Goal: Communication & Community: Answer question/provide support

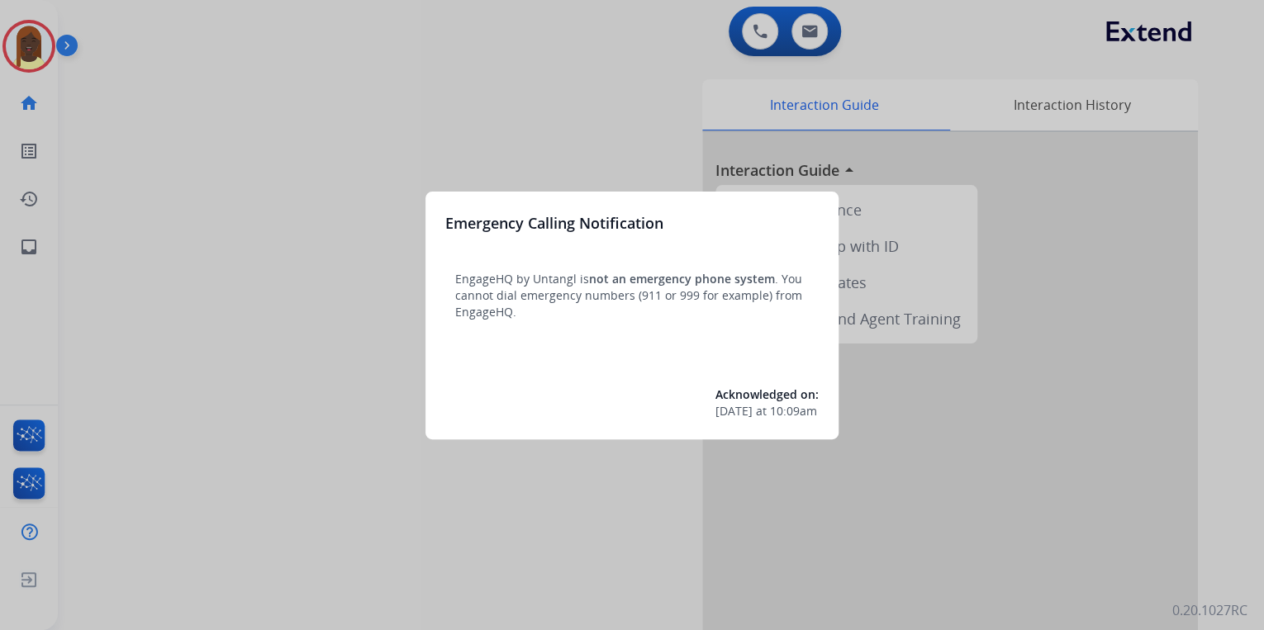
click at [252, 339] on div at bounding box center [632, 315] width 1264 height 630
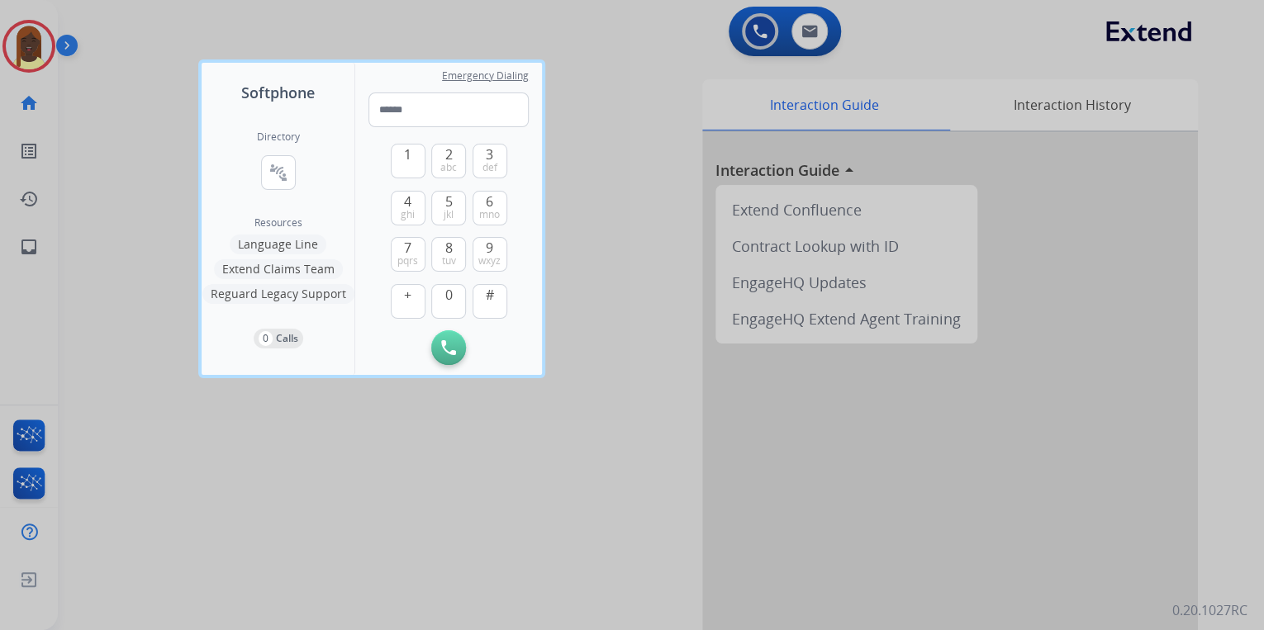
click at [463, 484] on div at bounding box center [632, 315] width 1264 height 630
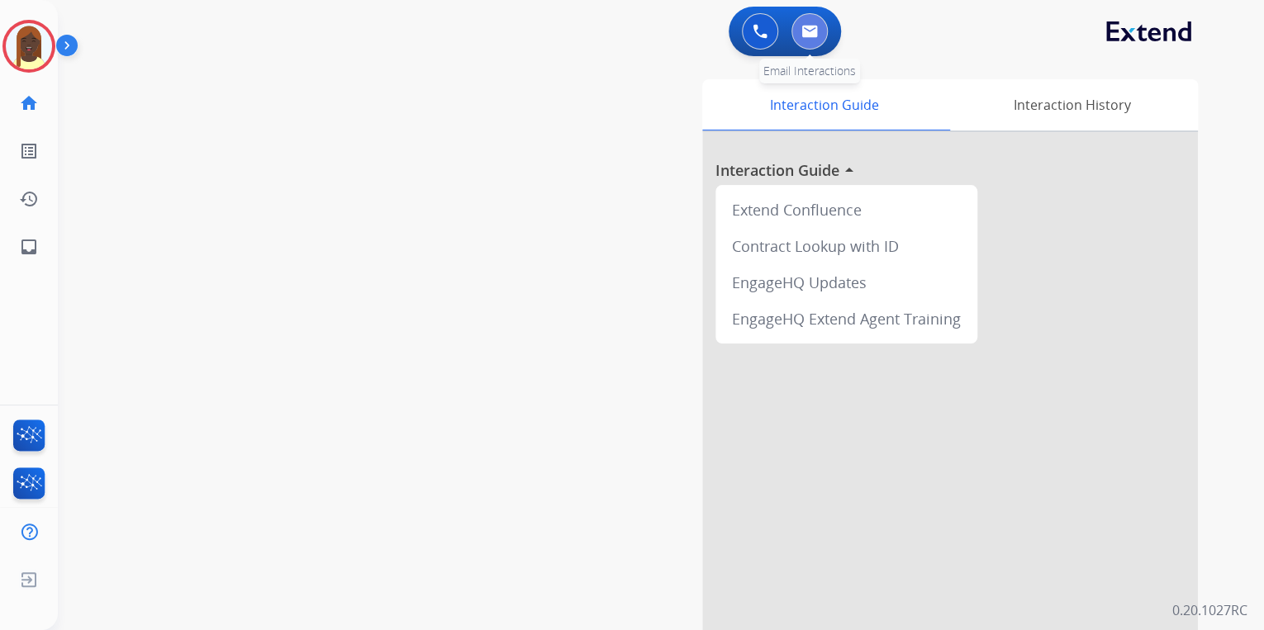
click at [809, 40] on button at bounding box center [809, 31] width 36 height 36
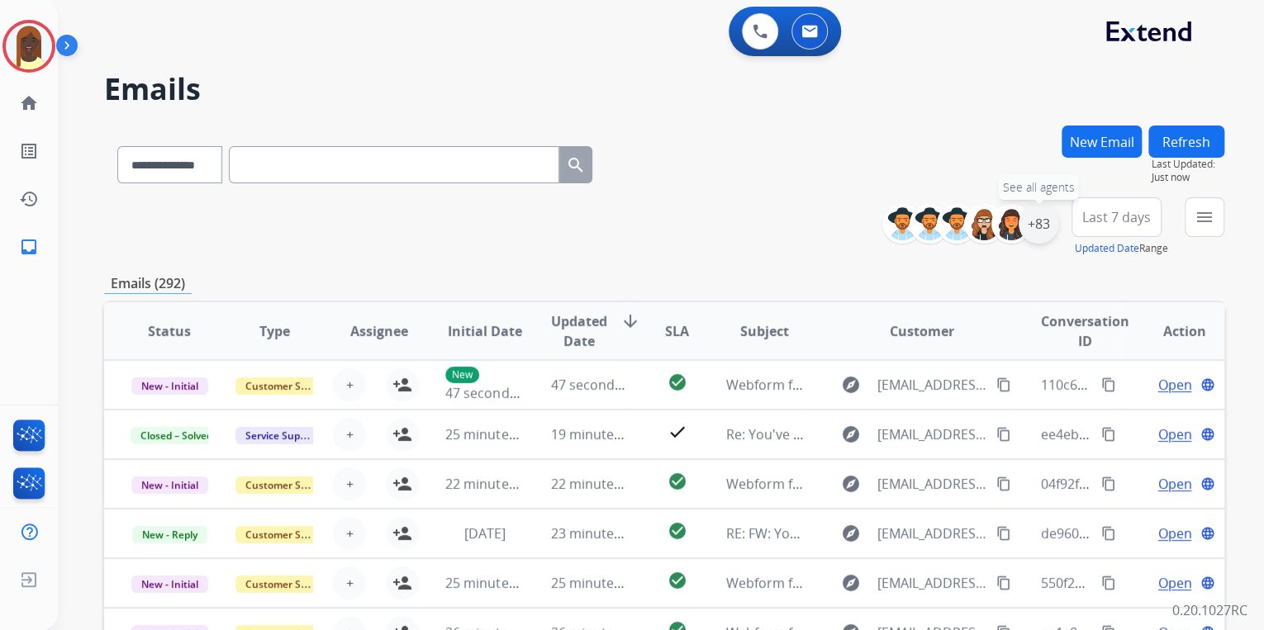
click at [1041, 232] on div "+83" at bounding box center [1039, 224] width 40 height 40
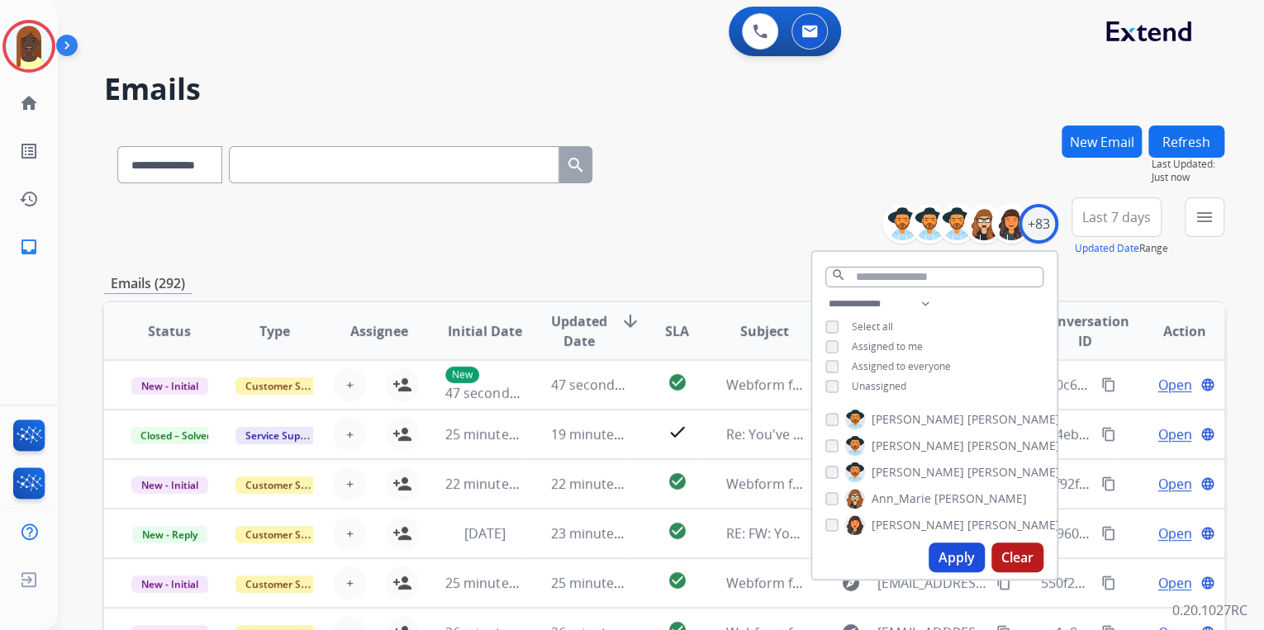
click at [963, 555] on button "Apply" at bounding box center [957, 558] width 56 height 30
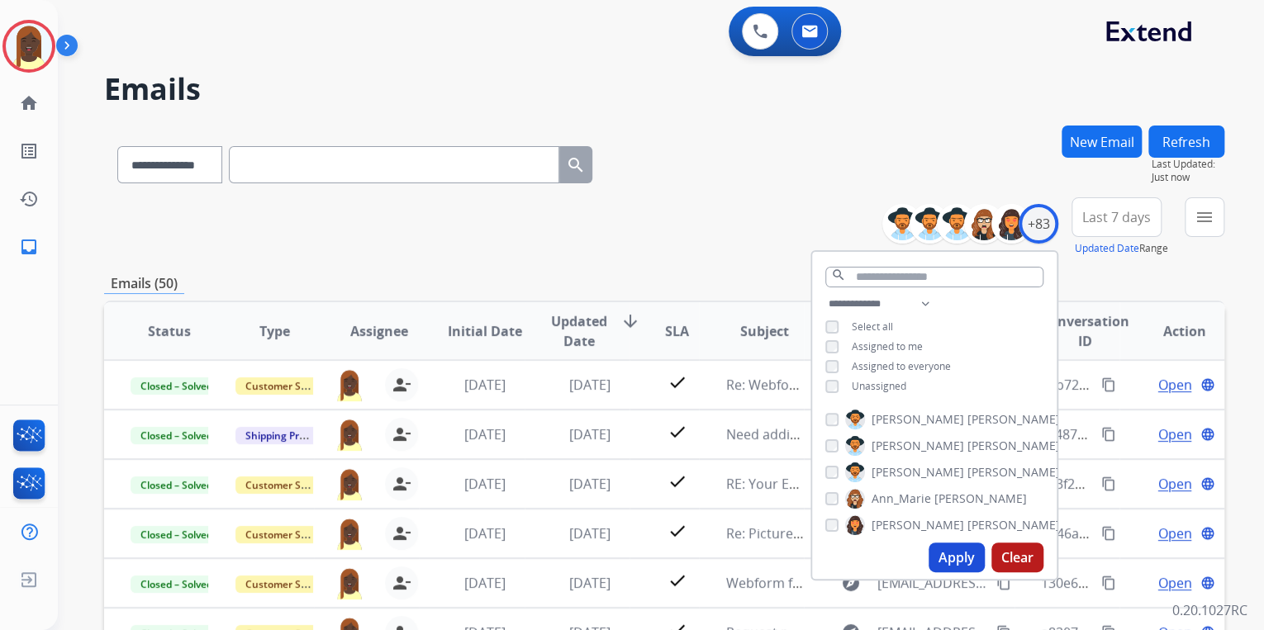
click at [682, 238] on div "**********" at bounding box center [664, 226] width 1120 height 59
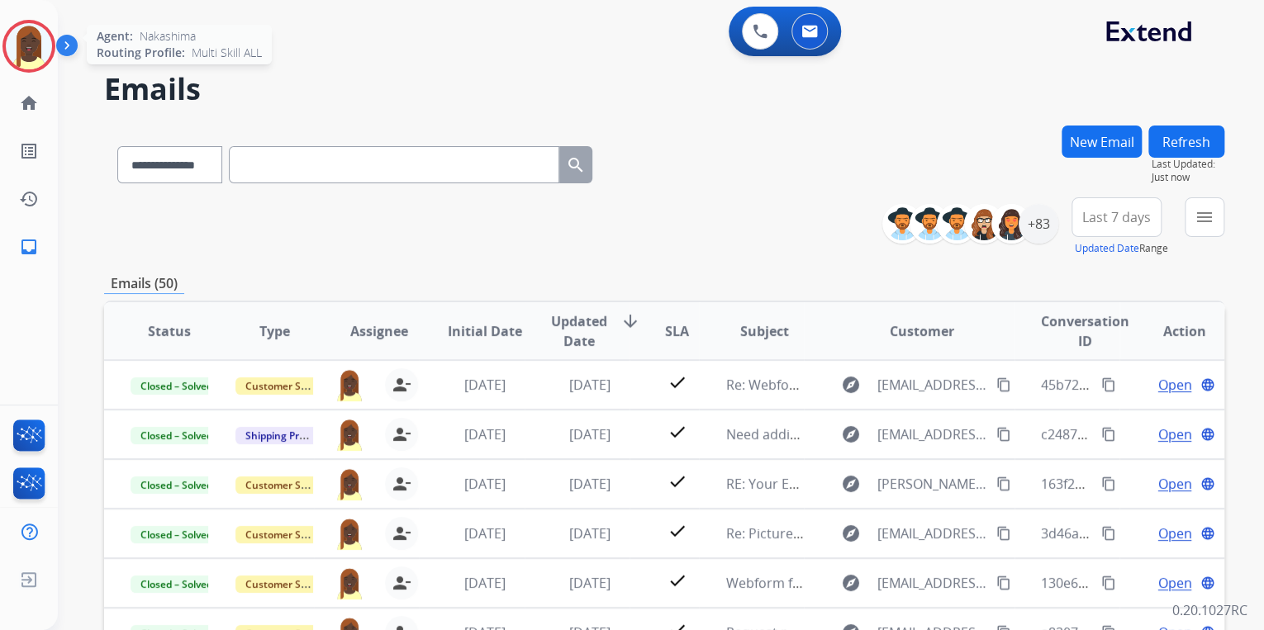
click at [40, 50] on img at bounding box center [29, 46] width 46 height 46
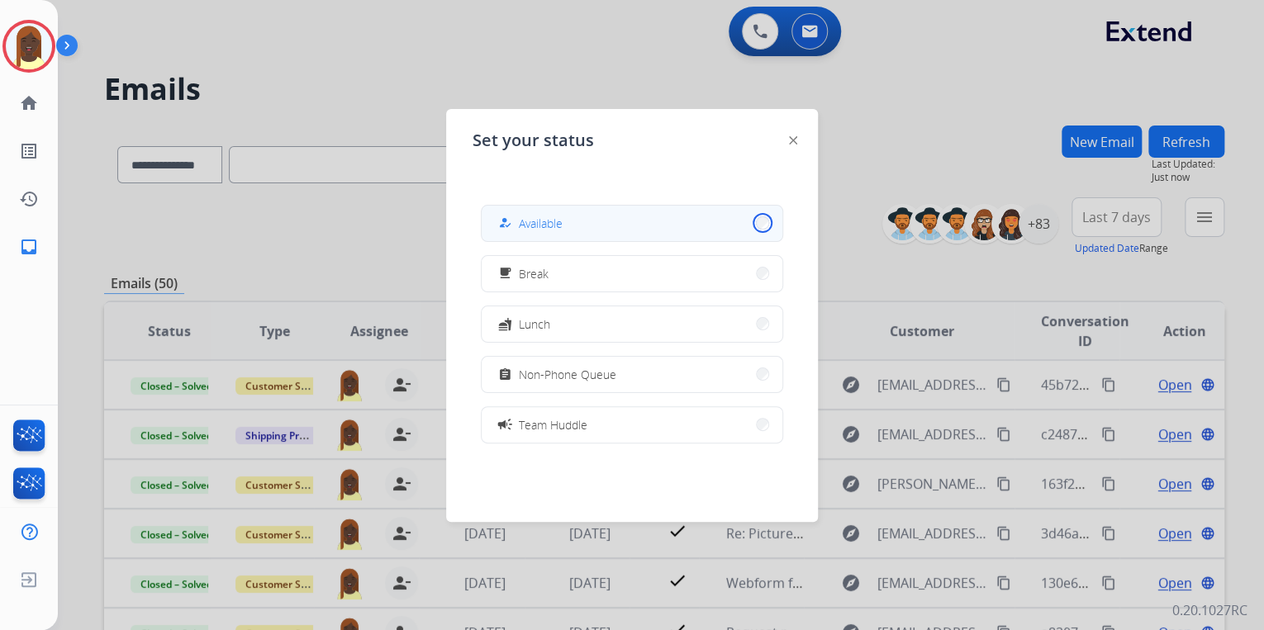
click at [750, 221] on button "how_to_reg Available" at bounding box center [632, 224] width 301 height 36
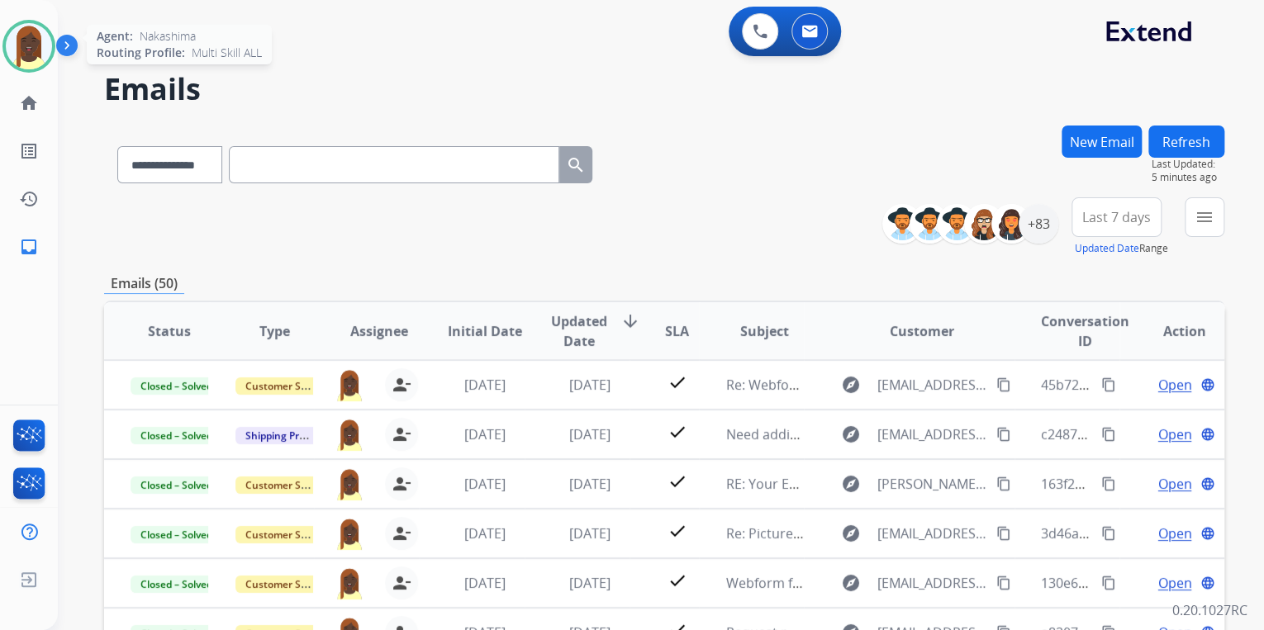
click at [37, 53] on img at bounding box center [29, 46] width 46 height 46
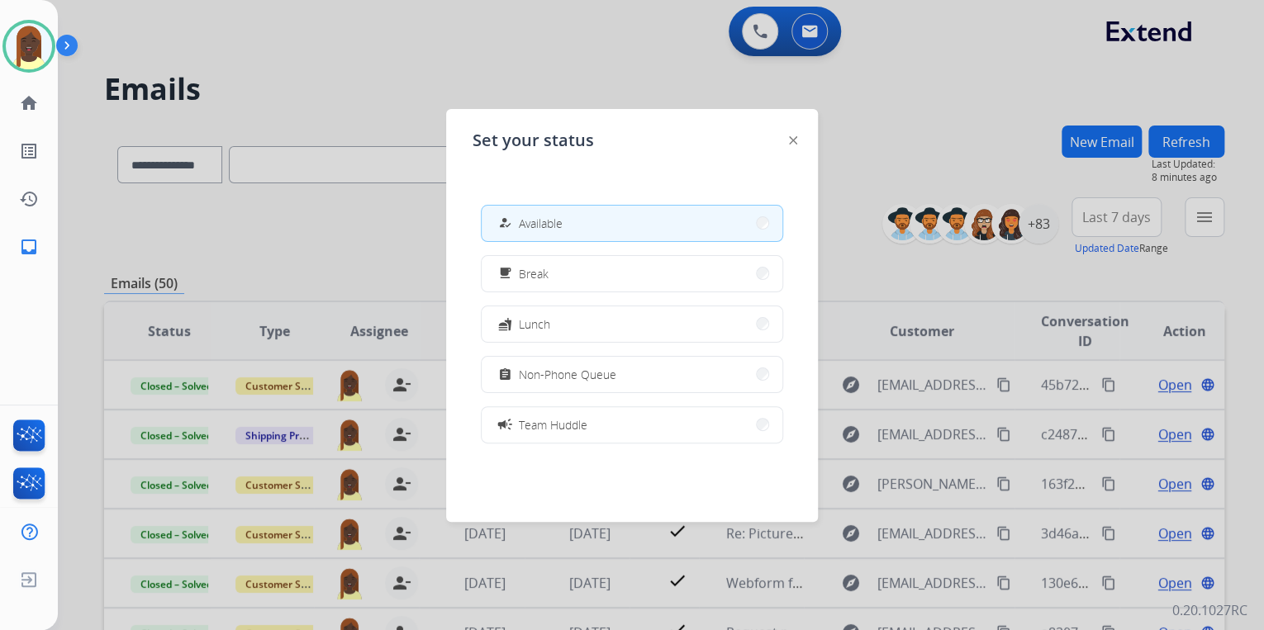
click at [634, 56] on div at bounding box center [632, 315] width 1264 height 630
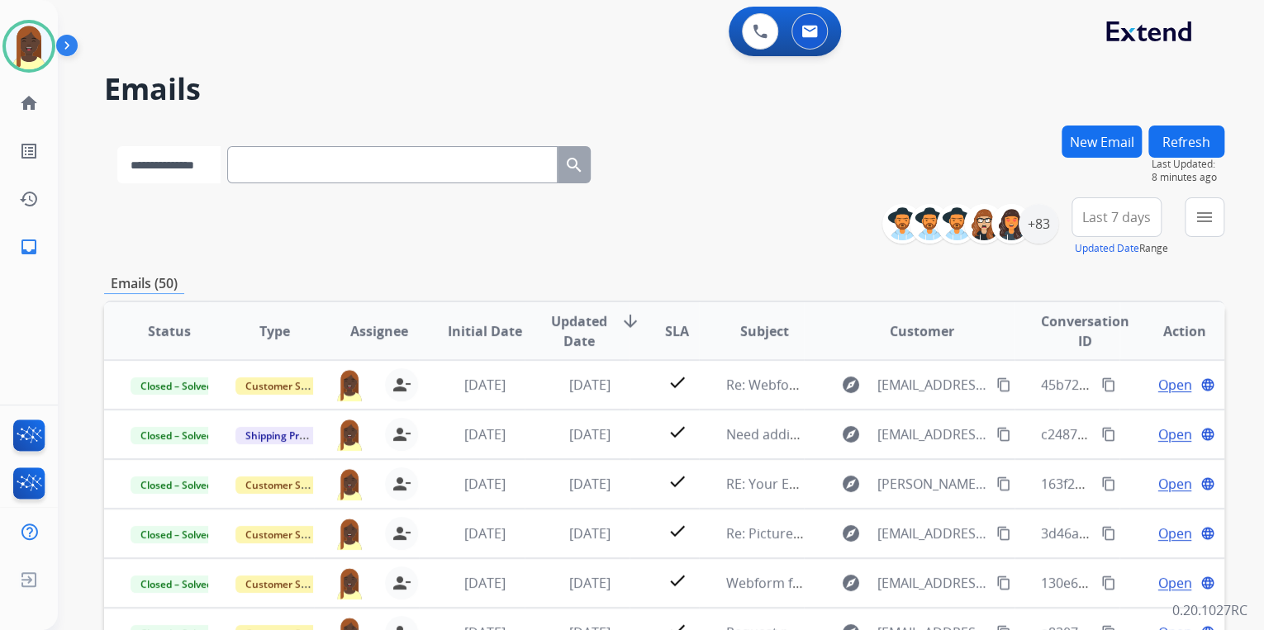
click at [217, 175] on select "**********" at bounding box center [168, 164] width 103 height 37
select select "**********"
click at [117, 146] on select "**********" at bounding box center [168, 164] width 103 height 37
paste input "**********"
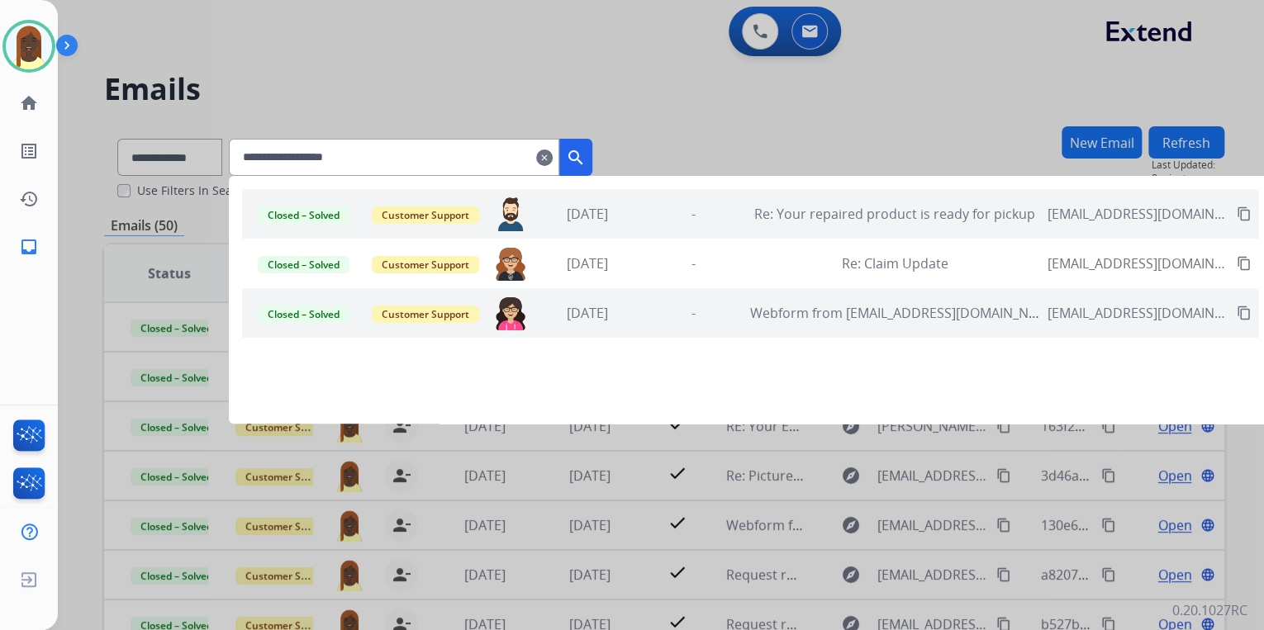
type input "**********"
click at [1088, 213] on span "[EMAIL_ADDRESS][DOMAIN_NAME]" at bounding box center [1138, 214] width 180 height 20
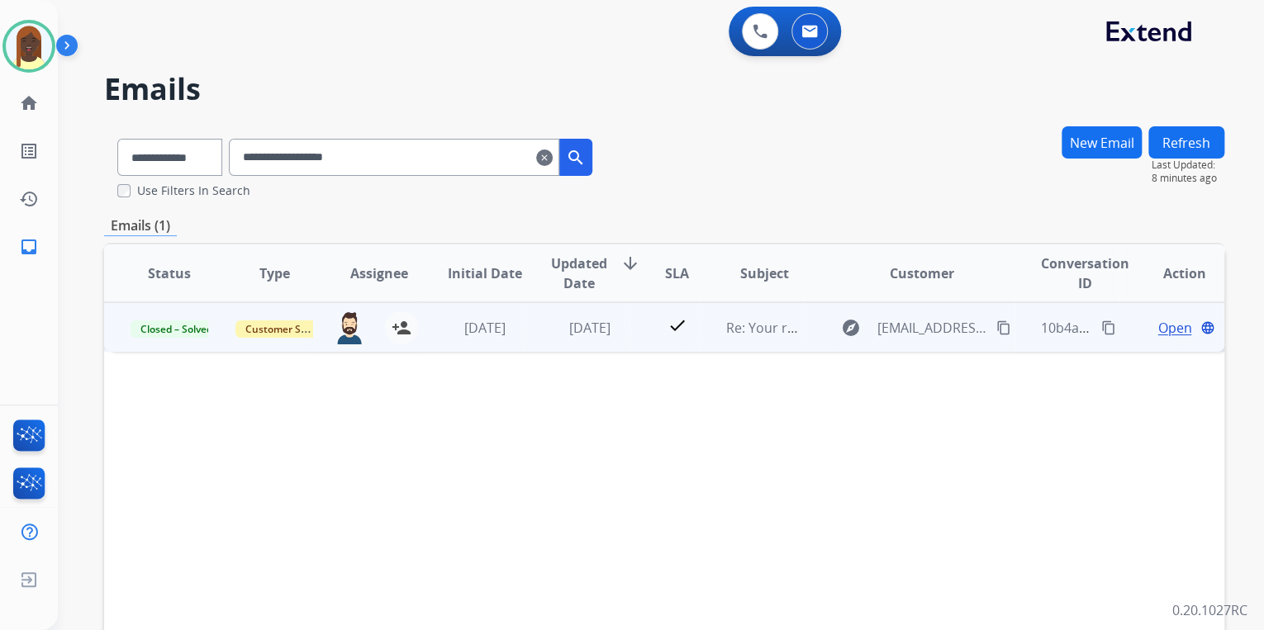
click at [1167, 330] on span "Open" at bounding box center [1174, 328] width 34 height 20
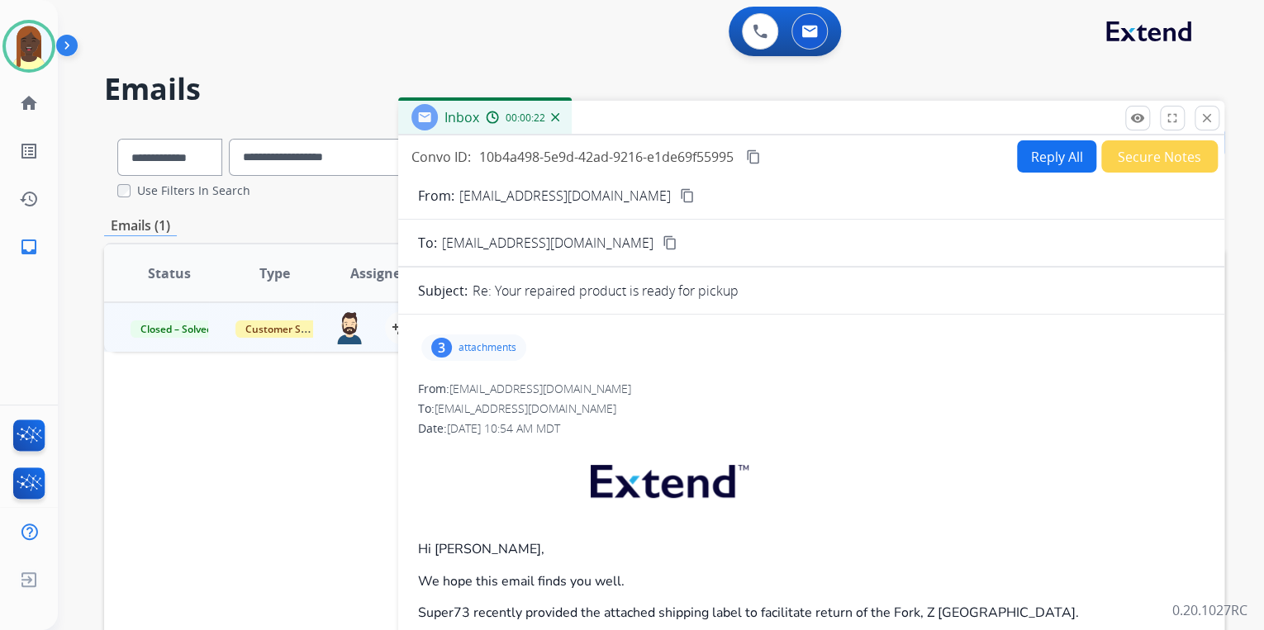
click at [1048, 161] on button "Reply All" at bounding box center [1056, 156] width 79 height 32
select select "**********"
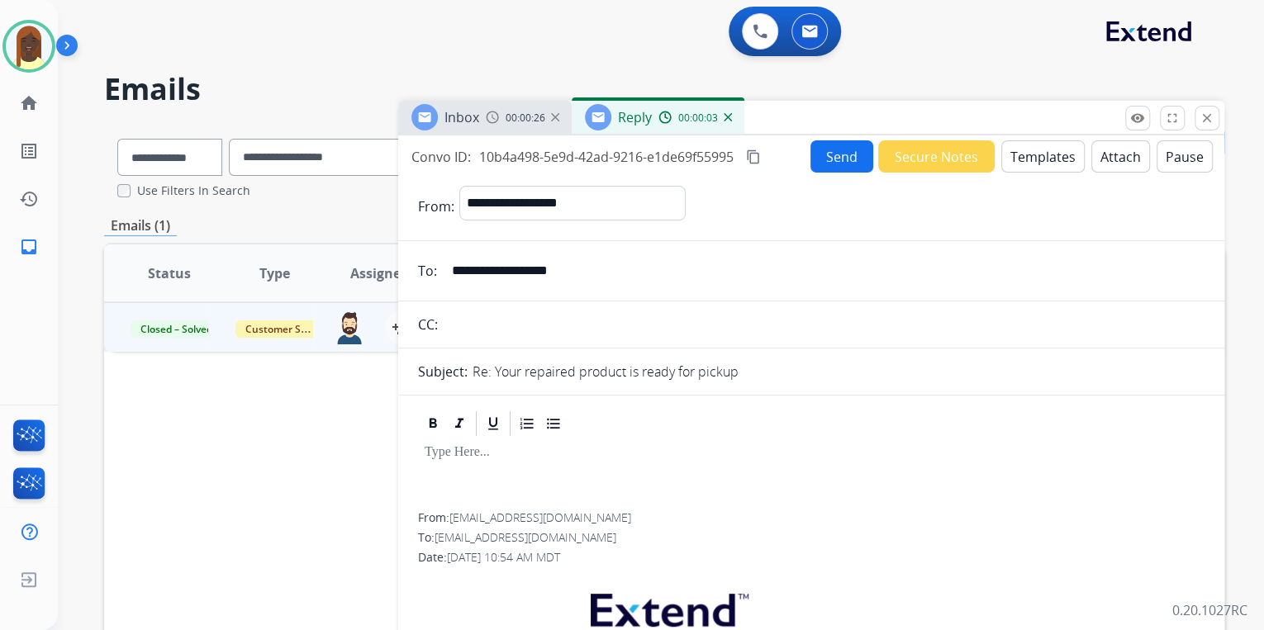
click at [1048, 159] on button "Templates" at bounding box center [1042, 156] width 83 height 32
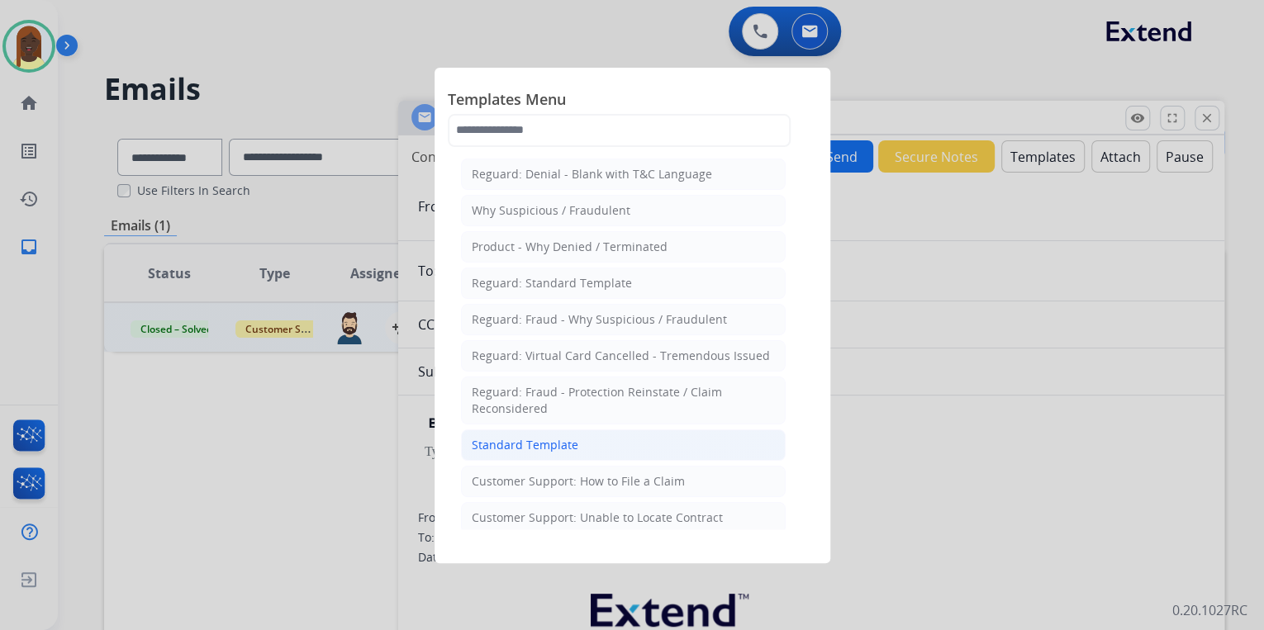
click at [545, 444] on div "Standard Template" at bounding box center [525, 445] width 107 height 17
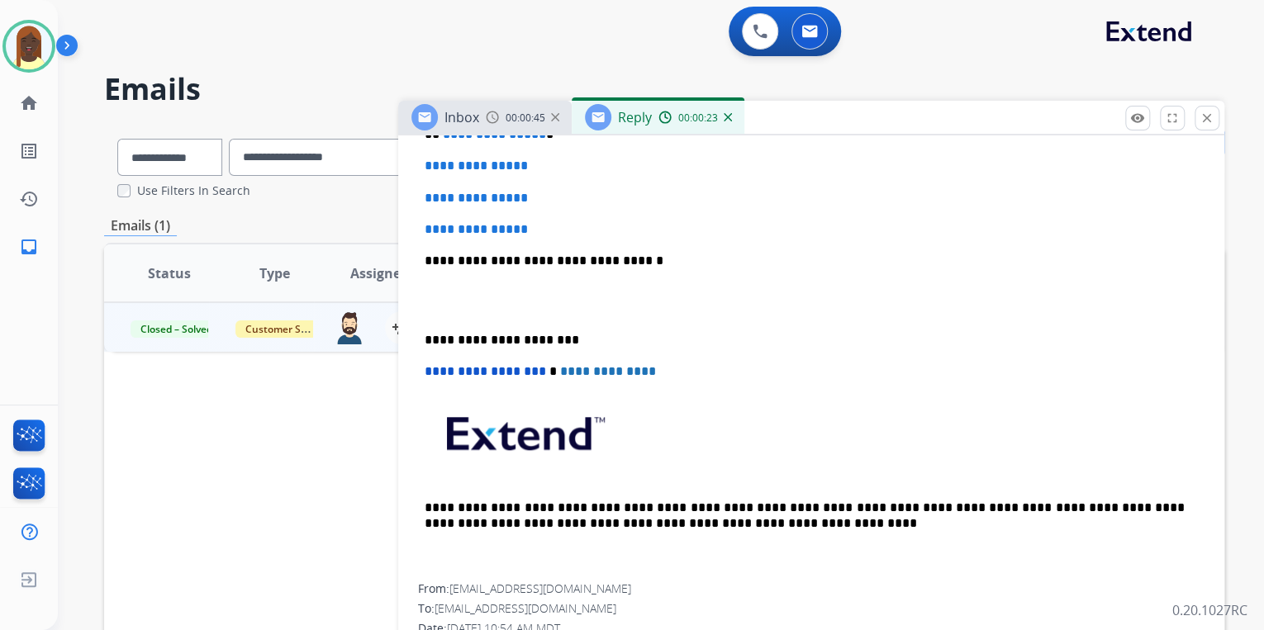
scroll to position [397, 0]
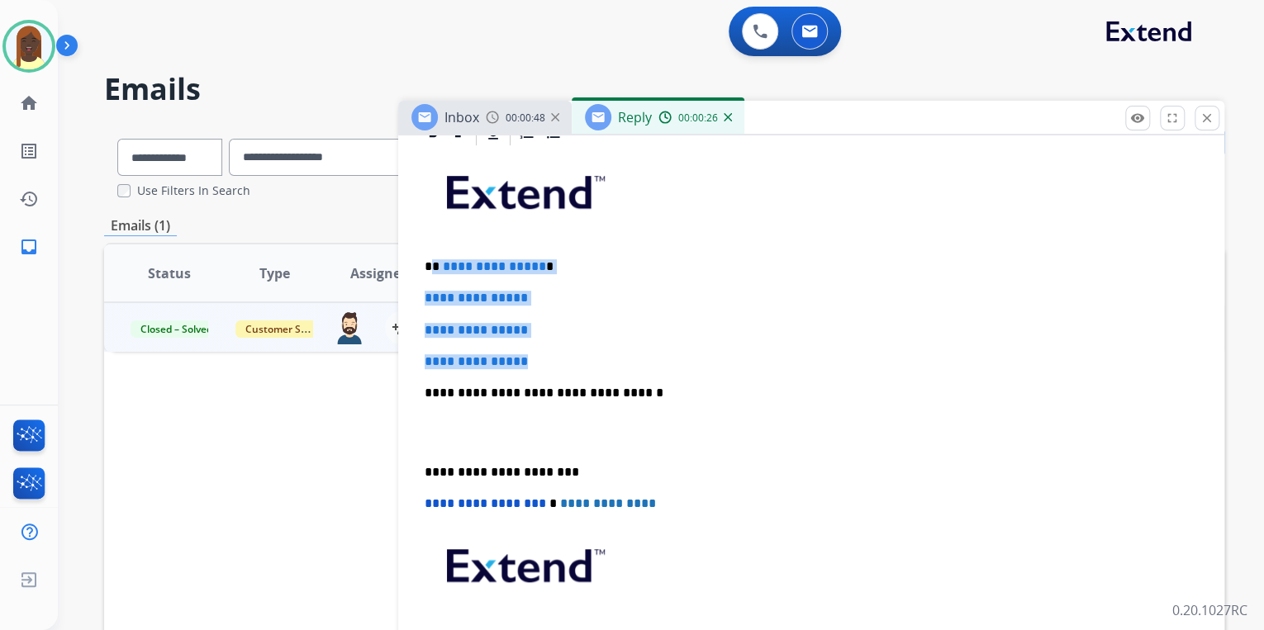
drag, startPoint x: 430, startPoint y: 262, endPoint x: 577, endPoint y: 355, distance: 174.2
click at [577, 355] on div "**********" at bounding box center [811, 432] width 786 height 568
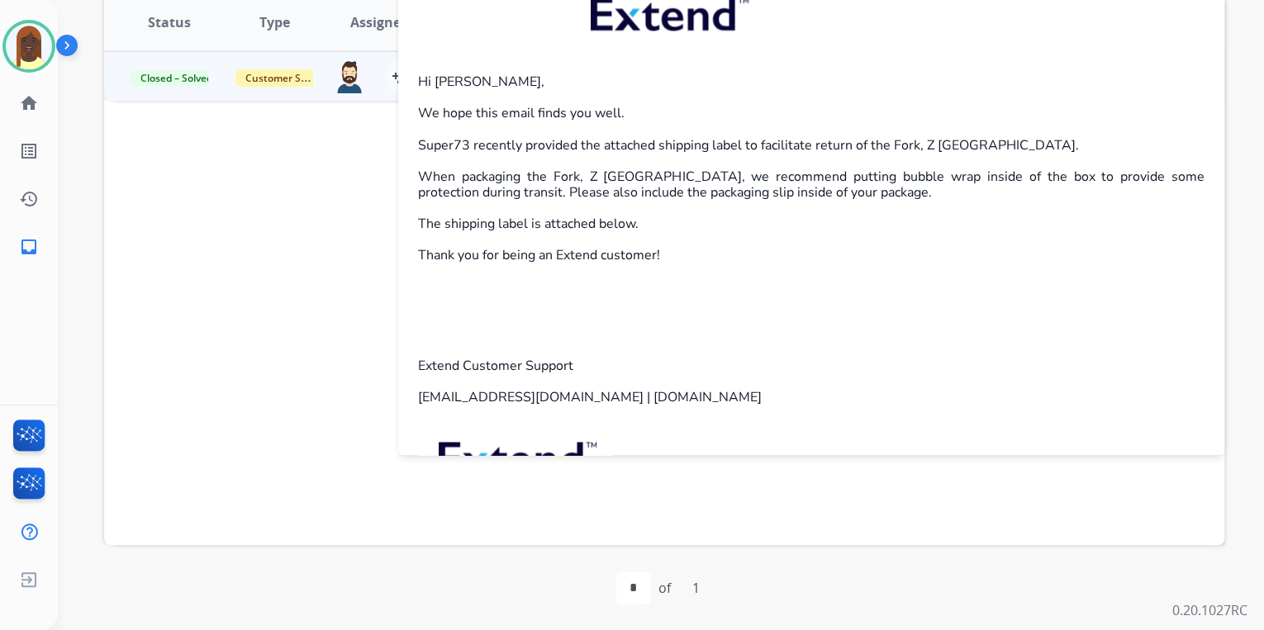
scroll to position [925, 0]
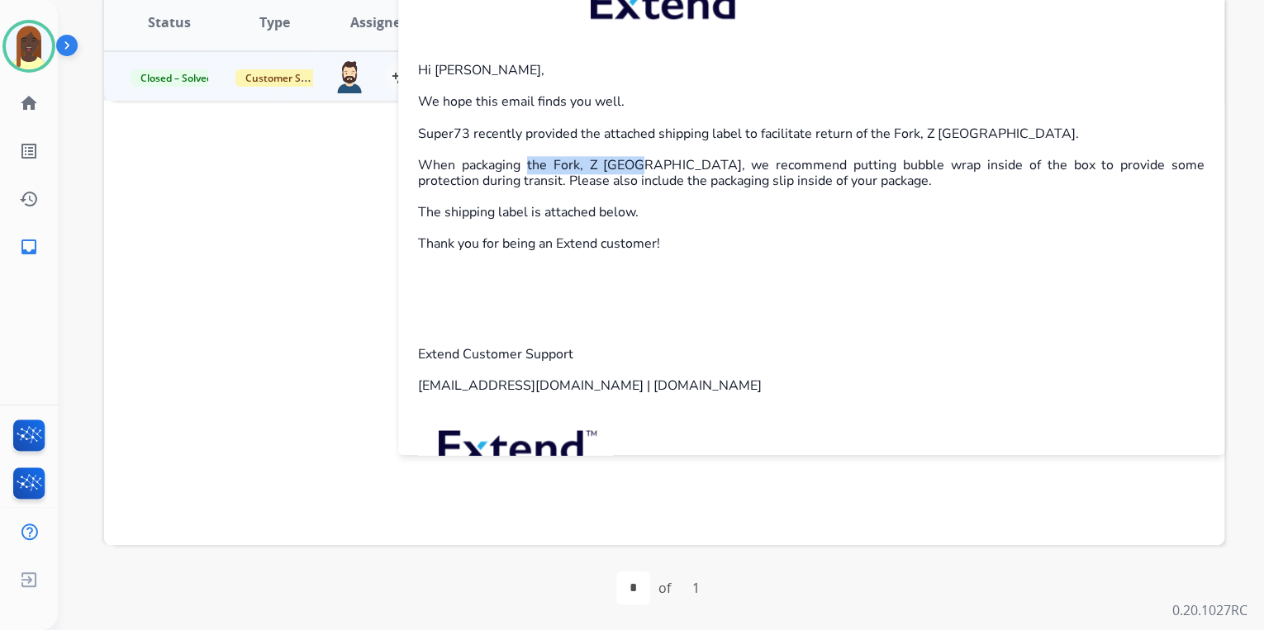
drag, startPoint x: 527, startPoint y: 162, endPoint x: 634, endPoint y: 159, distance: 107.4
click at [634, 159] on p "When packaging the Fork, Z [GEOGRAPHIC_DATA], we recommend putting bubble wrap …" at bounding box center [811, 173] width 786 height 31
drag, startPoint x: 634, startPoint y: 159, endPoint x: 596, endPoint y: 155, distance: 38.2
copy p "the Fork, Z [GEOGRAPHIC_DATA]"
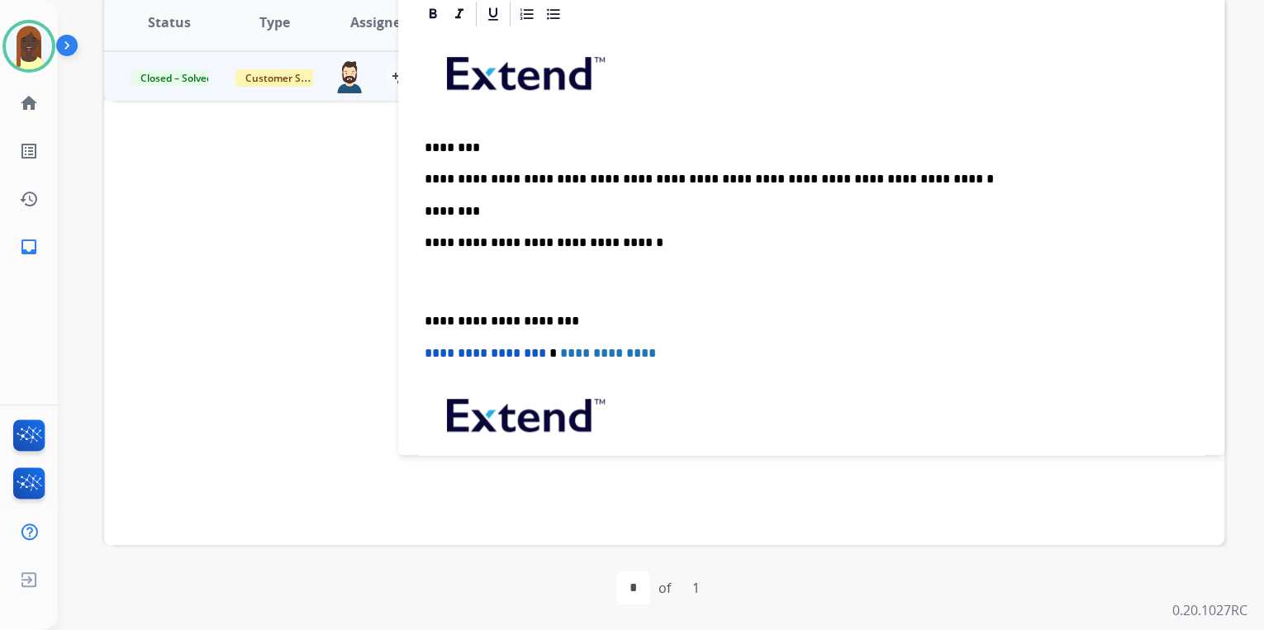
scroll to position [198, 0]
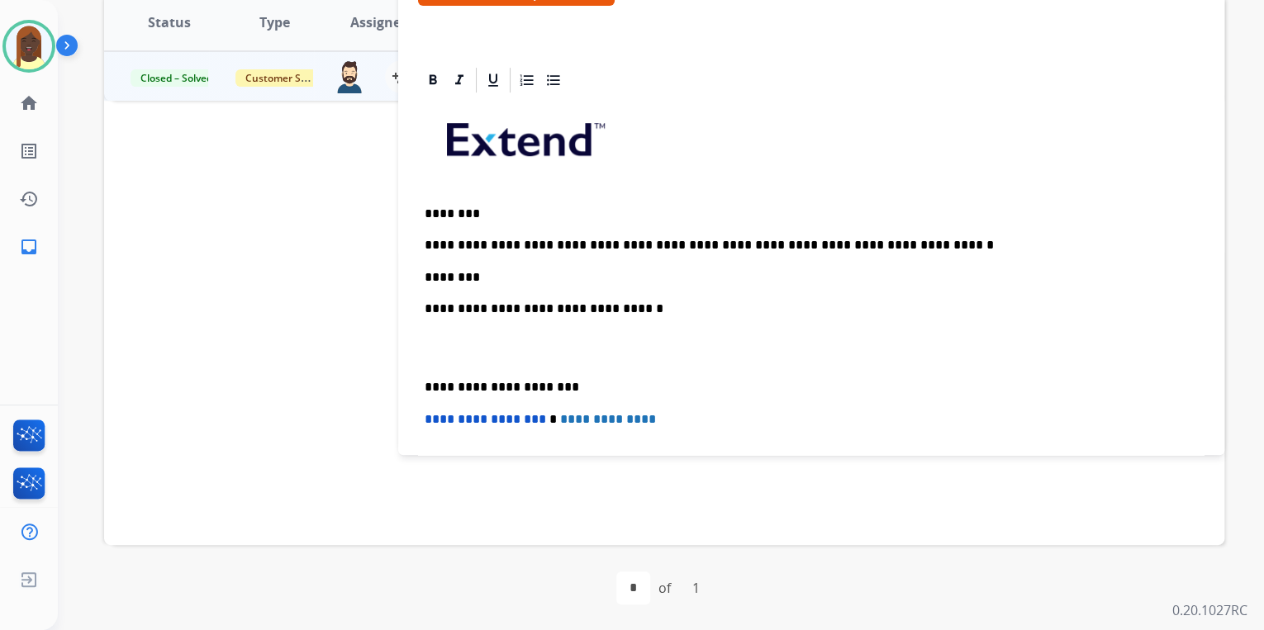
click at [517, 273] on p "********" at bounding box center [805, 277] width 760 height 15
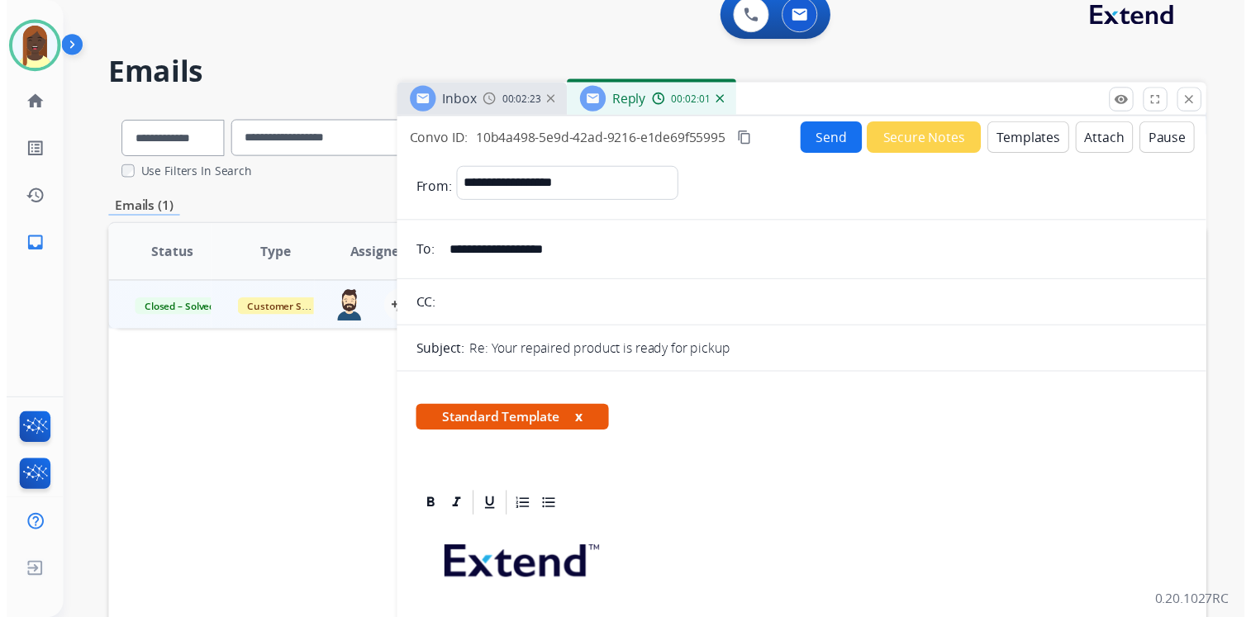
scroll to position [0, 0]
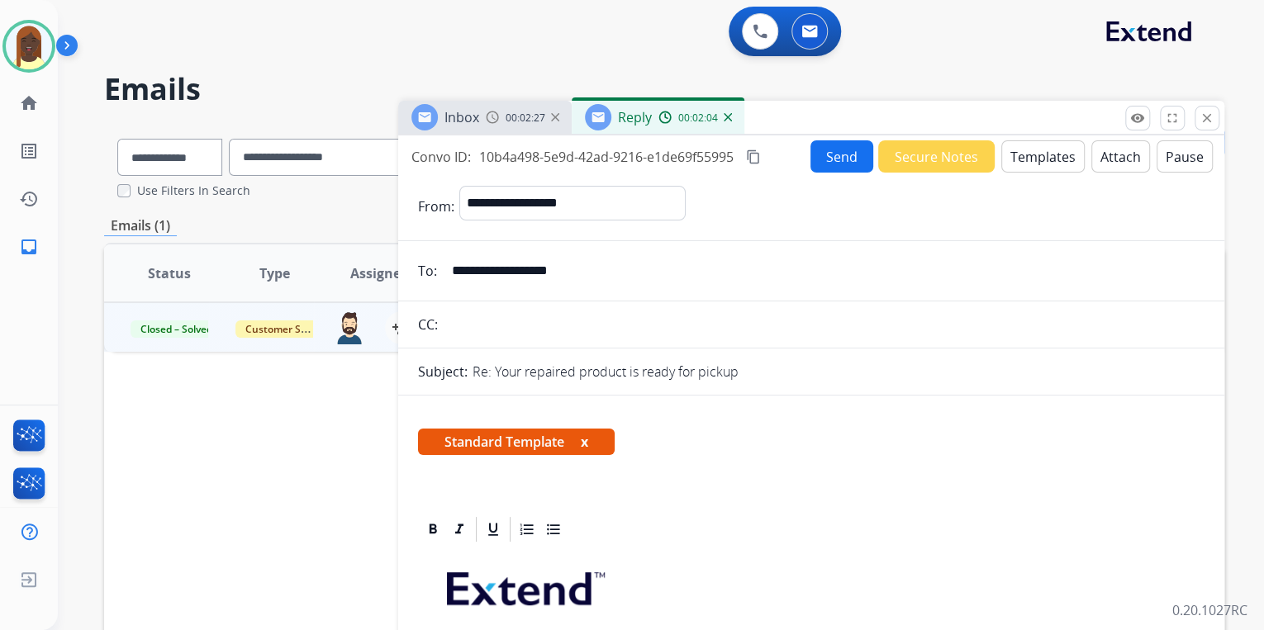
click at [826, 160] on button "Send" at bounding box center [841, 156] width 63 height 32
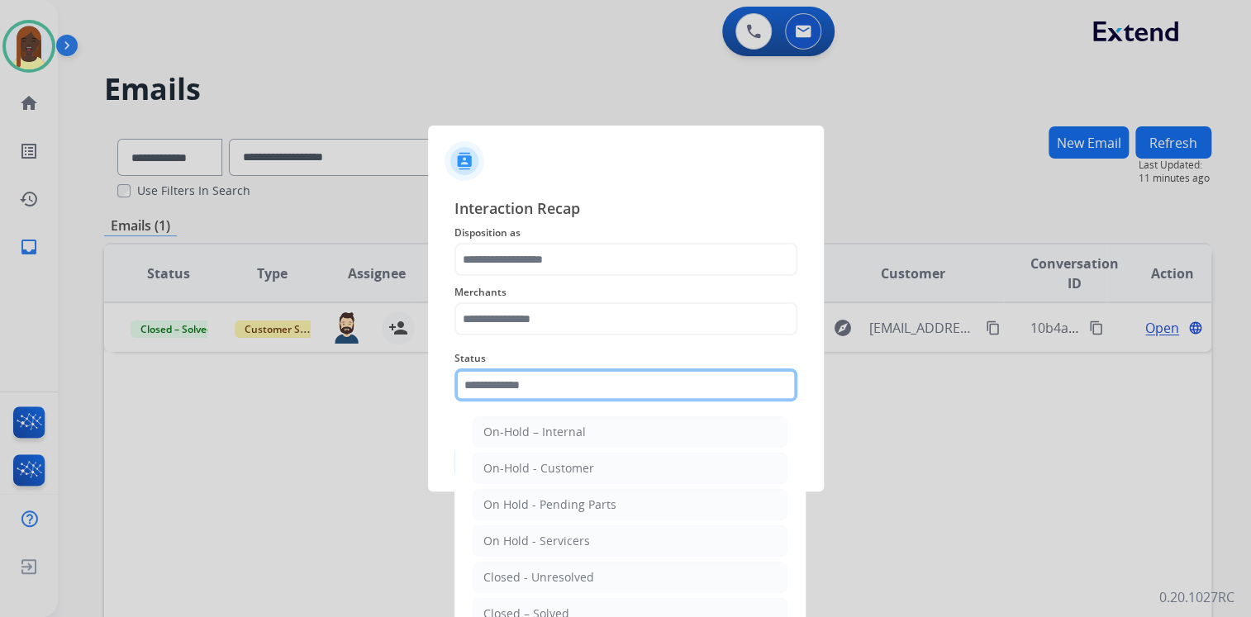
click at [520, 395] on input "text" at bounding box center [625, 384] width 343 height 33
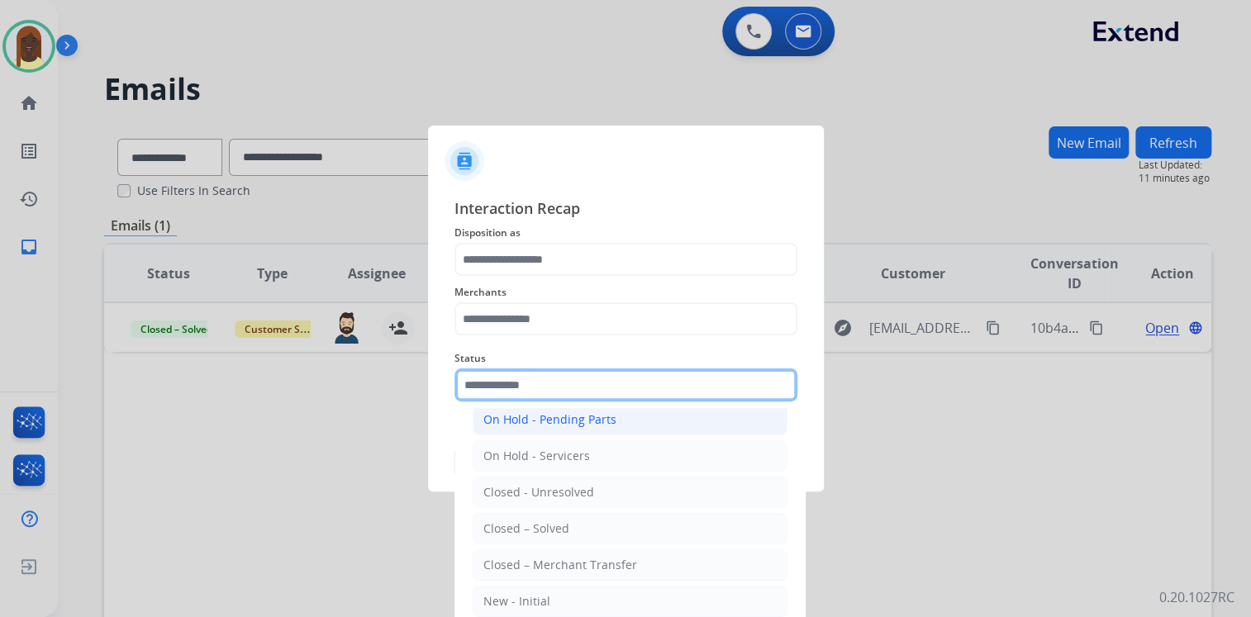
scroll to position [96, 0]
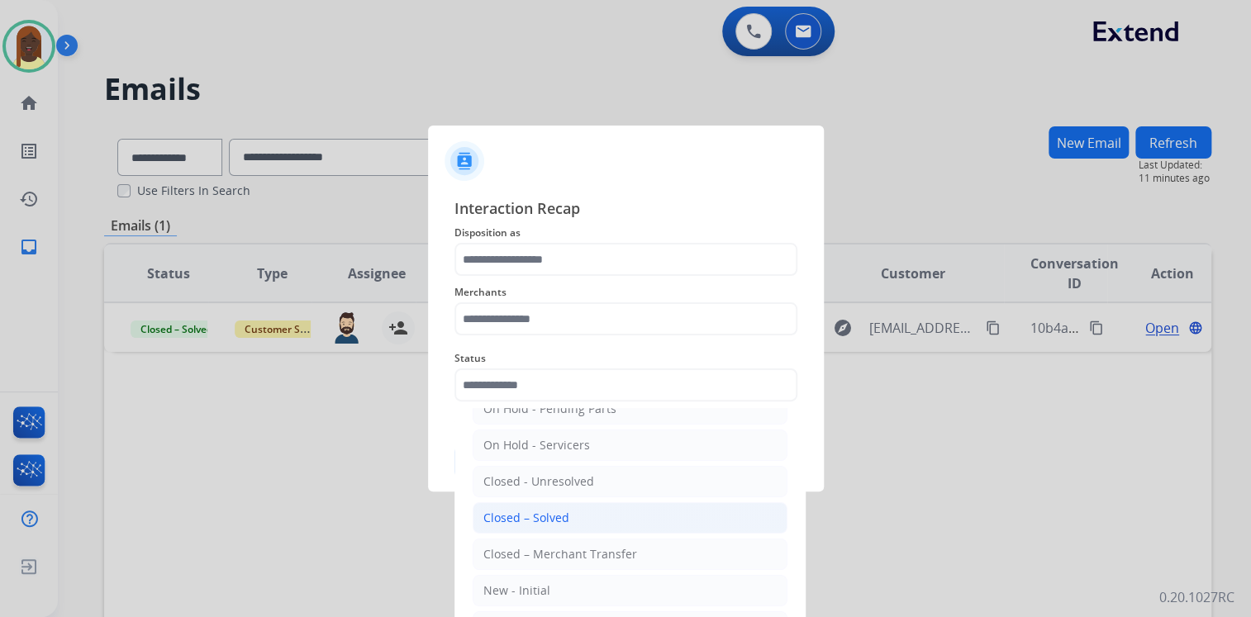
click at [542, 512] on div "Closed – Solved" at bounding box center [526, 518] width 86 height 17
type input "**********"
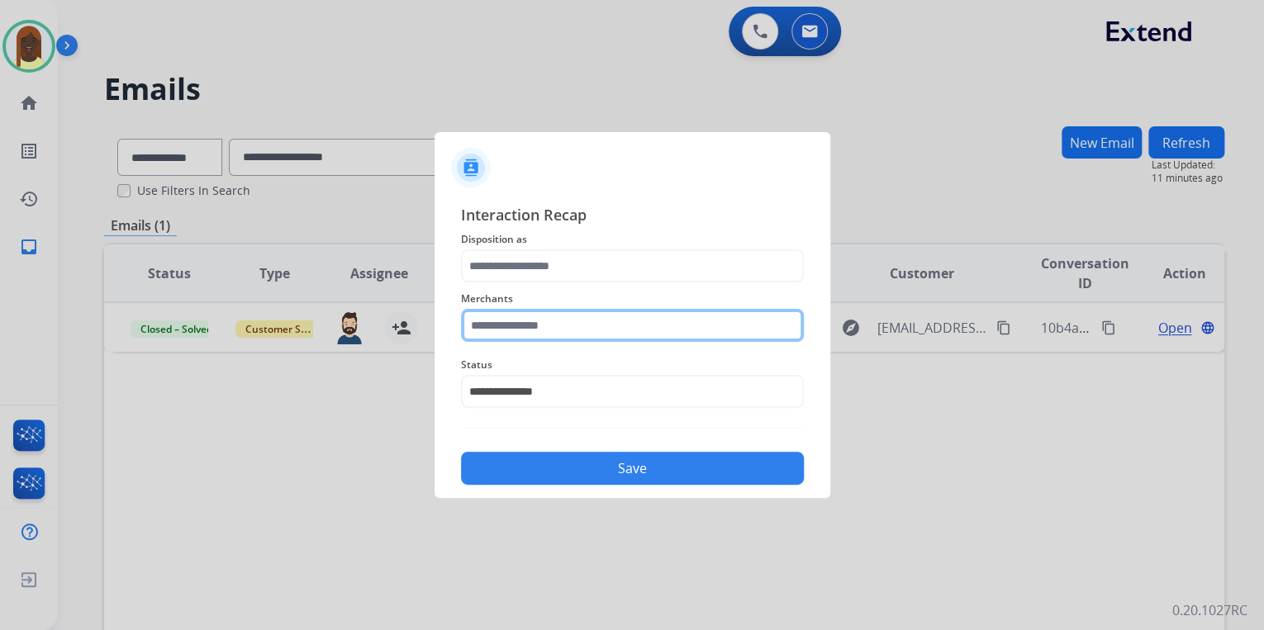
click at [497, 325] on input "text" at bounding box center [632, 325] width 343 height 33
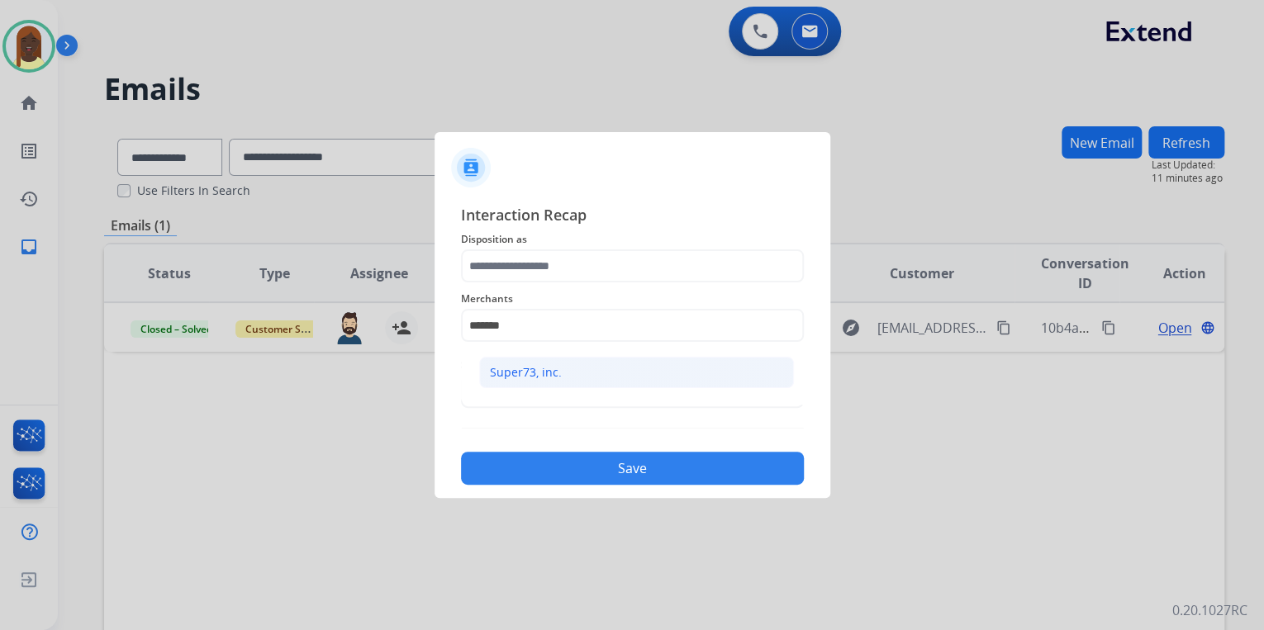
click at [556, 376] on div "Super73, inc." at bounding box center [526, 372] width 72 height 17
type input "**********"
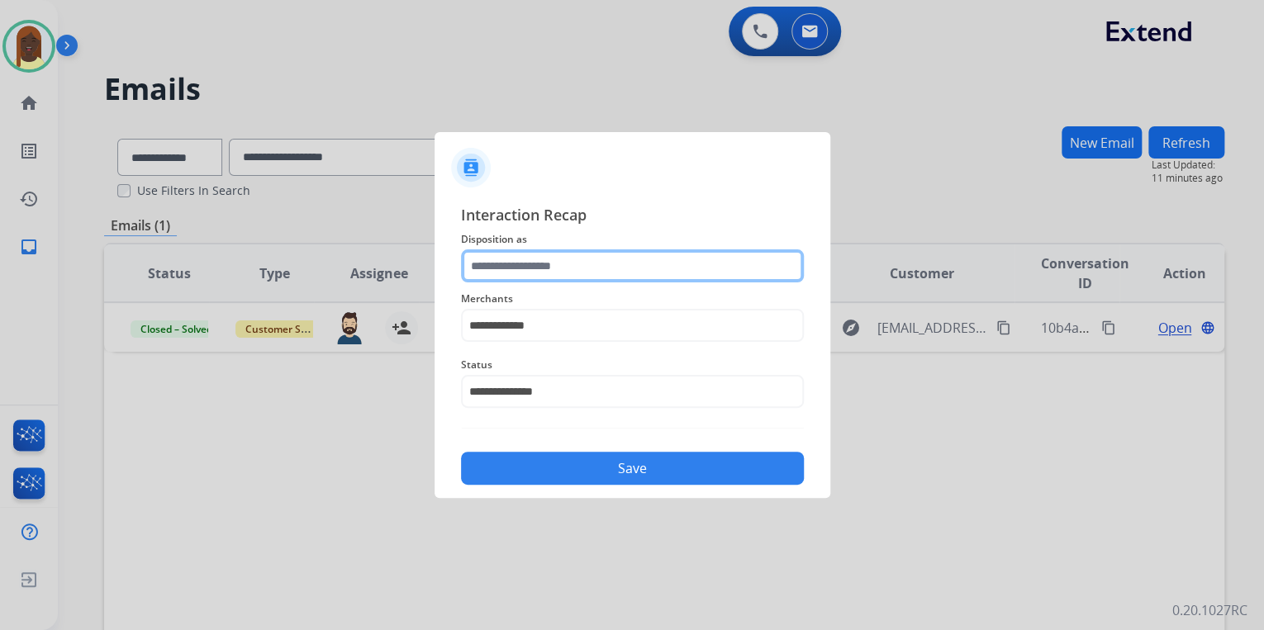
click at [537, 260] on input "text" at bounding box center [632, 265] width 343 height 33
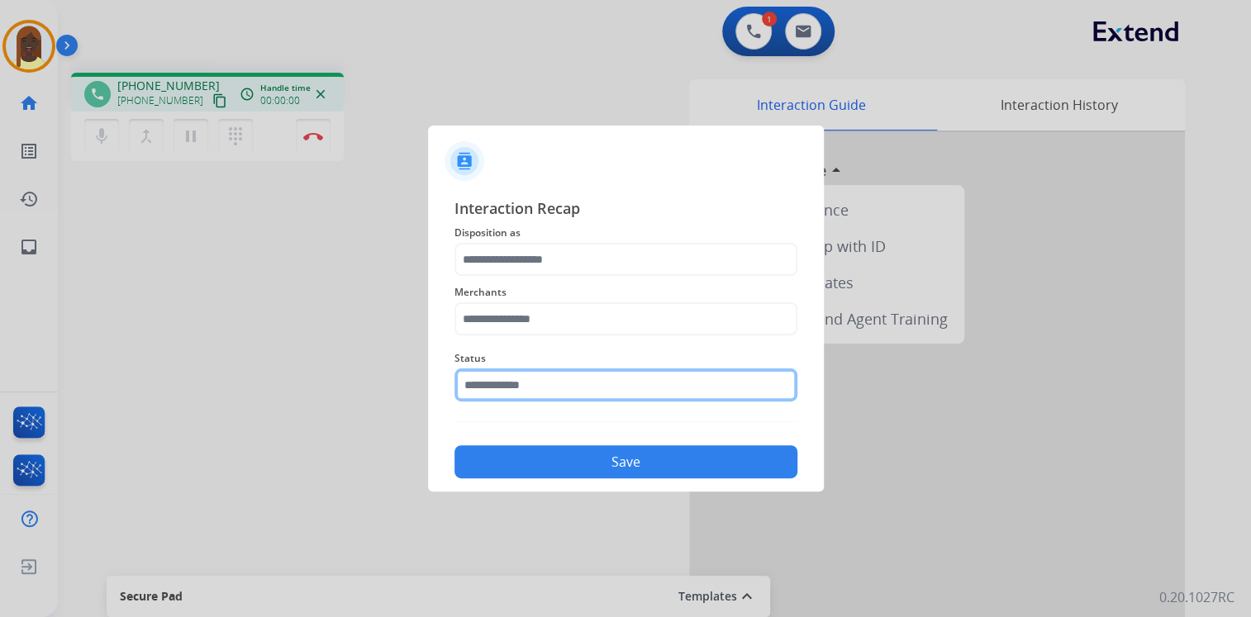
click at [549, 396] on input "text" at bounding box center [625, 384] width 343 height 33
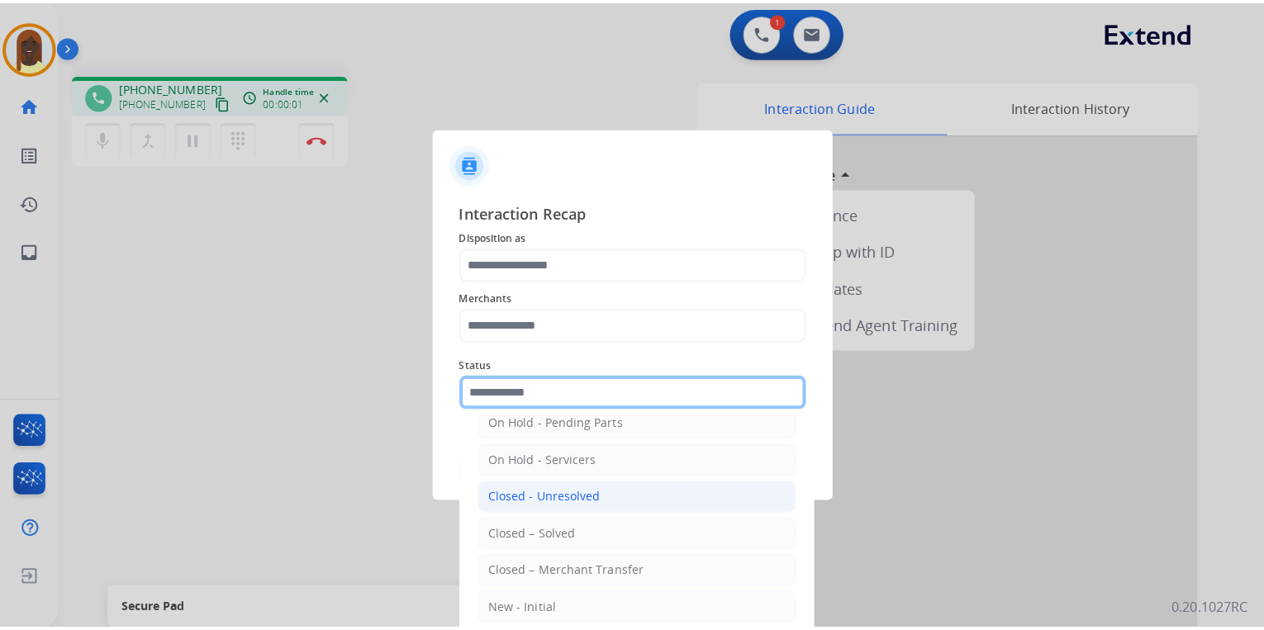
scroll to position [96, 0]
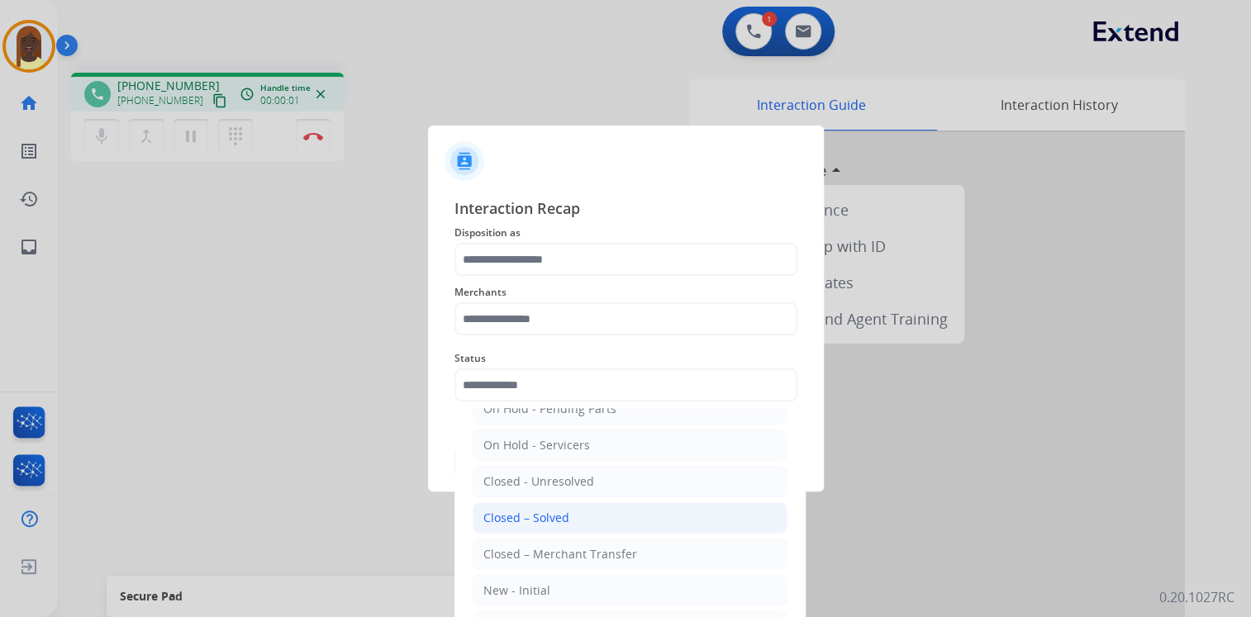
click at [561, 520] on div "Closed – Solved" at bounding box center [526, 518] width 86 height 17
type input "**********"
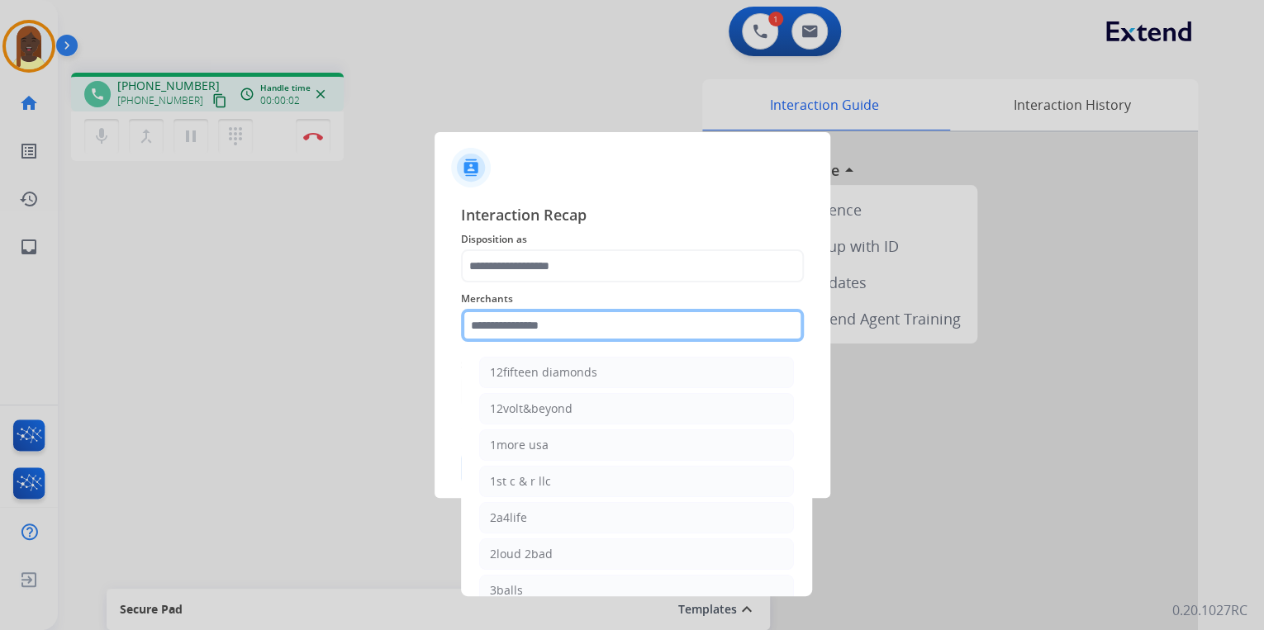
click at [545, 322] on input "text" at bounding box center [632, 325] width 343 height 33
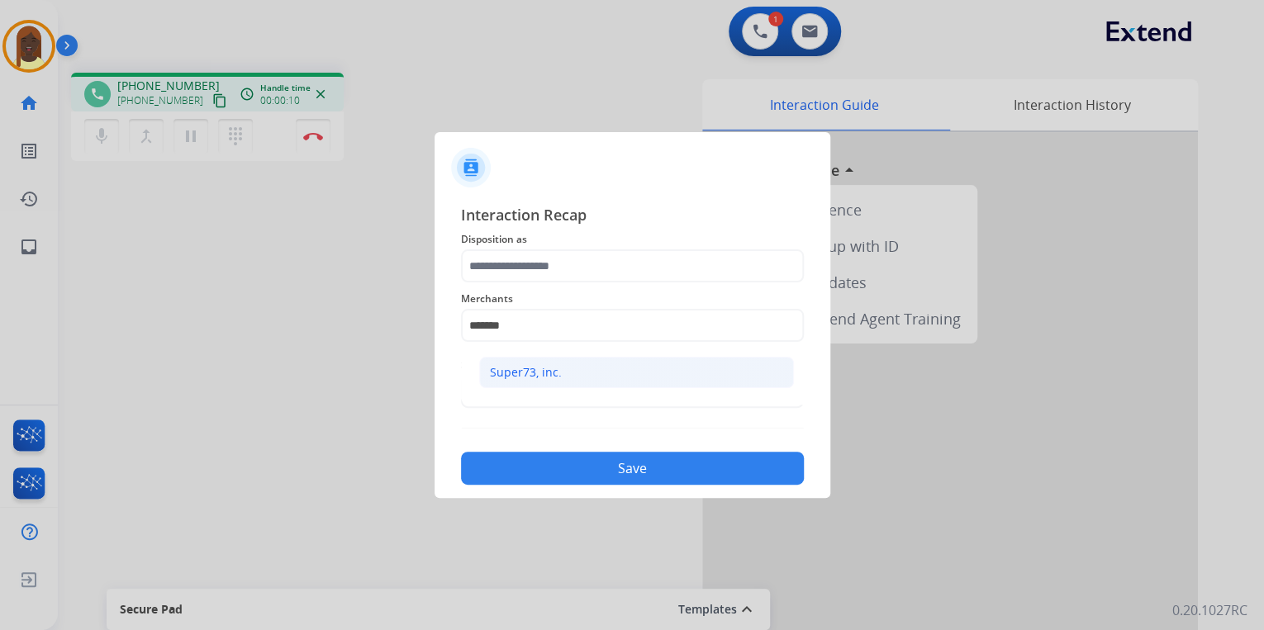
click at [525, 372] on div "Super73, inc." at bounding box center [526, 372] width 72 height 17
type input "**********"
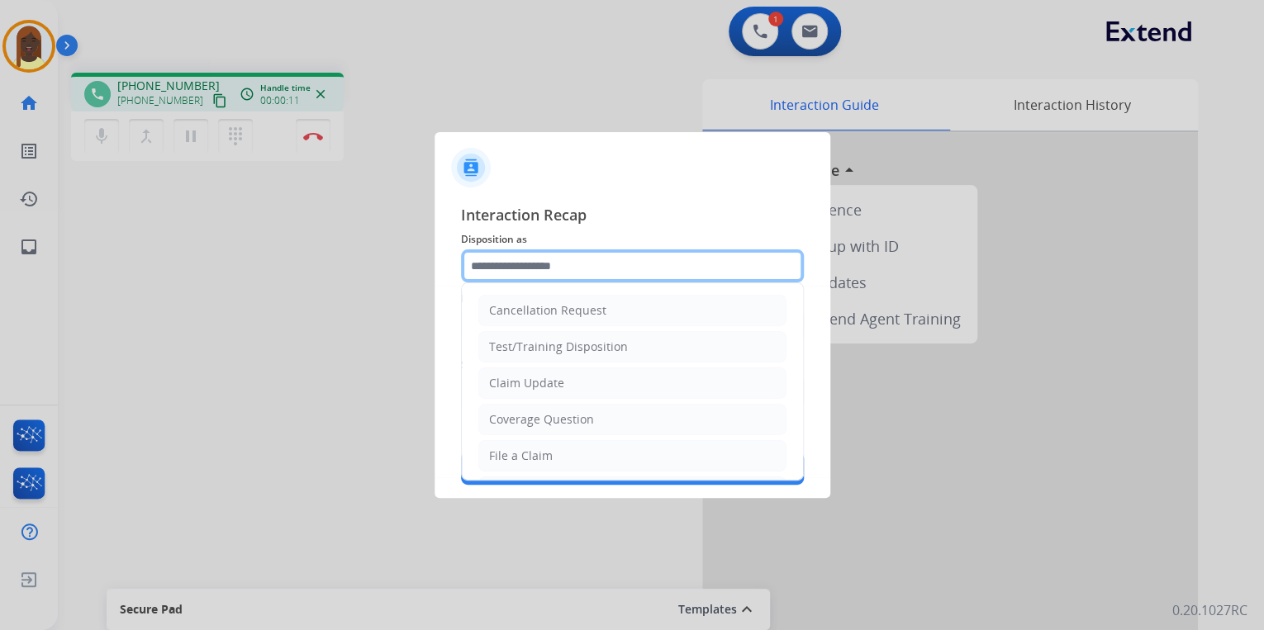
click at [512, 262] on input "text" at bounding box center [632, 265] width 343 height 33
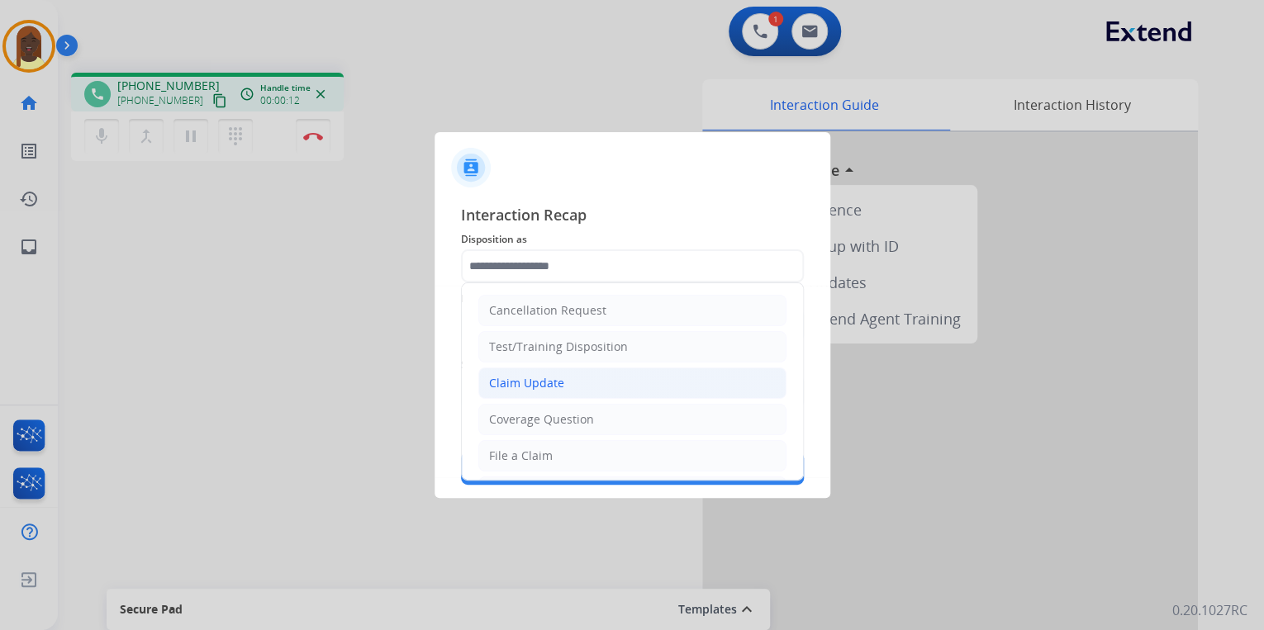
click at [535, 383] on div "Claim Update" at bounding box center [526, 383] width 75 height 17
type input "**********"
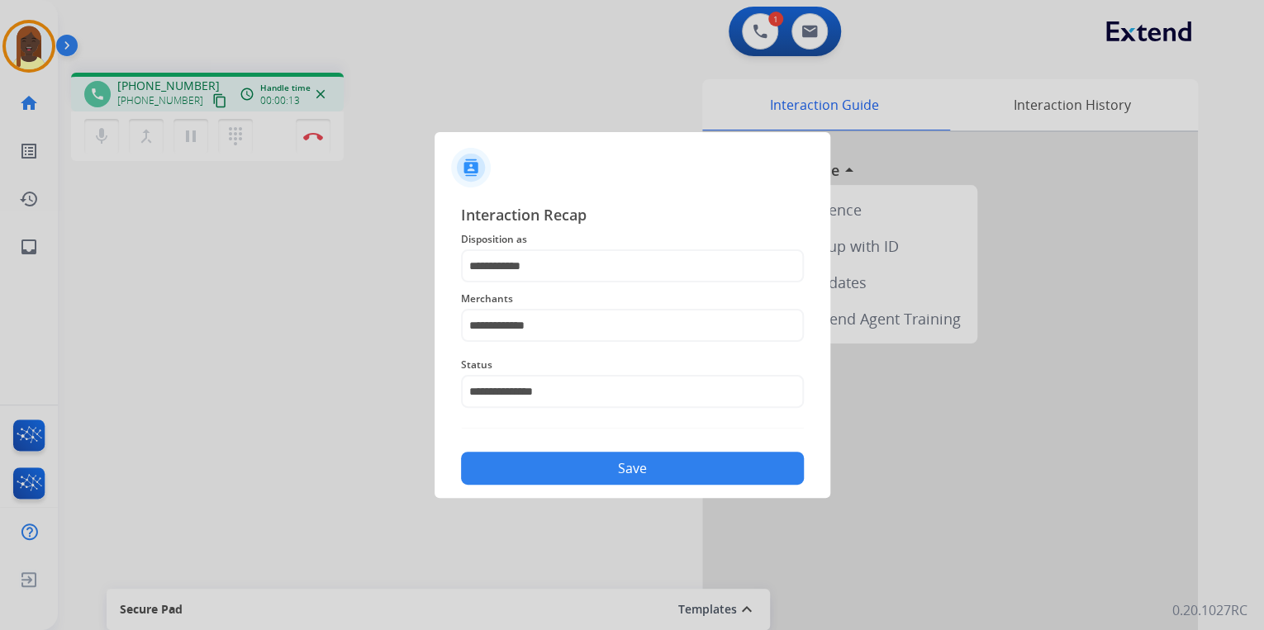
click at [553, 468] on button "Save" at bounding box center [632, 468] width 343 height 33
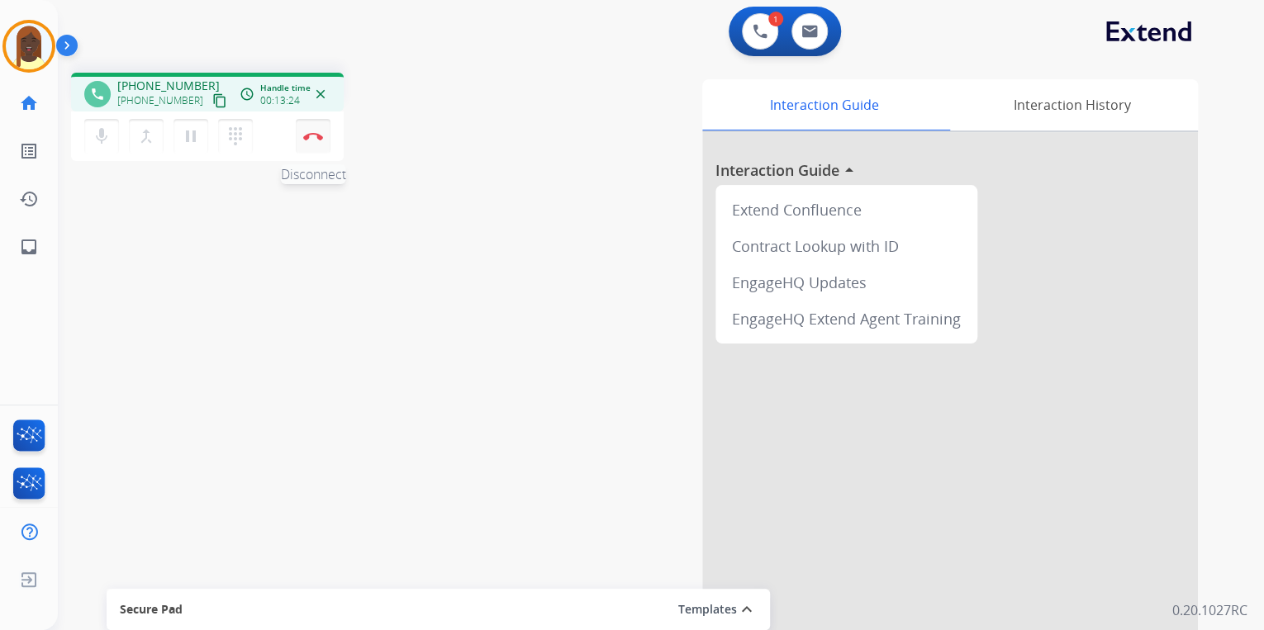
click at [309, 134] on img at bounding box center [313, 136] width 20 height 8
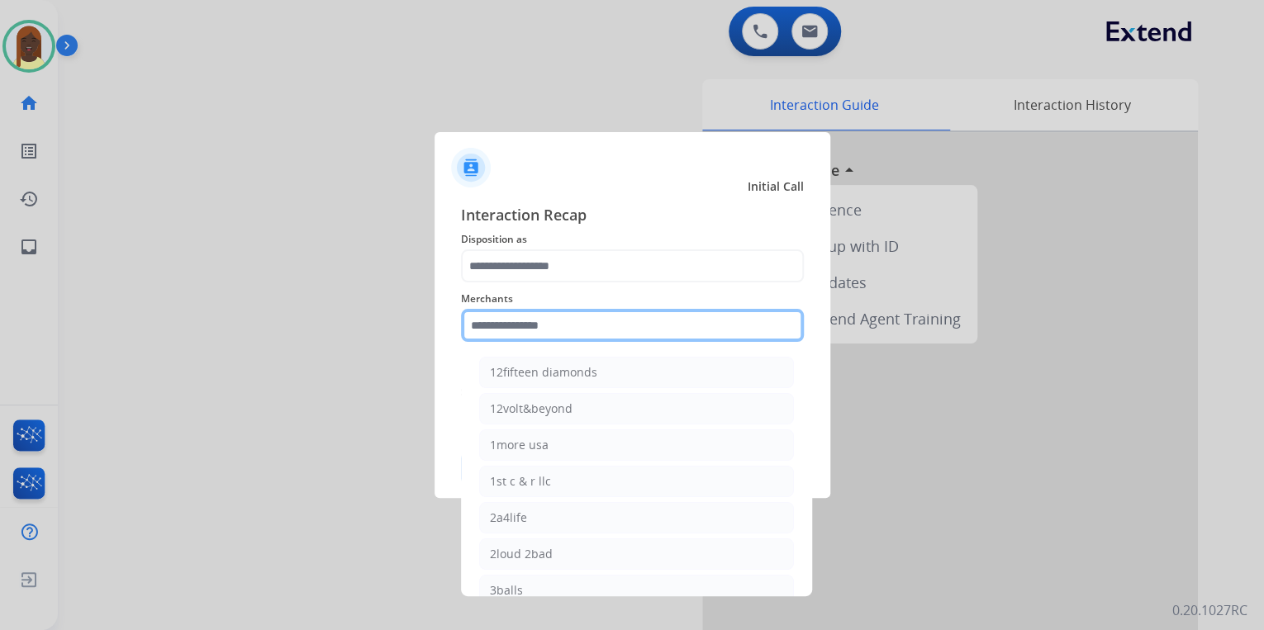
click at [529, 321] on input "text" at bounding box center [632, 325] width 343 height 33
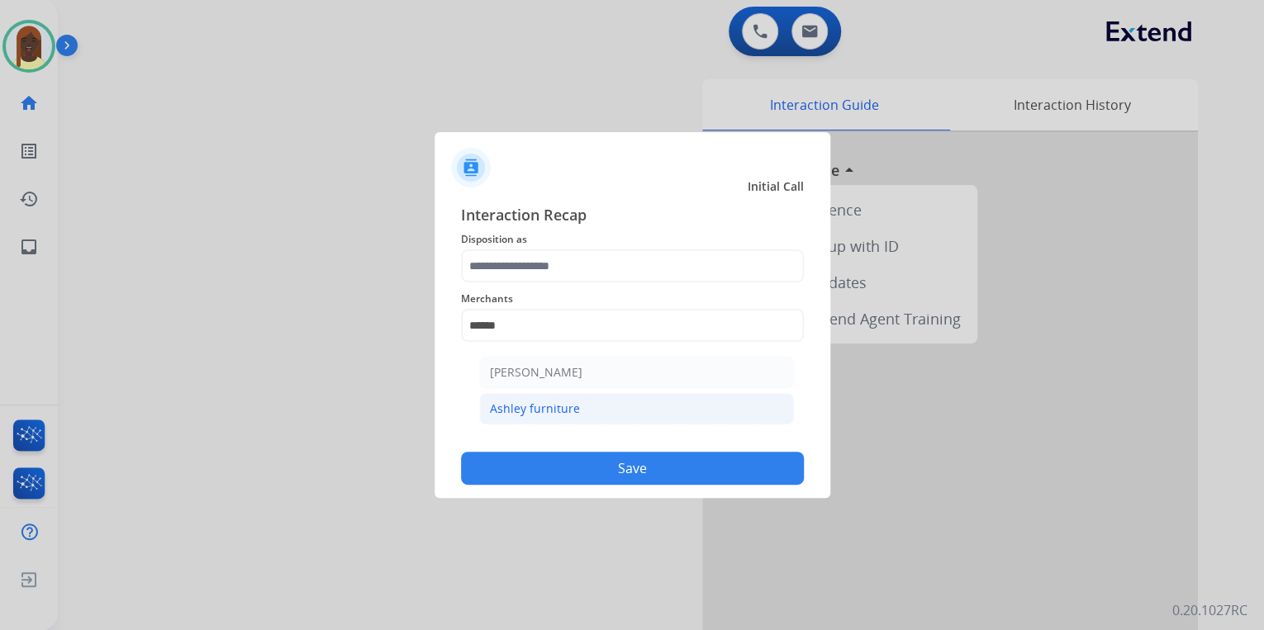
drag, startPoint x: 541, startPoint y: 403, endPoint x: 540, endPoint y: 390, distance: 13.2
click at [541, 399] on li "Ashley furniture" at bounding box center [636, 408] width 315 height 31
type input "**********"
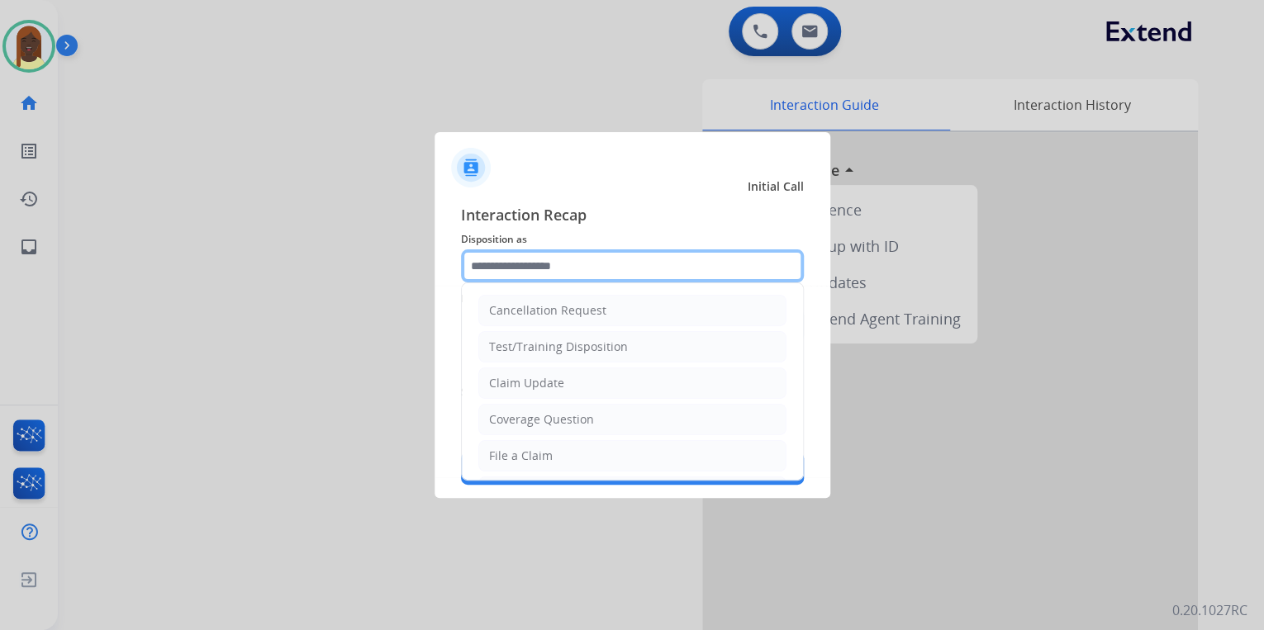
click at [512, 264] on input "text" at bounding box center [632, 265] width 343 height 33
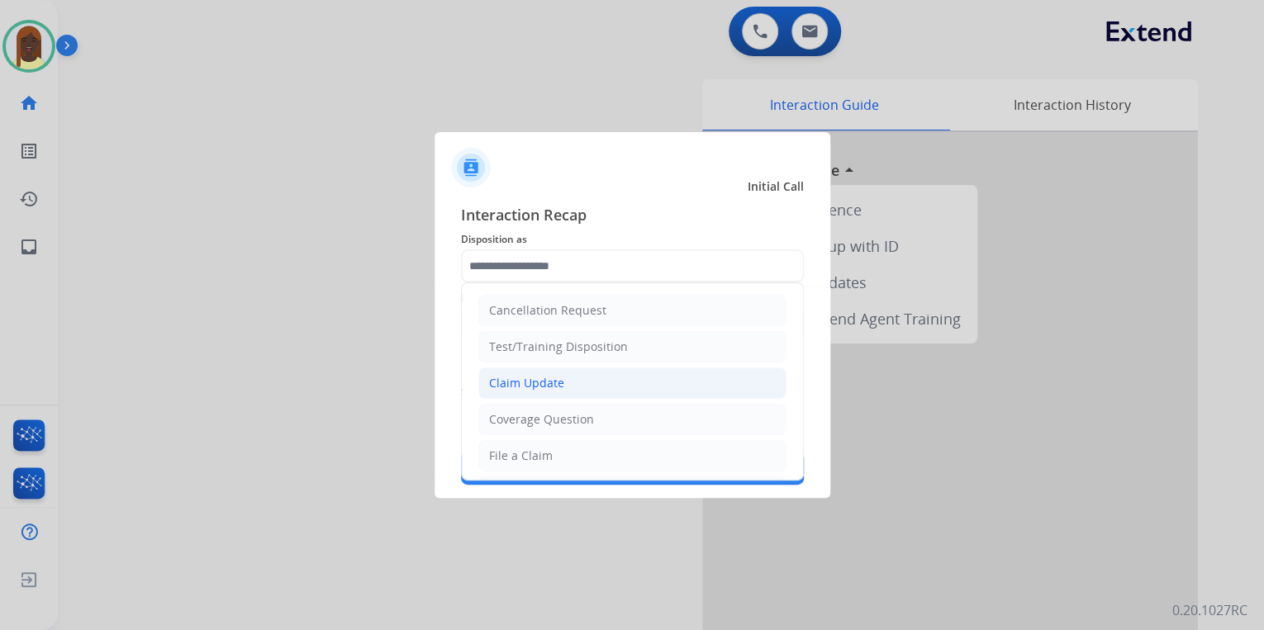
click at [522, 379] on div "Claim Update" at bounding box center [526, 383] width 75 height 17
type input "**********"
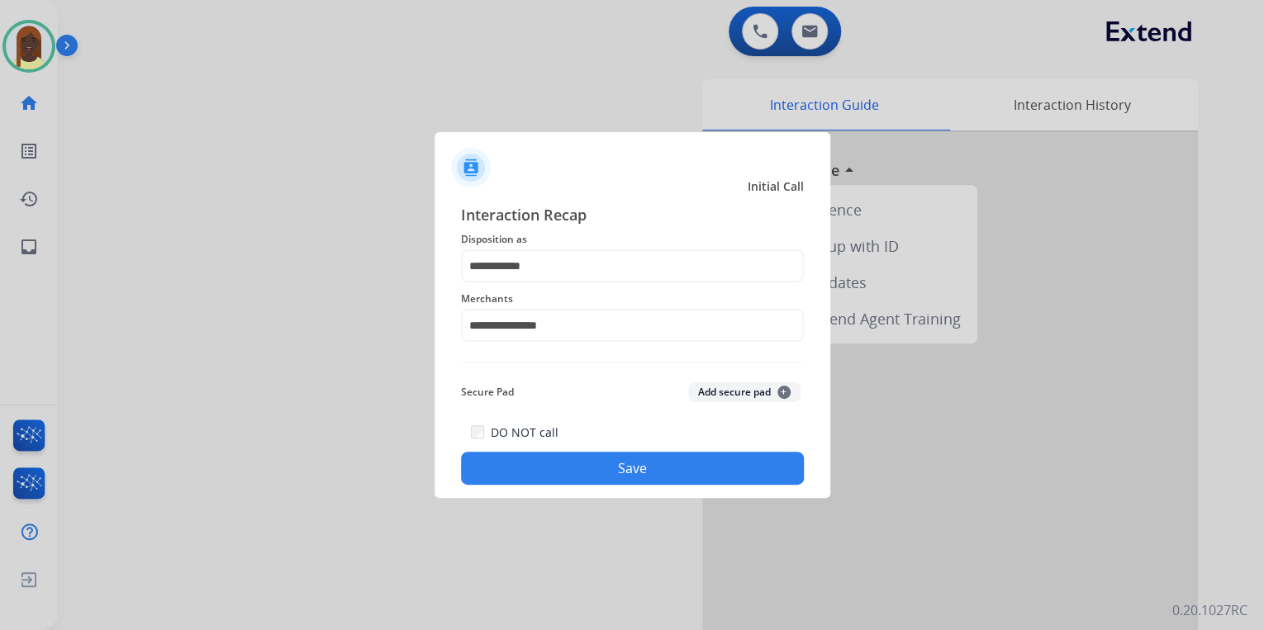
click at [544, 463] on button "Save" at bounding box center [632, 468] width 343 height 33
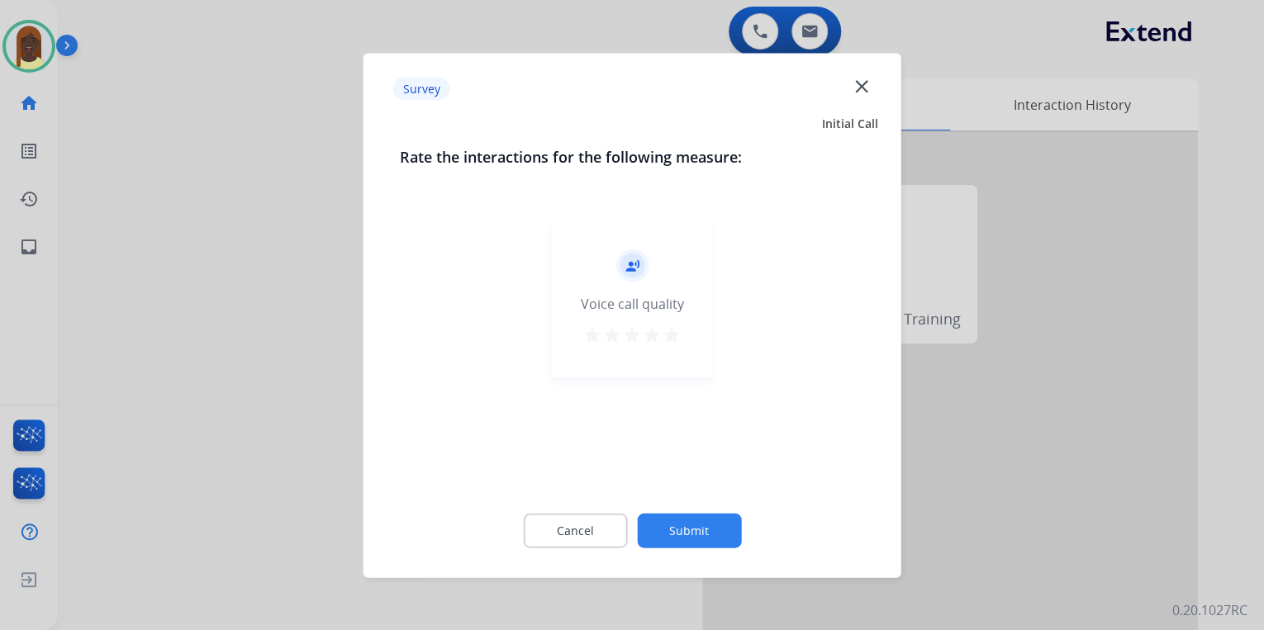
drag, startPoint x: 663, startPoint y: 333, endPoint x: 672, endPoint y: 343, distance: 12.9
click at [672, 343] on mat-icon "star" at bounding box center [672, 335] width 20 height 20
click at [678, 539] on button "Submit" at bounding box center [689, 530] width 104 height 35
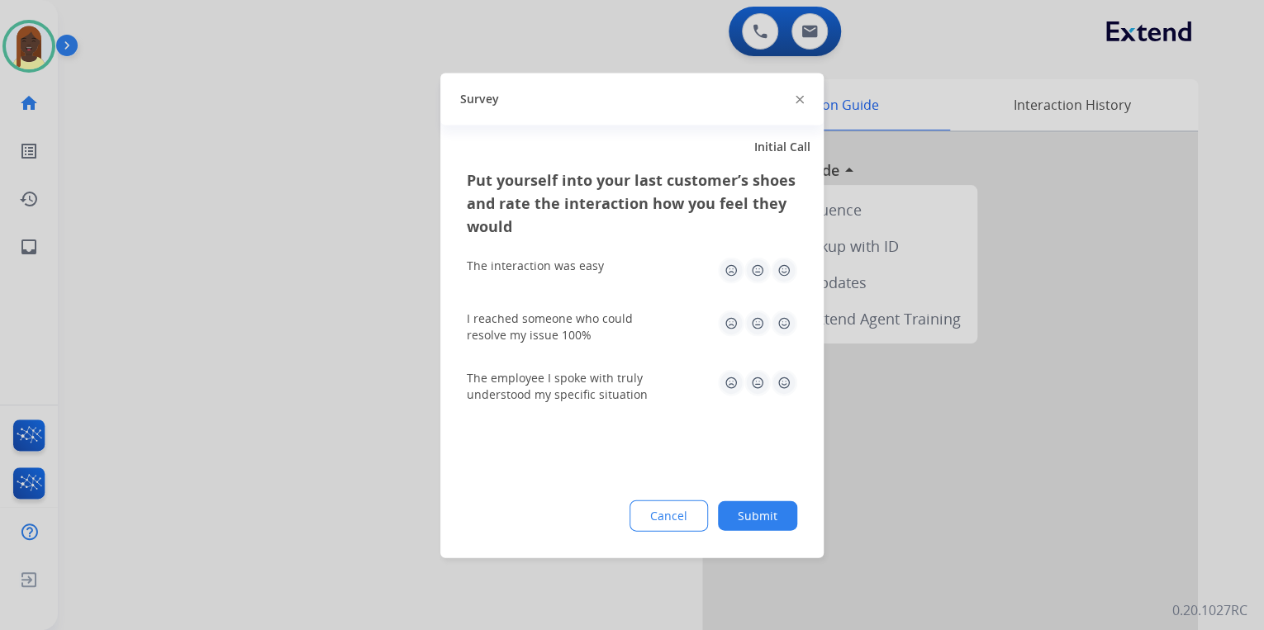
click at [800, 99] on img at bounding box center [800, 100] width 8 height 8
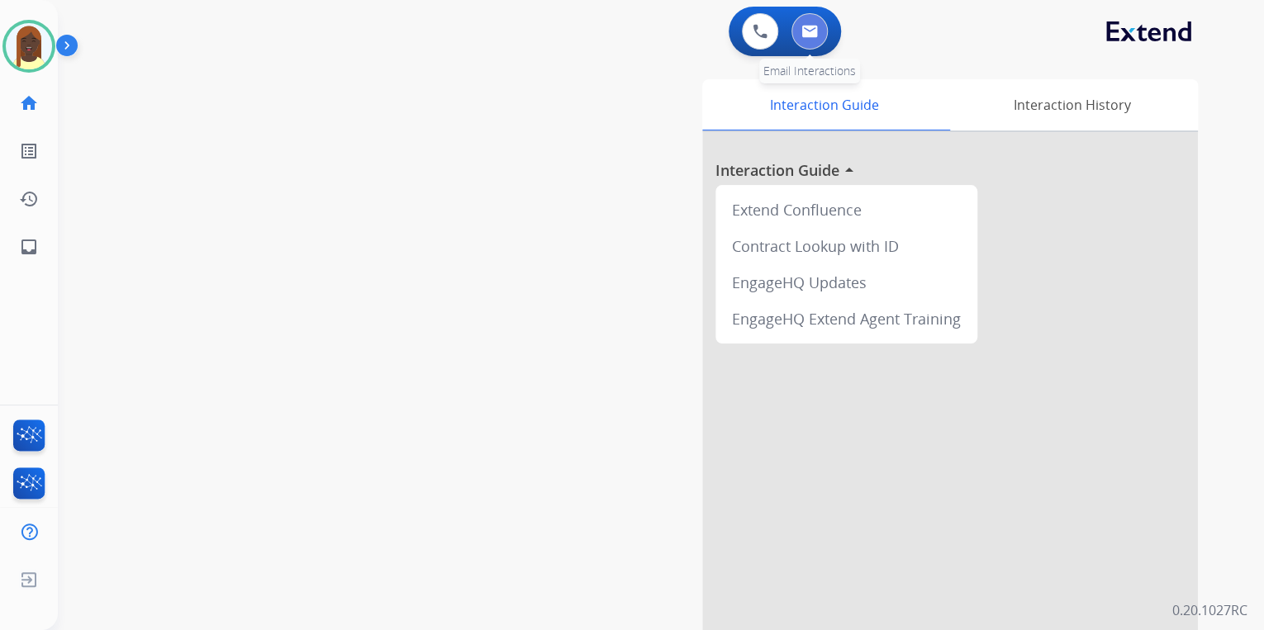
click at [814, 33] on img at bounding box center [809, 31] width 17 height 13
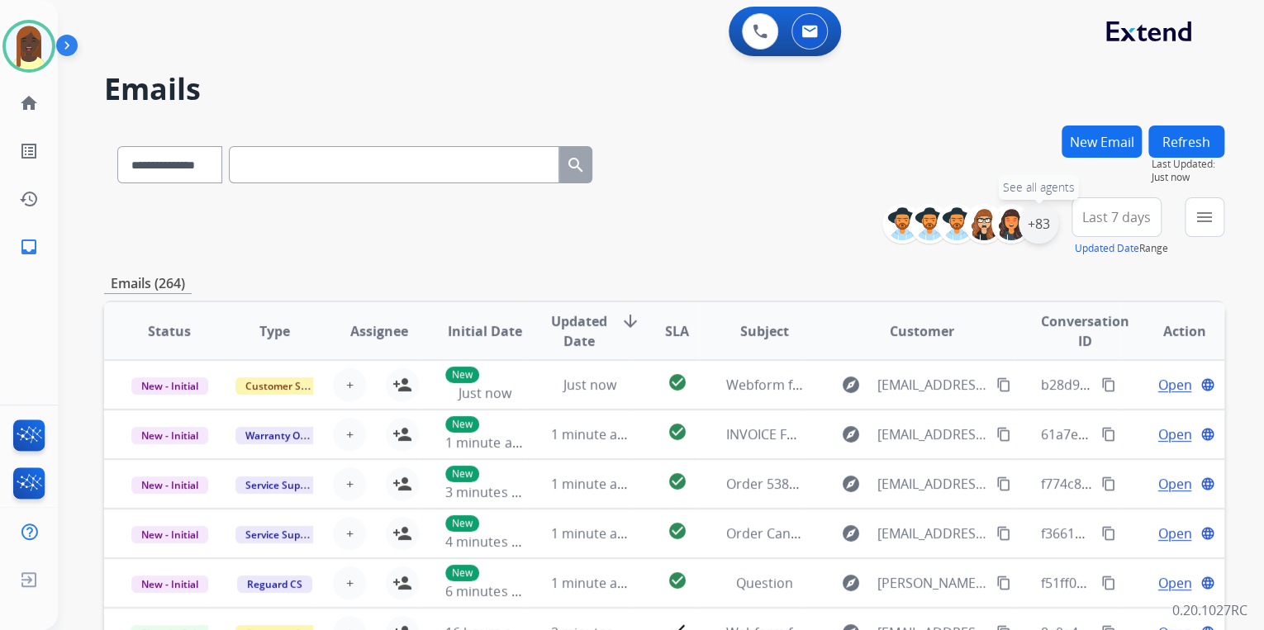
click at [1047, 235] on div "+83" at bounding box center [1039, 224] width 40 height 40
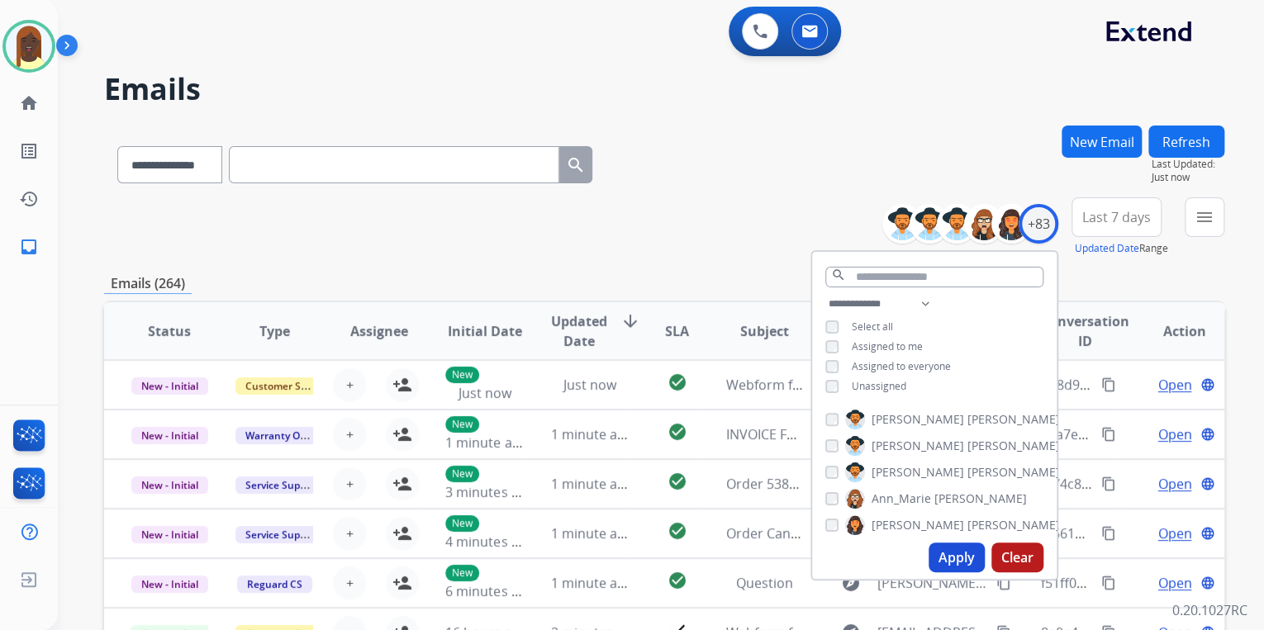
click at [948, 565] on button "Apply" at bounding box center [957, 558] width 56 height 30
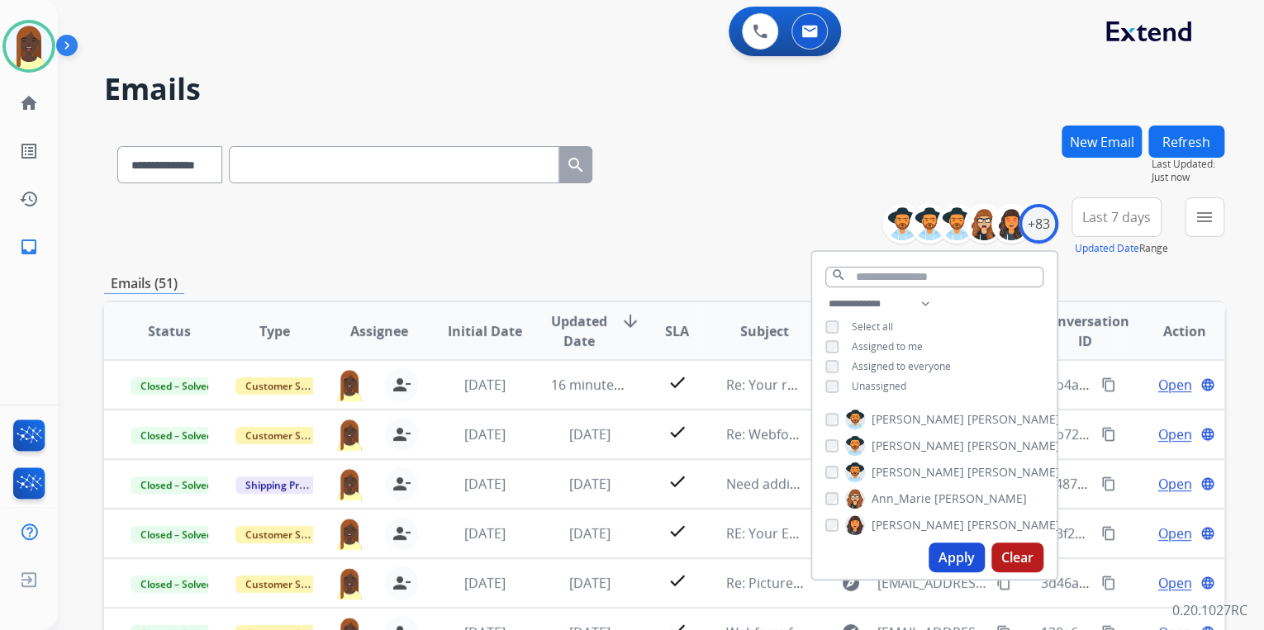
click at [717, 234] on div "**********" at bounding box center [664, 226] width 1120 height 59
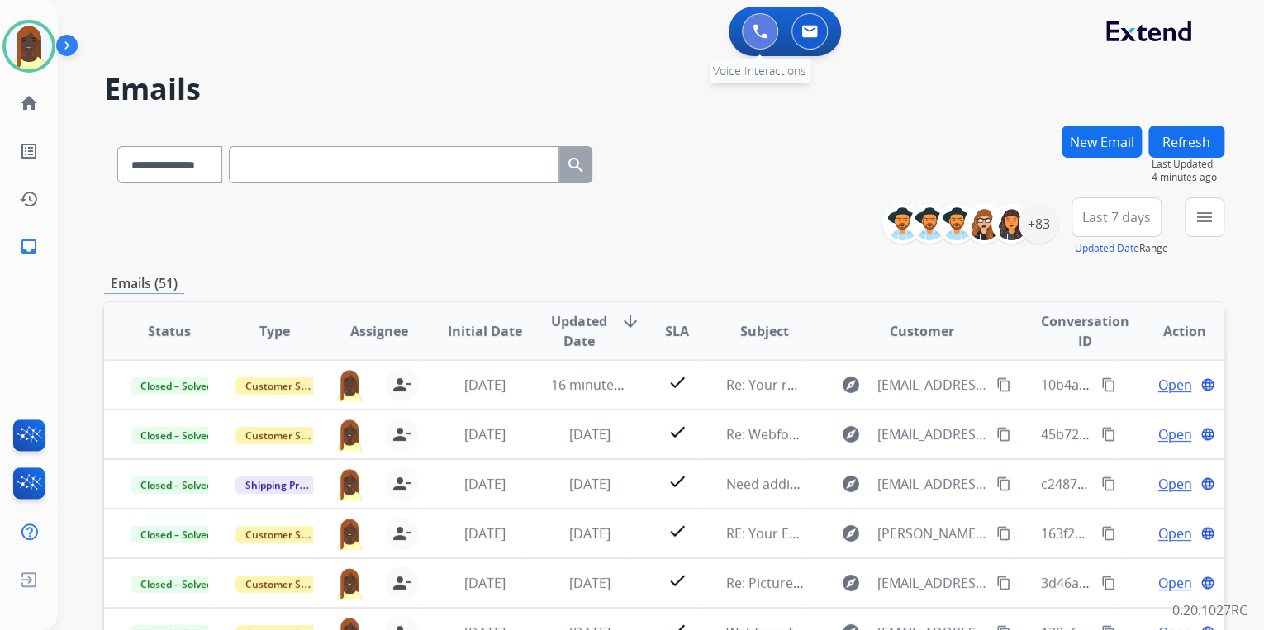
click at [755, 35] on img at bounding box center [760, 31] width 15 height 15
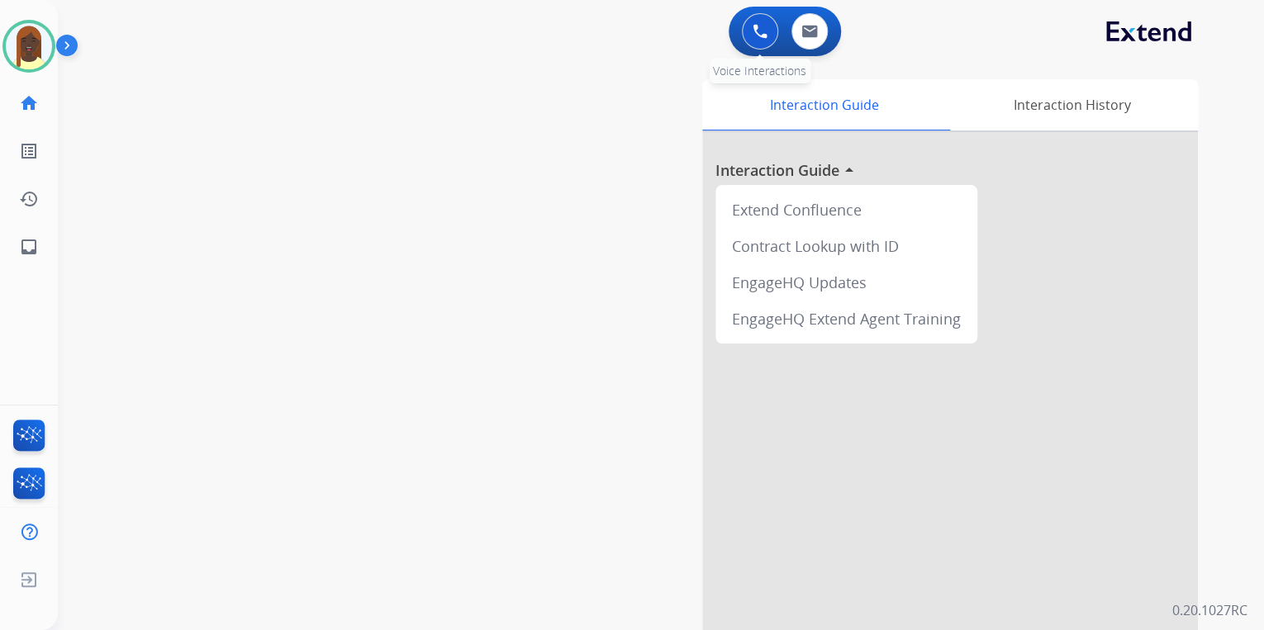
click at [762, 35] on img at bounding box center [760, 31] width 15 height 15
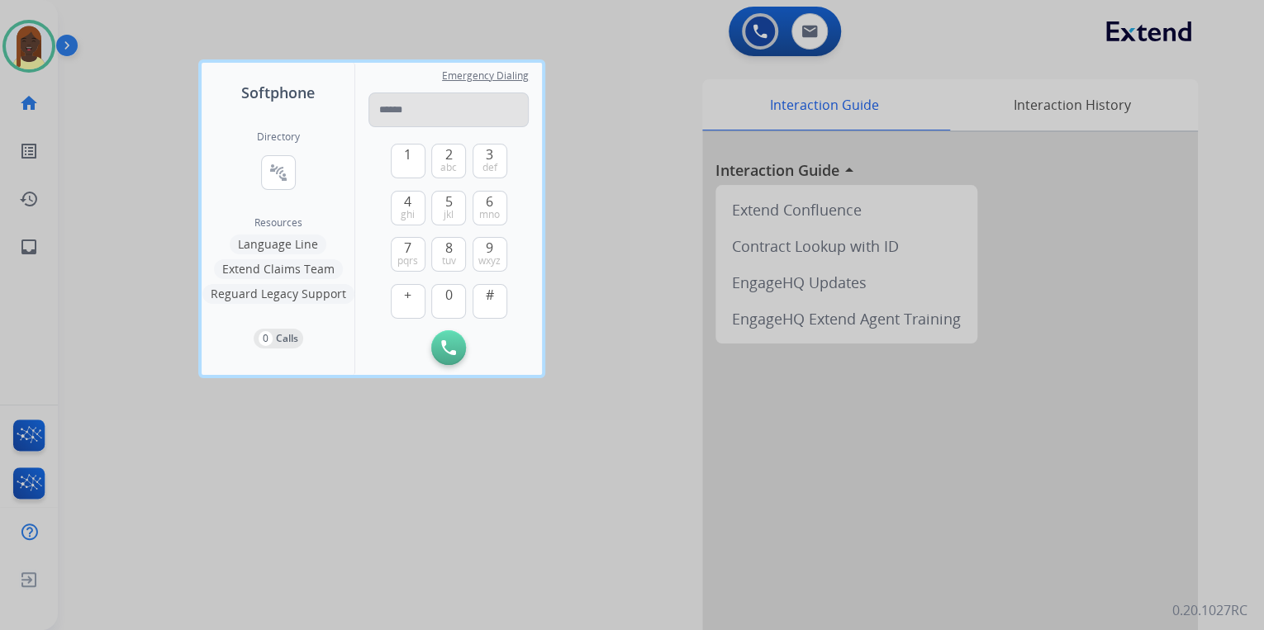
click at [415, 112] on input "tel" at bounding box center [448, 110] width 160 height 35
type input "**********"
click at [449, 355] on button "Initiate Call" at bounding box center [448, 347] width 35 height 35
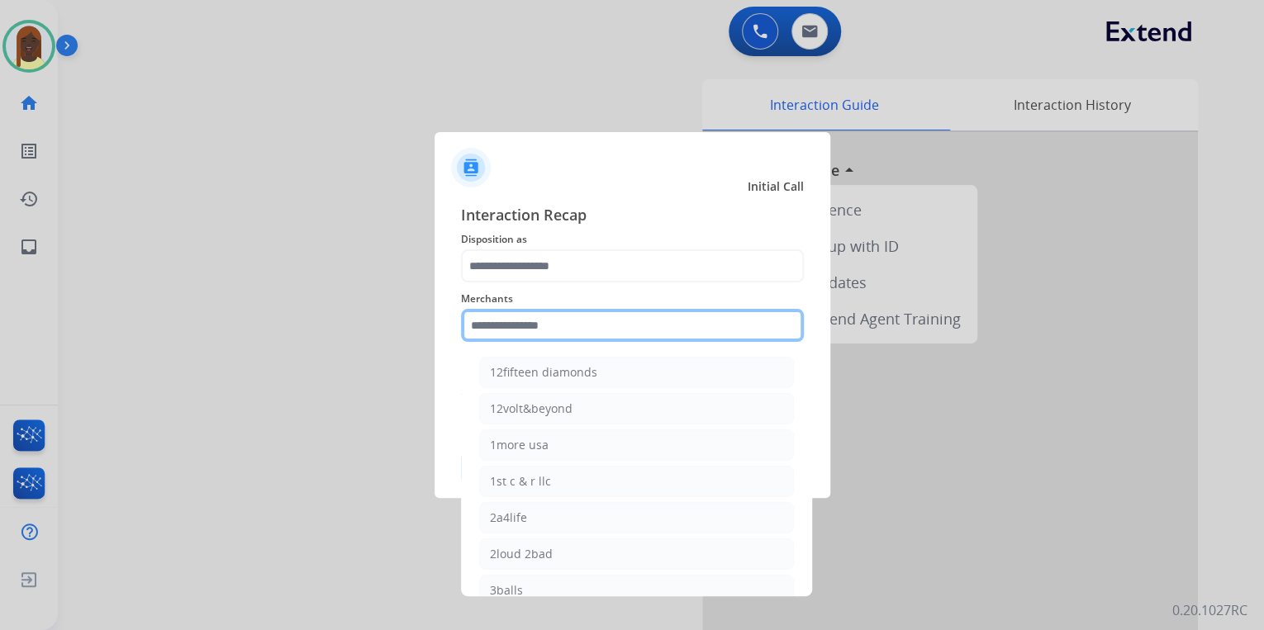
click at [480, 330] on input "text" at bounding box center [632, 325] width 343 height 33
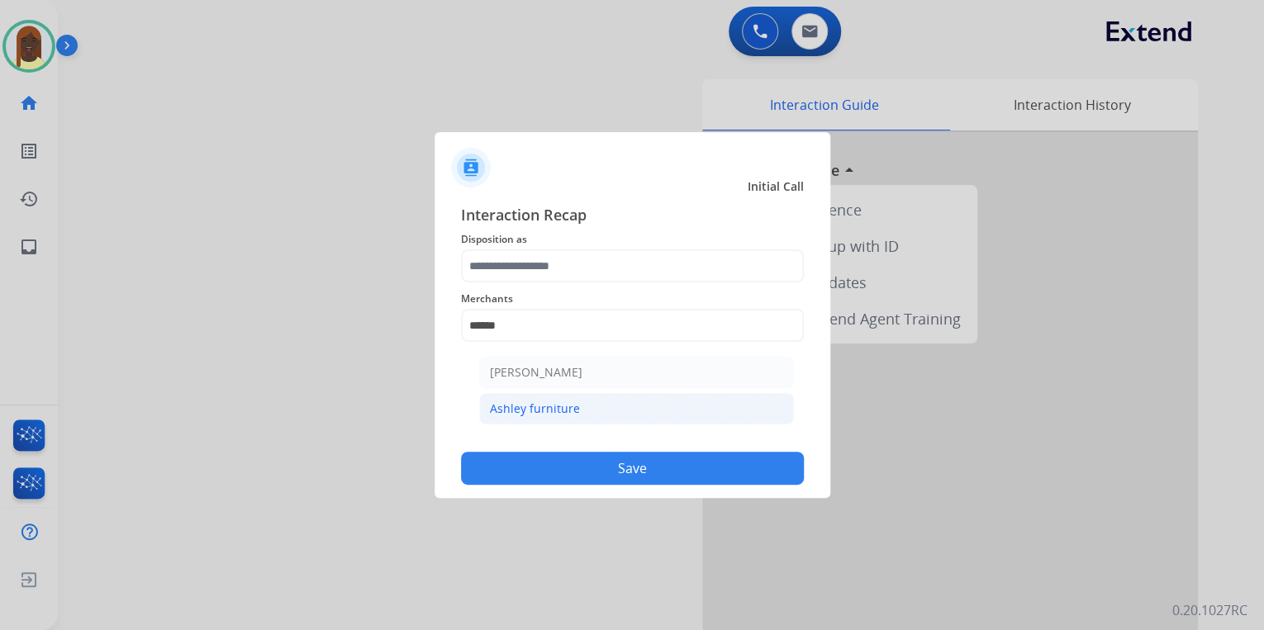
click at [556, 412] on div "Ashley furniture" at bounding box center [535, 409] width 90 height 17
type input "**********"
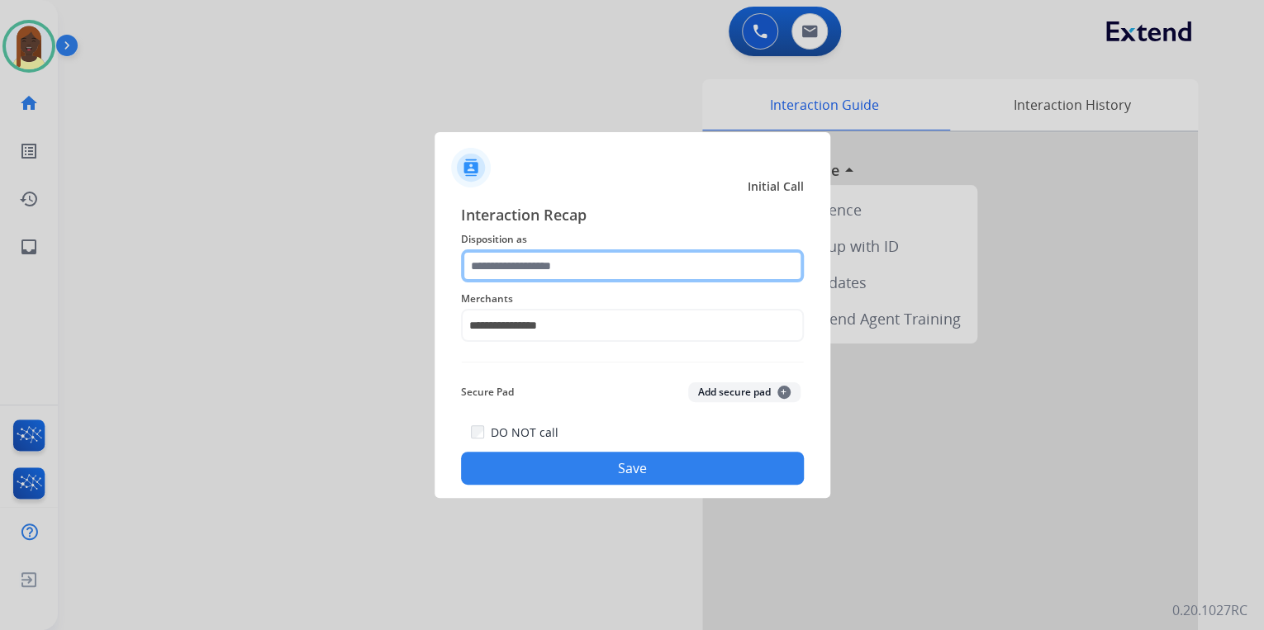
click at [519, 268] on input "text" at bounding box center [632, 265] width 343 height 33
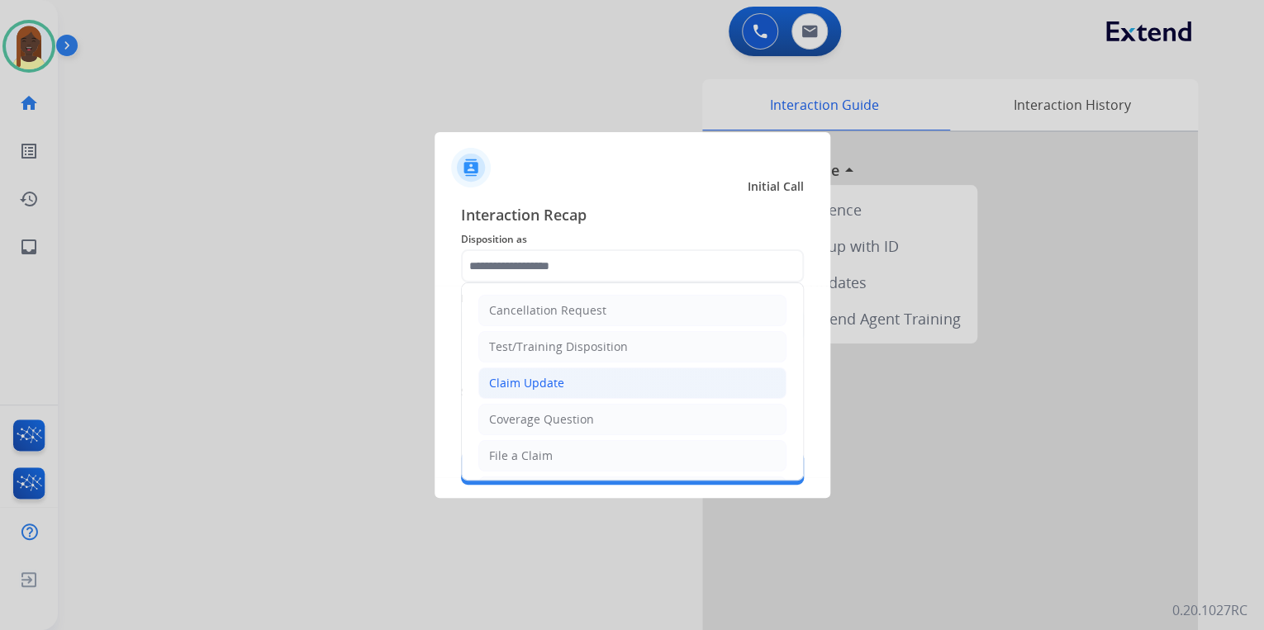
click at [548, 384] on div "Claim Update" at bounding box center [526, 383] width 75 height 17
type input "**********"
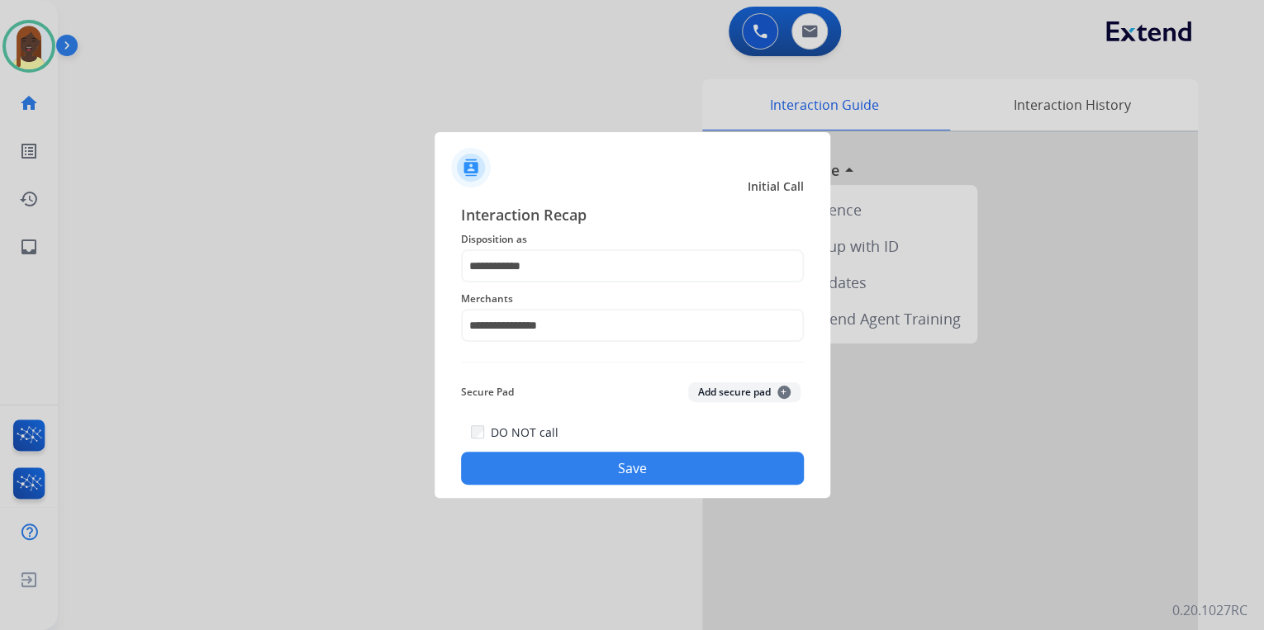
click at [556, 473] on button "Save" at bounding box center [632, 468] width 343 height 33
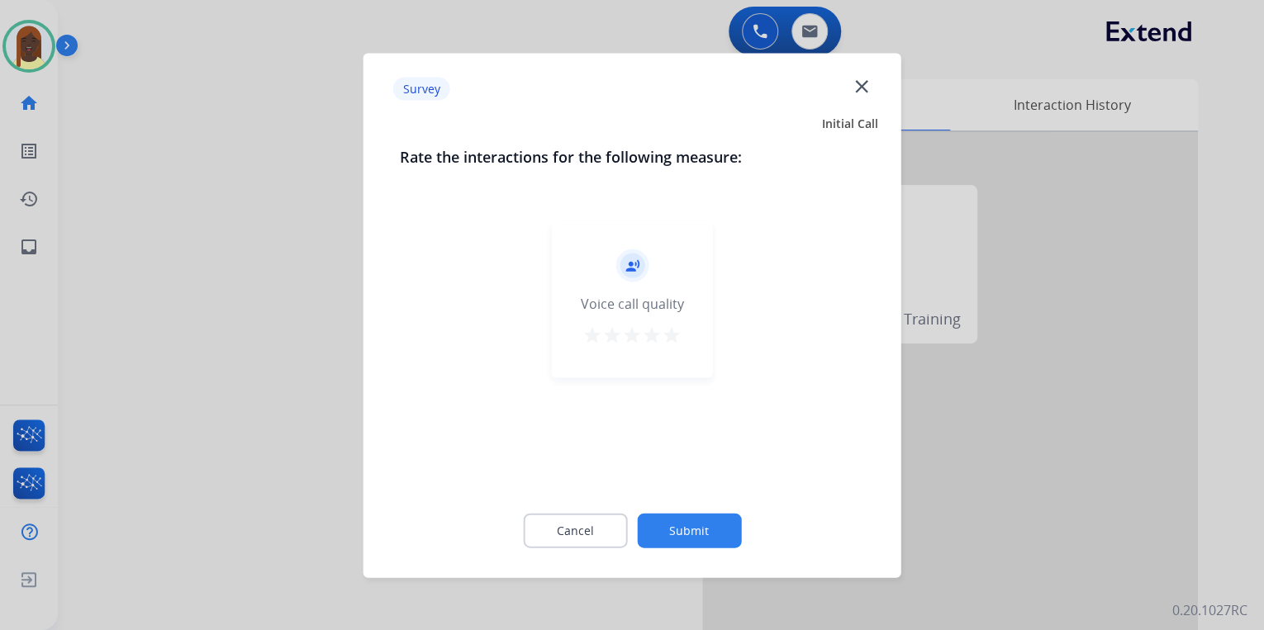
click at [675, 337] on mat-icon "star" at bounding box center [672, 335] width 20 height 20
drag, startPoint x: 687, startPoint y: 527, endPoint x: 702, endPoint y: 459, distance: 70.2
click at [687, 528] on button "Submit" at bounding box center [689, 530] width 104 height 35
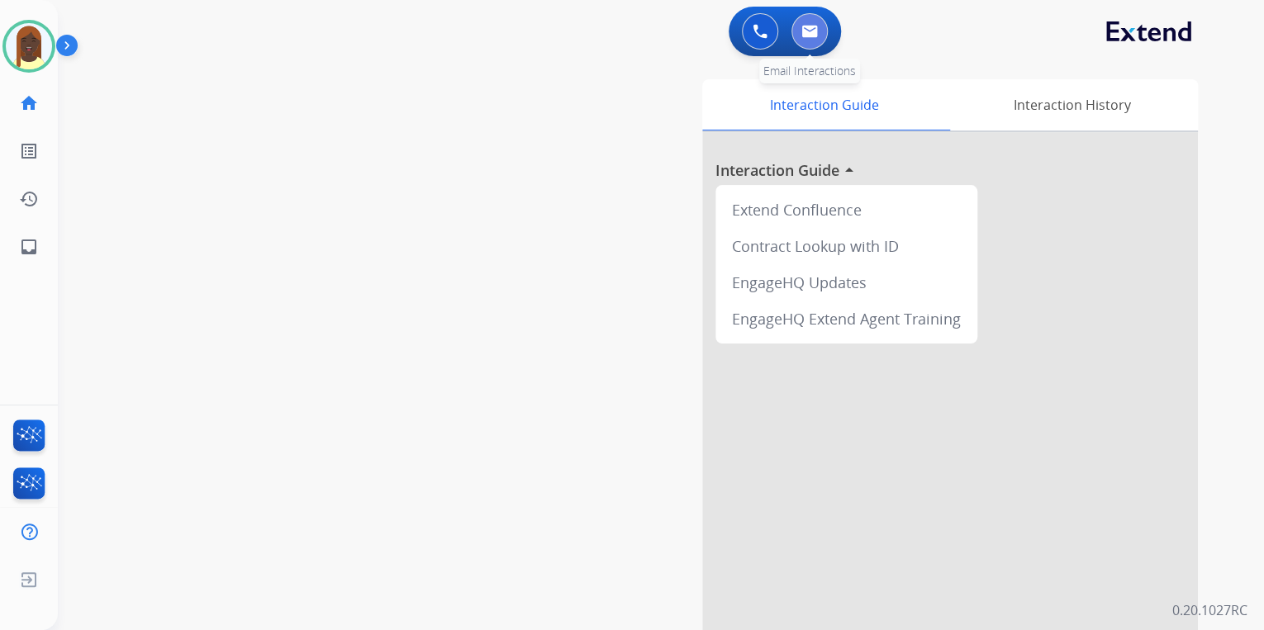
click at [816, 36] on img at bounding box center [809, 31] width 17 height 13
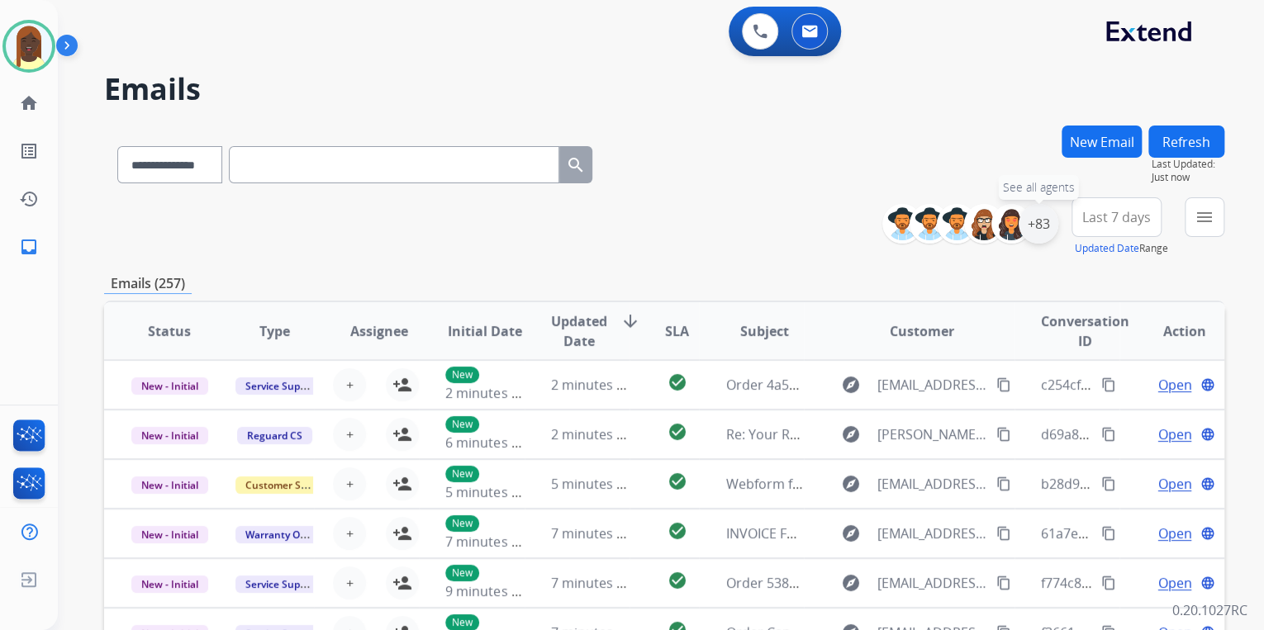
click at [1039, 241] on div "+83" at bounding box center [1039, 224] width 40 height 40
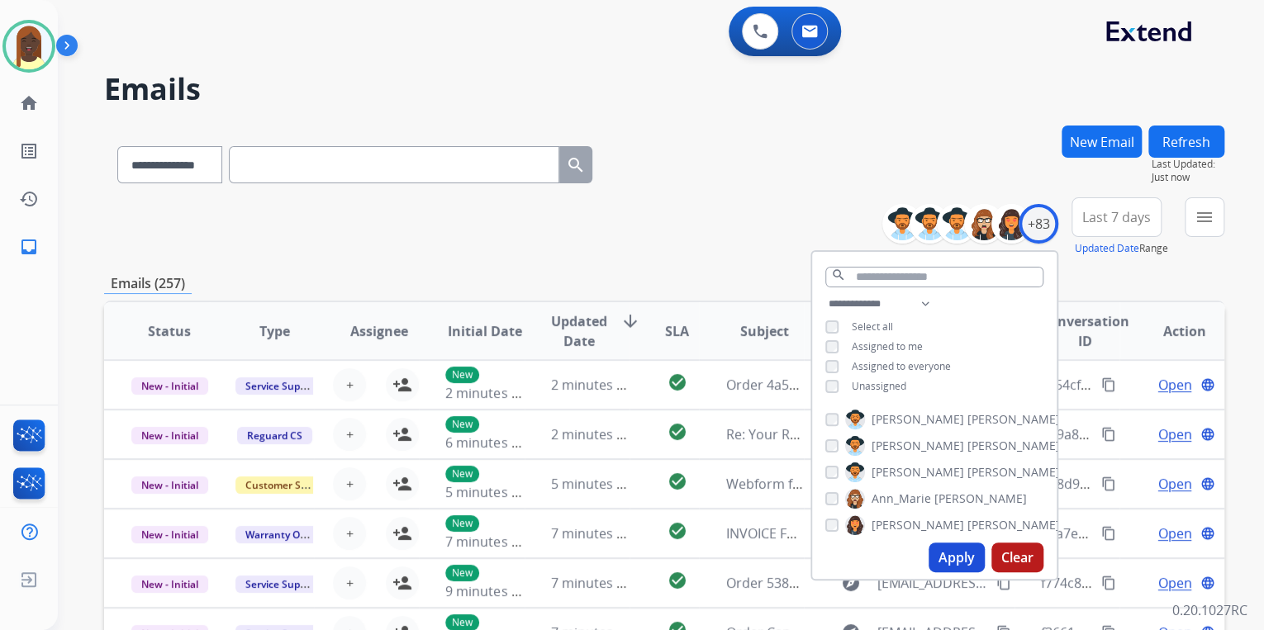
drag, startPoint x: 949, startPoint y: 558, endPoint x: 931, endPoint y: 507, distance: 53.6
click at [950, 553] on button "Apply" at bounding box center [957, 558] width 56 height 30
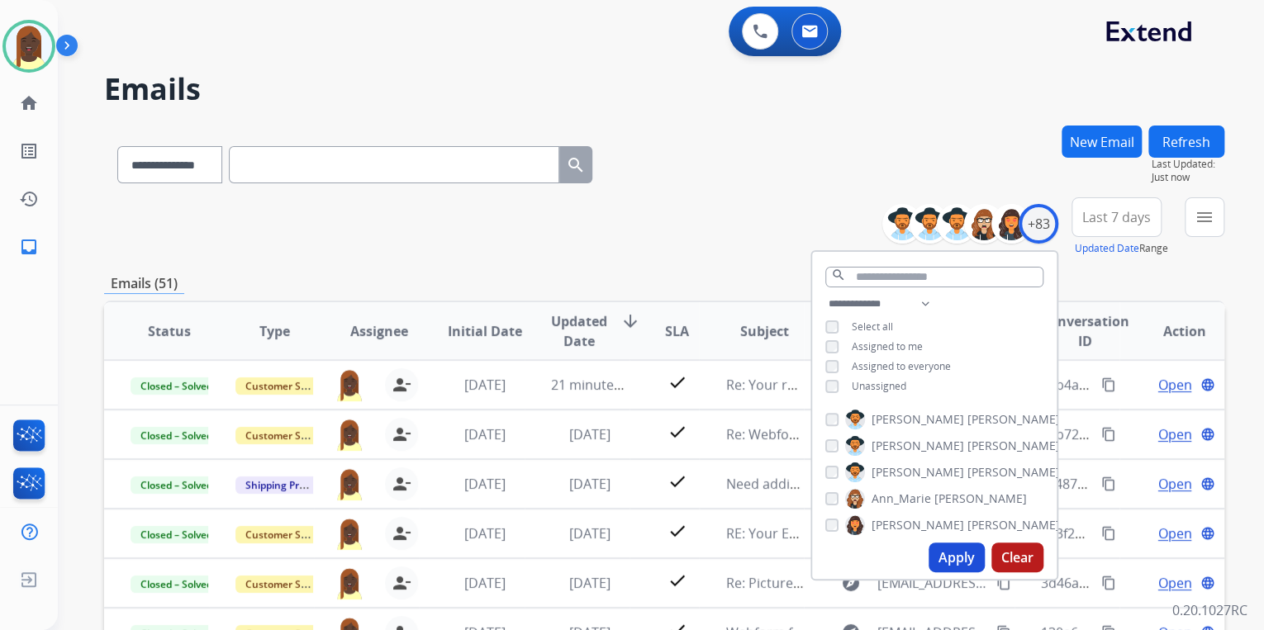
click at [725, 224] on div "**********" at bounding box center [664, 226] width 1120 height 59
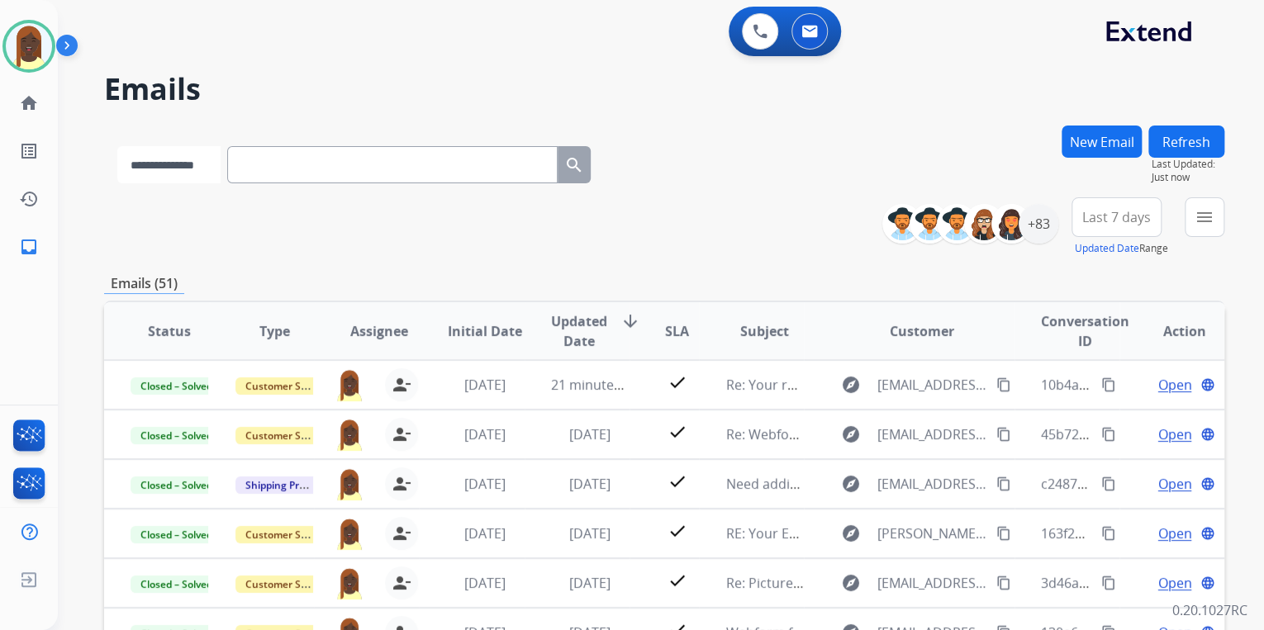
click at [194, 172] on select "**********" at bounding box center [168, 164] width 103 height 37
select select "**********"
click at [117, 146] on select "**********" at bounding box center [168, 164] width 103 height 37
paste input "**********"
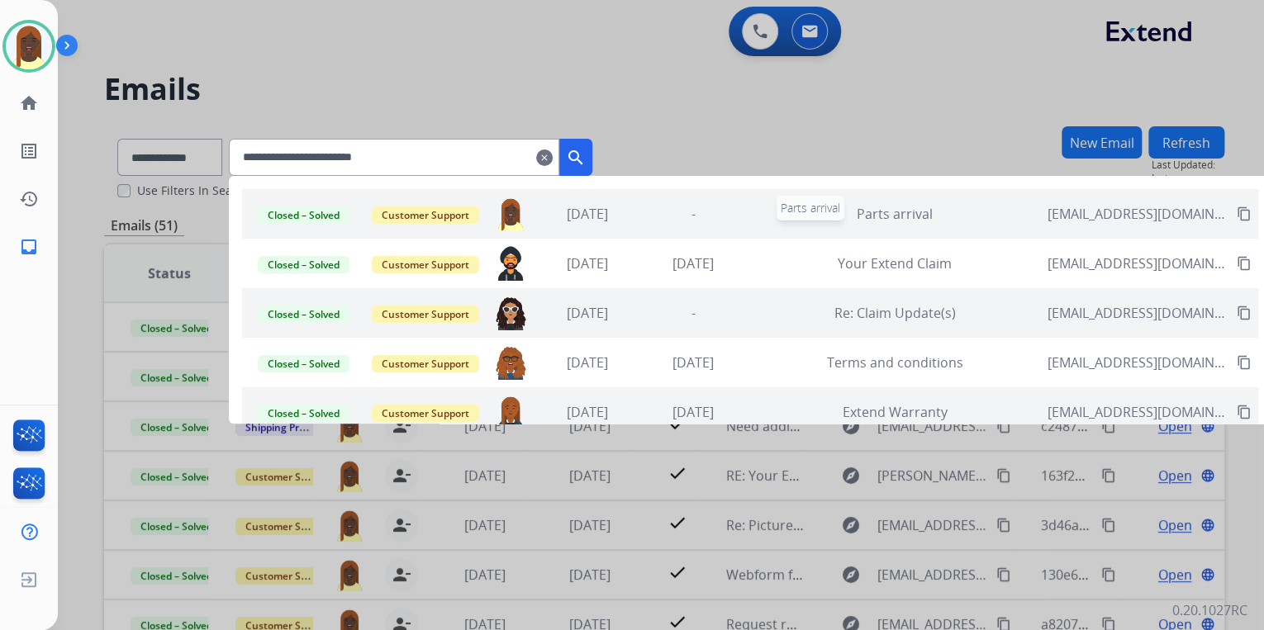
type input "**********"
click at [933, 216] on span "Parts arrival" at bounding box center [895, 214] width 76 height 18
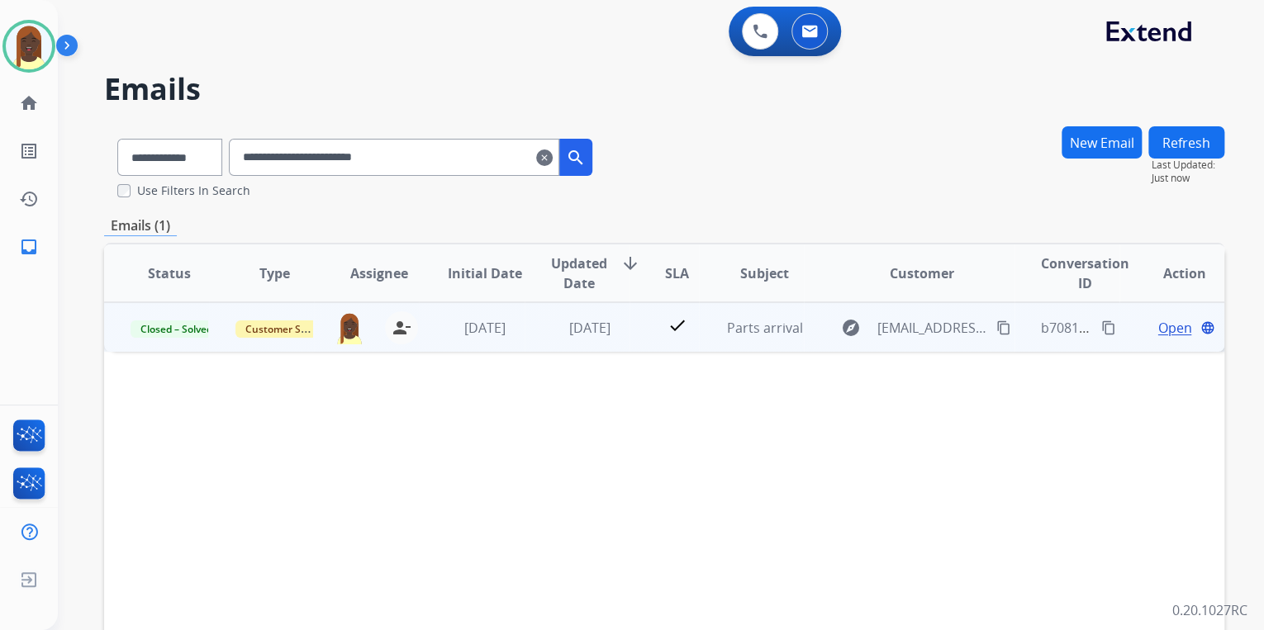
click at [1157, 327] on span "Open" at bounding box center [1174, 328] width 34 height 20
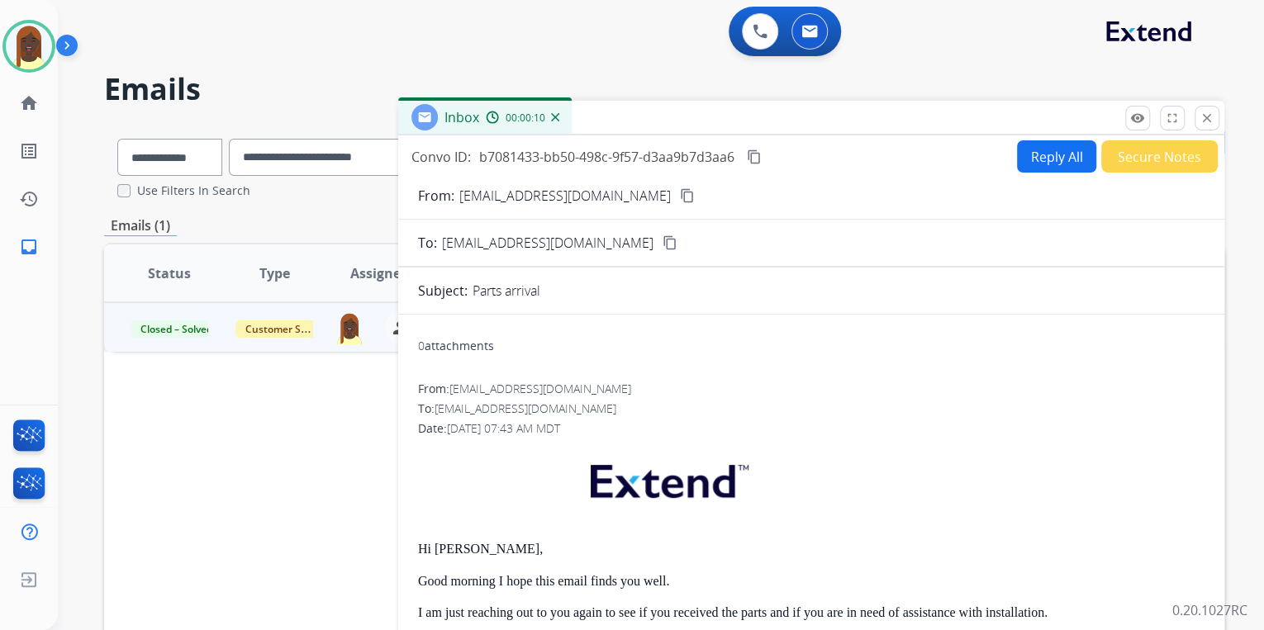
click at [1043, 165] on button "Reply All" at bounding box center [1056, 156] width 79 height 32
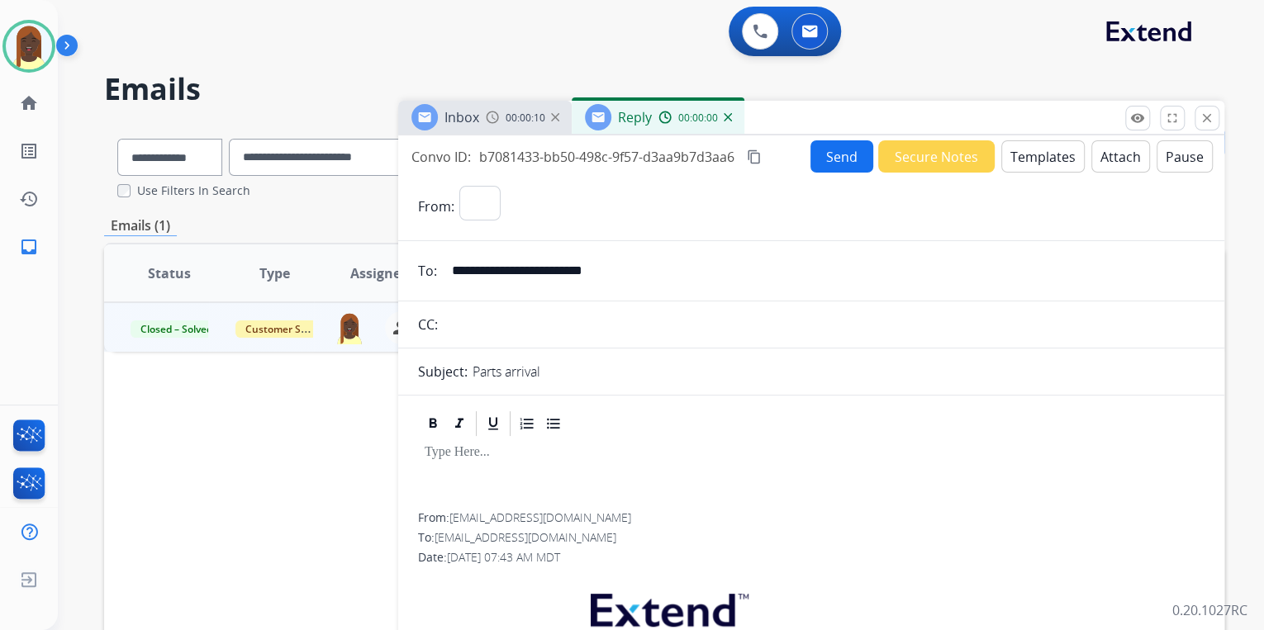
select select "**********"
click at [1043, 165] on button "Templates" at bounding box center [1042, 156] width 83 height 32
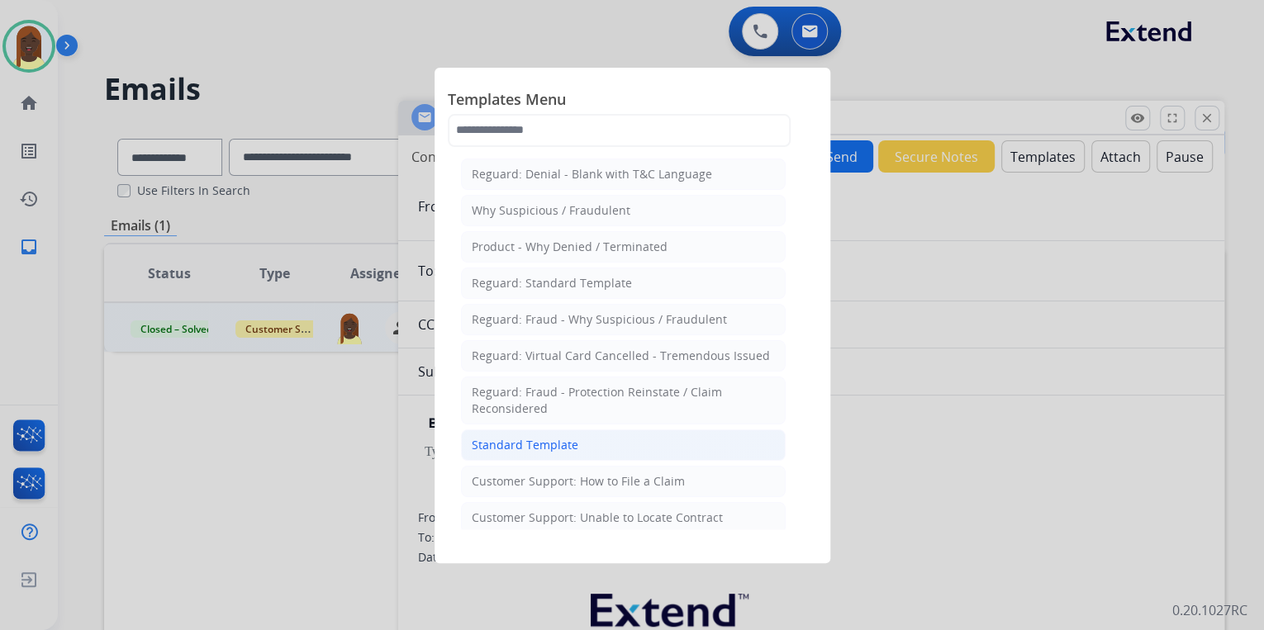
click at [576, 445] on li "Standard Template" at bounding box center [623, 445] width 325 height 31
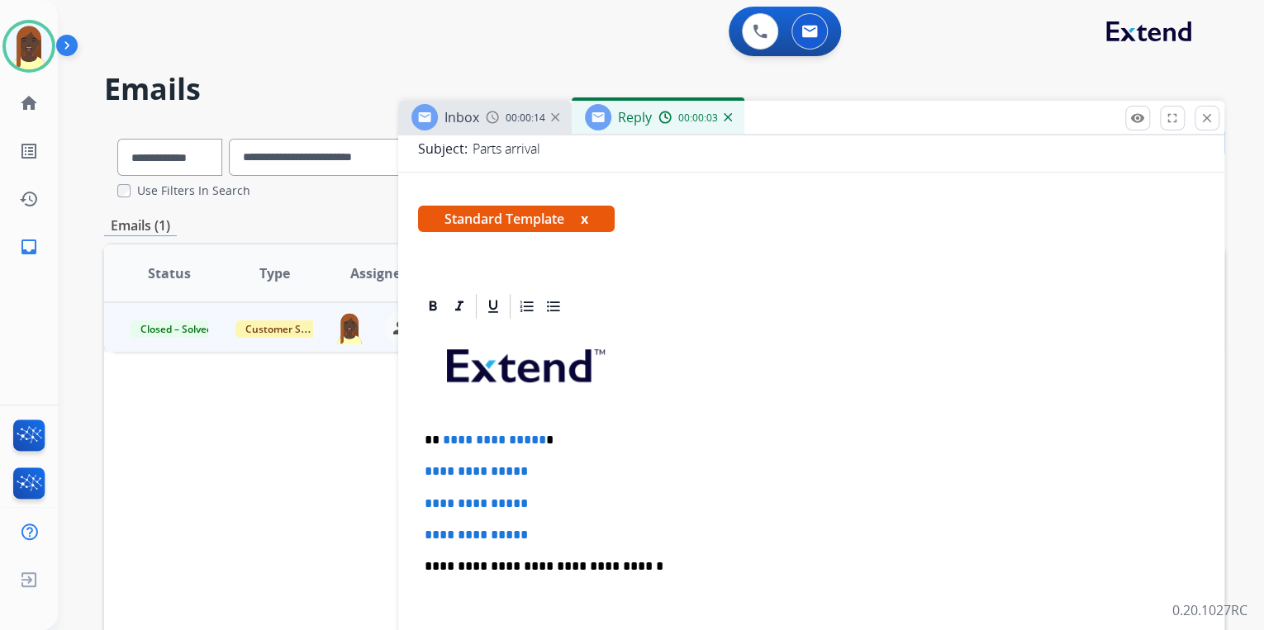
scroll to position [264, 0]
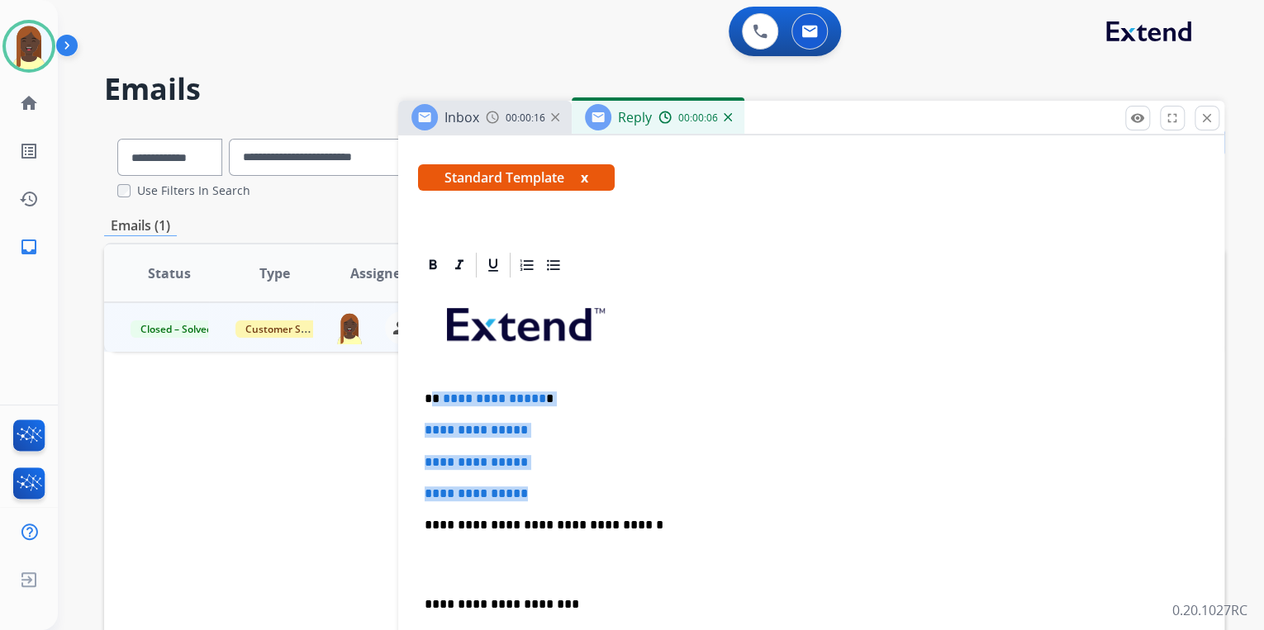
drag, startPoint x: 432, startPoint y: 397, endPoint x: 567, endPoint y: 475, distance: 155.9
click at [565, 478] on div "**********" at bounding box center [811, 564] width 786 height 568
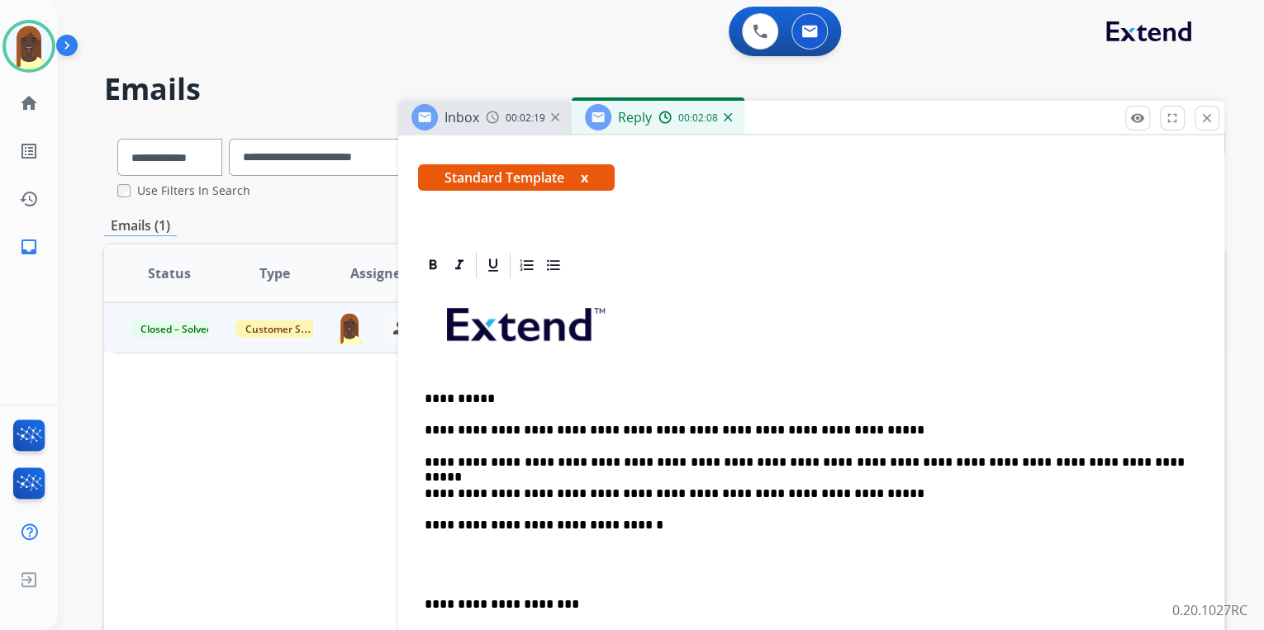
click at [823, 492] on p "**********" at bounding box center [805, 494] width 760 height 15
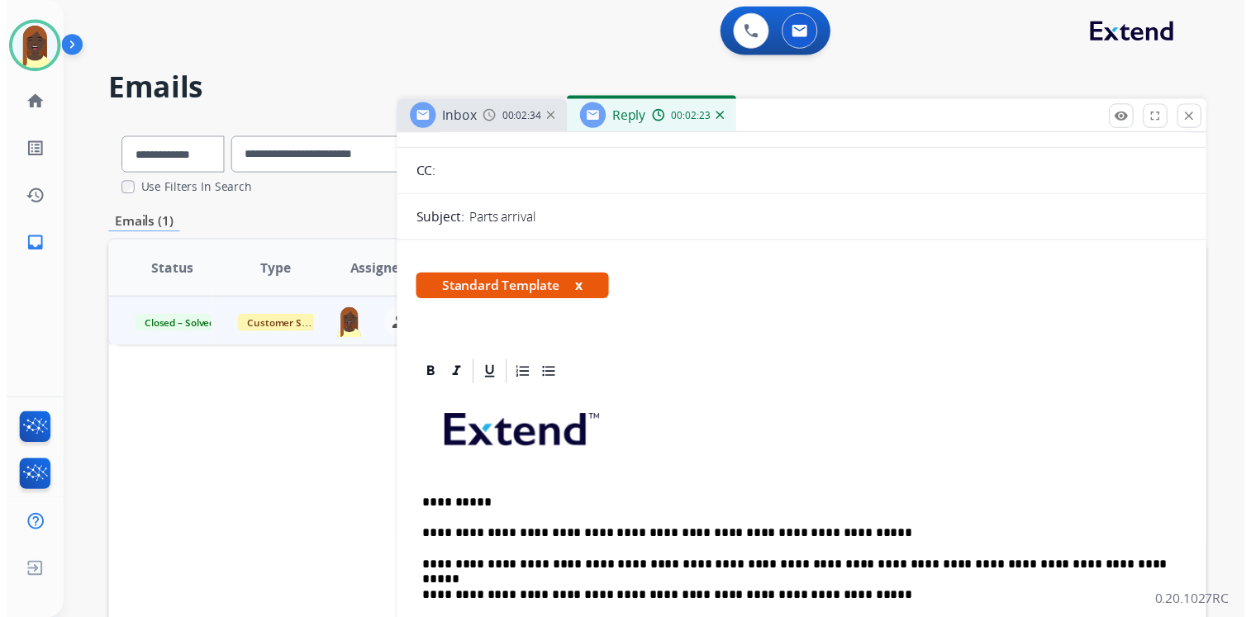
scroll to position [0, 0]
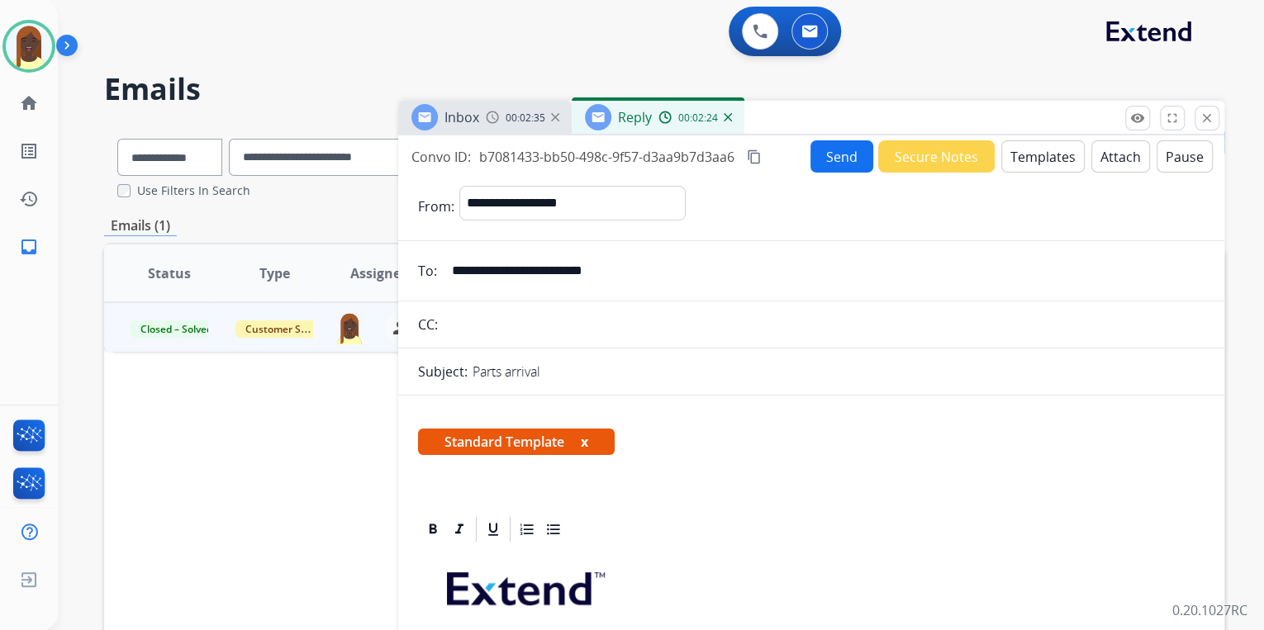
click at [838, 157] on button "Send" at bounding box center [841, 156] width 63 height 32
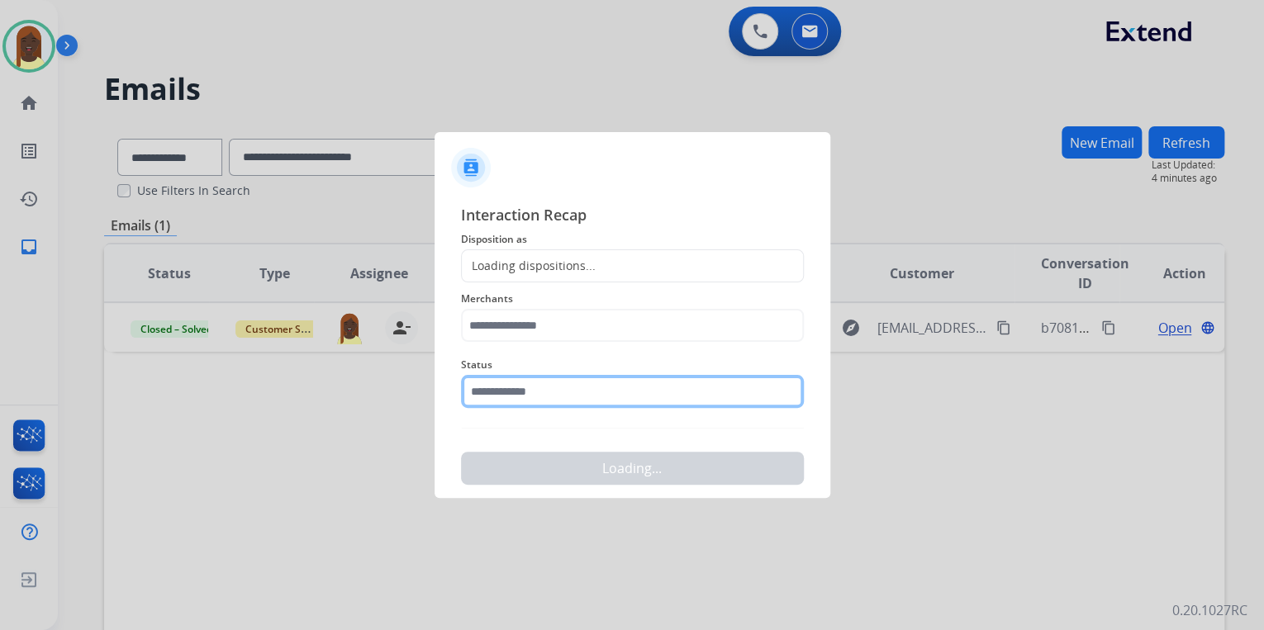
click at [529, 394] on input "text" at bounding box center [632, 391] width 343 height 33
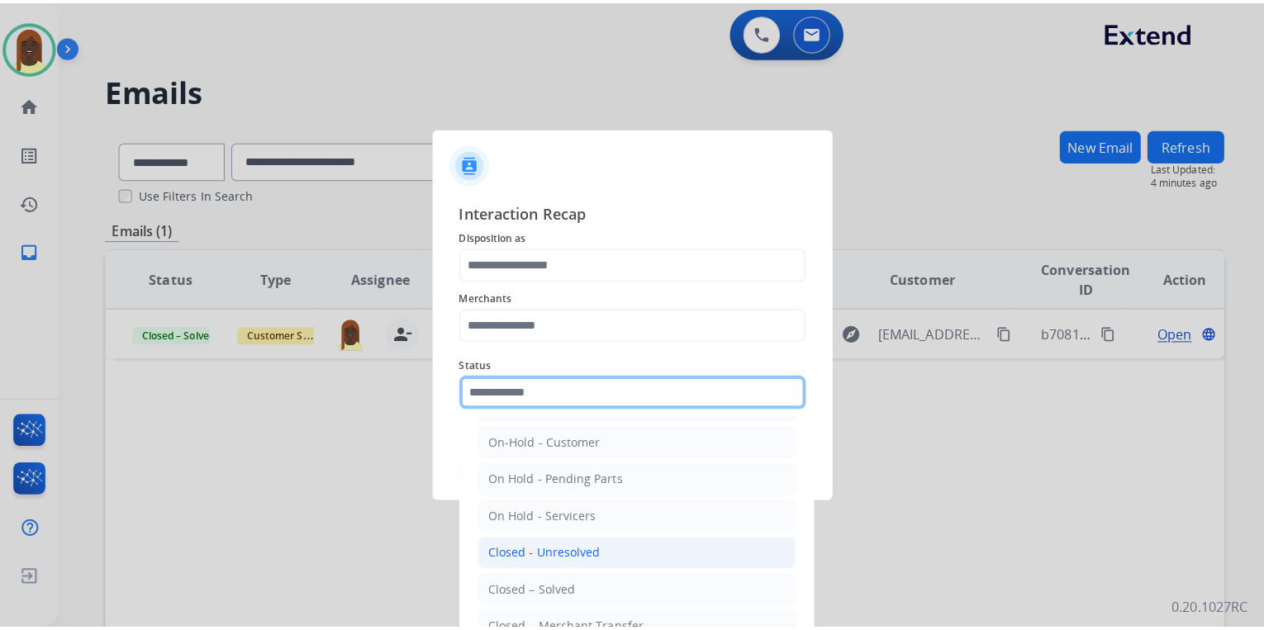
scroll to position [66, 0]
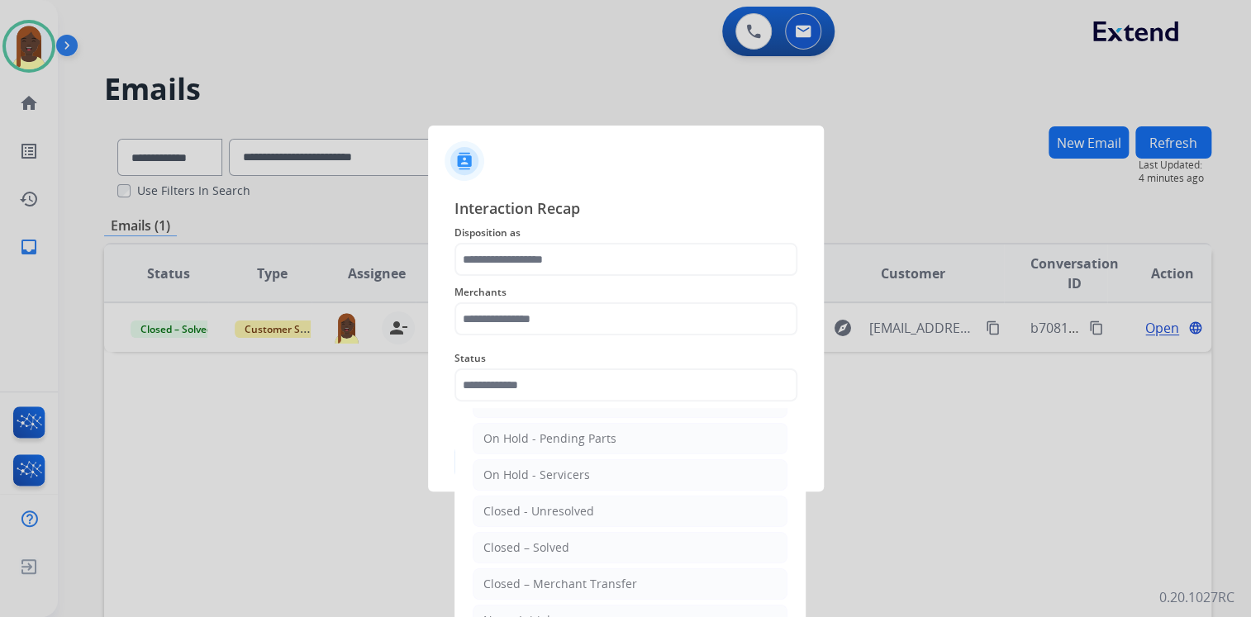
drag, startPoint x: 576, startPoint y: 552, endPoint x: 524, endPoint y: 435, distance: 128.3
click at [575, 545] on li "Closed – Solved" at bounding box center [630, 547] width 315 height 31
type input "**********"
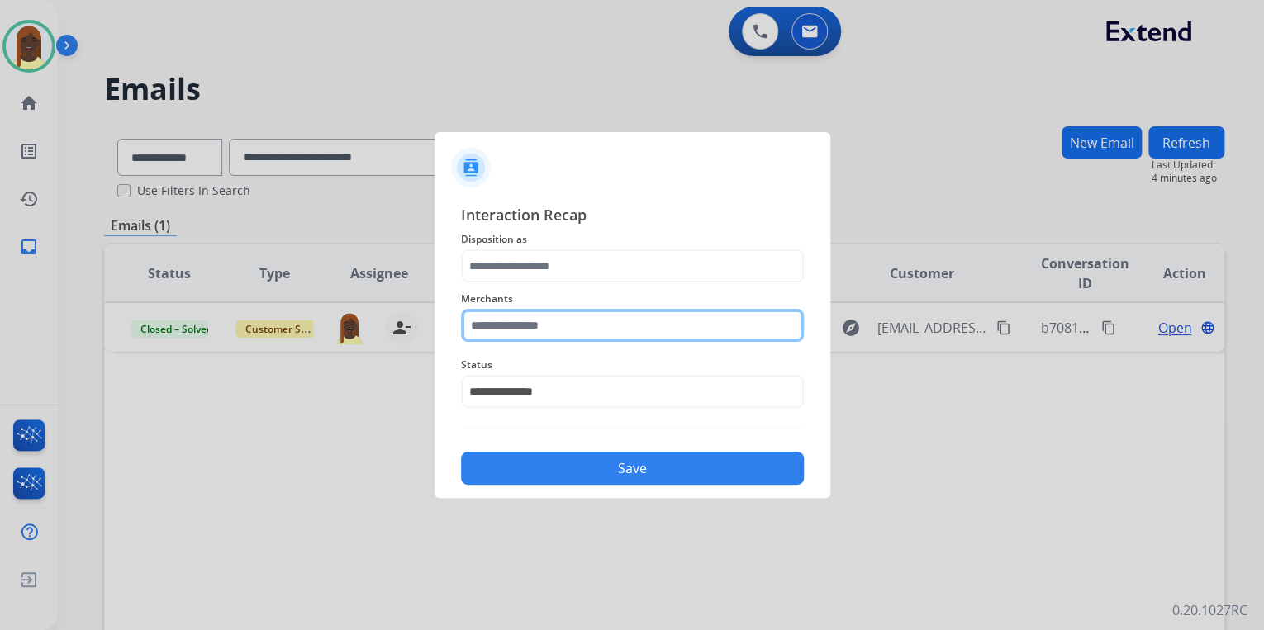
click at [496, 328] on input "text" at bounding box center [632, 325] width 343 height 33
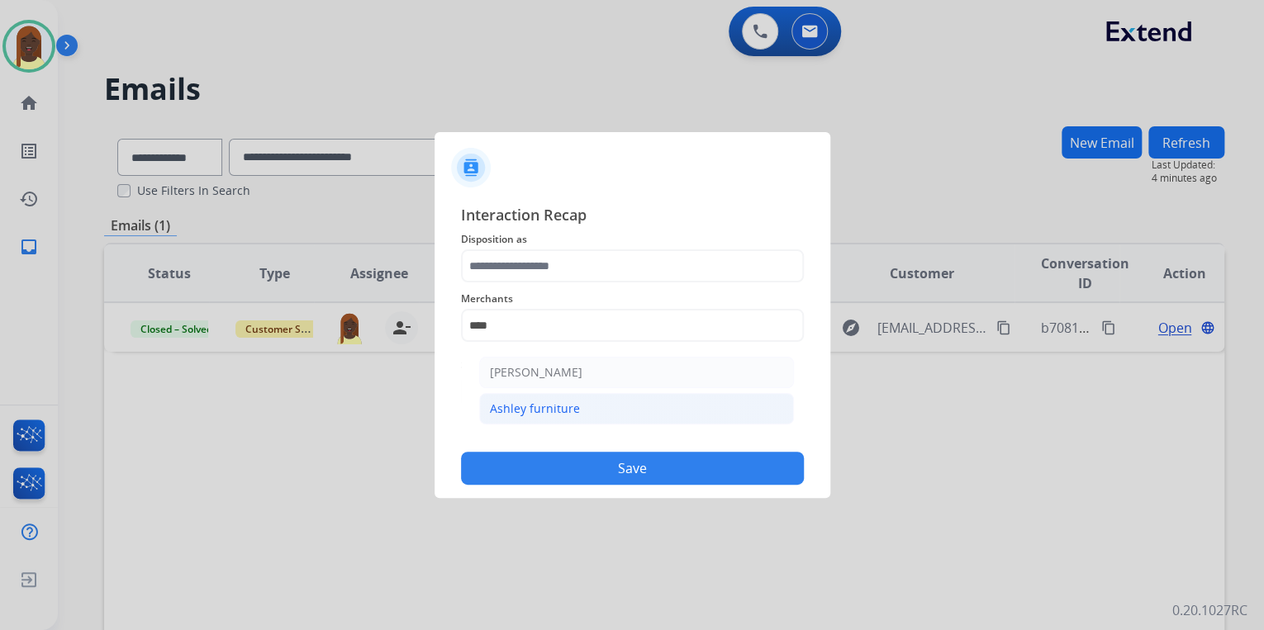
click at [552, 413] on div "Ashley furniture" at bounding box center [535, 409] width 90 height 17
type input "**********"
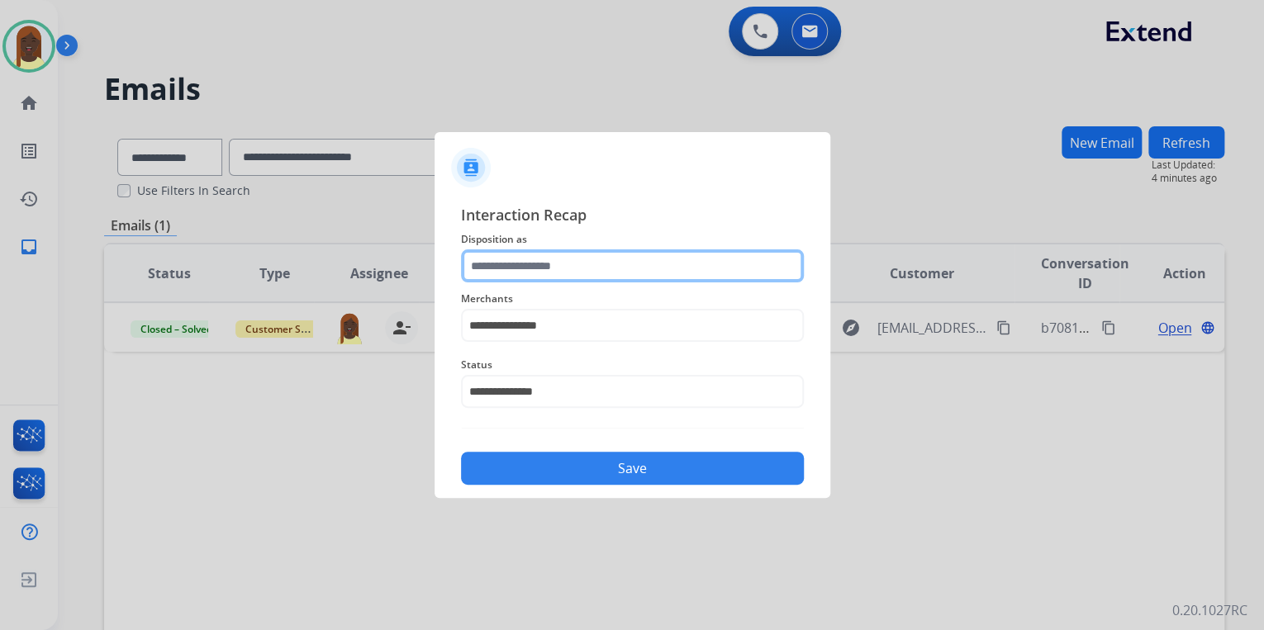
click at [538, 265] on input "text" at bounding box center [632, 265] width 343 height 33
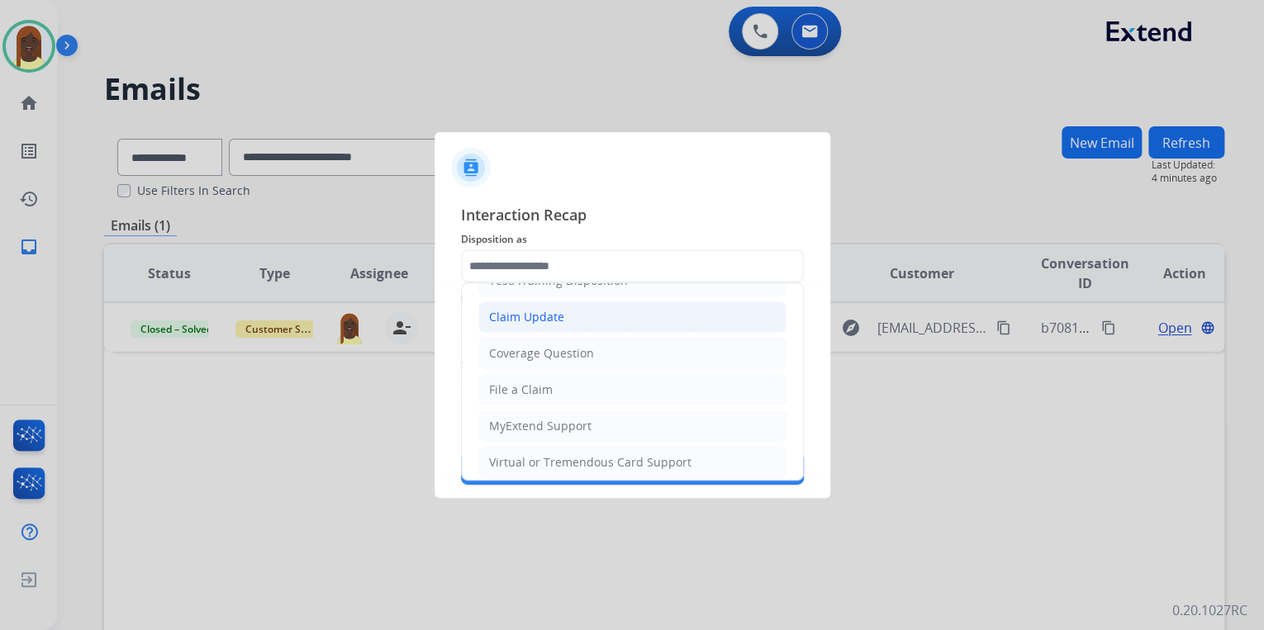
click at [545, 322] on div "Claim Update" at bounding box center [526, 317] width 75 height 17
type input "**********"
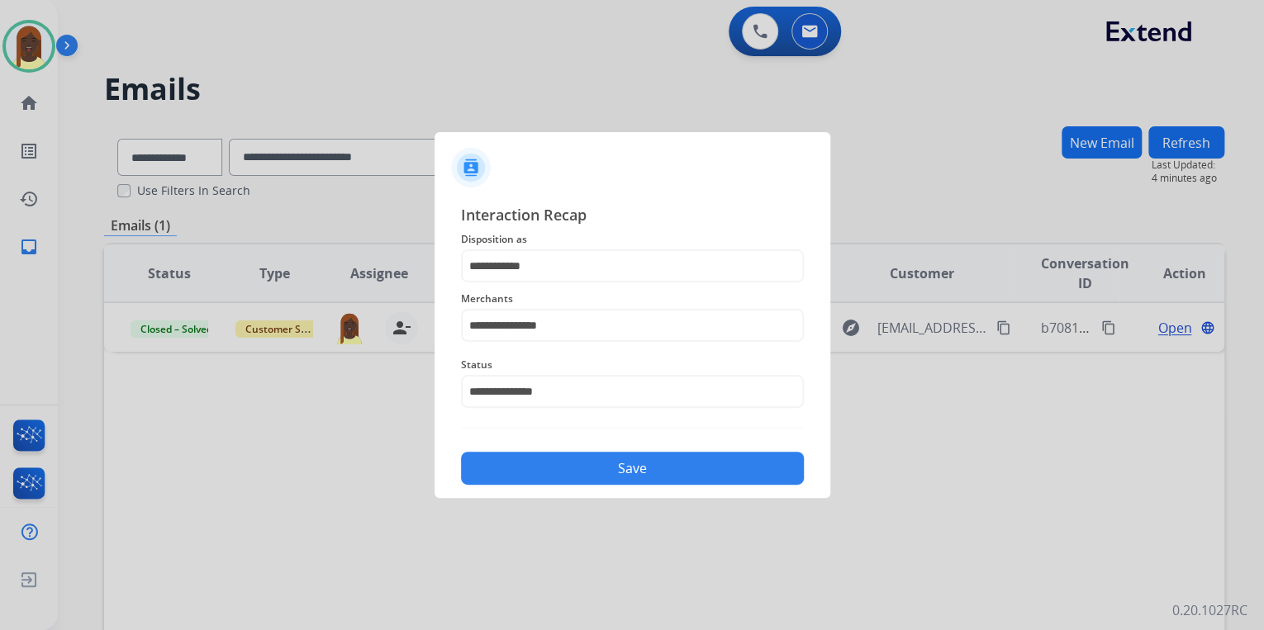
click at [648, 473] on button "Save" at bounding box center [632, 468] width 343 height 33
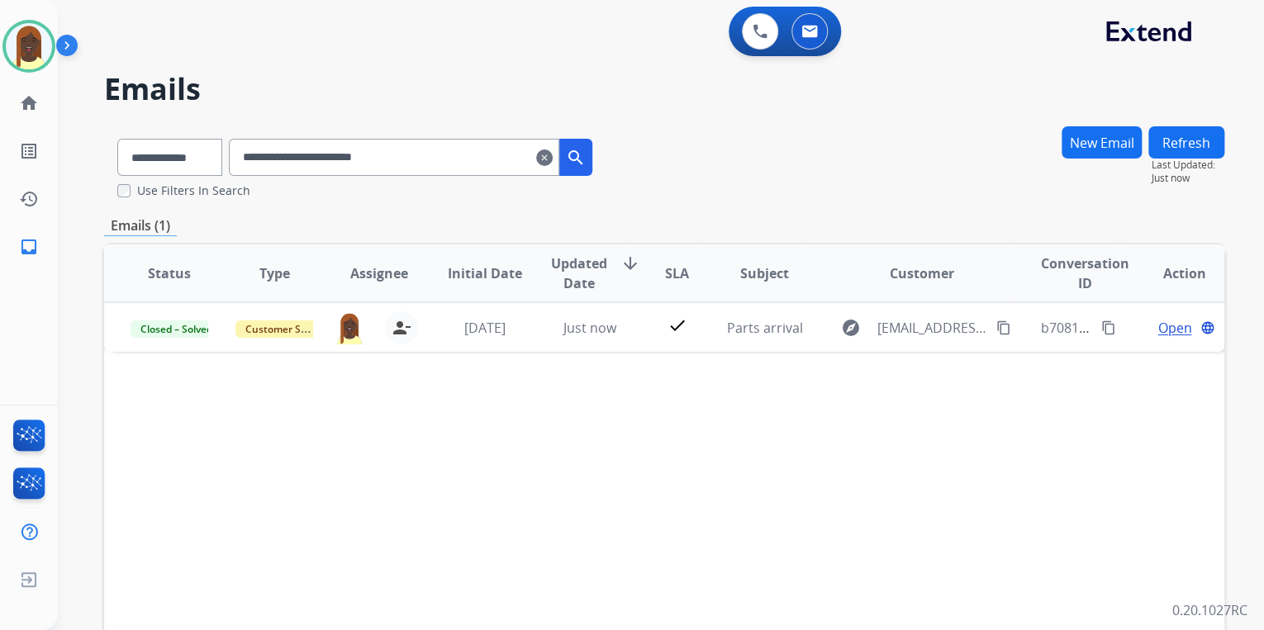
click at [553, 154] on mat-icon "clear" at bounding box center [544, 158] width 17 height 20
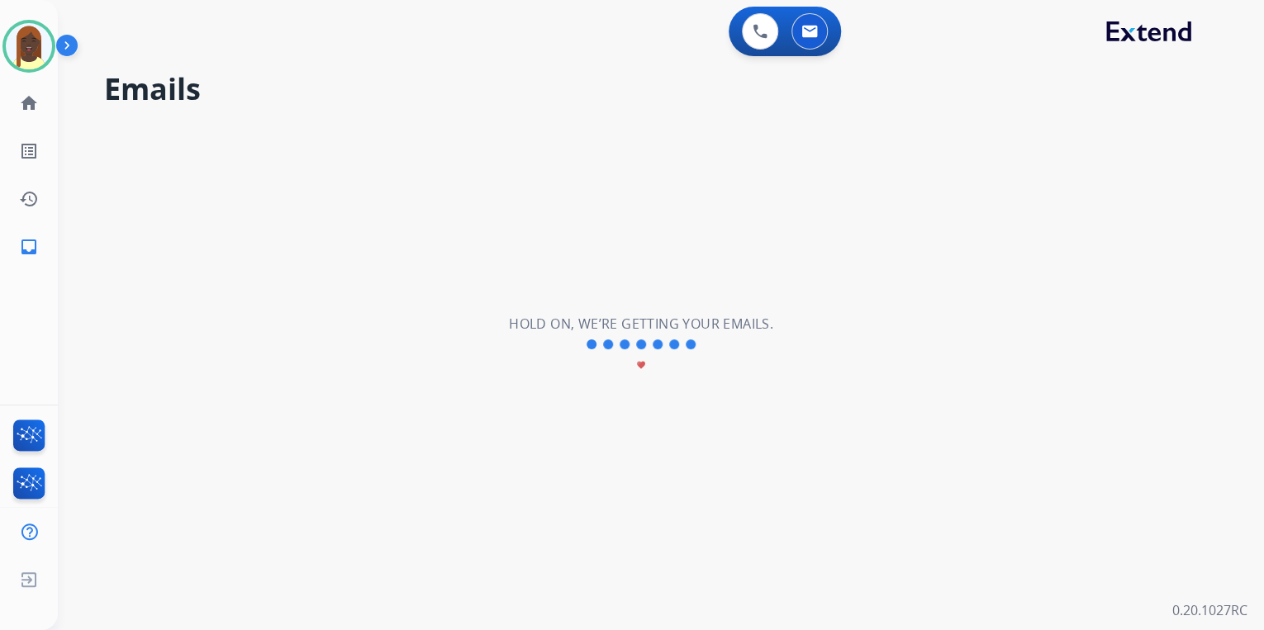
select select "**********"
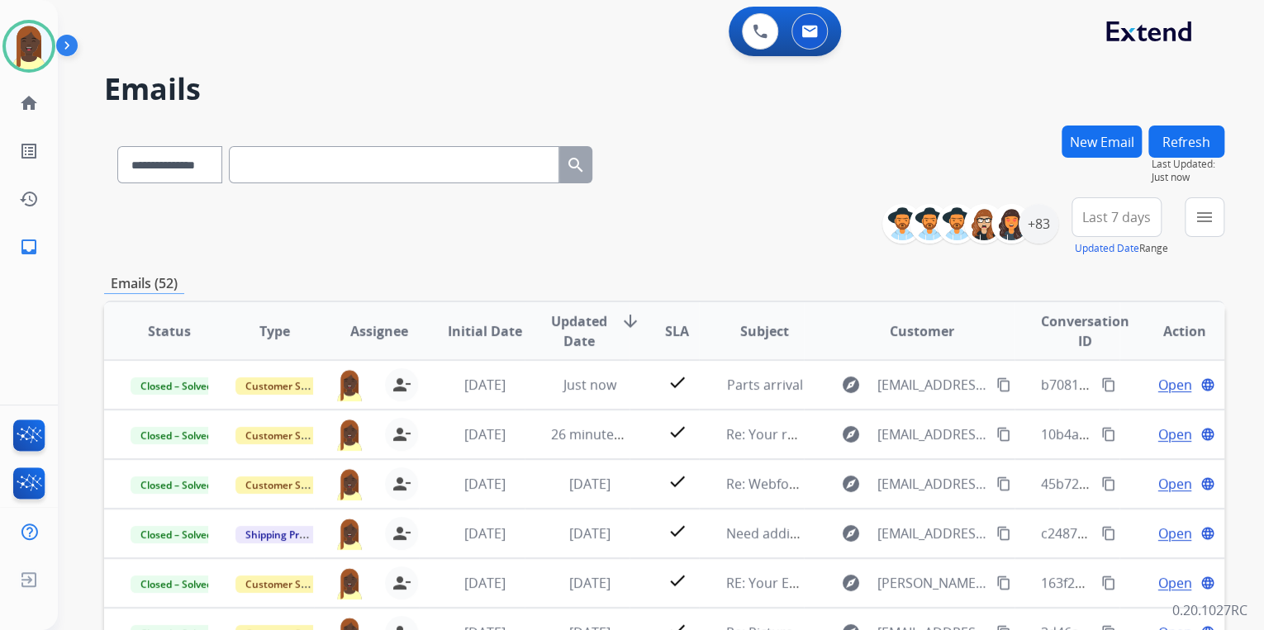
click at [757, 203] on div "**********" at bounding box center [664, 226] width 1120 height 59
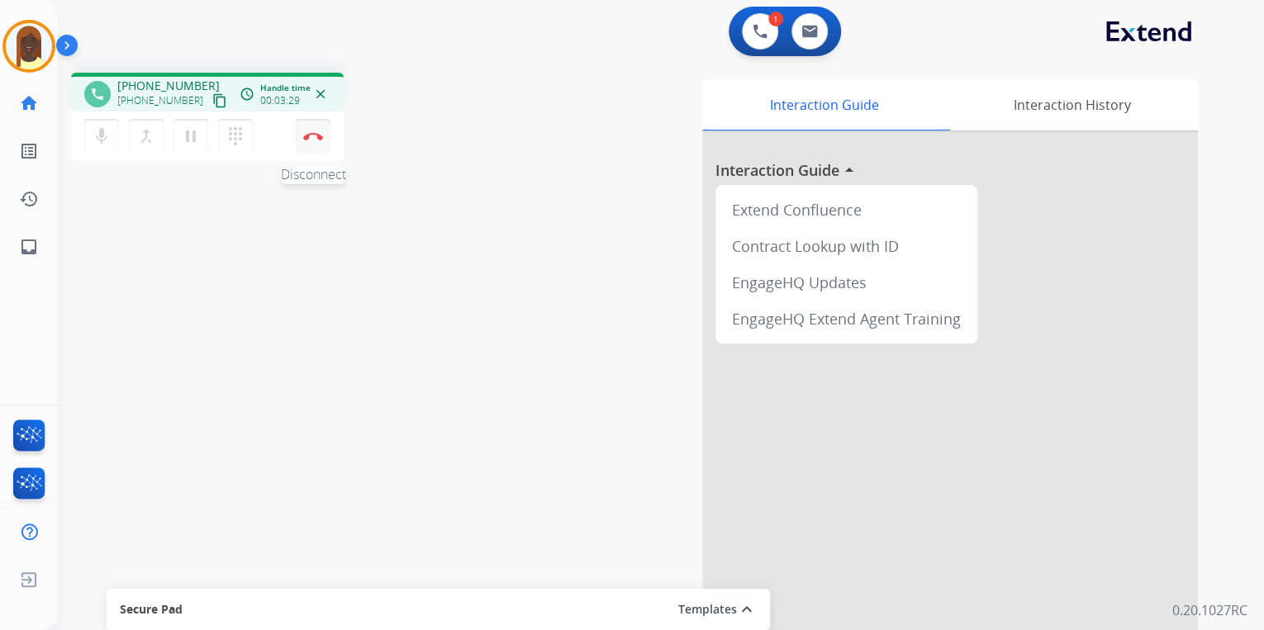
click at [321, 135] on img at bounding box center [313, 136] width 20 height 8
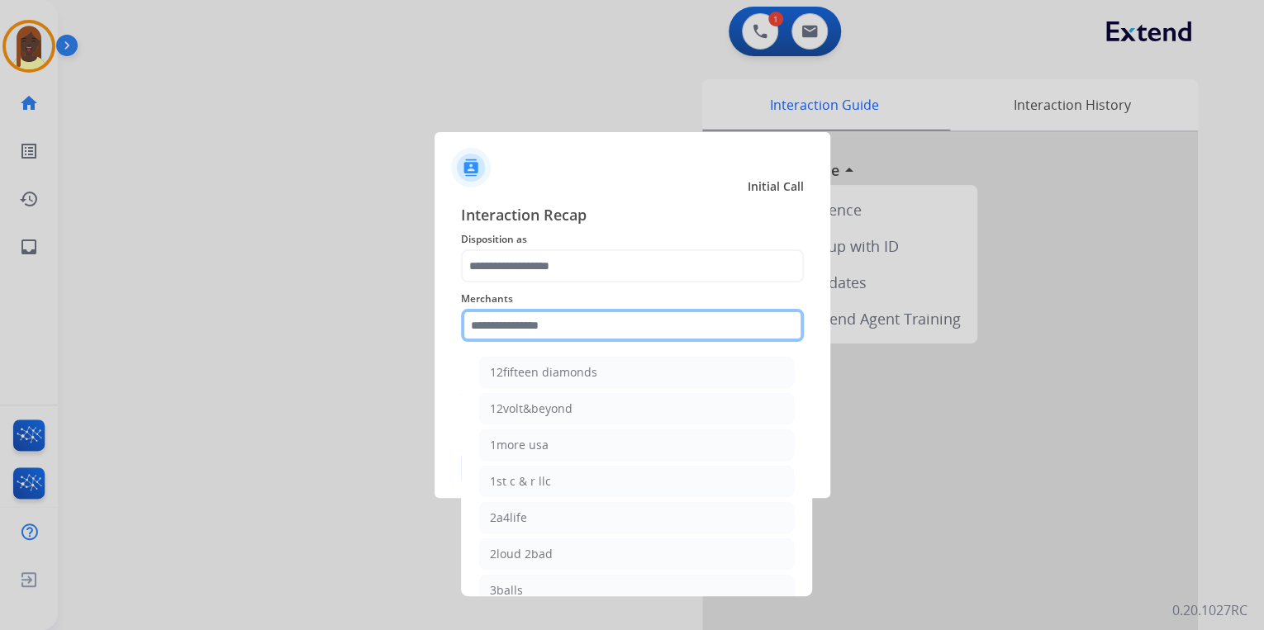
click at [524, 325] on input "text" at bounding box center [632, 325] width 343 height 33
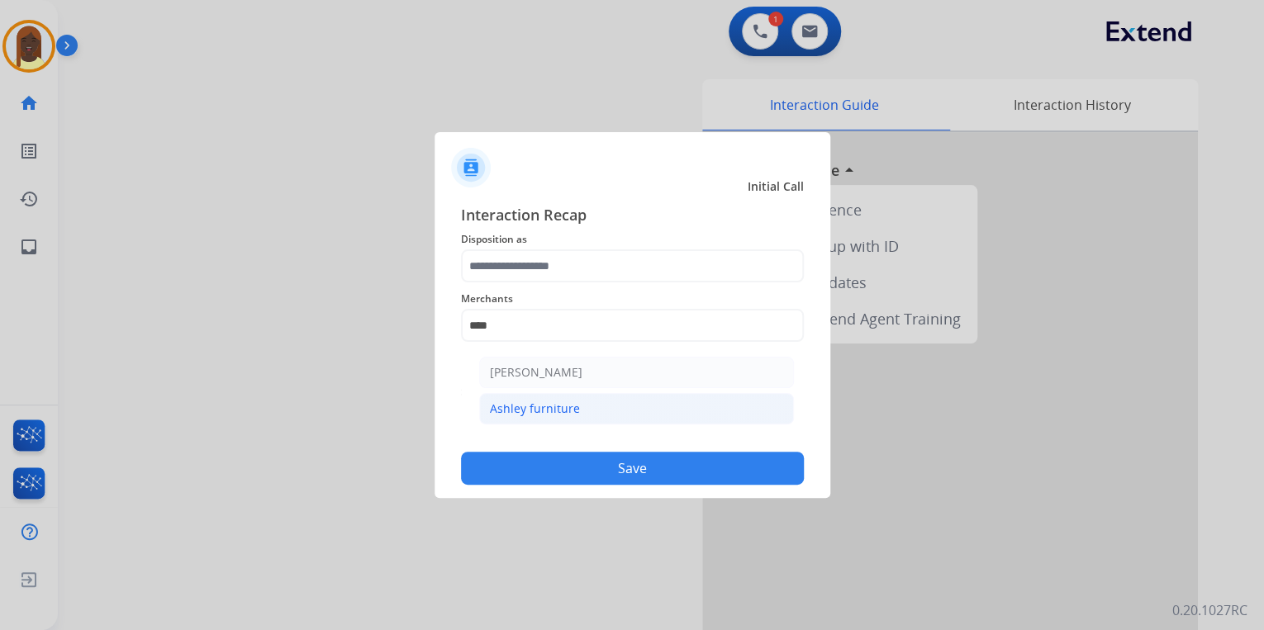
click at [557, 409] on div "Ashley furniture" at bounding box center [535, 409] width 90 height 17
type input "**********"
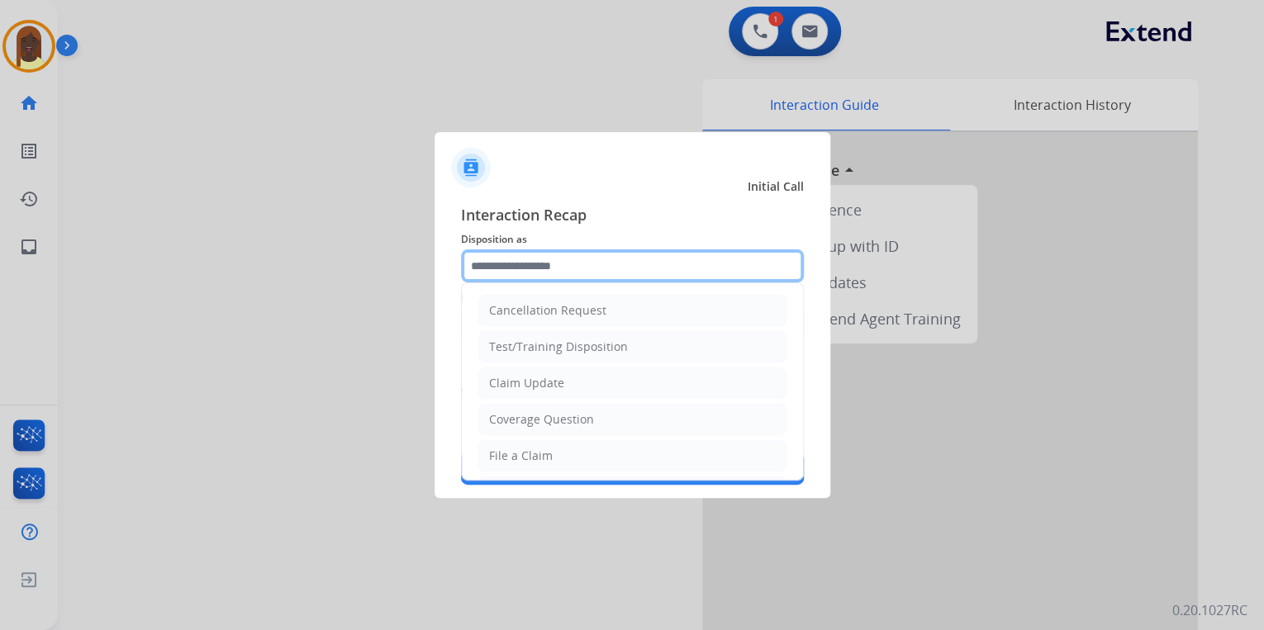
click at [544, 265] on input "text" at bounding box center [632, 265] width 343 height 33
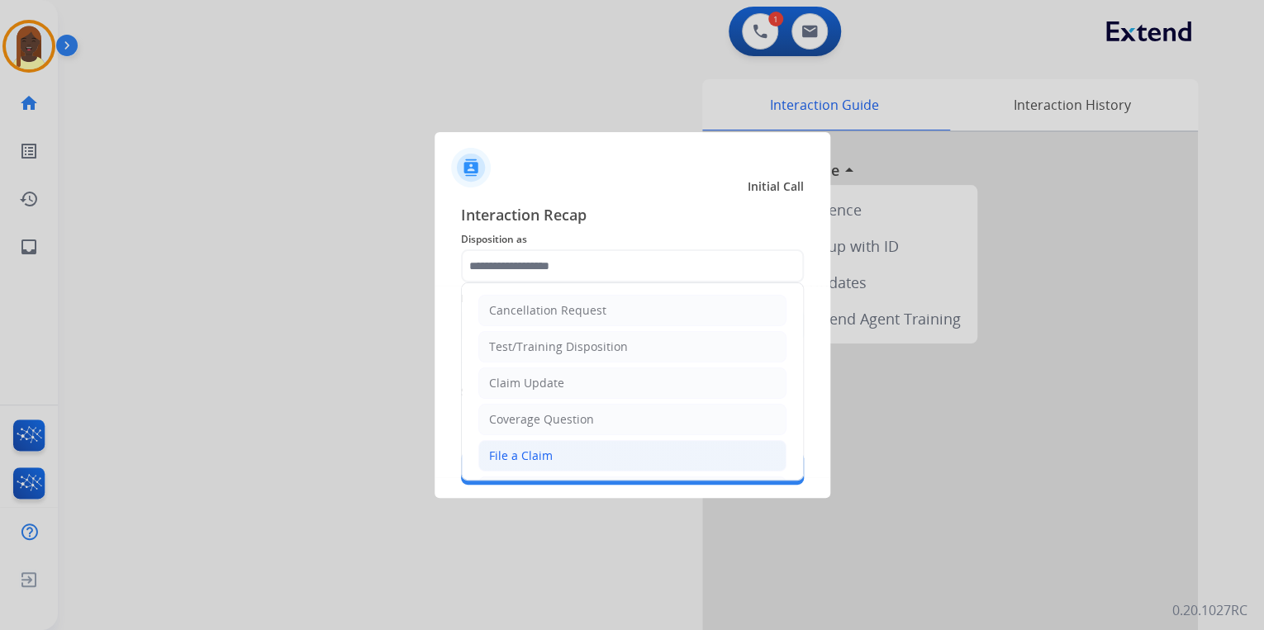
click at [533, 454] on div "File a Claim" at bounding box center [521, 456] width 64 height 17
type input "**********"
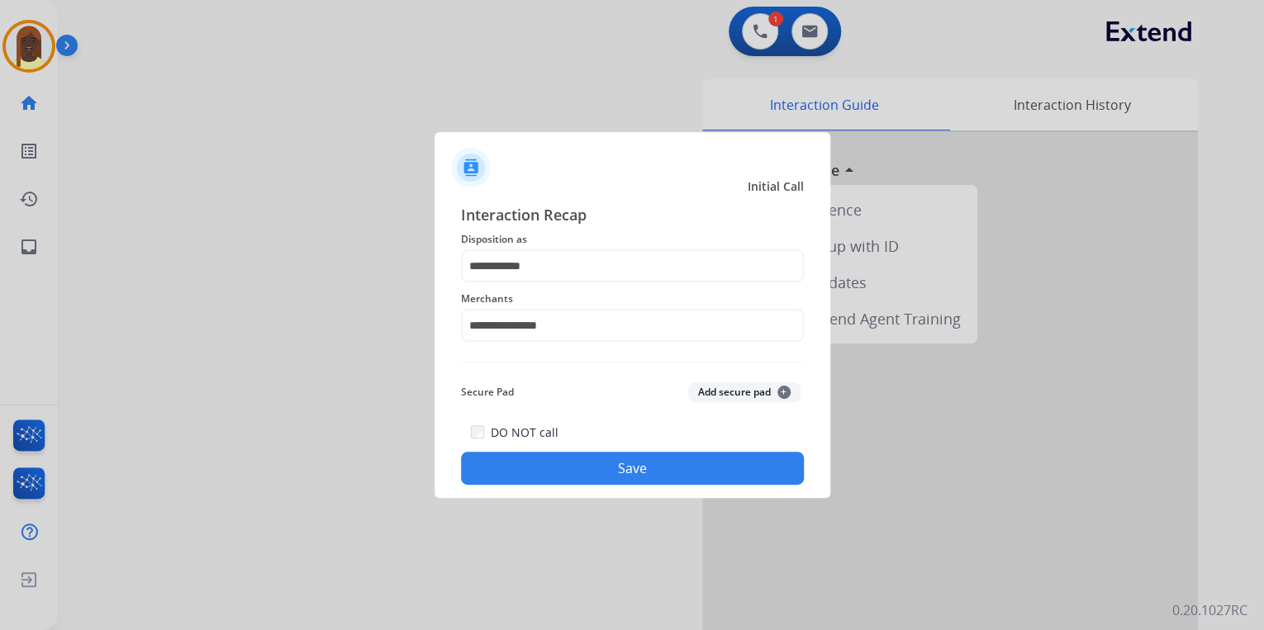
click at [575, 464] on button "Save" at bounding box center [632, 468] width 343 height 33
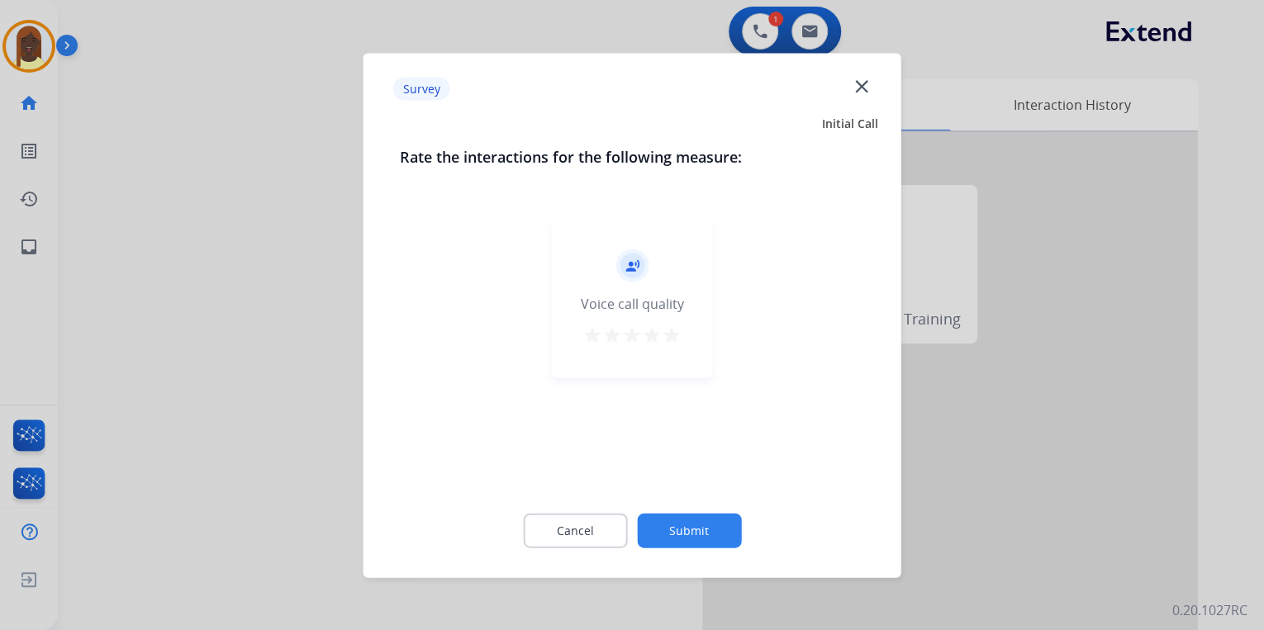
drag, startPoint x: 672, startPoint y: 337, endPoint x: 675, endPoint y: 354, distance: 17.5
click at [672, 342] on mat-icon "star" at bounding box center [672, 335] width 20 height 20
click at [694, 526] on button "Submit" at bounding box center [689, 530] width 104 height 35
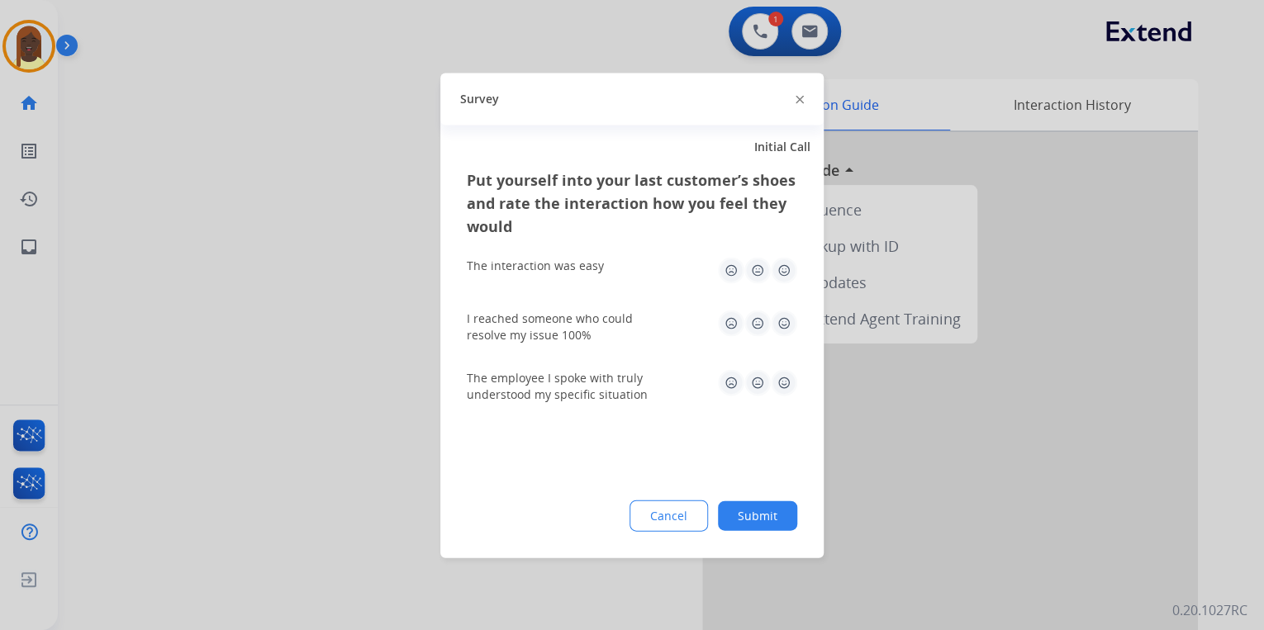
click at [802, 101] on img at bounding box center [800, 100] width 8 height 8
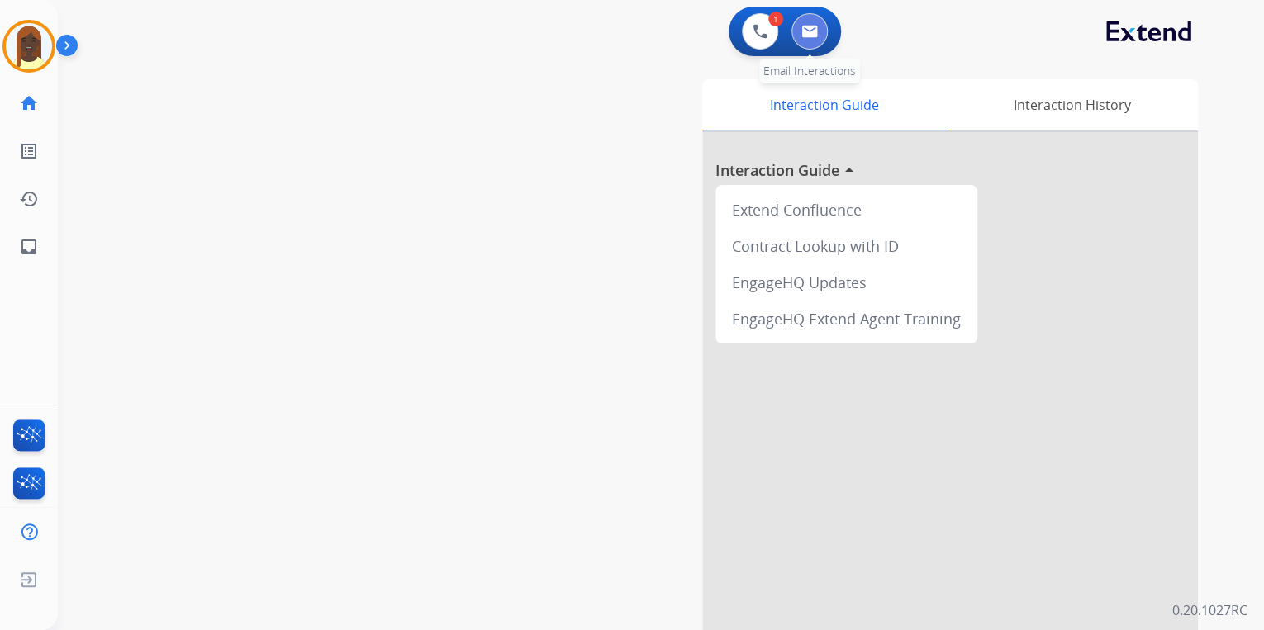
click at [812, 31] on img at bounding box center [809, 31] width 17 height 13
select select "**********"
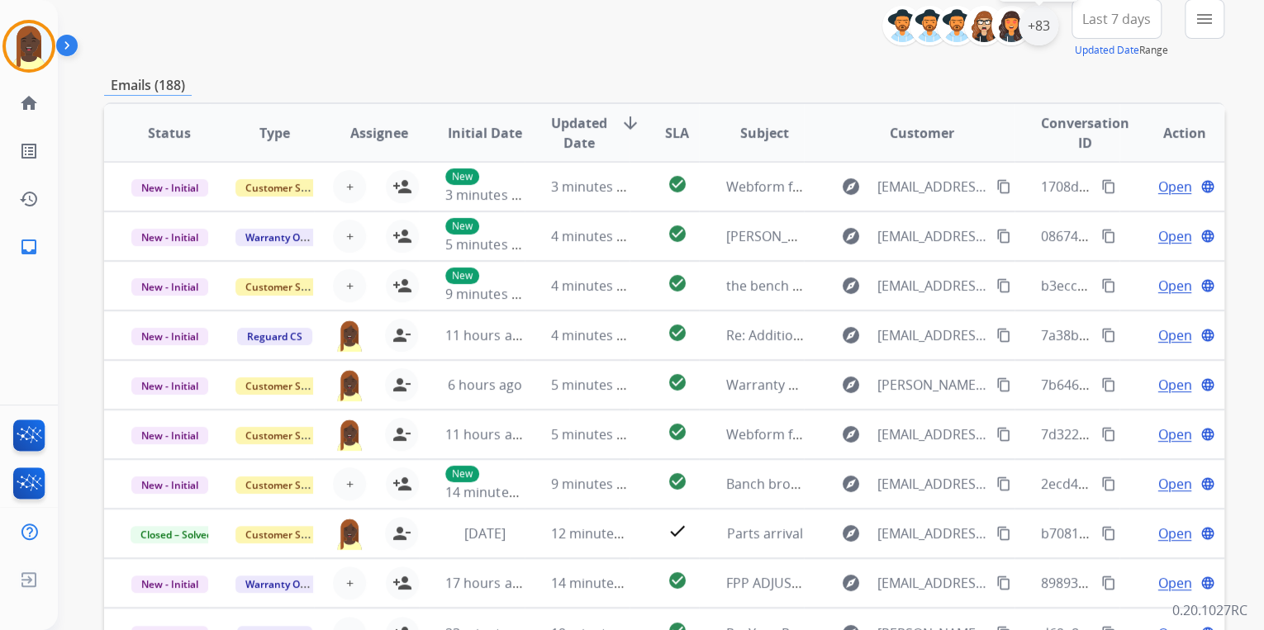
click at [1041, 42] on div "+83" at bounding box center [1039, 26] width 40 height 40
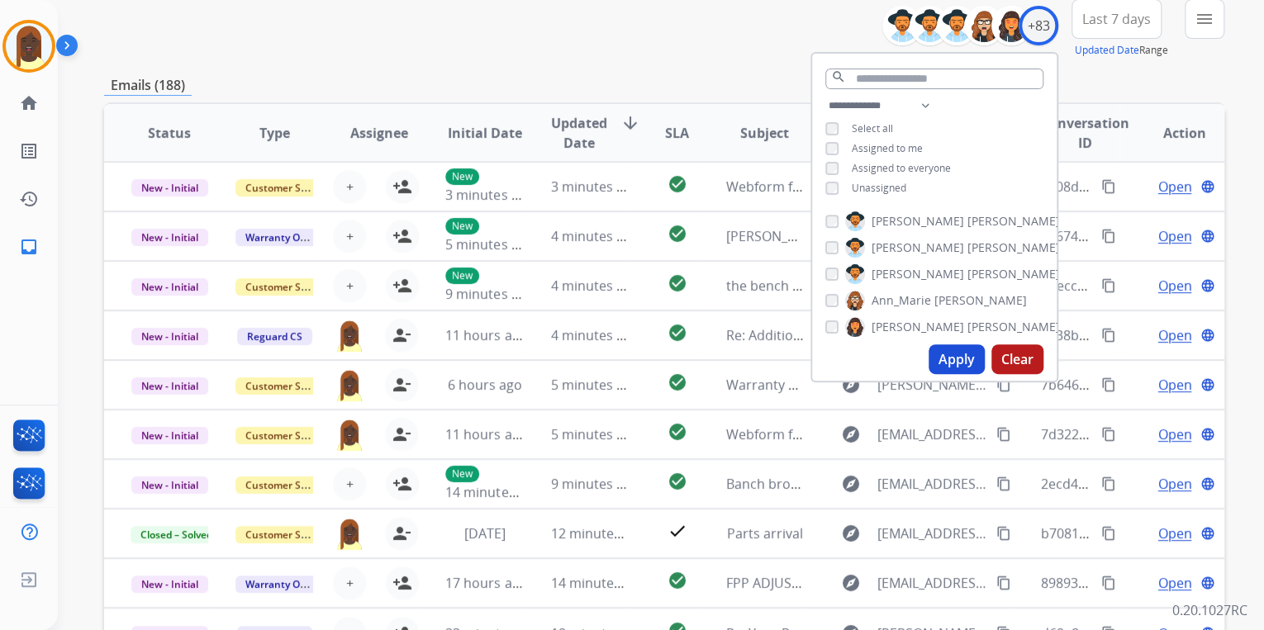
click at [960, 355] on button "Apply" at bounding box center [957, 359] width 56 height 30
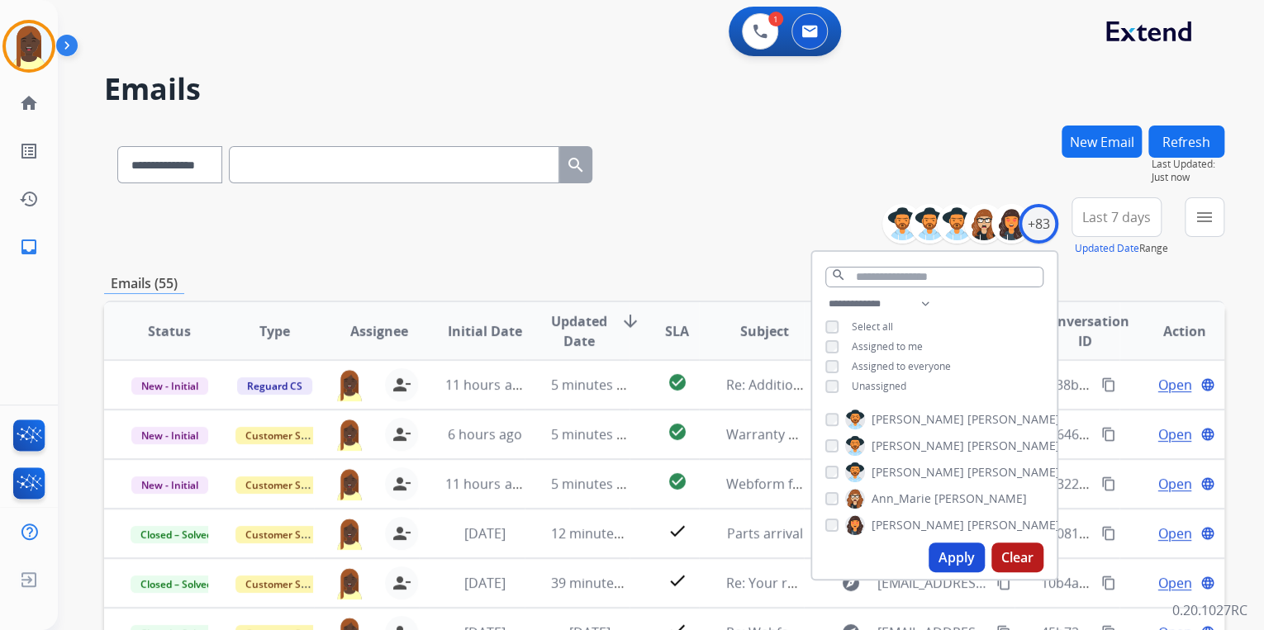
click at [741, 155] on div "**********" at bounding box center [664, 162] width 1120 height 72
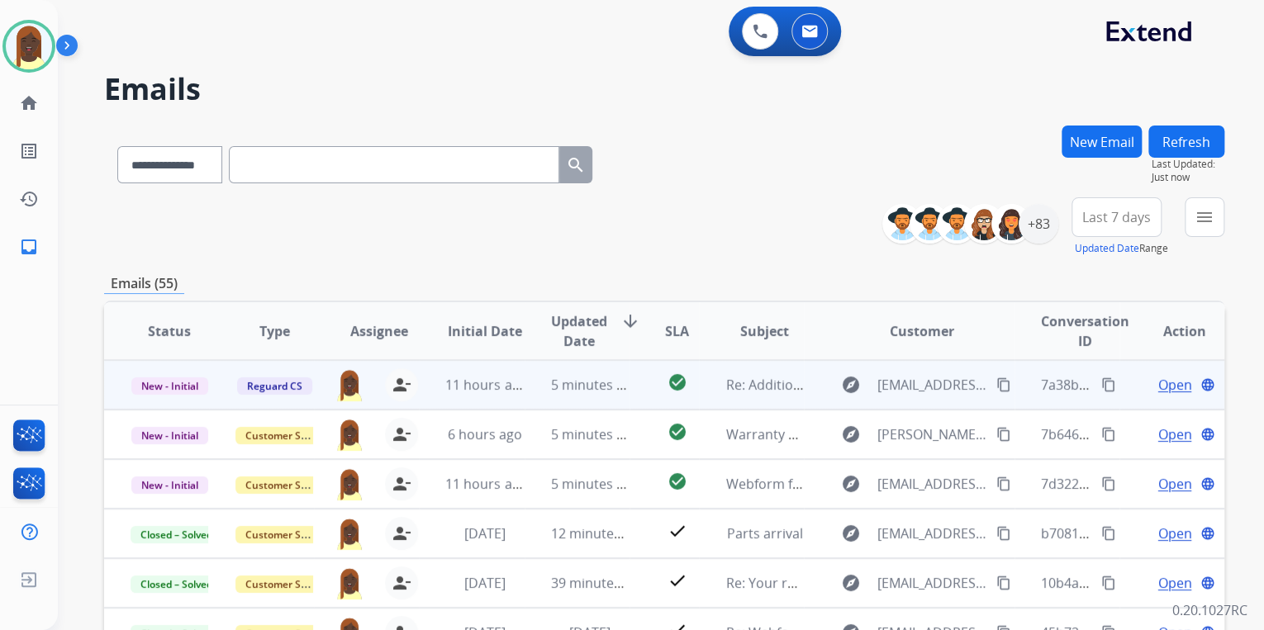
drag, startPoint x: 1095, startPoint y: 383, endPoint x: 1104, endPoint y: 382, distance: 9.1
click at [1101, 383] on mat-icon "content_copy" at bounding box center [1108, 385] width 15 height 15
click at [1161, 385] on span "Open" at bounding box center [1174, 385] width 34 height 20
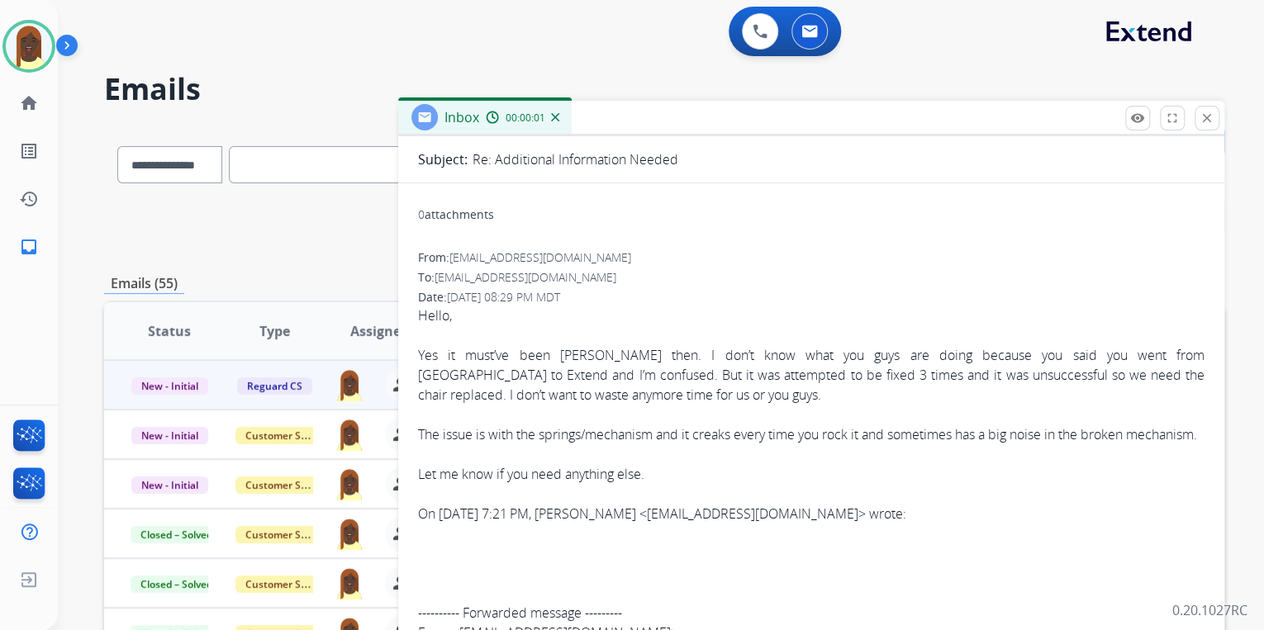
scroll to position [132, 0]
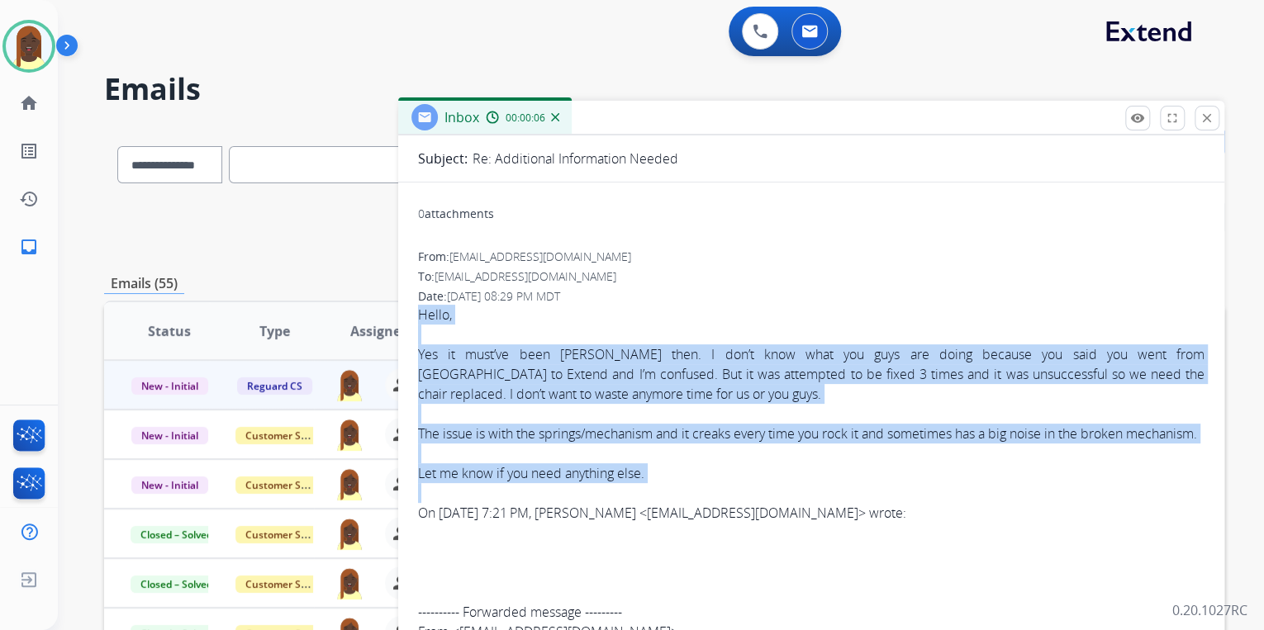
drag, startPoint x: 416, startPoint y: 311, endPoint x: 822, endPoint y: 504, distance: 449.7
drag, startPoint x: 822, startPoint y: 504, endPoint x: 978, endPoint y: 362, distance: 211.1
copy span "Hello, Yes it must’ve been [PERSON_NAME] then. I don’t know what you guys are d…"
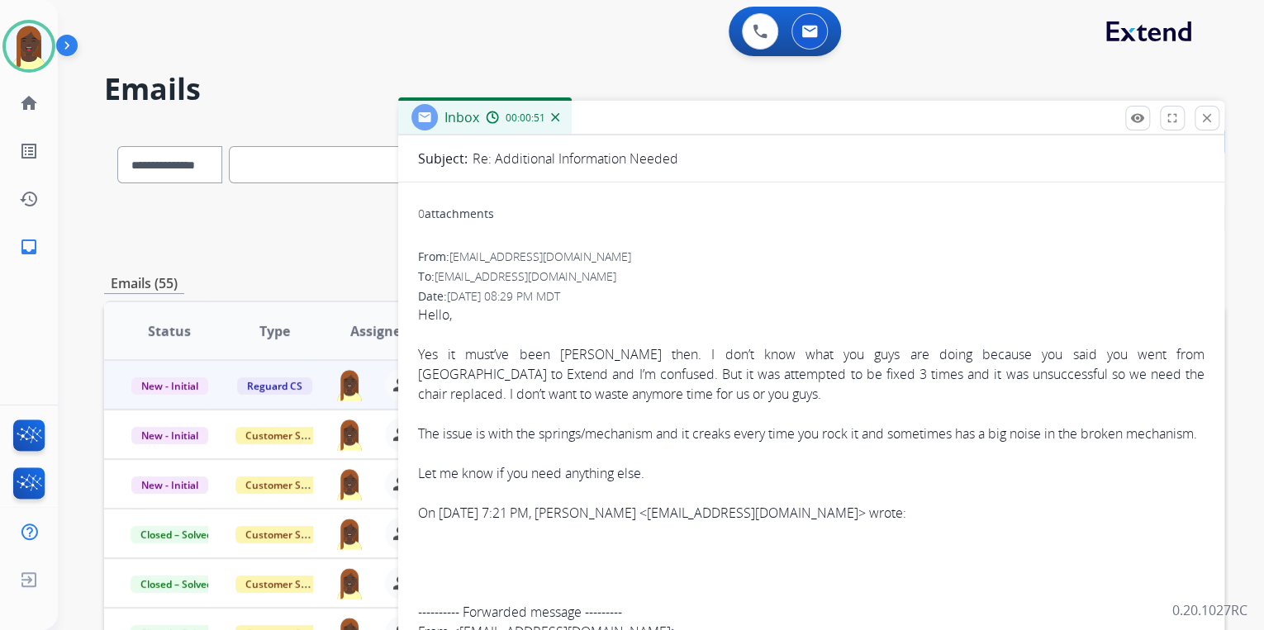
click at [781, 254] on div "From: [EMAIL_ADDRESS][DOMAIN_NAME]" at bounding box center [811, 257] width 786 height 17
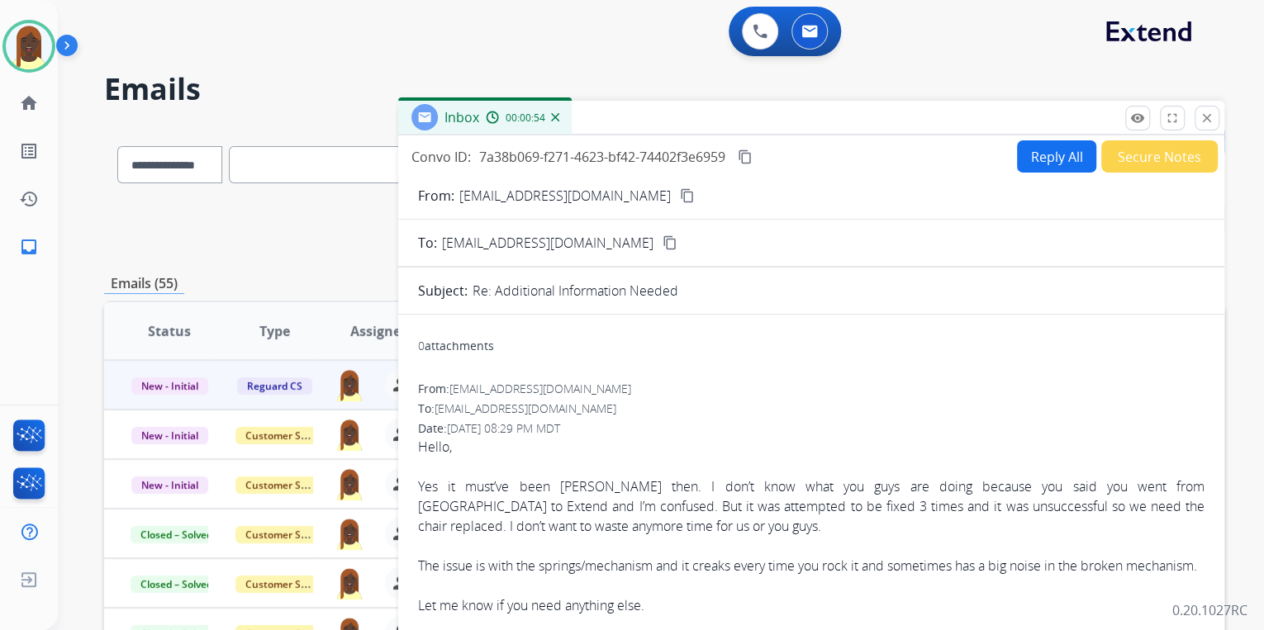
click at [680, 197] on mat-icon "content_copy" at bounding box center [687, 195] width 15 height 15
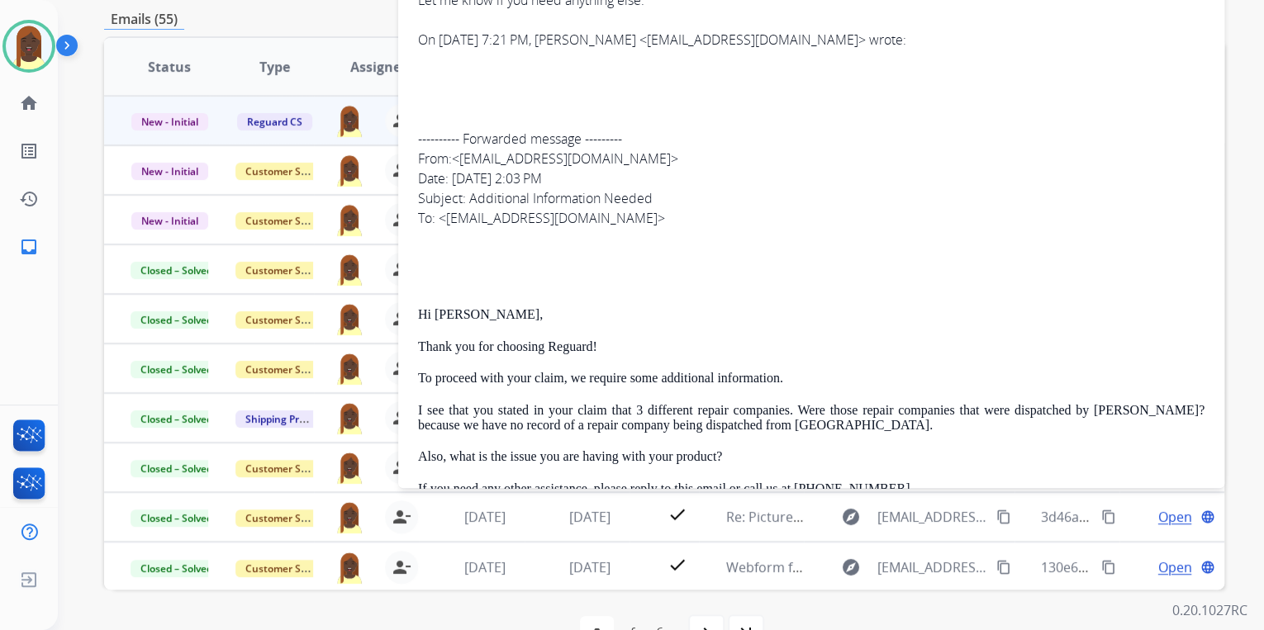
scroll to position [306, 0]
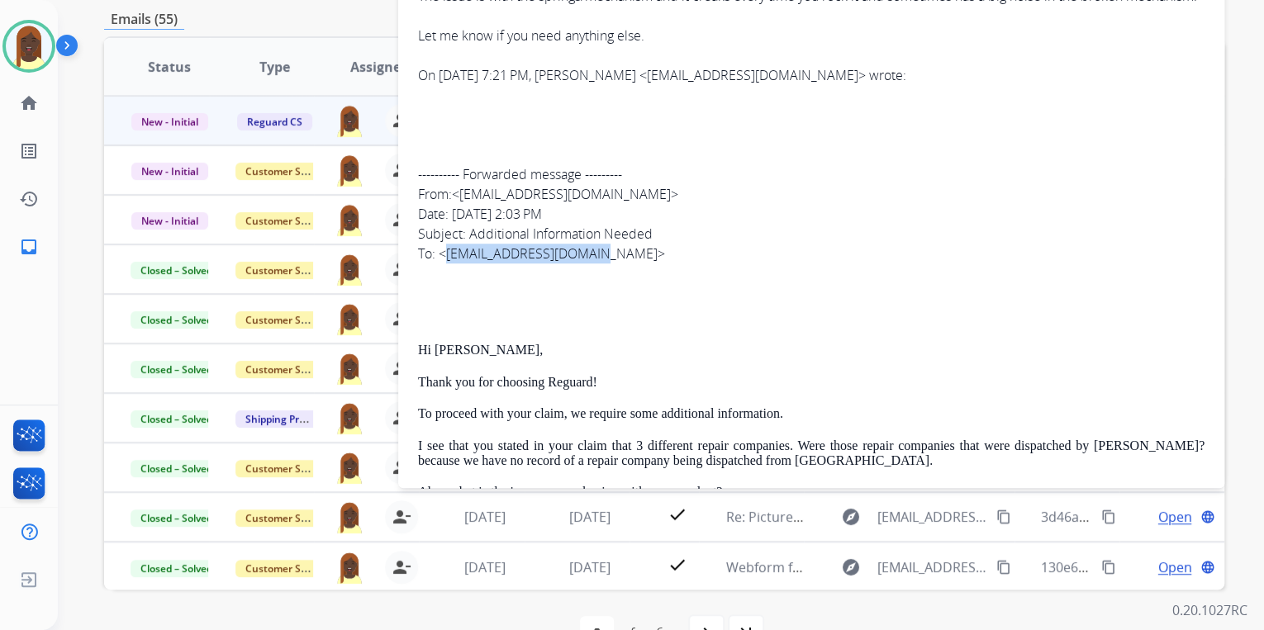
drag, startPoint x: 589, startPoint y: 271, endPoint x: 447, endPoint y: 278, distance: 142.3
click at [447, 264] on div "---------- Forwarded message --------- From: < [EMAIL_ADDRESS][DOMAIN_NAME] > D…" at bounding box center [811, 213] width 786 height 99
drag, startPoint x: 447, startPoint y: 278, endPoint x: 490, endPoint y: 274, distance: 43.2
copy link "[EMAIL_ADDRESS][DOMAIN_NAME]"
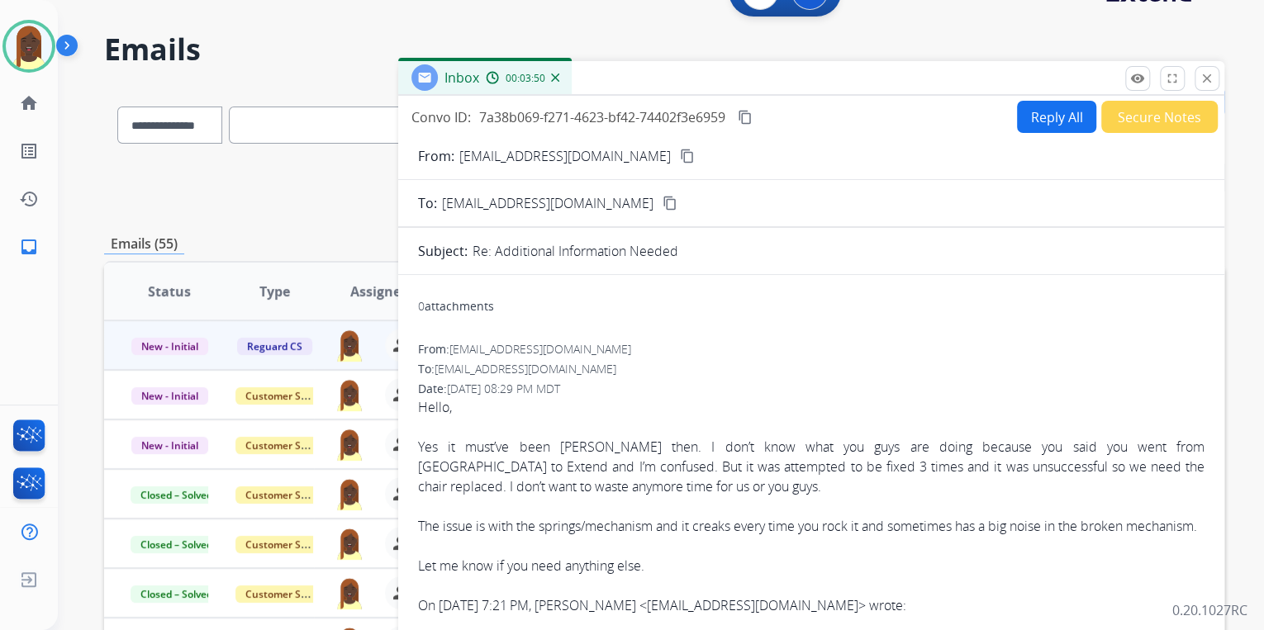
scroll to position [0, 0]
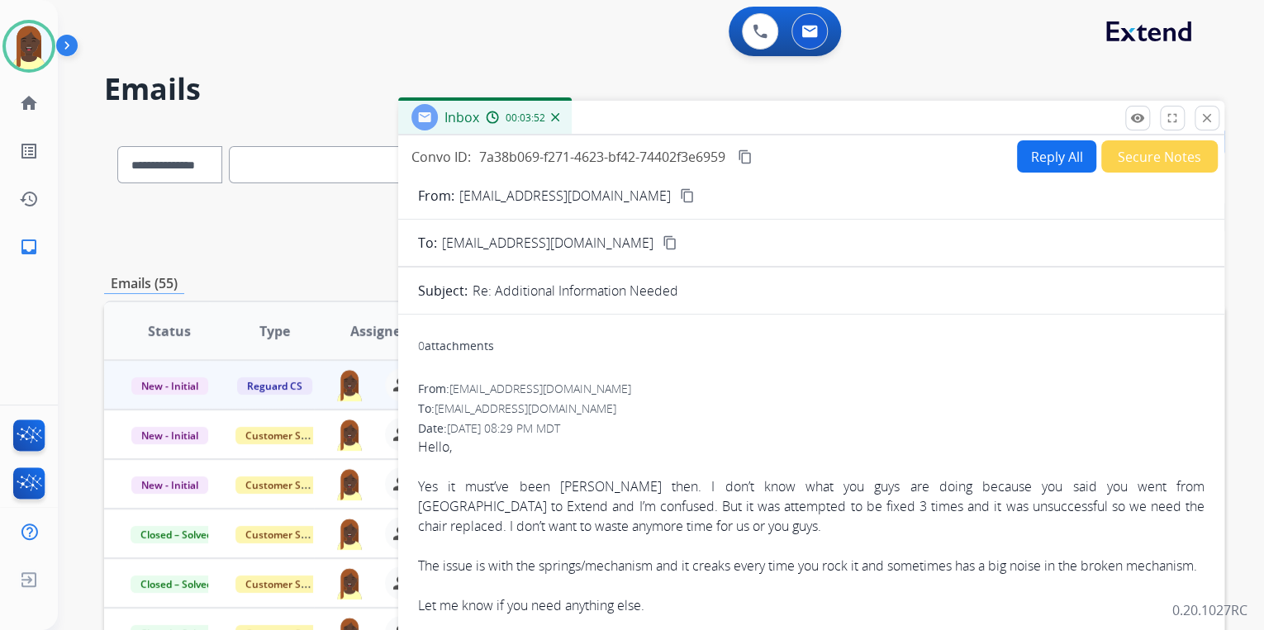
click at [1036, 162] on button "Reply All" at bounding box center [1056, 156] width 79 height 32
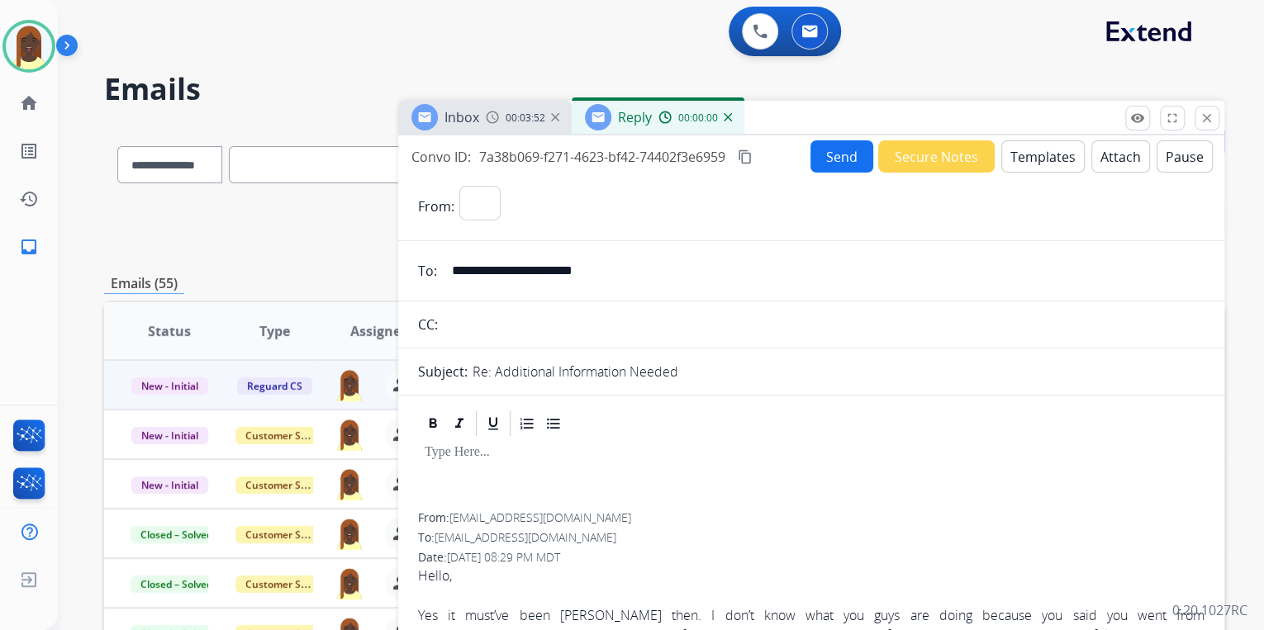
select select "**********"
click at [1019, 165] on button "Templates" at bounding box center [1042, 156] width 83 height 32
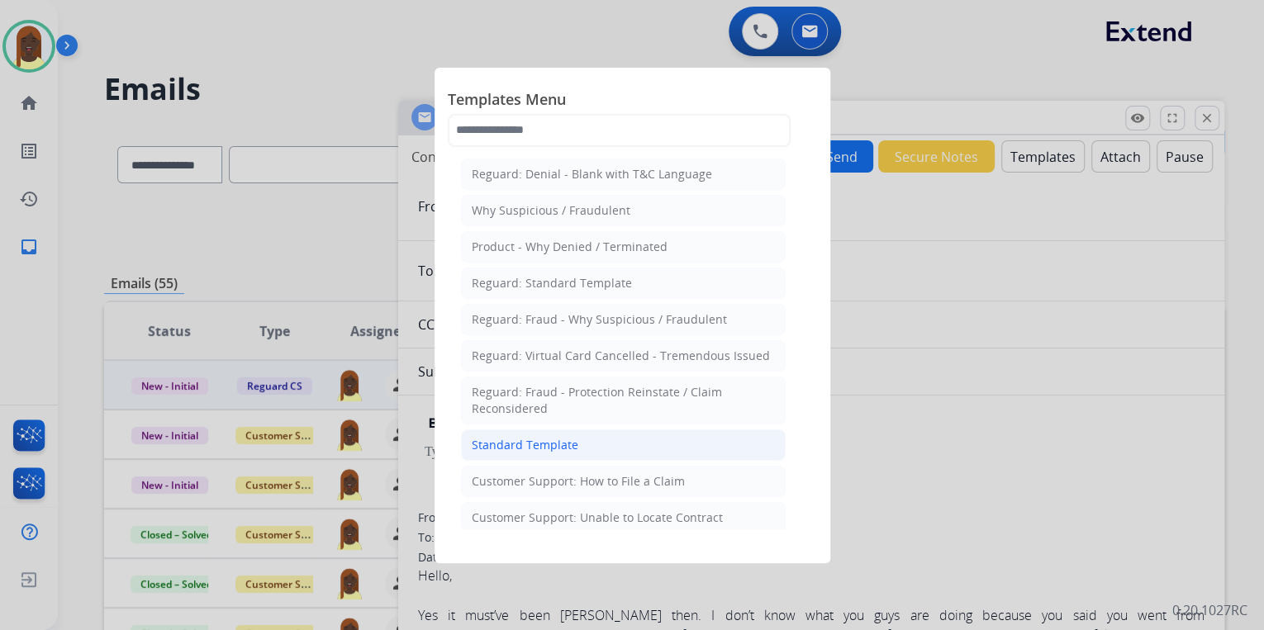
click at [580, 449] on li "Standard Template" at bounding box center [623, 445] width 325 height 31
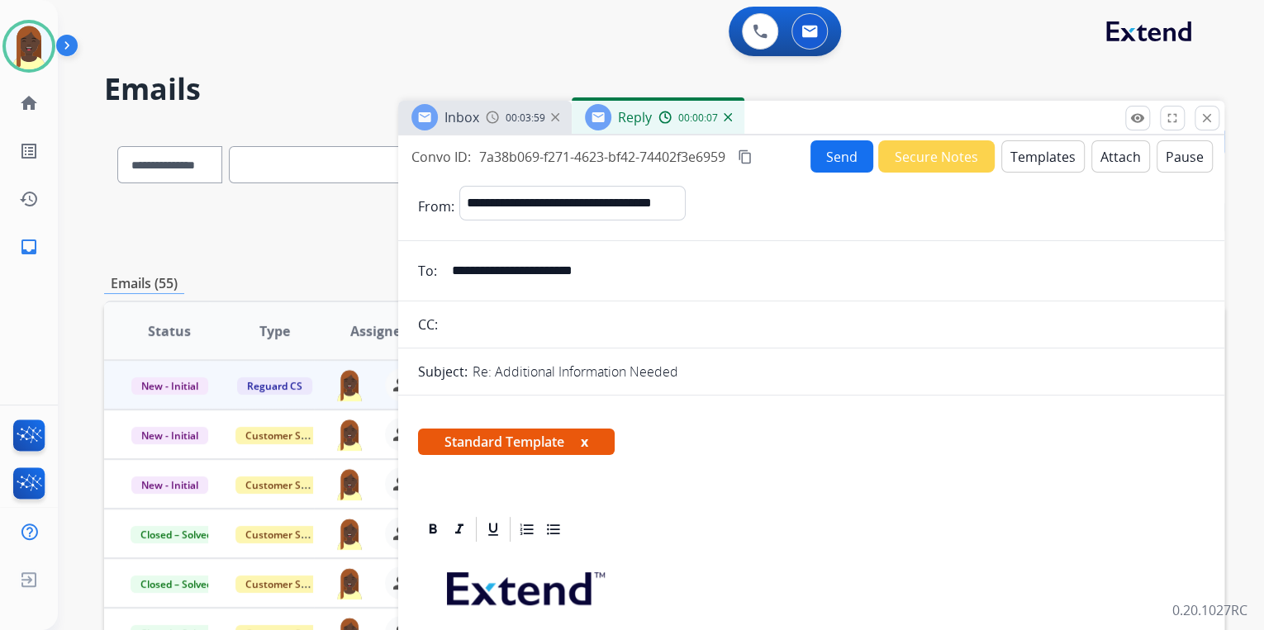
click at [587, 440] on button "x" at bounding box center [584, 442] width 7 height 20
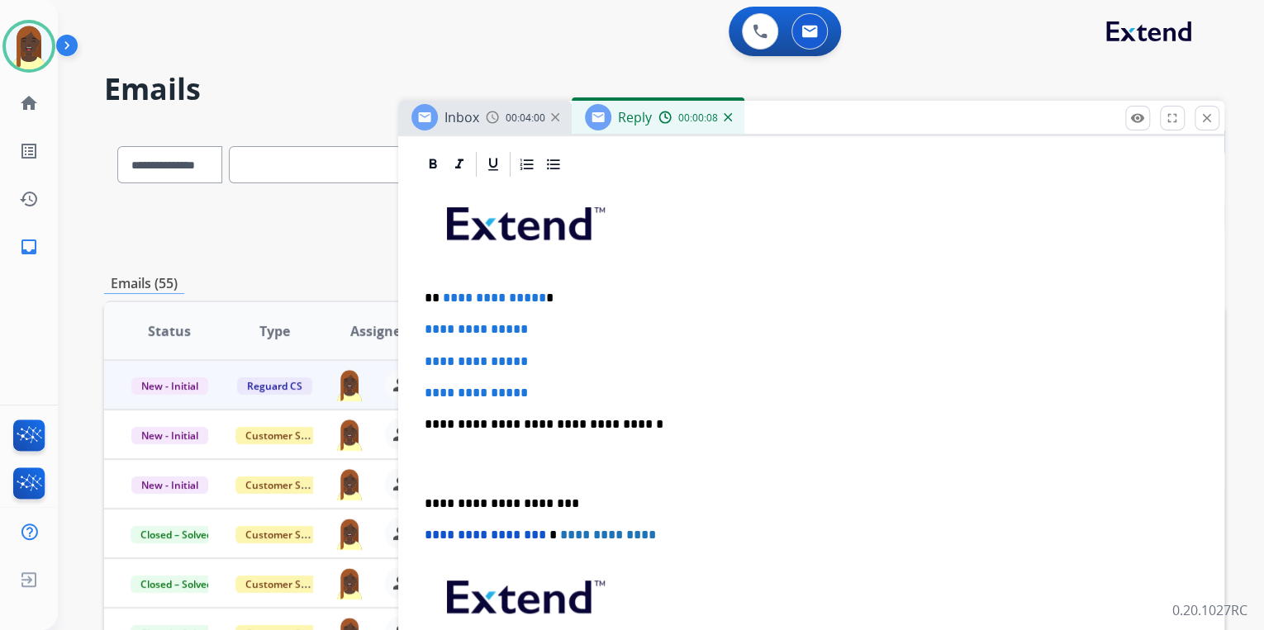
scroll to position [264, 0]
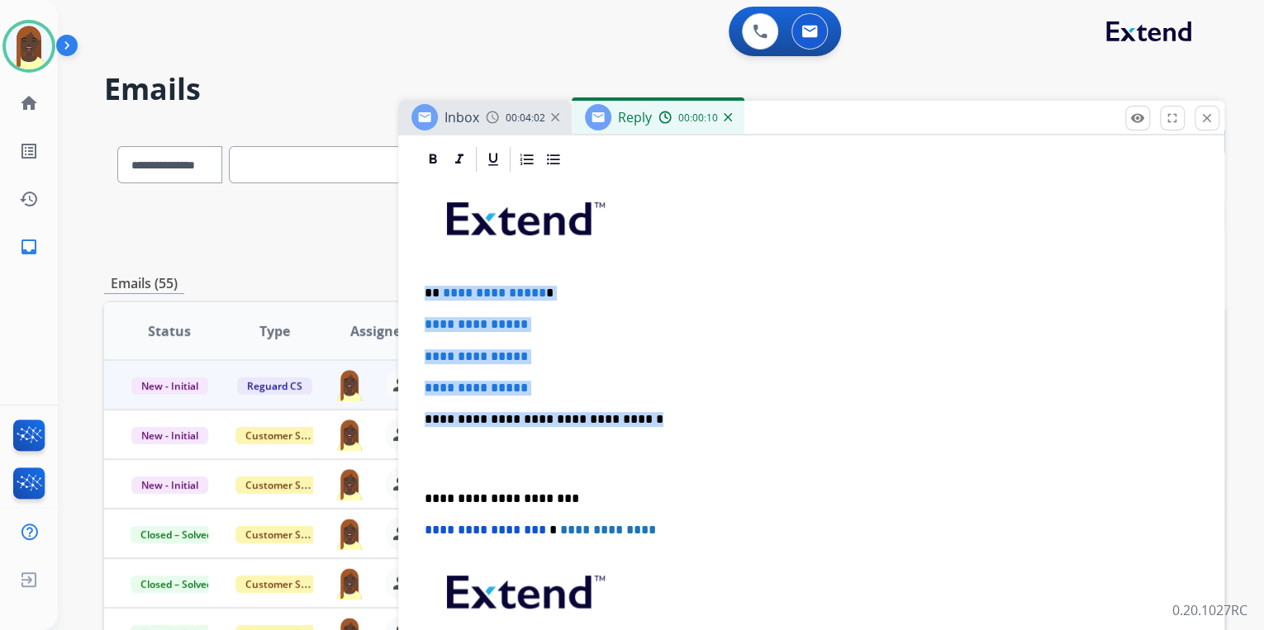
drag, startPoint x: 420, startPoint y: 288, endPoint x: 634, endPoint y: 399, distance: 241.6
click at [631, 399] on div "**********" at bounding box center [811, 458] width 786 height 568
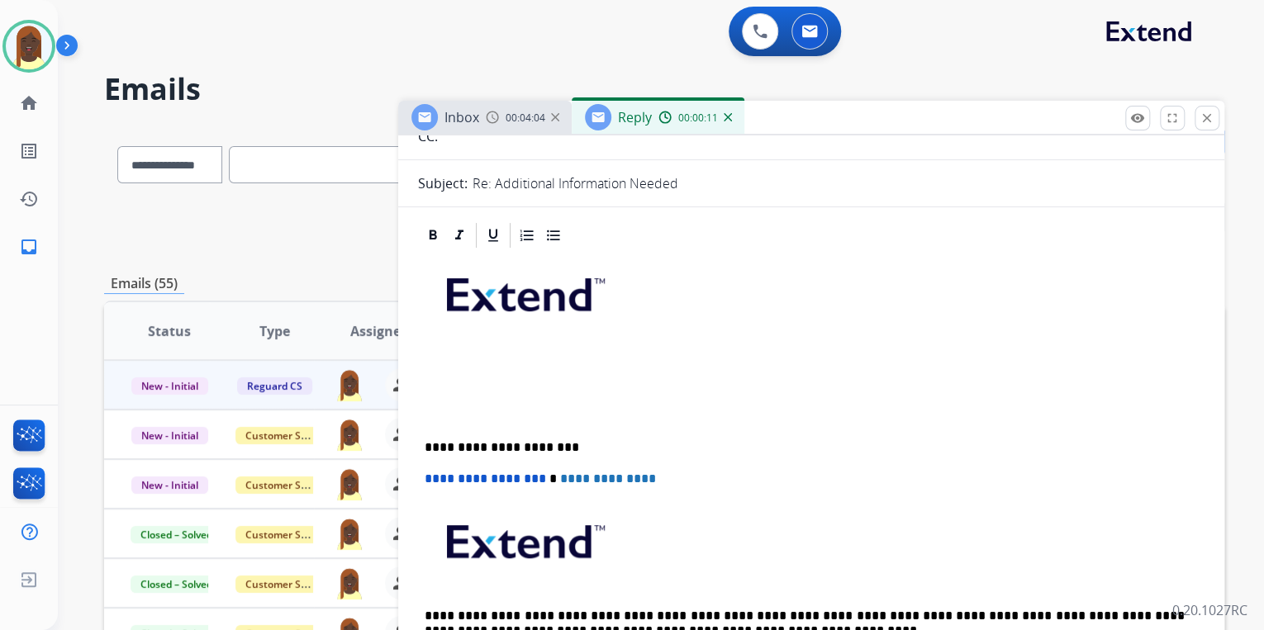
scroll to position [0, 0]
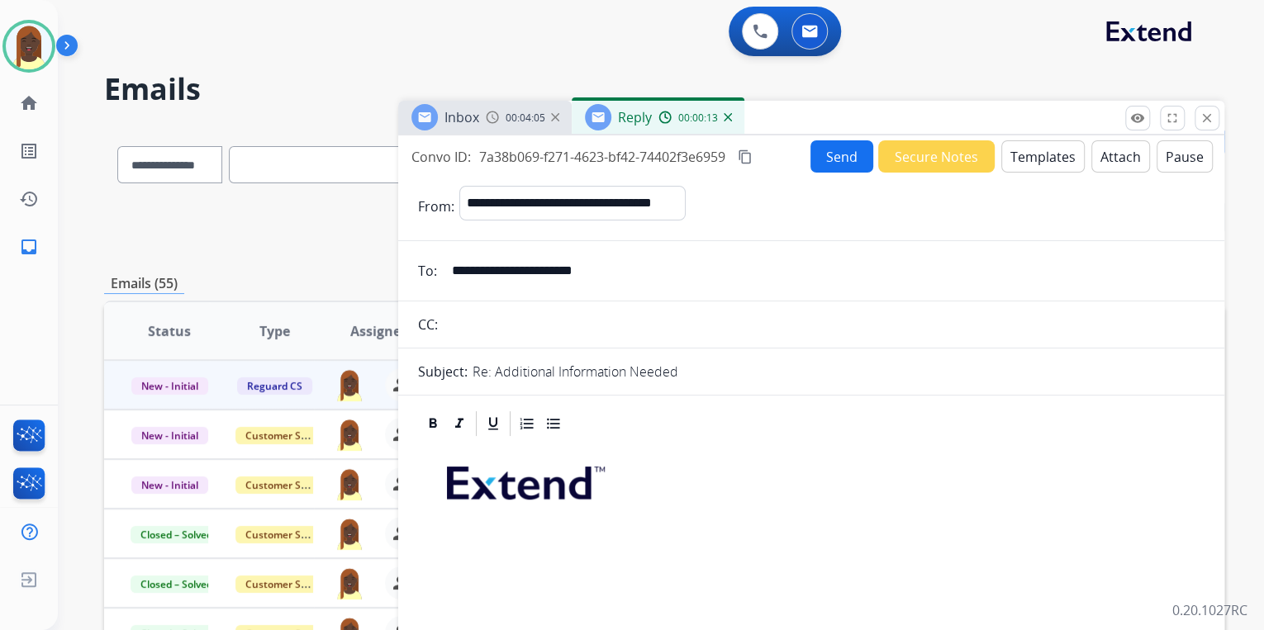
click at [1032, 156] on button "Templates" at bounding box center [1042, 156] width 83 height 32
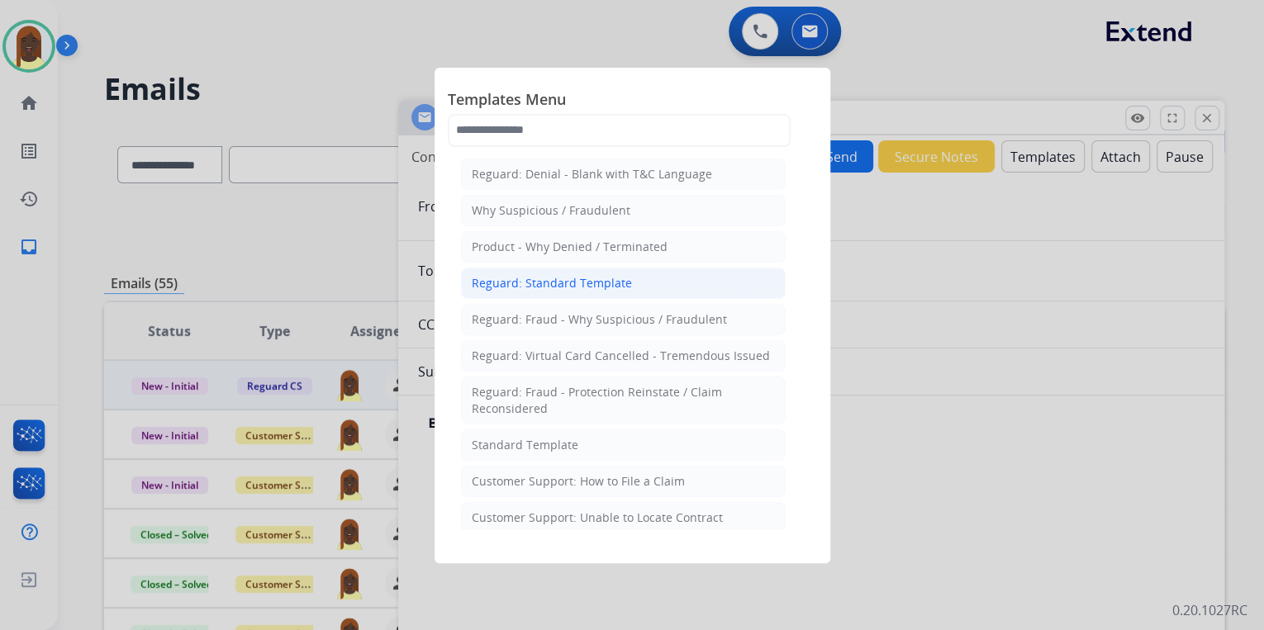
click at [569, 281] on div "Reguard: Standard Template" at bounding box center [552, 283] width 160 height 17
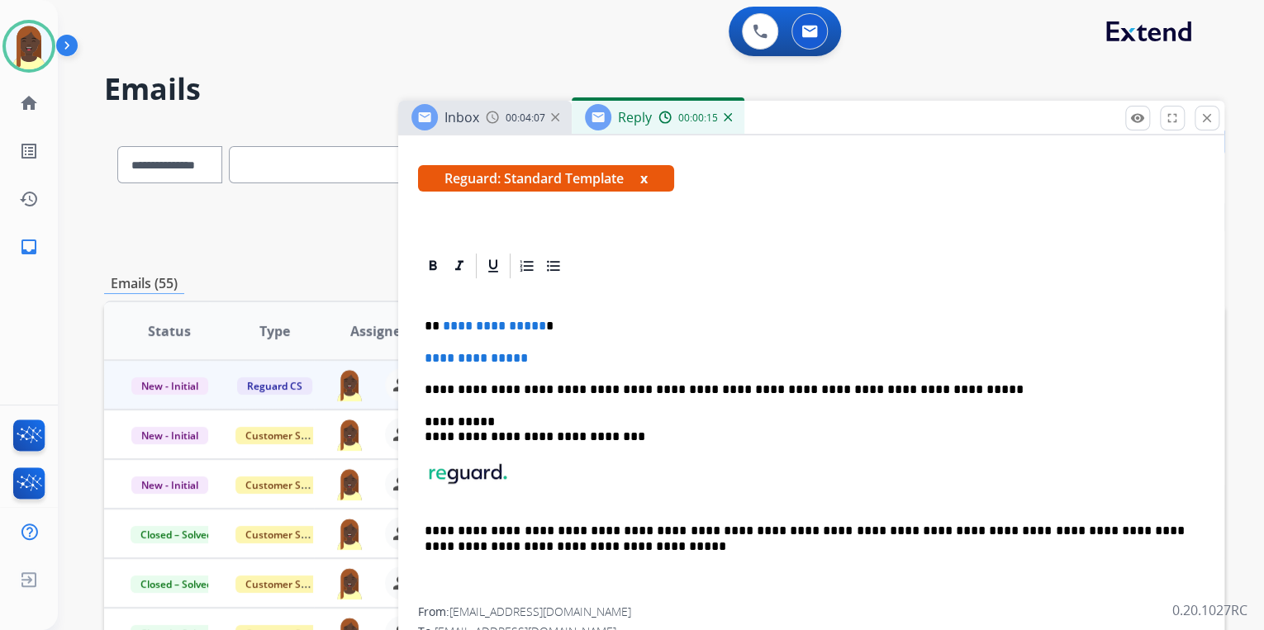
scroll to position [264, 0]
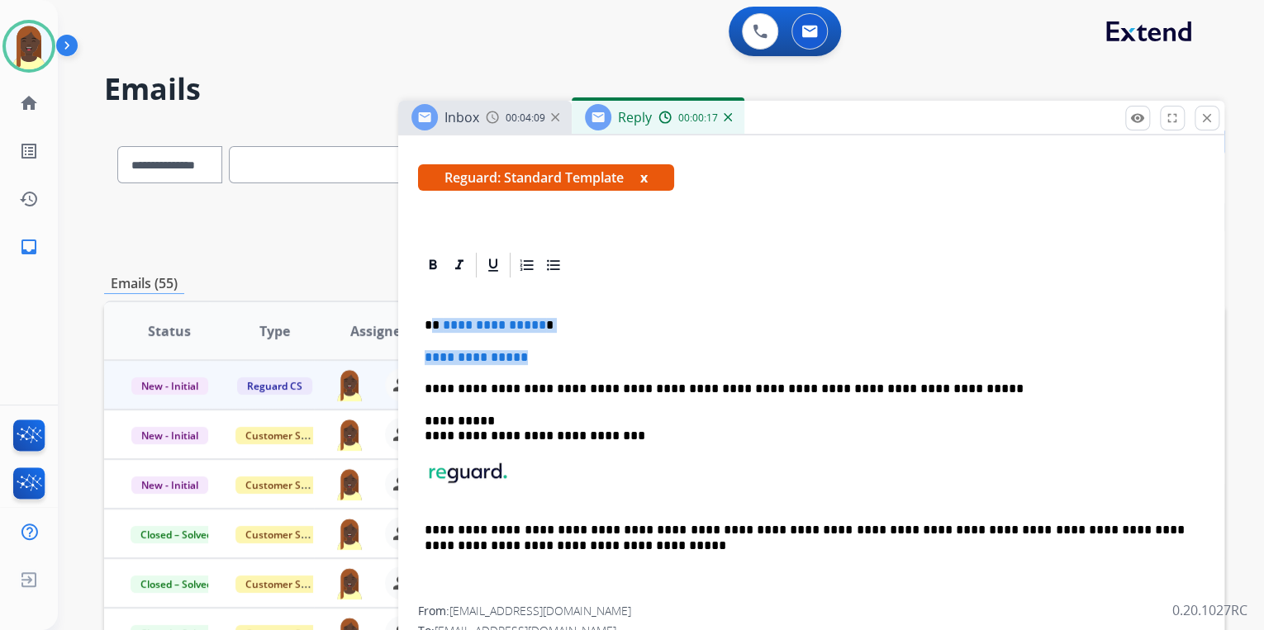
drag, startPoint x: 433, startPoint y: 322, endPoint x: 545, endPoint y: 356, distance: 117.3
click at [545, 356] on div "**********" at bounding box center [811, 443] width 786 height 326
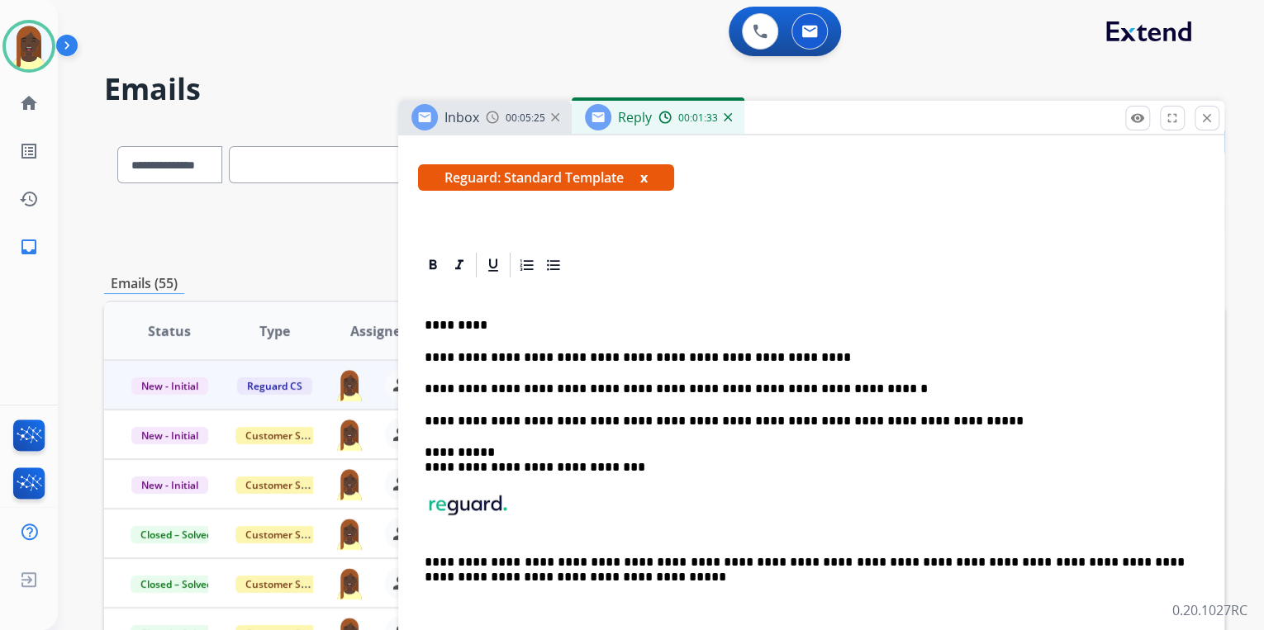
click at [482, 329] on p "*********" at bounding box center [805, 325] width 760 height 15
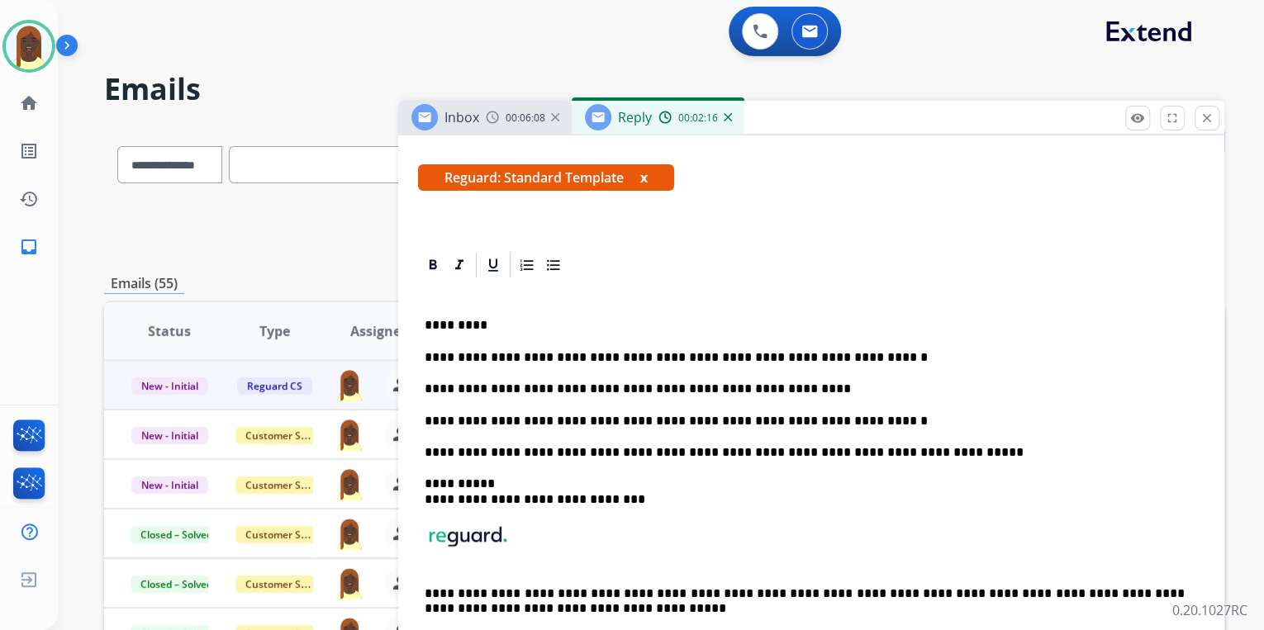
click at [420, 387] on div "**********" at bounding box center [811, 475] width 786 height 390
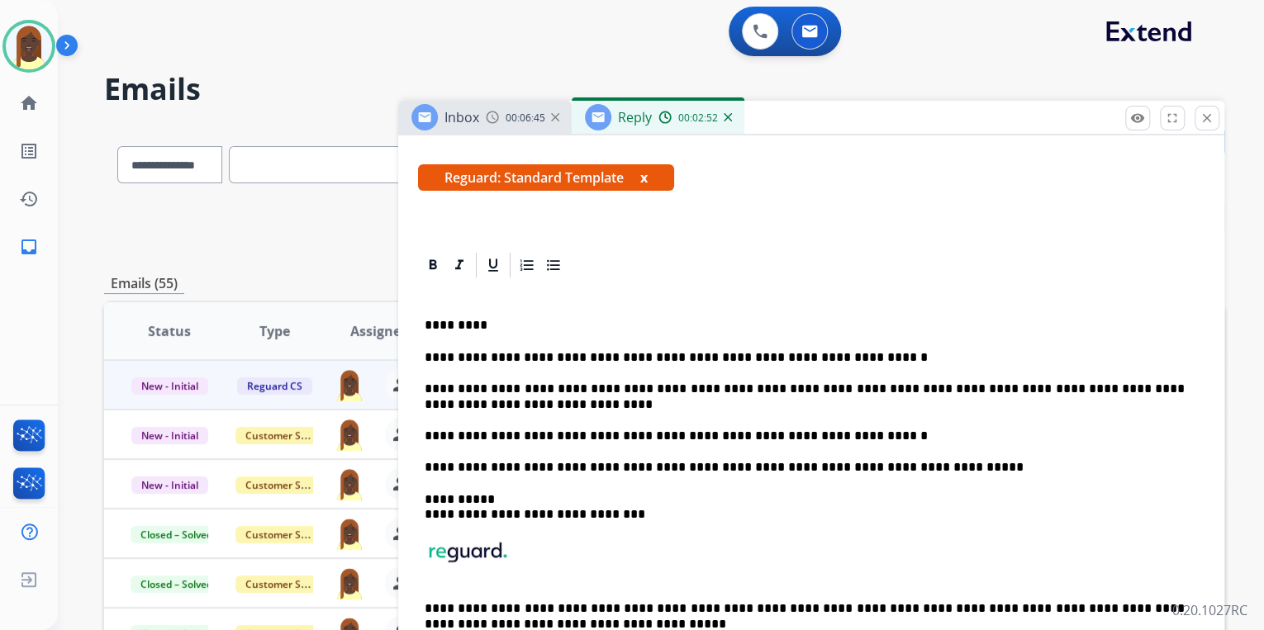
click at [880, 392] on p "**********" at bounding box center [805, 397] width 760 height 31
click at [1029, 393] on p "**********" at bounding box center [805, 397] width 760 height 31
click at [1106, 390] on p "**********" at bounding box center [805, 397] width 760 height 31
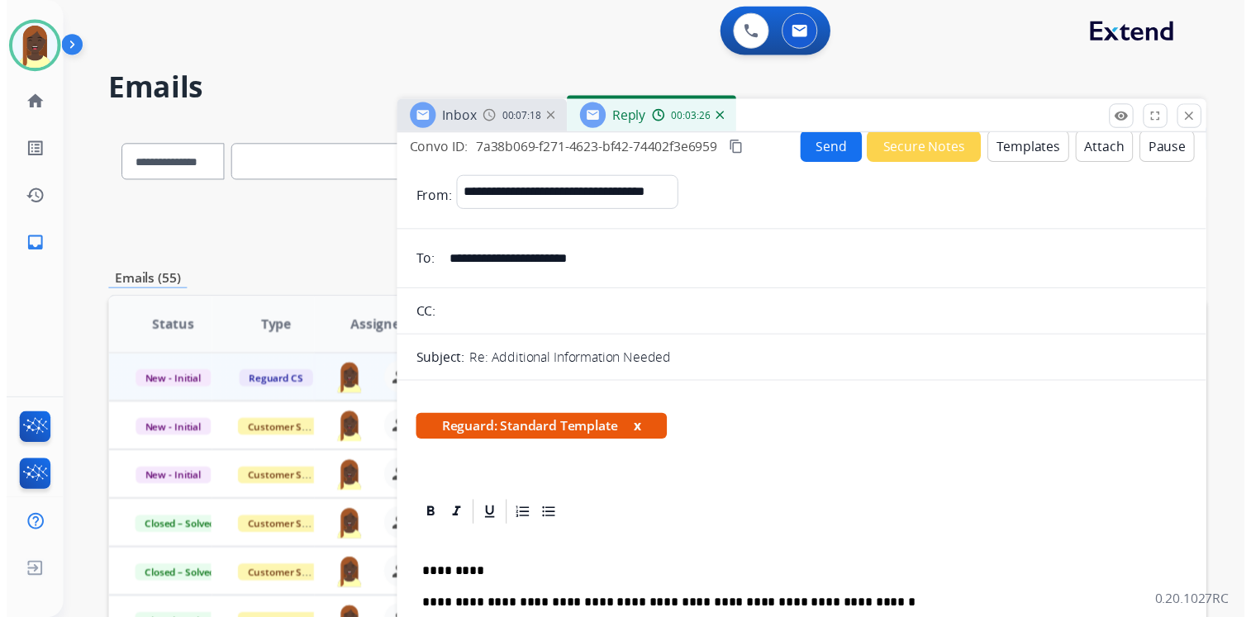
scroll to position [0, 0]
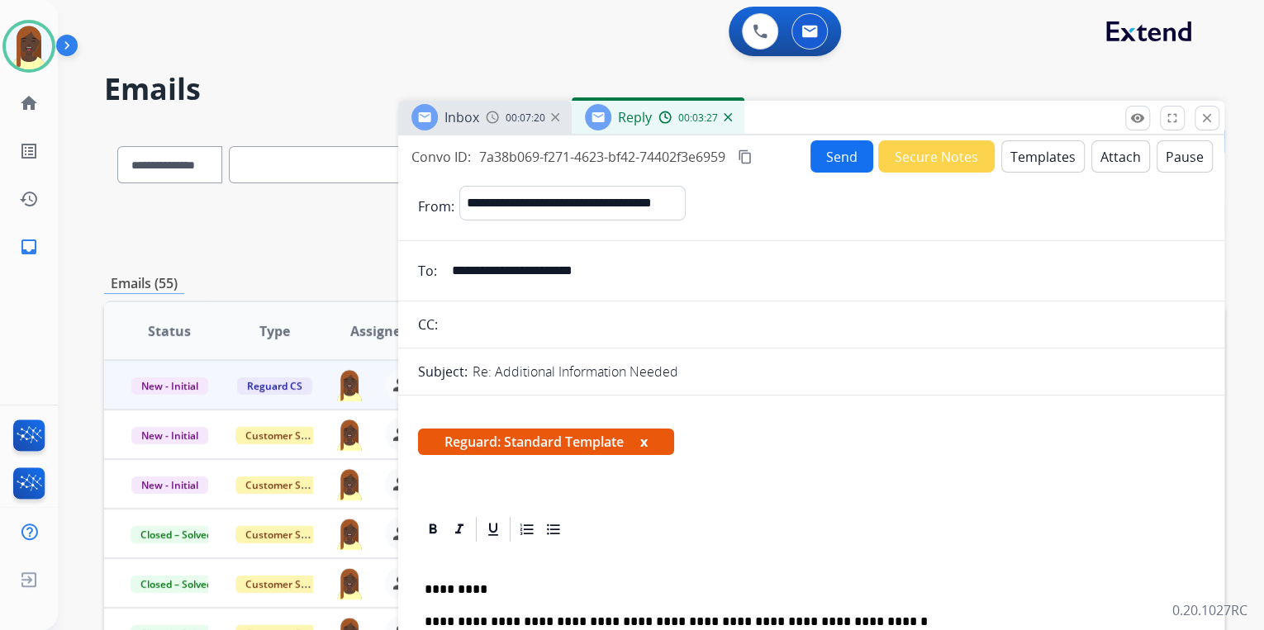
click at [843, 161] on button "Send" at bounding box center [841, 156] width 63 height 32
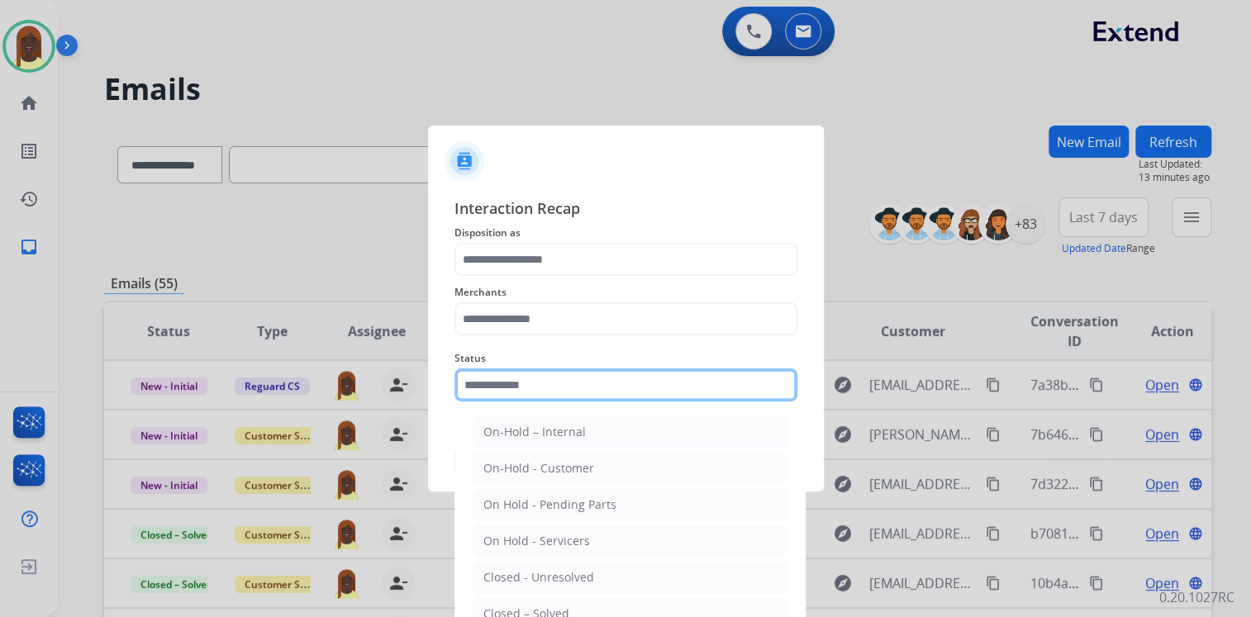
click at [529, 394] on input "text" at bounding box center [625, 384] width 343 height 33
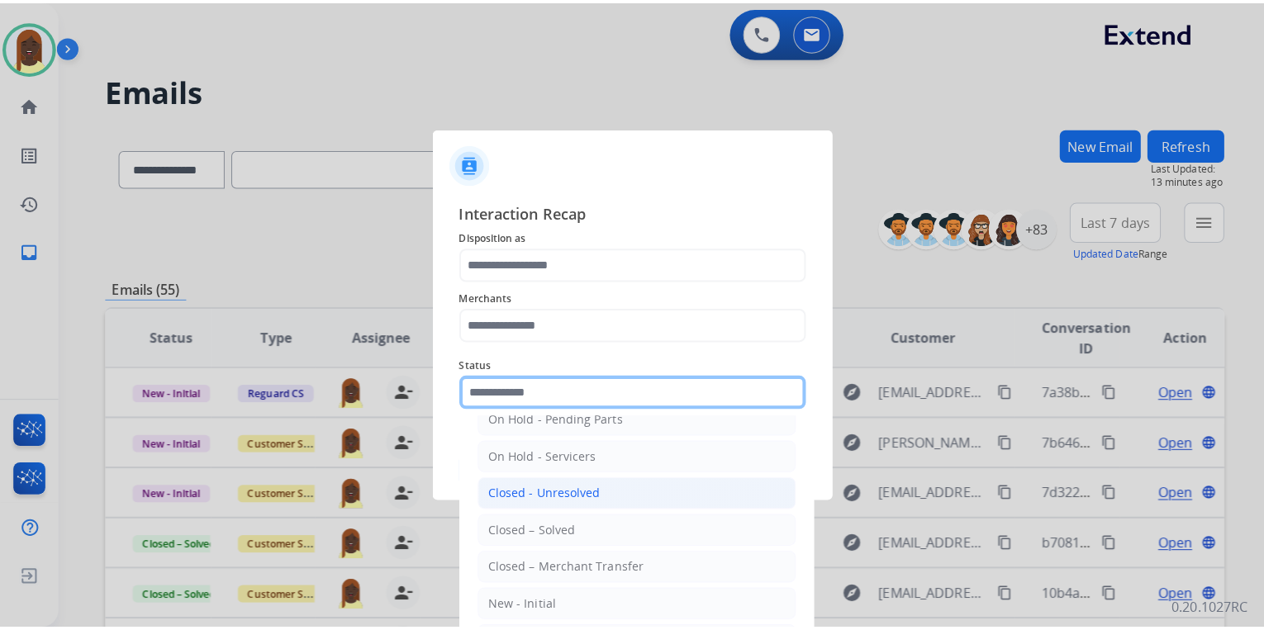
scroll to position [96, 0]
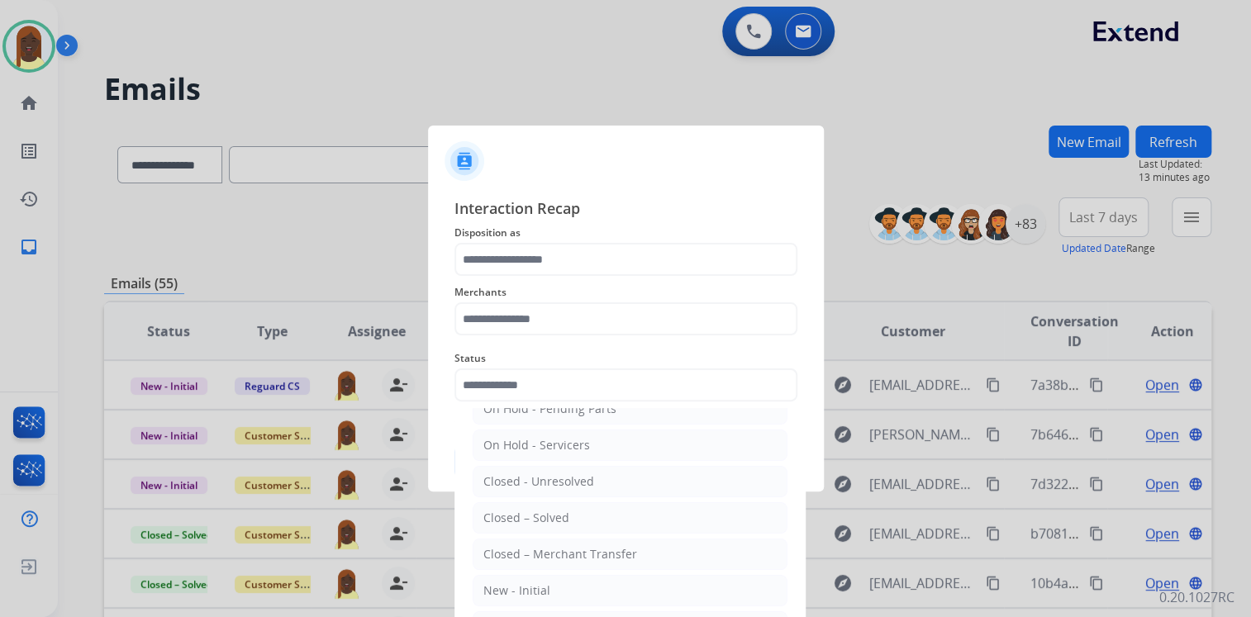
drag, startPoint x: 568, startPoint y: 511, endPoint x: 565, endPoint y: 487, distance: 24.2
click at [568, 502] on li "Closed – Solved" at bounding box center [630, 517] width 315 height 31
type input "**********"
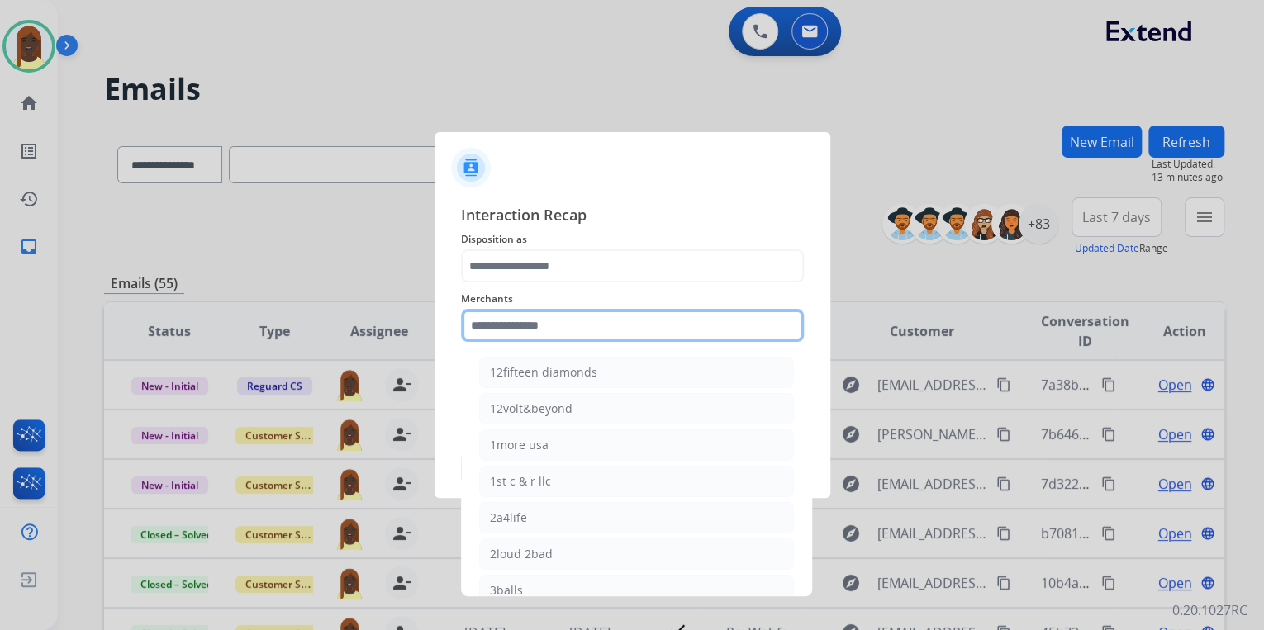
click at [539, 327] on input "text" at bounding box center [632, 325] width 343 height 33
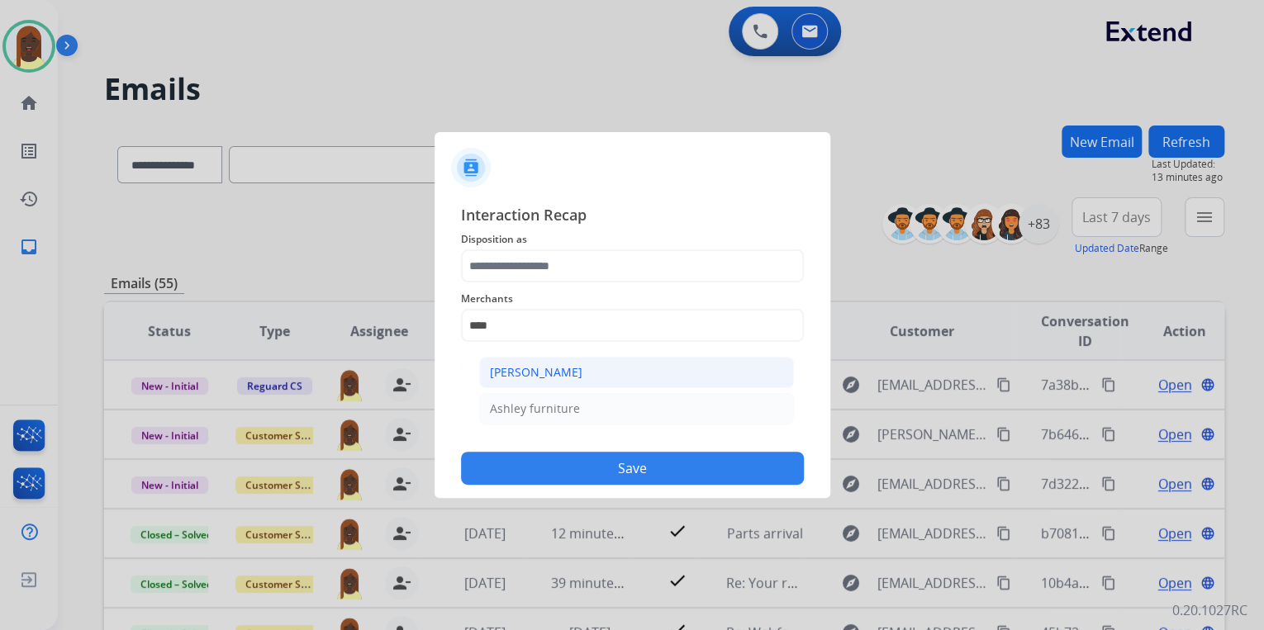
click at [537, 372] on div "[PERSON_NAME]" at bounding box center [536, 372] width 93 height 17
type input "**********"
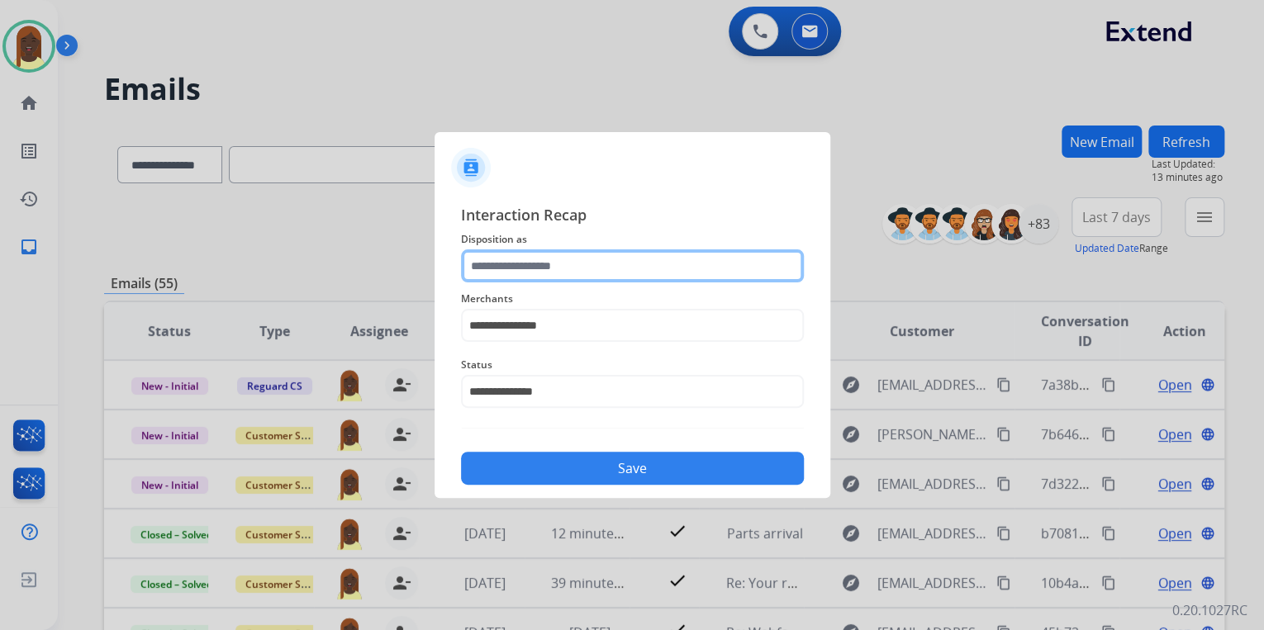
click at [522, 268] on input "text" at bounding box center [632, 265] width 343 height 33
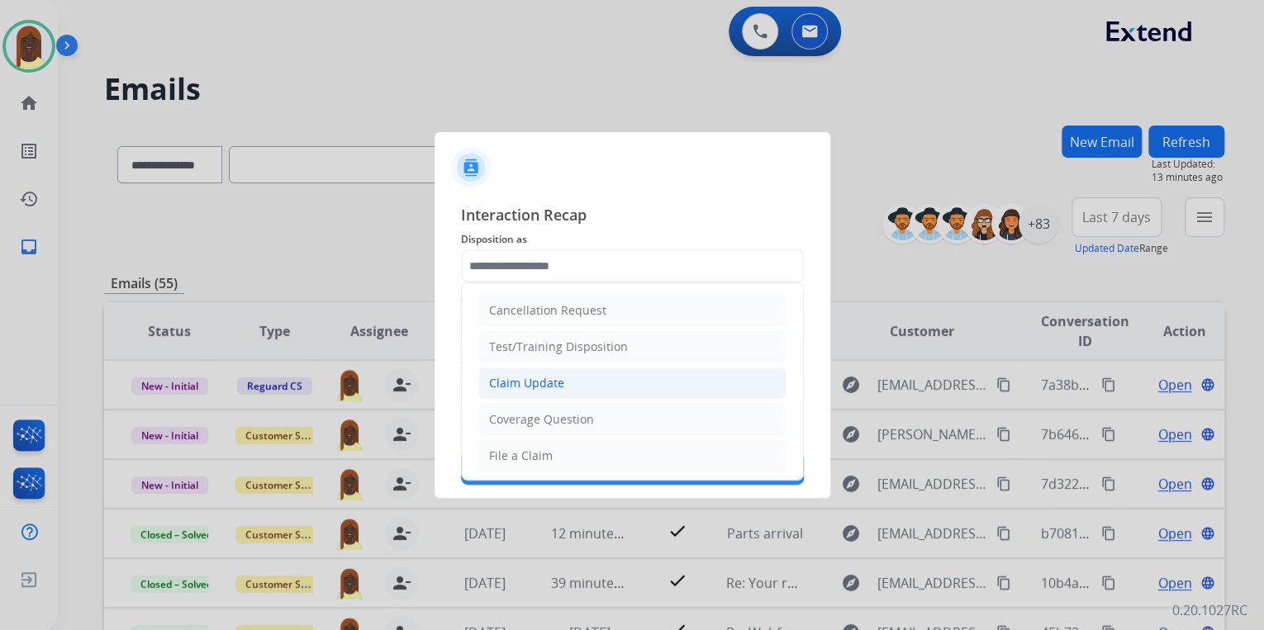
click at [549, 382] on div "Claim Update" at bounding box center [526, 383] width 75 height 17
type input "**********"
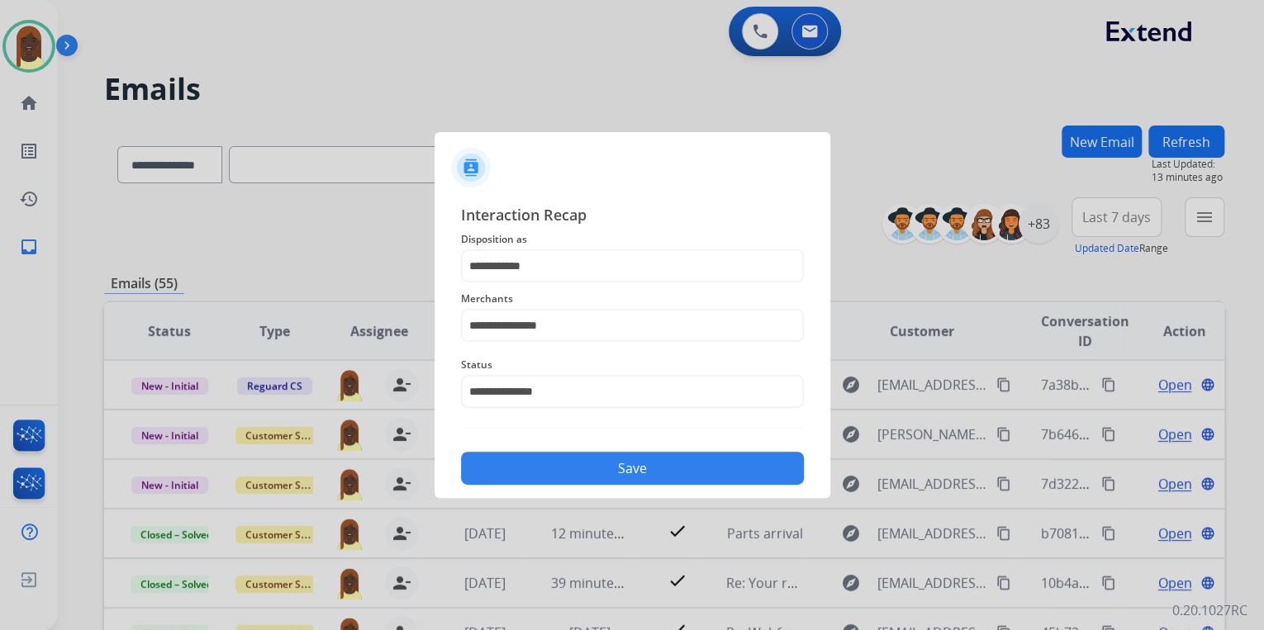
drag, startPoint x: 591, startPoint y: 473, endPoint x: 715, endPoint y: 315, distance: 201.1
click at [594, 473] on button "Save" at bounding box center [632, 468] width 343 height 33
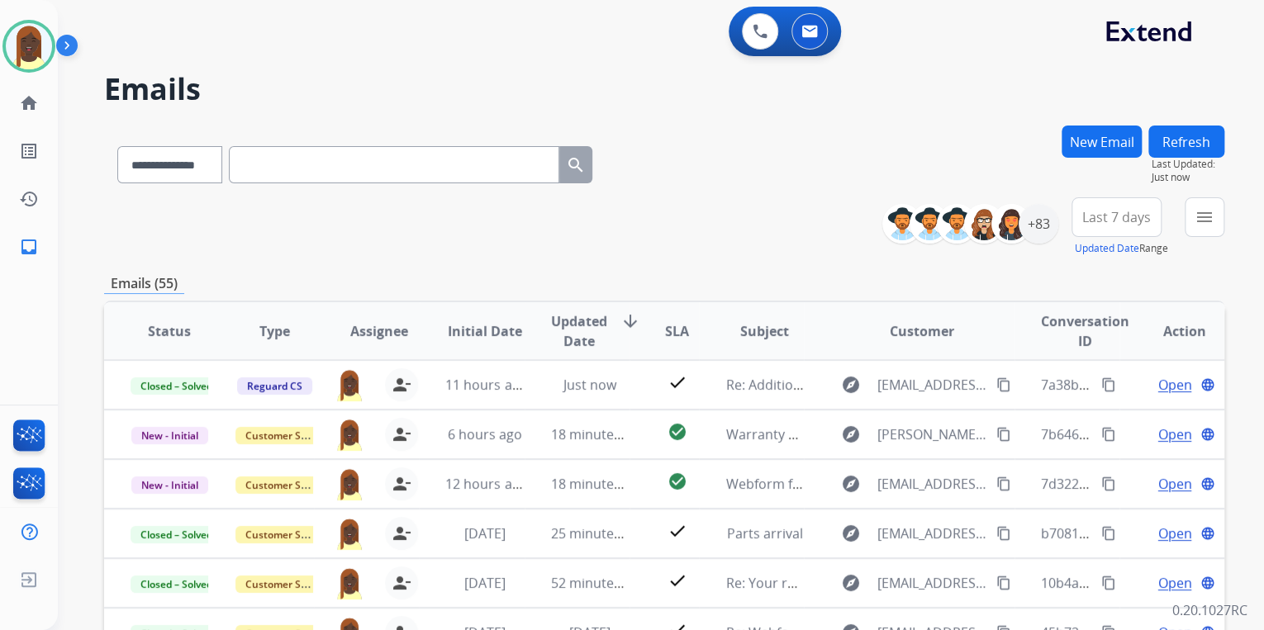
click at [758, 251] on div "**********" at bounding box center [664, 226] width 1120 height 59
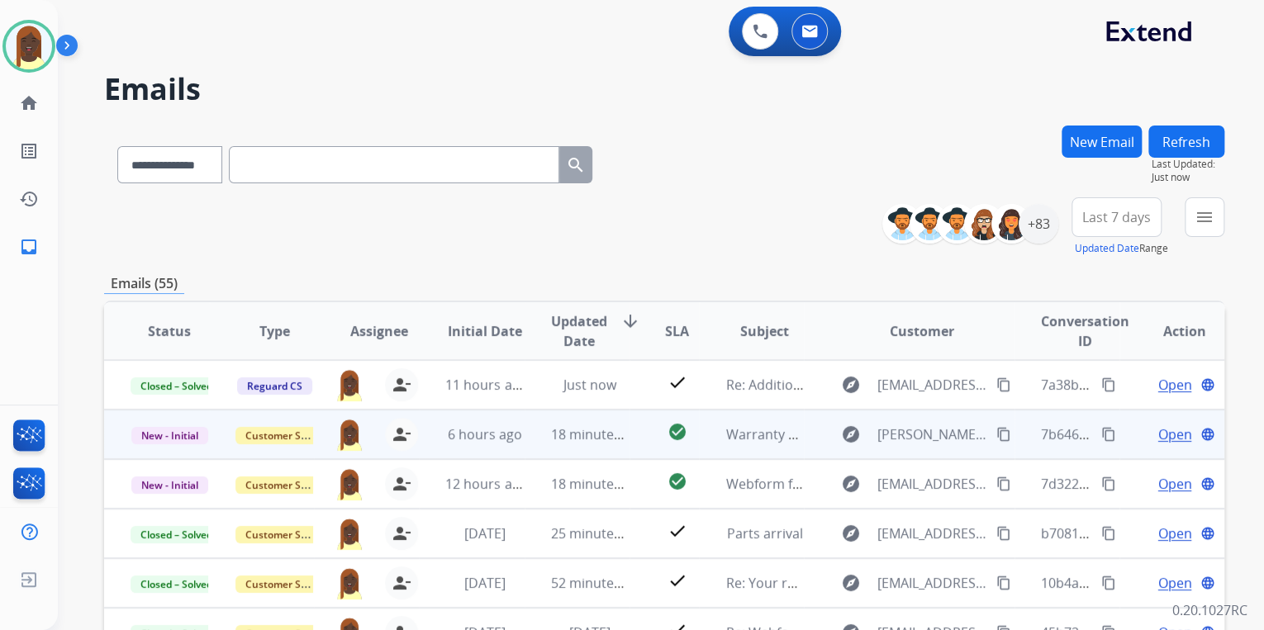
click at [1101, 436] on mat-icon "content_copy" at bounding box center [1108, 434] width 15 height 15
click at [1162, 440] on span "Open" at bounding box center [1174, 435] width 34 height 20
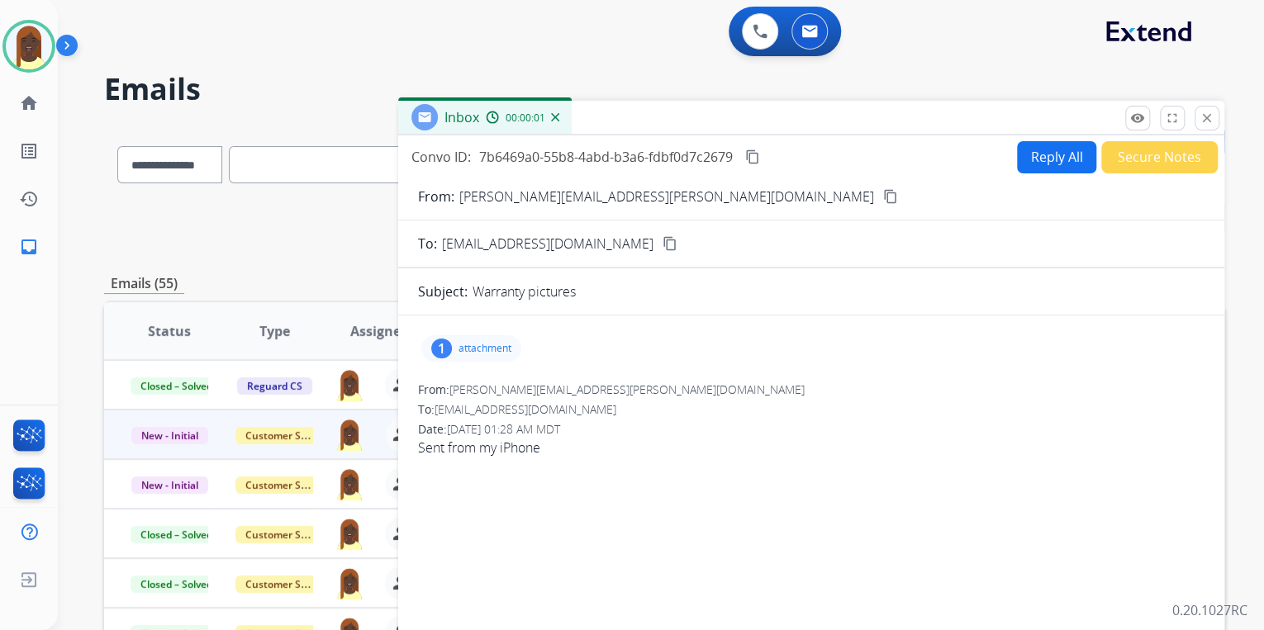
click at [473, 350] on p "attachment" at bounding box center [485, 348] width 53 height 13
click at [624, 387] on mat-icon "download" at bounding box center [622, 390] width 15 height 15
click at [883, 197] on mat-icon "content_copy" at bounding box center [890, 196] width 15 height 15
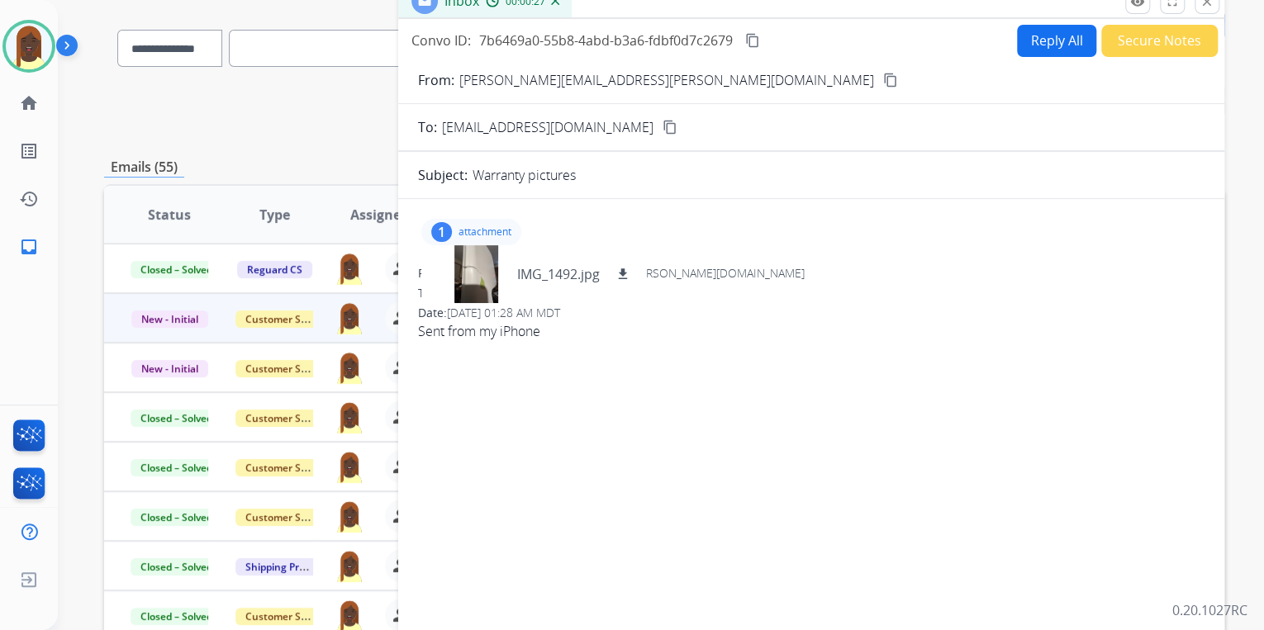
scroll to position [111, 0]
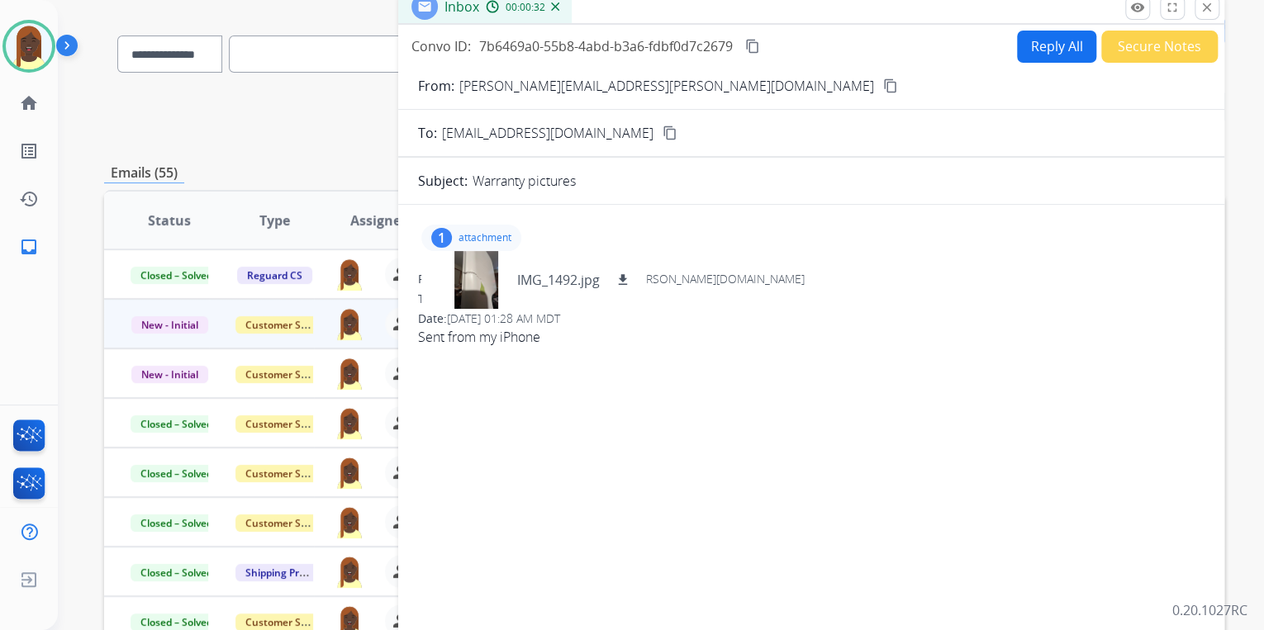
click at [883, 84] on mat-icon "content_copy" at bounding box center [890, 85] width 15 height 15
click at [1039, 54] on button "Reply All" at bounding box center [1056, 47] width 79 height 32
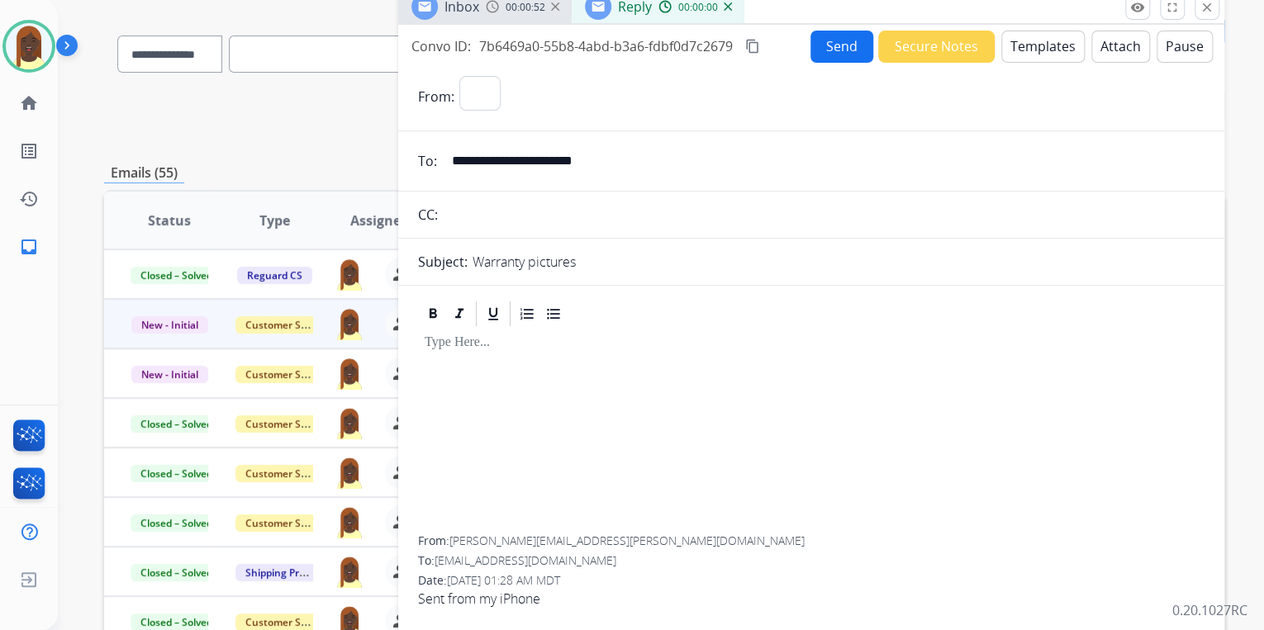
select select "**********"
click at [1046, 54] on button "Templates" at bounding box center [1042, 47] width 83 height 32
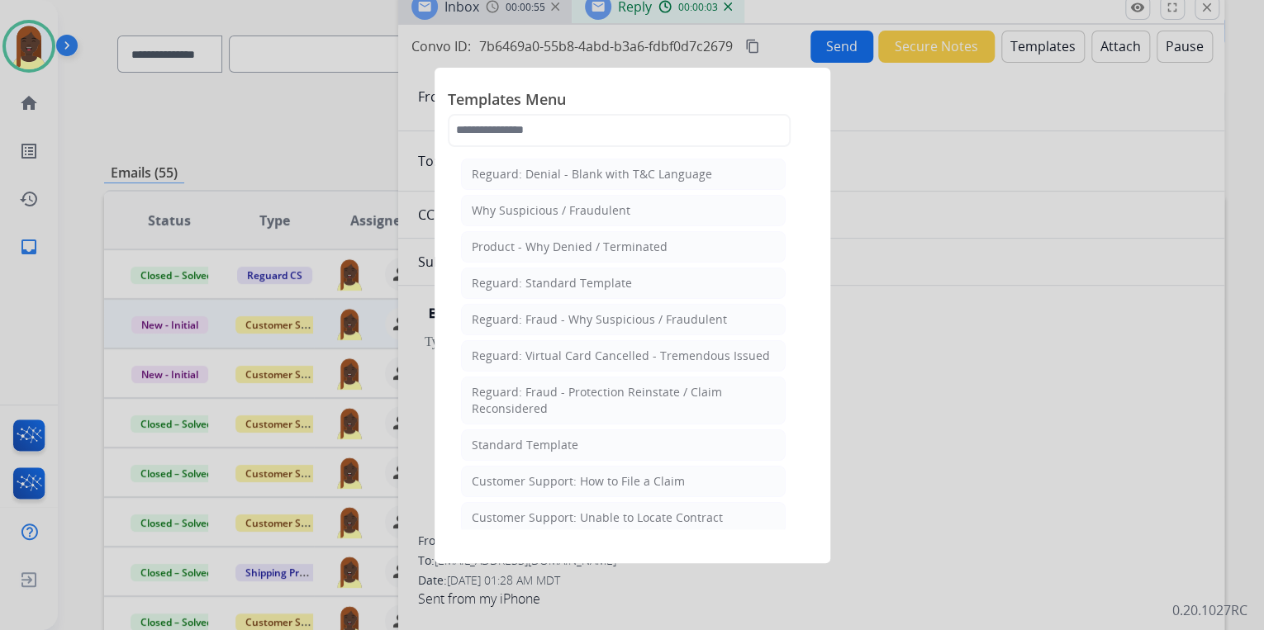
click at [607, 511] on div "Customer Support: Unable to Locate Contract" at bounding box center [597, 518] width 251 height 17
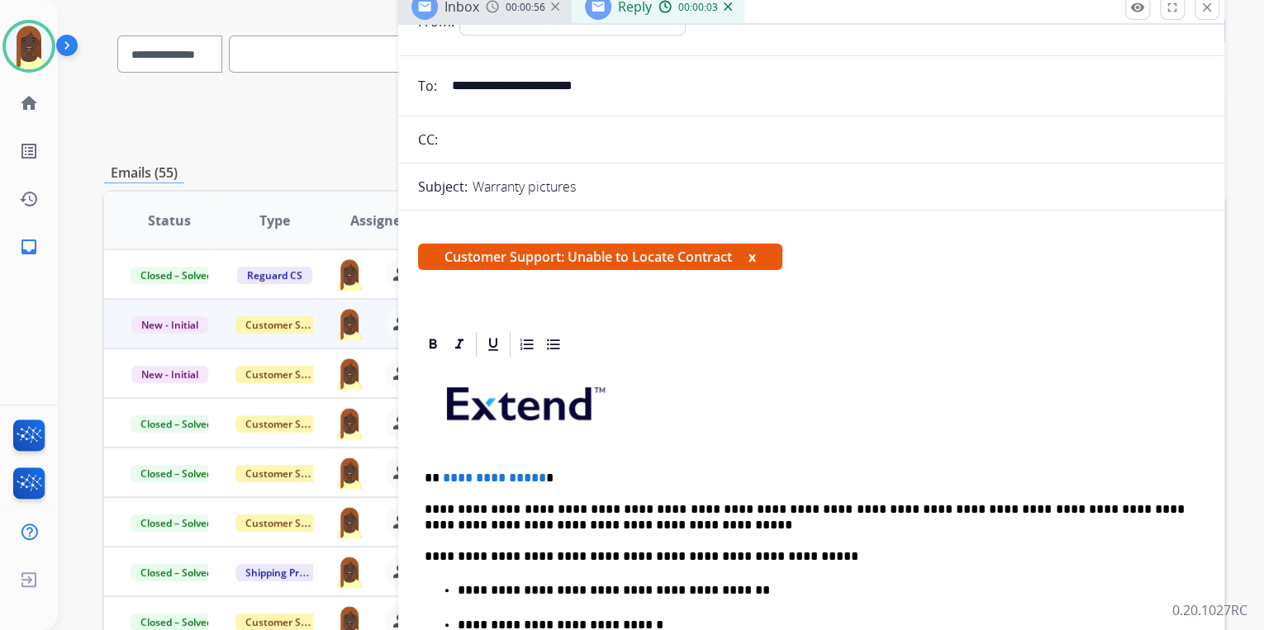
scroll to position [264, 0]
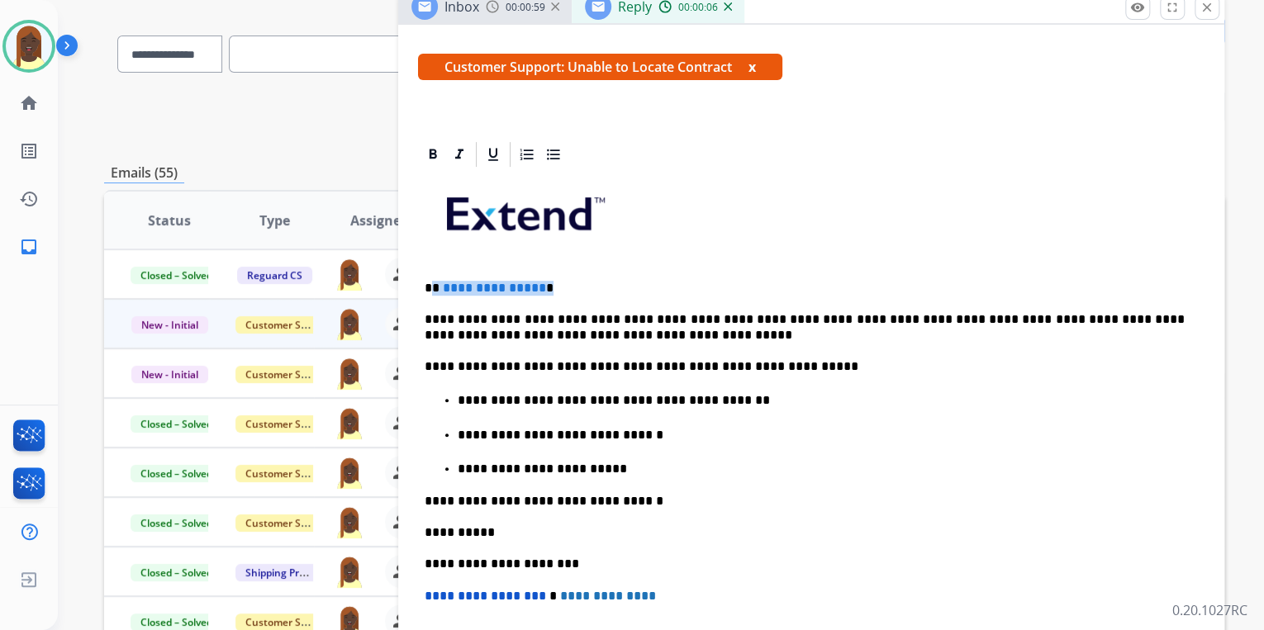
drag, startPoint x: 433, startPoint y: 287, endPoint x: 558, endPoint y: 275, distance: 126.2
click at [558, 275] on div "**********" at bounding box center [811, 488] width 786 height 639
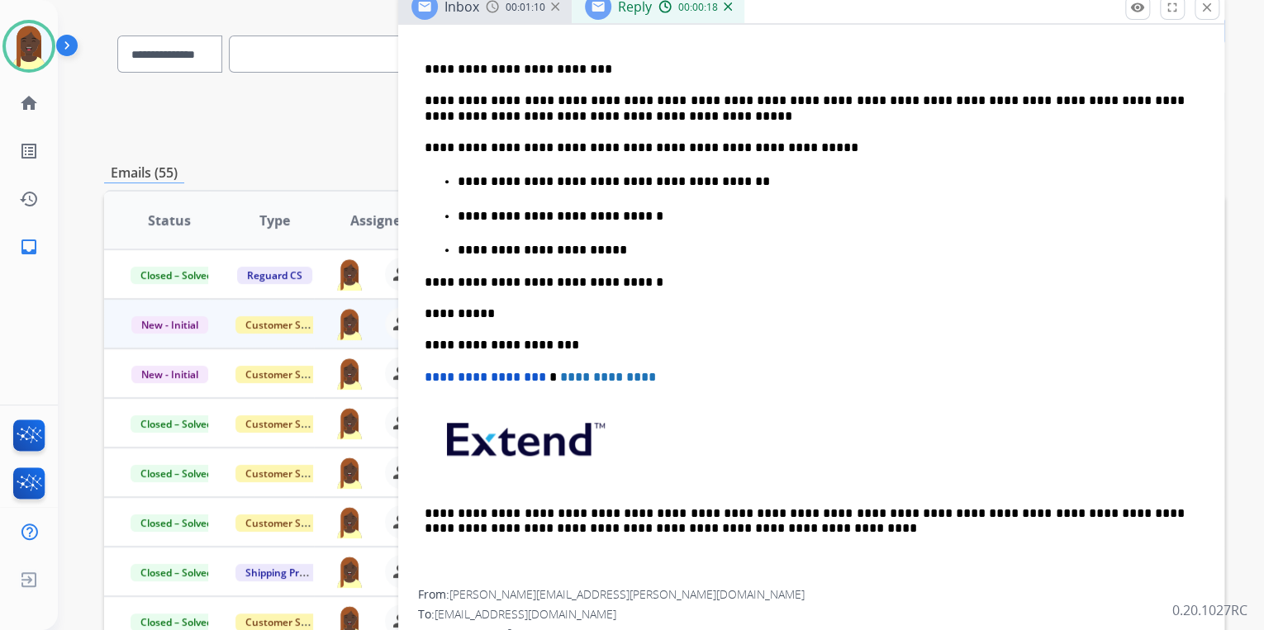
scroll to position [527, 0]
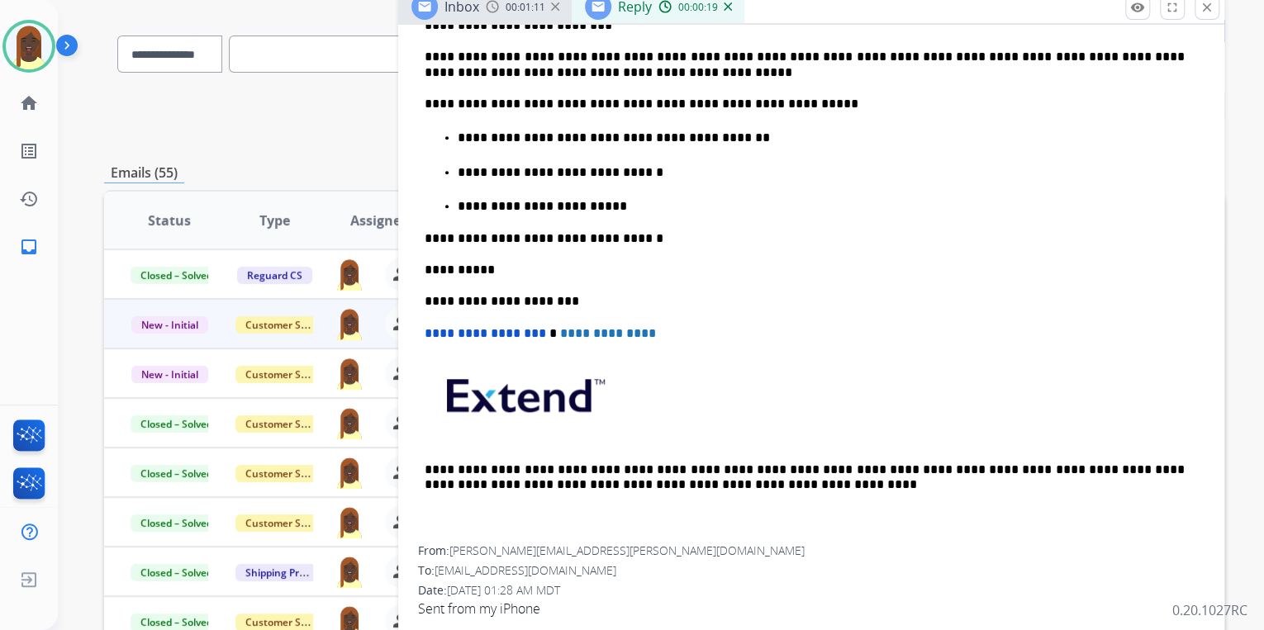
click at [630, 203] on p "**********" at bounding box center [821, 206] width 727 height 15
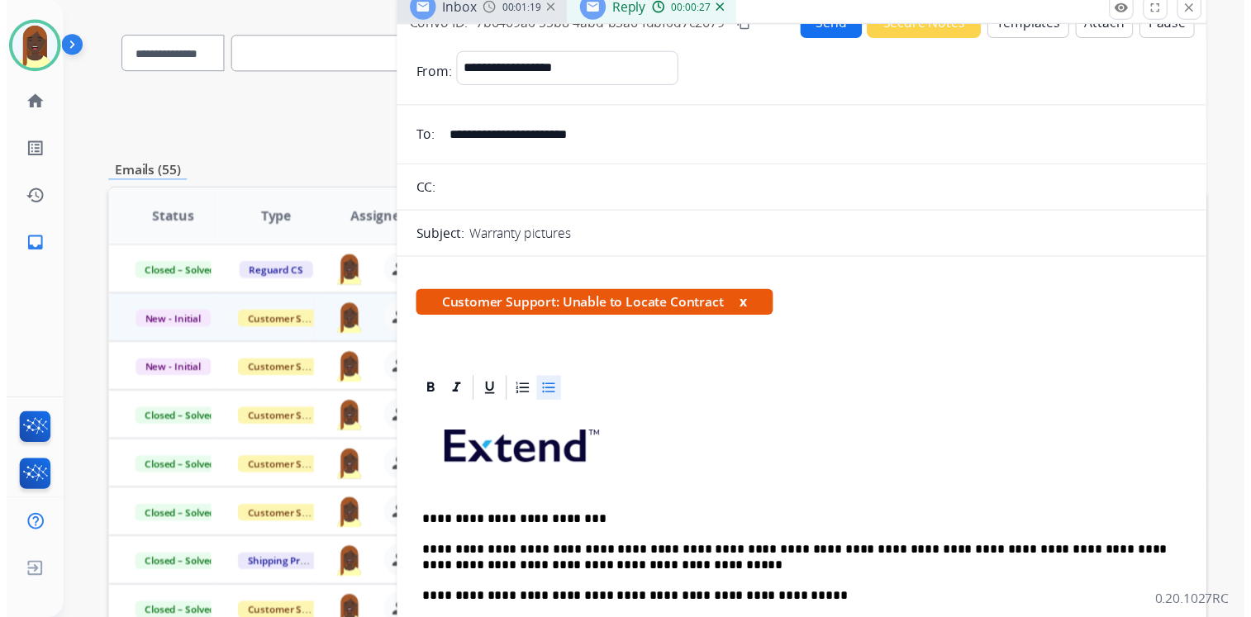
scroll to position [0, 0]
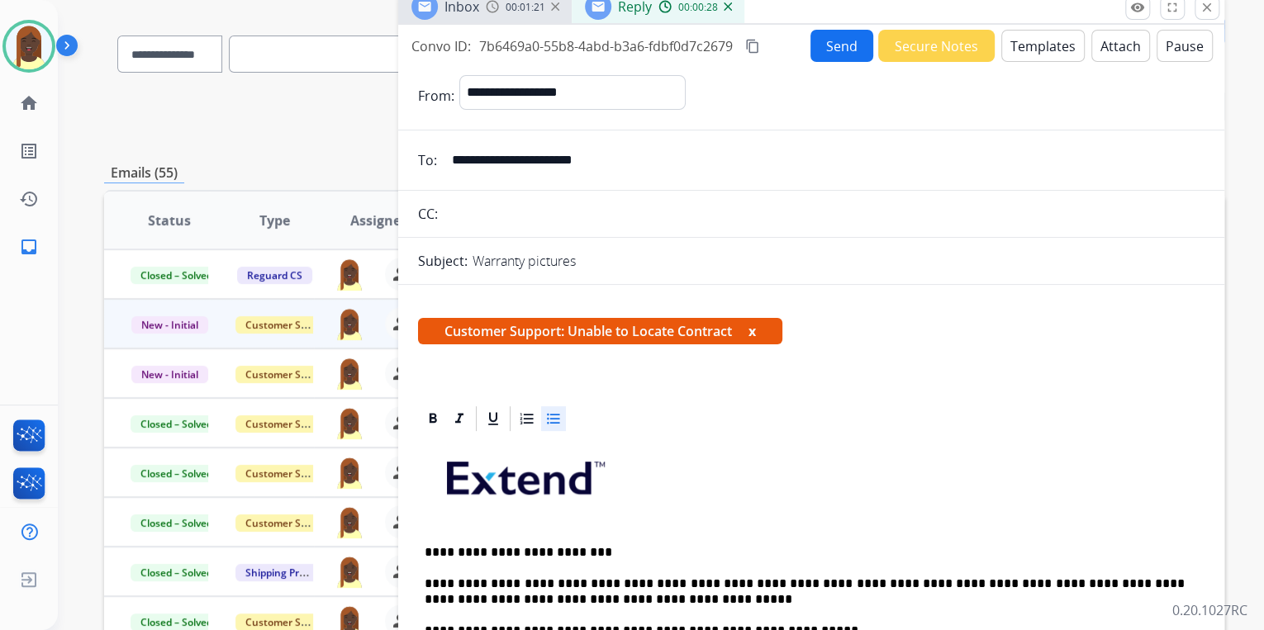
click at [839, 46] on button "Send" at bounding box center [841, 46] width 63 height 32
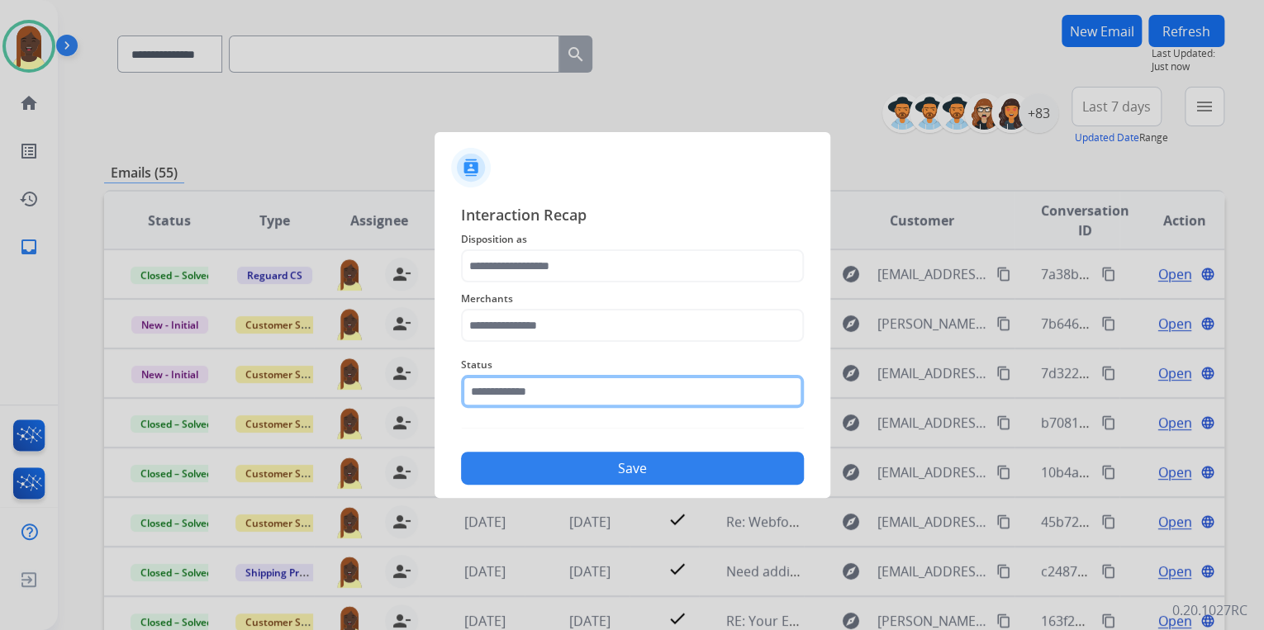
click at [560, 396] on input "text" at bounding box center [632, 391] width 343 height 33
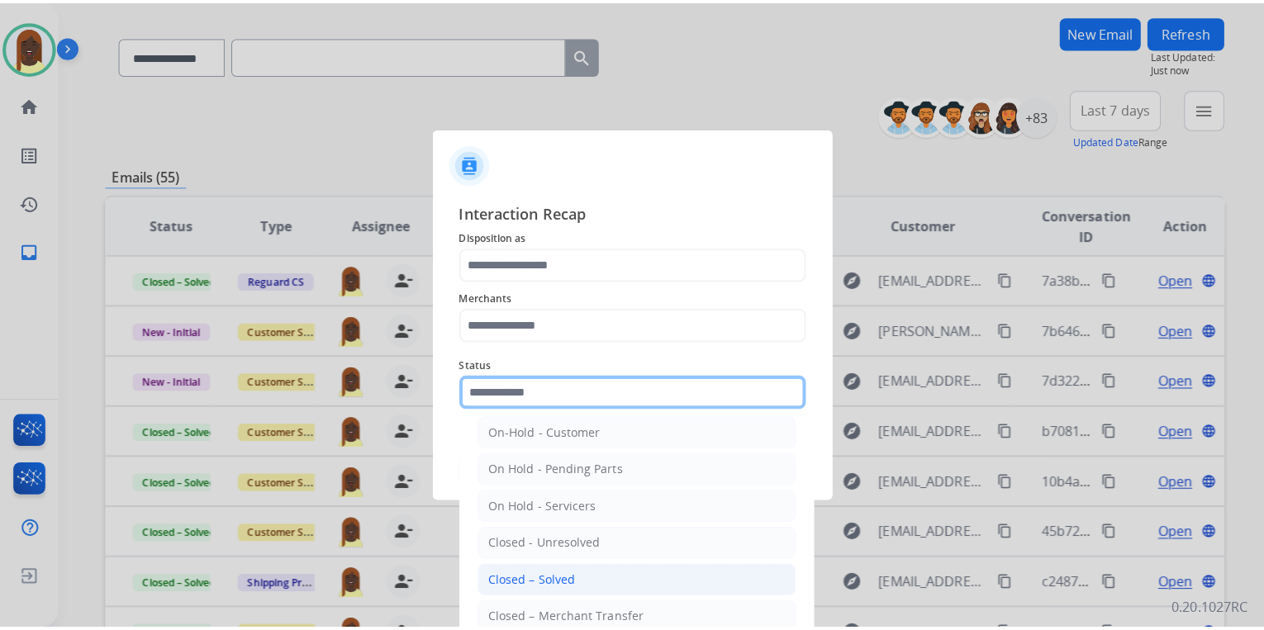
scroll to position [96, 0]
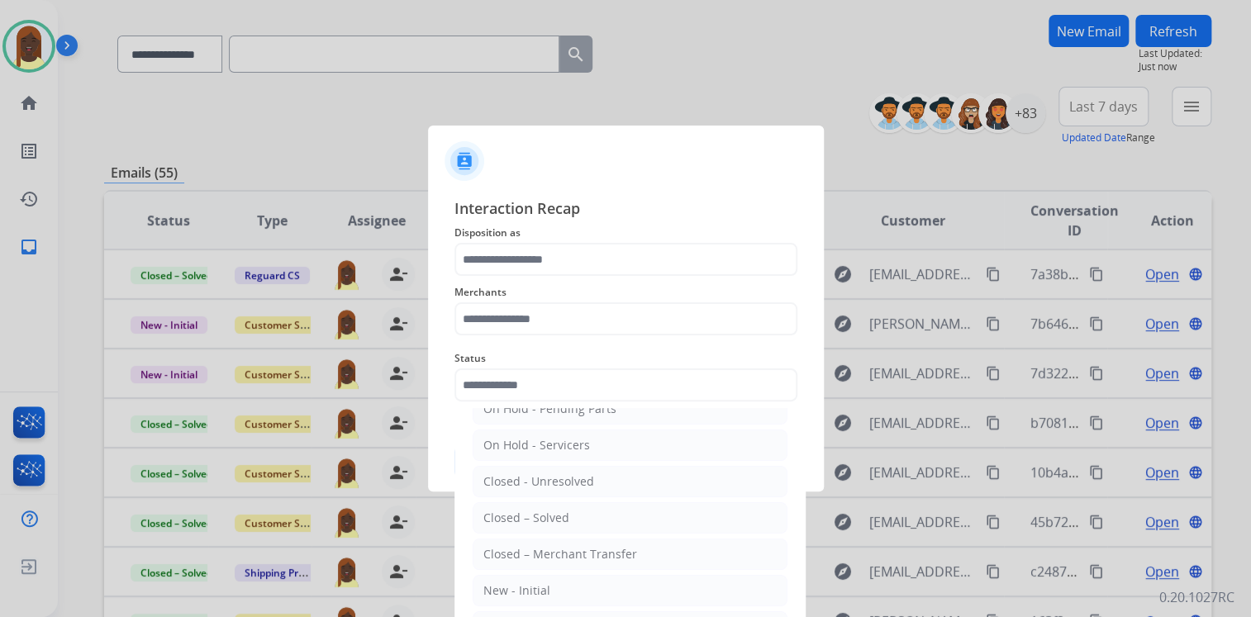
drag, startPoint x: 553, startPoint y: 512, endPoint x: 542, endPoint y: 460, distance: 53.1
click at [553, 510] on div "Closed – Solved" at bounding box center [526, 518] width 86 height 17
type input "**********"
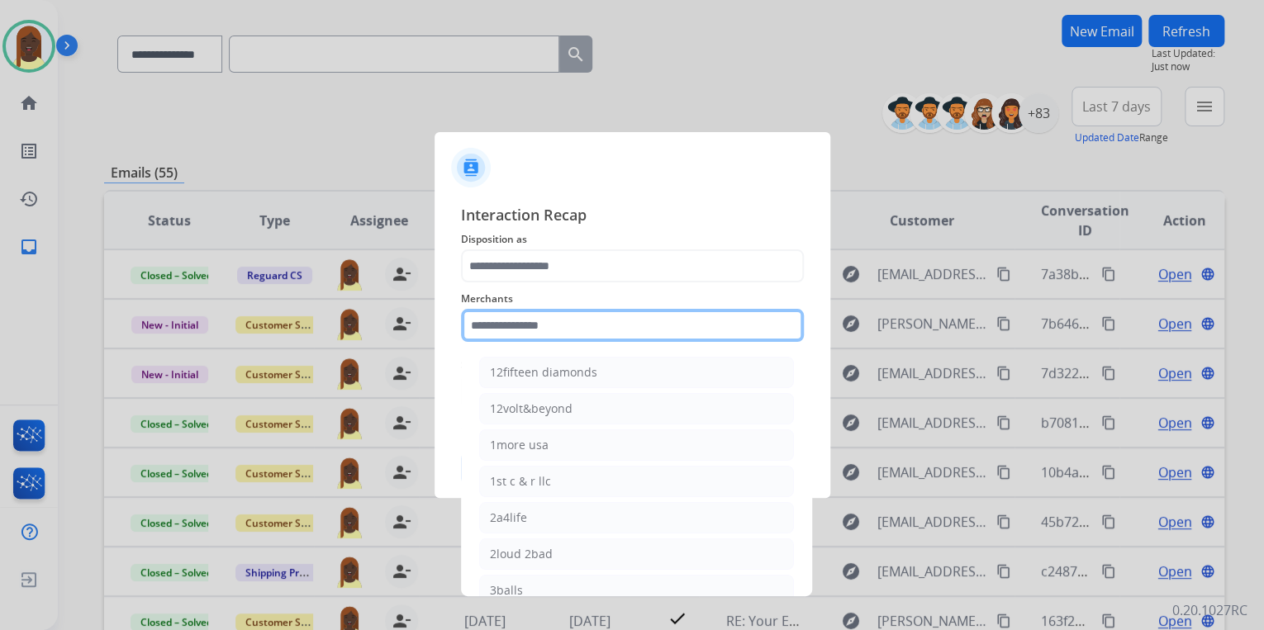
click at [519, 327] on input "text" at bounding box center [632, 325] width 343 height 33
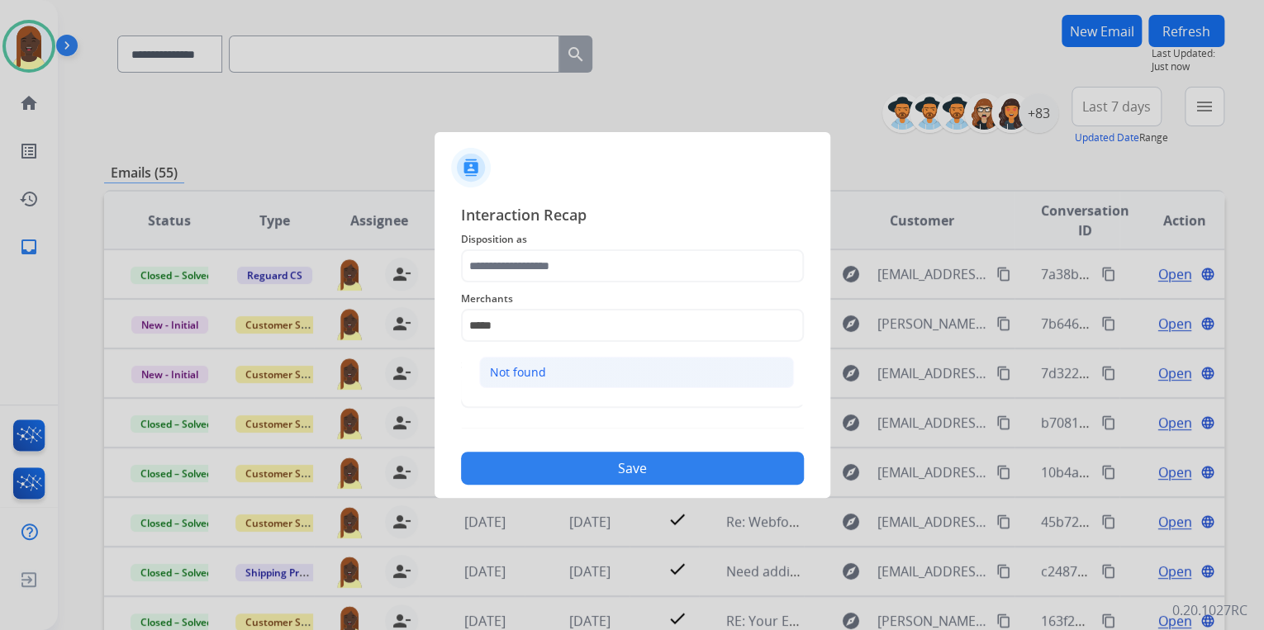
click at [506, 366] on div "Not found" at bounding box center [518, 372] width 56 height 17
type input "*********"
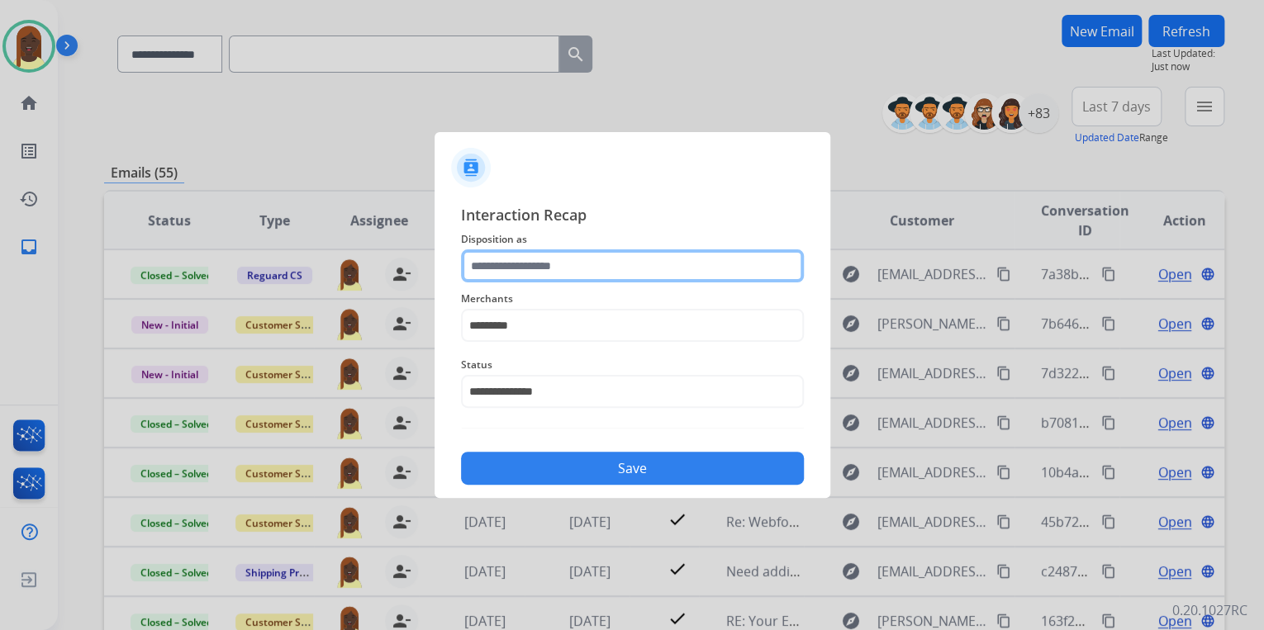
click at [527, 269] on input "text" at bounding box center [632, 265] width 343 height 33
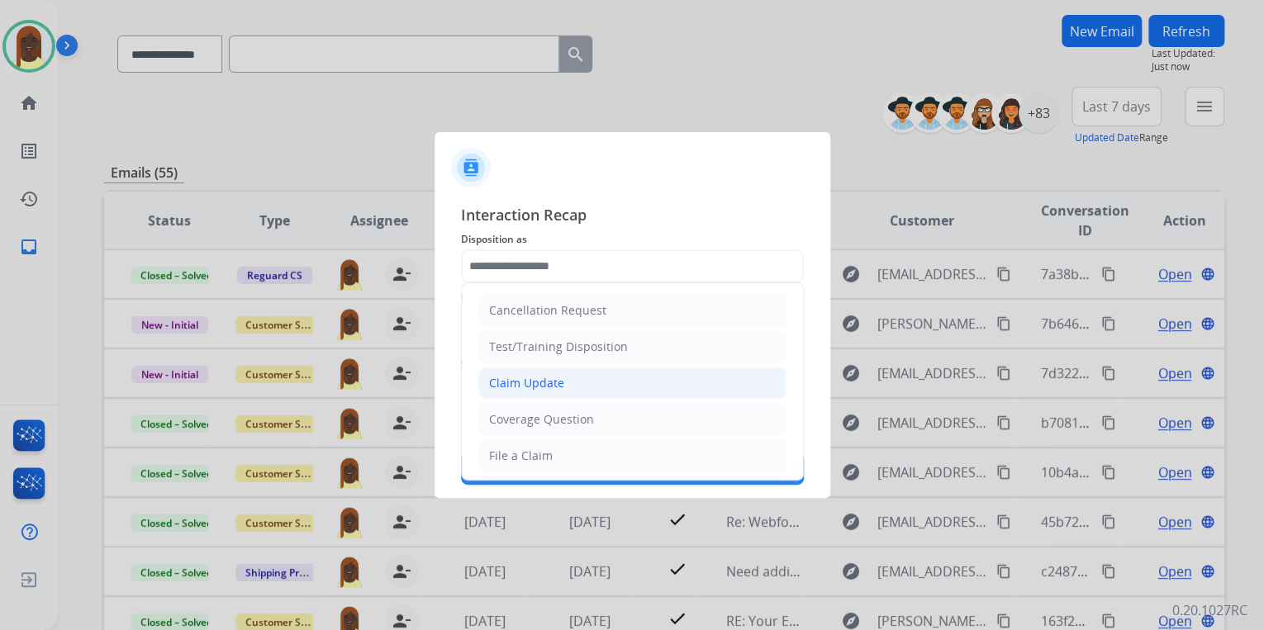
click at [568, 385] on li "Claim Update" at bounding box center [632, 383] width 308 height 31
type input "**********"
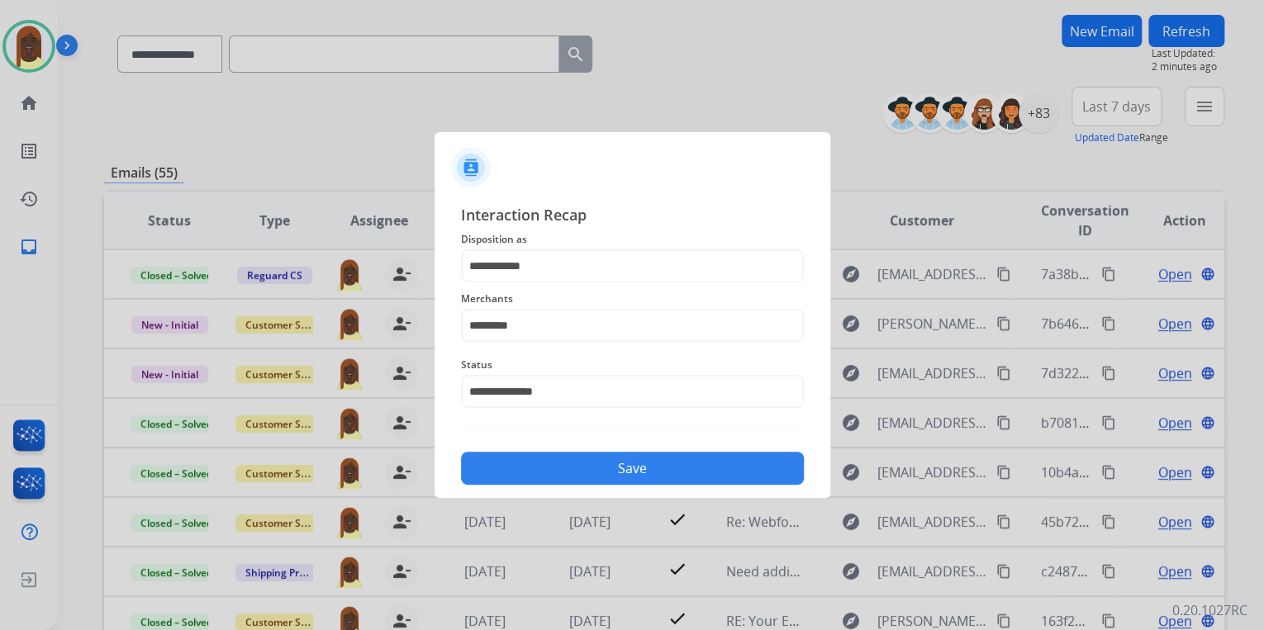
drag, startPoint x: 591, startPoint y: 463, endPoint x: 657, endPoint y: 344, distance: 135.4
click at [595, 458] on button "Save" at bounding box center [632, 468] width 343 height 33
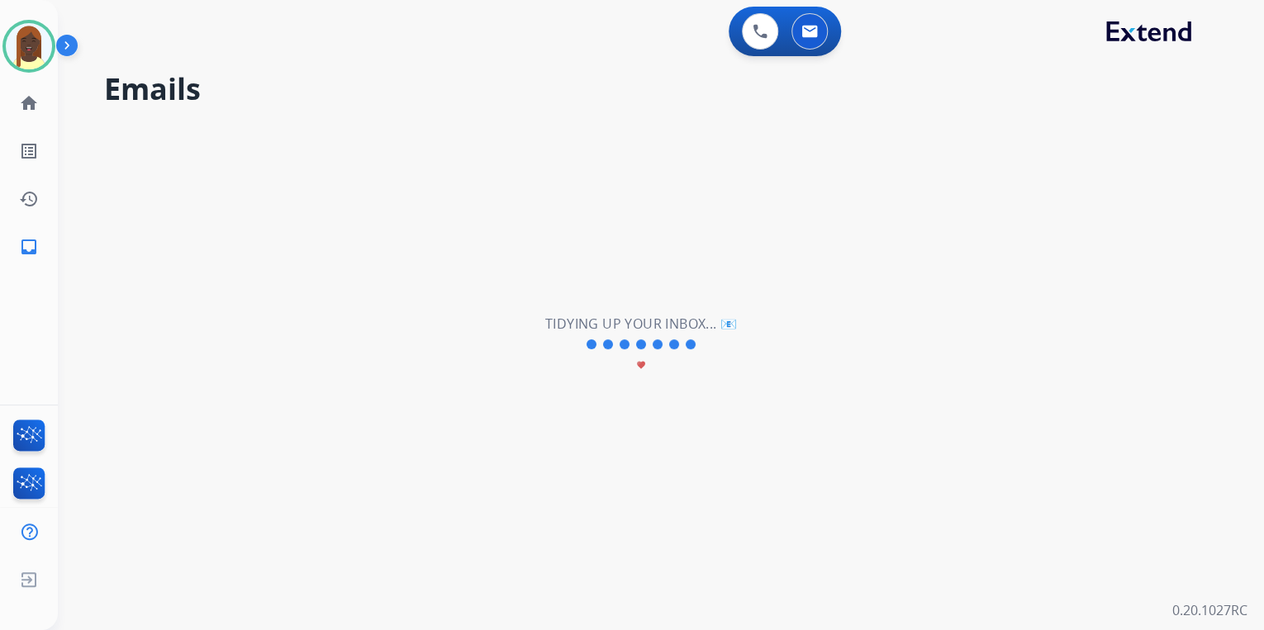
scroll to position [0, 0]
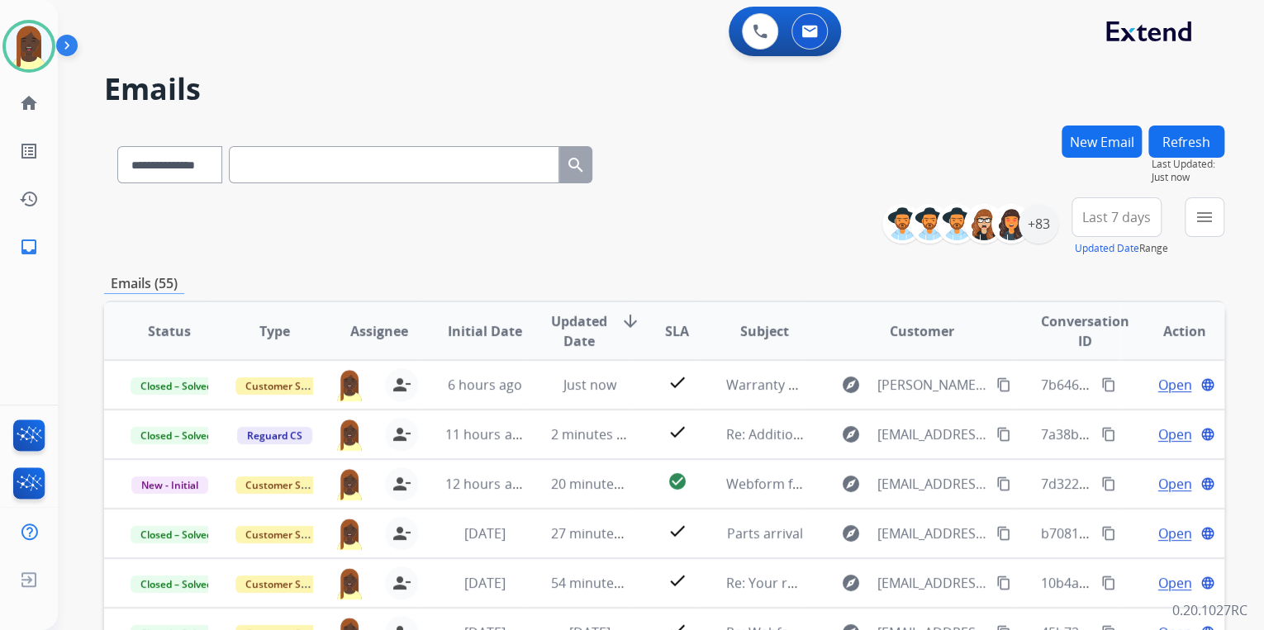
click at [757, 211] on div "**********" at bounding box center [664, 226] width 1120 height 59
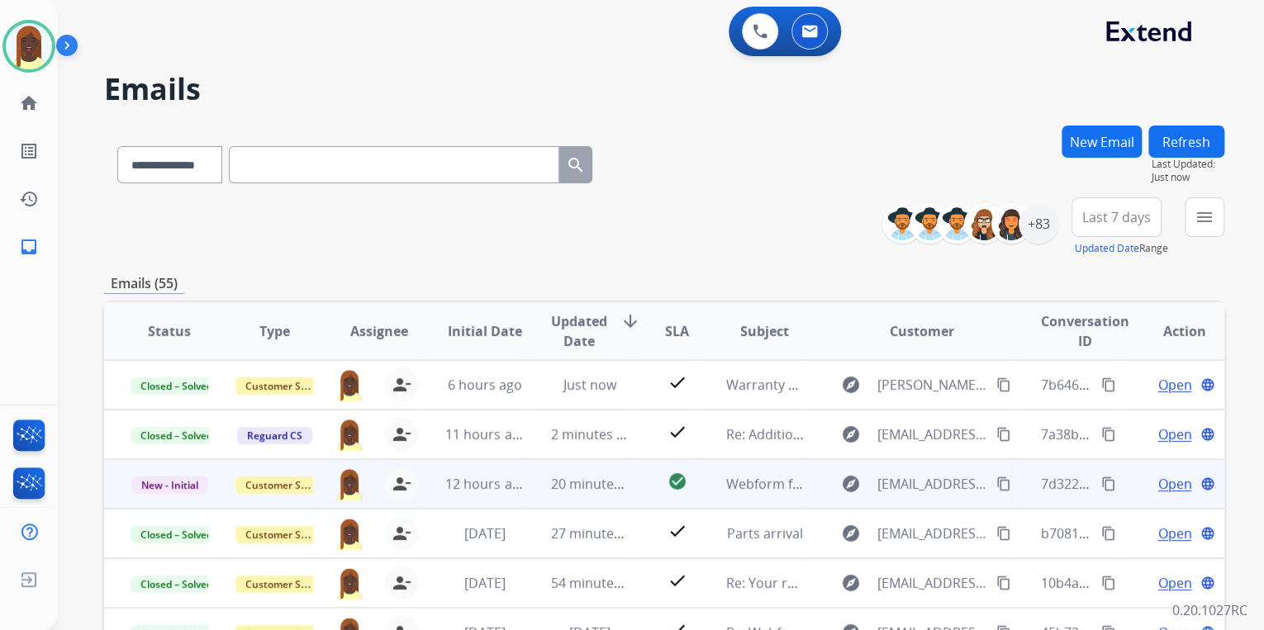
click at [1101, 486] on mat-icon "content_copy" at bounding box center [1108, 484] width 15 height 15
click at [1166, 483] on span "Open" at bounding box center [1174, 484] width 34 height 20
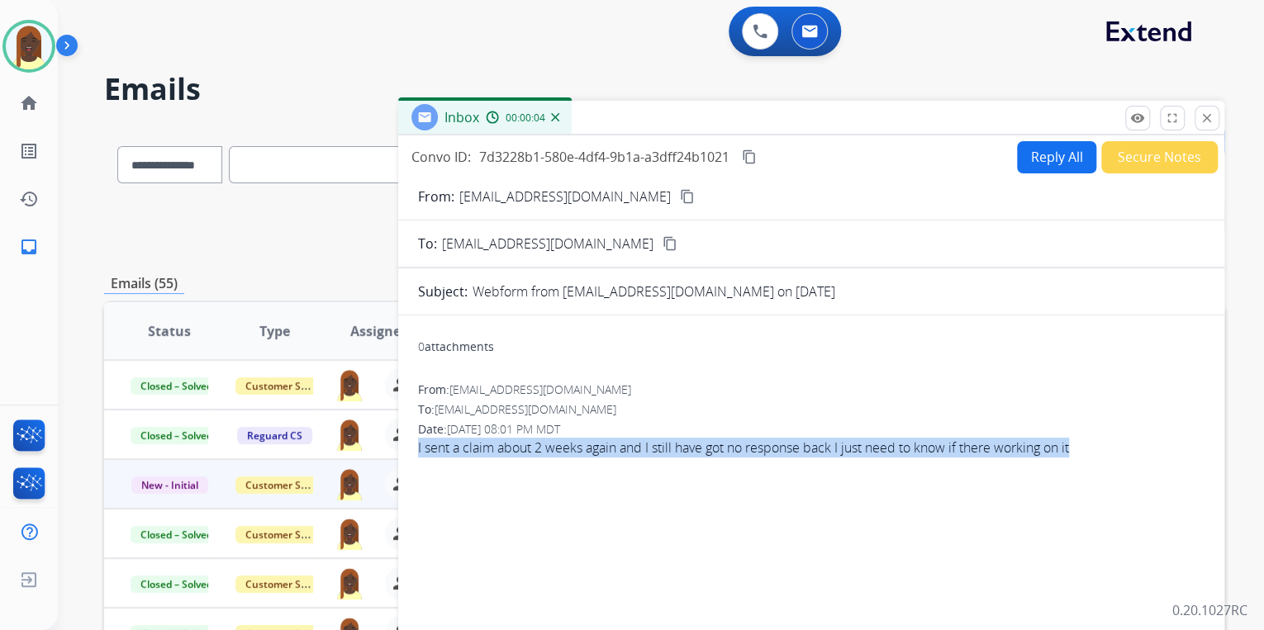
drag, startPoint x: 415, startPoint y: 449, endPoint x: 1078, endPoint y: 456, distance: 663.4
click at [1078, 456] on div "0 attachments From: [EMAIL_ADDRESS][DOMAIN_NAME] To: [EMAIL_ADDRESS][DOMAIN_NAM…" at bounding box center [811, 531] width 826 height 404
drag, startPoint x: 1078, startPoint y: 456, endPoint x: 1033, endPoint y: 452, distance: 45.6
copy span "I sent a claim about 2 weeks again and I still have got no response back I just…"
click at [683, 195] on mat-icon "content_copy" at bounding box center [687, 196] width 15 height 15
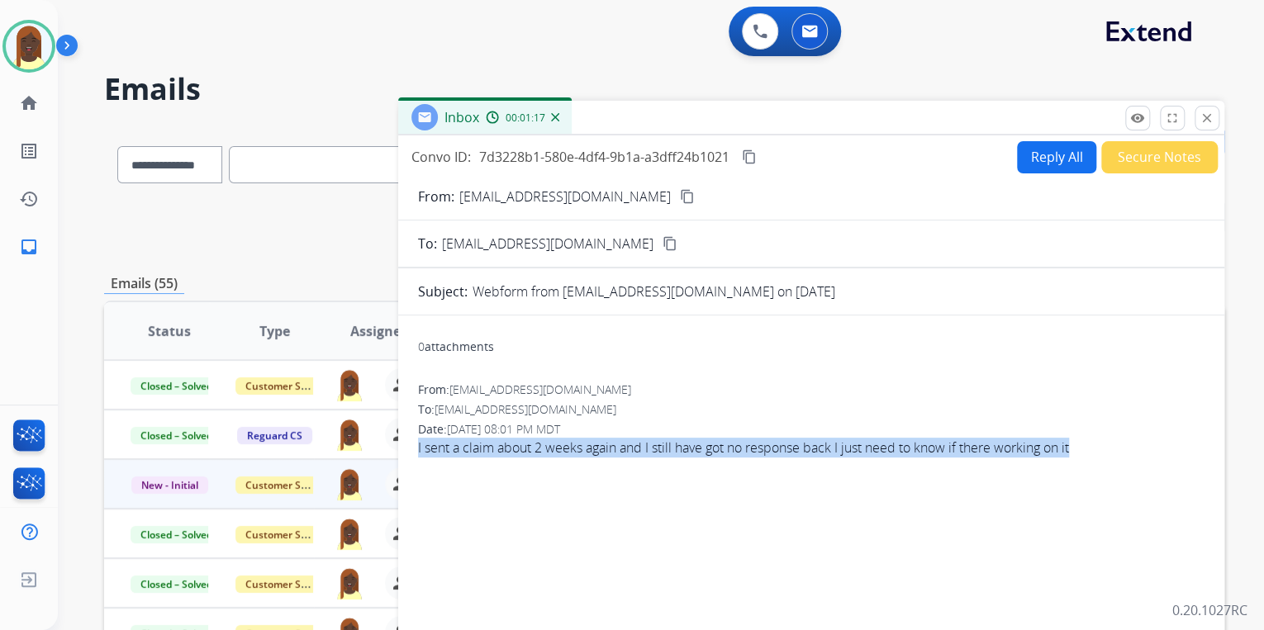
click at [1044, 160] on button "Reply All" at bounding box center [1056, 157] width 79 height 32
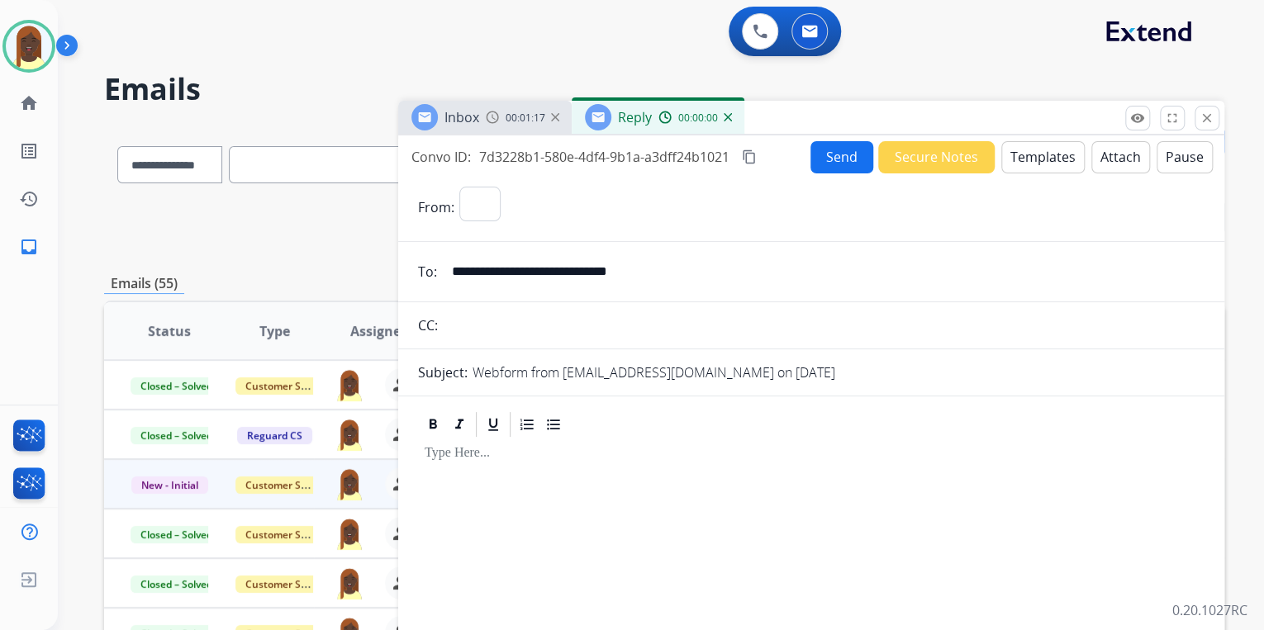
select select "**********"
click at [1033, 164] on button "Templates" at bounding box center [1042, 157] width 83 height 32
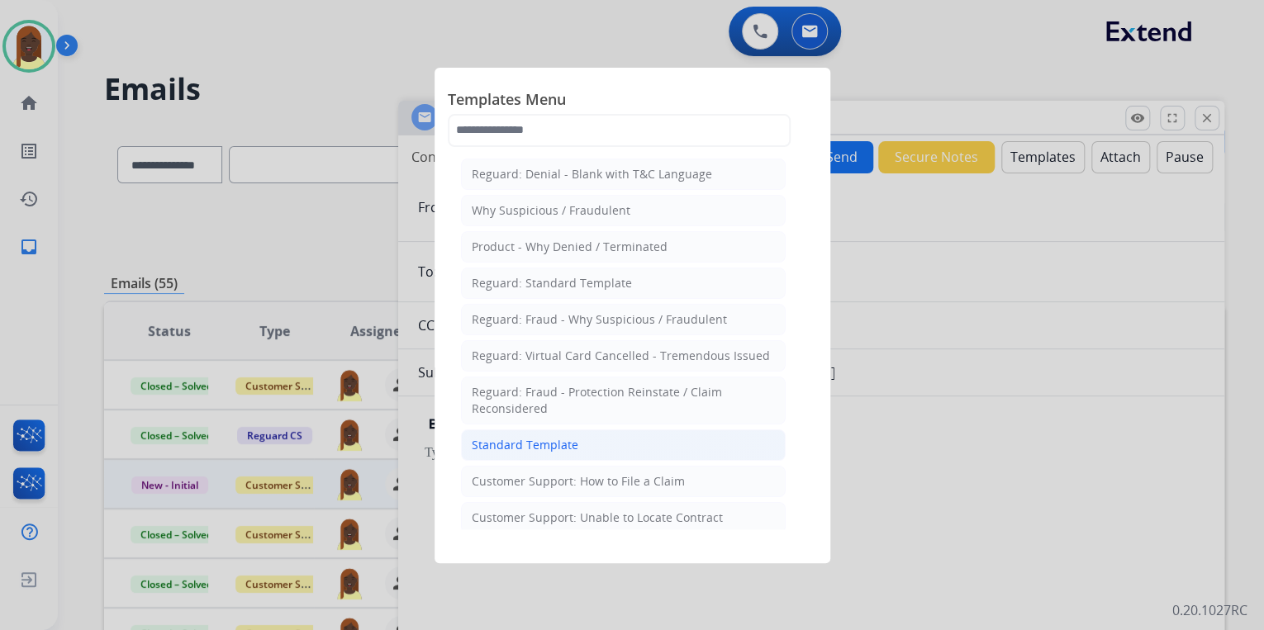
click at [570, 444] on div "Standard Template" at bounding box center [525, 445] width 107 height 17
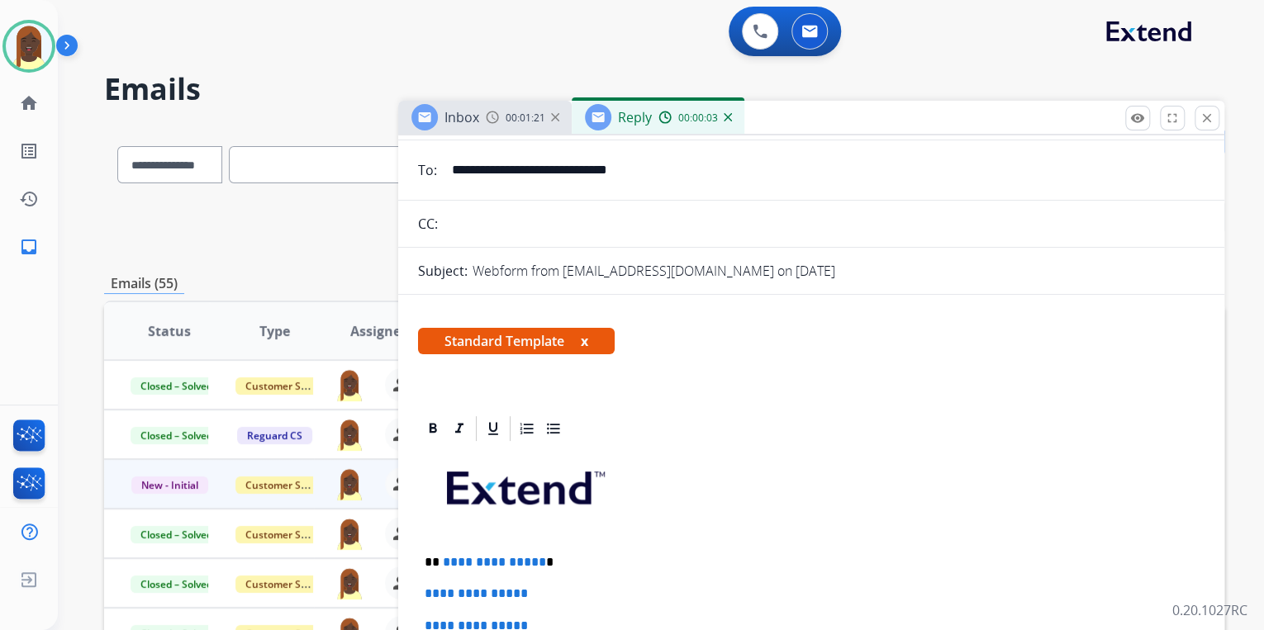
scroll to position [264, 0]
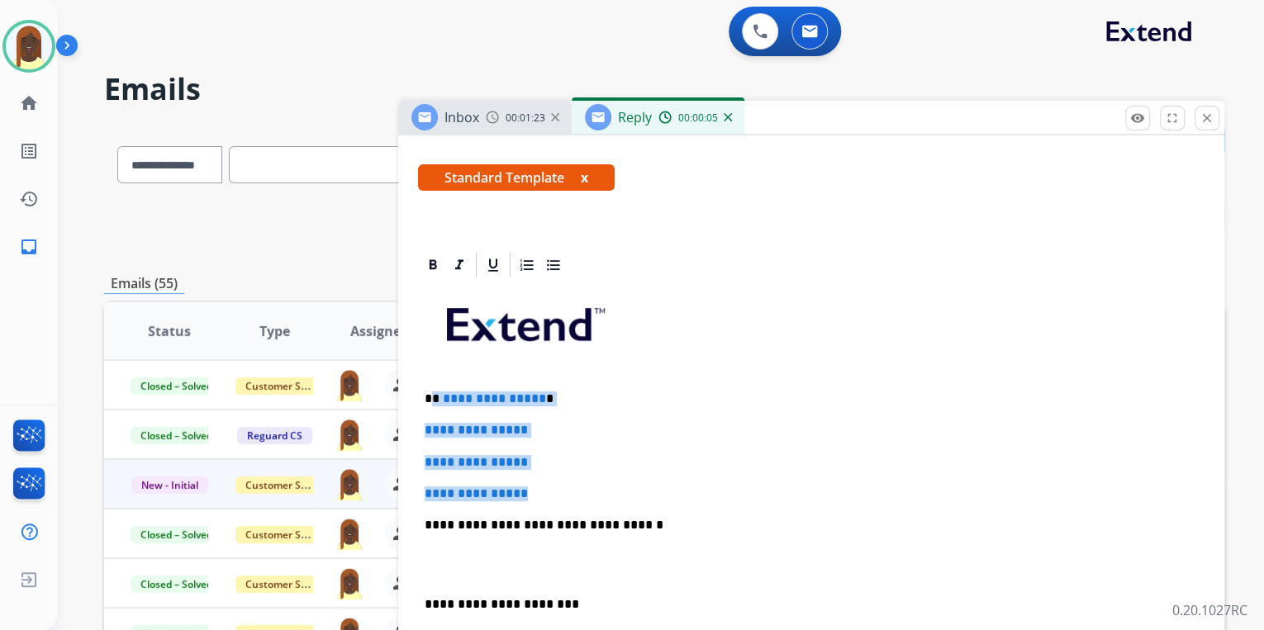
drag, startPoint x: 430, startPoint y: 397, endPoint x: 549, endPoint y: 470, distance: 139.4
click at [549, 470] on div "**********" at bounding box center [811, 564] width 786 height 568
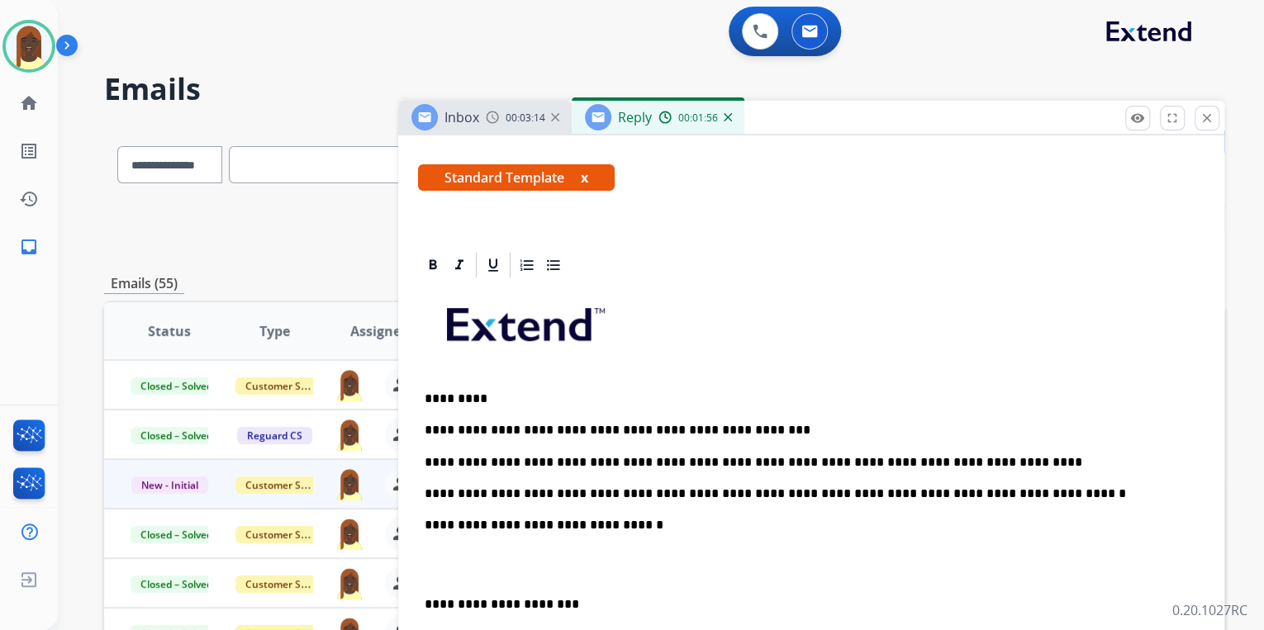
click at [991, 498] on p "**********" at bounding box center [805, 494] width 760 height 15
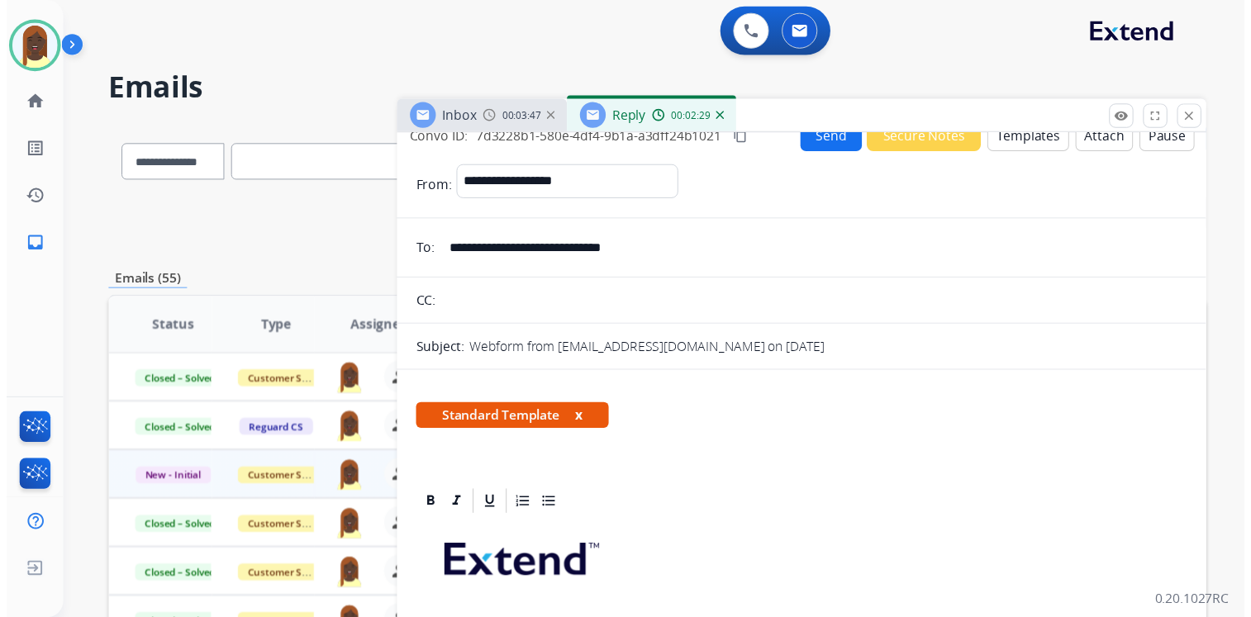
scroll to position [0, 0]
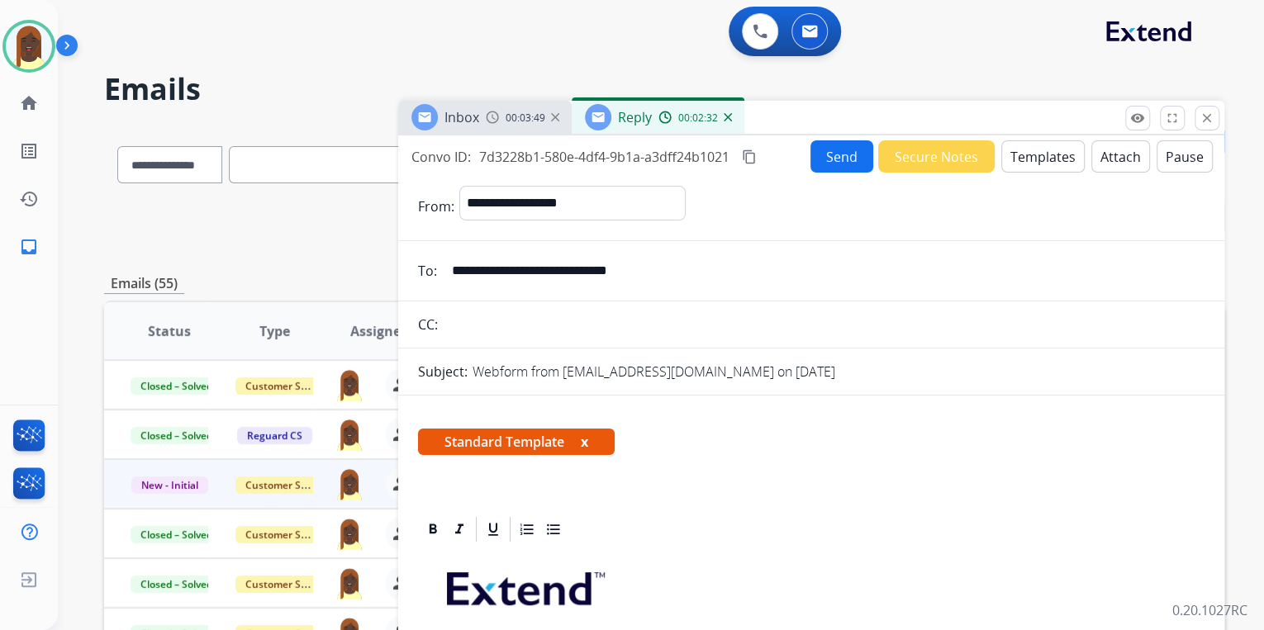
click at [829, 158] on button "Send" at bounding box center [841, 156] width 63 height 32
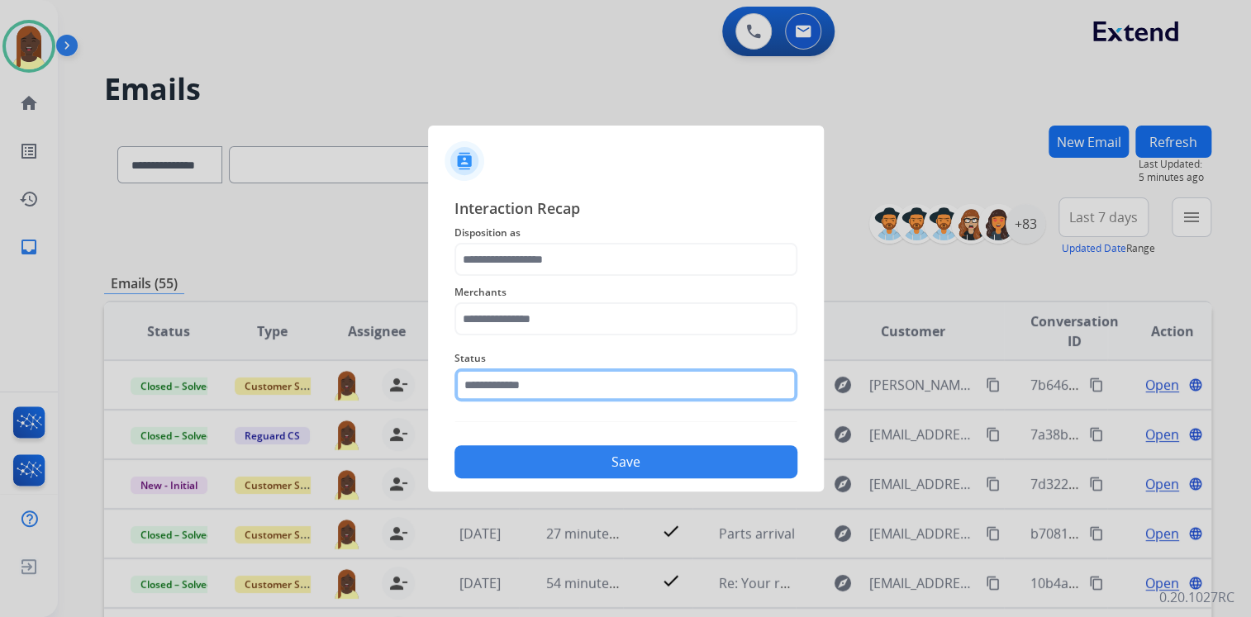
click at [502, 385] on input "text" at bounding box center [625, 384] width 343 height 33
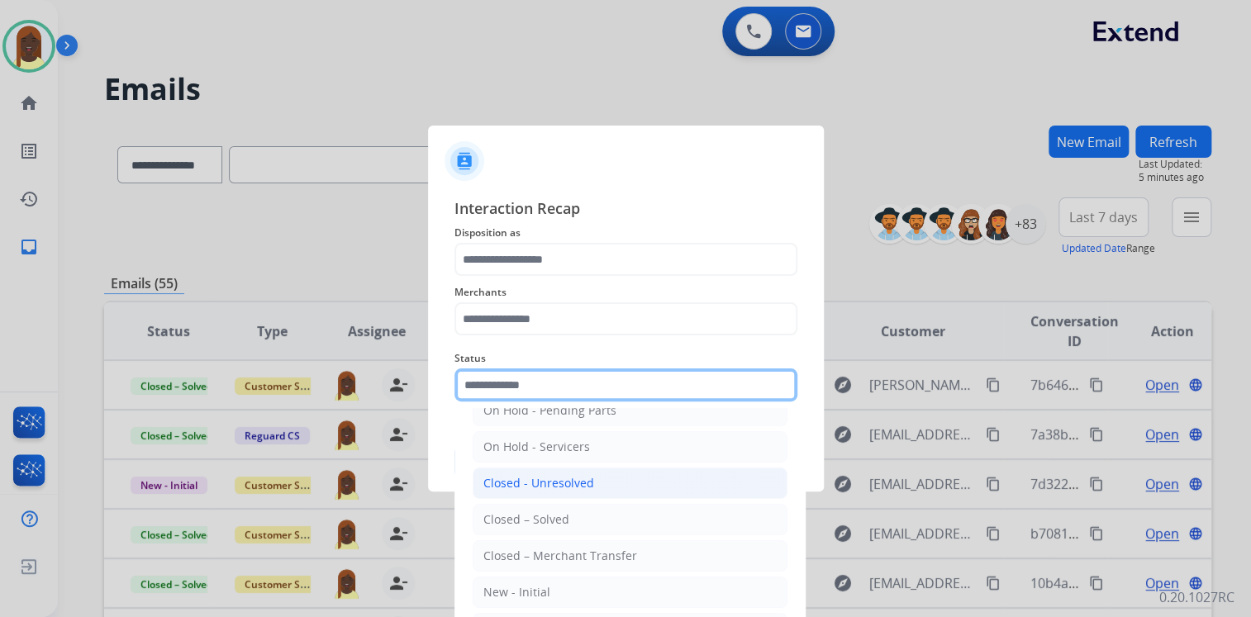
scroll to position [96, 0]
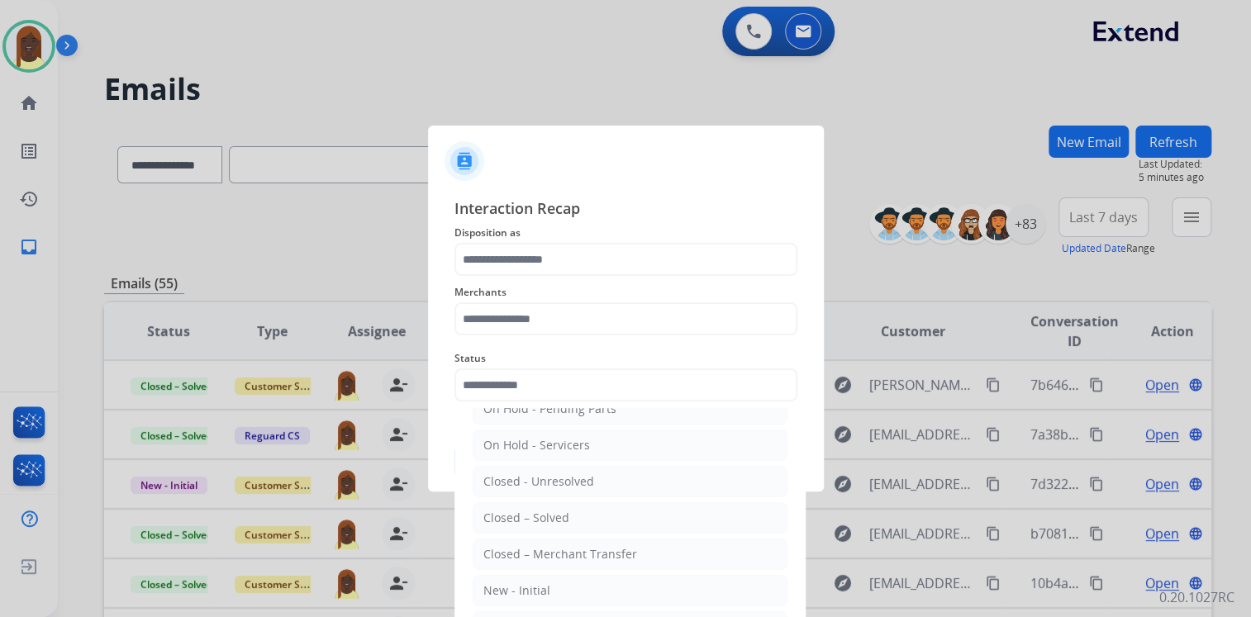
drag, startPoint x: 570, startPoint y: 525, endPoint x: 529, endPoint y: 434, distance: 100.6
click at [565, 508] on li "Closed – Solved" at bounding box center [630, 517] width 315 height 31
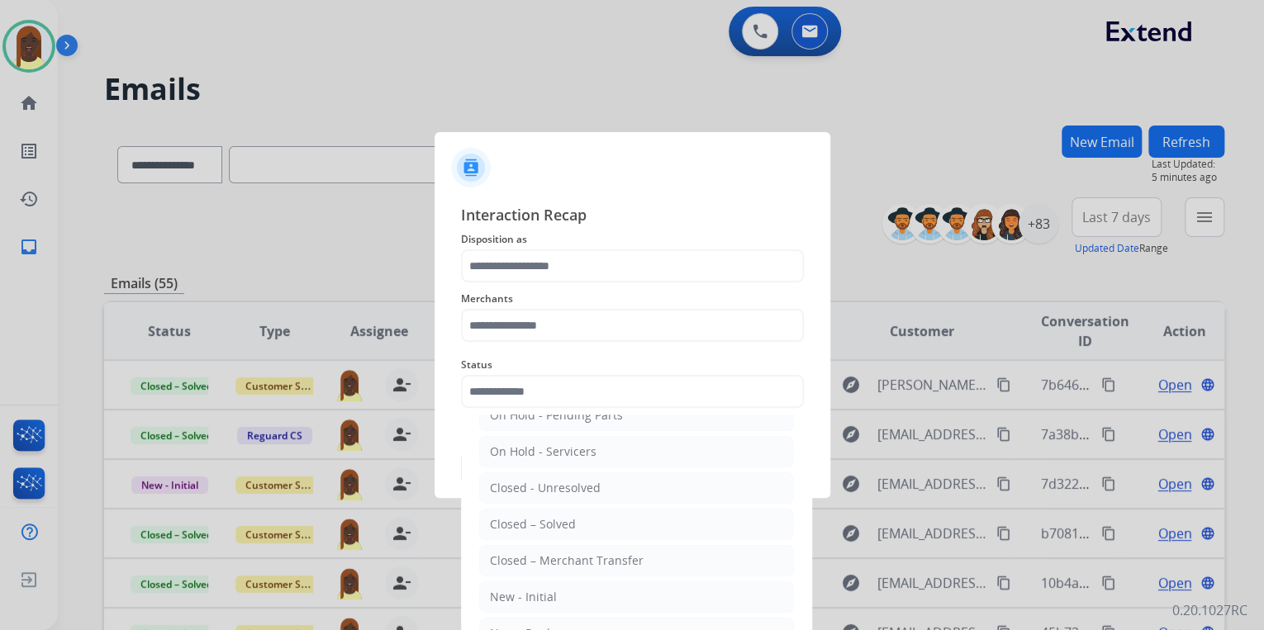
type input "**********"
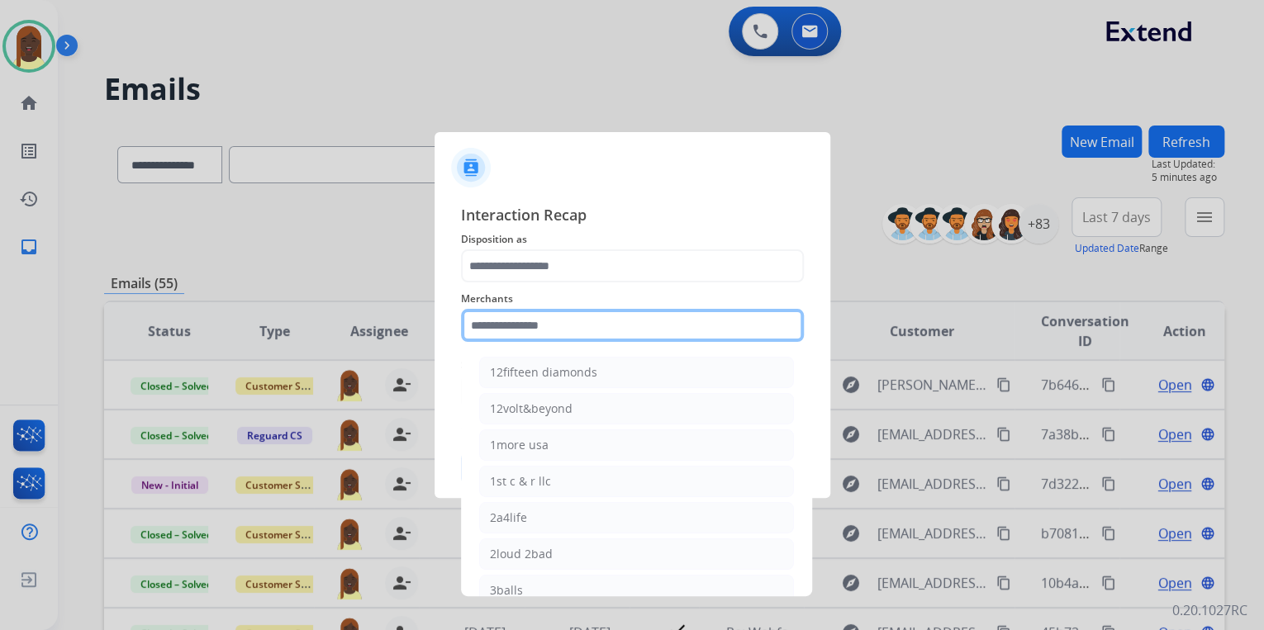
click at [528, 319] on input "text" at bounding box center [632, 325] width 343 height 33
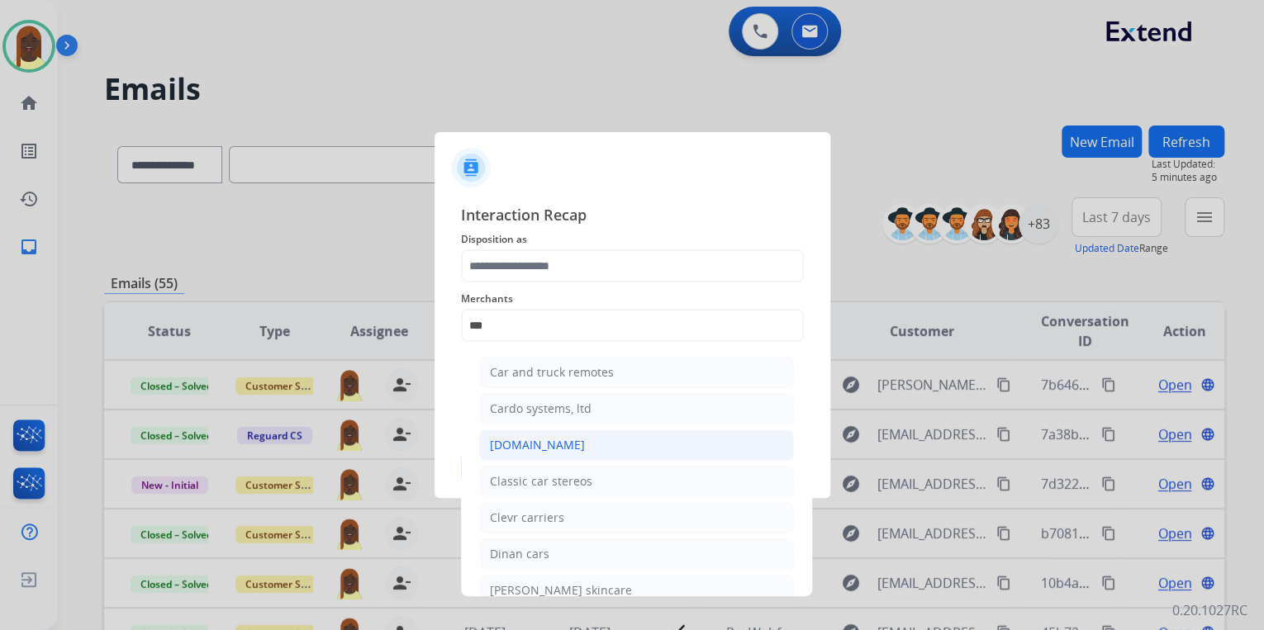
click at [528, 441] on div "[DOMAIN_NAME]" at bounding box center [537, 445] width 95 height 17
type input "**********"
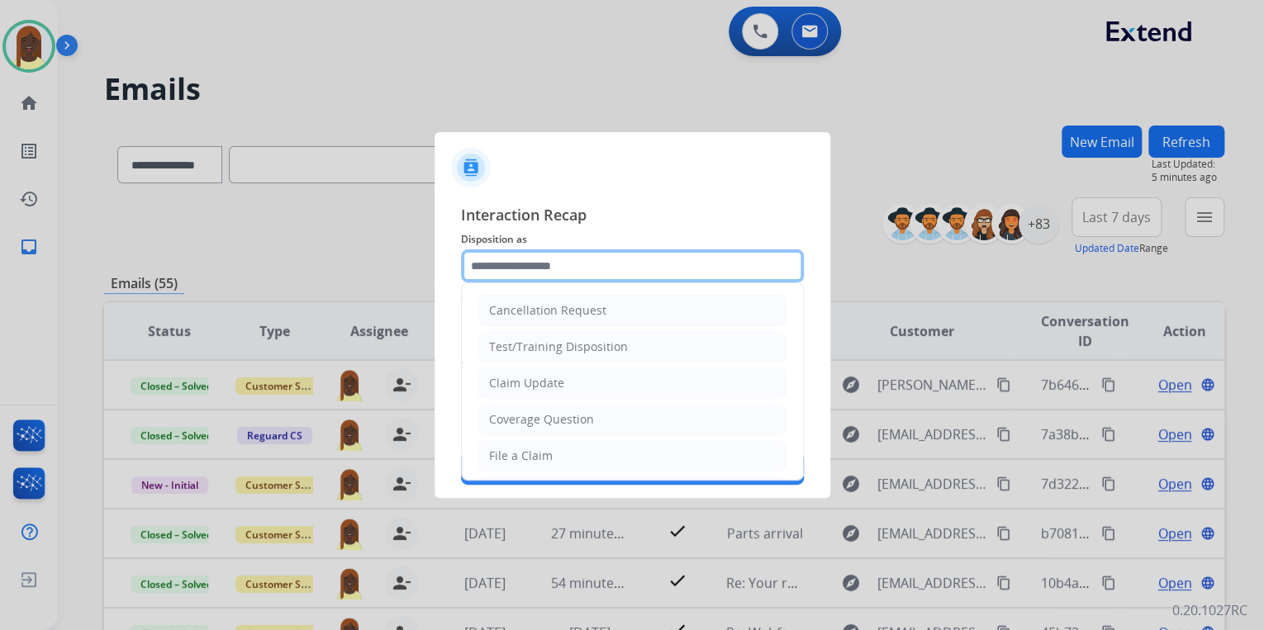
click at [512, 268] on input "text" at bounding box center [632, 265] width 343 height 33
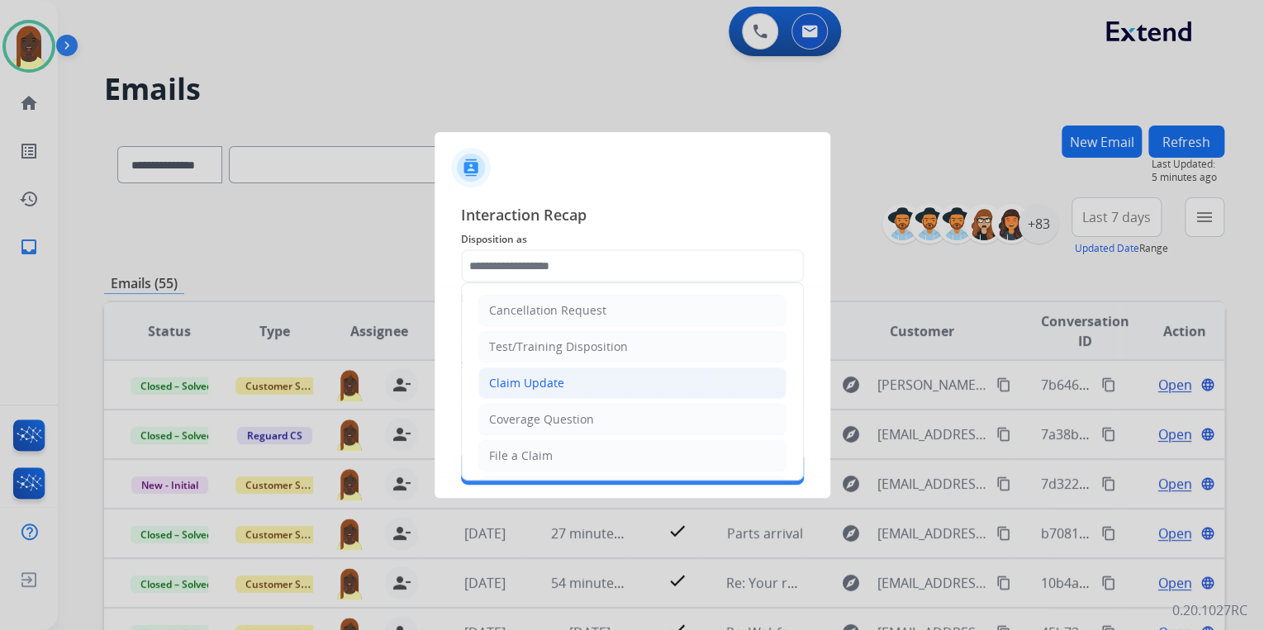
click at [530, 380] on div "Claim Update" at bounding box center [526, 383] width 75 height 17
type input "**********"
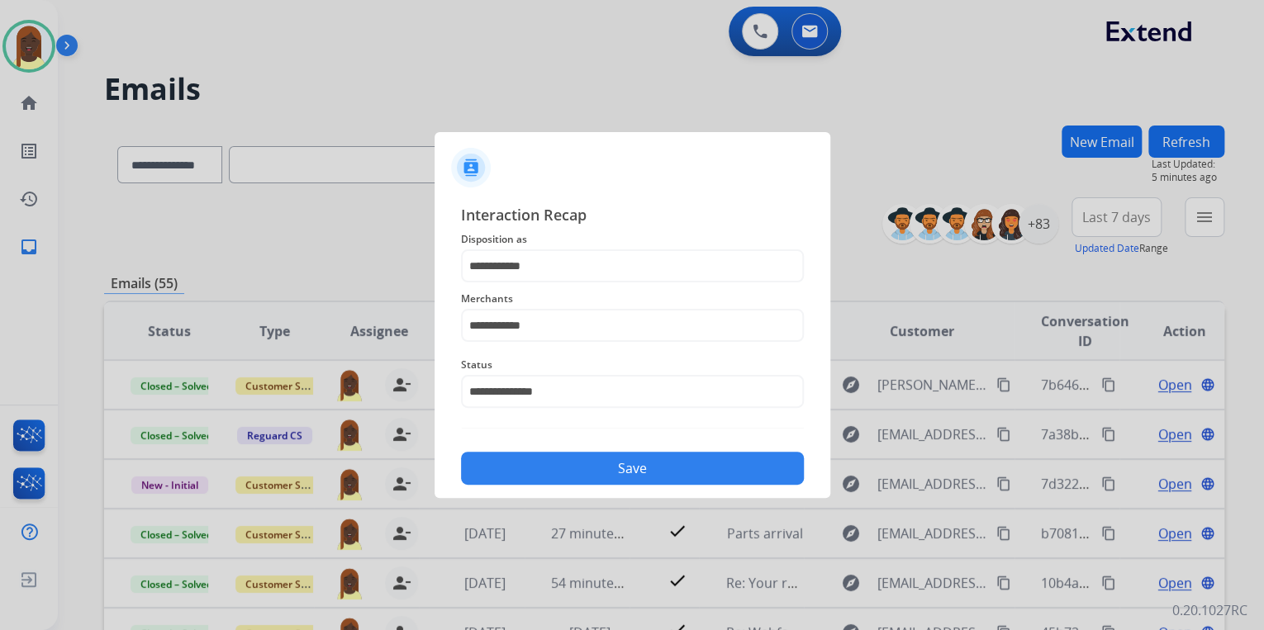
click at [601, 478] on button "Save" at bounding box center [632, 468] width 343 height 33
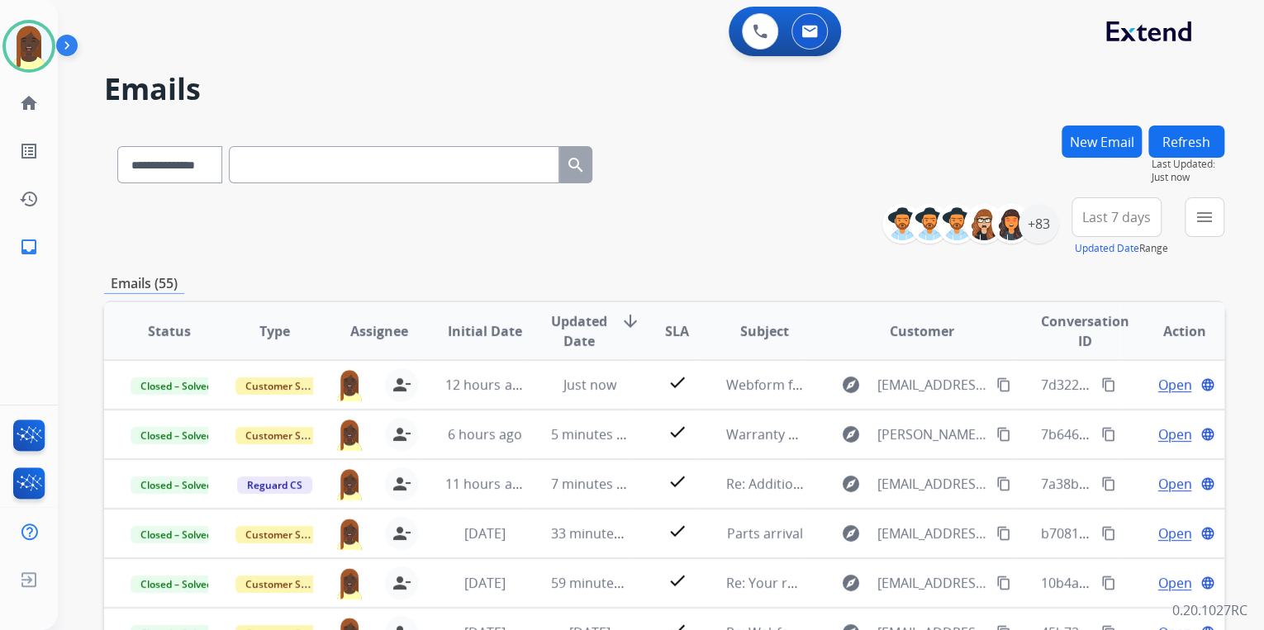
drag, startPoint x: 724, startPoint y: 259, endPoint x: 630, endPoint y: 59, distance: 221.4
click at [725, 218] on div "**********" at bounding box center [664, 533] width 1120 height 815
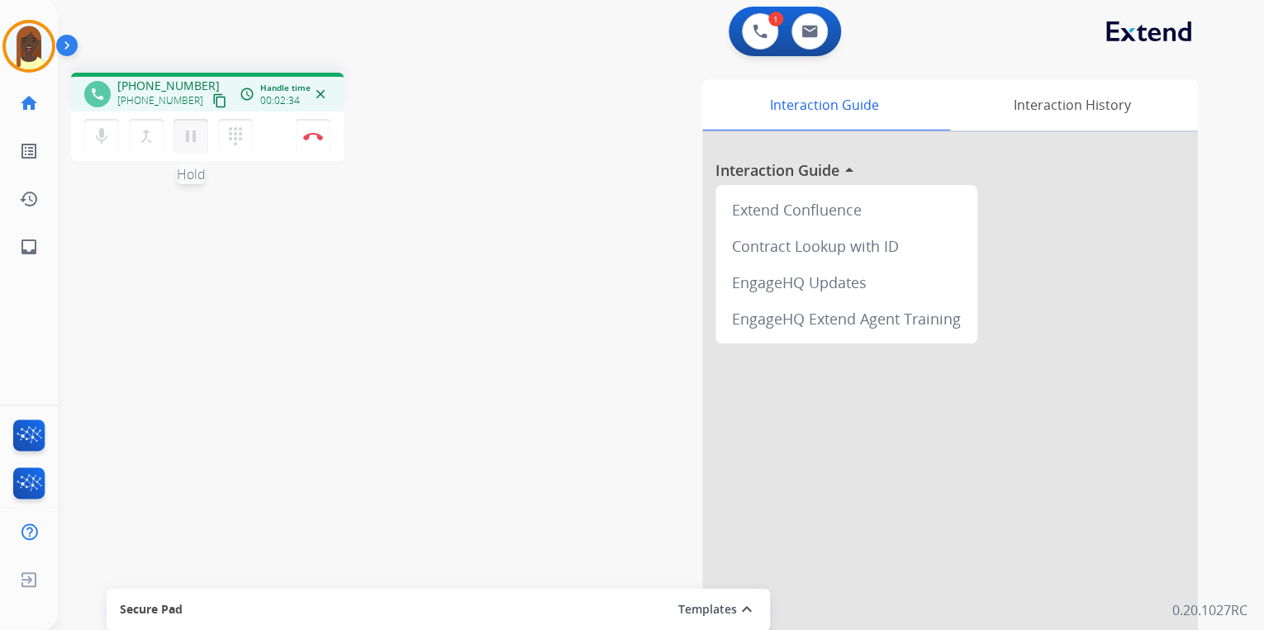
click at [195, 140] on mat-icon "pause" at bounding box center [191, 136] width 20 height 20
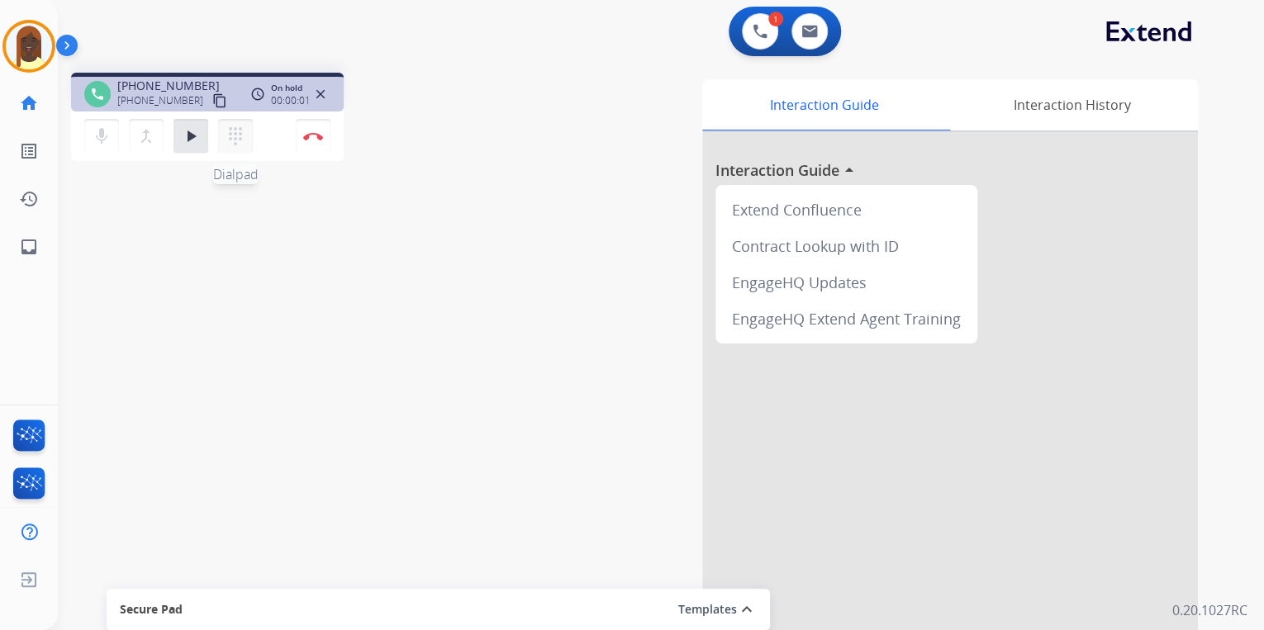
click at [231, 146] on button "dialpad Dialpad" at bounding box center [235, 136] width 35 height 35
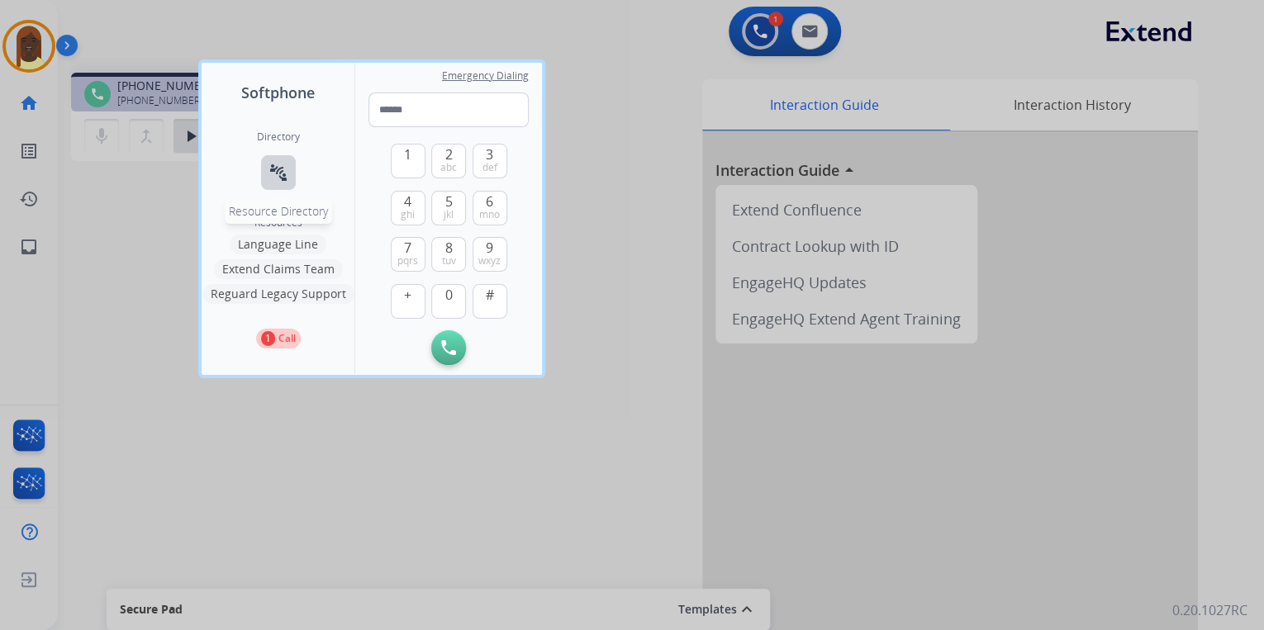
click at [277, 172] on mat-icon "connect_without_contact" at bounding box center [278, 173] width 20 height 20
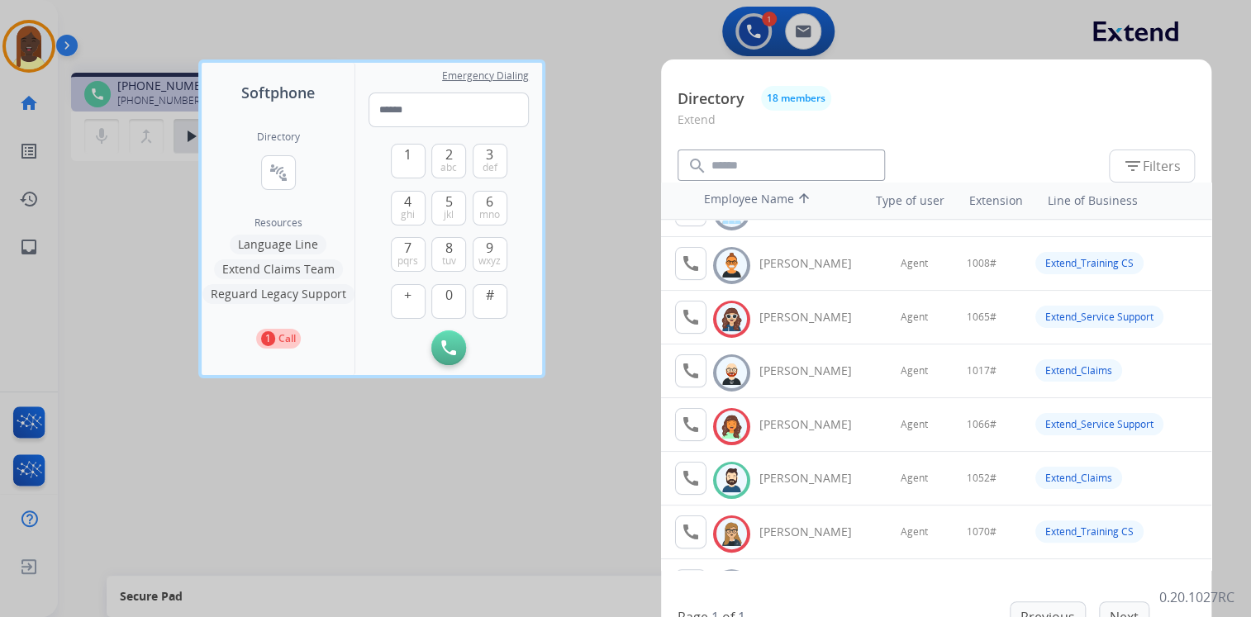
scroll to position [198, 0]
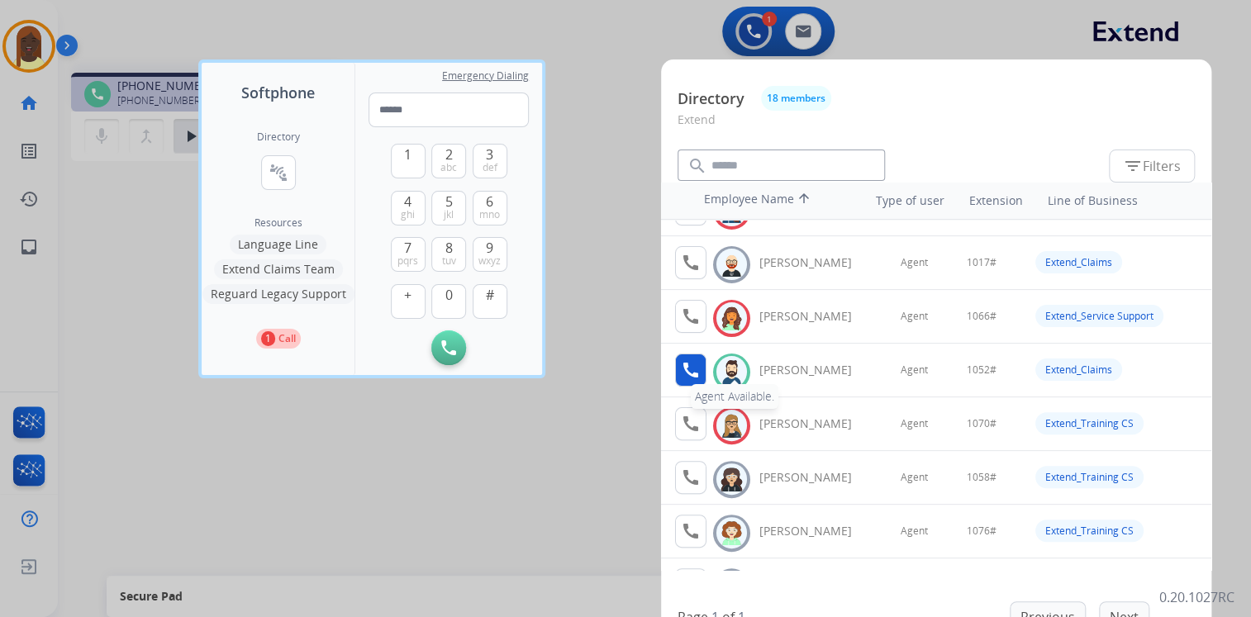
click at [689, 369] on mat-icon "call" at bounding box center [691, 370] width 20 height 20
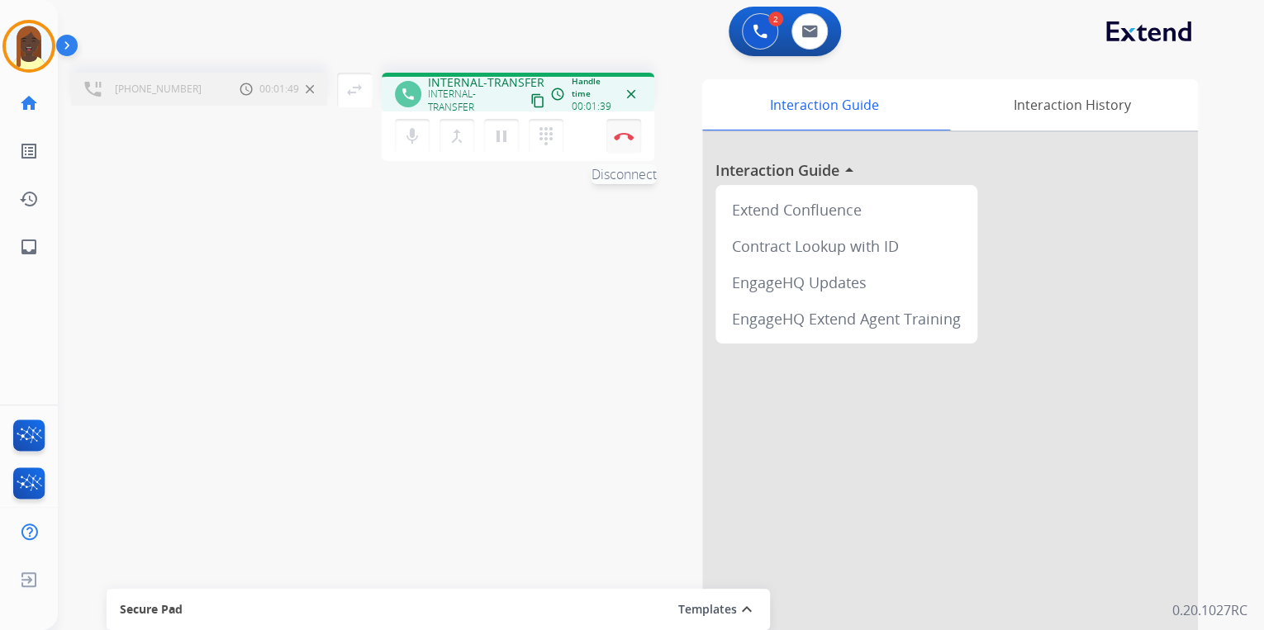
click at [625, 140] on button "Disconnect" at bounding box center [623, 136] width 35 height 35
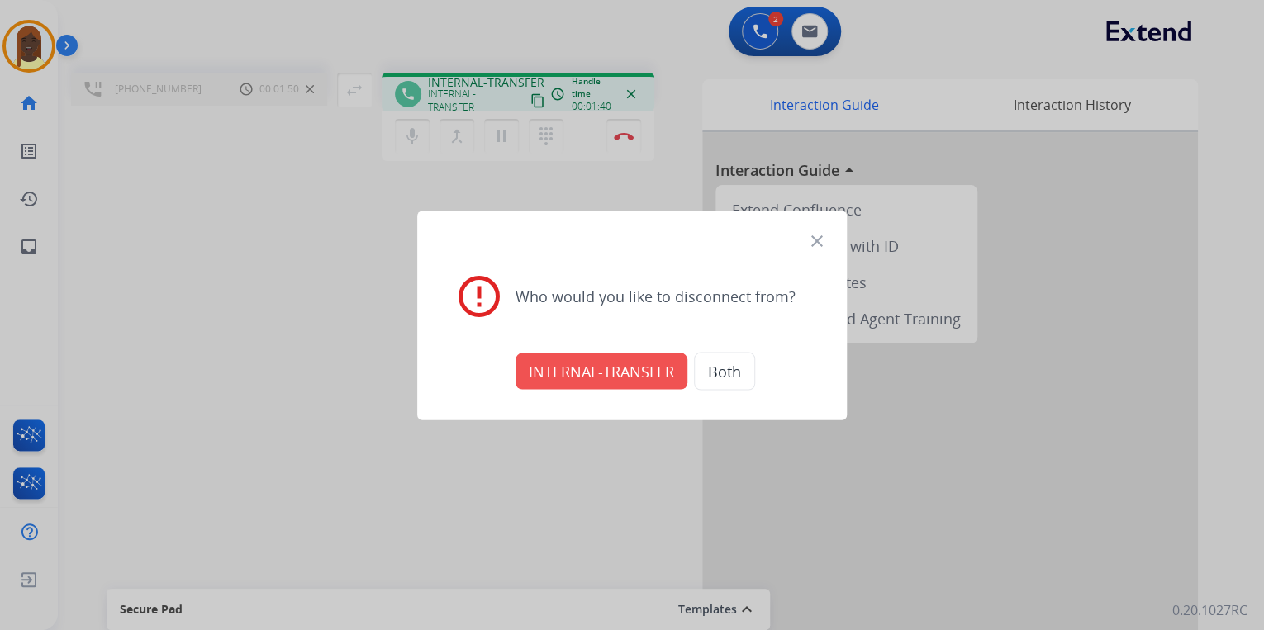
click at [613, 369] on button "INTERNAL-TRANSFER" at bounding box center [602, 371] width 172 height 36
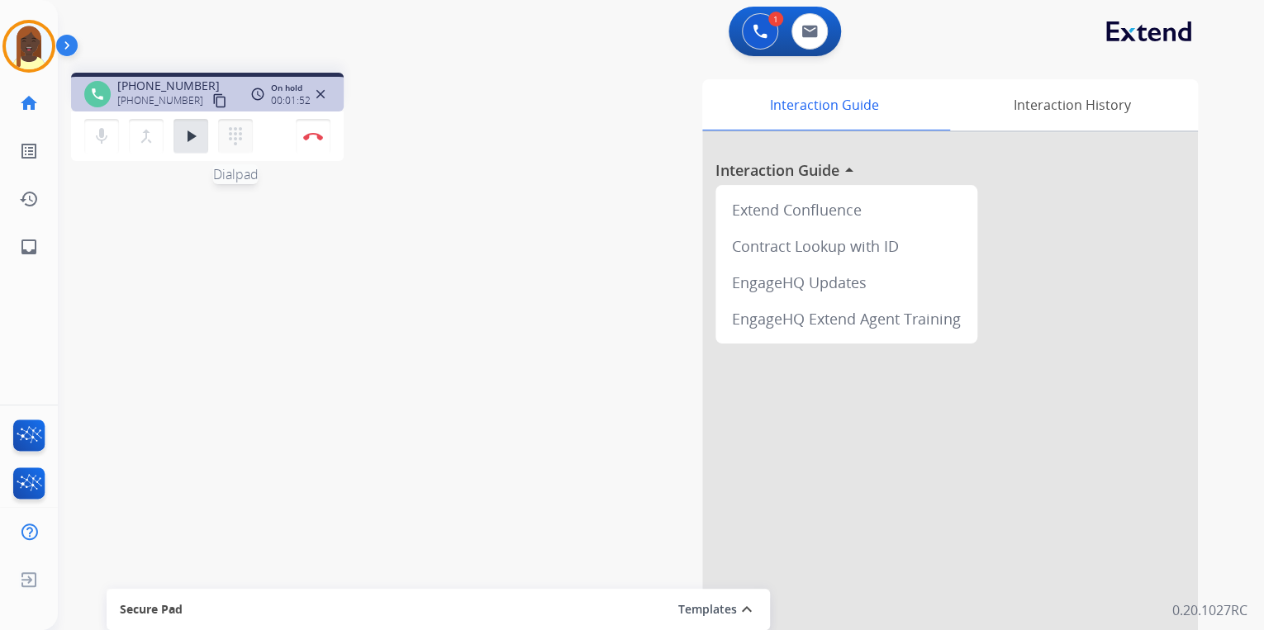
click at [240, 141] on mat-icon "dialpad" at bounding box center [236, 136] width 20 height 20
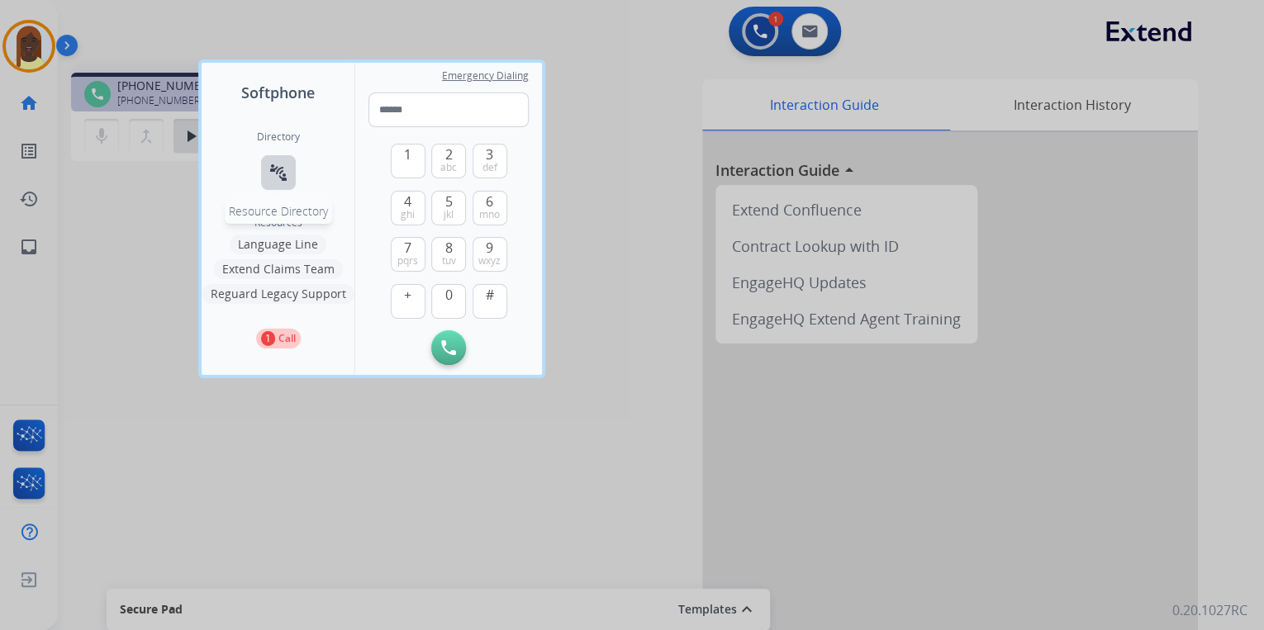
click at [285, 182] on mat-icon "connect_without_contact" at bounding box center [278, 173] width 20 height 20
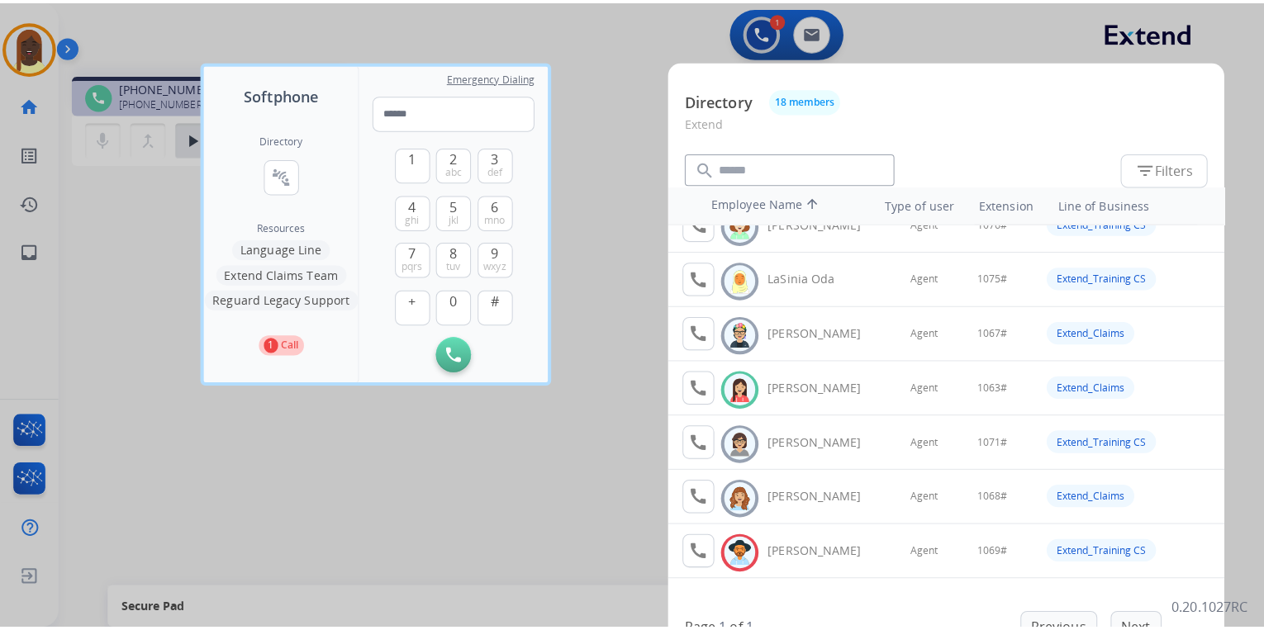
scroll to position [529, 0]
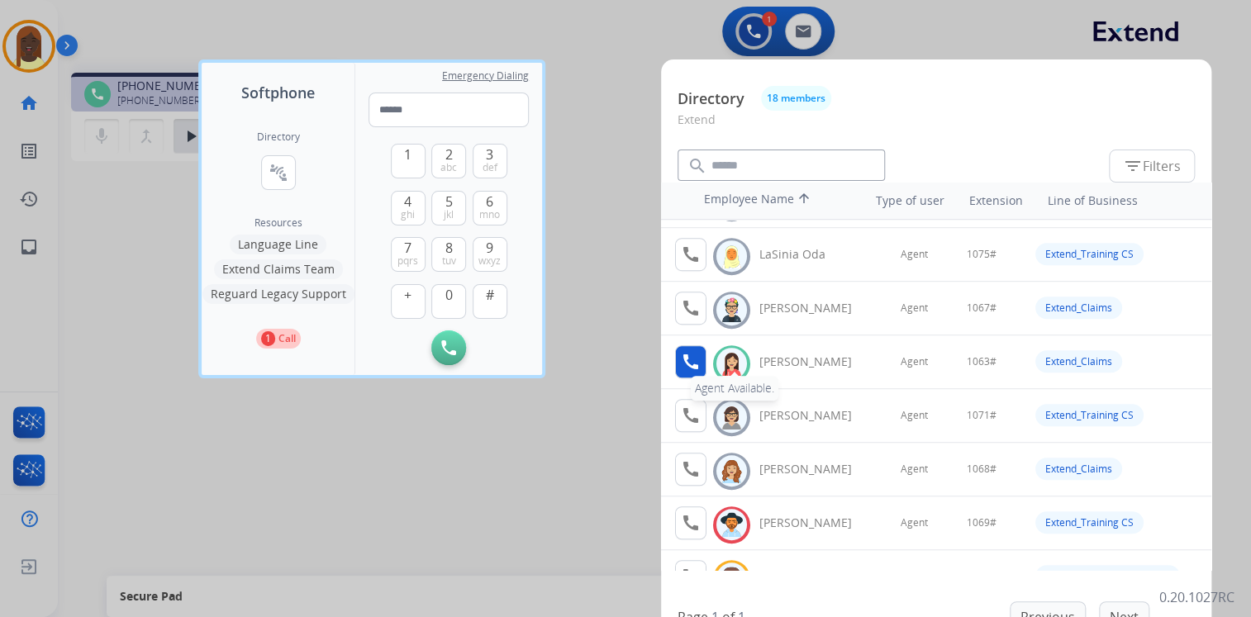
click at [689, 360] on mat-icon "call" at bounding box center [691, 362] width 20 height 20
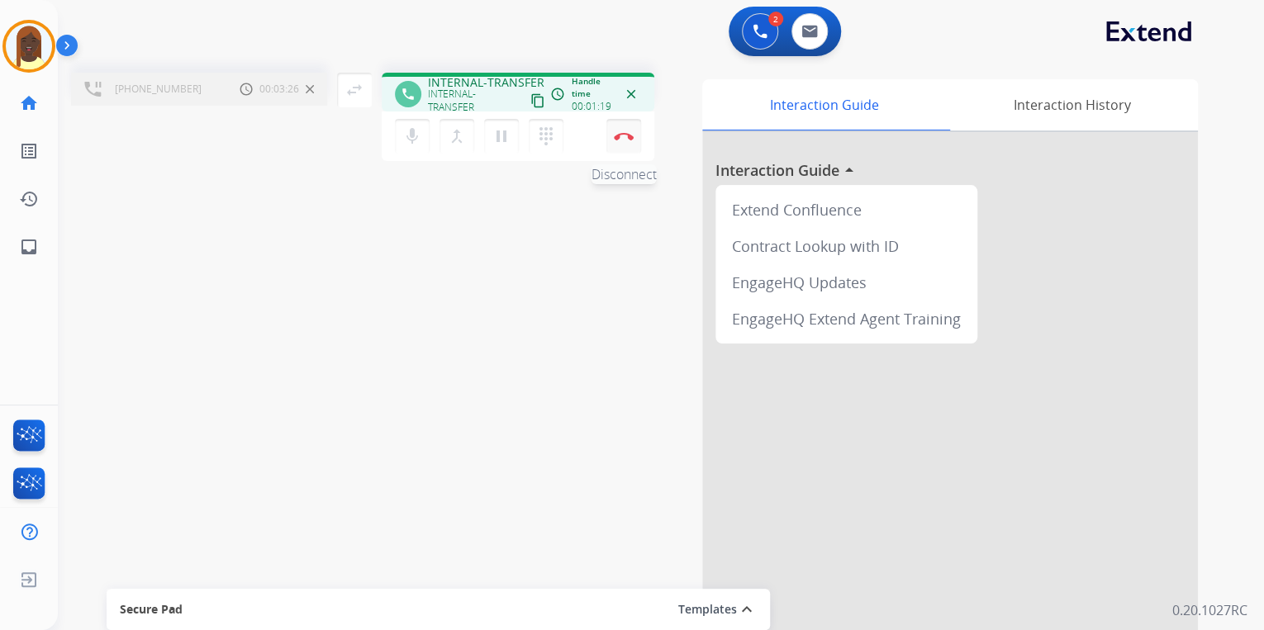
click at [625, 138] on img at bounding box center [624, 136] width 20 height 8
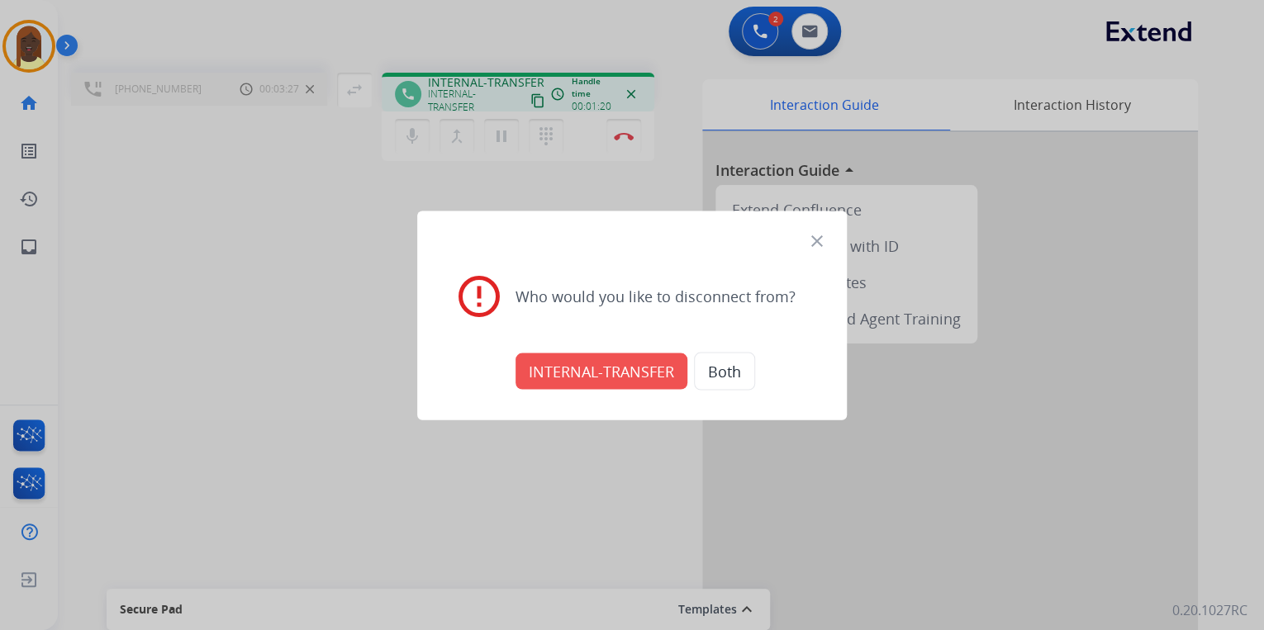
drag, startPoint x: 619, startPoint y: 376, endPoint x: 601, endPoint y: 382, distance: 18.3
click at [618, 376] on button "INTERNAL-TRANSFER" at bounding box center [602, 371] width 172 height 36
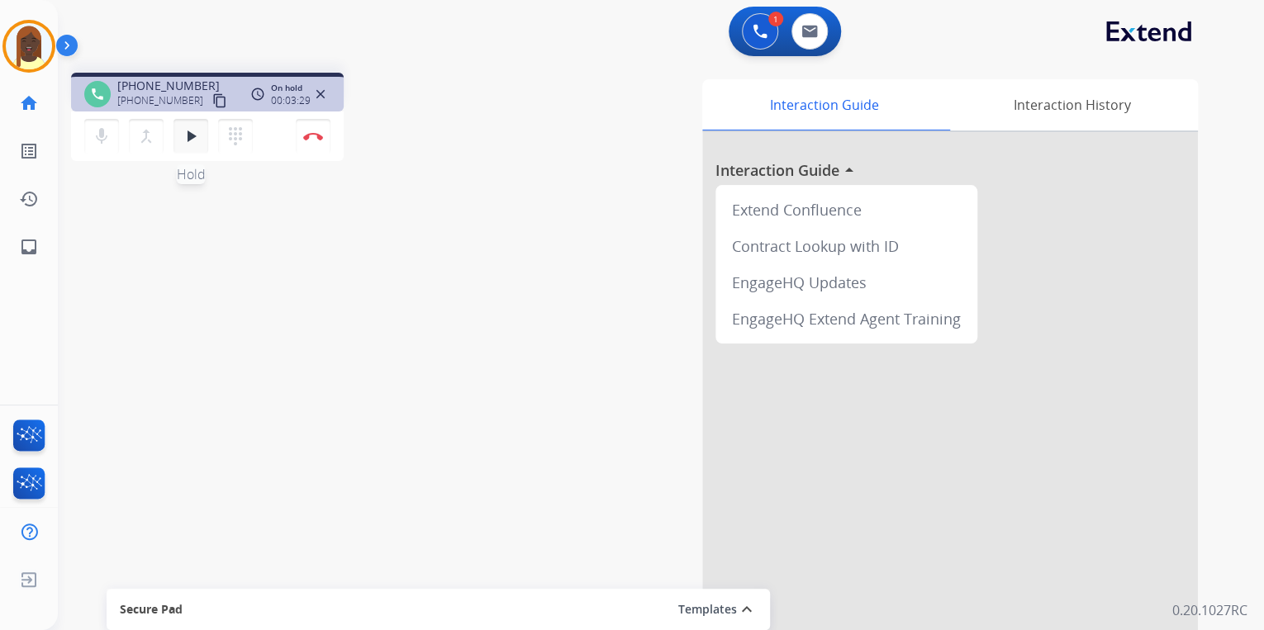
click at [195, 136] on mat-icon "play_arrow" at bounding box center [191, 136] width 20 height 20
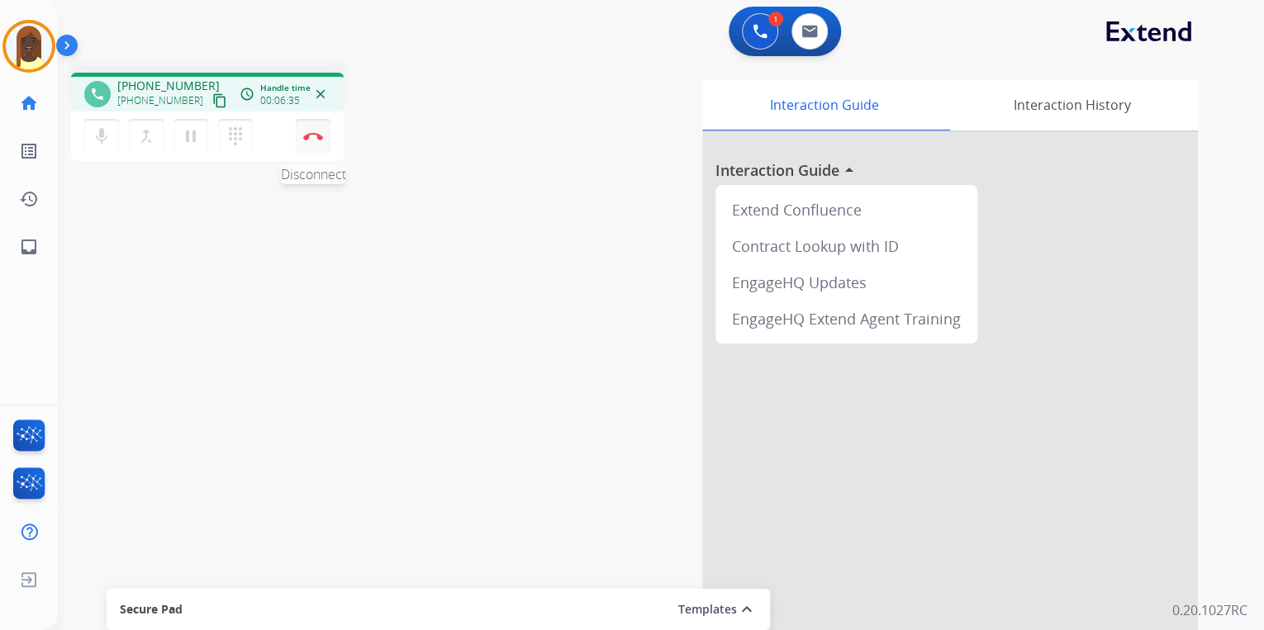
click at [316, 141] on button "Disconnect" at bounding box center [313, 136] width 35 height 35
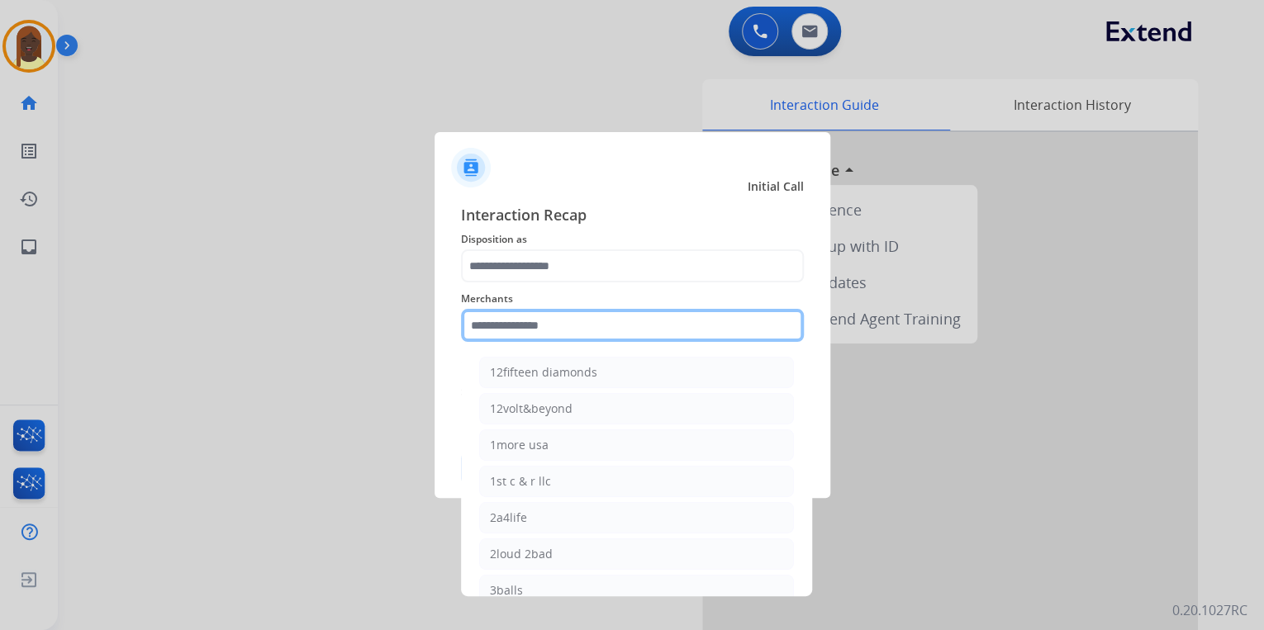
click at [510, 329] on input "text" at bounding box center [632, 325] width 343 height 33
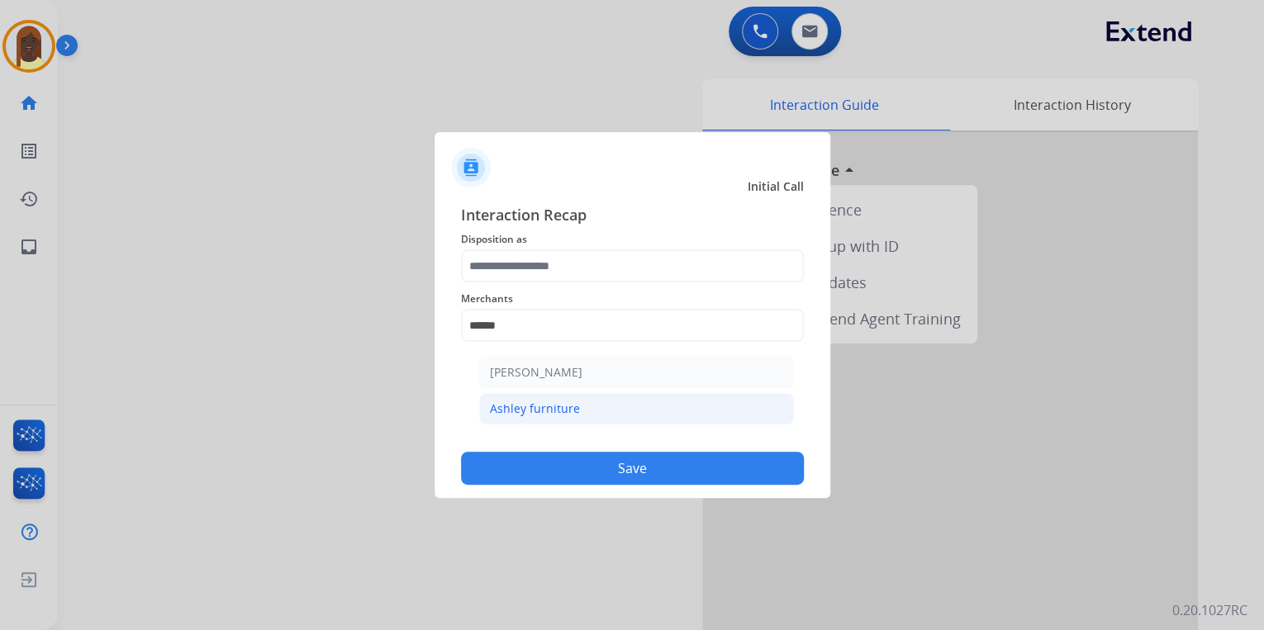
click at [558, 410] on div "Ashley furniture" at bounding box center [535, 409] width 90 height 17
type input "**********"
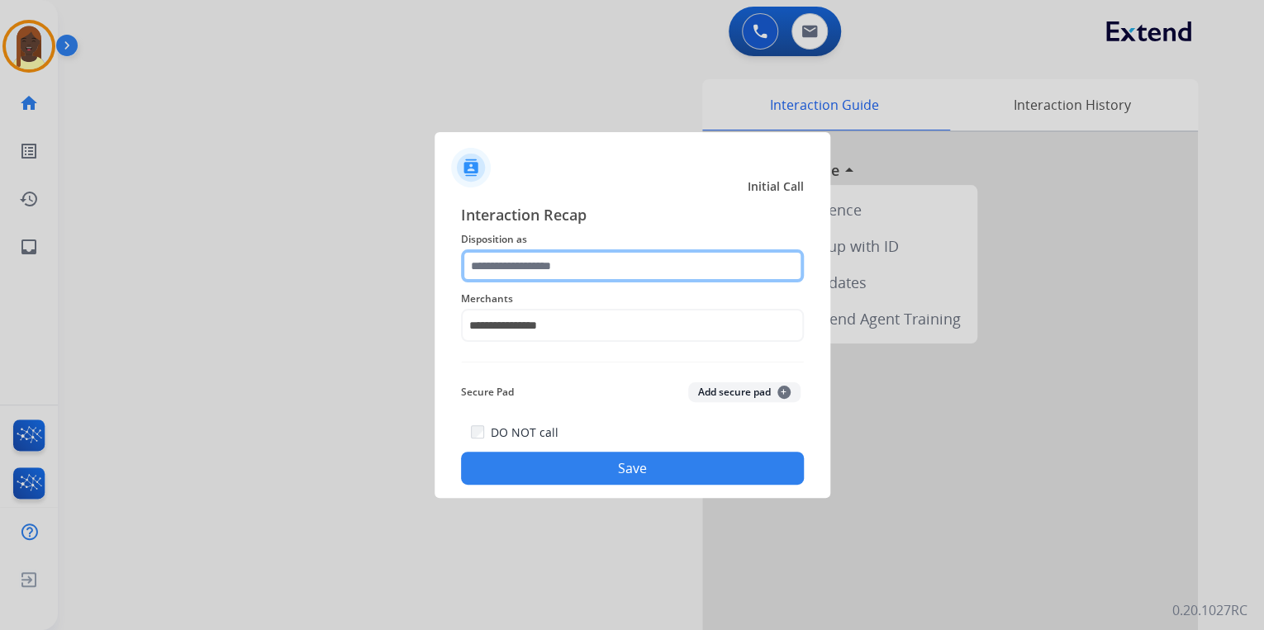
click at [513, 268] on input "text" at bounding box center [632, 265] width 343 height 33
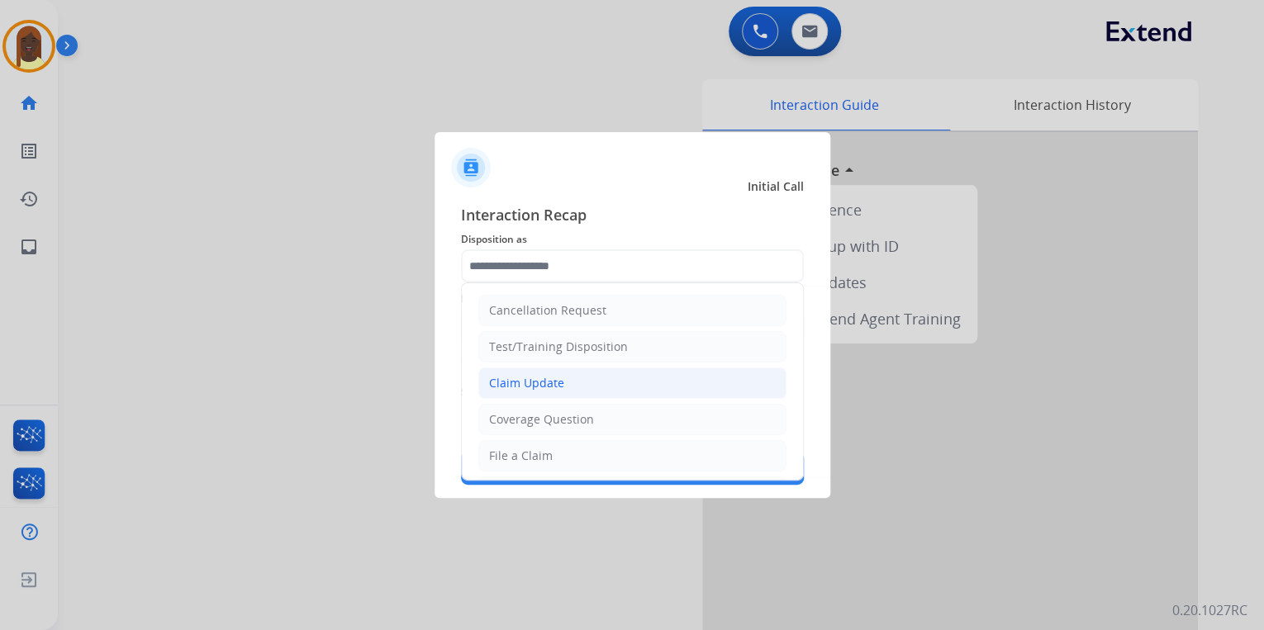
click at [558, 383] on div "Claim Update" at bounding box center [526, 383] width 75 height 17
type input "**********"
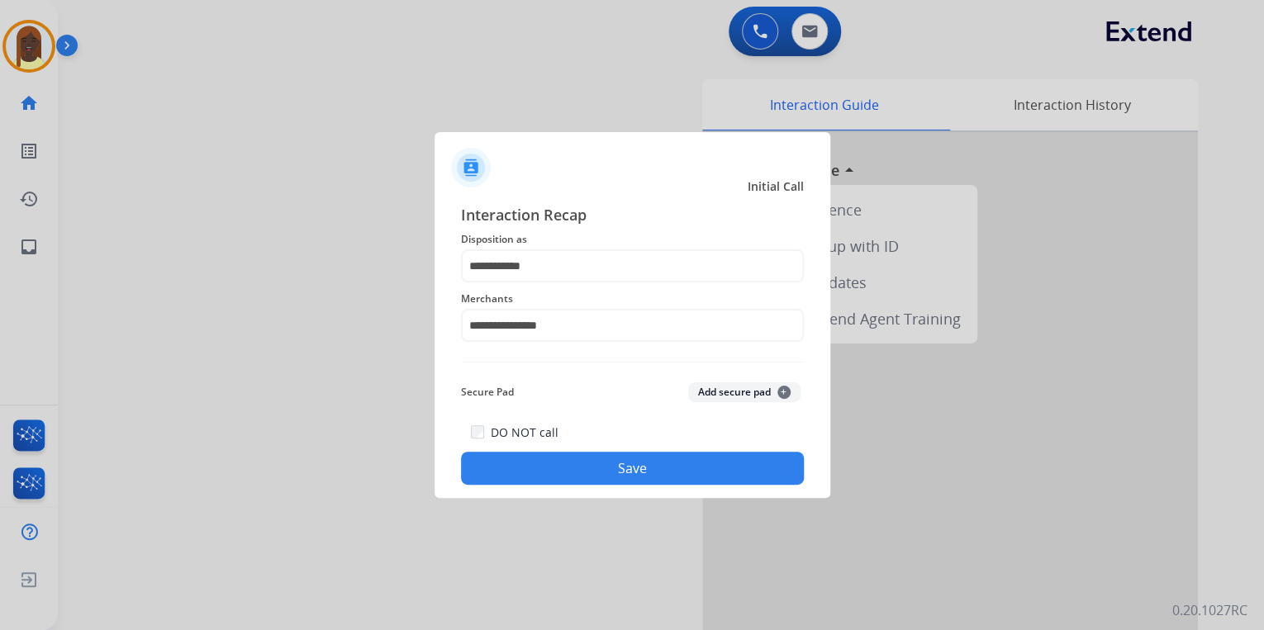
click at [591, 479] on button "Save" at bounding box center [632, 468] width 343 height 33
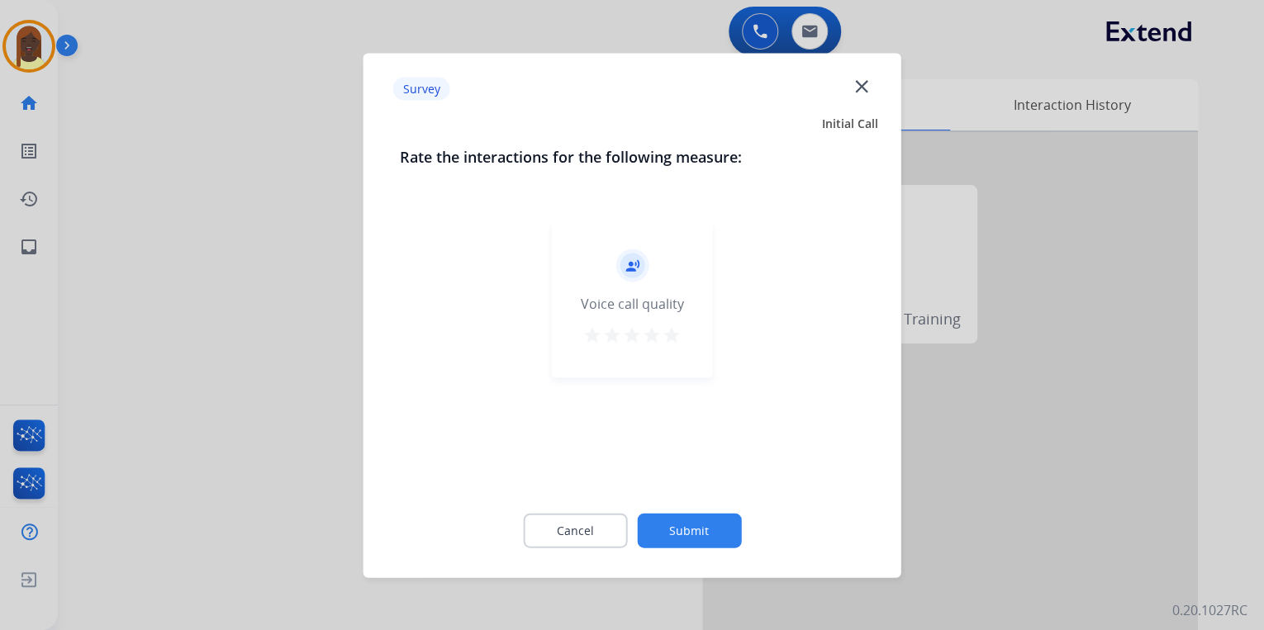
click at [668, 338] on mat-icon "star" at bounding box center [672, 335] width 20 height 20
click at [681, 525] on button "Submit" at bounding box center [689, 530] width 104 height 35
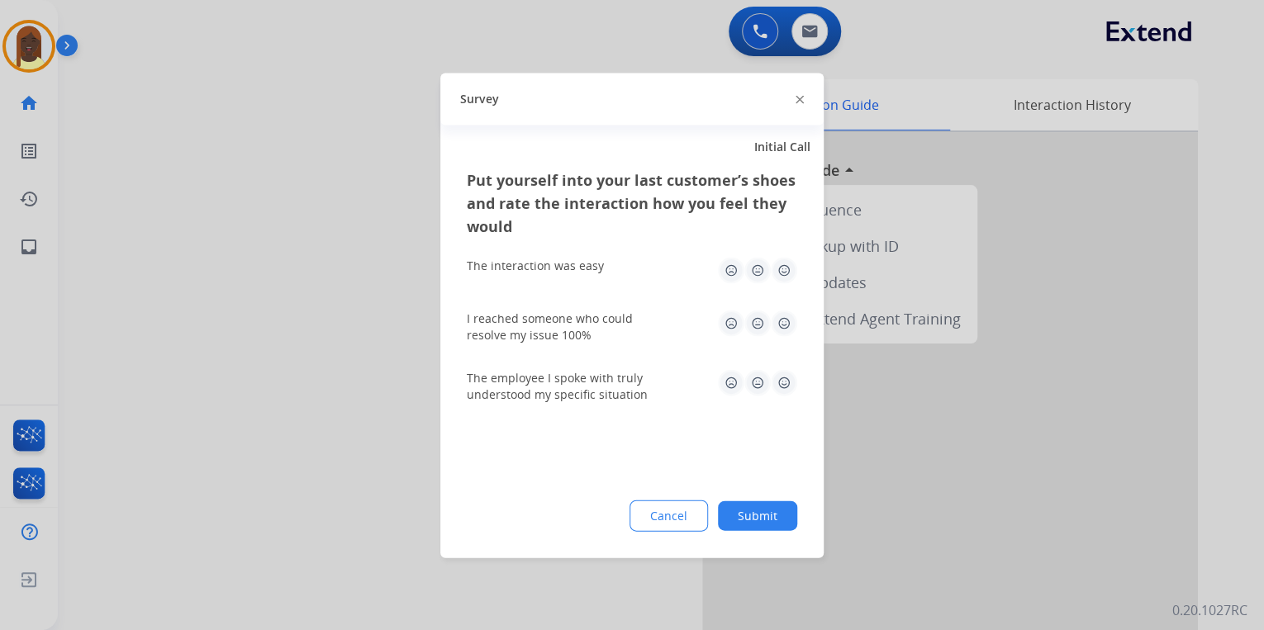
click at [797, 107] on div at bounding box center [800, 99] width 8 height 20
click at [798, 99] on img at bounding box center [800, 100] width 8 height 8
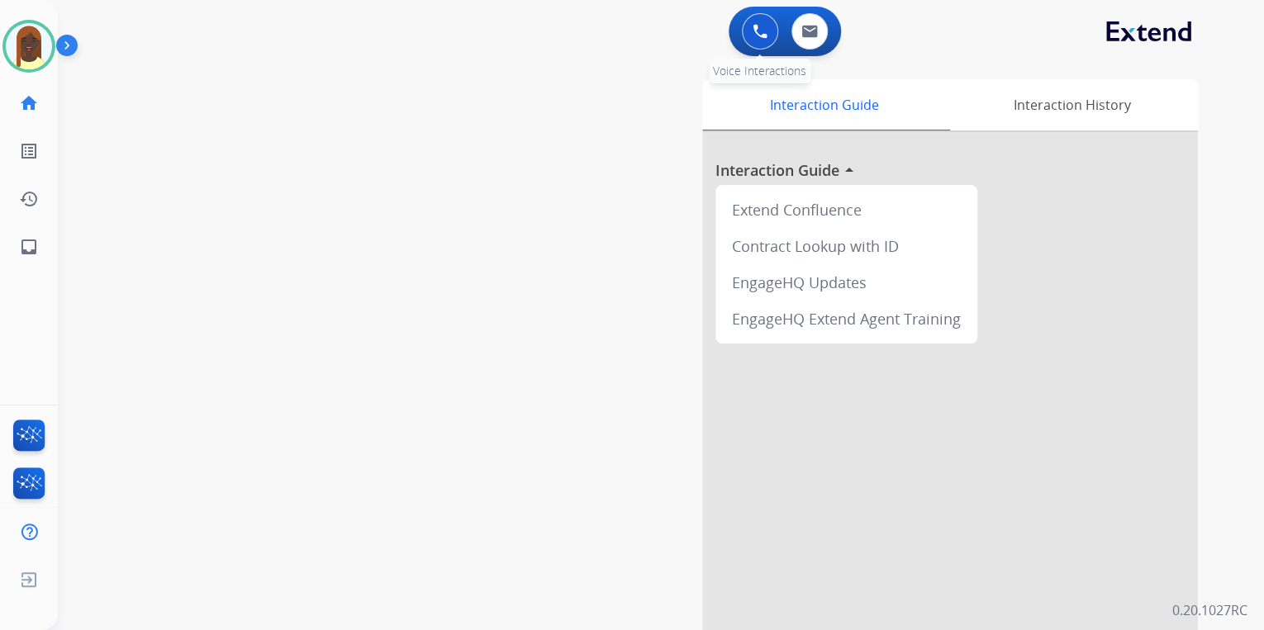
click at [757, 36] on img at bounding box center [760, 31] width 15 height 15
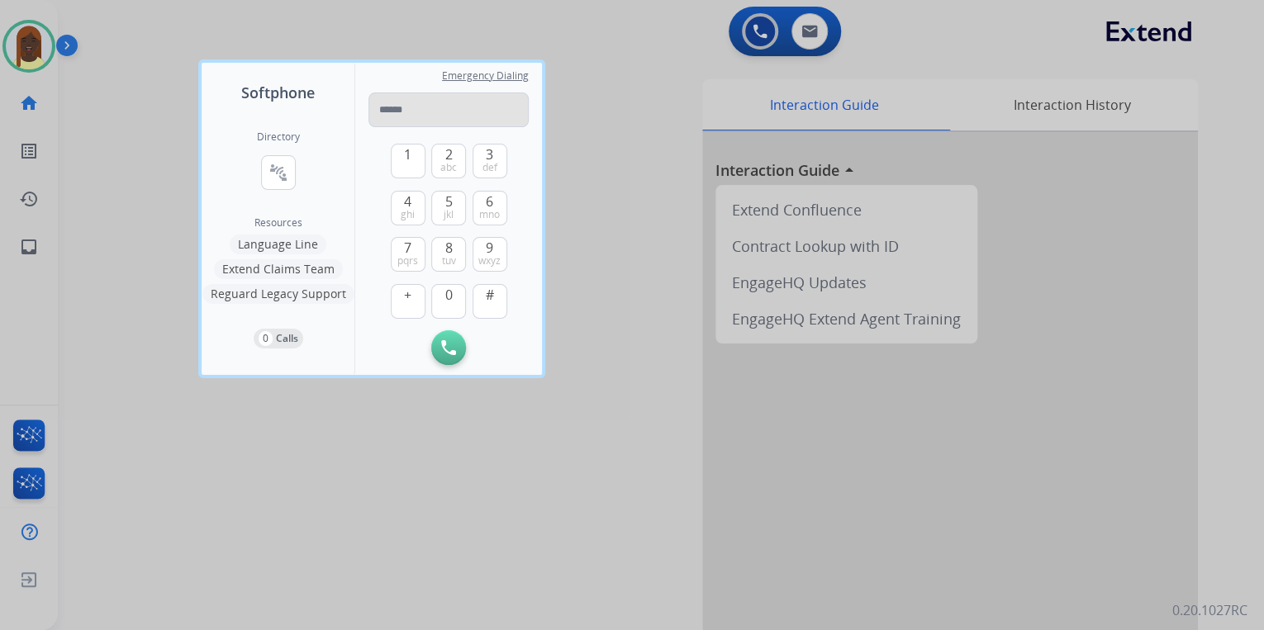
click at [412, 96] on input "tel" at bounding box center [448, 110] width 160 height 35
type input "**********"
click at [451, 348] on img at bounding box center [448, 347] width 15 height 15
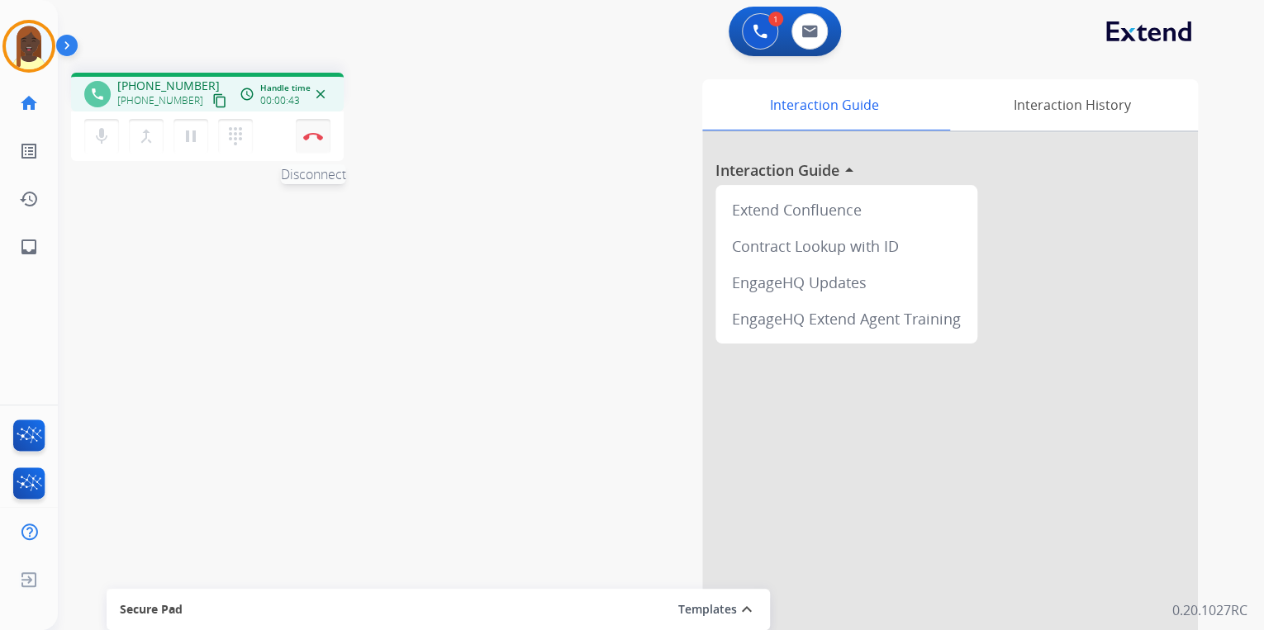
click at [315, 142] on button "Disconnect" at bounding box center [313, 136] width 35 height 35
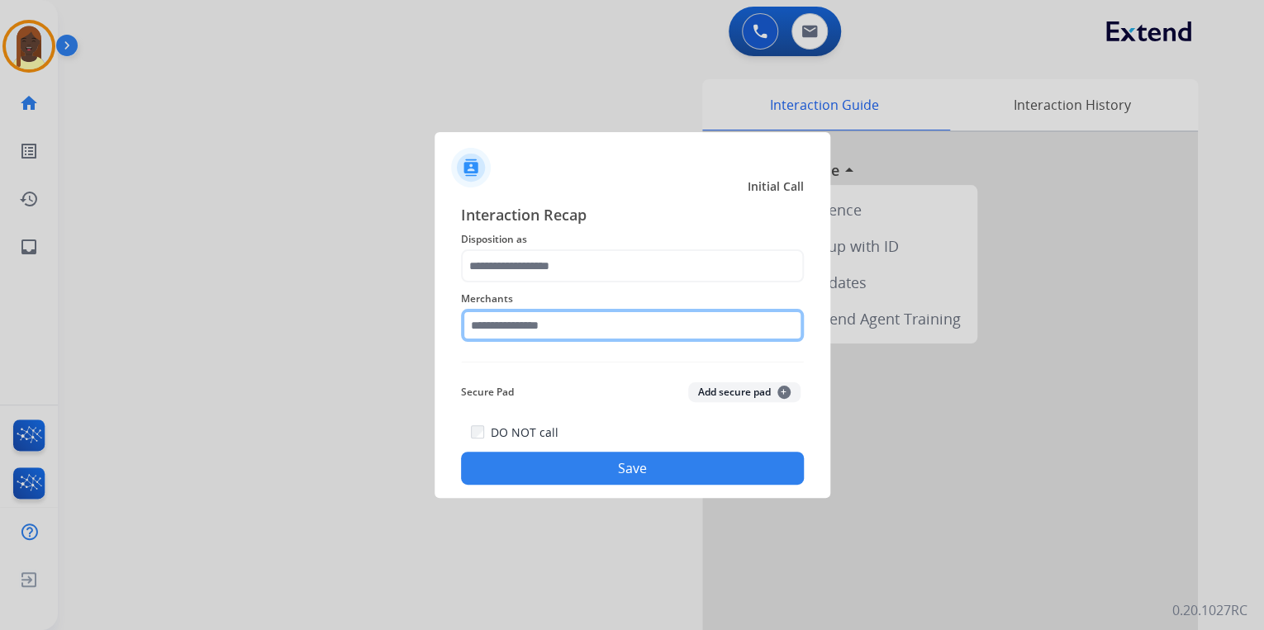
click at [598, 335] on input "text" at bounding box center [632, 325] width 343 height 33
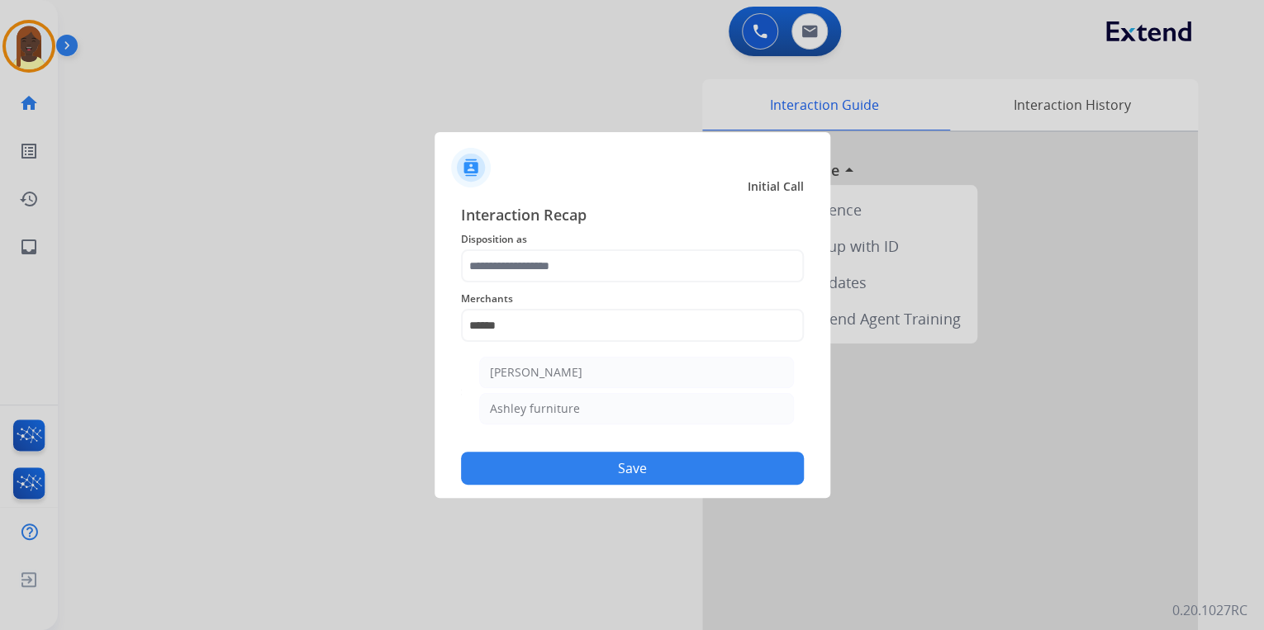
drag, startPoint x: 587, startPoint y: 410, endPoint x: 575, endPoint y: 344, distance: 66.4
click at [587, 406] on li "Ashley furniture" at bounding box center [636, 408] width 315 height 31
type input "**********"
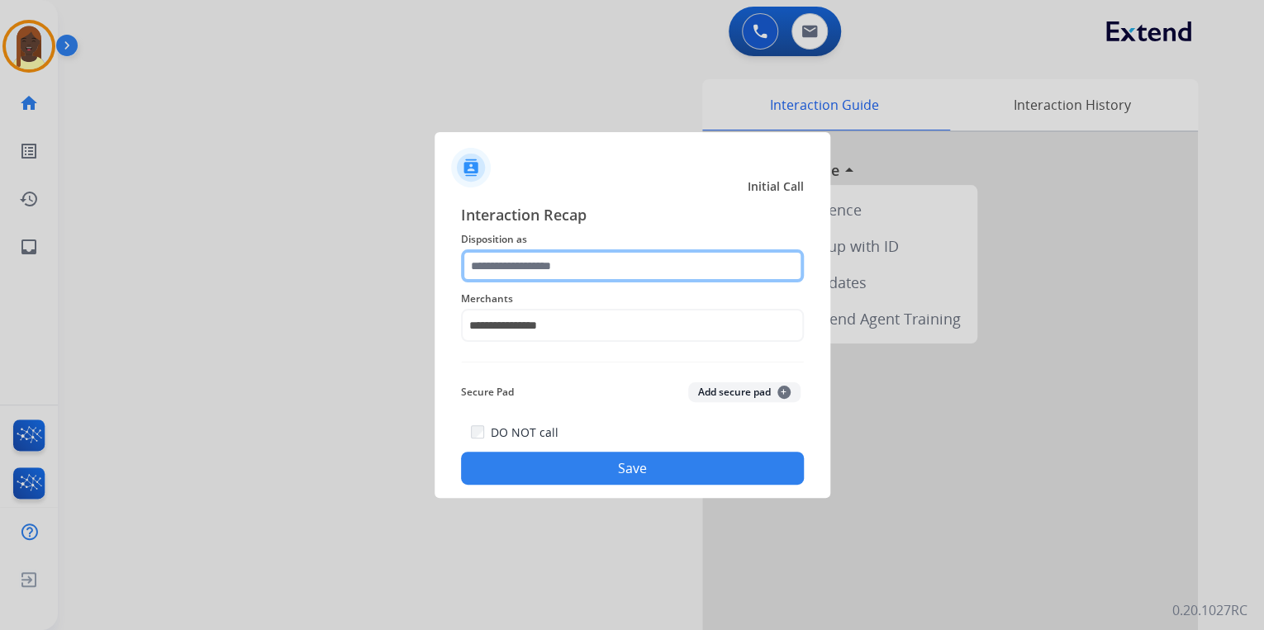
click at [556, 267] on input "text" at bounding box center [632, 265] width 343 height 33
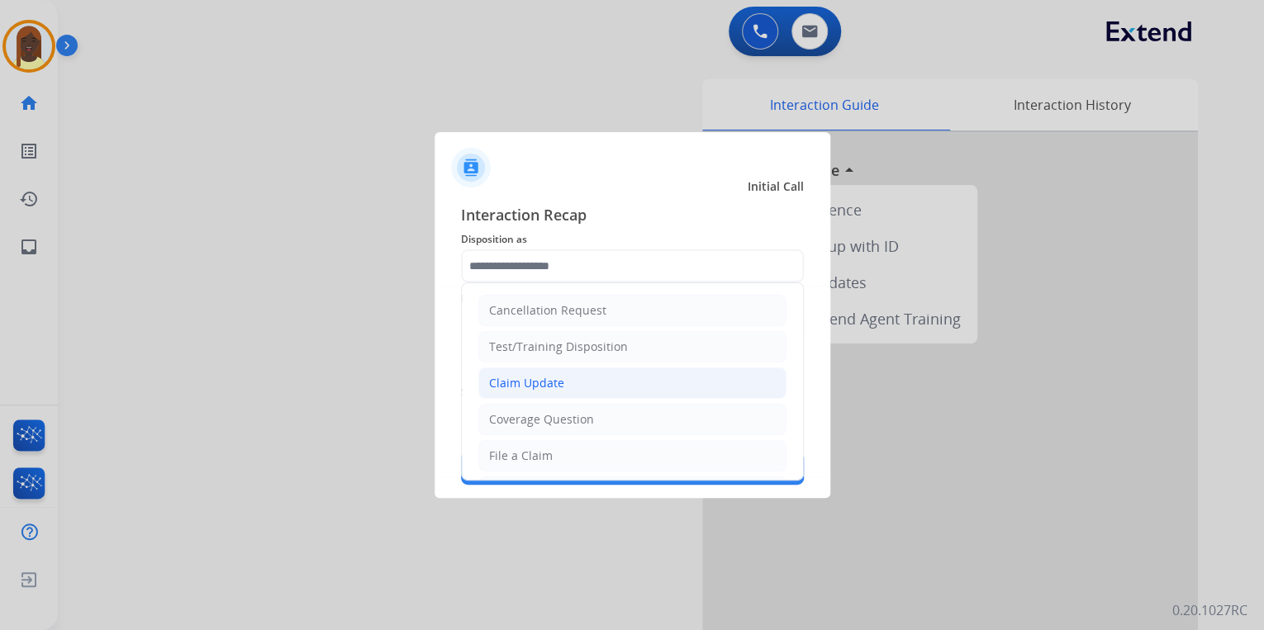
click at [569, 388] on li "Claim Update" at bounding box center [632, 383] width 308 height 31
type input "**********"
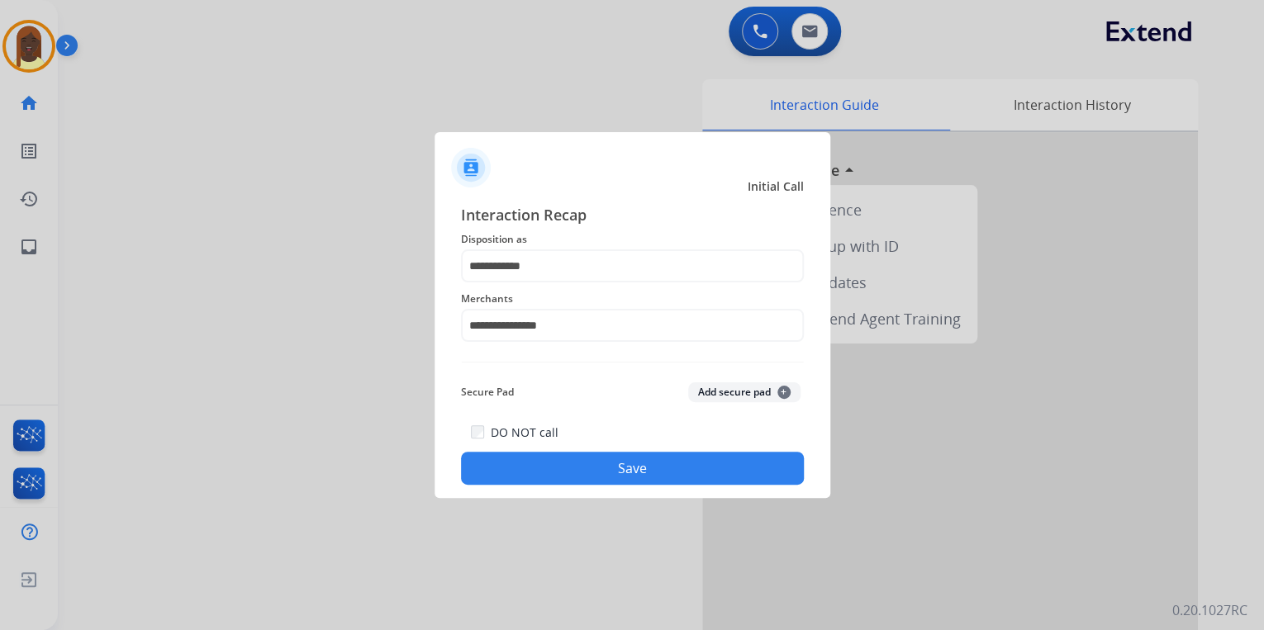
click at [563, 473] on button "Save" at bounding box center [632, 468] width 343 height 33
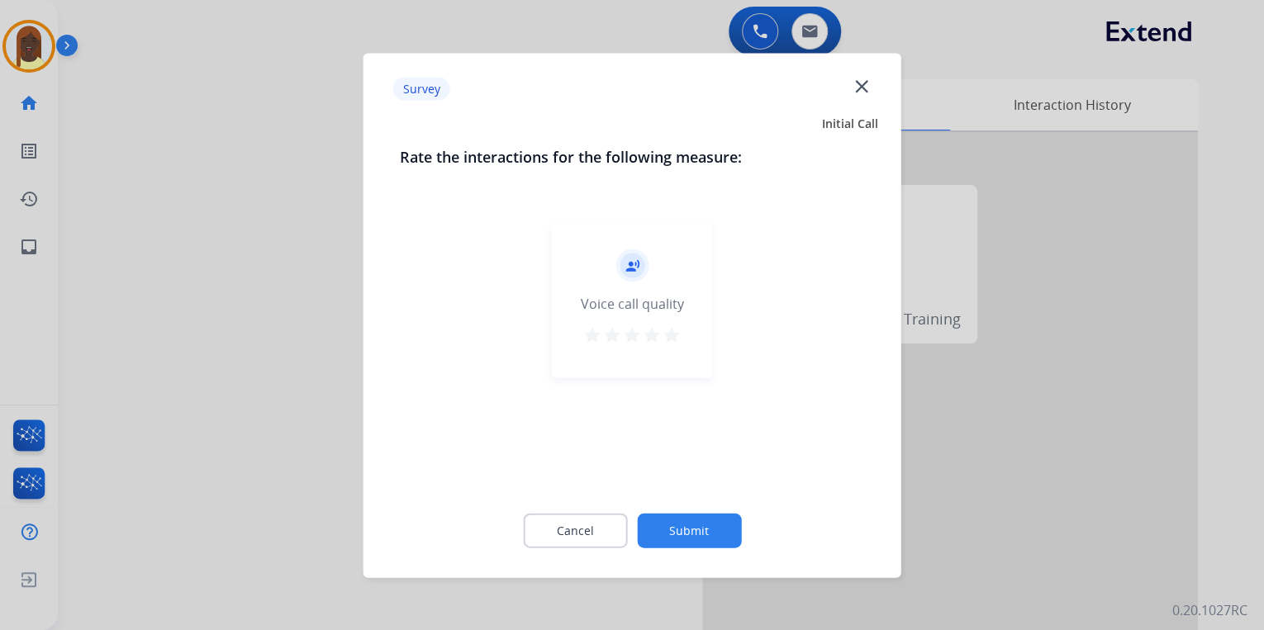
click at [671, 336] on mat-icon "star" at bounding box center [672, 335] width 20 height 20
drag, startPoint x: 700, startPoint y: 535, endPoint x: 707, endPoint y: 406, distance: 129.1
click at [700, 530] on button "Submit" at bounding box center [689, 530] width 104 height 35
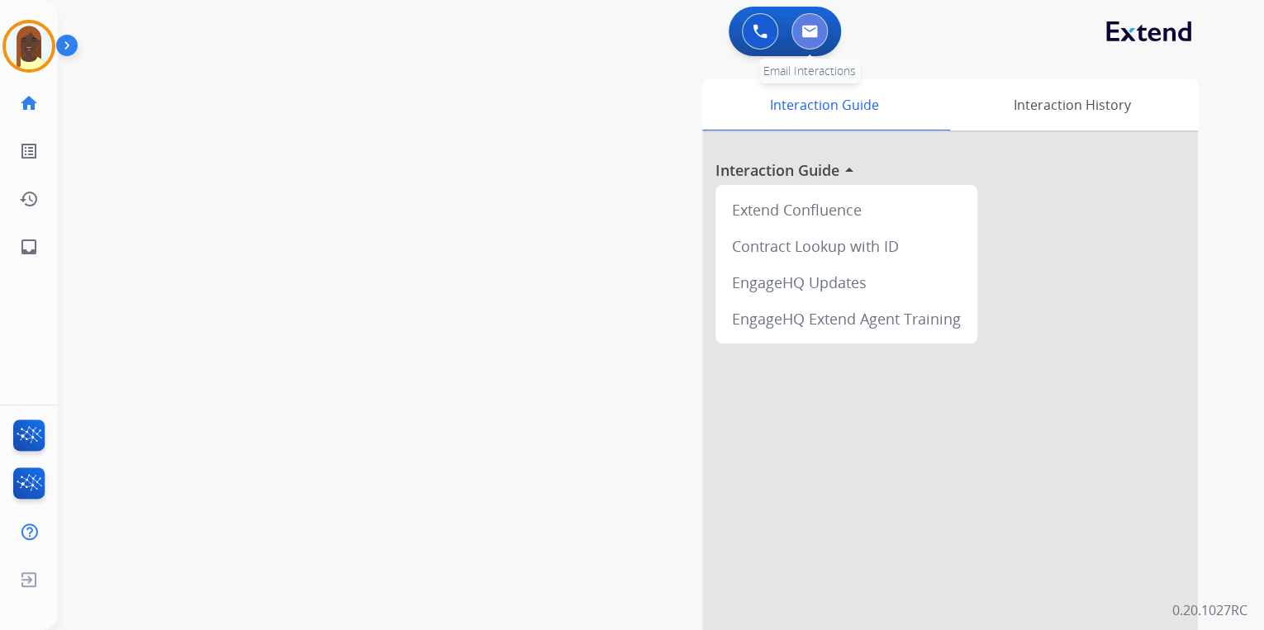
click at [805, 30] on img at bounding box center [809, 31] width 17 height 13
select select "**********"
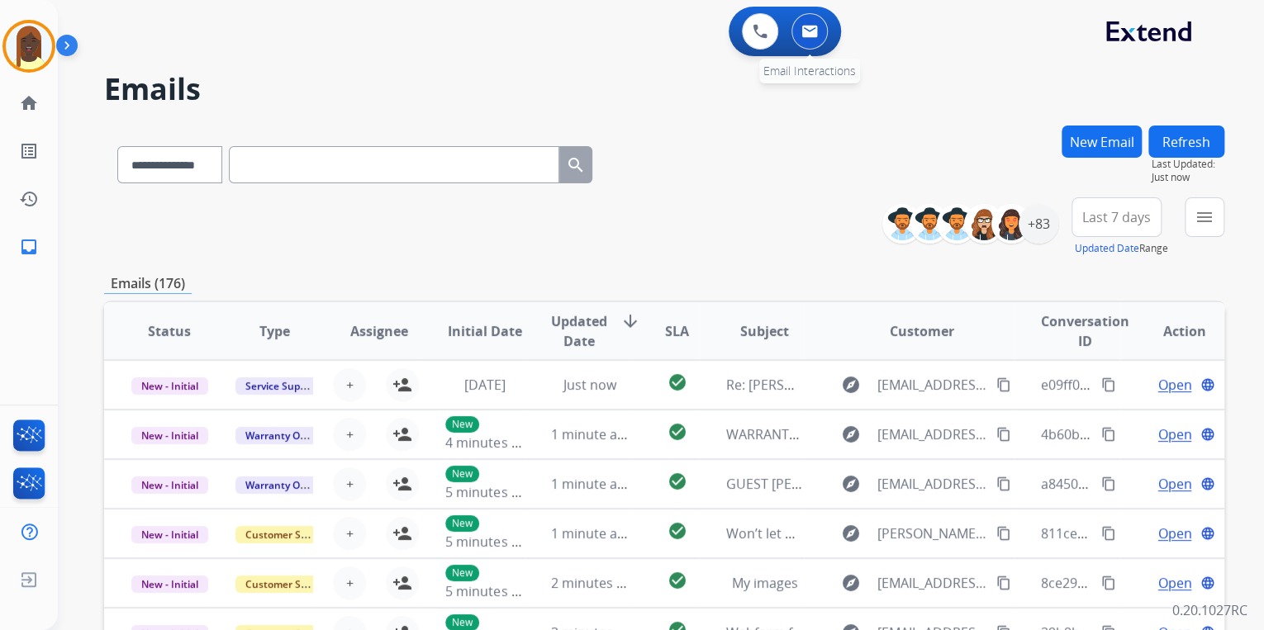
click at [812, 40] on button at bounding box center [809, 31] width 36 height 36
click at [1035, 235] on div "+83" at bounding box center [1039, 224] width 40 height 40
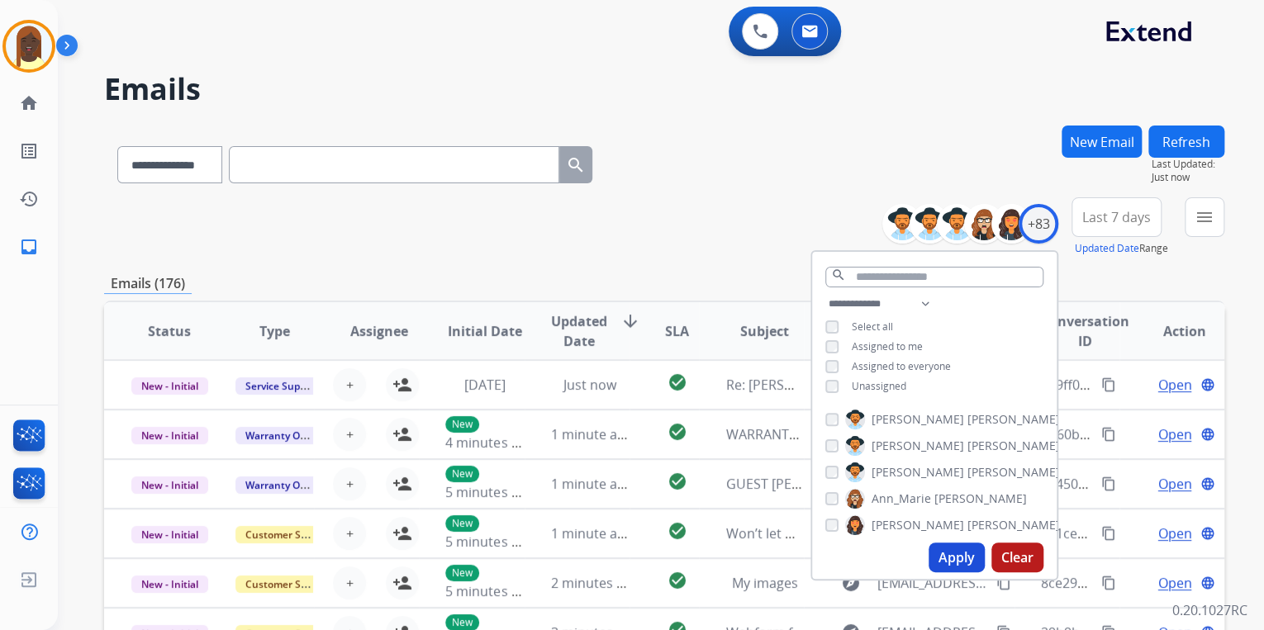
click at [954, 555] on button "Apply" at bounding box center [957, 558] width 56 height 30
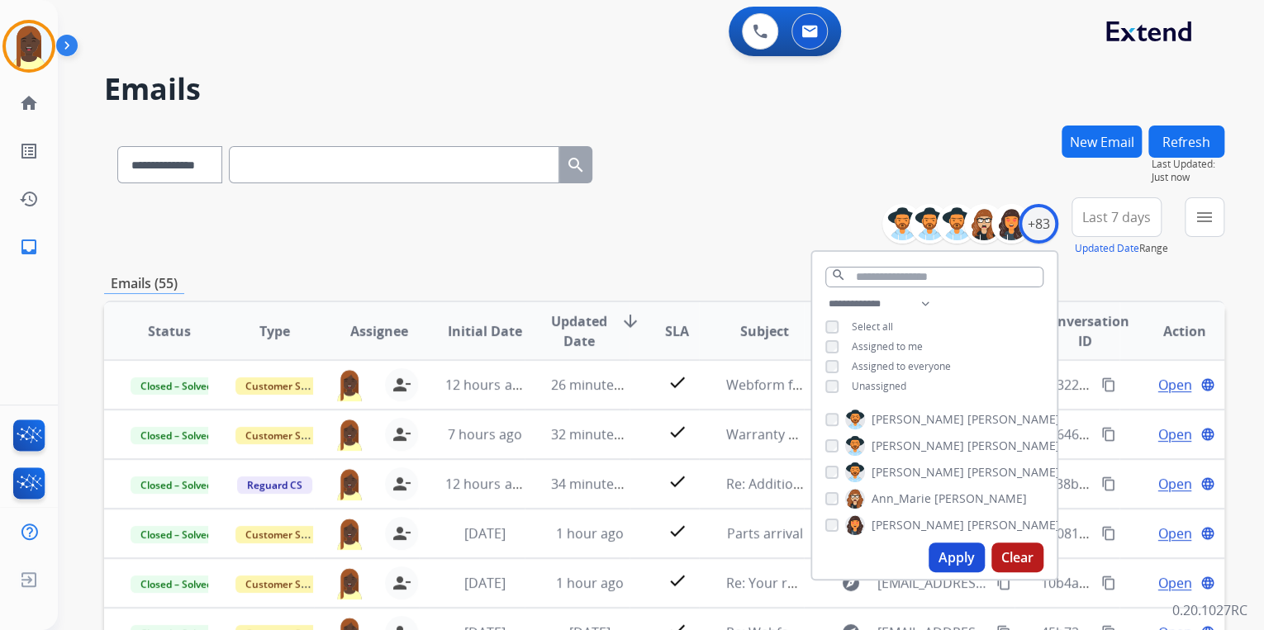
click at [775, 244] on div "**********" at bounding box center [664, 226] width 1120 height 59
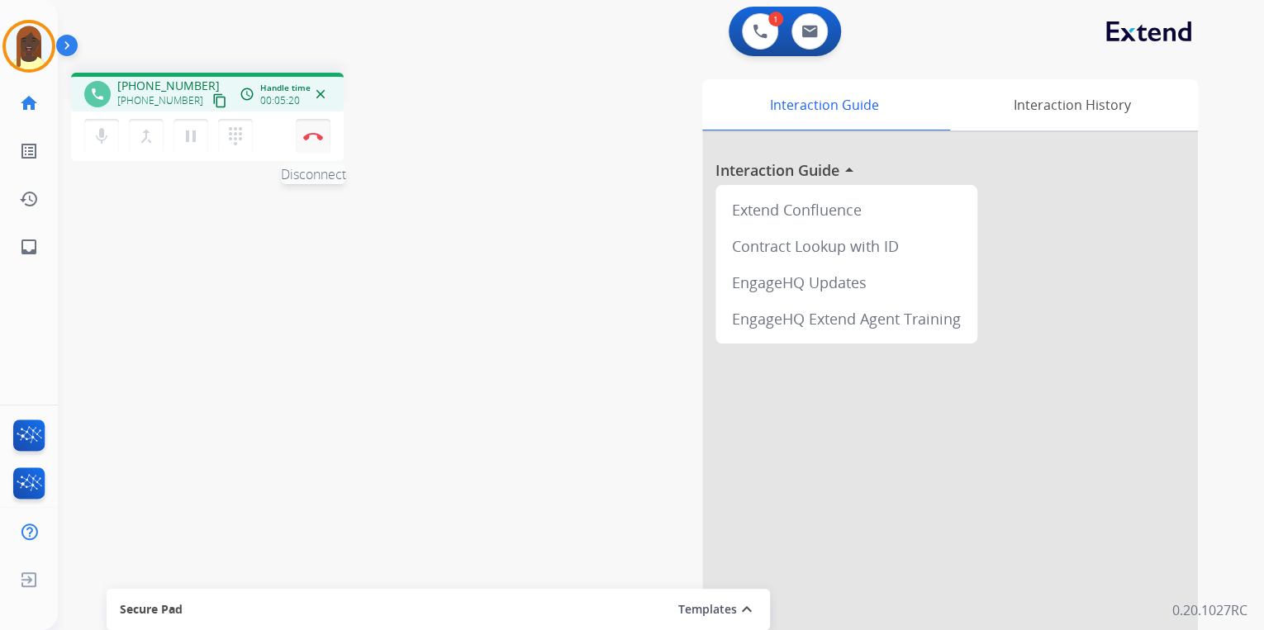
click at [311, 135] on img at bounding box center [313, 136] width 20 height 8
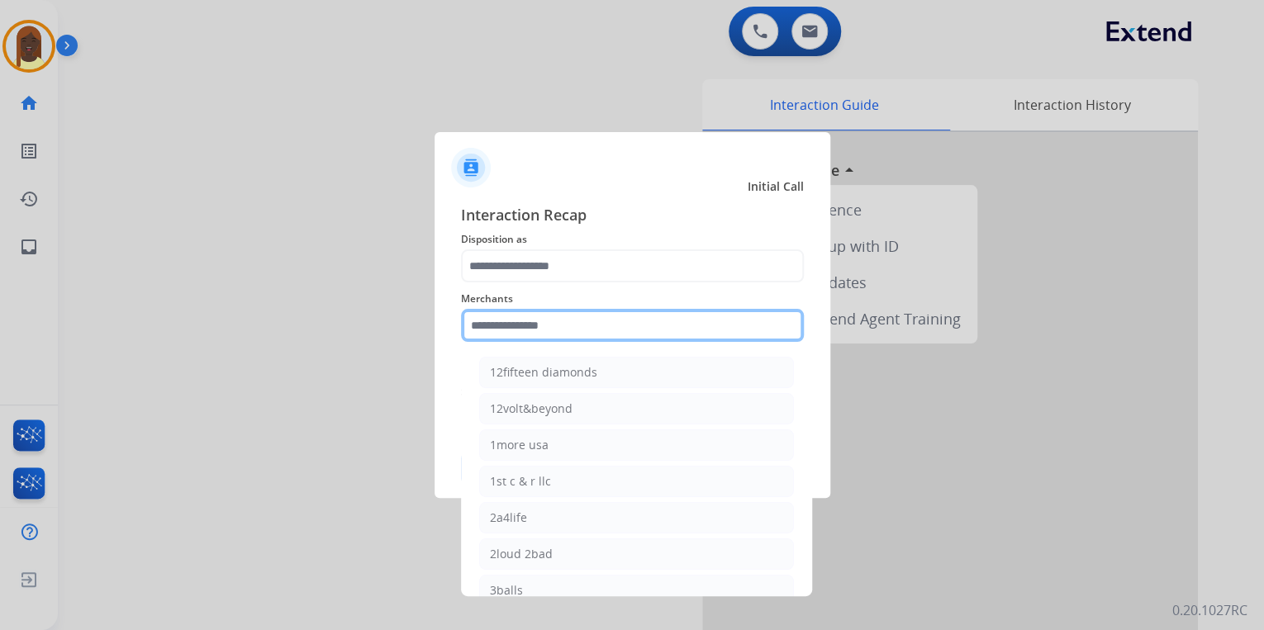
click at [512, 322] on input "text" at bounding box center [632, 325] width 343 height 33
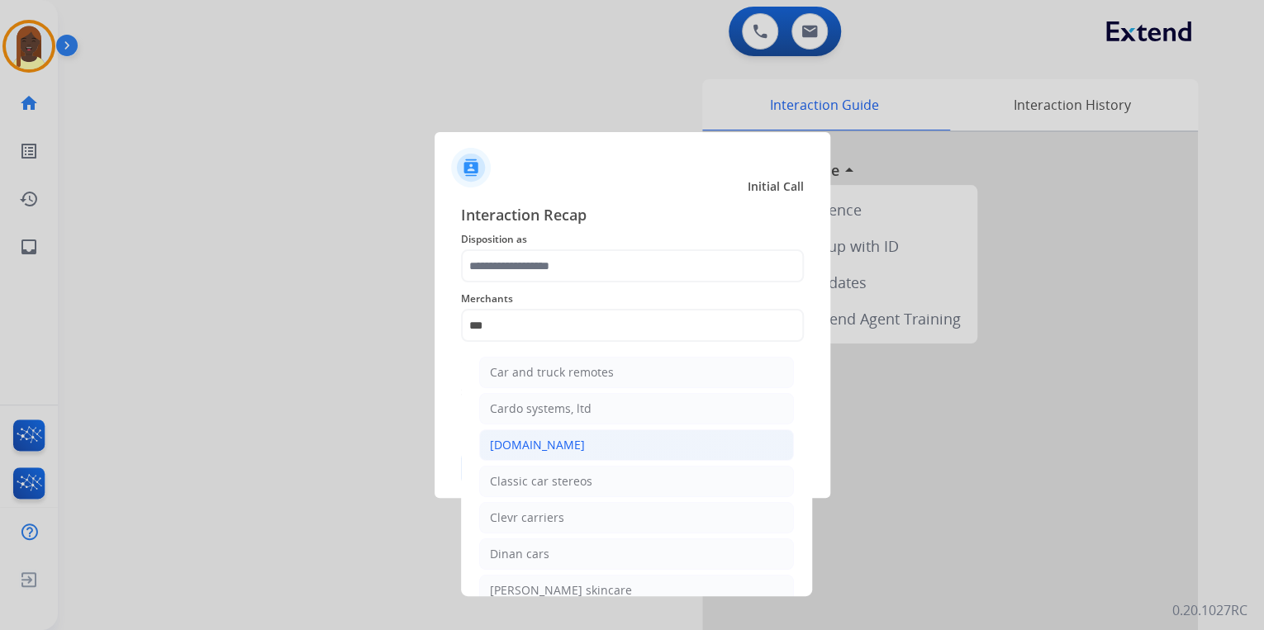
click at [596, 449] on li "[DOMAIN_NAME]" at bounding box center [636, 445] width 315 height 31
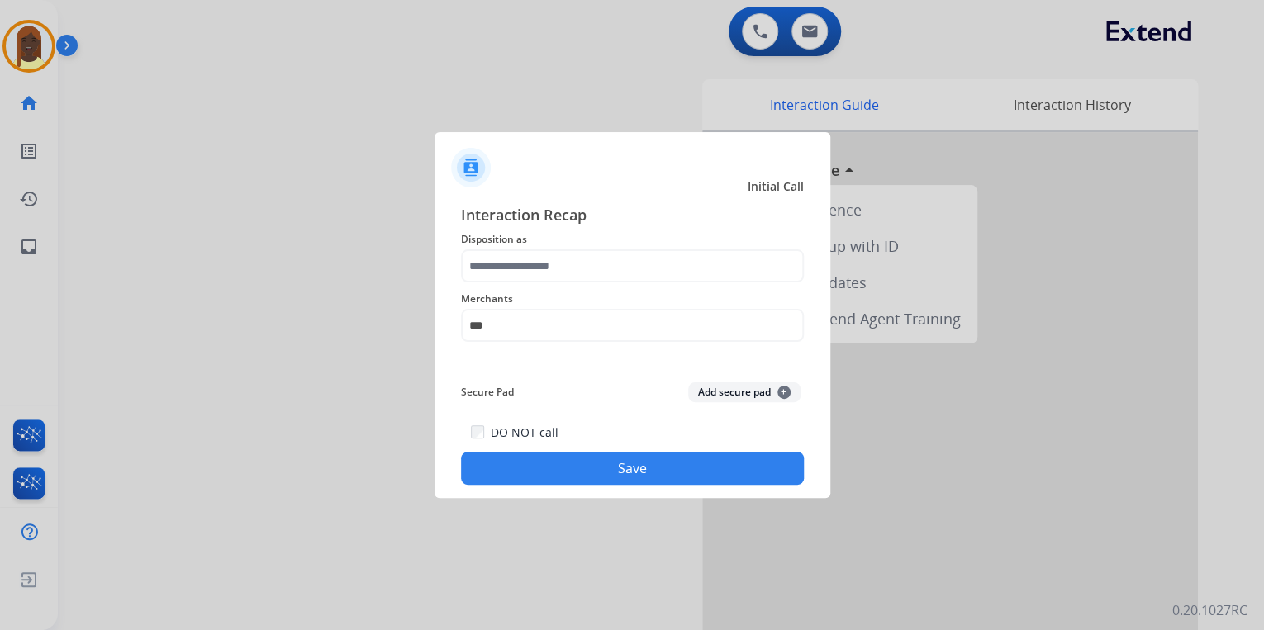
type input "**********"
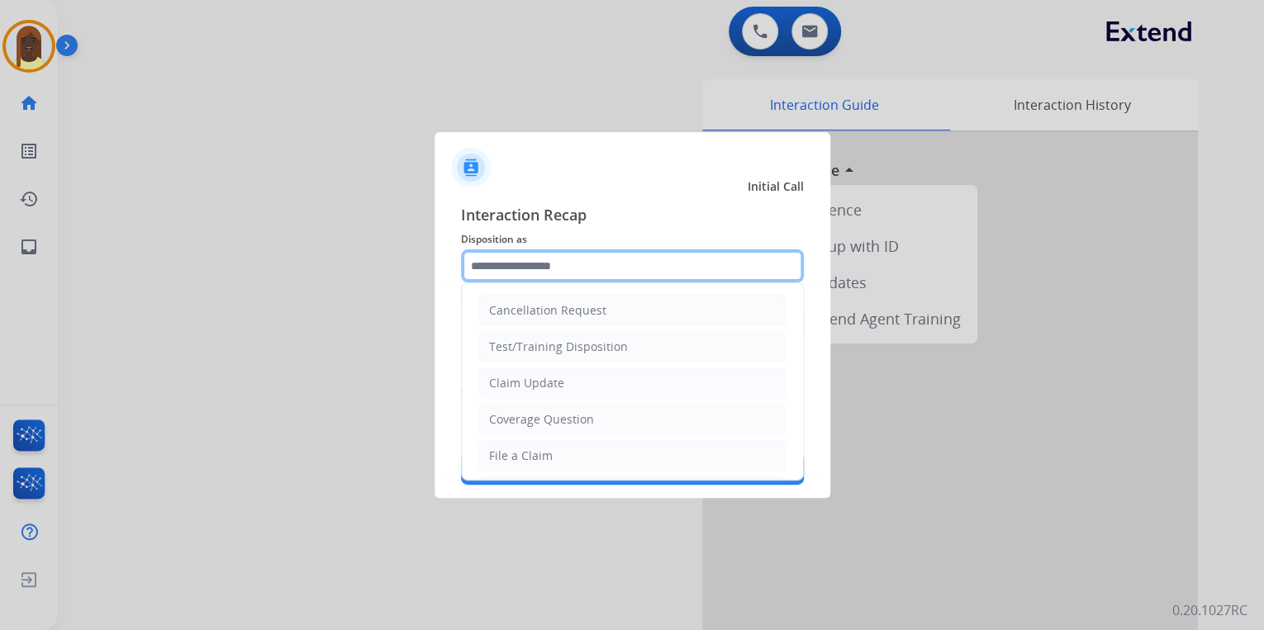
click at [549, 266] on input "text" at bounding box center [632, 265] width 343 height 33
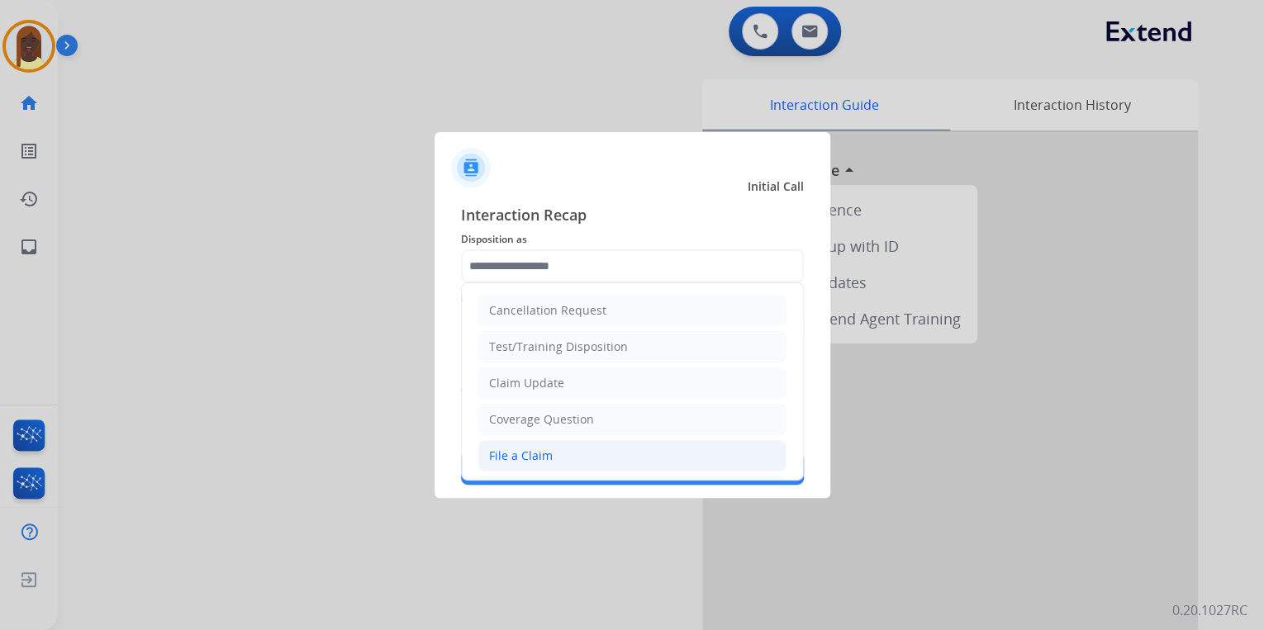
click at [539, 456] on div "File a Claim" at bounding box center [521, 456] width 64 height 17
type input "**********"
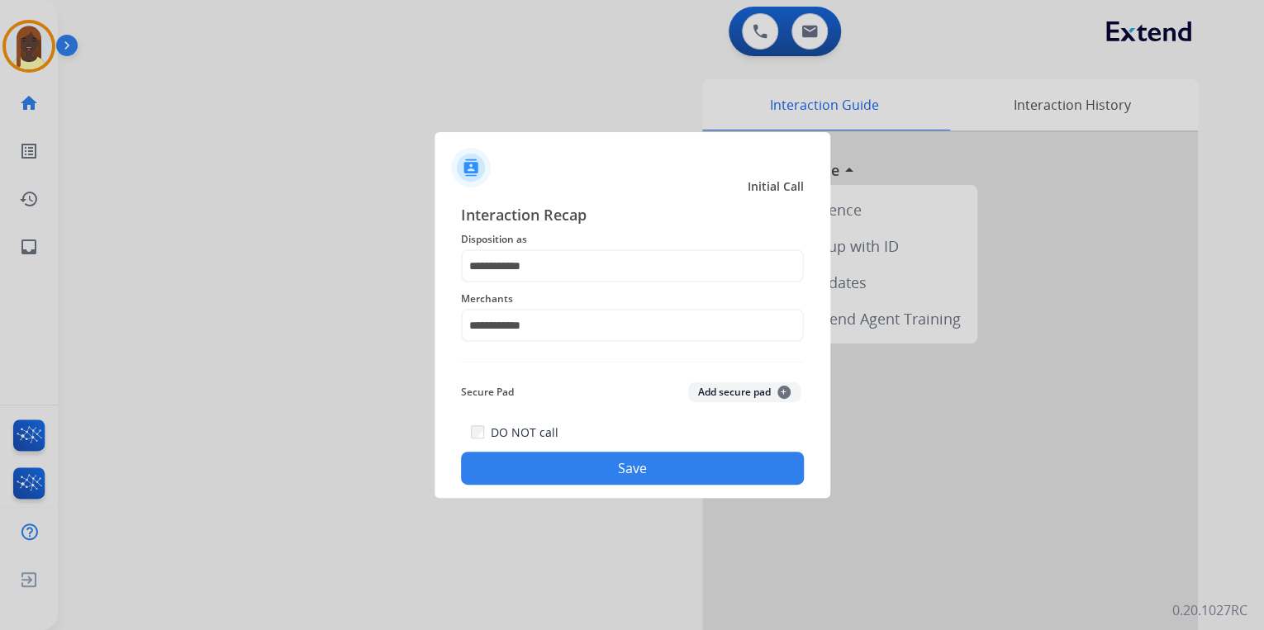
click at [595, 463] on button "Save" at bounding box center [632, 468] width 343 height 33
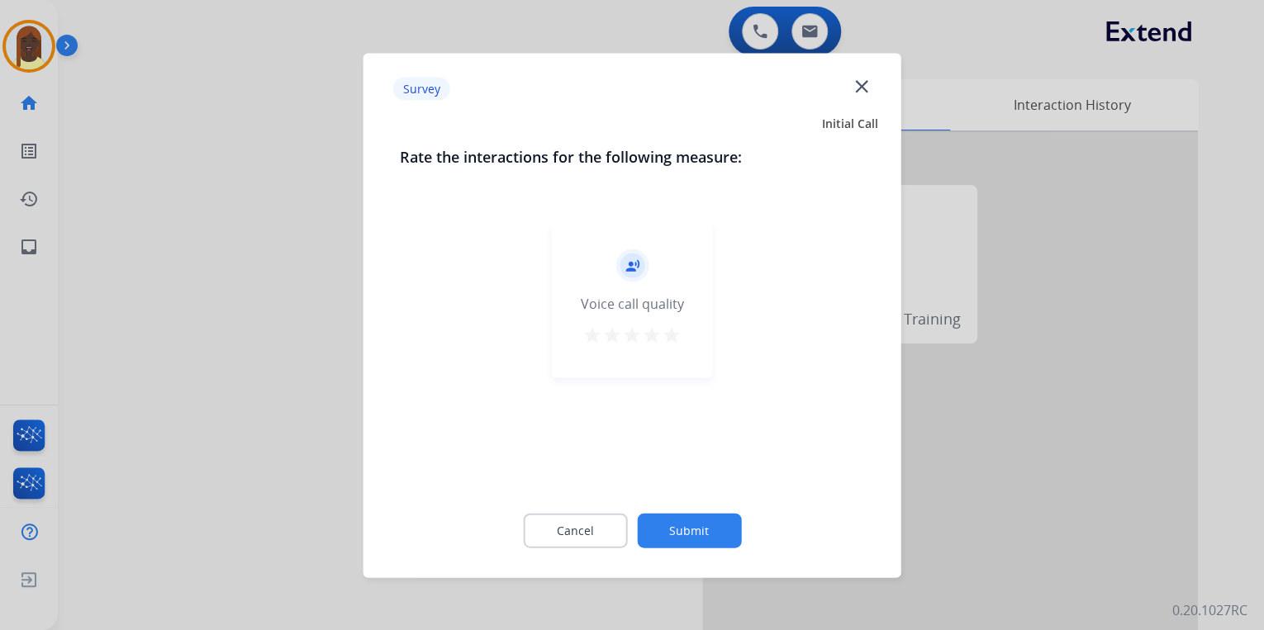
click at [669, 335] on mat-icon "star" at bounding box center [672, 335] width 20 height 20
click at [691, 532] on button "Submit" at bounding box center [689, 530] width 104 height 35
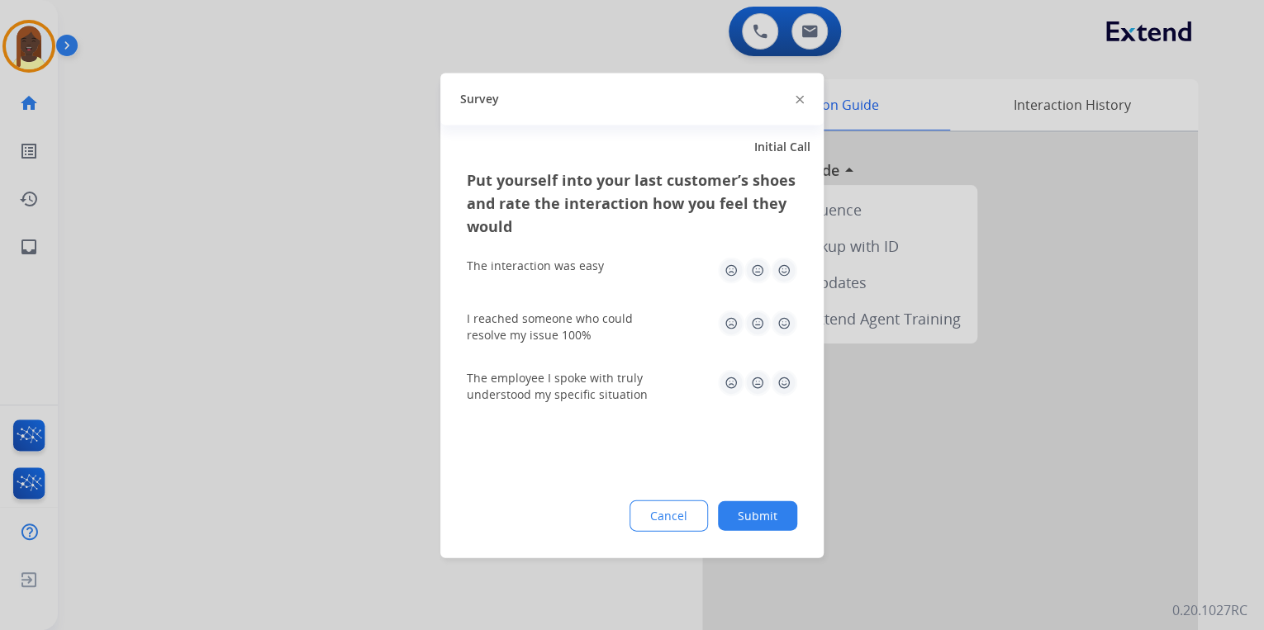
click at [796, 96] on div at bounding box center [800, 99] width 8 height 20
click at [797, 103] on div at bounding box center [800, 99] width 8 height 20
click at [800, 99] on img at bounding box center [800, 100] width 8 height 8
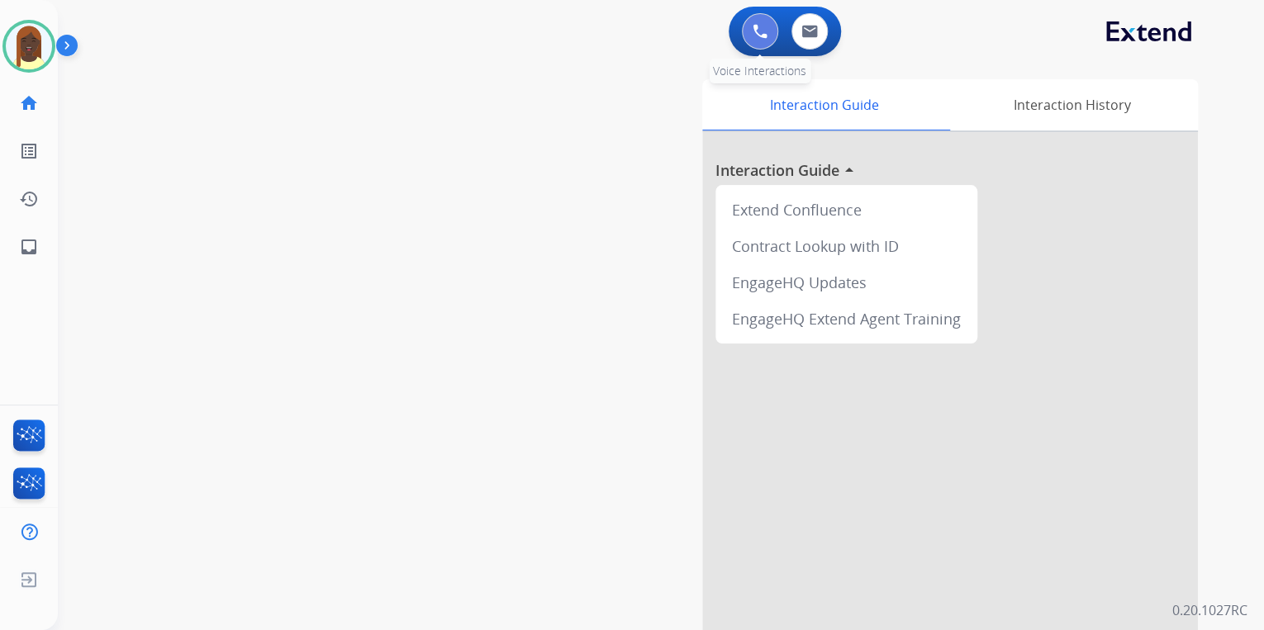
click at [758, 39] on button at bounding box center [760, 31] width 36 height 36
click at [765, 31] on img at bounding box center [760, 31] width 15 height 15
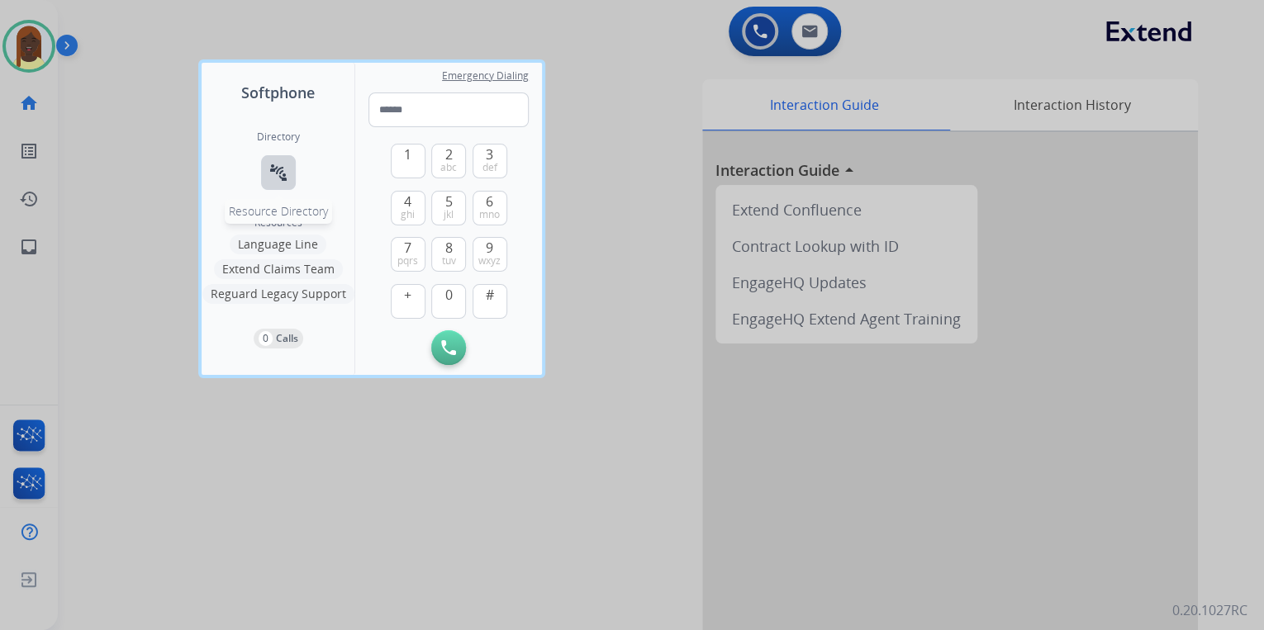
click at [282, 175] on mat-icon "connect_without_contact" at bounding box center [278, 173] width 20 height 20
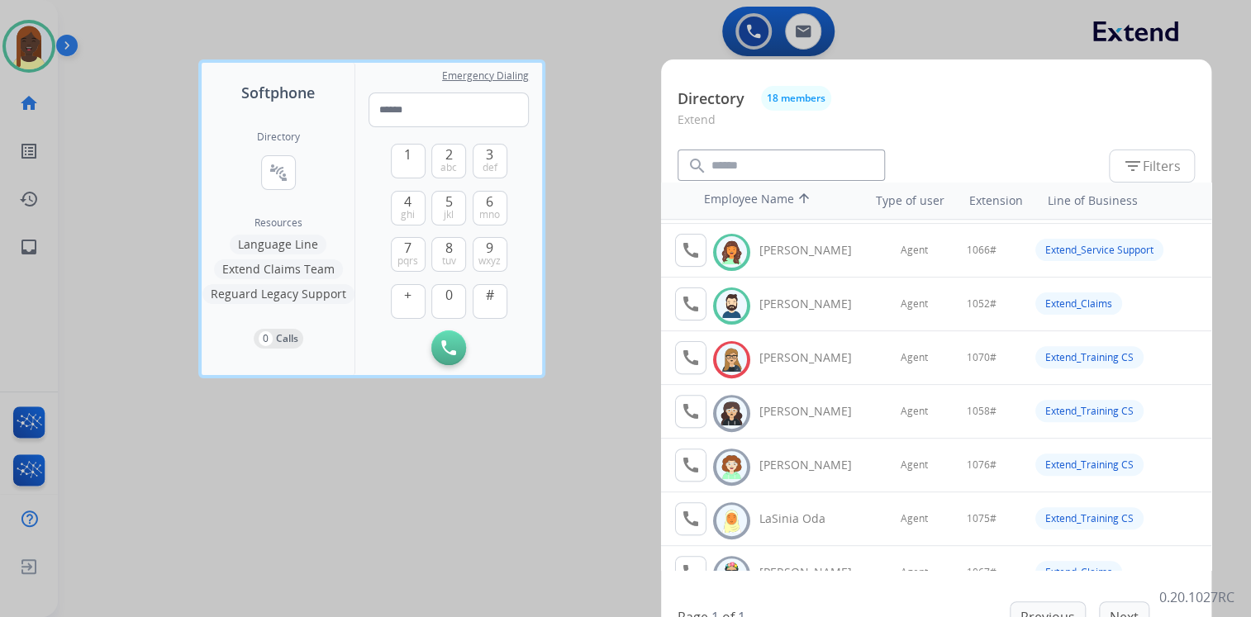
scroll to position [198, 0]
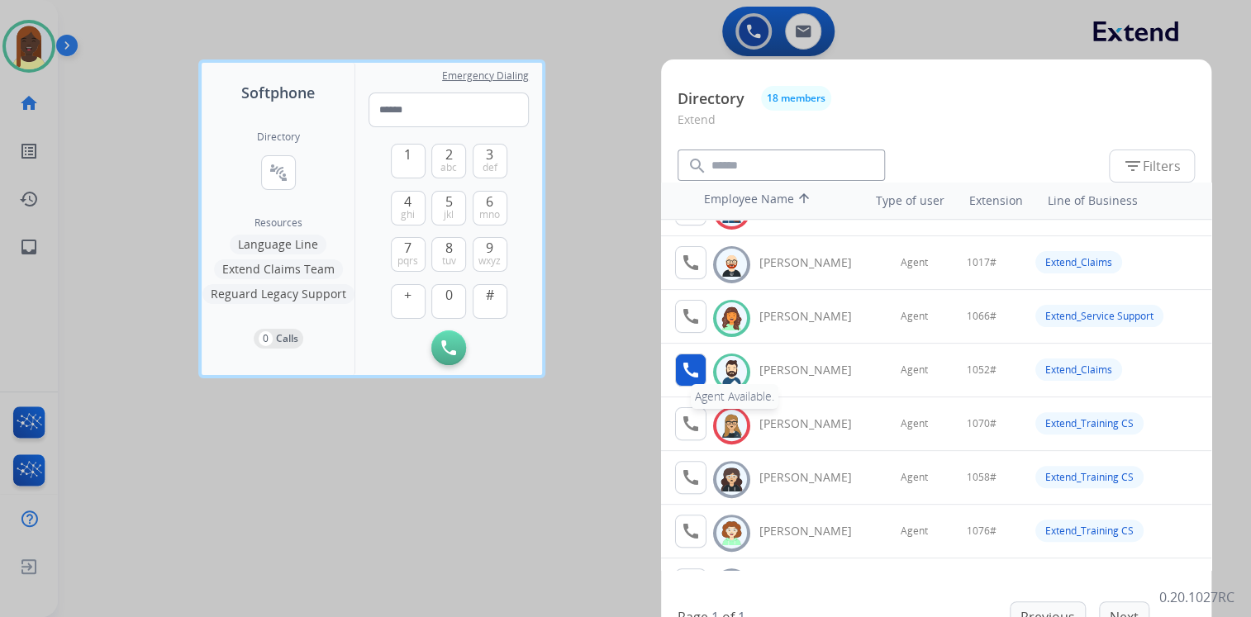
click at [691, 371] on mat-icon "call" at bounding box center [691, 370] width 20 height 20
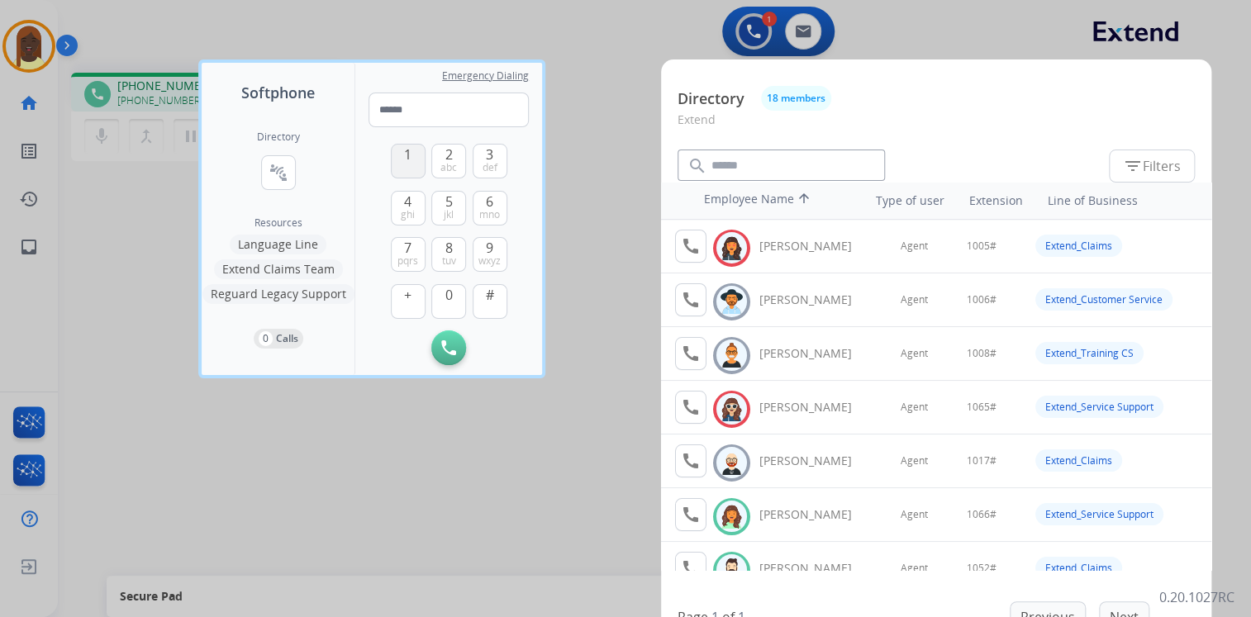
click at [403, 163] on button "1" at bounding box center [408, 161] width 35 height 35
drag, startPoint x: 446, startPoint y: 296, endPoint x: 458, endPoint y: 236, distance: 60.6
click at [451, 287] on span "0" at bounding box center [448, 295] width 7 height 20
drag, startPoint x: 450, startPoint y: 208, endPoint x: 453, endPoint y: 199, distance: 9.4
click at [452, 202] on button "5 jkl" at bounding box center [448, 208] width 35 height 35
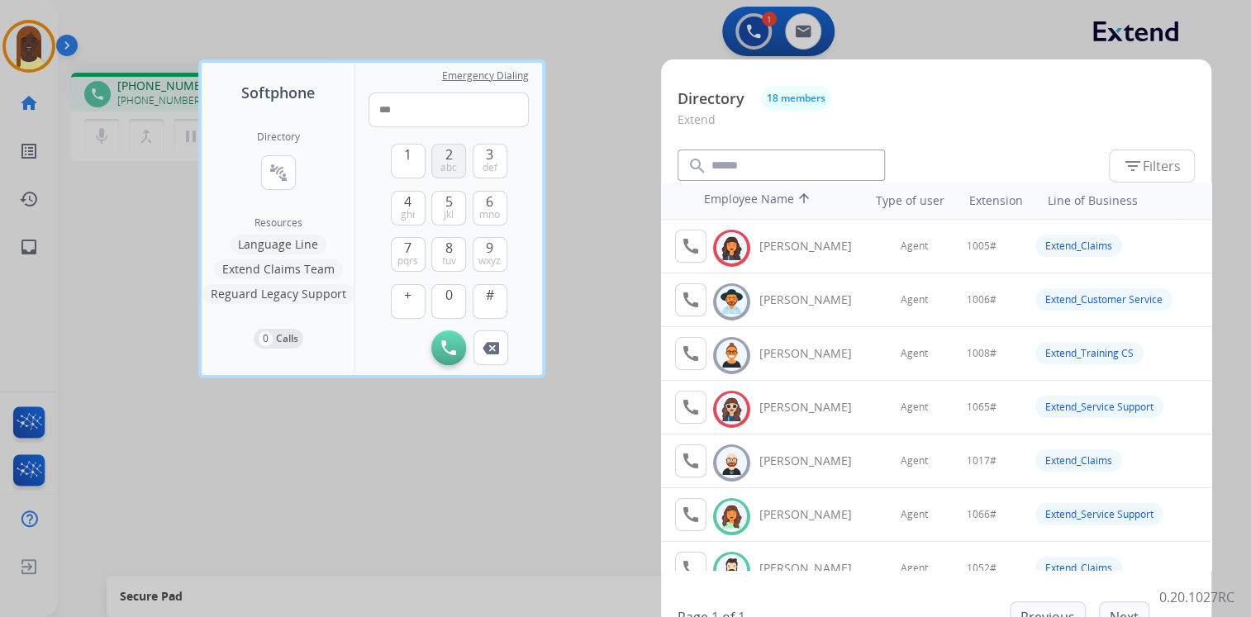
drag, startPoint x: 453, startPoint y: 159, endPoint x: 466, endPoint y: 218, distance: 60.1
click at [452, 159] on button "2 abc" at bounding box center [448, 161] width 35 height 35
click at [491, 295] on span "#" at bounding box center [490, 295] width 8 height 20
type input "*****"
click at [601, 188] on div at bounding box center [625, 308] width 1251 height 617
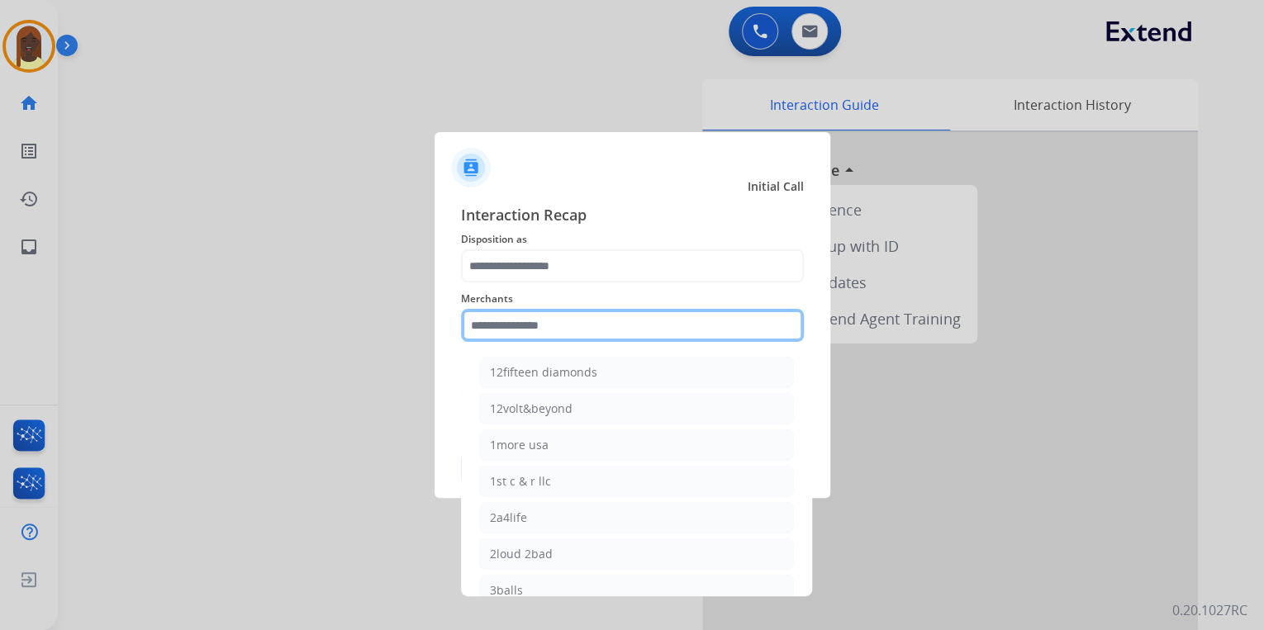
click at [573, 317] on input "text" at bounding box center [632, 325] width 343 height 33
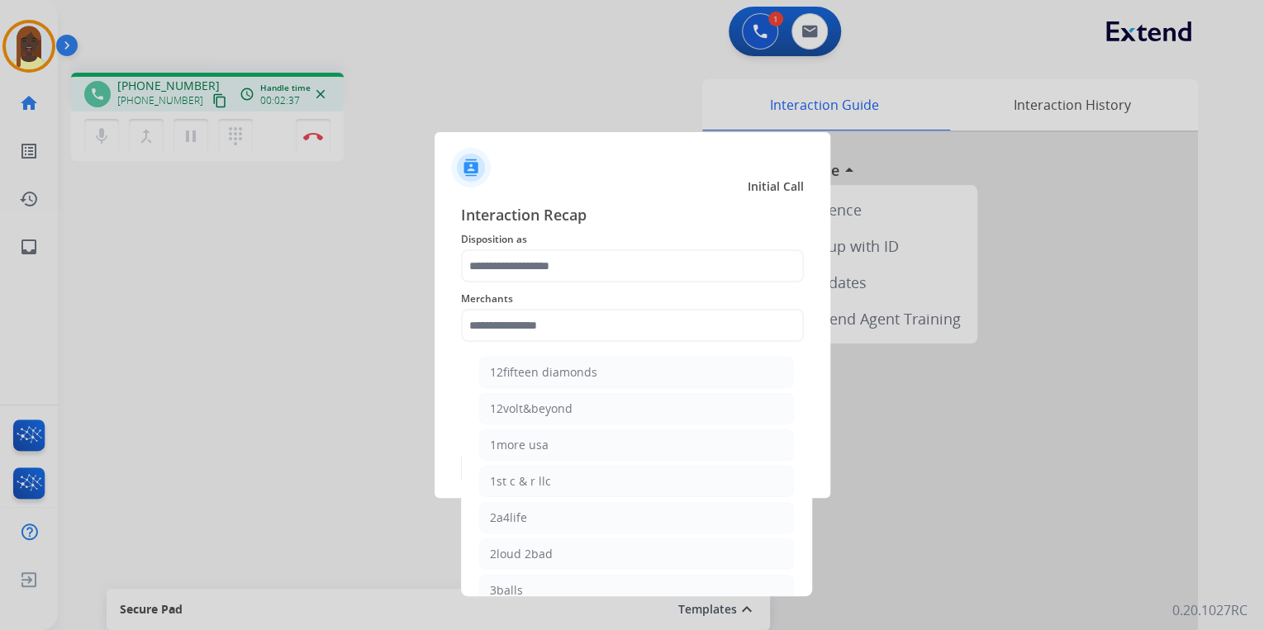
click at [887, 527] on div at bounding box center [632, 315] width 1264 height 630
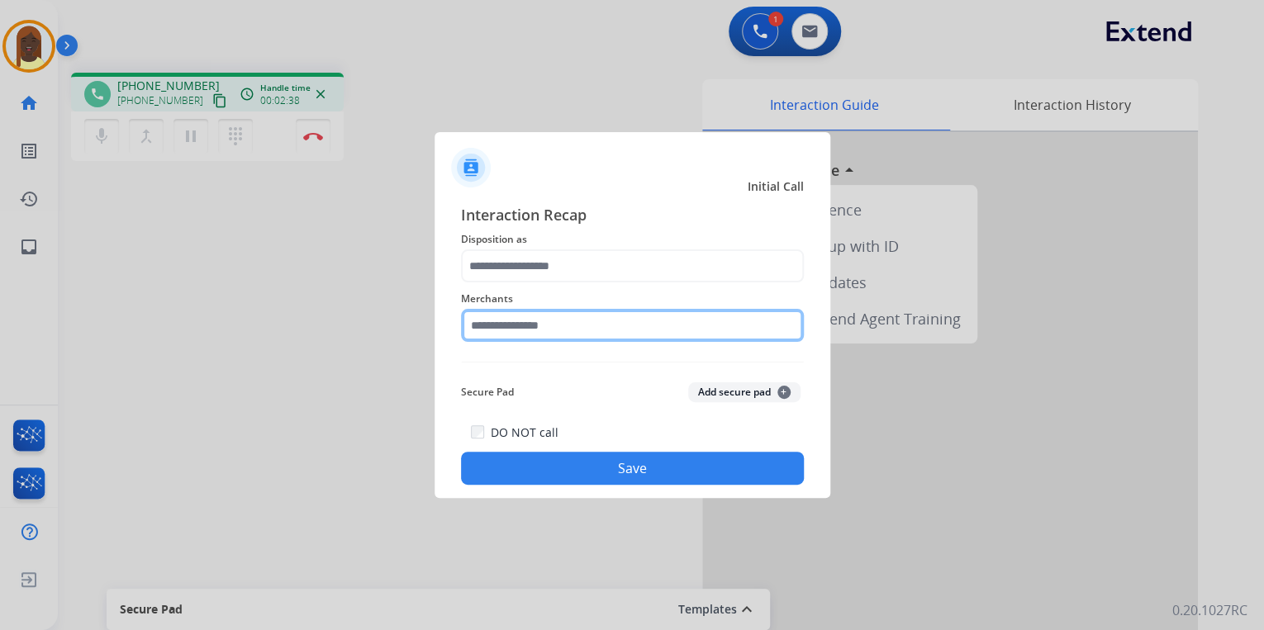
click at [522, 318] on input "text" at bounding box center [632, 325] width 343 height 33
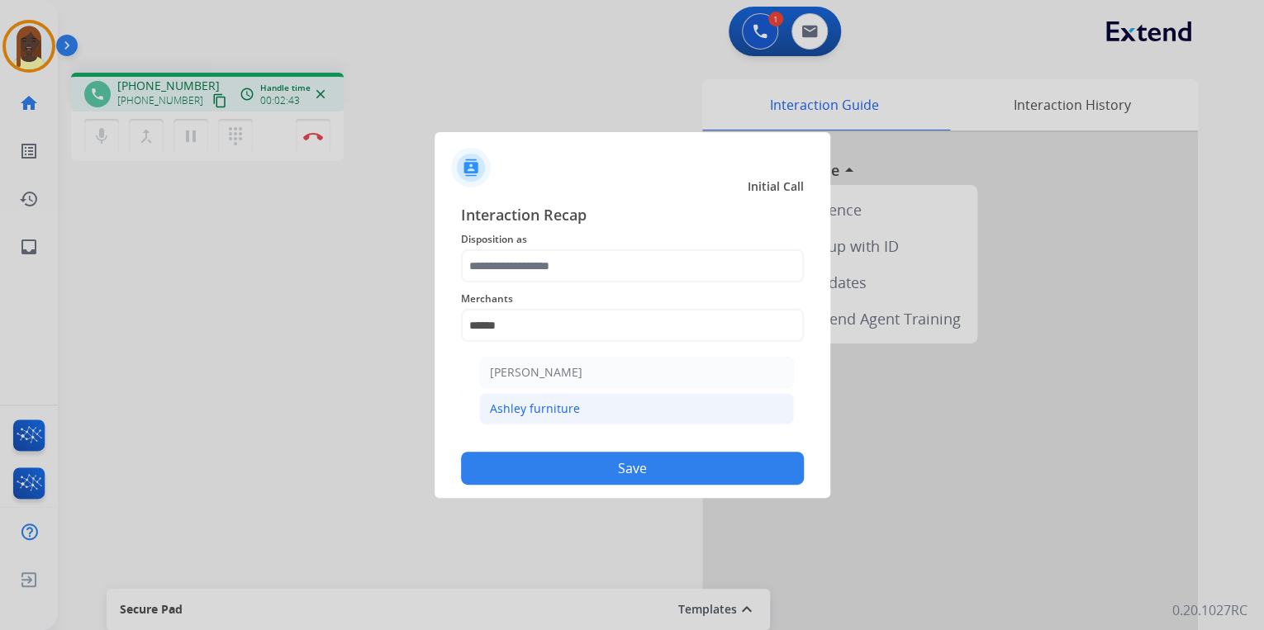
click at [542, 406] on div "Ashley furniture" at bounding box center [535, 409] width 90 height 17
type input "**********"
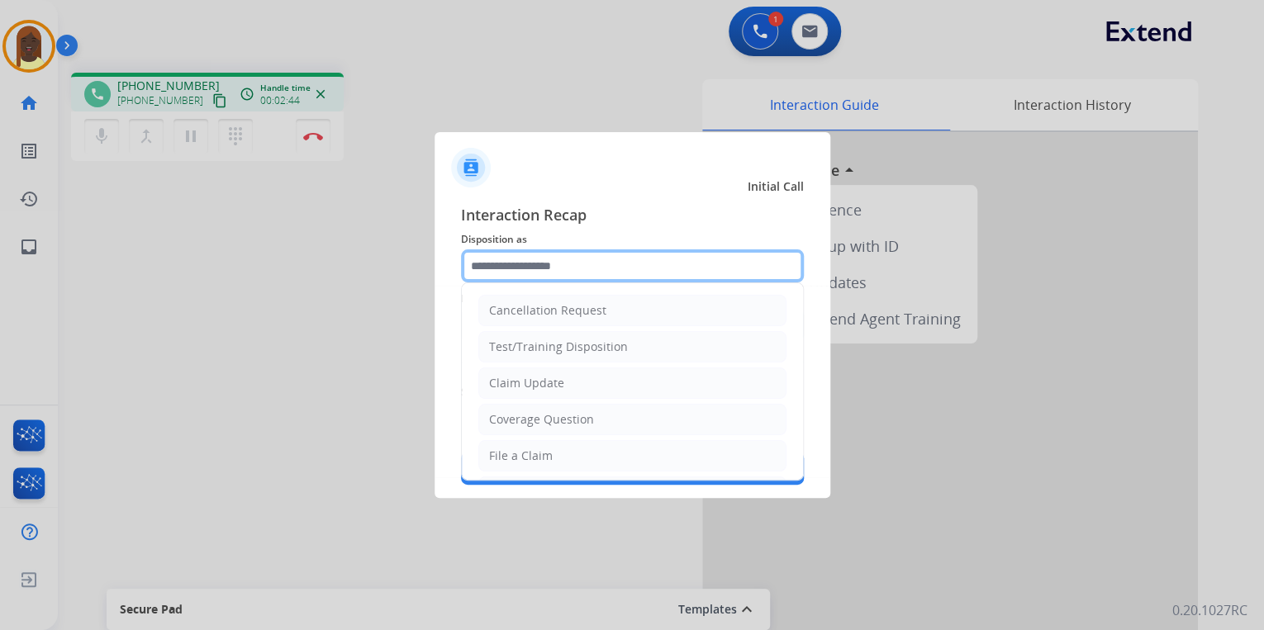
click at [535, 273] on input "text" at bounding box center [632, 265] width 343 height 33
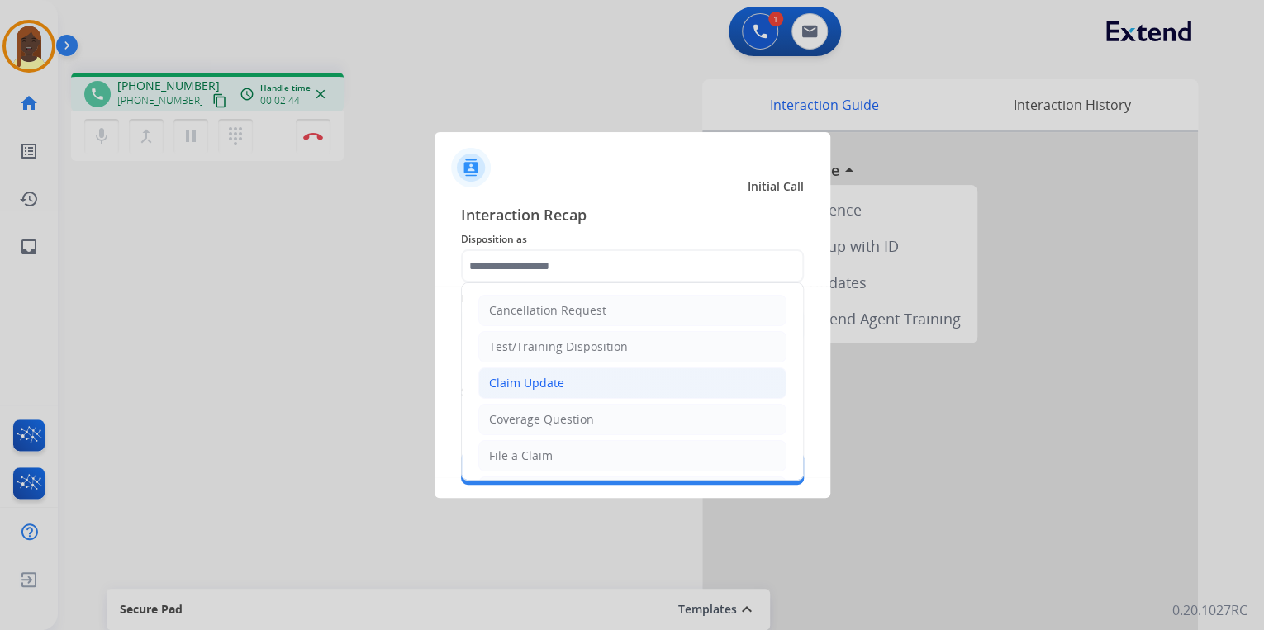
click at [538, 383] on div "Claim Update" at bounding box center [526, 383] width 75 height 17
type input "**********"
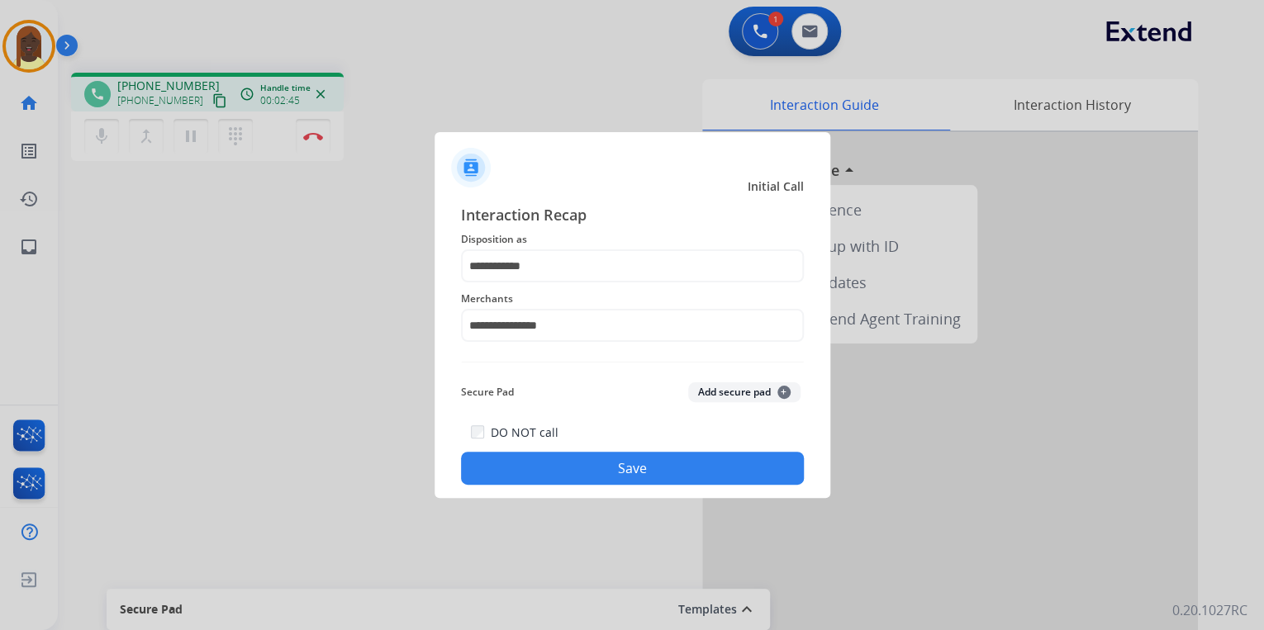
click at [552, 465] on button "Save" at bounding box center [632, 468] width 343 height 33
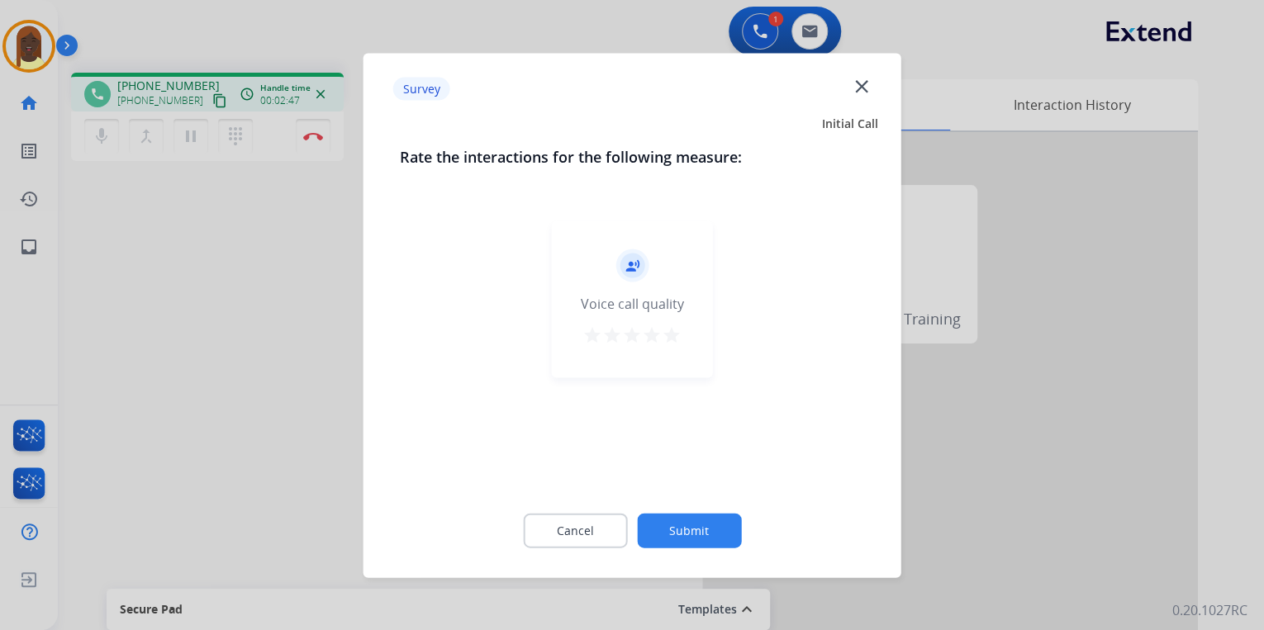
click at [664, 334] on mat-icon "star" at bounding box center [672, 335] width 20 height 20
click at [687, 530] on button "Submit" at bounding box center [689, 530] width 104 height 35
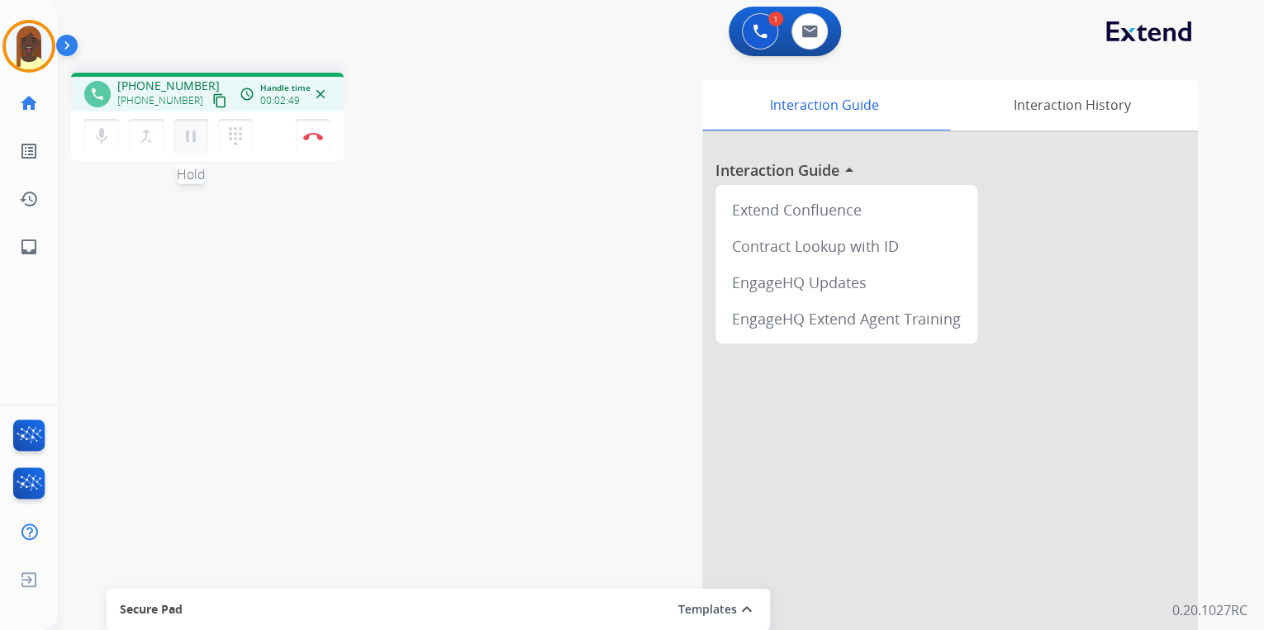
click at [188, 133] on mat-icon "pause" at bounding box center [191, 136] width 20 height 20
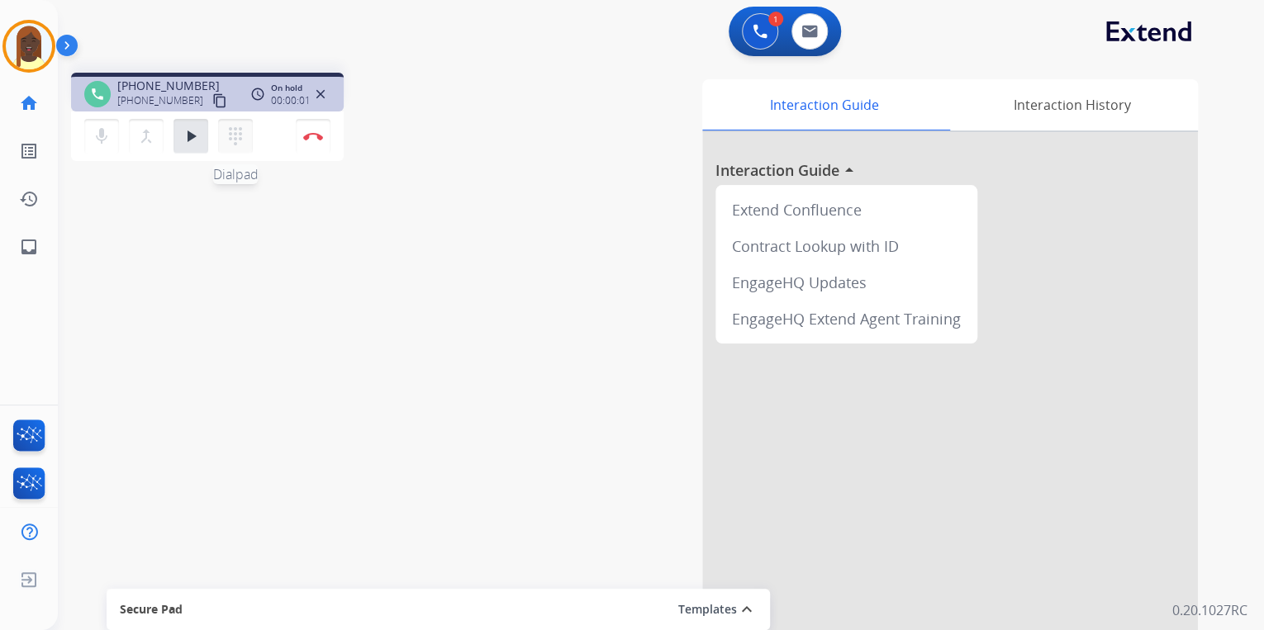
click at [235, 135] on mat-icon "dialpad" at bounding box center [236, 136] width 20 height 20
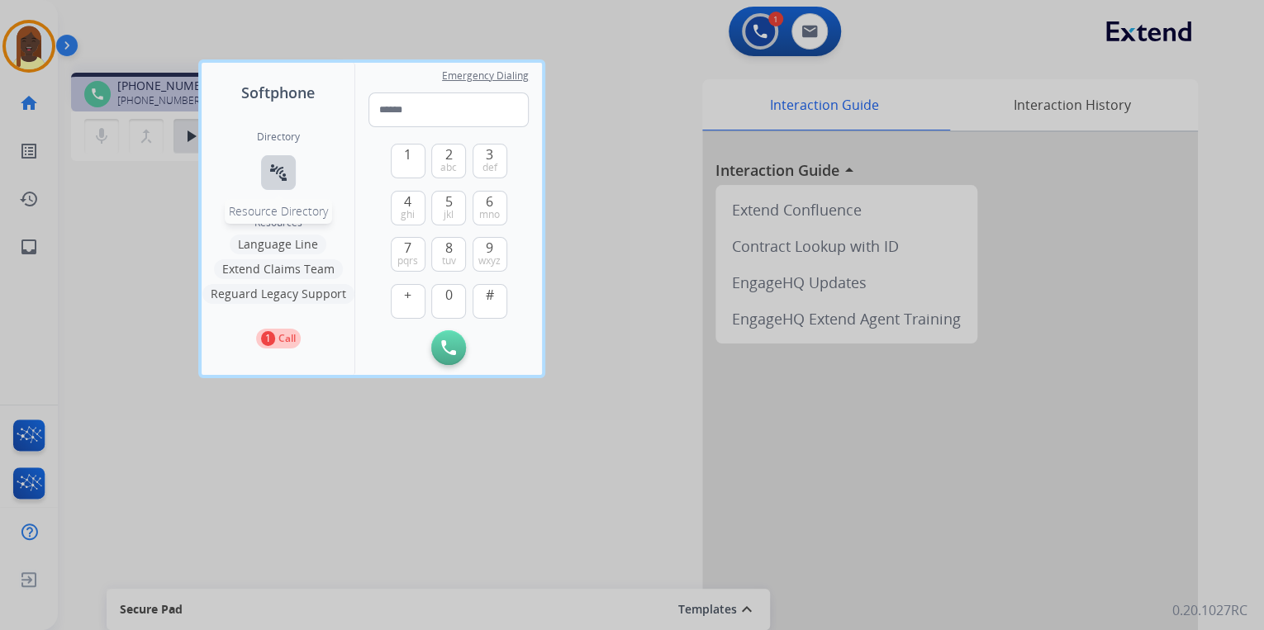
click at [281, 178] on mat-icon "connect_without_contact" at bounding box center [278, 173] width 20 height 20
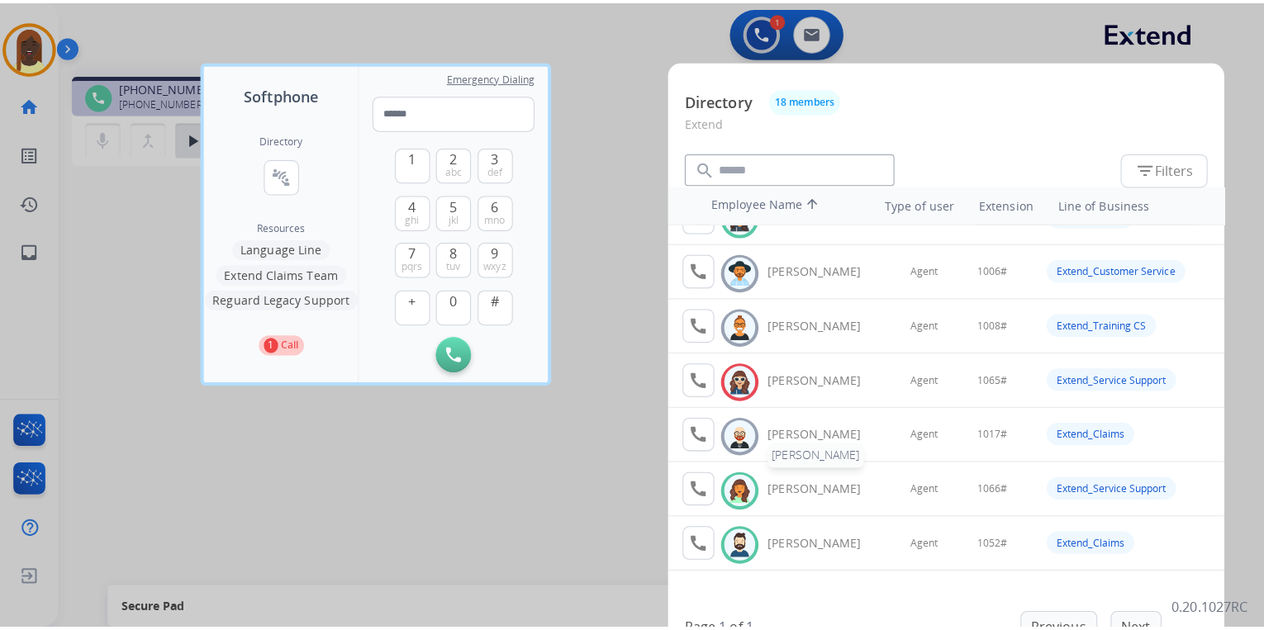
scroll to position [66, 0]
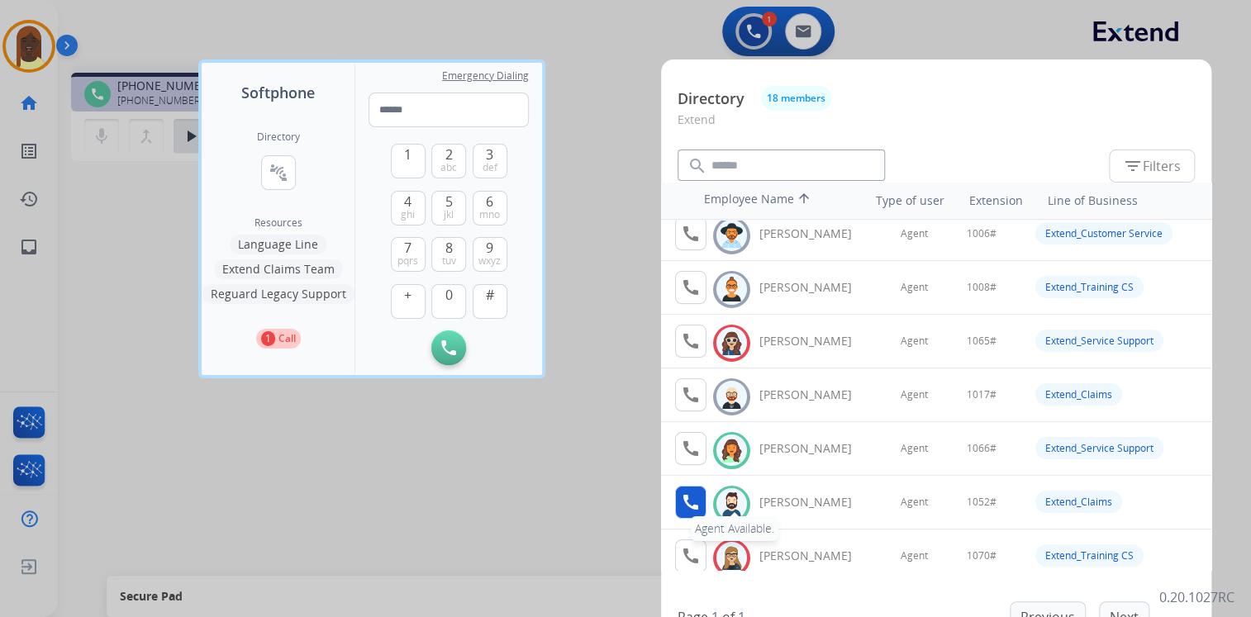
click at [687, 506] on mat-icon "call" at bounding box center [691, 502] width 20 height 20
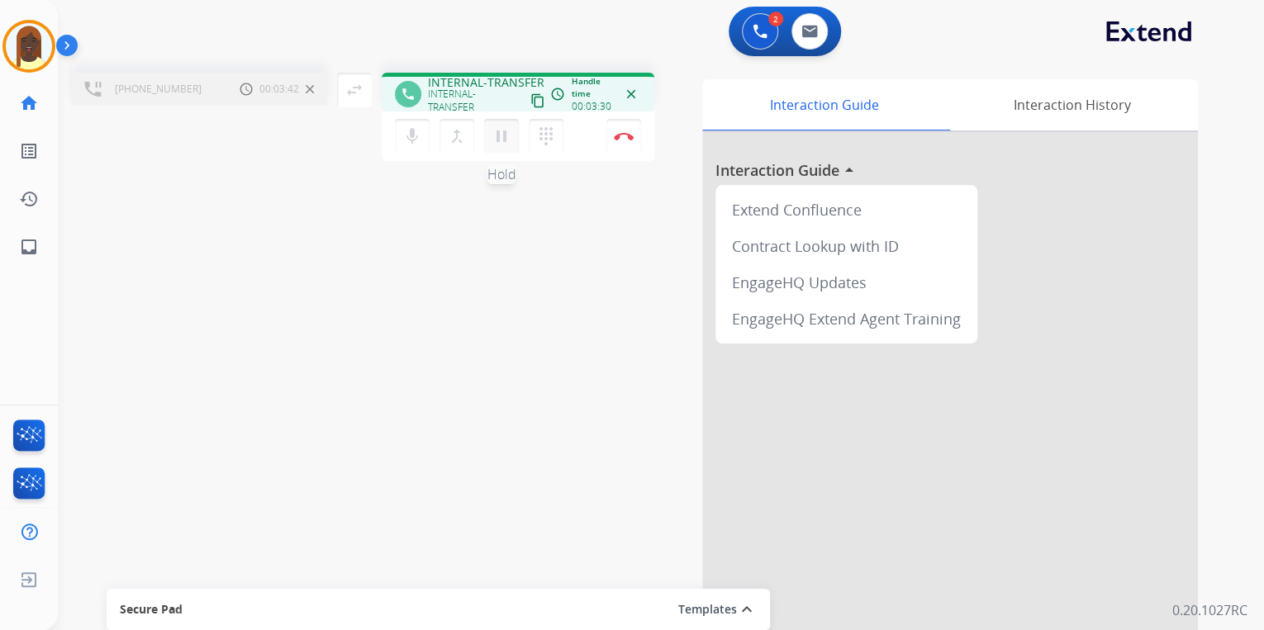
click at [498, 135] on mat-icon "pause" at bounding box center [502, 136] width 20 height 20
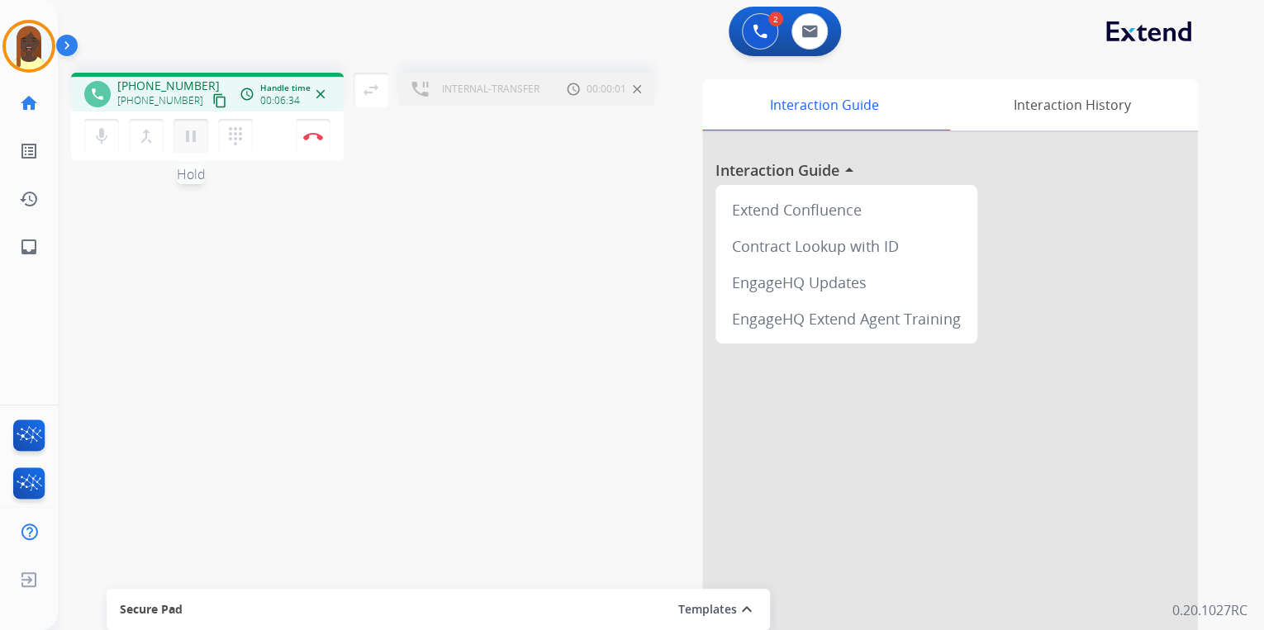
click at [188, 135] on mat-icon "pause" at bounding box center [191, 136] width 20 height 20
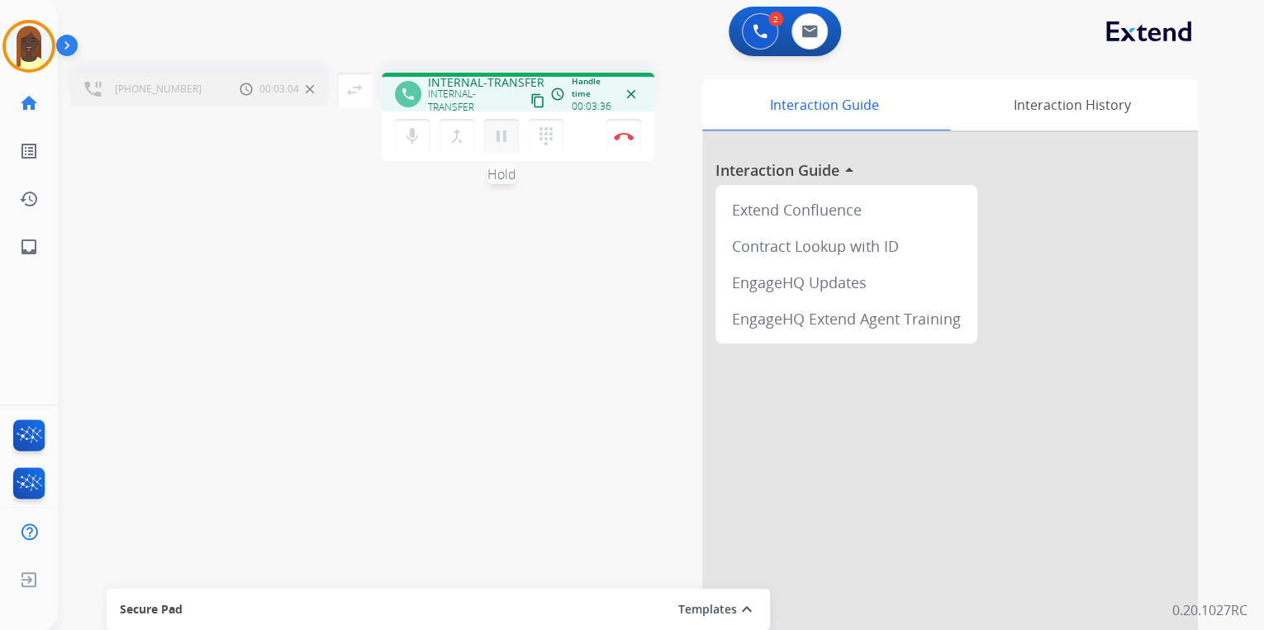
click at [499, 138] on mat-icon "pause" at bounding box center [502, 136] width 20 height 20
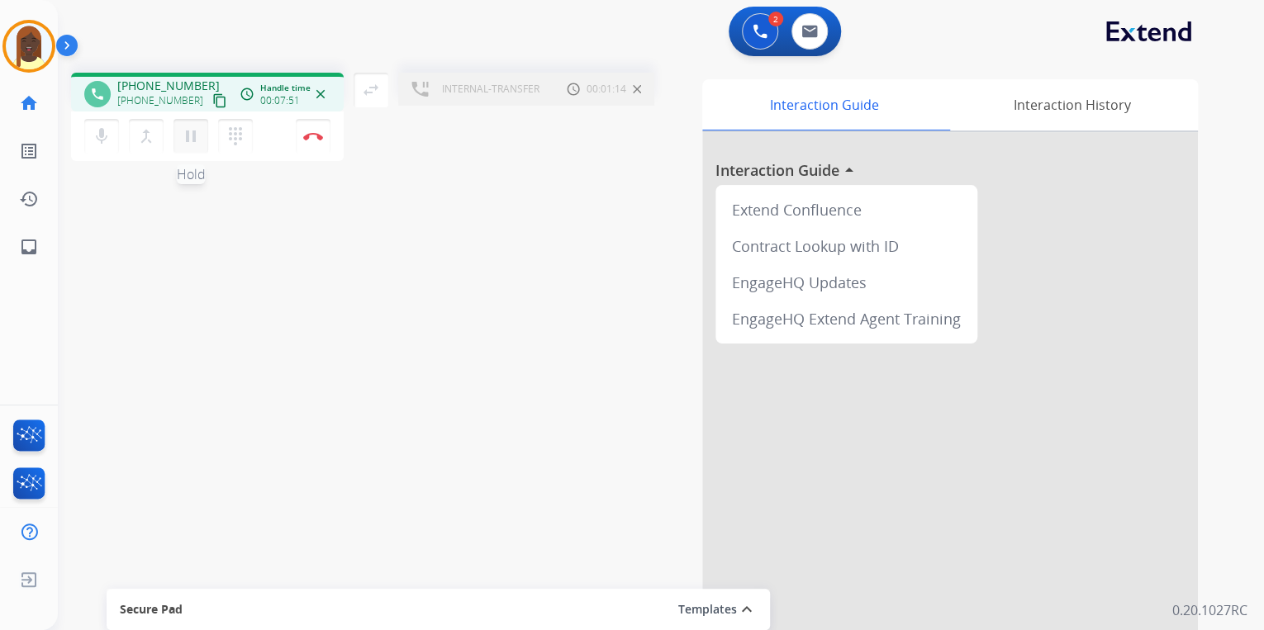
click at [192, 145] on mat-icon "pause" at bounding box center [191, 136] width 20 height 20
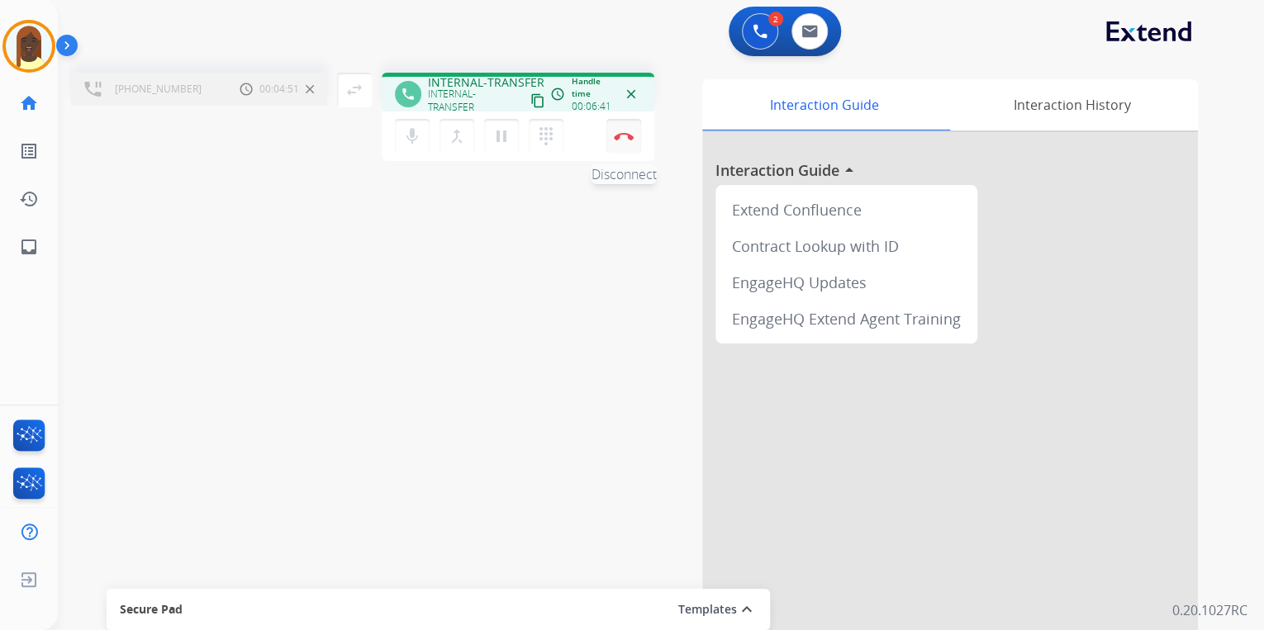
click at [634, 140] on button "Disconnect" at bounding box center [623, 136] width 35 height 35
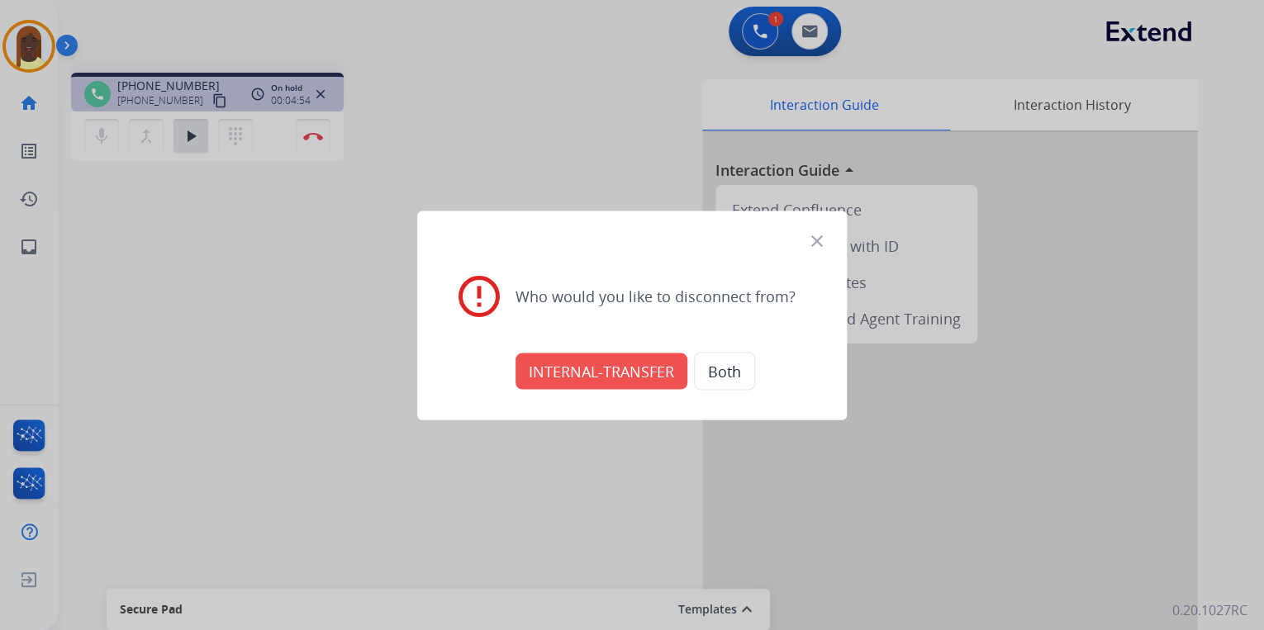
click at [615, 364] on button "INTERNAL-TRANSFER" at bounding box center [602, 371] width 172 height 36
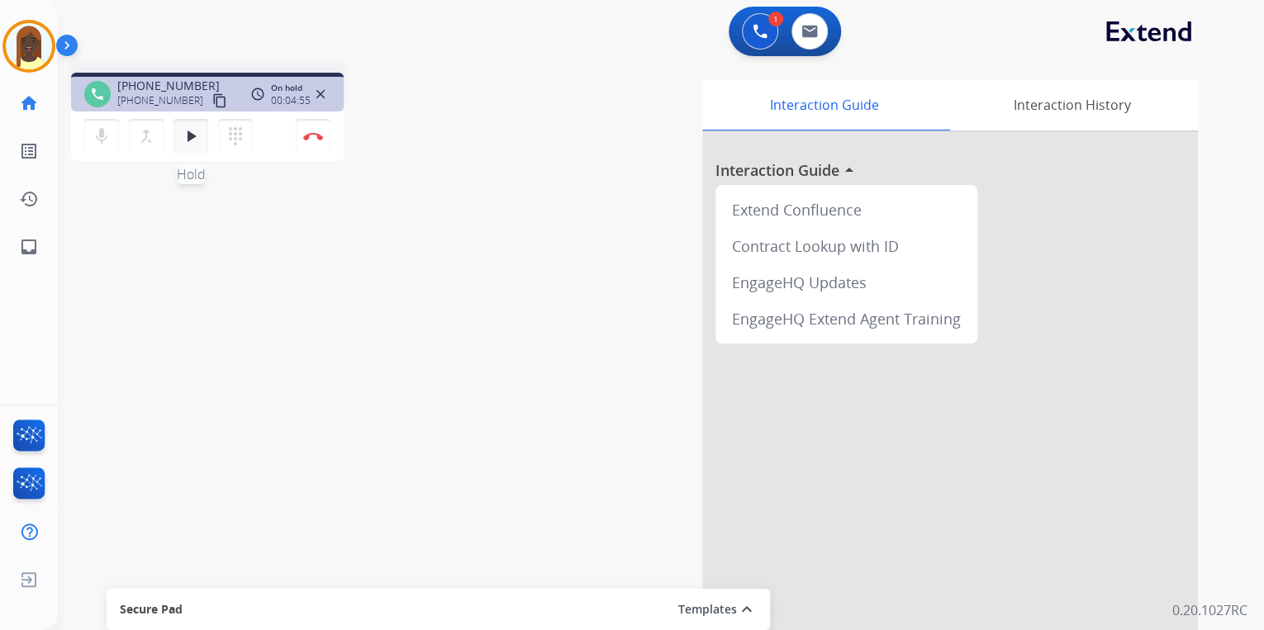
click at [191, 139] on mat-icon "play_arrow" at bounding box center [191, 136] width 20 height 20
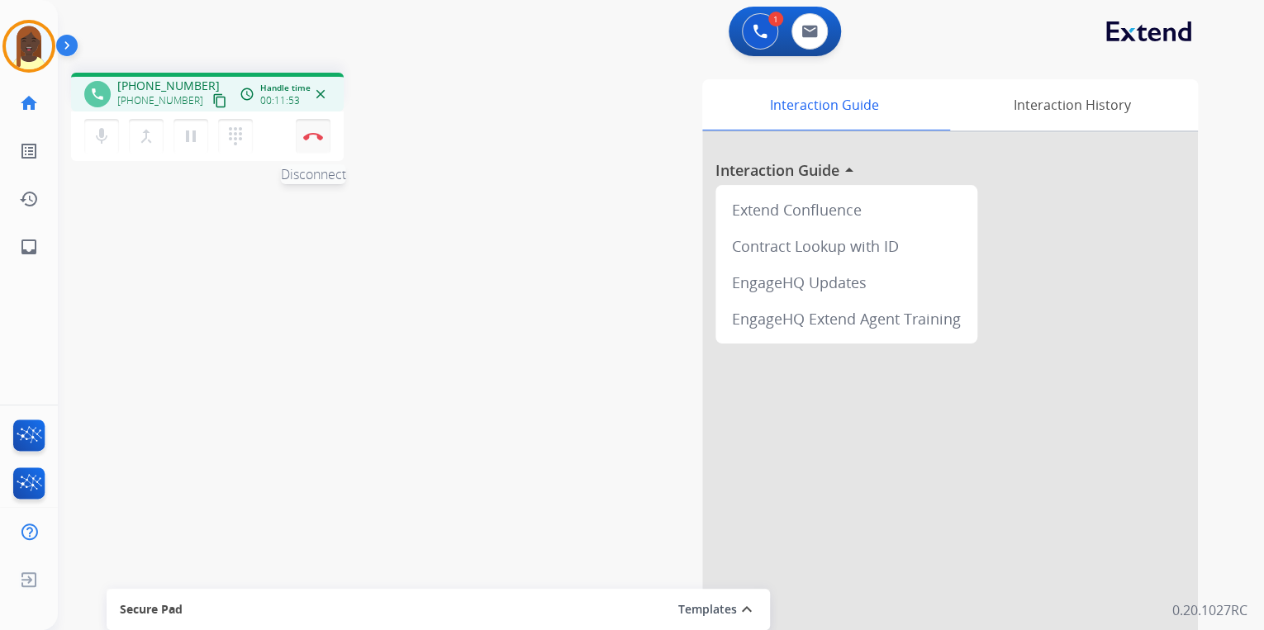
drag, startPoint x: 305, startPoint y: 136, endPoint x: 317, endPoint y: 107, distance: 32.2
click at [306, 136] on img at bounding box center [313, 136] width 20 height 8
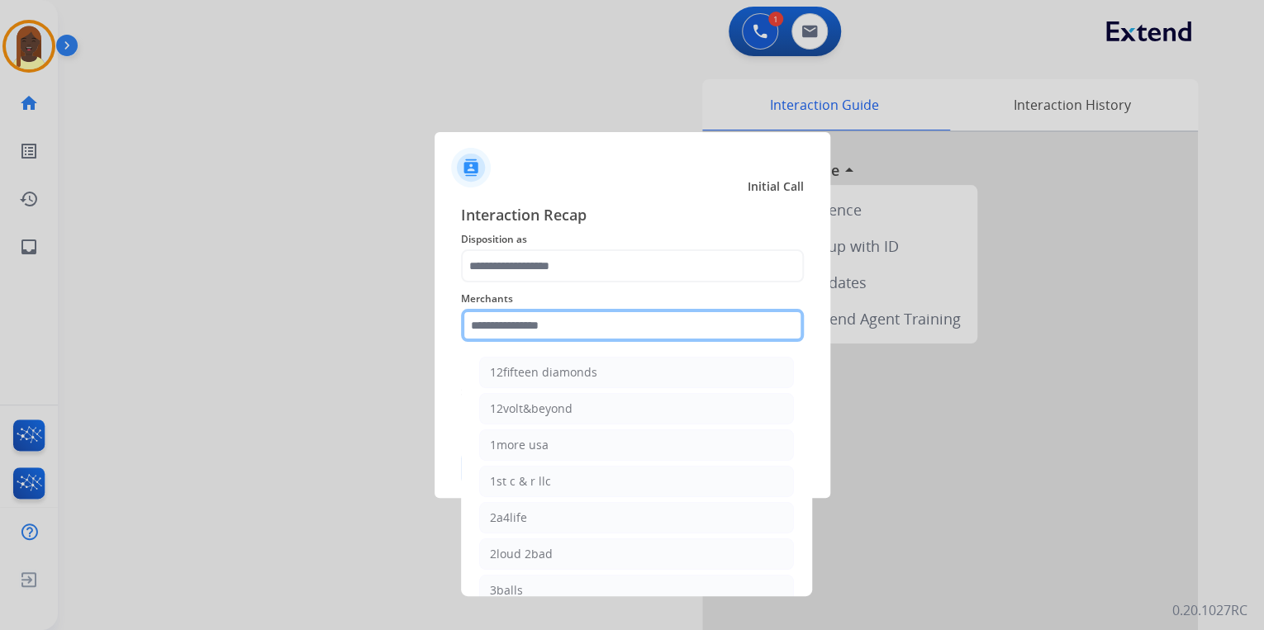
click at [493, 330] on input "text" at bounding box center [632, 325] width 343 height 33
type input "***"
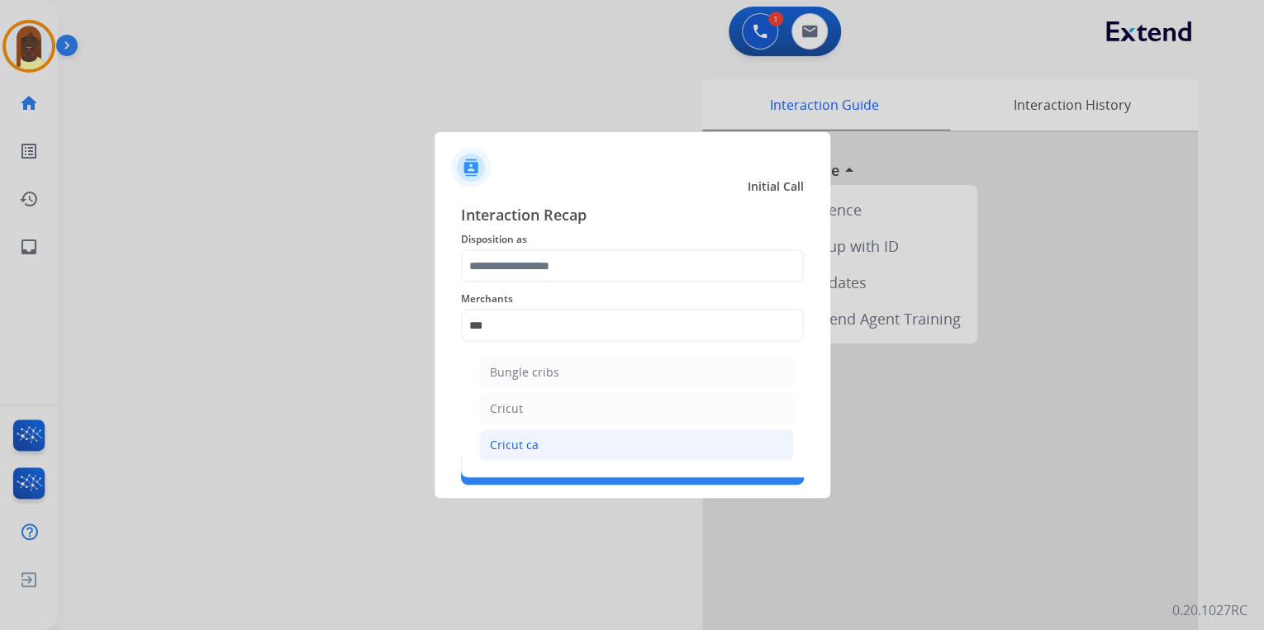
drag, startPoint x: 536, startPoint y: 443, endPoint x: 529, endPoint y: 327, distance: 115.9
click at [536, 440] on li "Cricut ca" at bounding box center [636, 445] width 315 height 31
type input "*********"
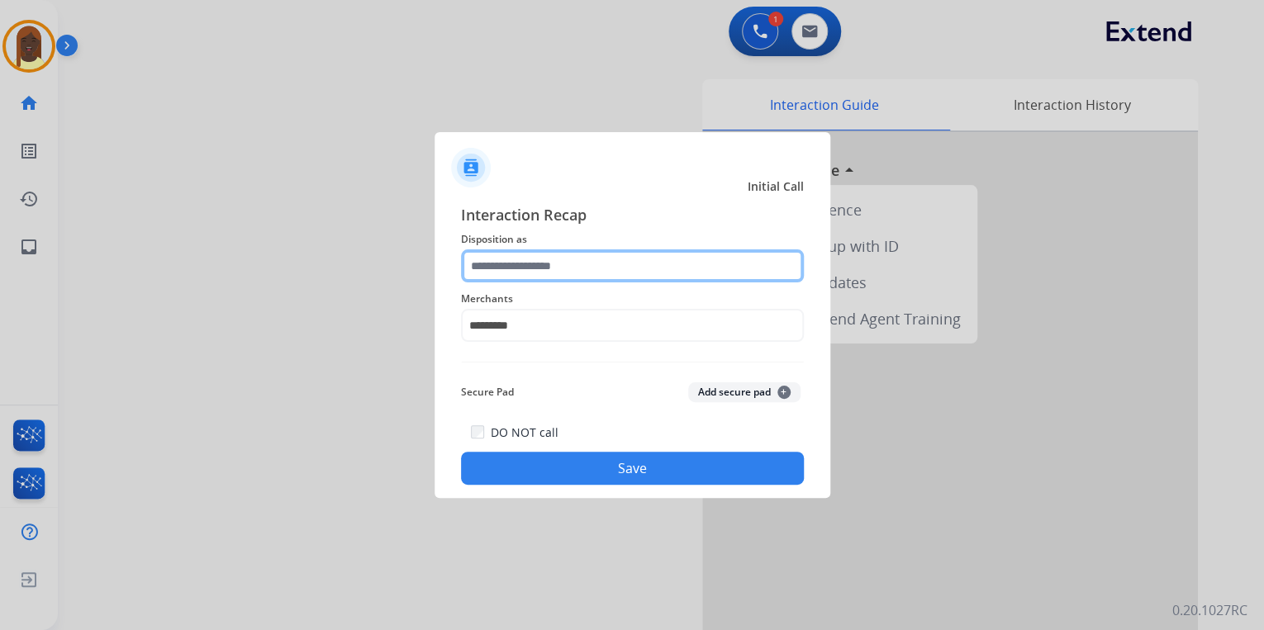
click at [521, 269] on input "text" at bounding box center [632, 265] width 343 height 33
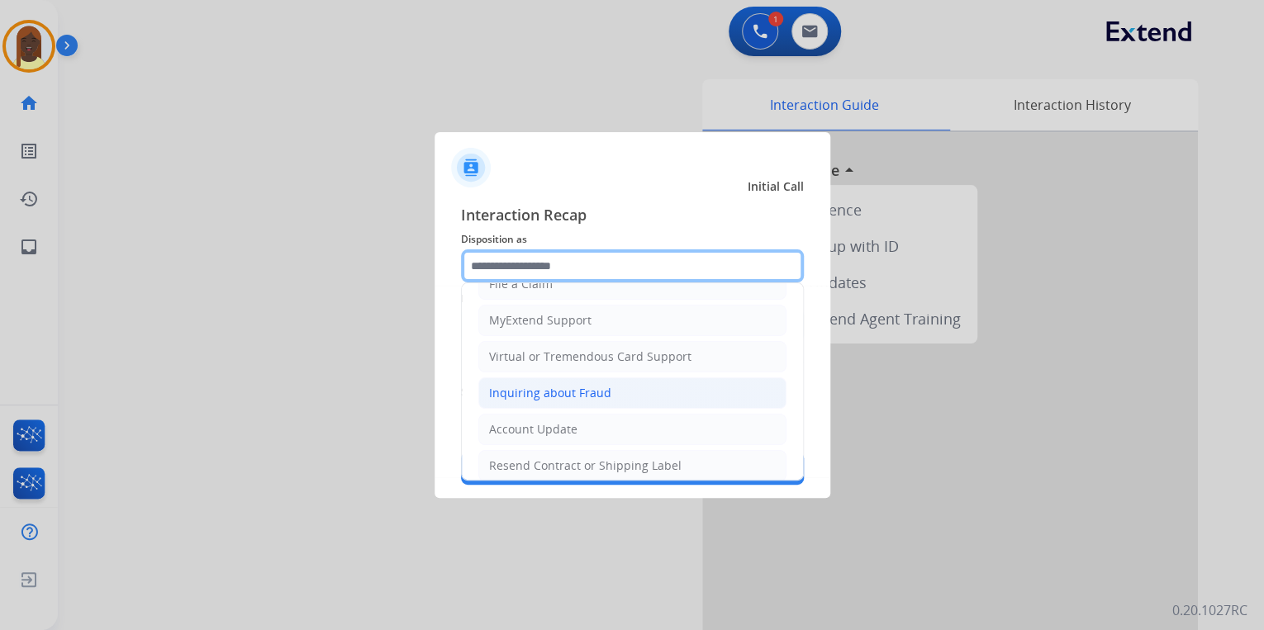
scroll to position [198, 0]
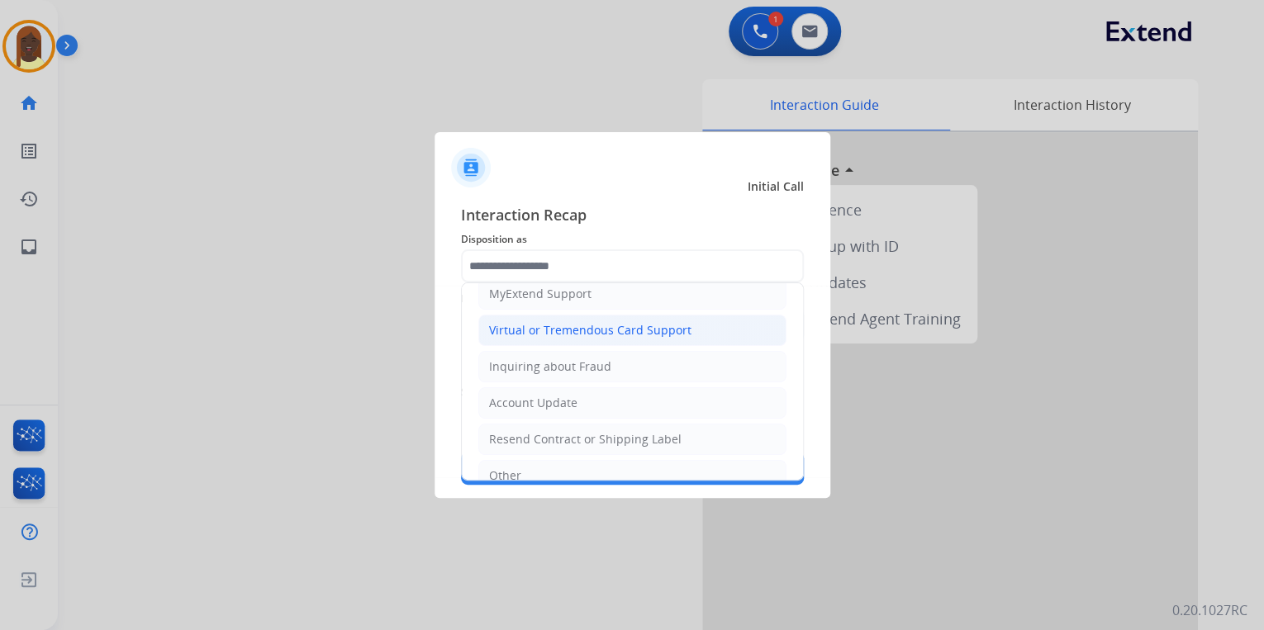
click at [555, 327] on div "Virtual or Tremendous Card Support" at bounding box center [590, 330] width 202 height 17
type input "**********"
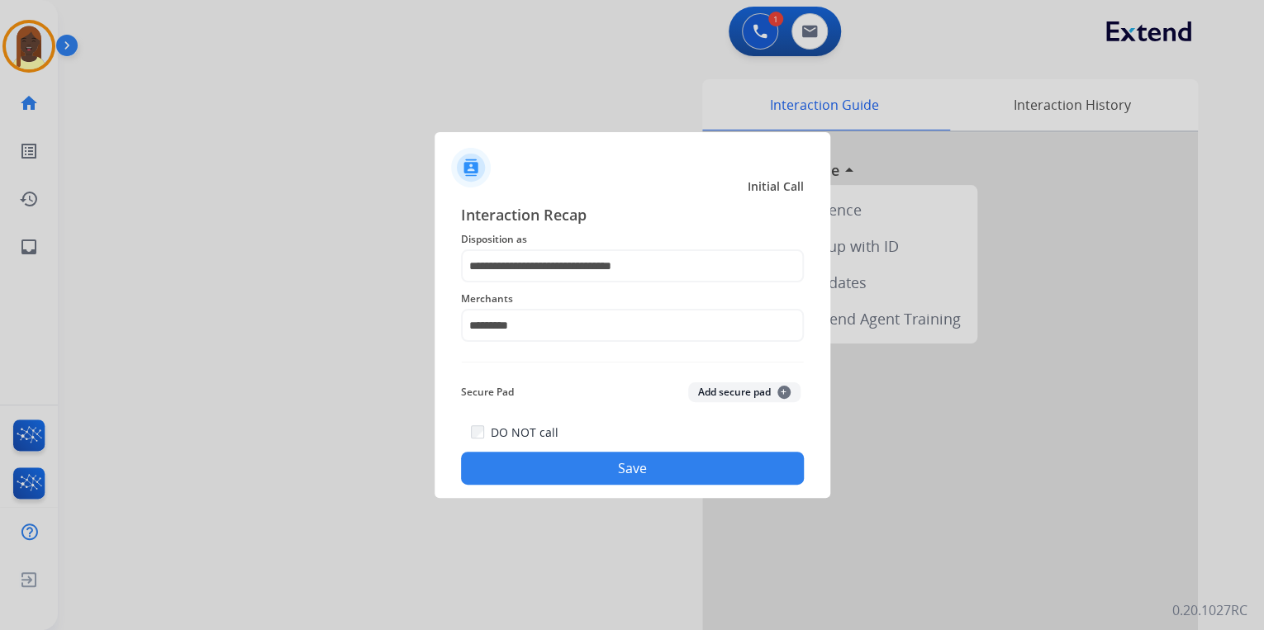
click at [558, 473] on button "Save" at bounding box center [632, 468] width 343 height 33
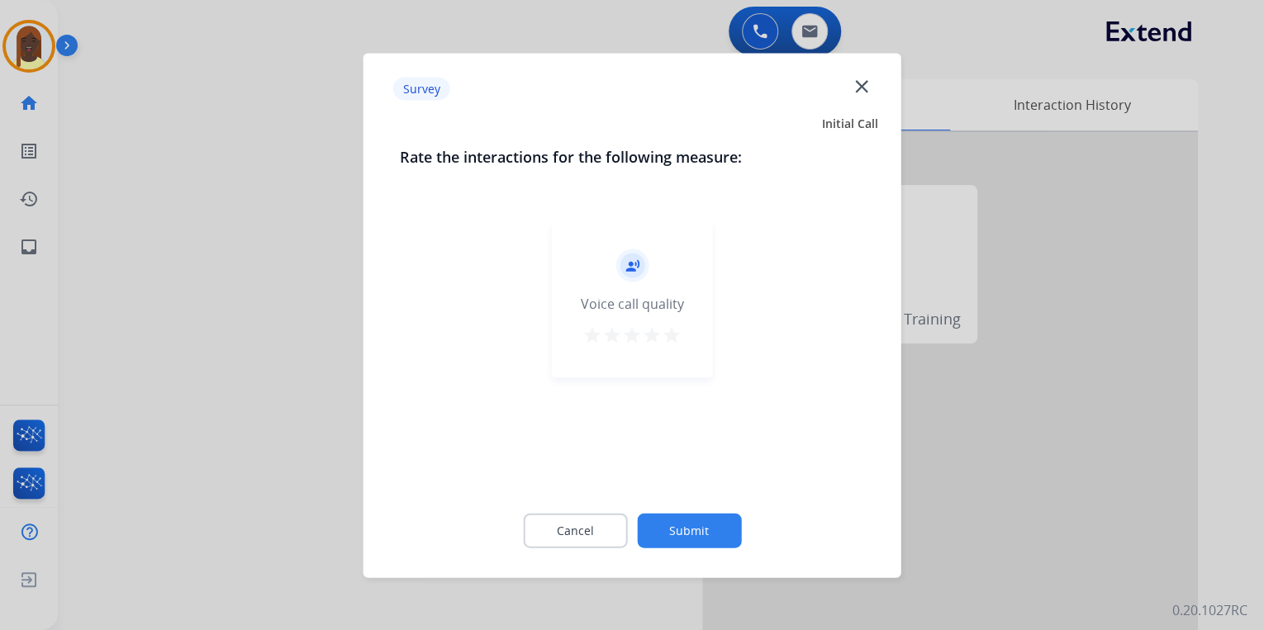
drag, startPoint x: 669, startPoint y: 337, endPoint x: 683, endPoint y: 382, distance: 46.8
click at [672, 340] on mat-icon "star" at bounding box center [672, 335] width 20 height 20
click at [685, 527] on button "Submit" at bounding box center [689, 530] width 104 height 35
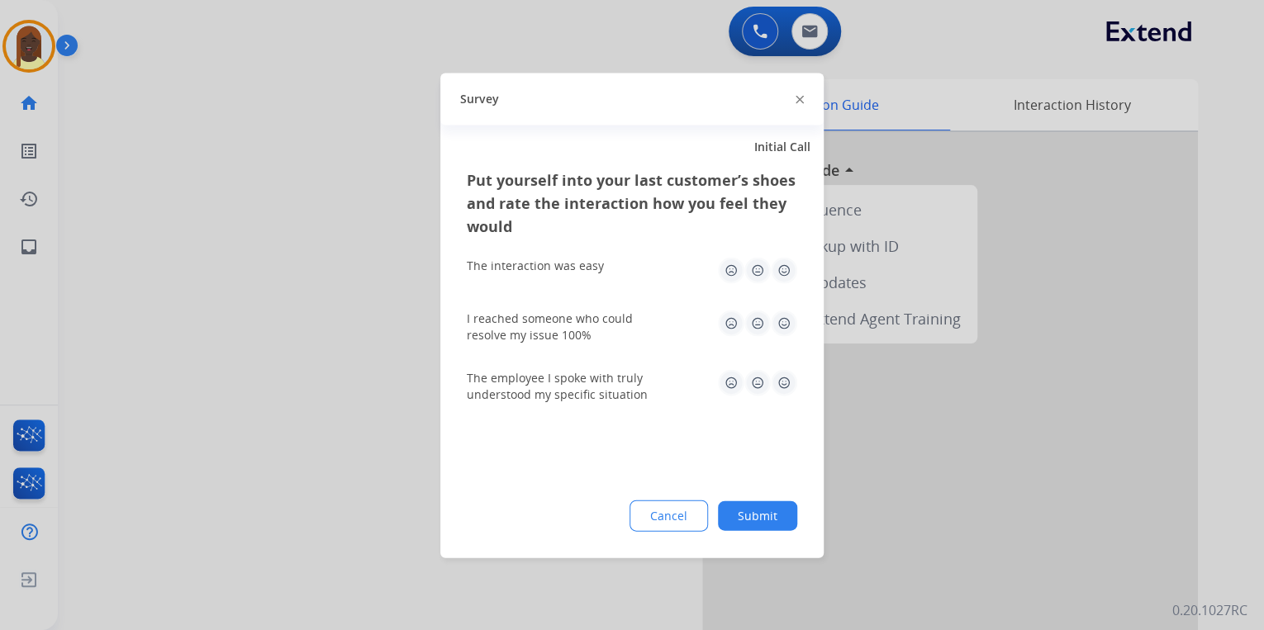
click at [796, 100] on img at bounding box center [800, 100] width 8 height 8
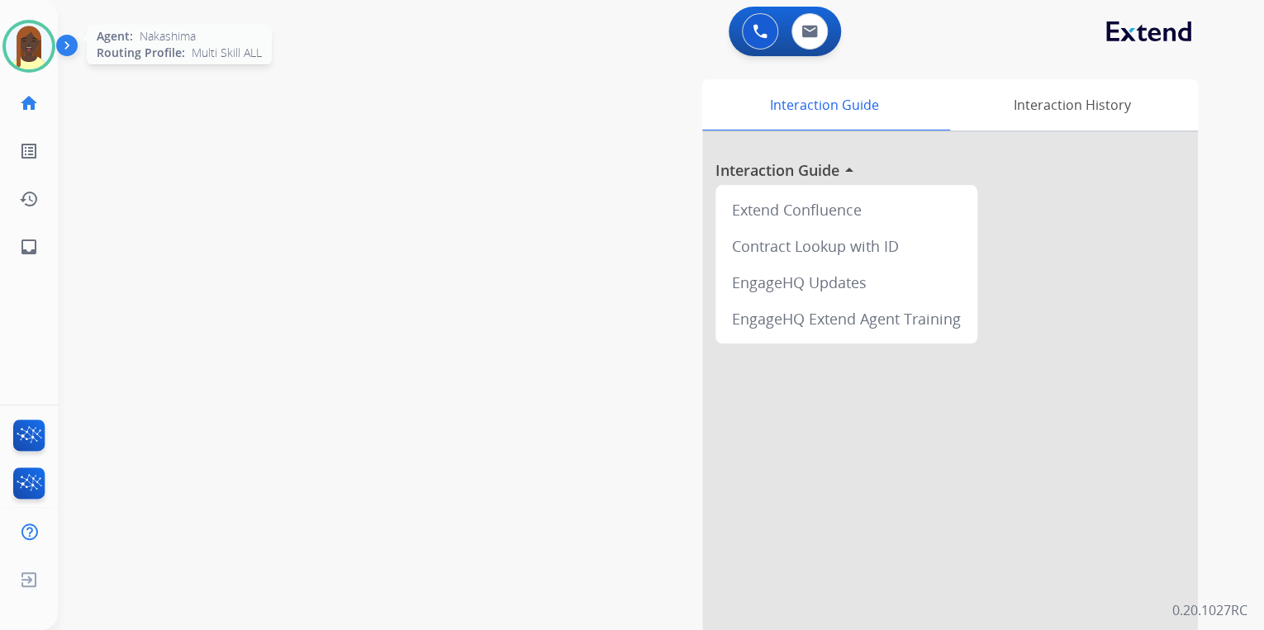
click at [37, 50] on img at bounding box center [29, 46] width 46 height 46
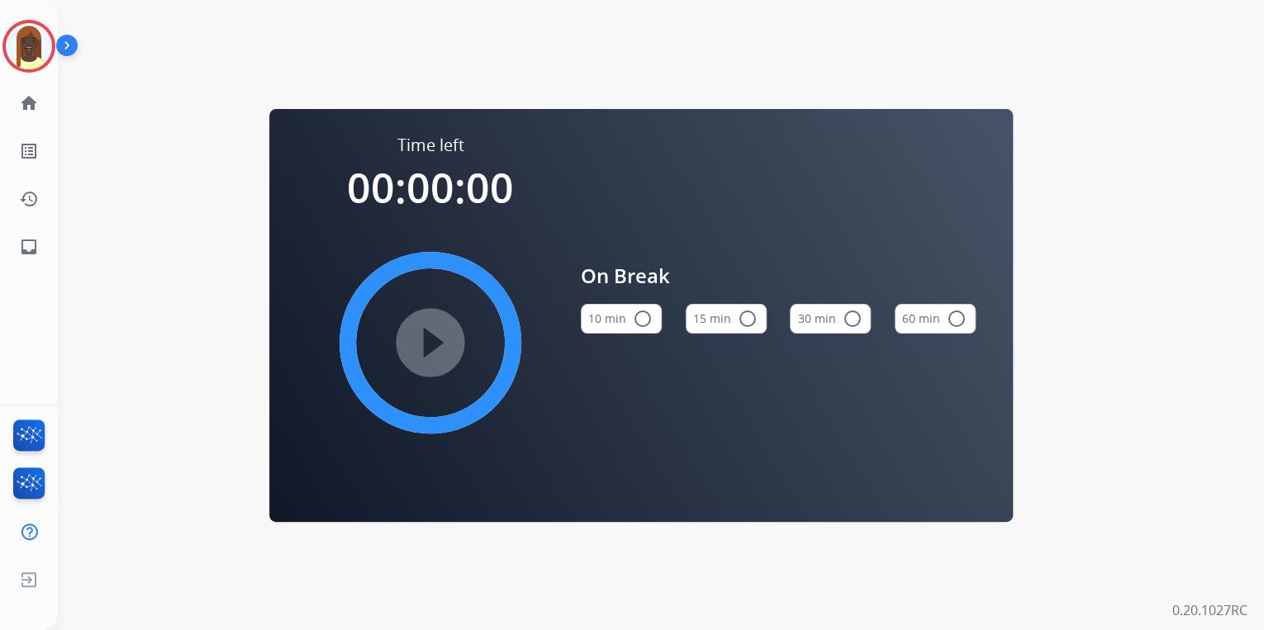
click at [743, 321] on mat-icon "radio_button_unchecked" at bounding box center [748, 319] width 20 height 20
click at [438, 340] on mat-icon "play_circle_filled" at bounding box center [431, 343] width 20 height 20
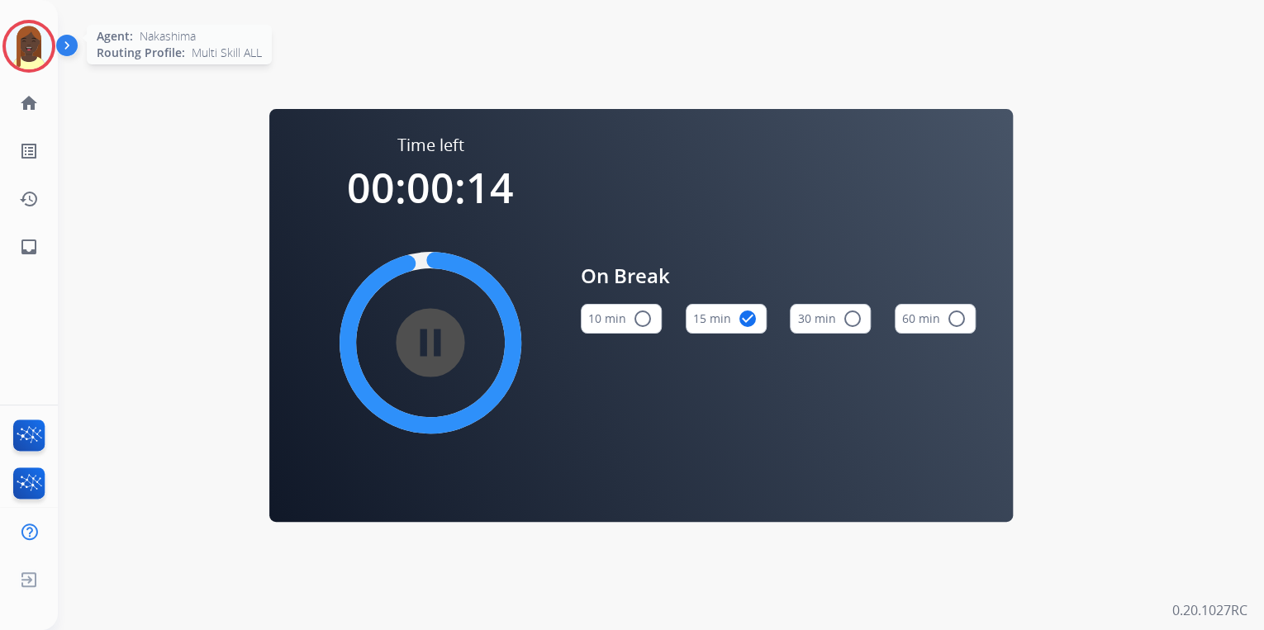
click at [30, 63] on img at bounding box center [29, 46] width 46 height 46
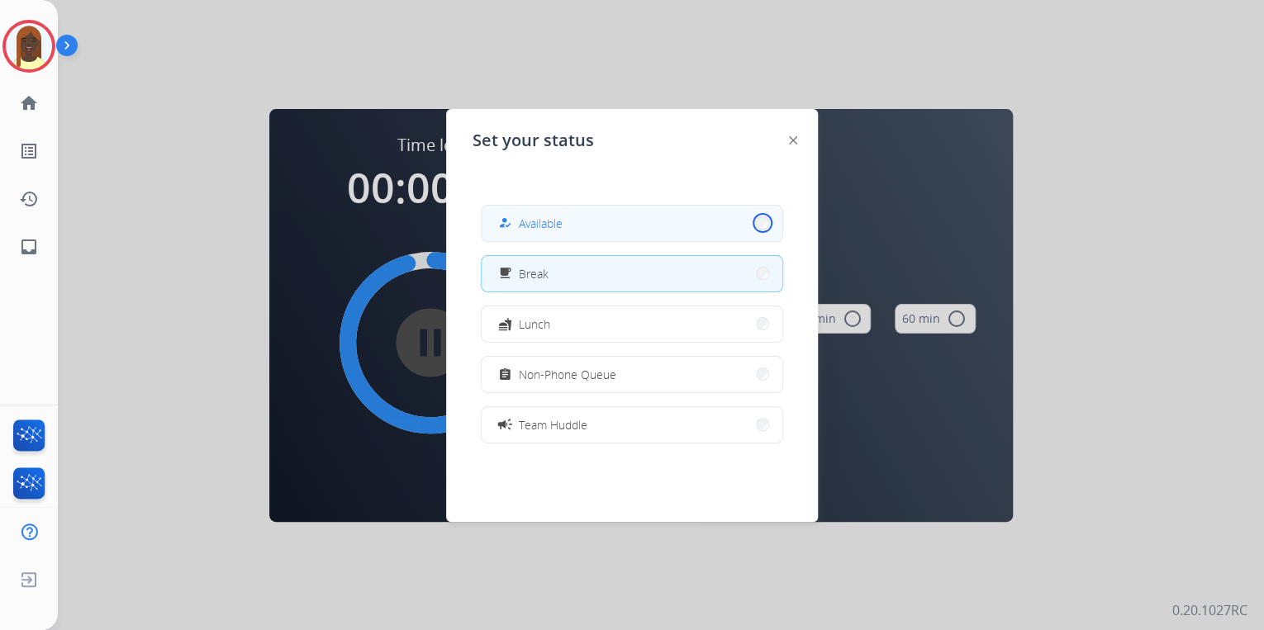
click at [750, 222] on button "how_to_reg Available" at bounding box center [632, 224] width 301 height 36
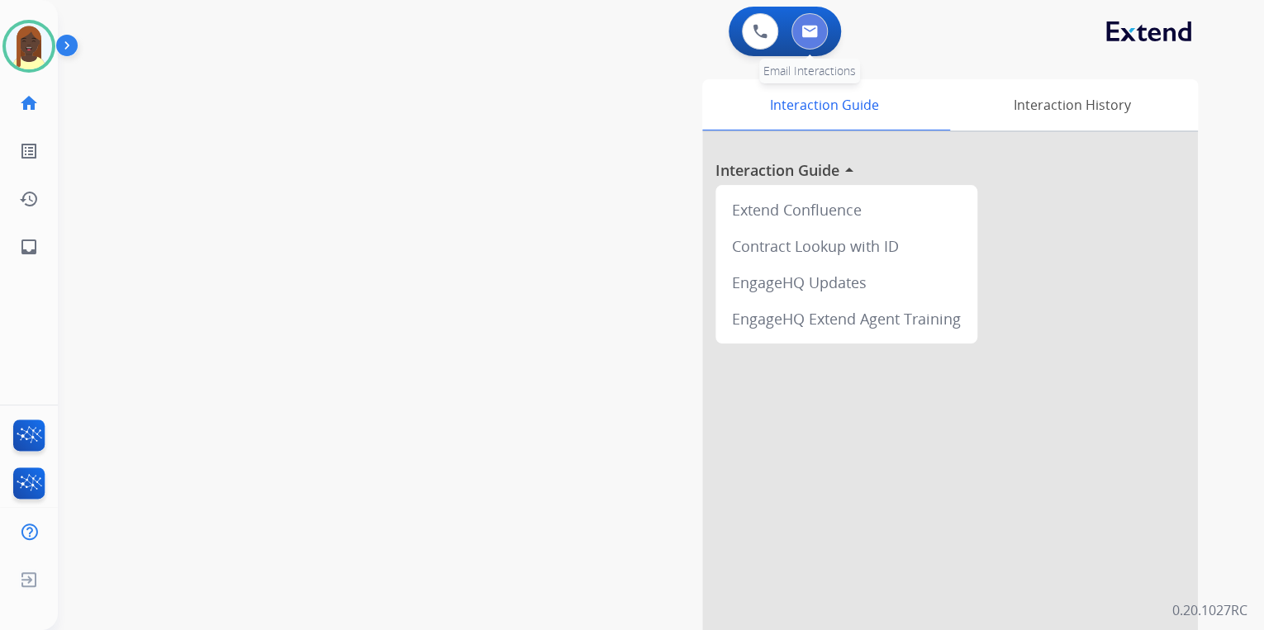
click at [814, 40] on button at bounding box center [809, 31] width 36 height 36
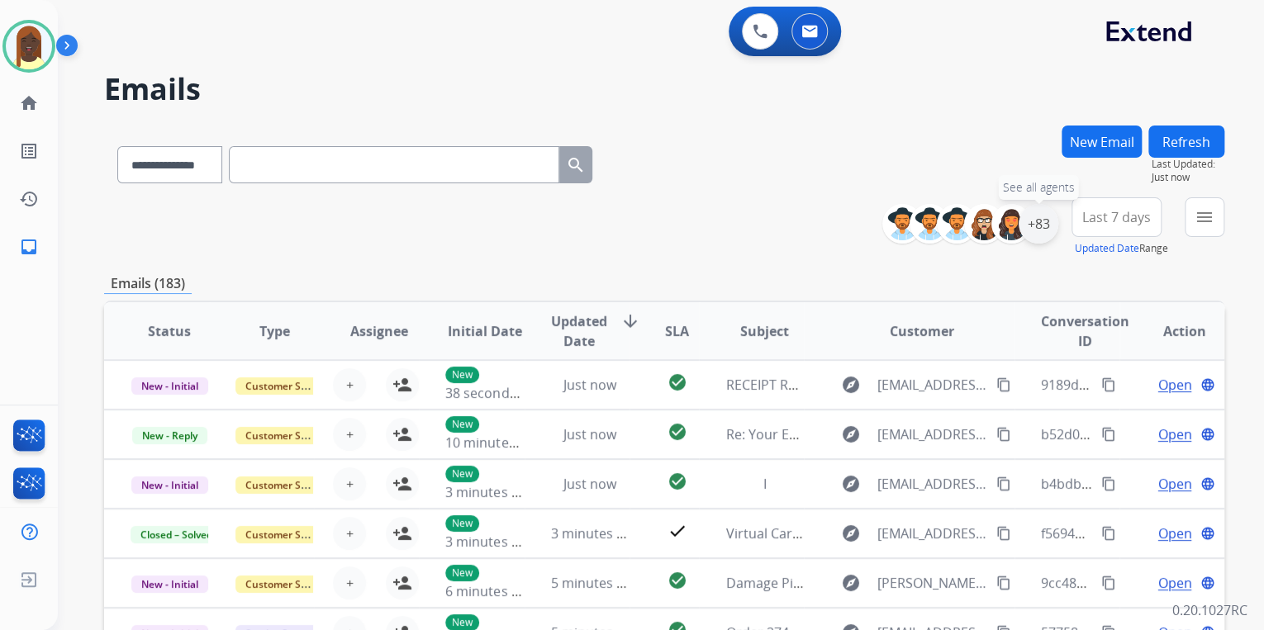
click at [1033, 235] on div "+83" at bounding box center [1039, 224] width 40 height 40
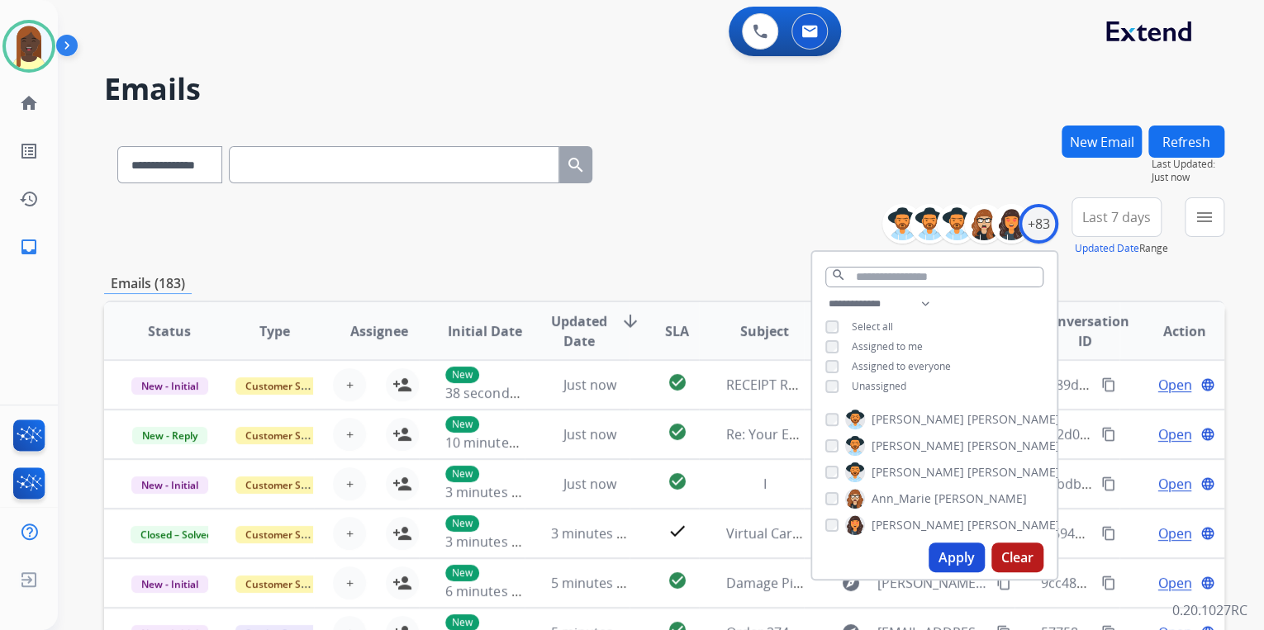
click at [954, 557] on button "Apply" at bounding box center [957, 558] width 56 height 30
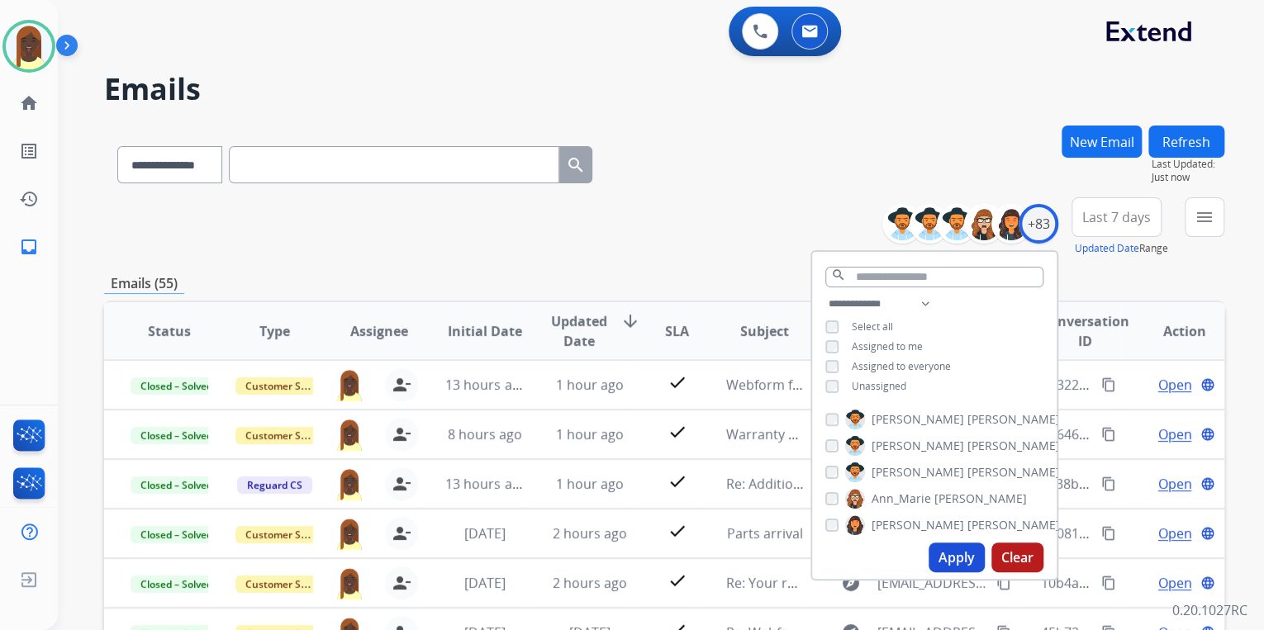
click at [443, 100] on h2 "Emails" at bounding box center [664, 89] width 1120 height 33
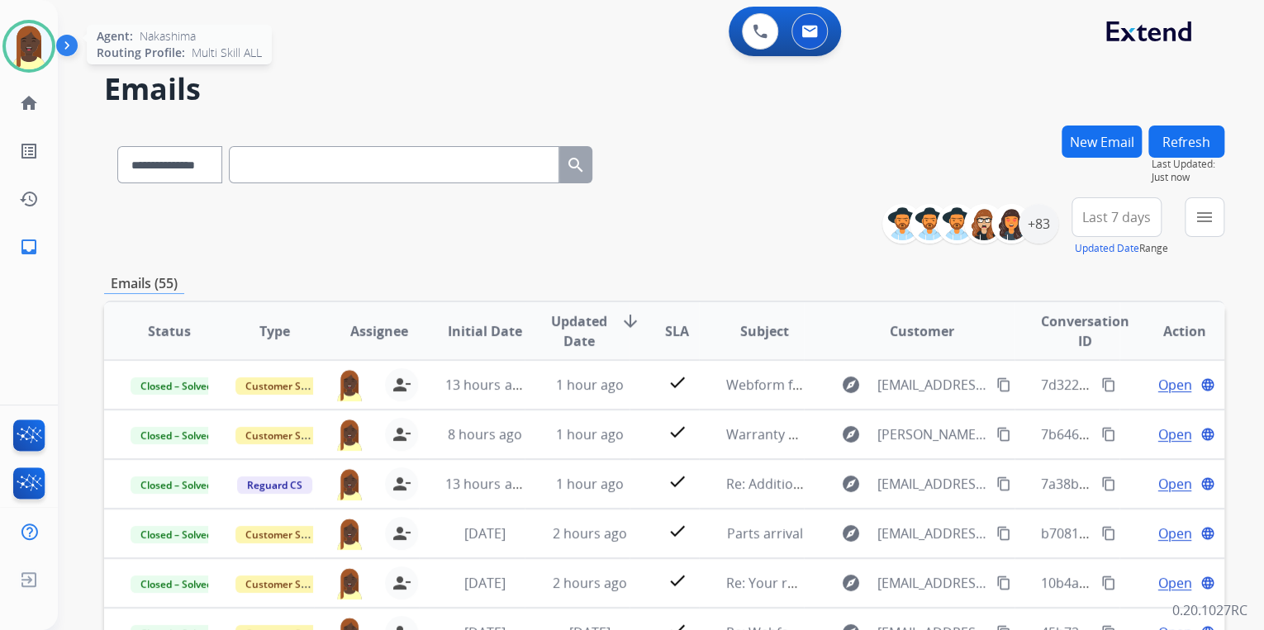
click at [27, 56] on img at bounding box center [29, 46] width 46 height 46
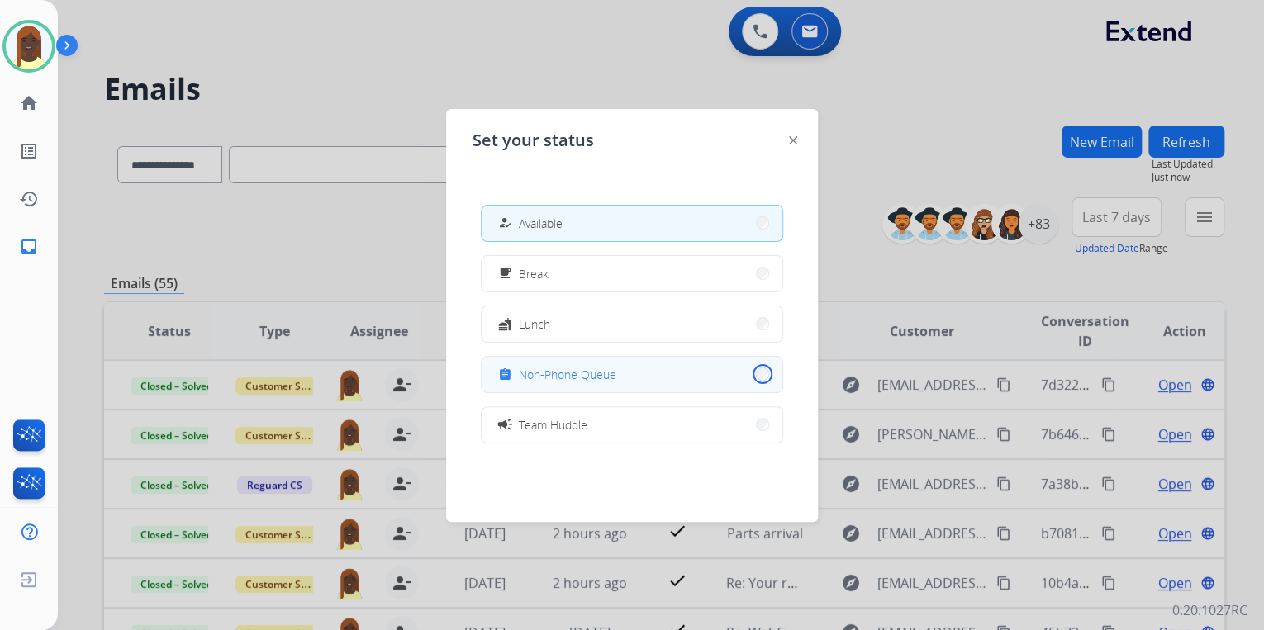
click at [750, 372] on button "assignment Non-Phone Queue" at bounding box center [632, 375] width 301 height 36
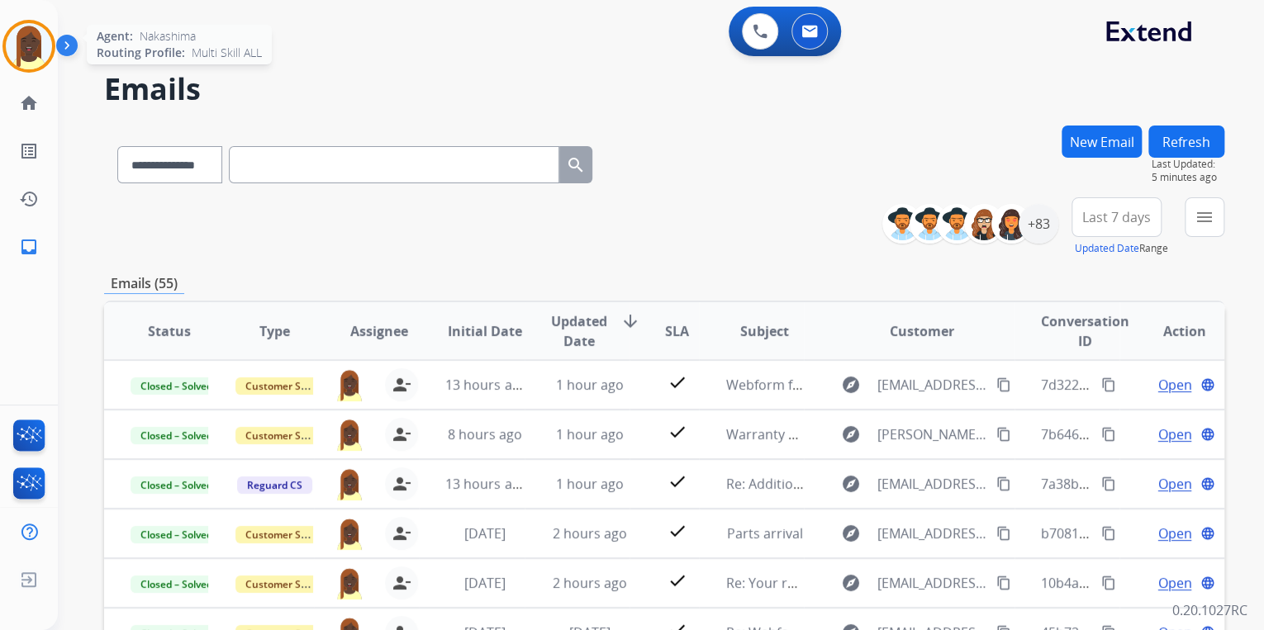
click at [40, 49] on img at bounding box center [29, 46] width 46 height 46
click at [758, 181] on div "**********" at bounding box center [664, 162] width 1120 height 72
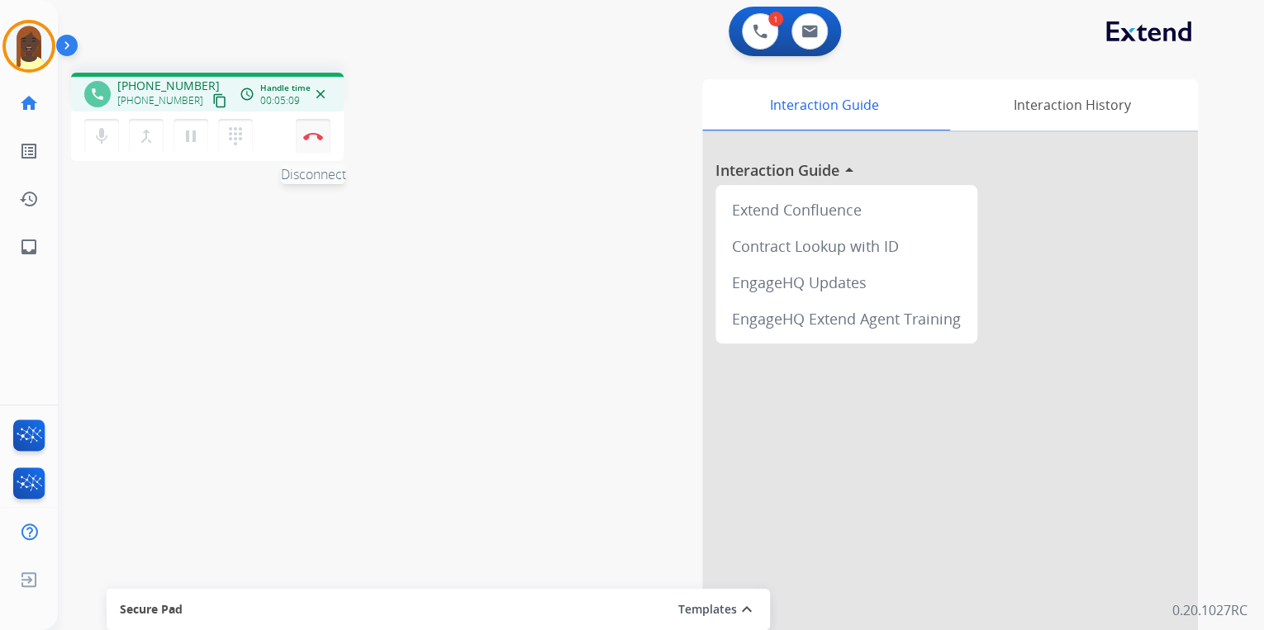
click at [311, 141] on button "Disconnect" at bounding box center [313, 136] width 35 height 35
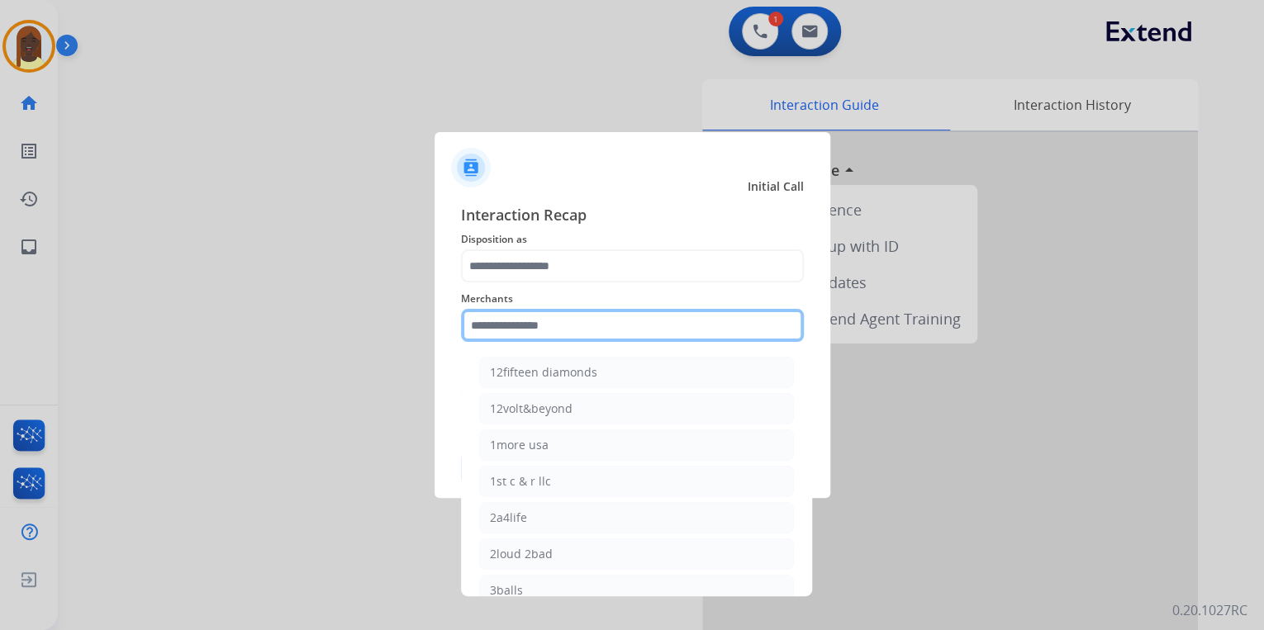
click at [516, 327] on input "text" at bounding box center [632, 325] width 343 height 33
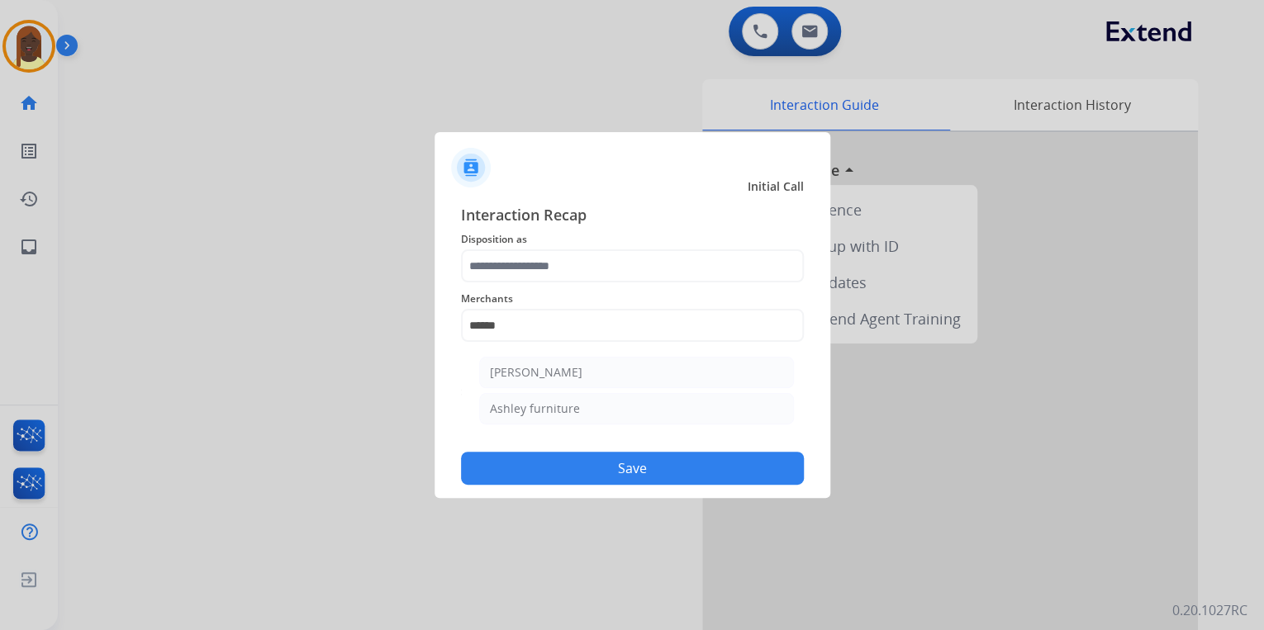
drag, startPoint x: 549, startPoint y: 370, endPoint x: 549, endPoint y: 336, distance: 33.9
click at [549, 367] on div "[PERSON_NAME]" at bounding box center [536, 372] width 93 height 17
type input "**********"
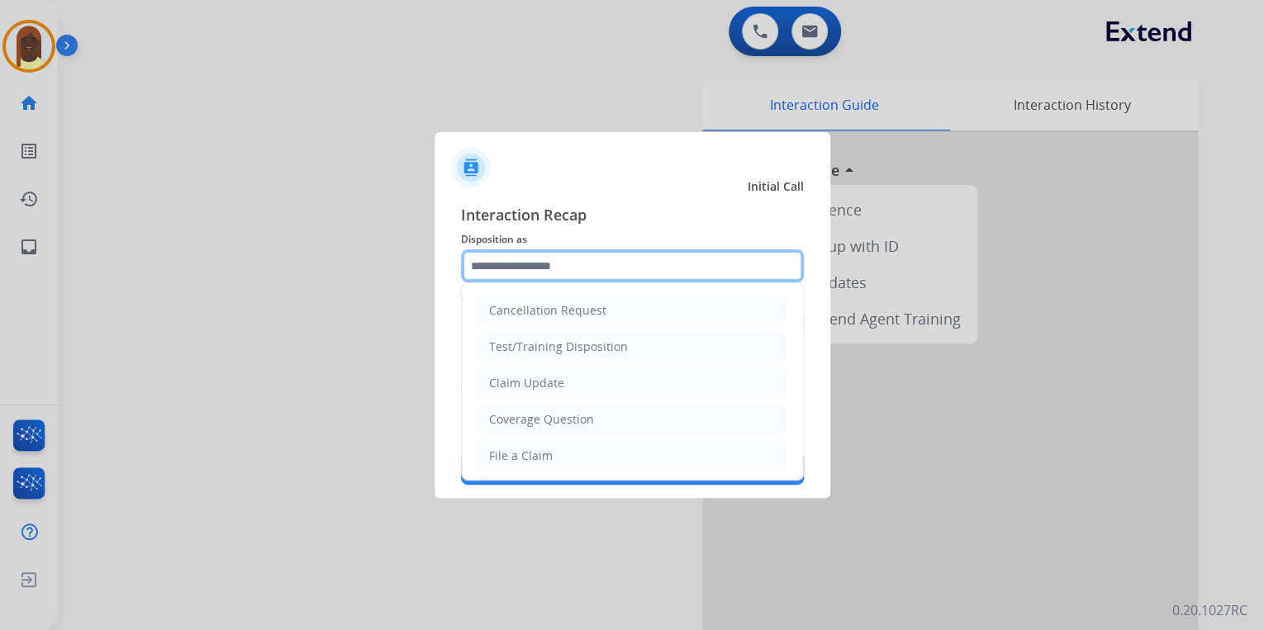
click at [560, 261] on input "text" at bounding box center [632, 265] width 343 height 33
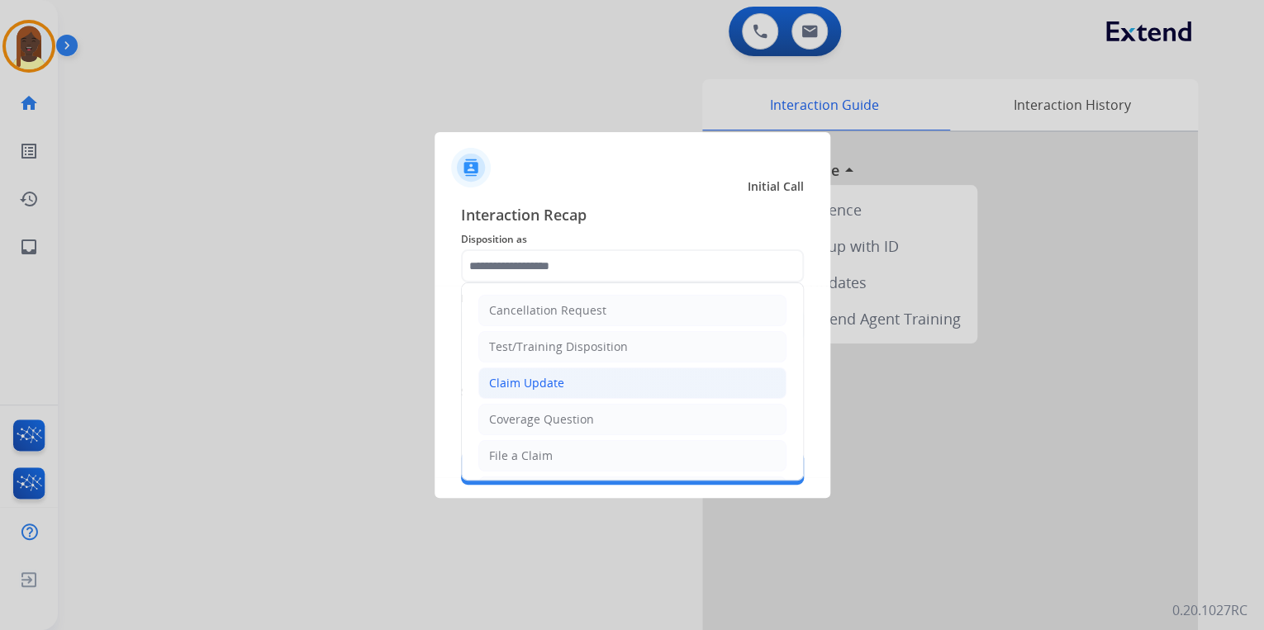
click at [552, 377] on div "Claim Update" at bounding box center [526, 383] width 75 height 17
type input "**********"
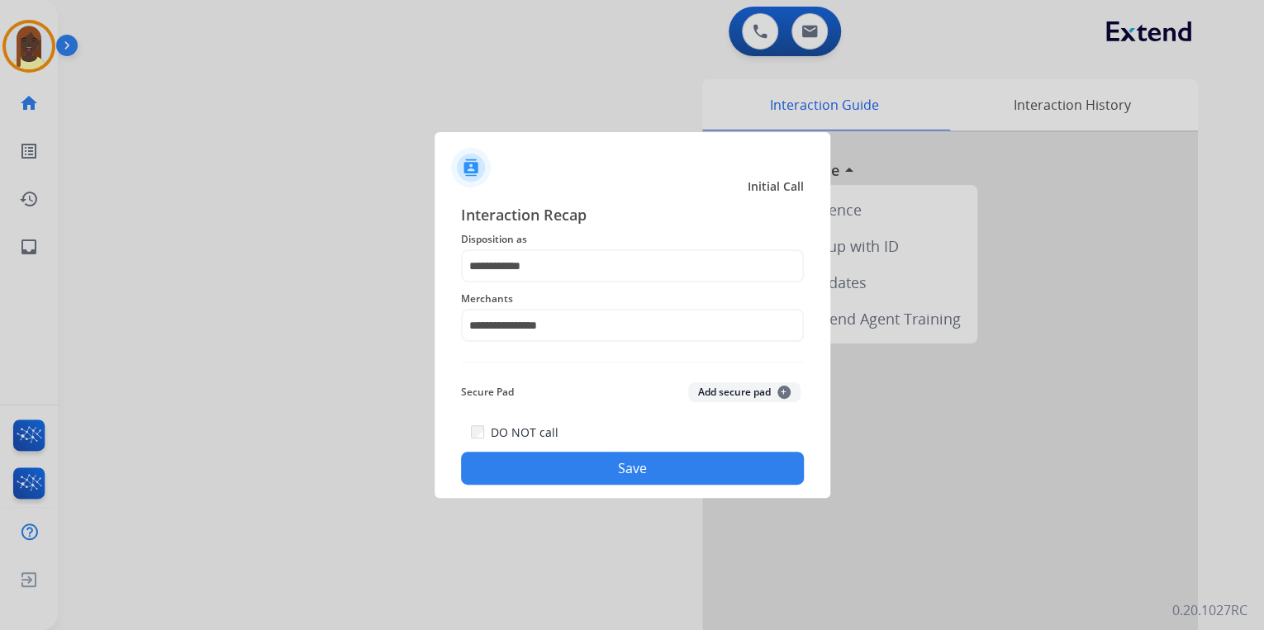
click at [592, 463] on button "Save" at bounding box center [632, 468] width 343 height 33
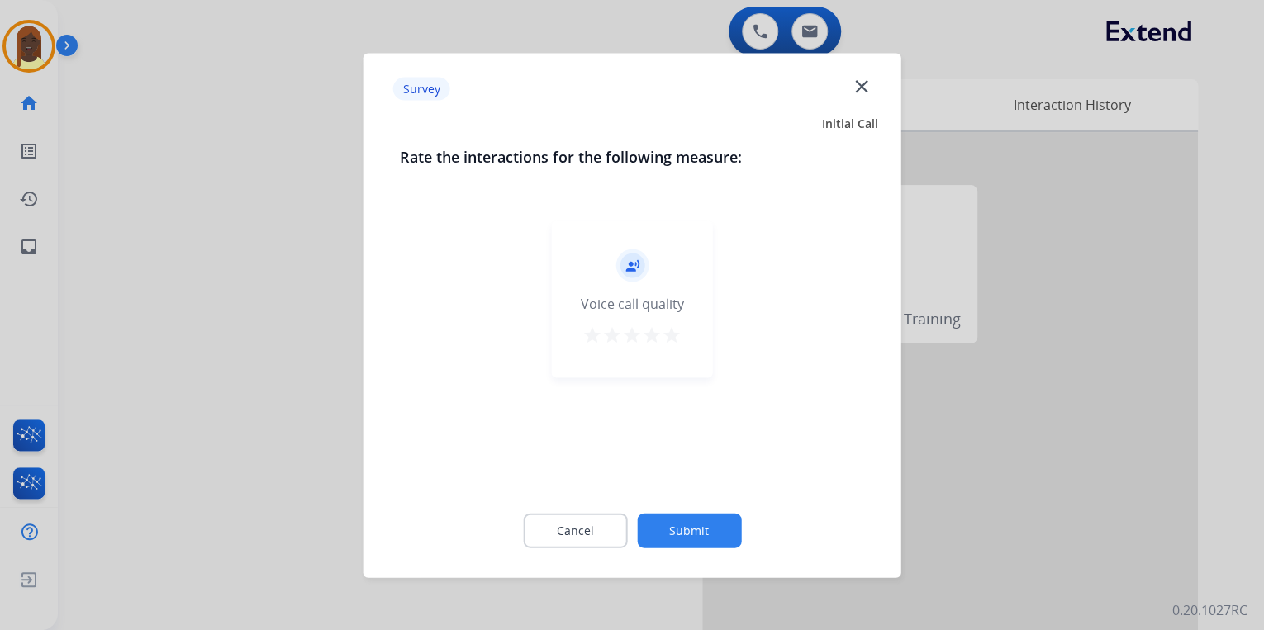
click at [671, 332] on mat-icon "star" at bounding box center [672, 335] width 20 height 20
click at [710, 535] on button "Submit" at bounding box center [689, 530] width 104 height 35
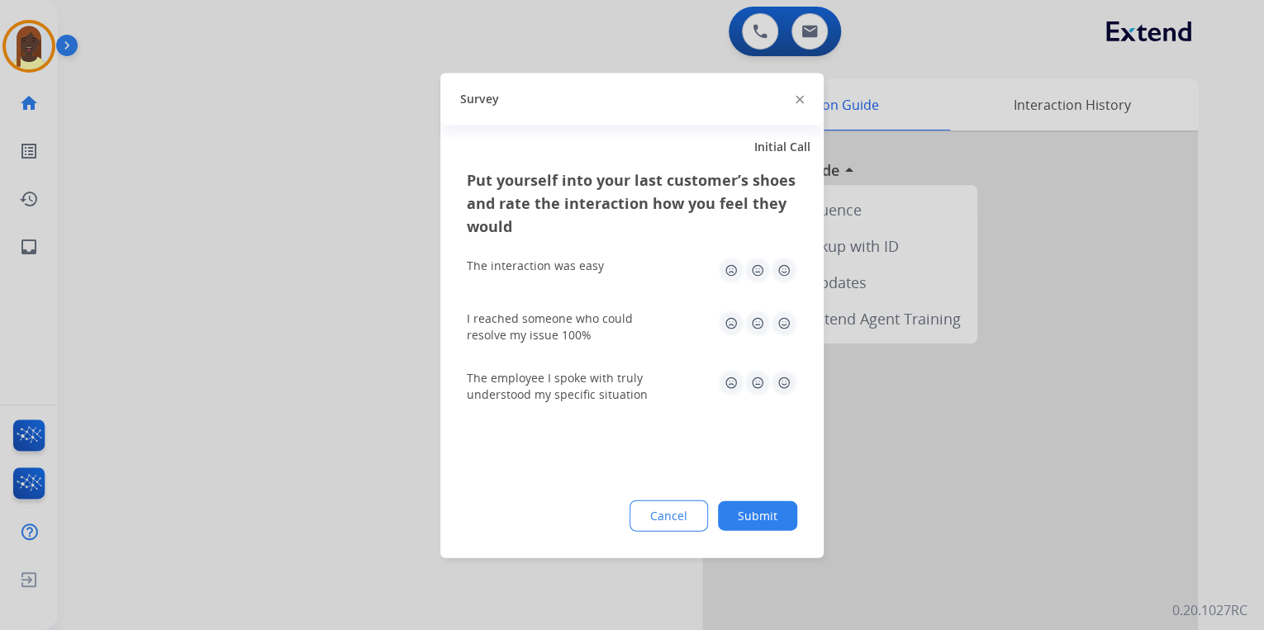
click at [798, 92] on div at bounding box center [800, 99] width 8 height 20
click at [800, 102] on img at bounding box center [800, 100] width 8 height 8
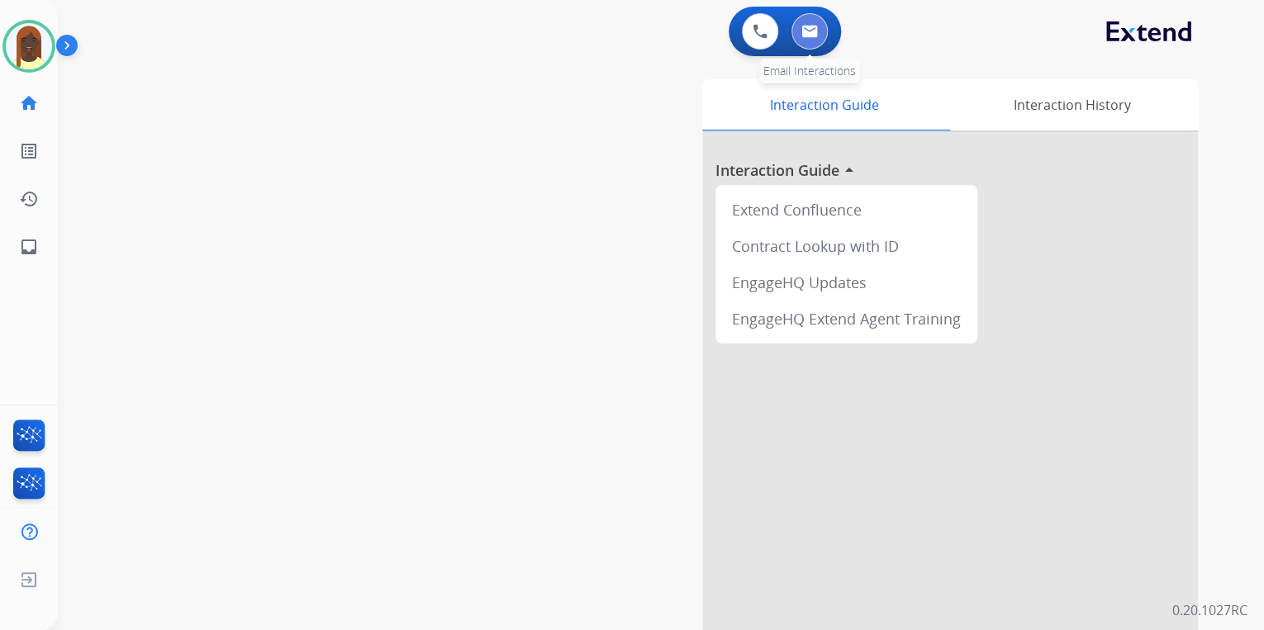
click at [820, 35] on button at bounding box center [809, 31] width 36 height 36
select select "**********"
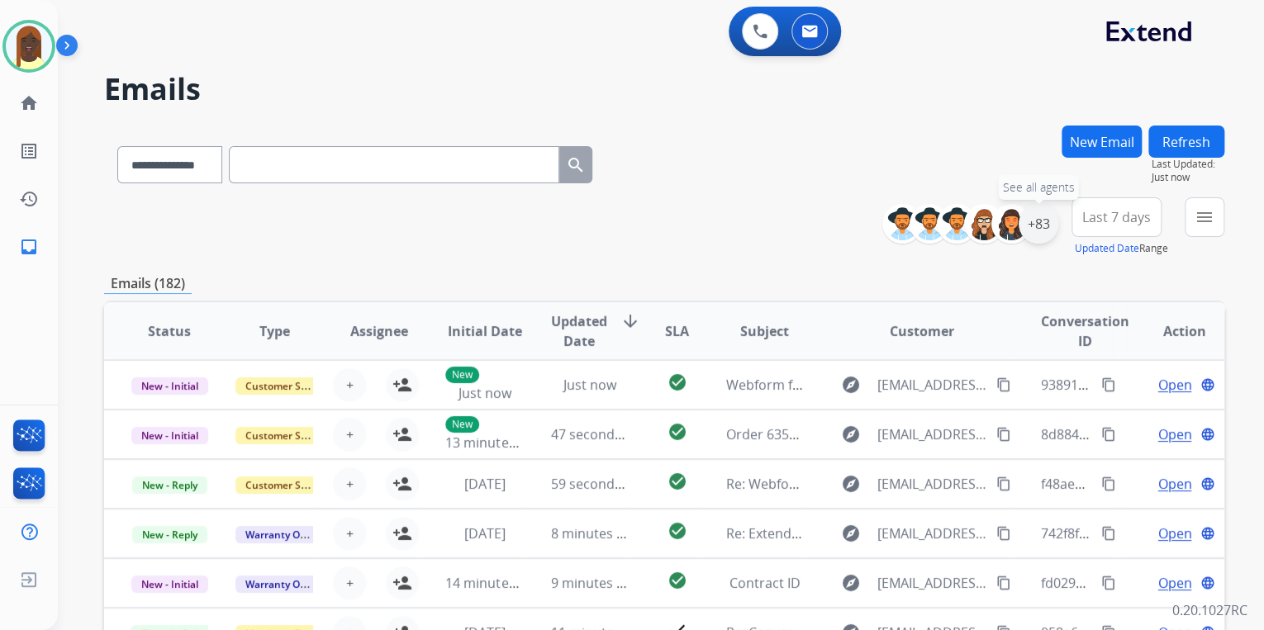
click at [1034, 235] on div "+83" at bounding box center [1039, 224] width 40 height 40
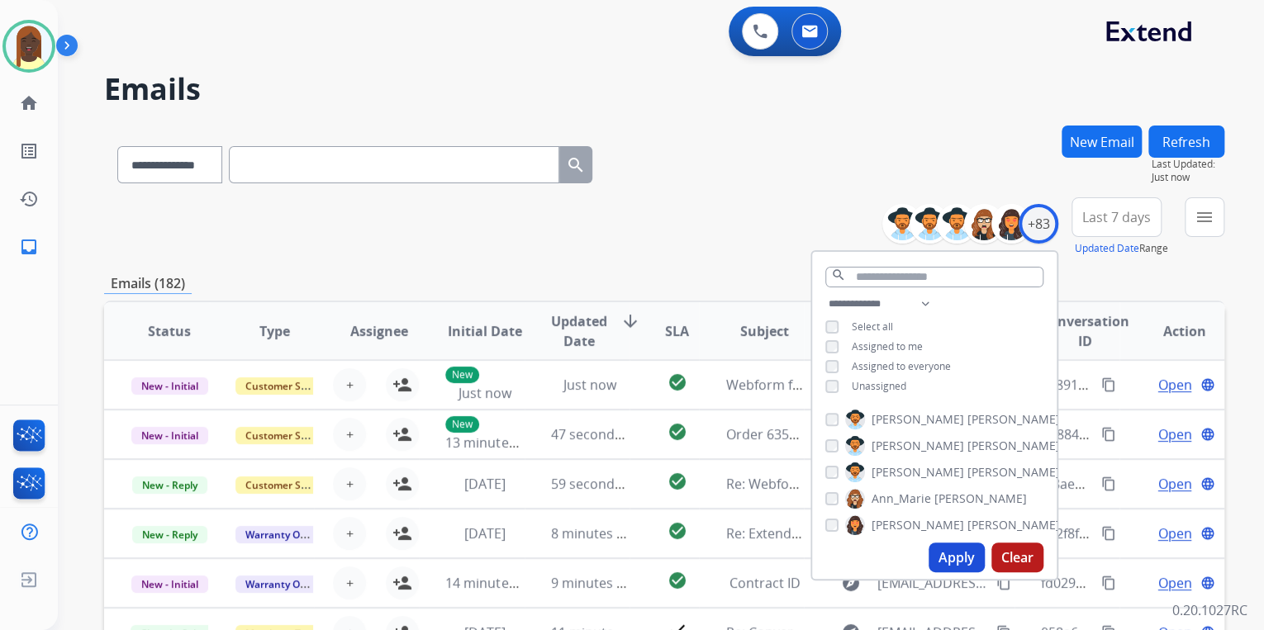
drag, startPoint x: 948, startPoint y: 558, endPoint x: 932, endPoint y: 525, distance: 36.9
click at [948, 556] on button "Apply" at bounding box center [957, 558] width 56 height 30
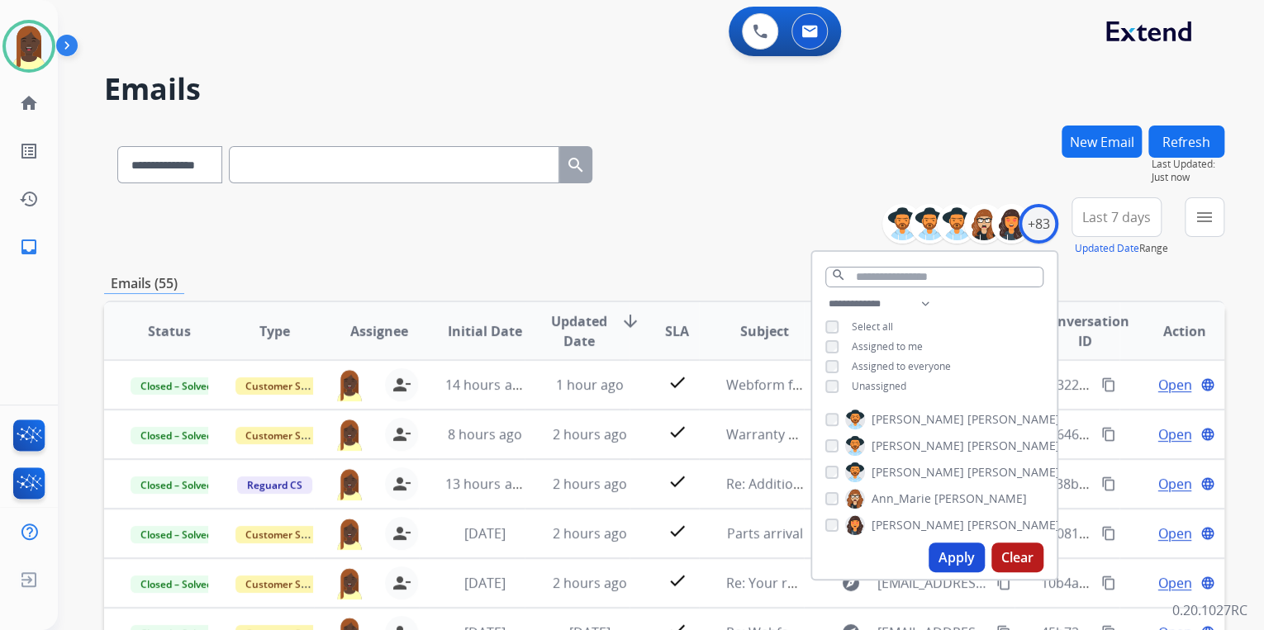
click at [668, 209] on div "**********" at bounding box center [664, 226] width 1120 height 59
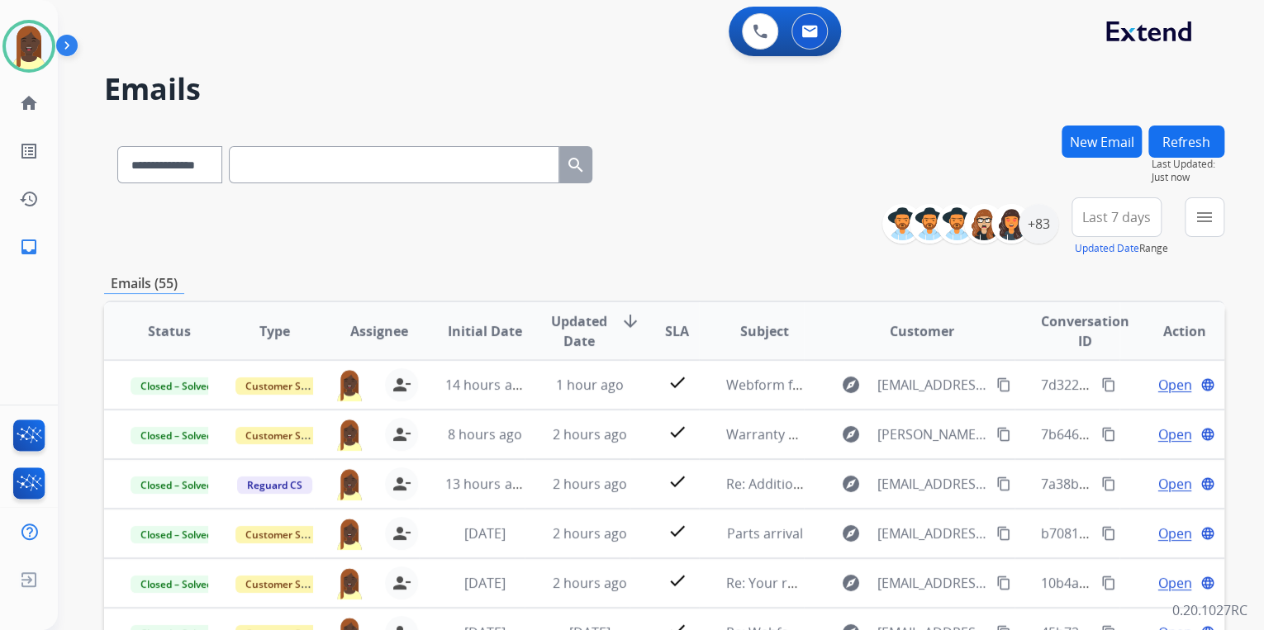
click at [726, 204] on div "**********" at bounding box center [664, 226] width 1120 height 59
click at [754, 218] on div "**********" at bounding box center [664, 226] width 1120 height 59
click at [33, 53] on img at bounding box center [29, 46] width 46 height 46
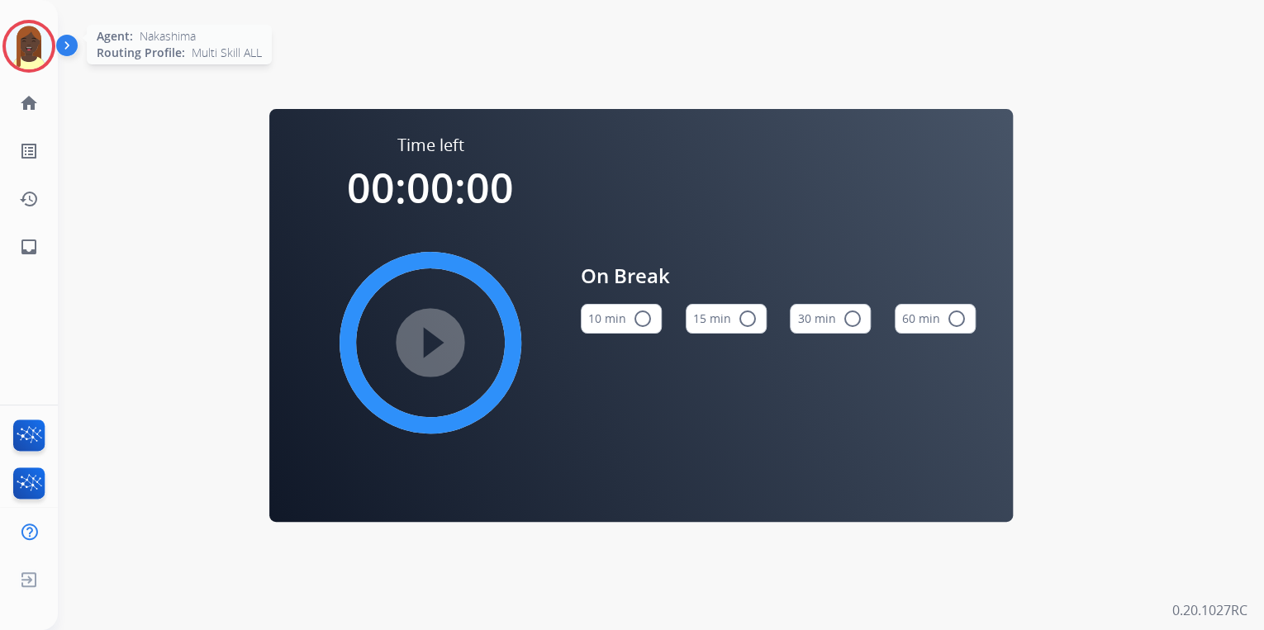
click at [30, 46] on img at bounding box center [29, 46] width 46 height 46
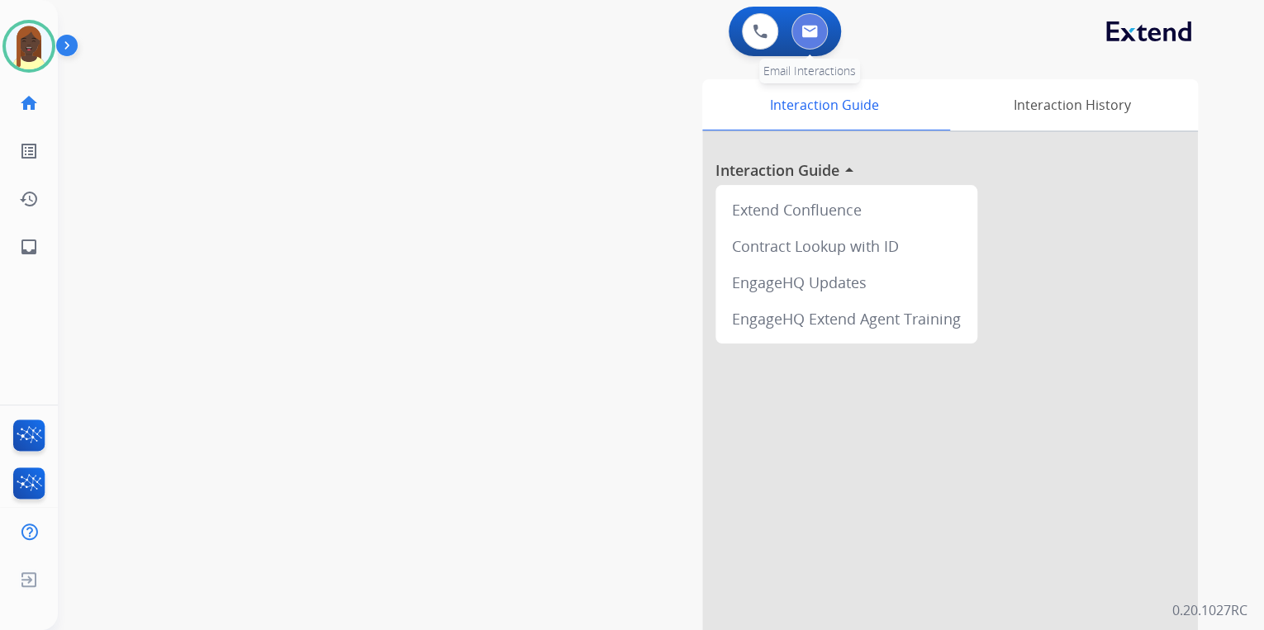
click at [812, 30] on img at bounding box center [809, 31] width 17 height 13
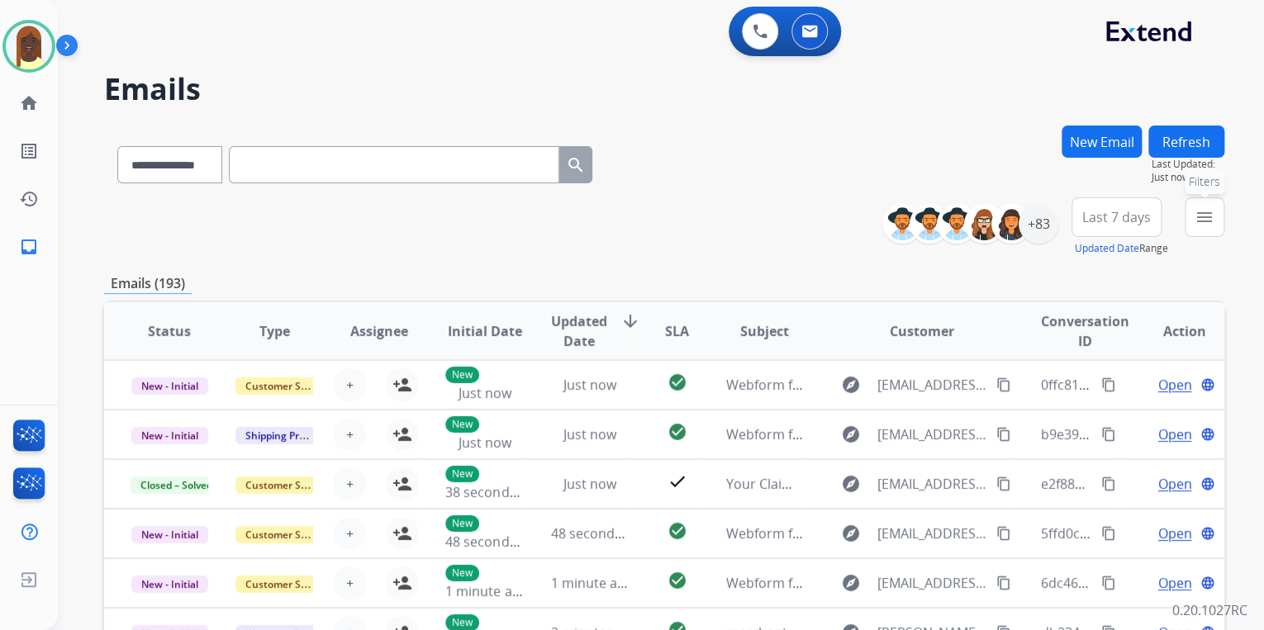
click at [1204, 223] on mat-icon "menu" at bounding box center [1205, 217] width 20 height 20
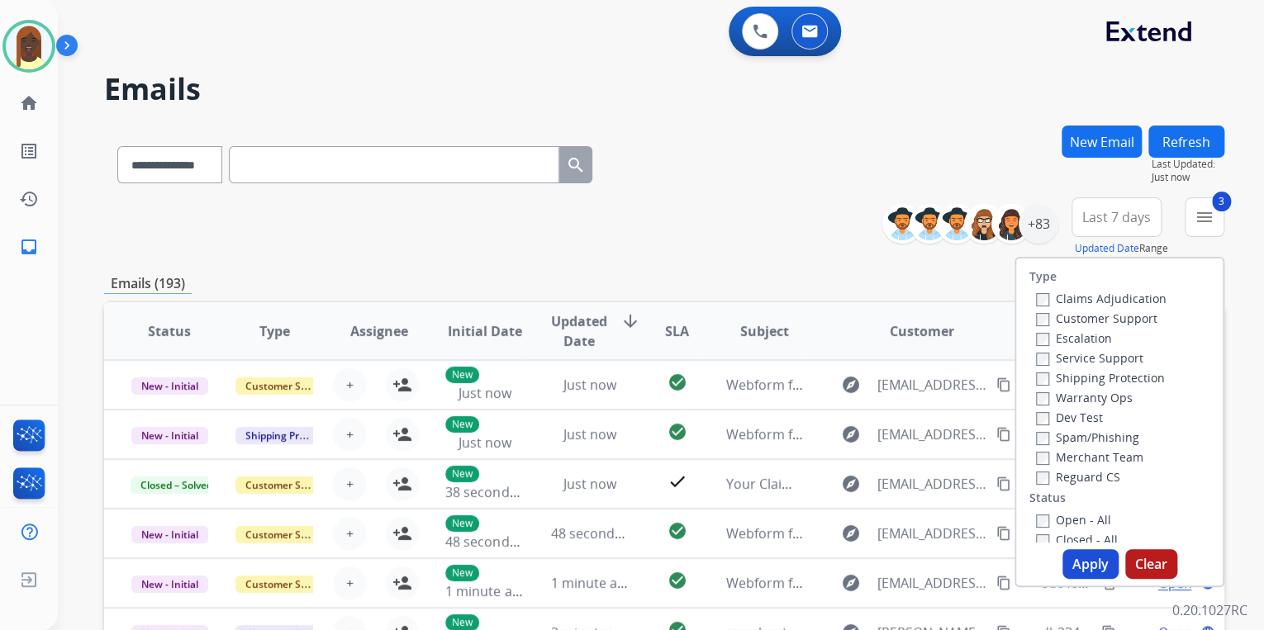
drag, startPoint x: 1082, startPoint y: 572, endPoint x: 1041, endPoint y: 487, distance: 93.8
click at [1080, 564] on button "Apply" at bounding box center [1090, 564] width 56 height 30
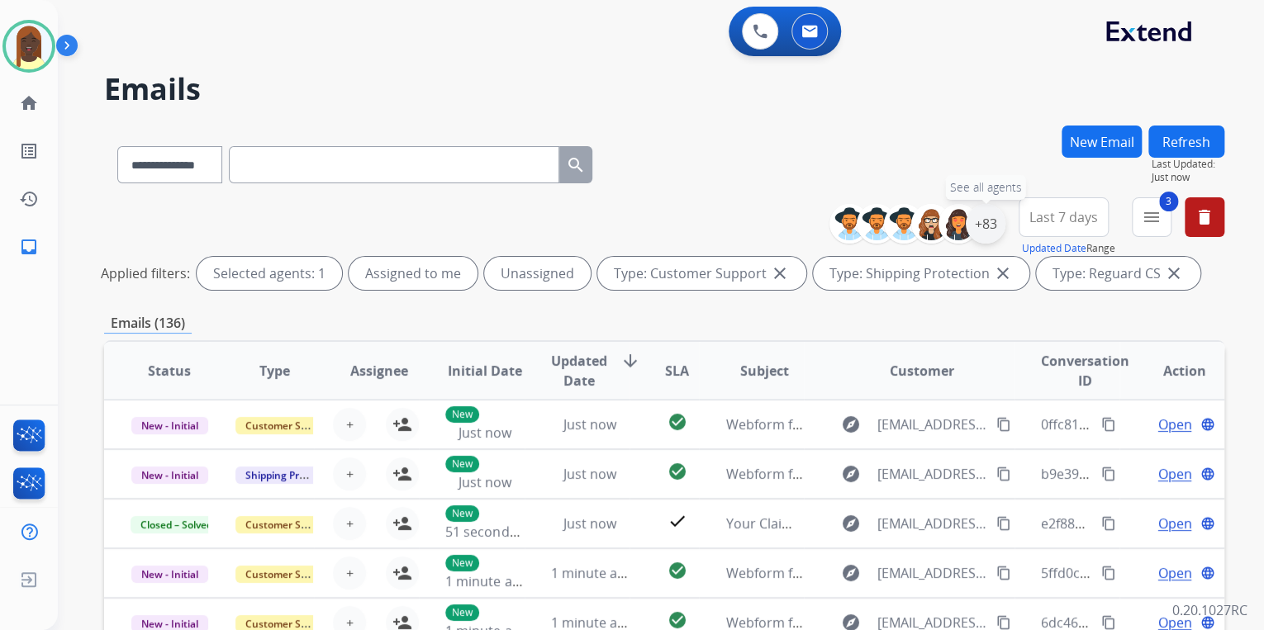
click at [988, 230] on div "+83" at bounding box center [986, 224] width 40 height 40
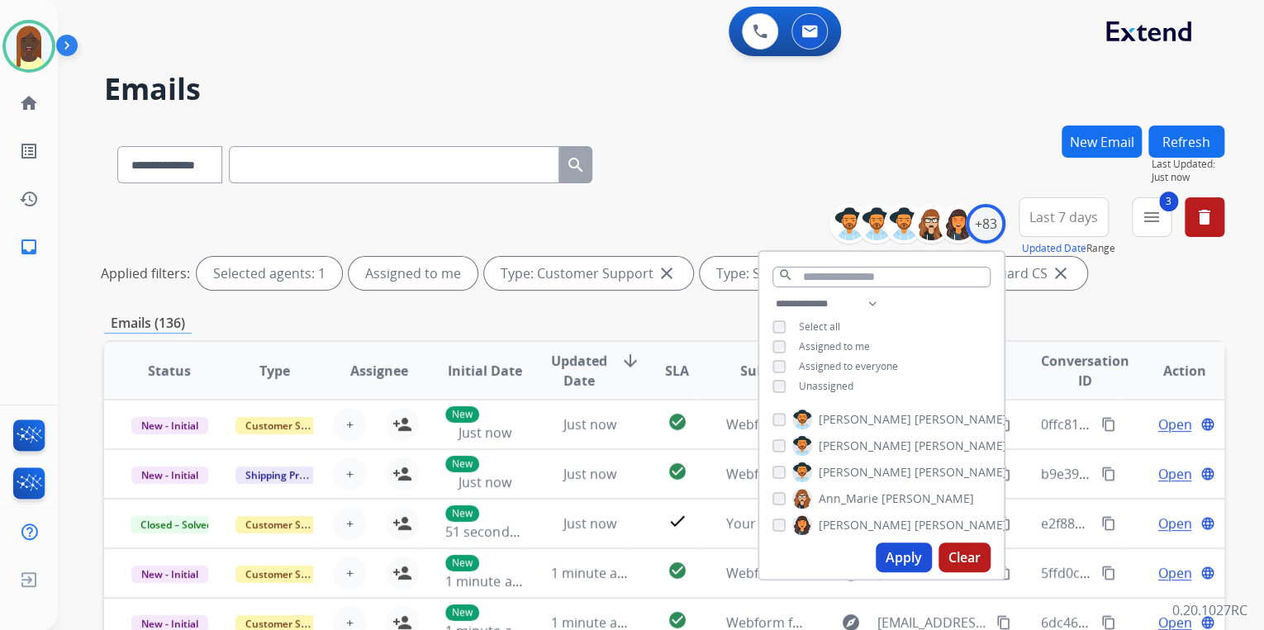
click at [896, 563] on button "Apply" at bounding box center [904, 558] width 56 height 30
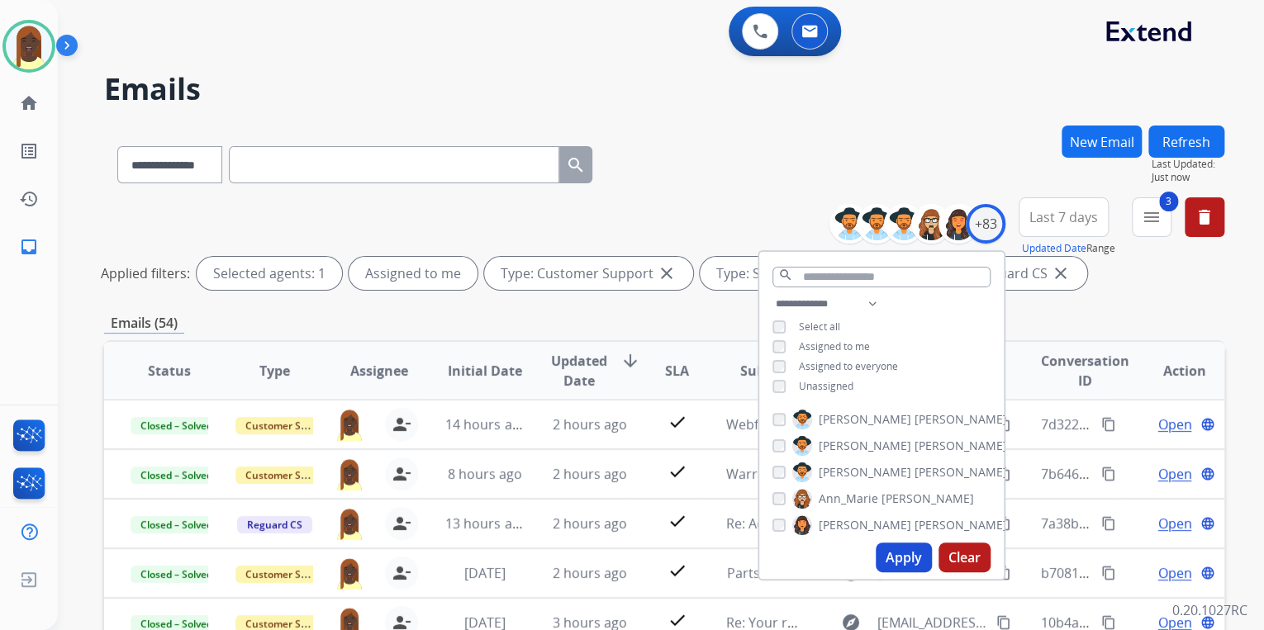
click at [785, 198] on div "**********" at bounding box center [664, 246] width 1120 height 99
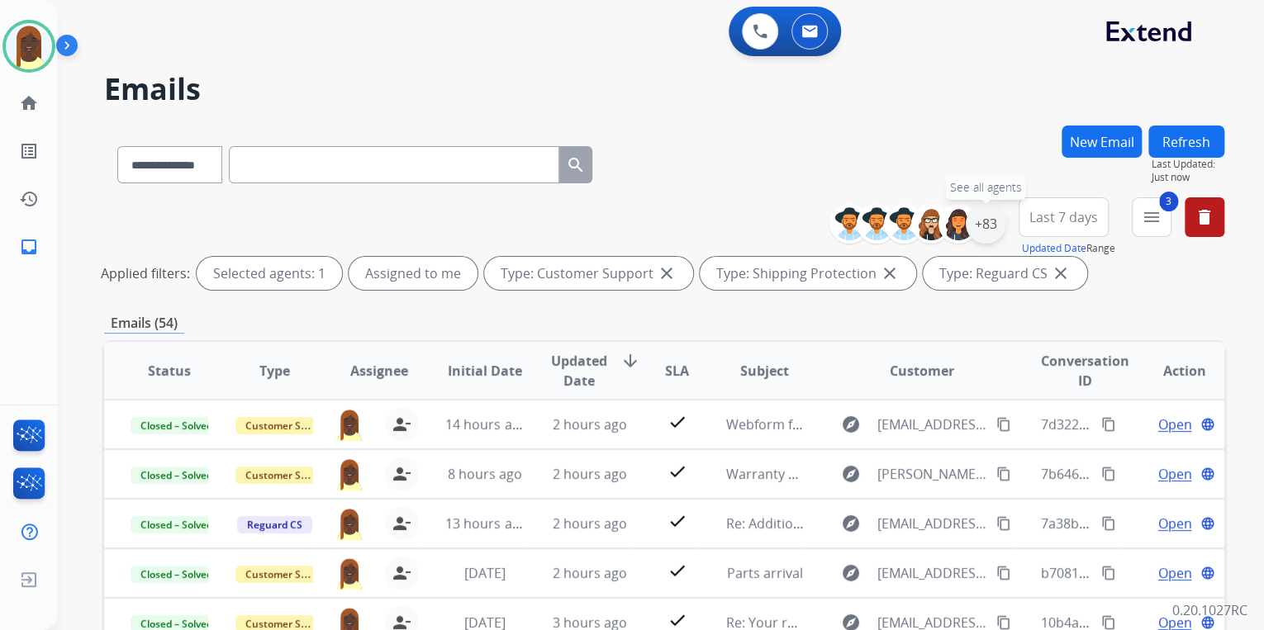
click at [981, 235] on div "+83" at bounding box center [986, 224] width 40 height 40
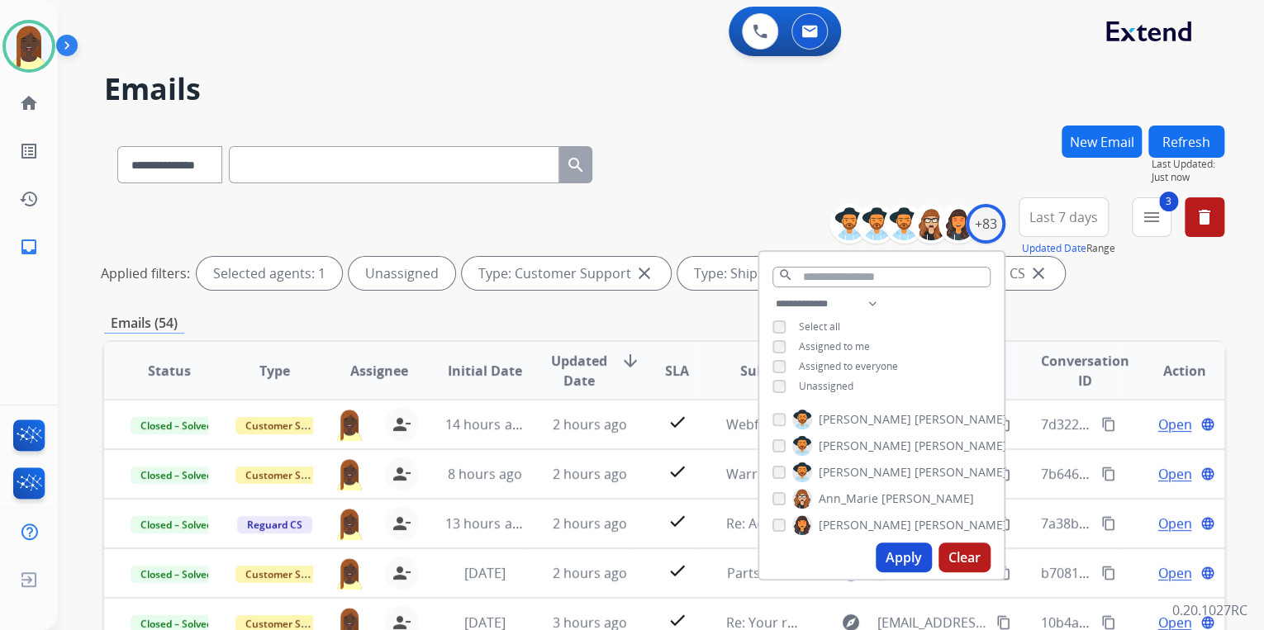
drag, startPoint x: 899, startPoint y: 559, endPoint x: 899, endPoint y: 549, distance: 10.7
click at [899, 556] on button "Apply" at bounding box center [904, 558] width 56 height 30
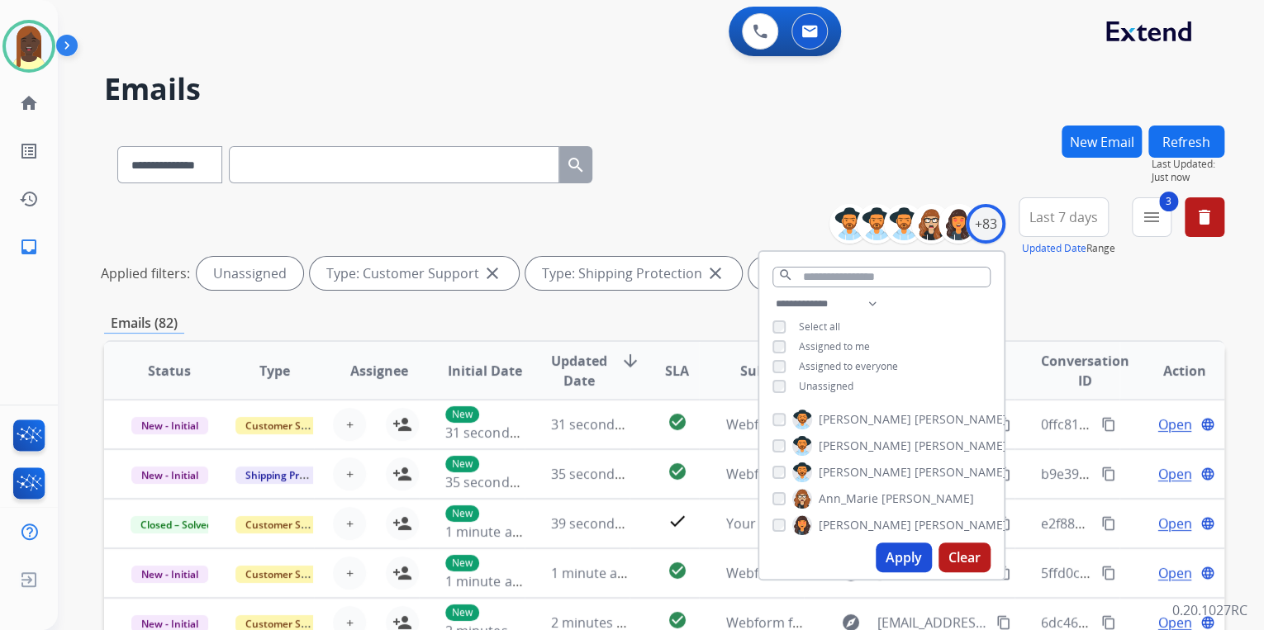
click at [735, 198] on div "**********" at bounding box center [664, 246] width 1120 height 99
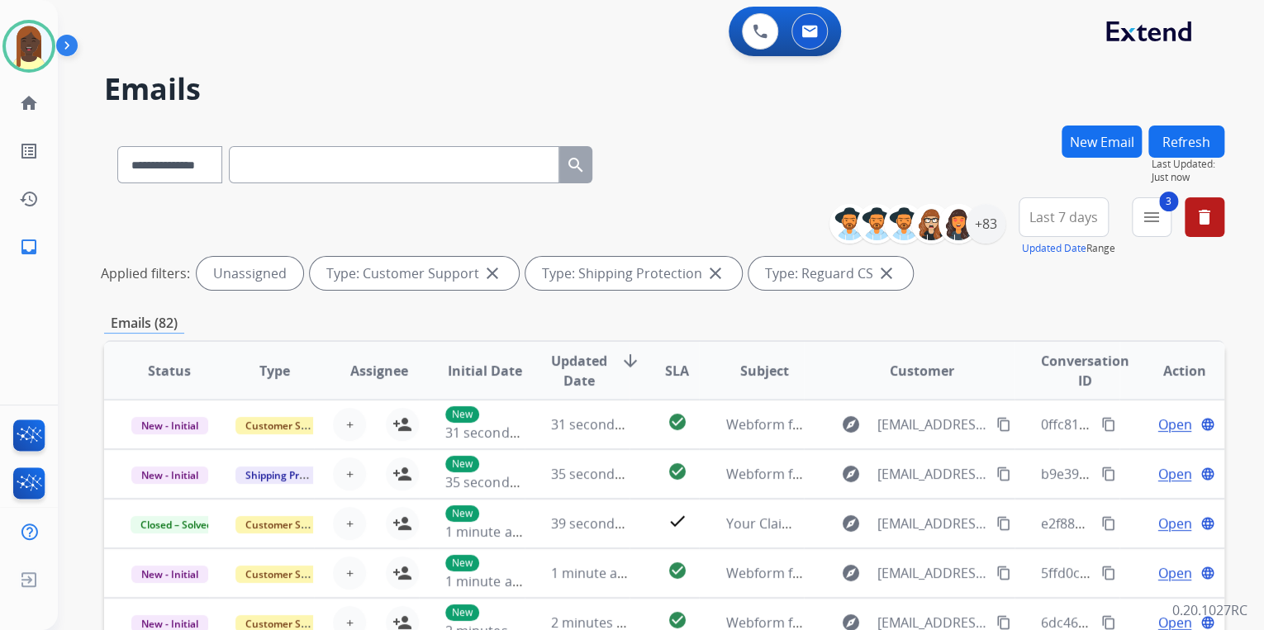
scroll to position [1, 0]
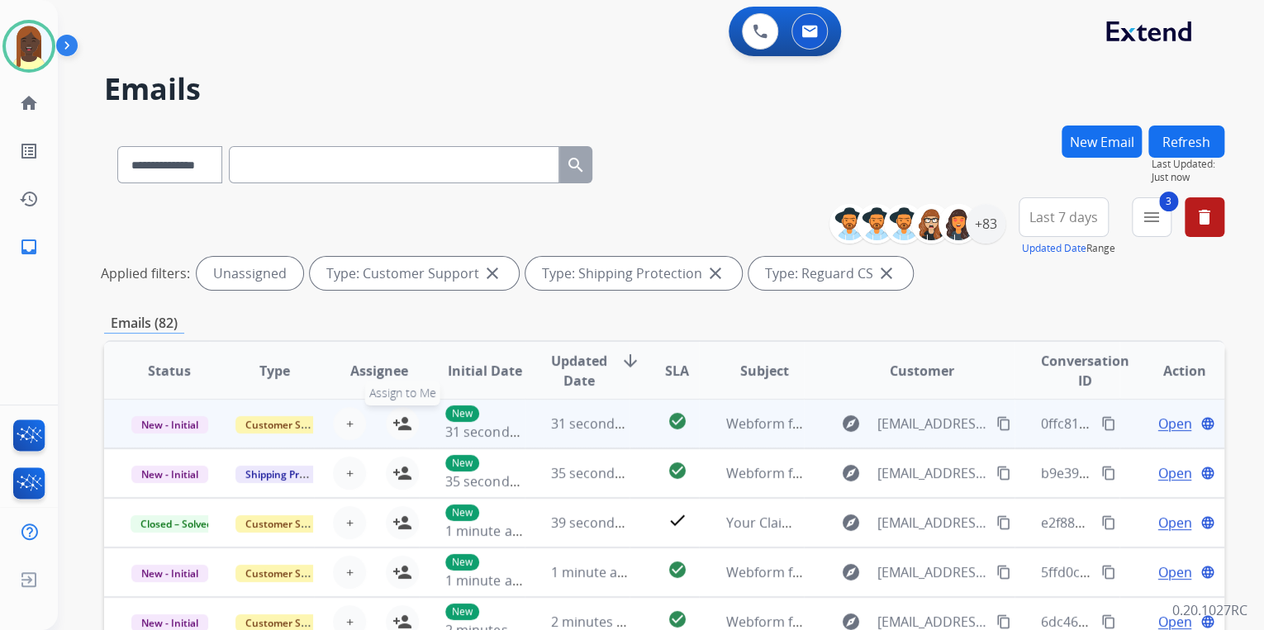
click at [402, 423] on mat-icon "person_add" at bounding box center [402, 424] width 20 height 20
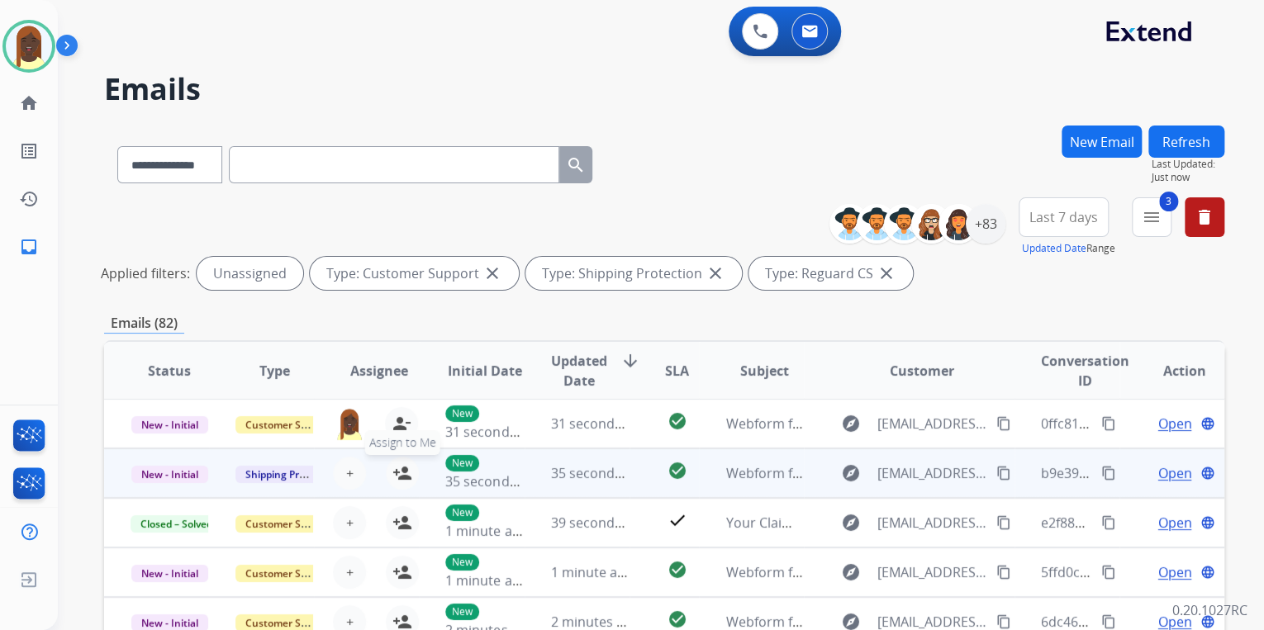
click at [402, 474] on mat-icon "person_add" at bounding box center [402, 473] width 20 height 20
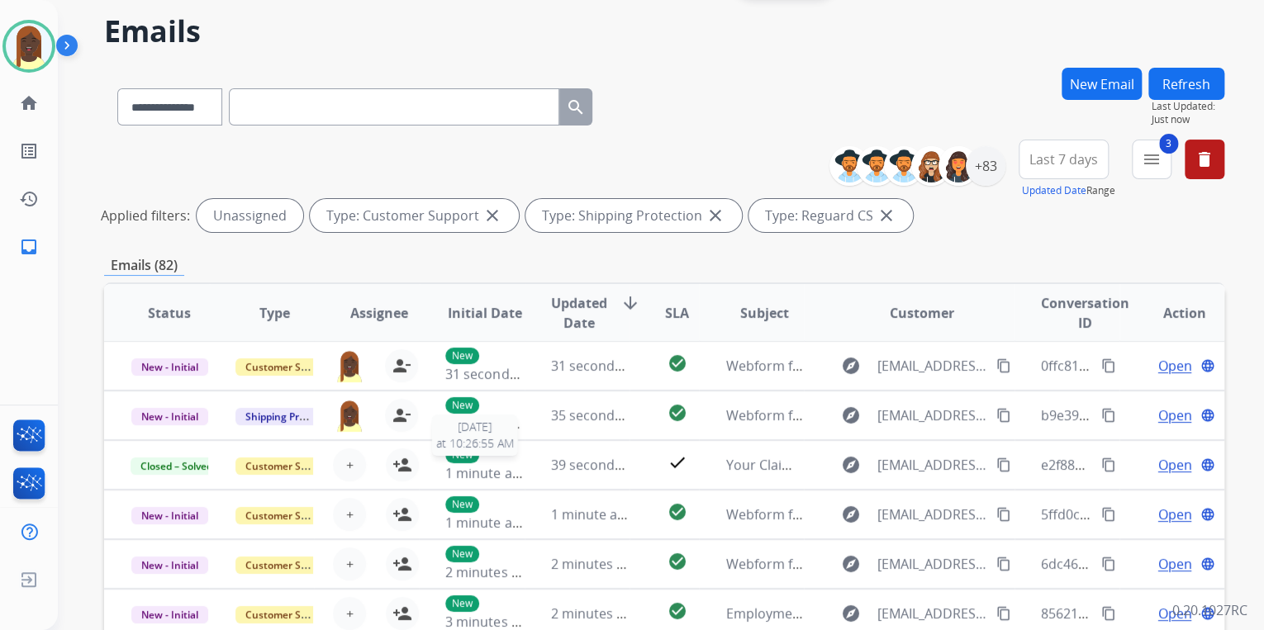
scroll to position [264, 0]
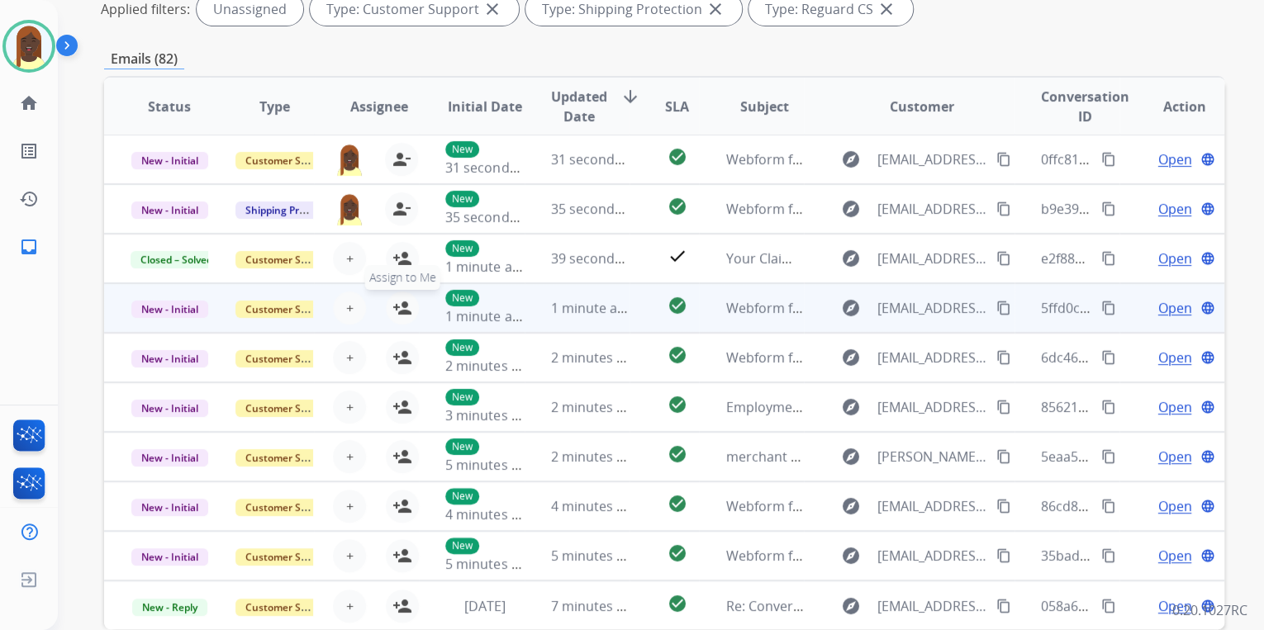
click at [404, 309] on mat-icon "person_add" at bounding box center [402, 308] width 20 height 20
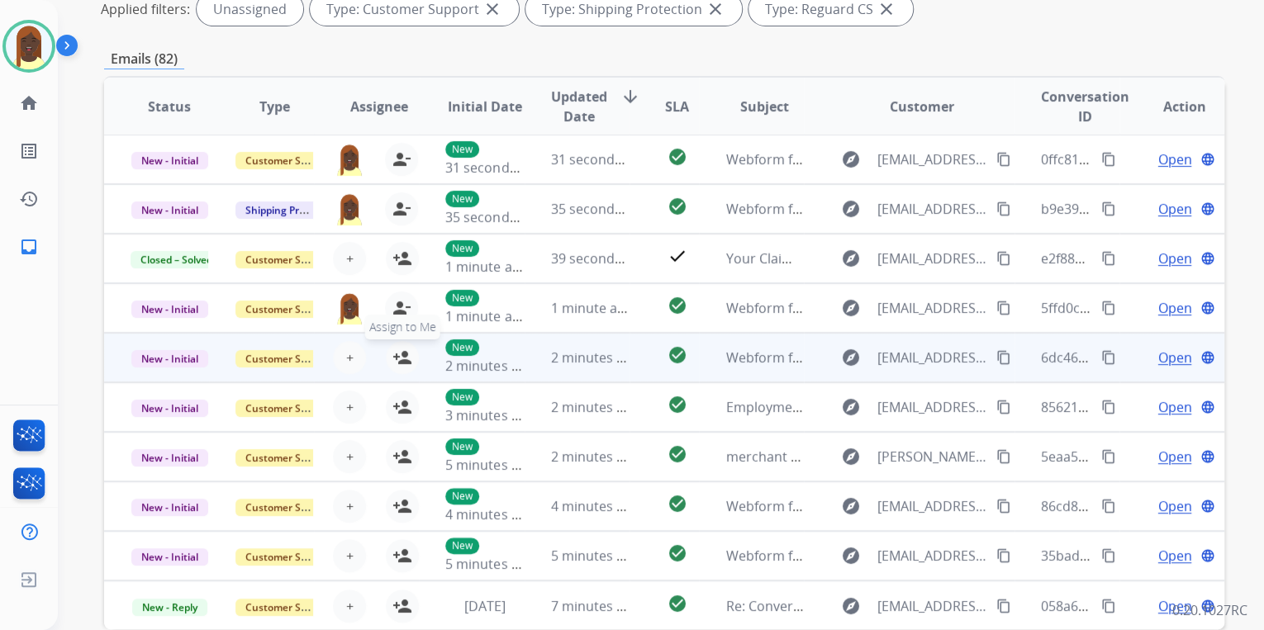
click at [403, 359] on mat-icon "person_add" at bounding box center [402, 358] width 20 height 20
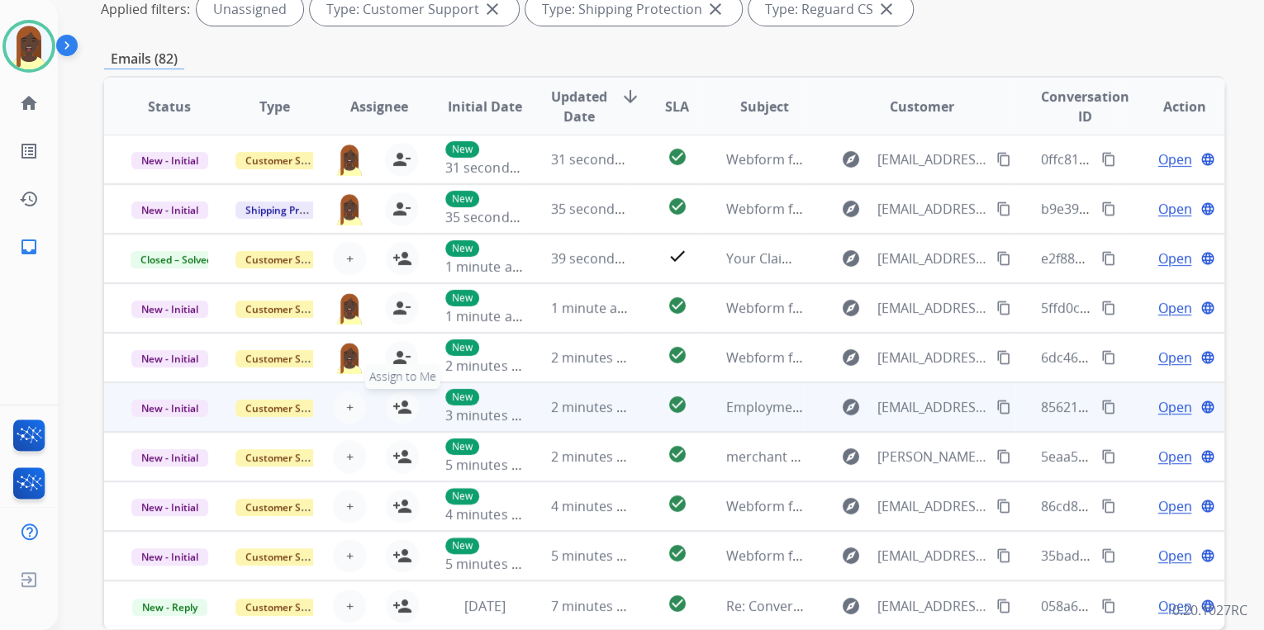
click at [399, 407] on mat-icon "person_add" at bounding box center [402, 407] width 20 height 20
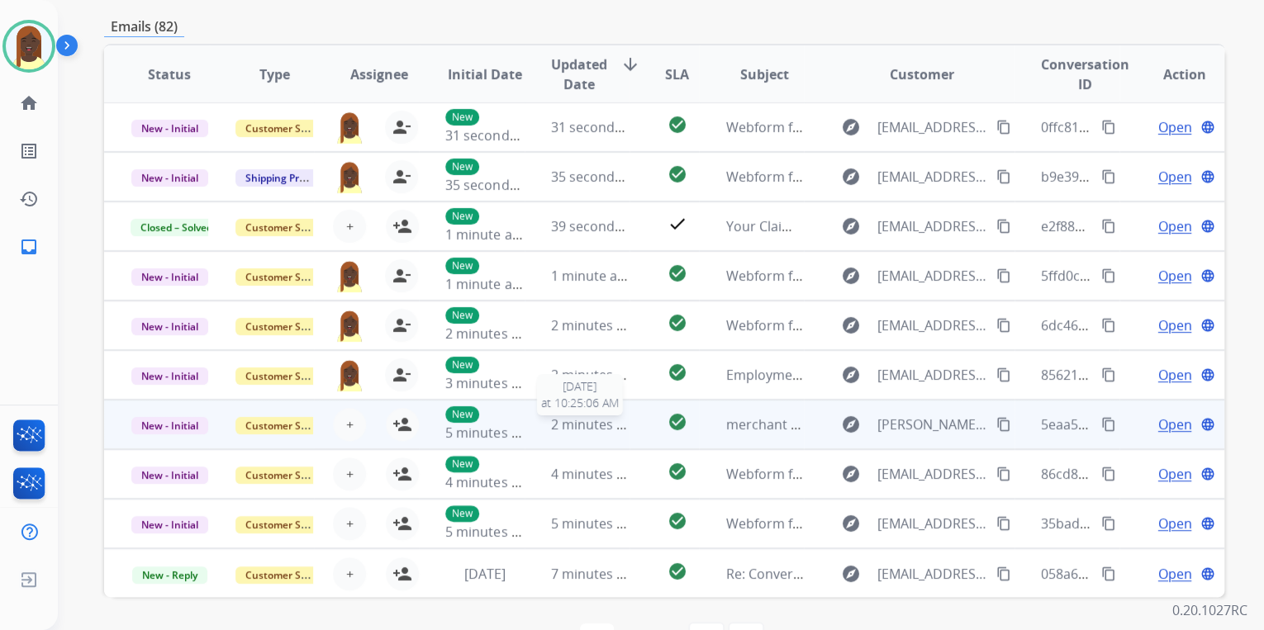
scroll to position [349, 0]
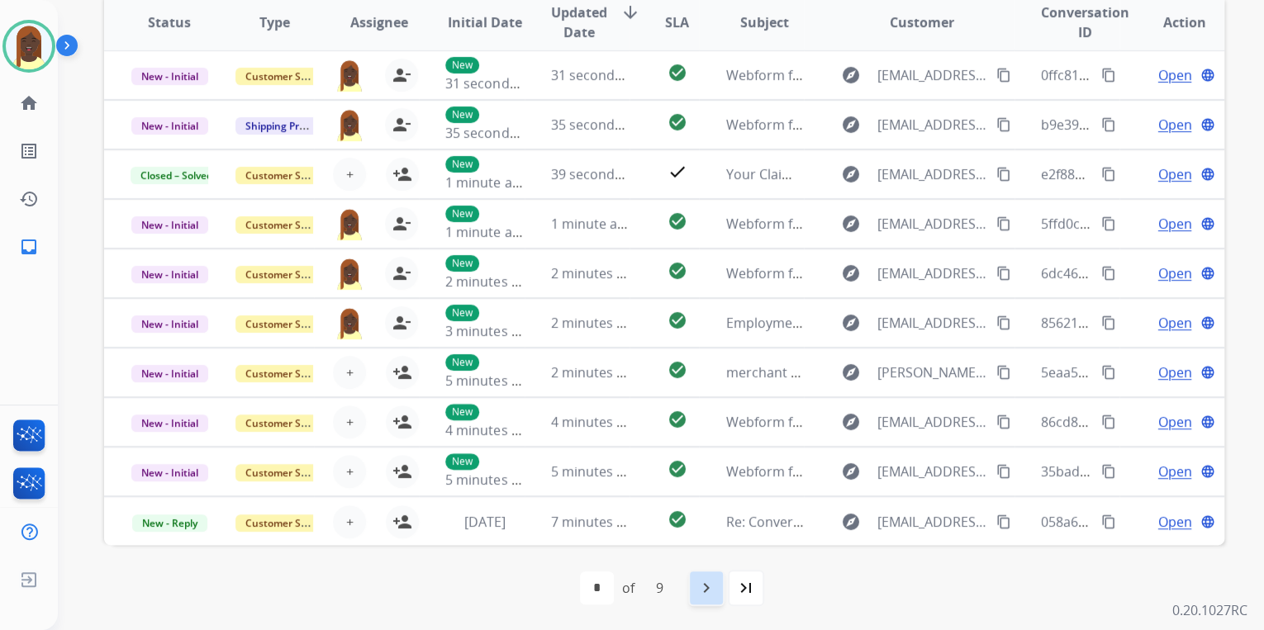
click at [697, 595] on mat-icon "navigate_next" at bounding box center [706, 588] width 20 height 20
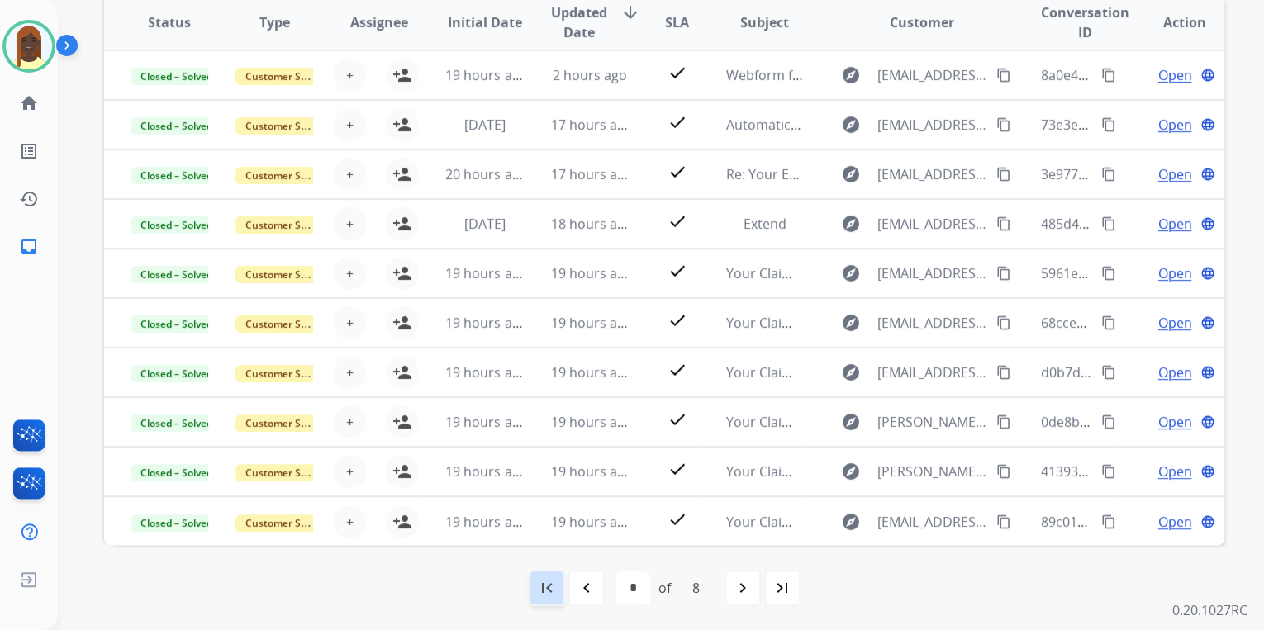
click at [552, 588] on mat-icon "first_page" at bounding box center [547, 588] width 20 height 20
select select "*"
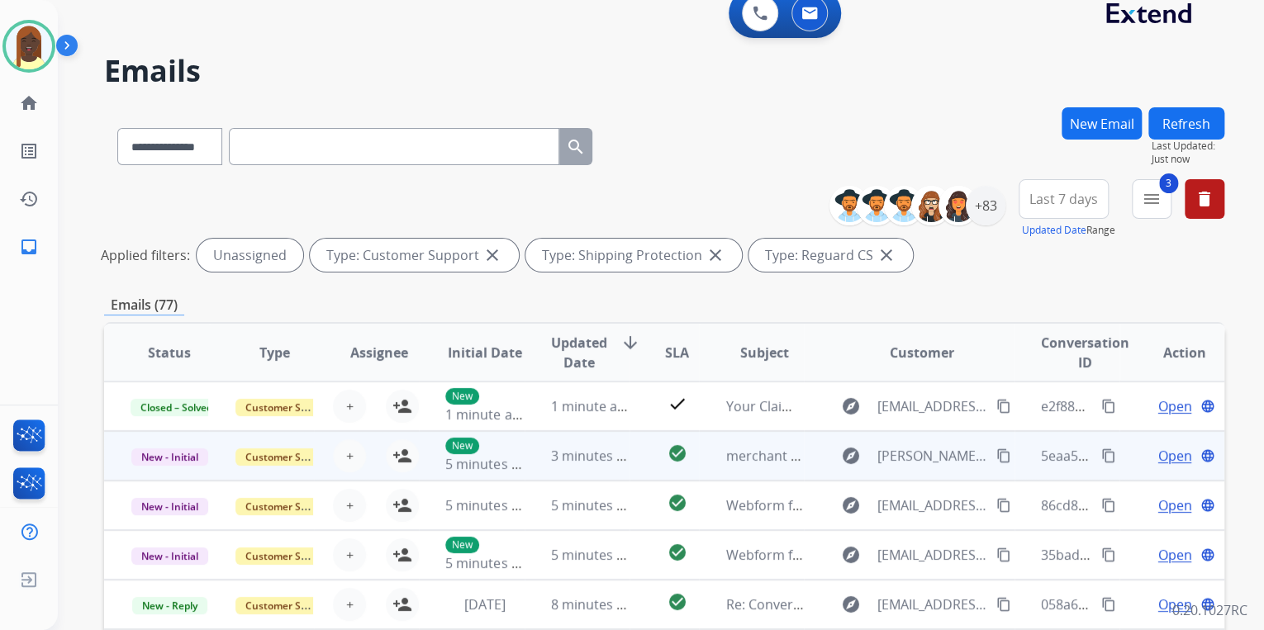
scroll to position [0, 0]
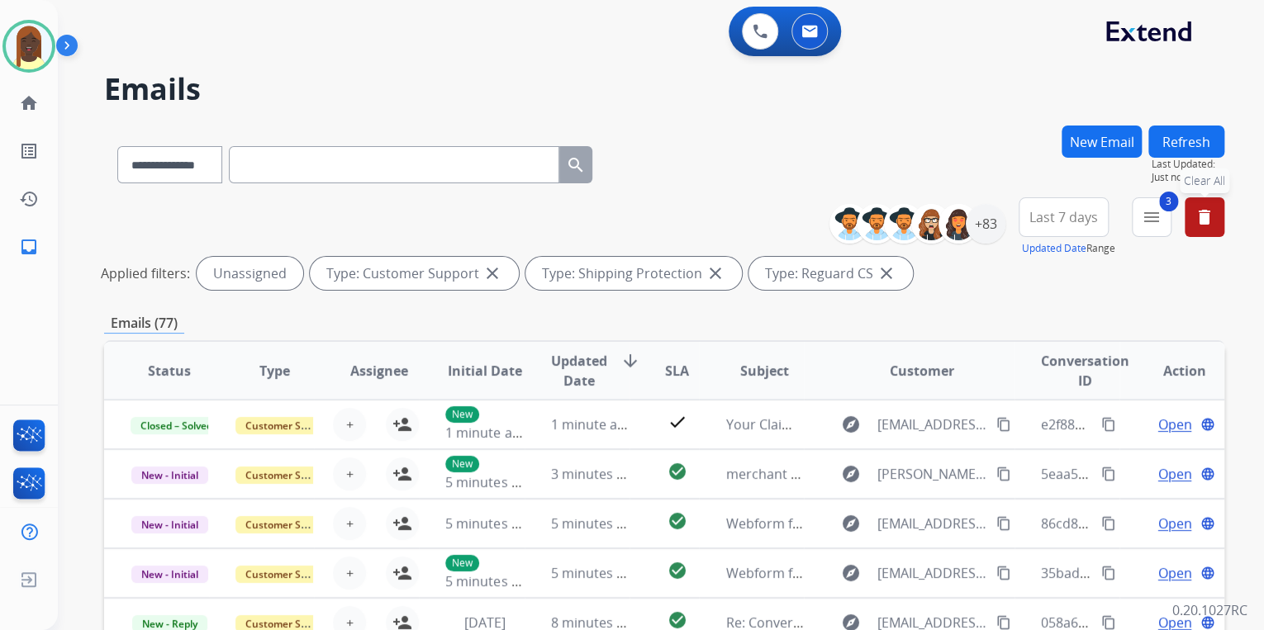
click at [1196, 217] on mat-icon "delete" at bounding box center [1205, 217] width 20 height 20
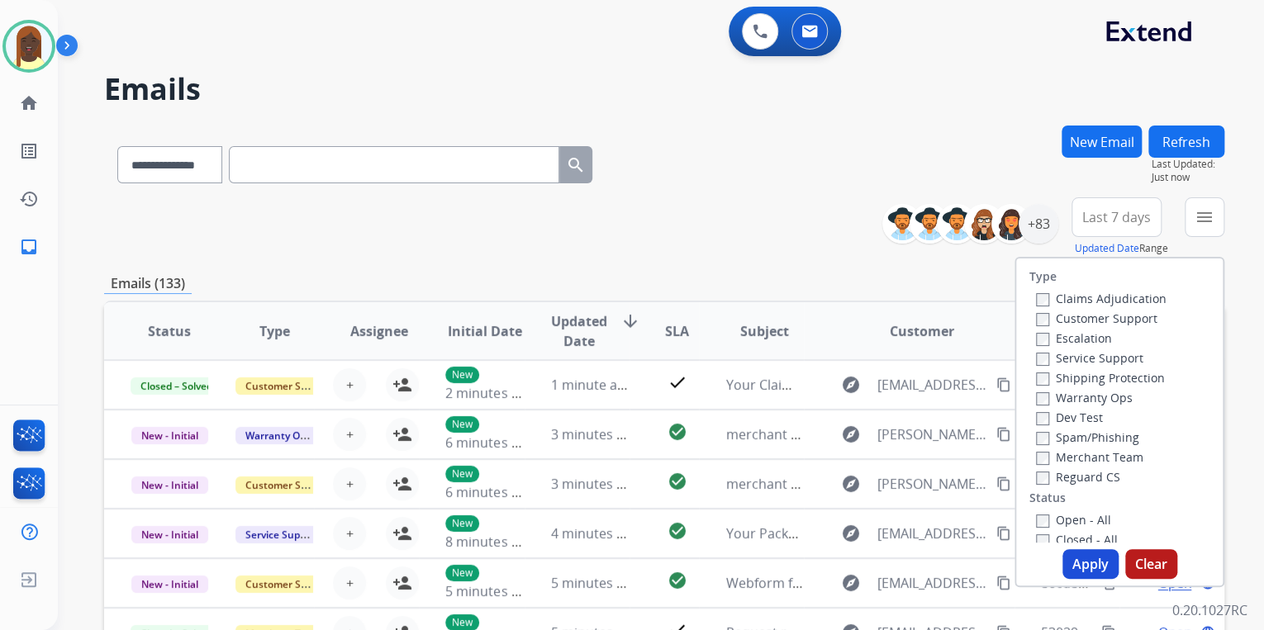
click at [826, 274] on div "Emails (133)" at bounding box center [664, 283] width 1120 height 21
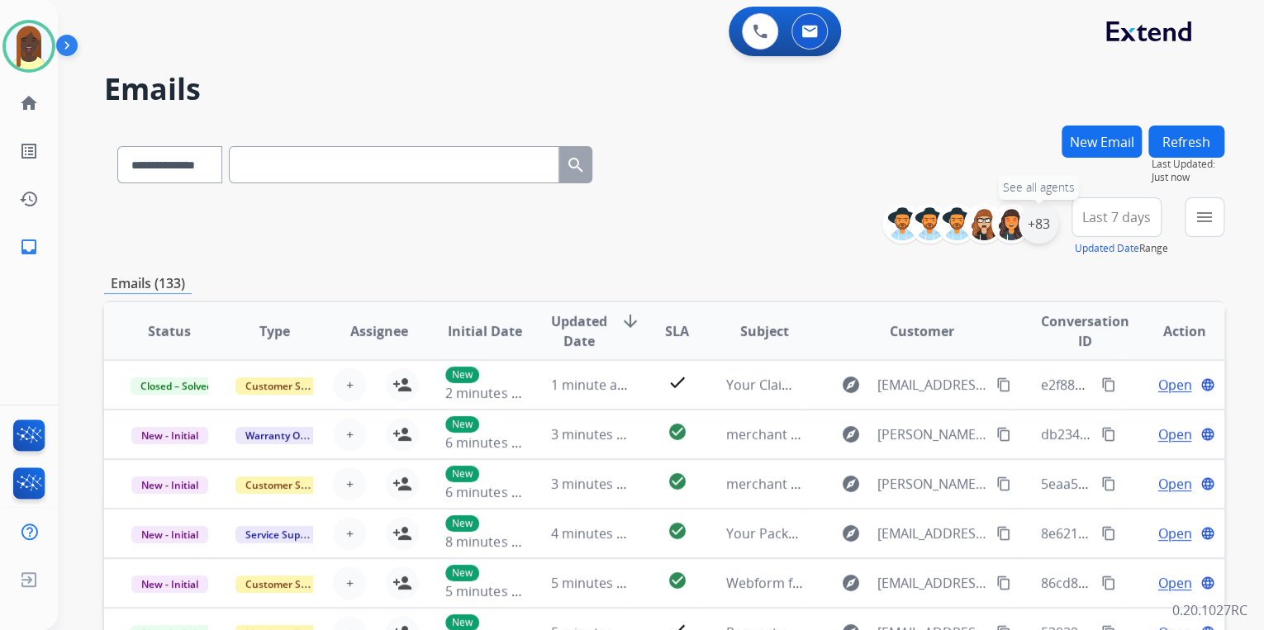
click at [1044, 239] on div "+83" at bounding box center [1039, 224] width 40 height 40
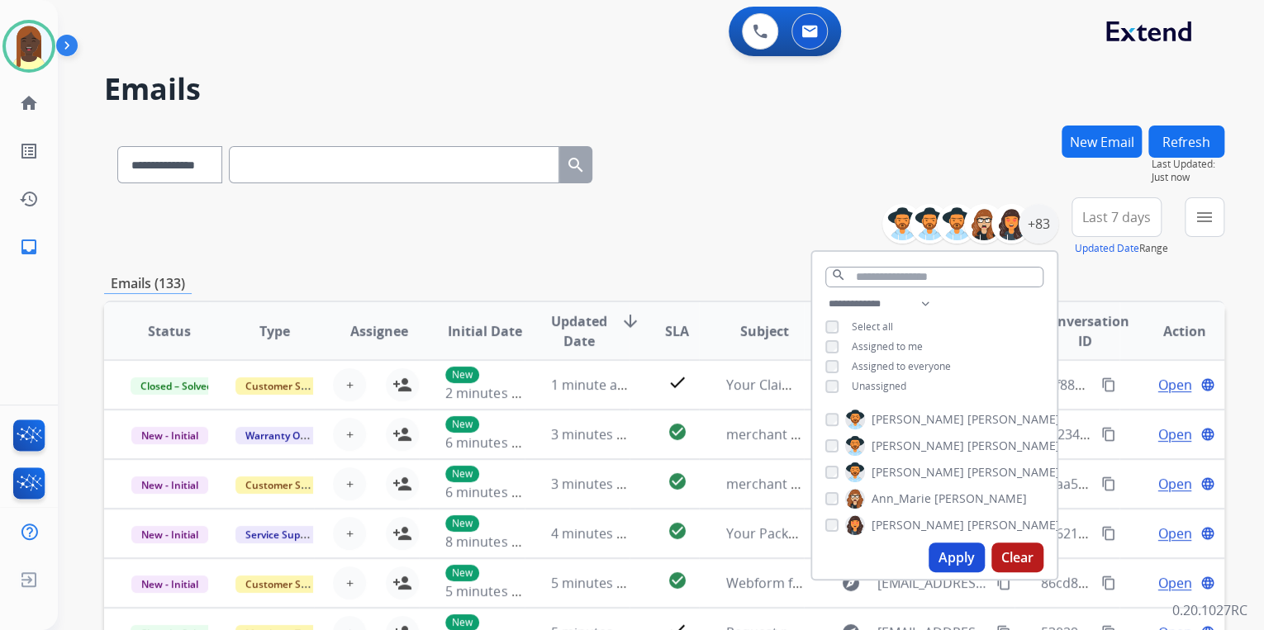
drag, startPoint x: 961, startPoint y: 555, endPoint x: 891, endPoint y: 435, distance: 138.9
click at [961, 554] on button "Apply" at bounding box center [957, 558] width 56 height 30
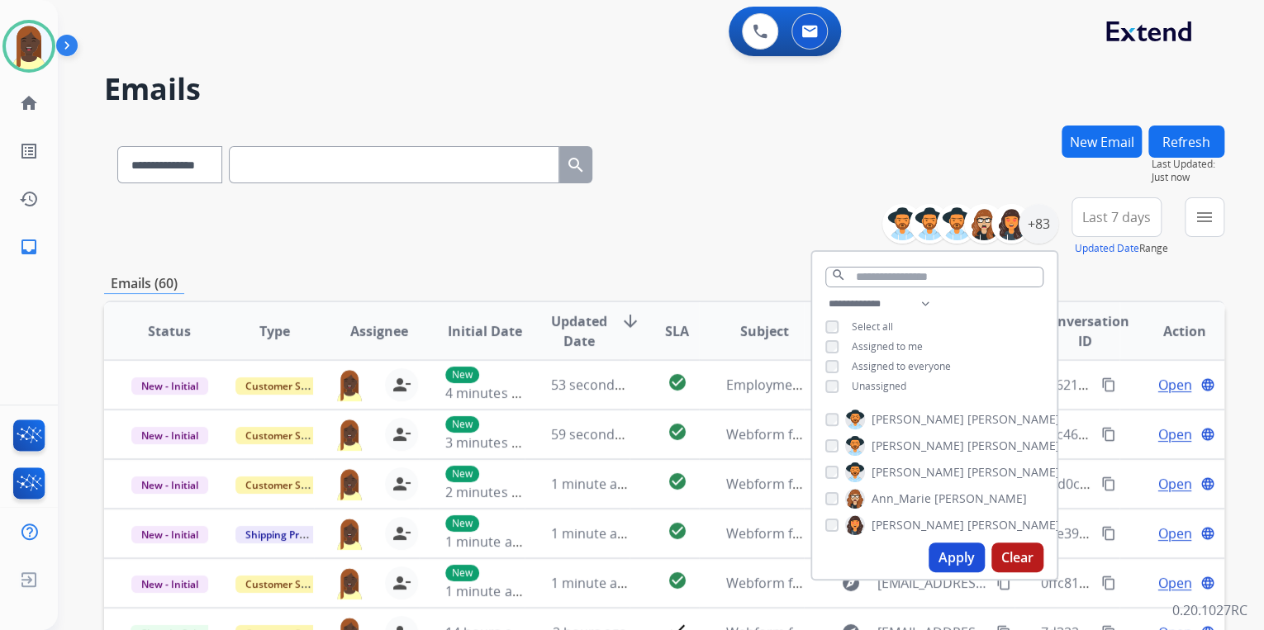
click at [731, 240] on div "**********" at bounding box center [664, 226] width 1120 height 59
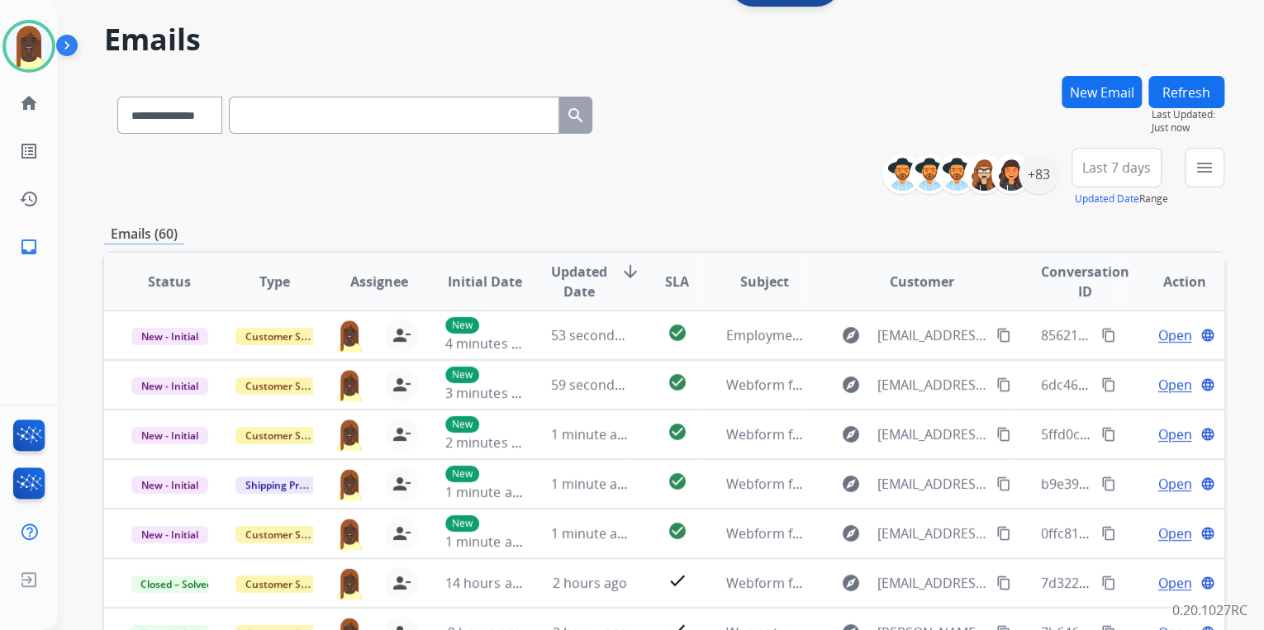
scroll to position [132, 0]
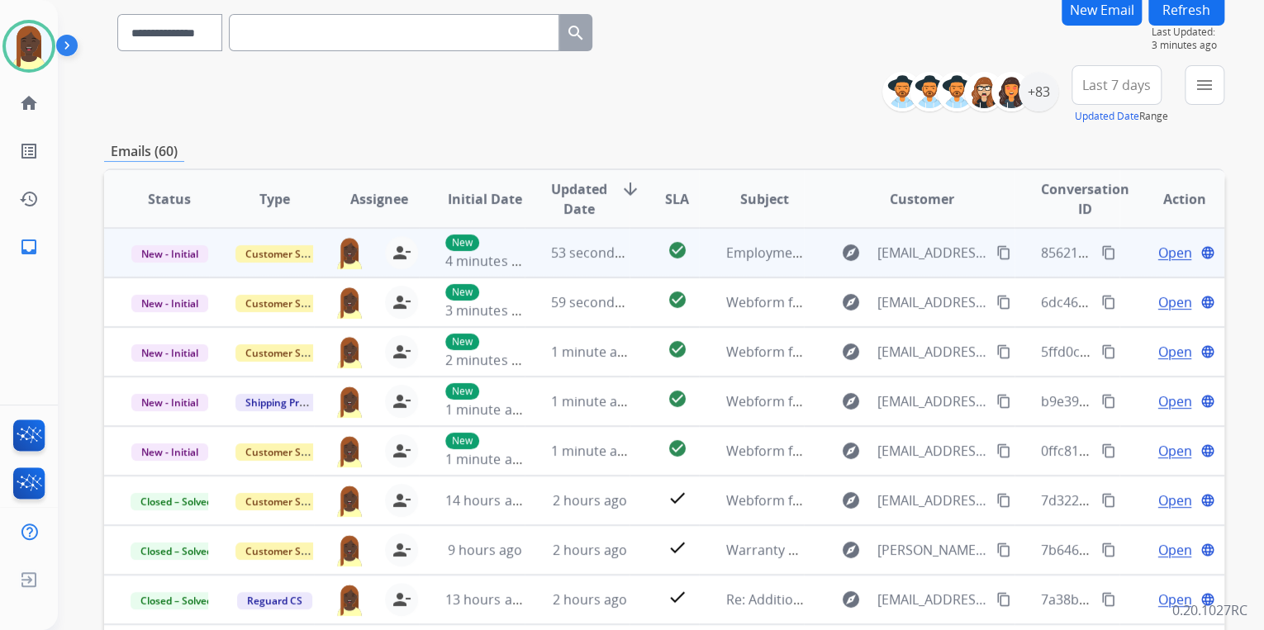
click at [1101, 253] on mat-icon "content_copy" at bounding box center [1108, 252] width 15 height 15
click at [1101, 254] on mat-icon "content_copy" at bounding box center [1108, 252] width 15 height 15
click at [1166, 258] on span "Open" at bounding box center [1174, 253] width 34 height 20
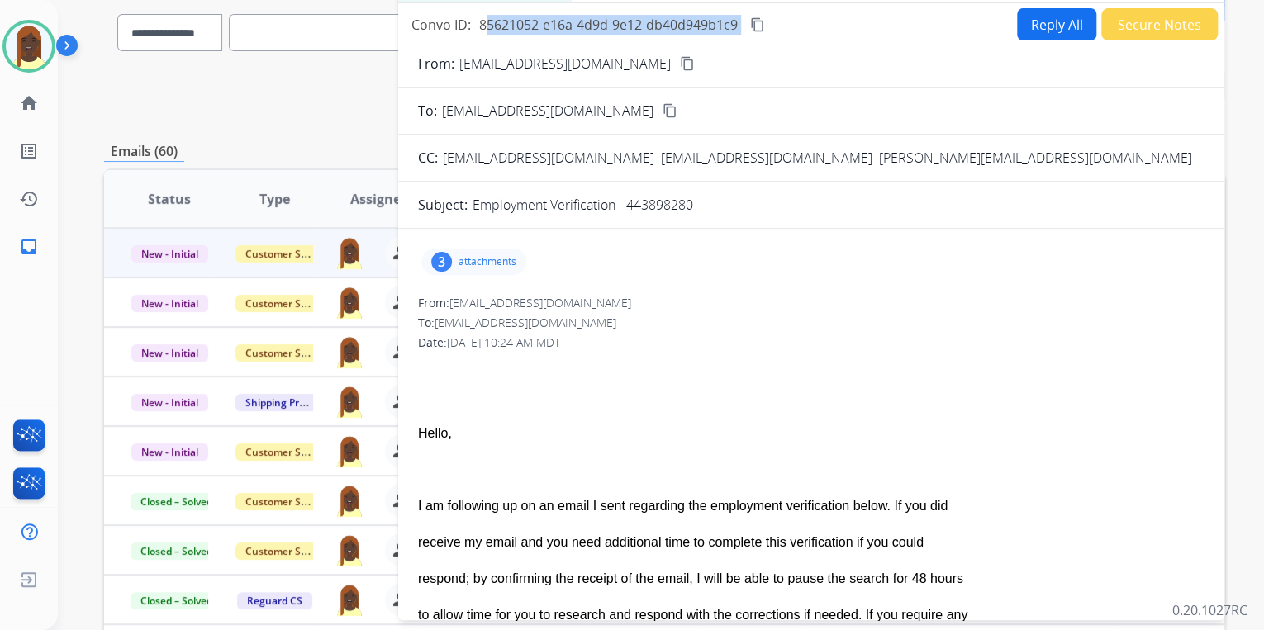
drag, startPoint x: 744, startPoint y: 23, endPoint x: 474, endPoint y: 24, distance: 269.3
click at [474, 24] on div "Convo ID: 85621052-e16a-4d9d-9e12-db40d949b1c9 content_copy" at bounding box center [589, 25] width 356 height 20
copy div "85621052-e16a-4d9d-9e12-db40d949b1c9 content_copy"
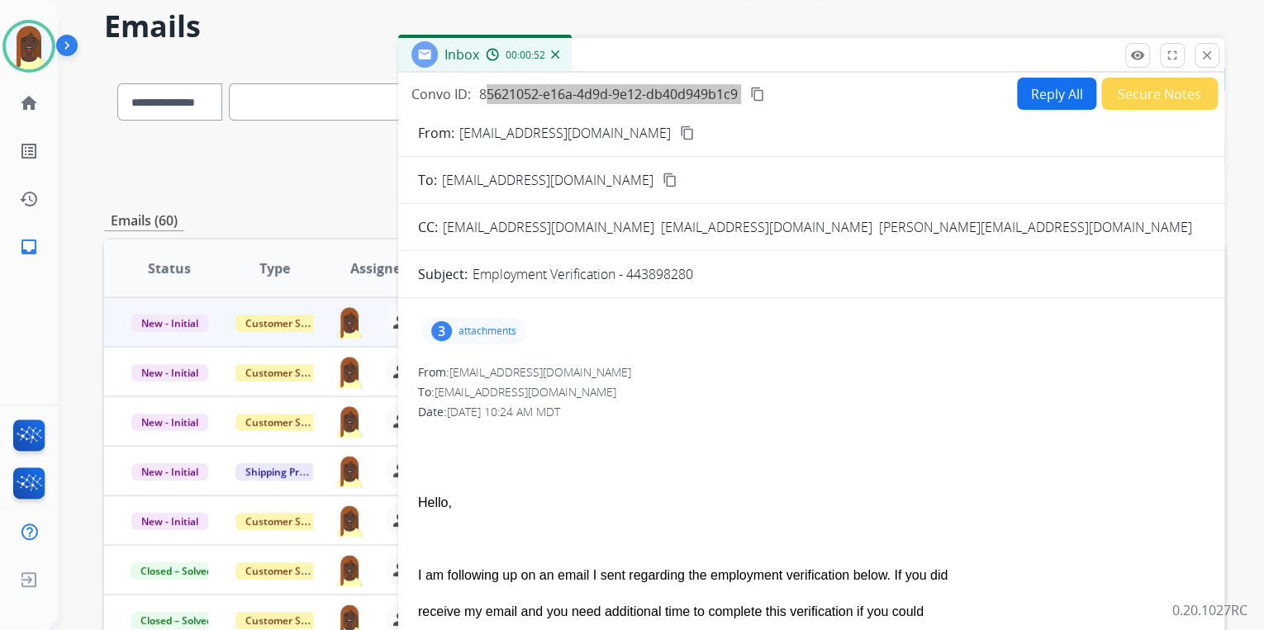
scroll to position [0, 0]
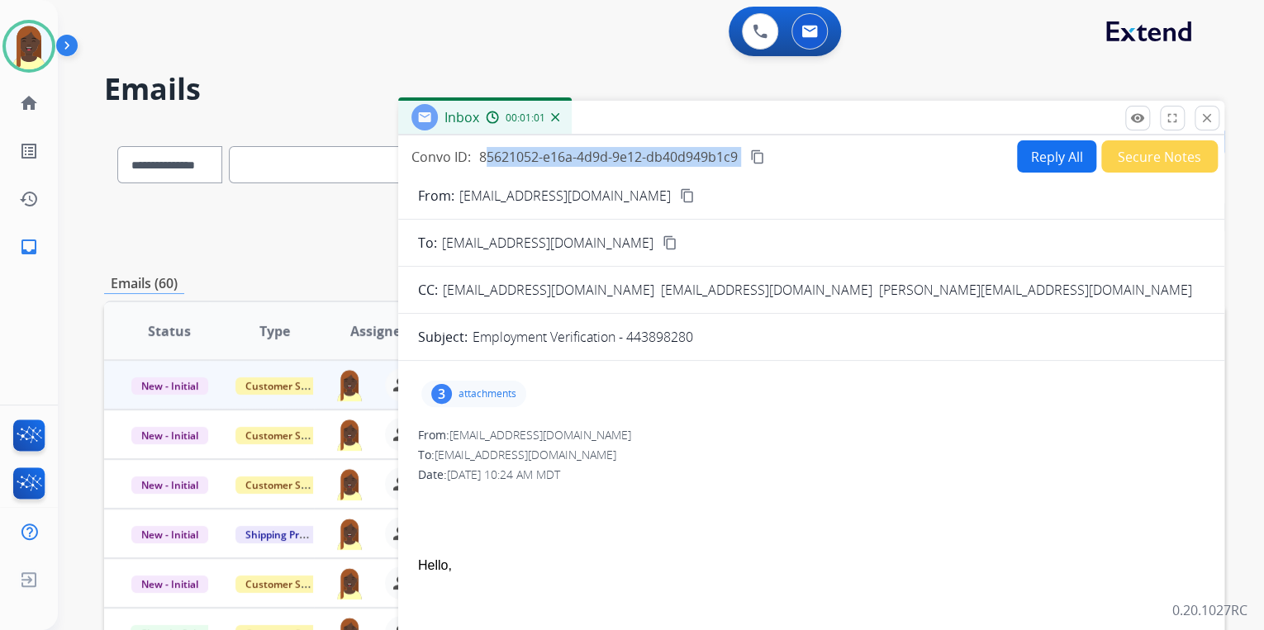
click at [1127, 160] on button "Secure Notes" at bounding box center [1159, 156] width 116 height 32
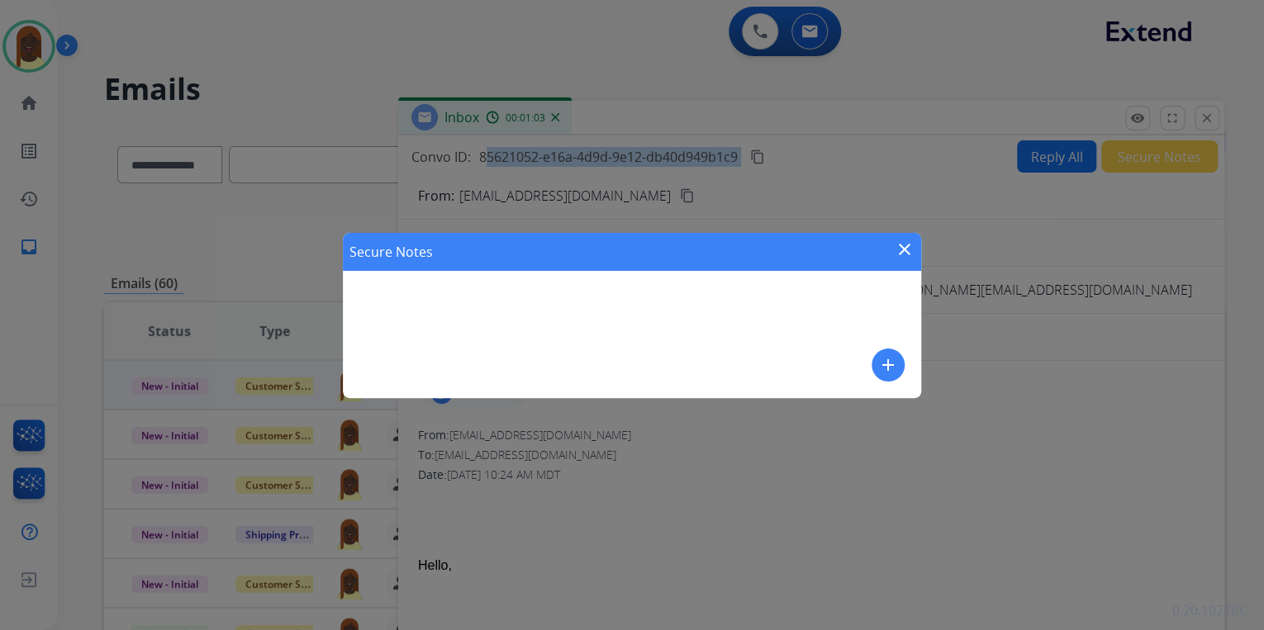
click at [893, 364] on mat-icon "add" at bounding box center [888, 365] width 20 height 20
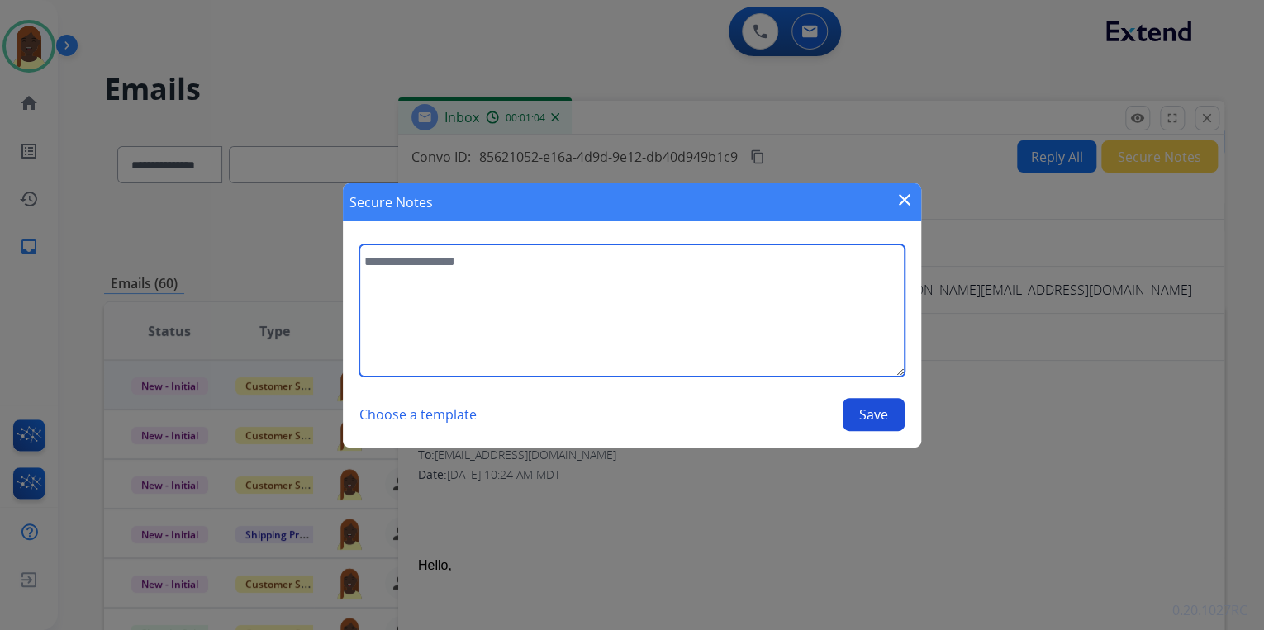
click at [567, 295] on textarea at bounding box center [631, 311] width 545 height 132
type textarea "**********"
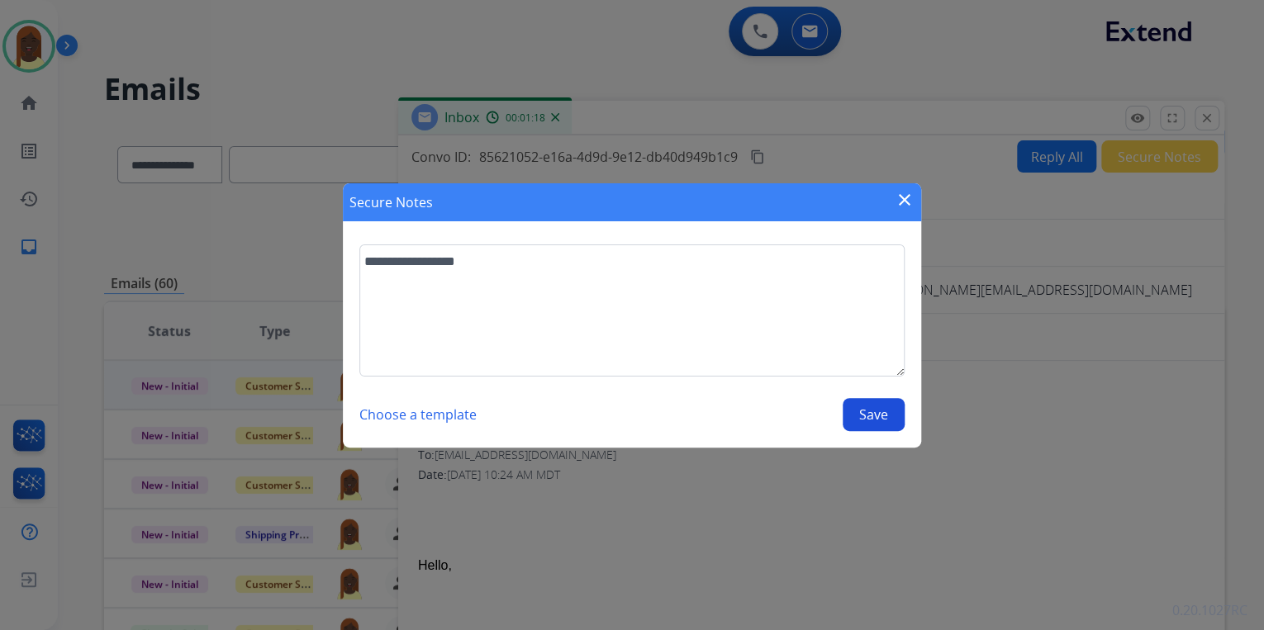
click at [871, 420] on button "Save" at bounding box center [874, 414] width 62 height 33
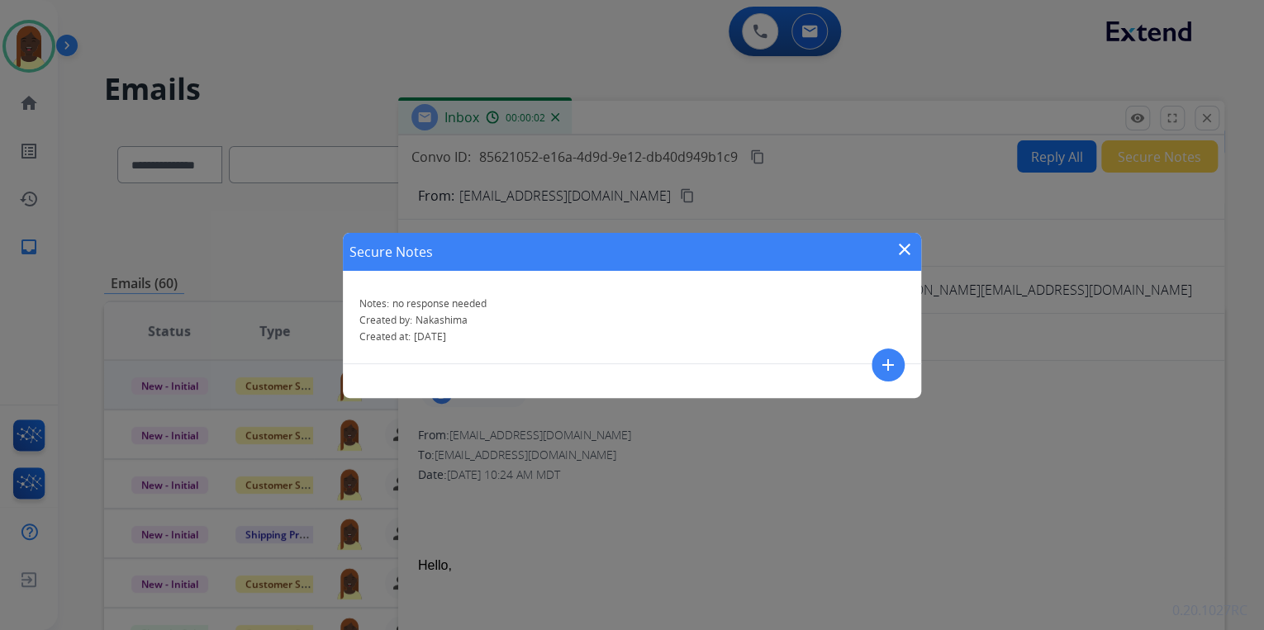
click at [907, 249] on mat-icon "close" at bounding box center [905, 250] width 20 height 20
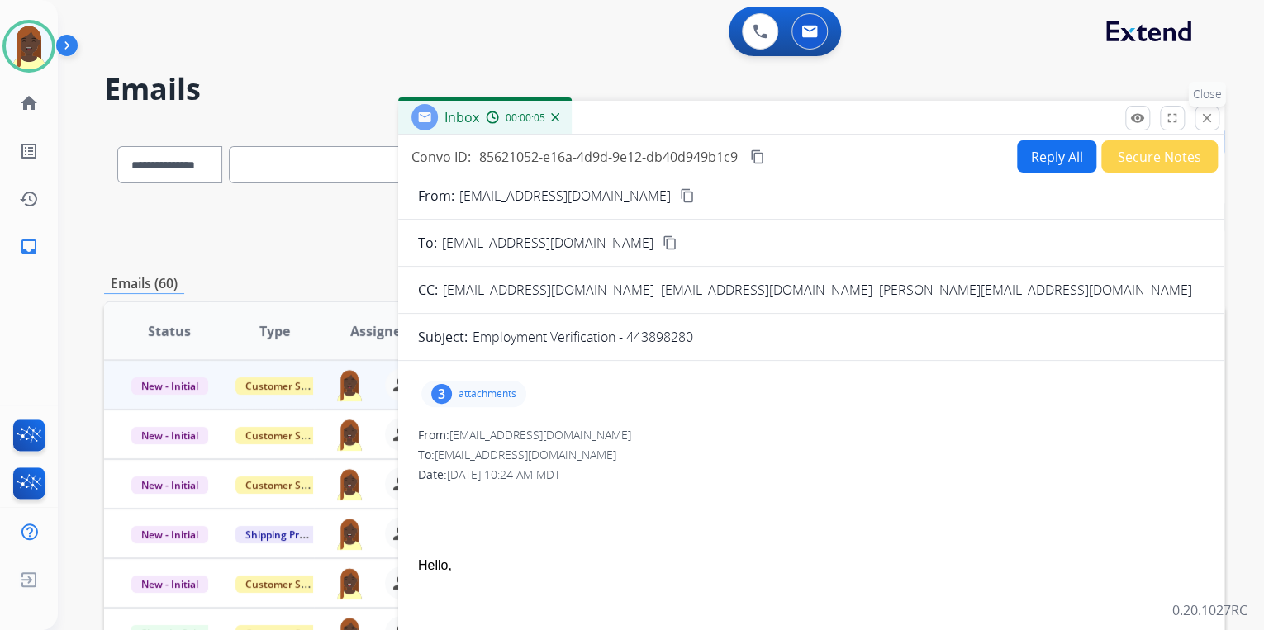
click at [1210, 122] on mat-icon "close" at bounding box center [1207, 118] width 15 height 15
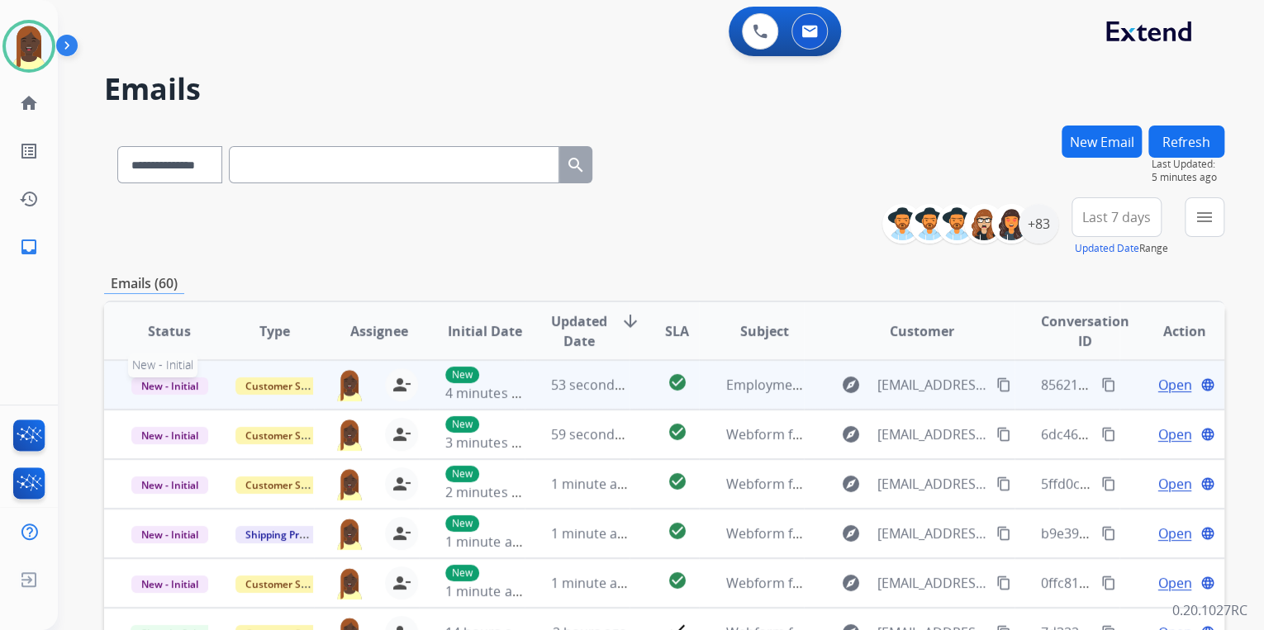
click at [178, 382] on span "New - Initial" at bounding box center [169, 386] width 77 height 17
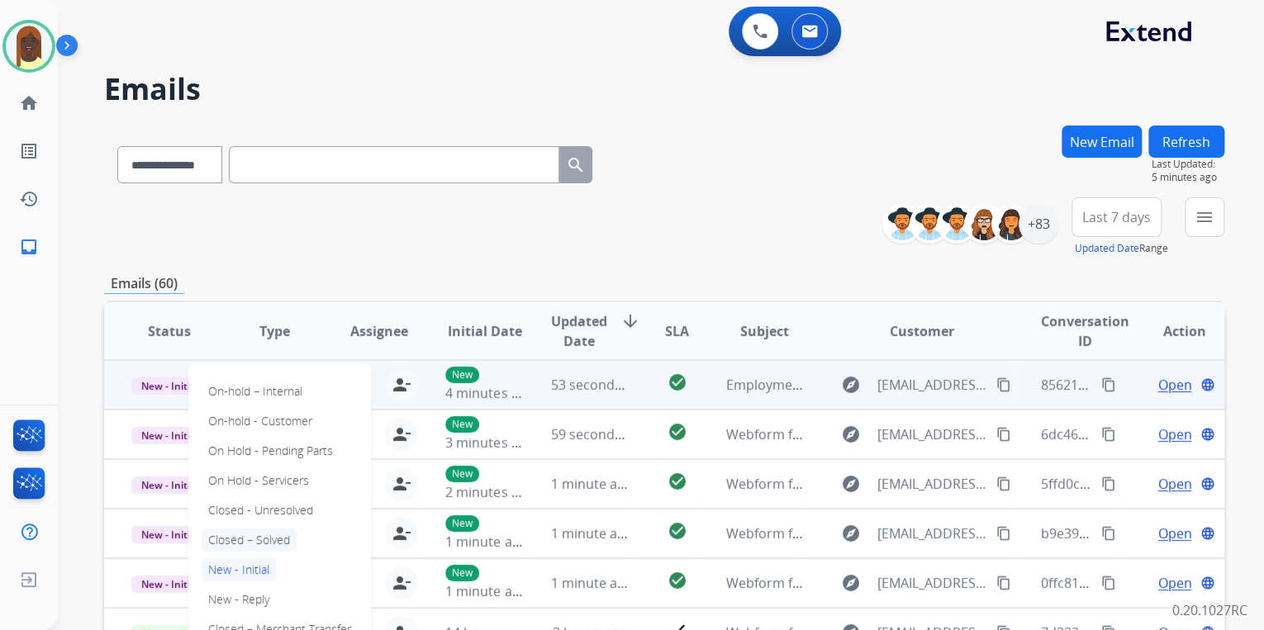
click at [261, 534] on p "Closed – Solved" at bounding box center [249, 540] width 95 height 23
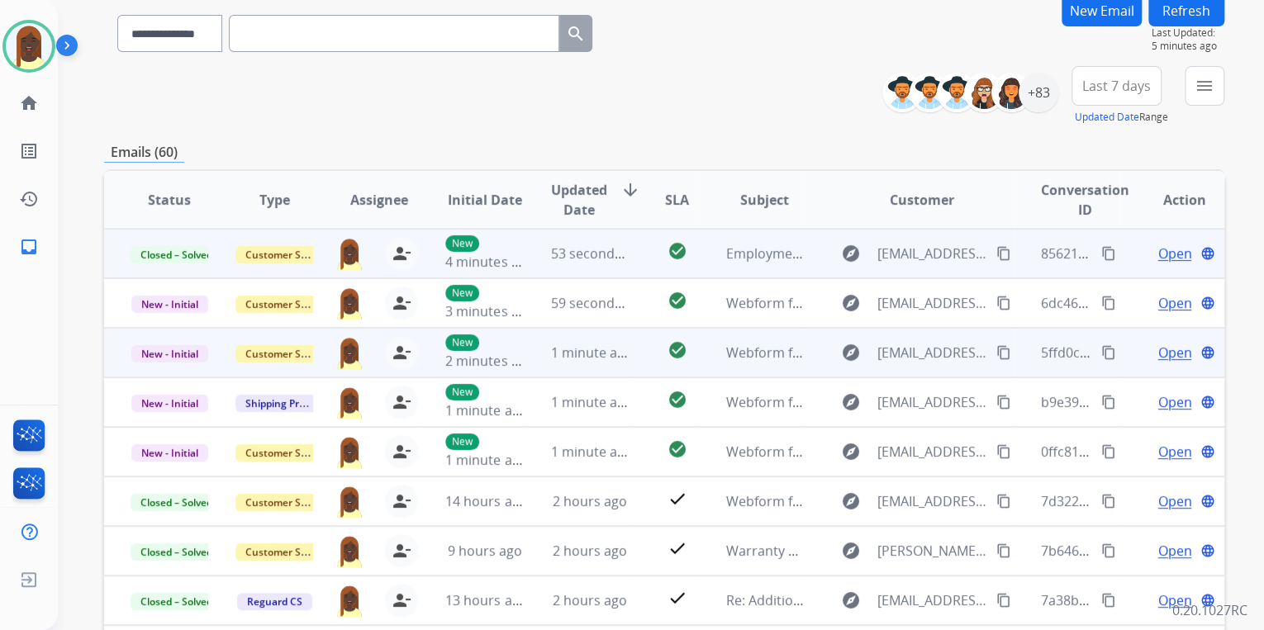
scroll to position [132, 0]
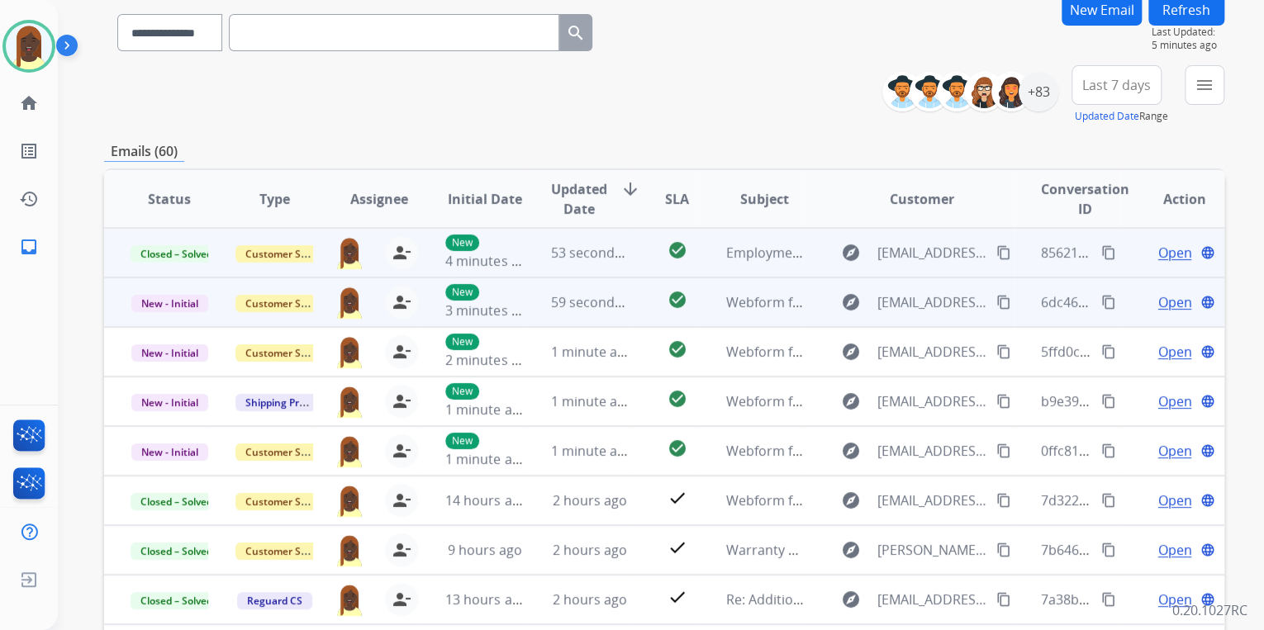
click at [1101, 304] on mat-icon "content_copy" at bounding box center [1108, 302] width 15 height 15
click at [1157, 304] on span "Open" at bounding box center [1174, 302] width 34 height 20
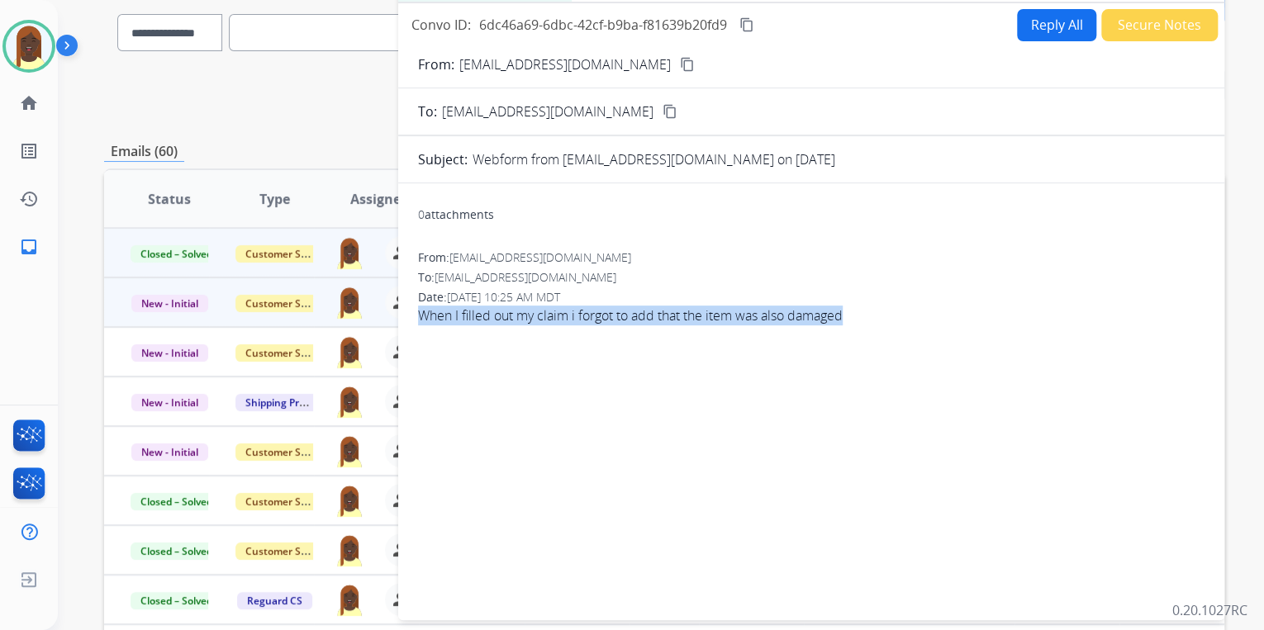
drag, startPoint x: 413, startPoint y: 319, endPoint x: 859, endPoint y: 330, distance: 446.3
click at [859, 330] on div "0 attachments From: jesseplumas@gmail.com To: support@extend.com Date: 08/27/20…" at bounding box center [811, 399] width 826 height 404
drag, startPoint x: 859, startPoint y: 330, endPoint x: 805, endPoint y: 314, distance: 56.2
copy span "When I filled out my claim i forgot to add that the item was also damaged"
click at [991, 358] on div "0 attachments From: jesseplumas@gmail.com To: support@extend.com Date: 08/27/20…" at bounding box center [811, 399] width 826 height 404
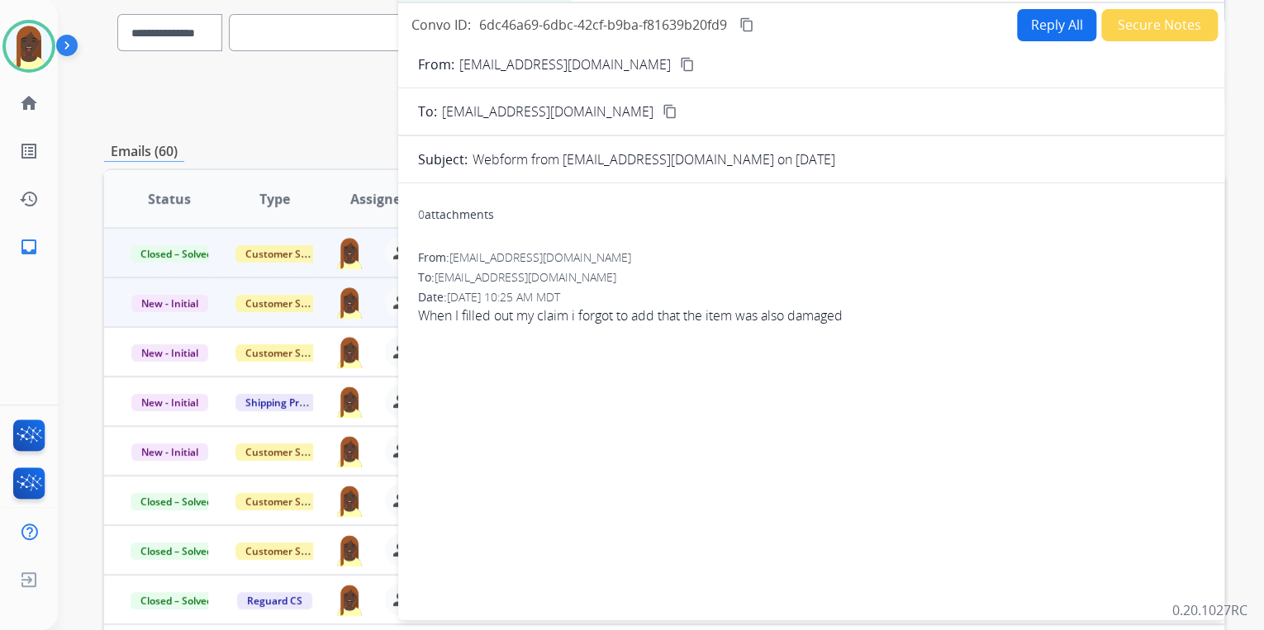
click at [680, 63] on mat-icon "content_copy" at bounding box center [687, 64] width 15 height 15
click at [1034, 25] on button "Reply All" at bounding box center [1056, 25] width 79 height 32
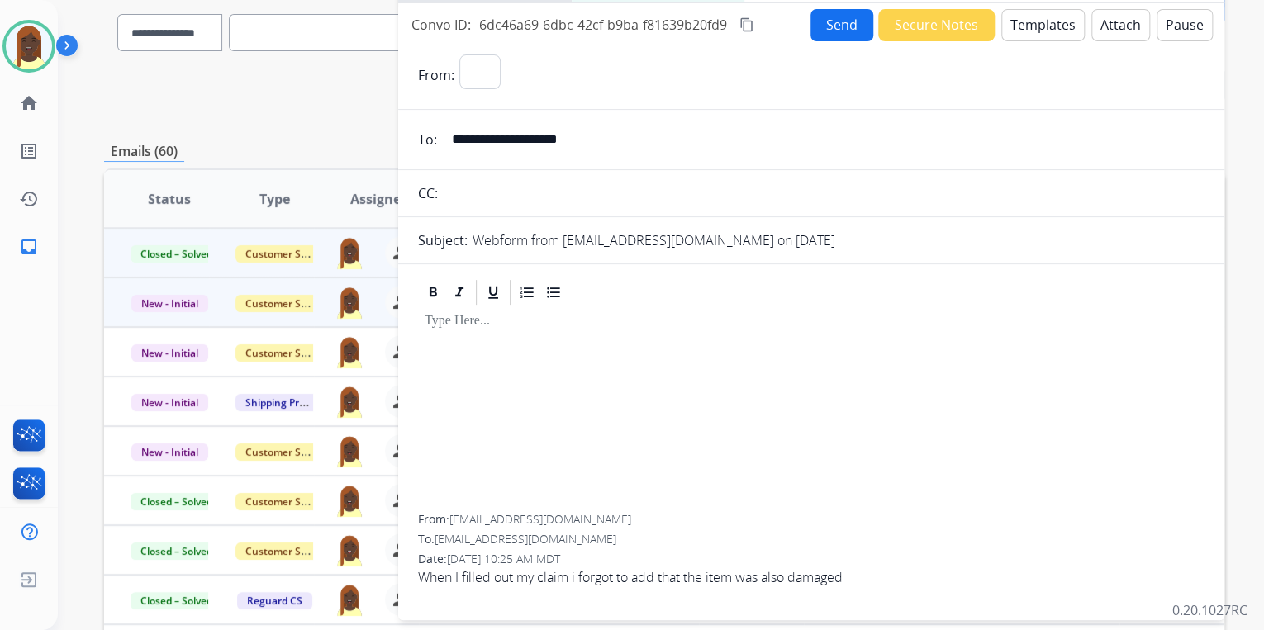
select select "**********"
click at [1039, 31] on button "Templates" at bounding box center [1042, 25] width 83 height 32
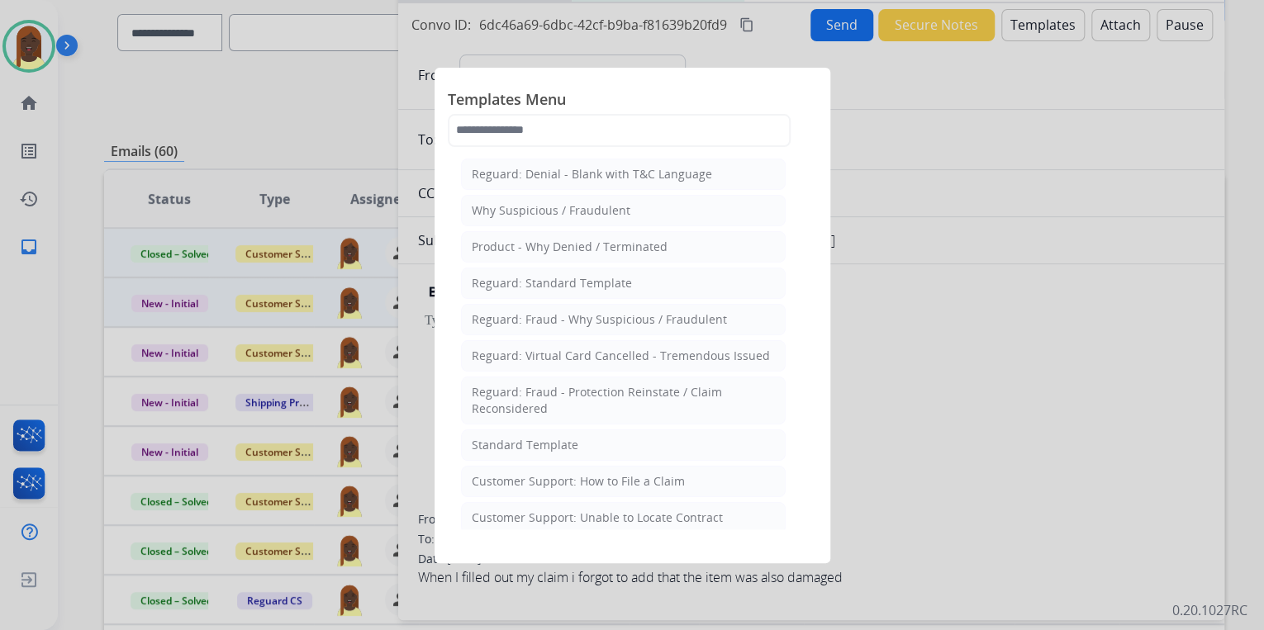
drag, startPoint x: 532, startPoint y: 443, endPoint x: 561, endPoint y: 413, distance: 41.5
click at [532, 440] on div "Standard Template" at bounding box center [525, 445] width 107 height 17
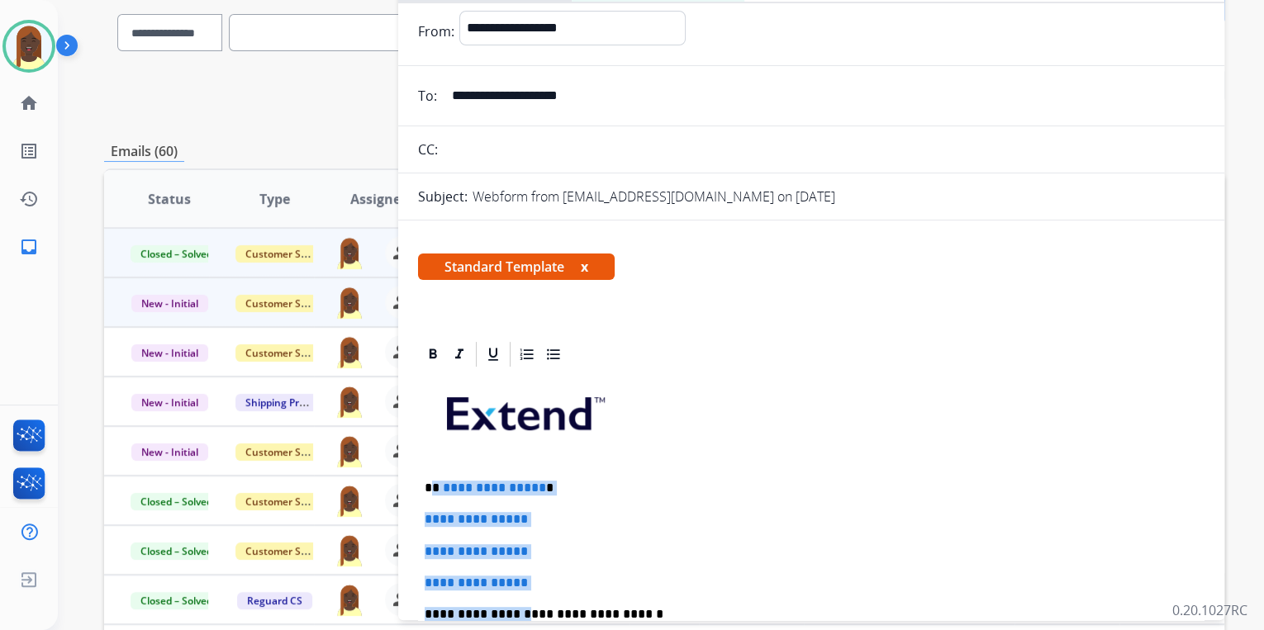
scroll to position [66, 0]
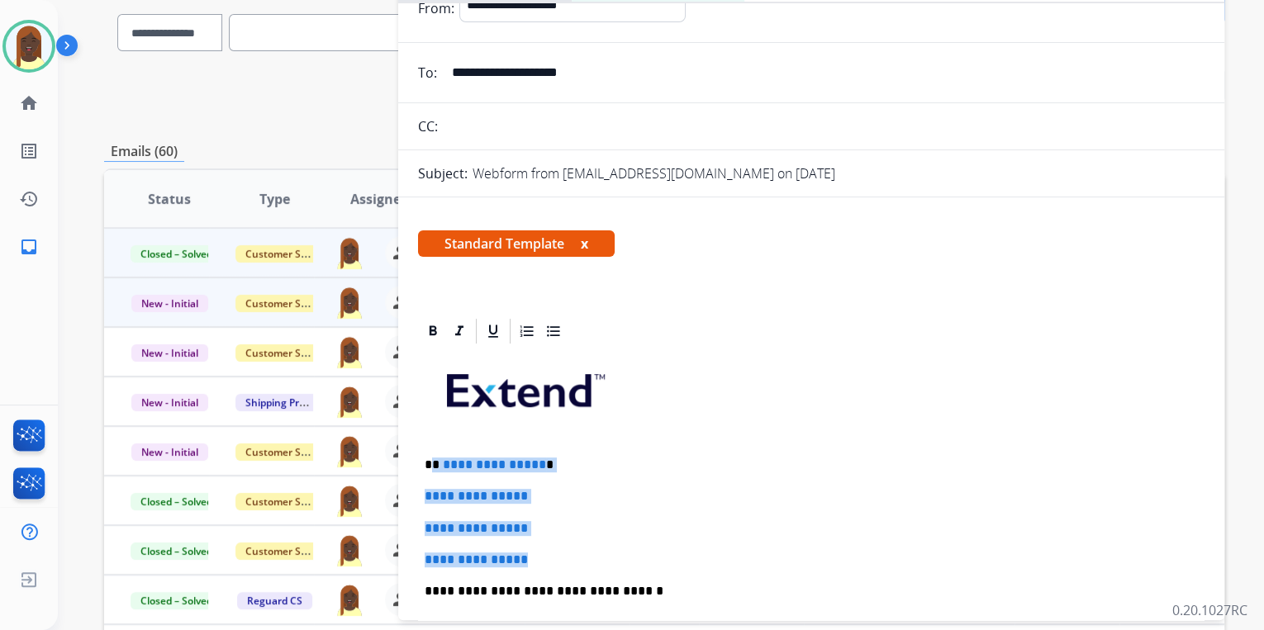
drag, startPoint x: 432, startPoint y: 530, endPoint x: 556, endPoint y: 558, distance: 127.1
click at [556, 558] on div "**********" at bounding box center [811, 630] width 786 height 568
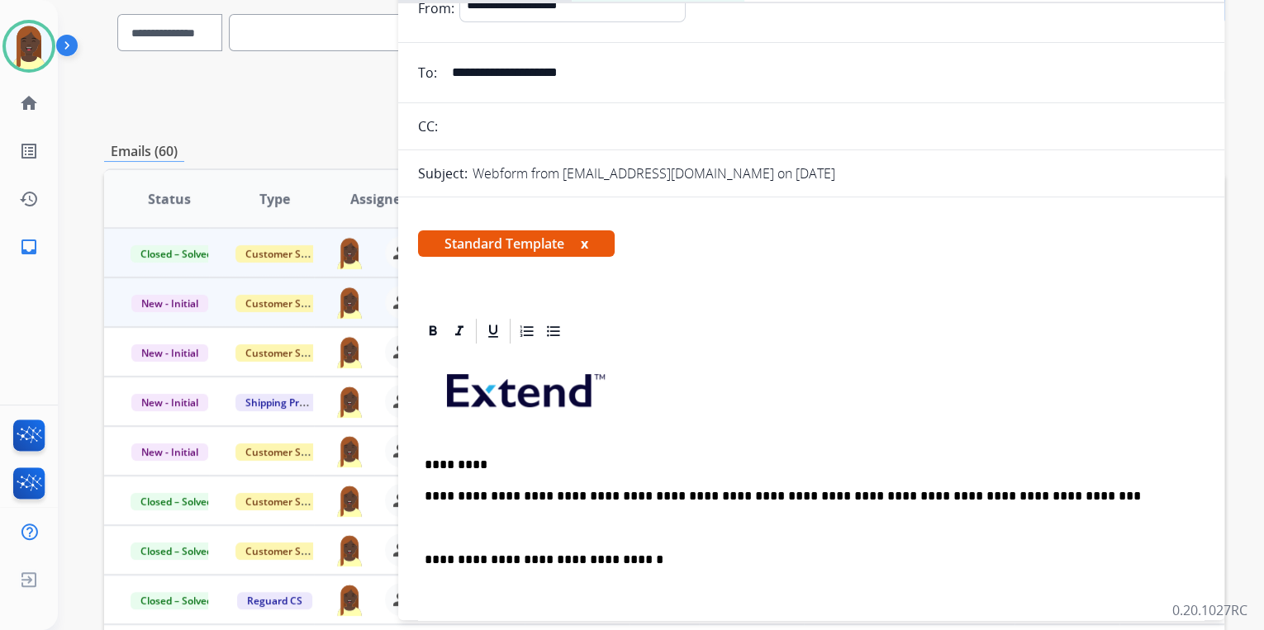
click at [481, 463] on p "*********" at bounding box center [805, 465] width 760 height 15
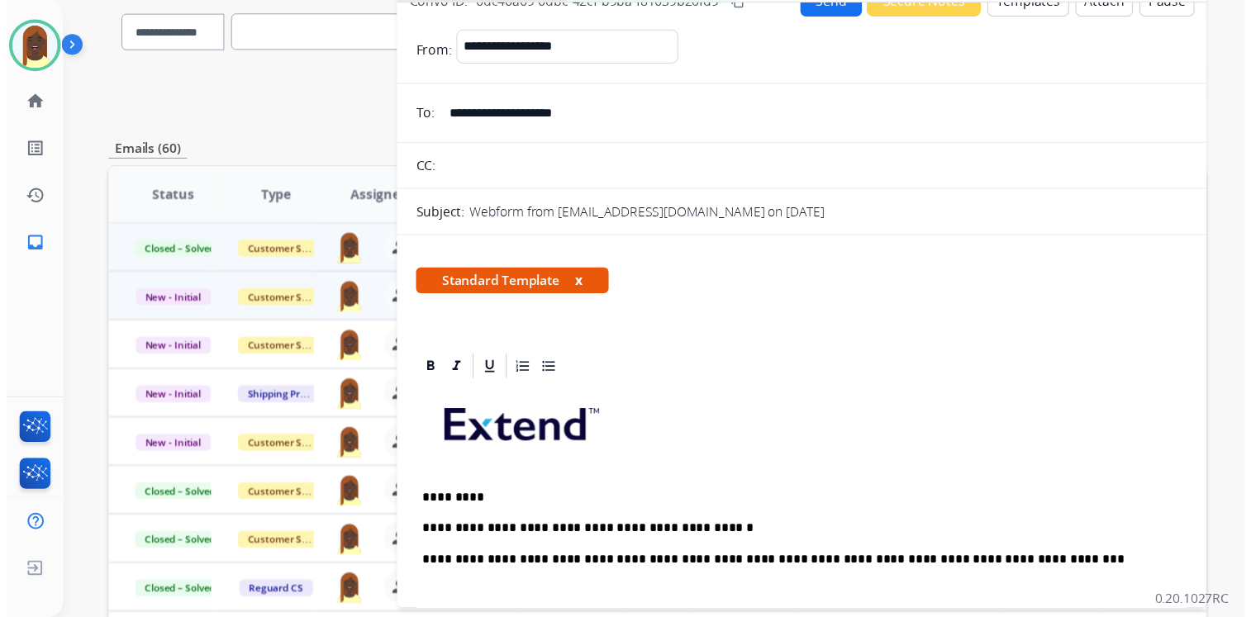
scroll to position [0, 0]
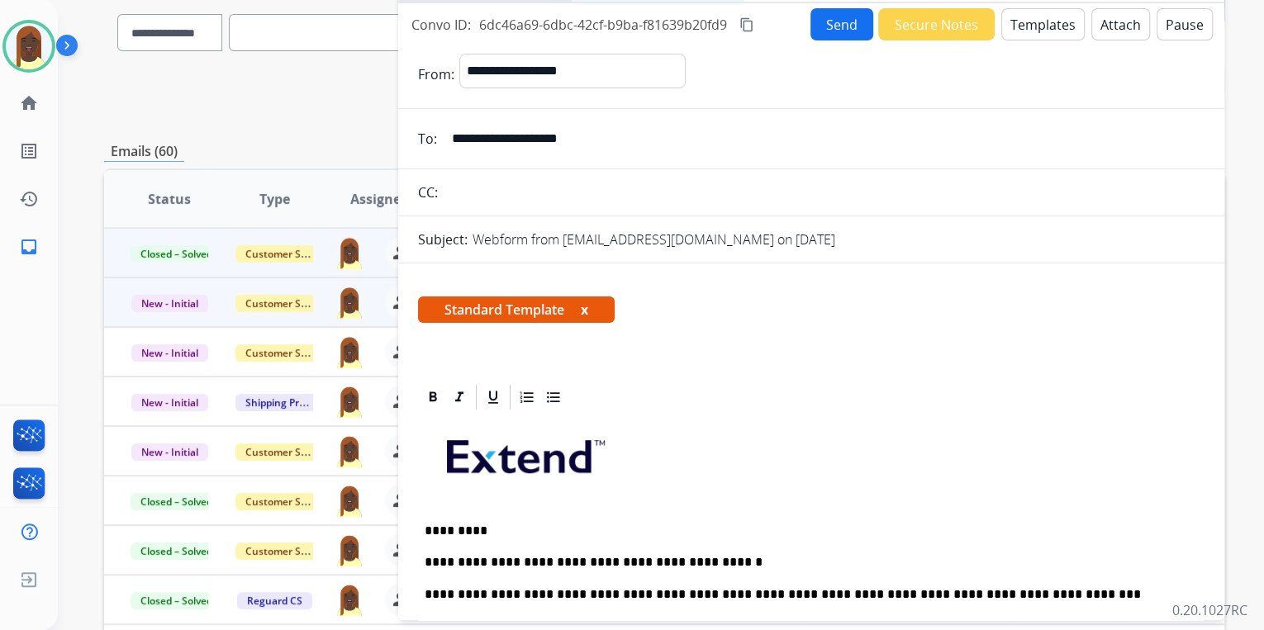
click at [828, 26] on button "Send" at bounding box center [841, 24] width 63 height 32
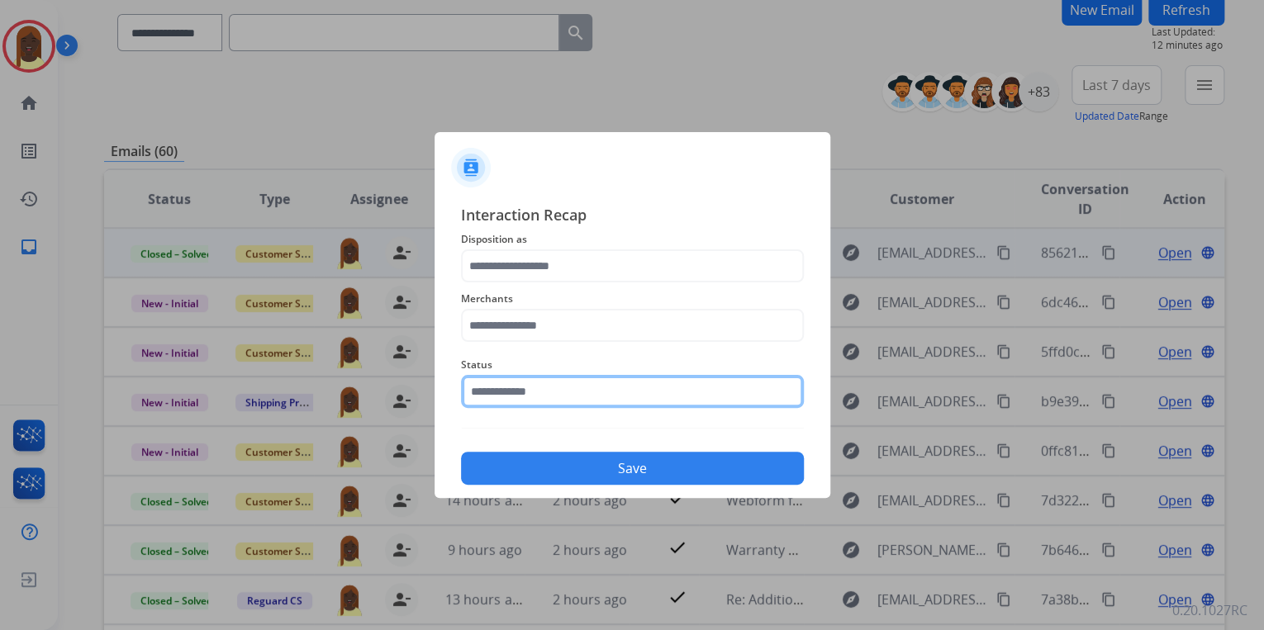
click at [601, 395] on input "text" at bounding box center [632, 391] width 343 height 33
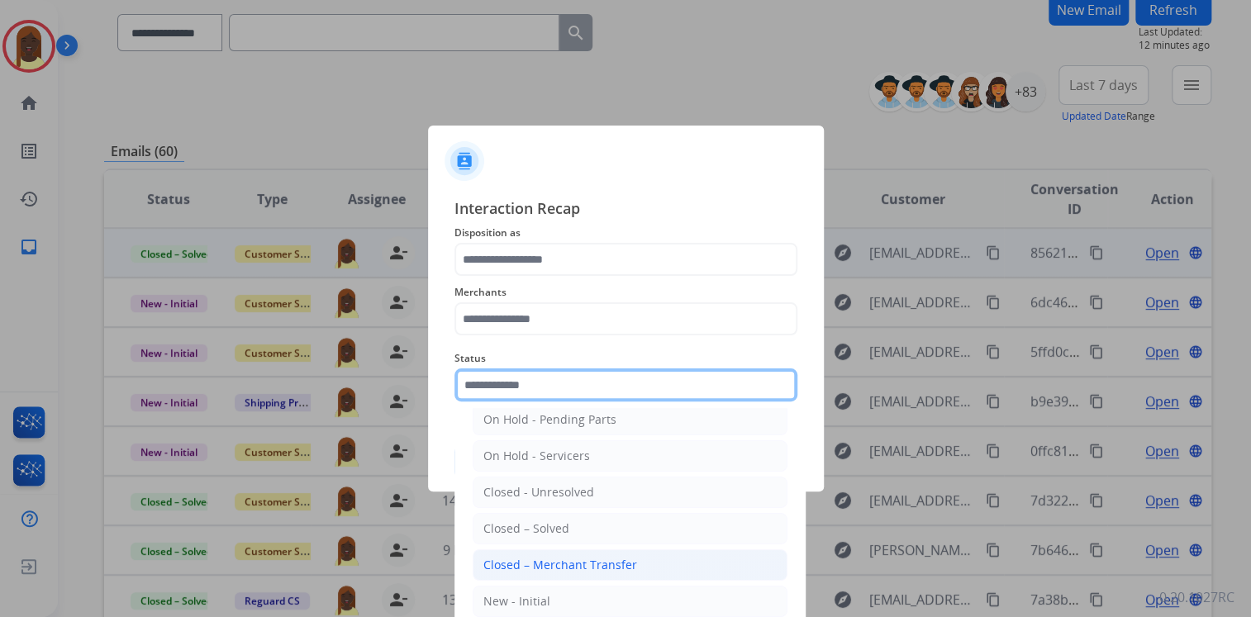
scroll to position [96, 0]
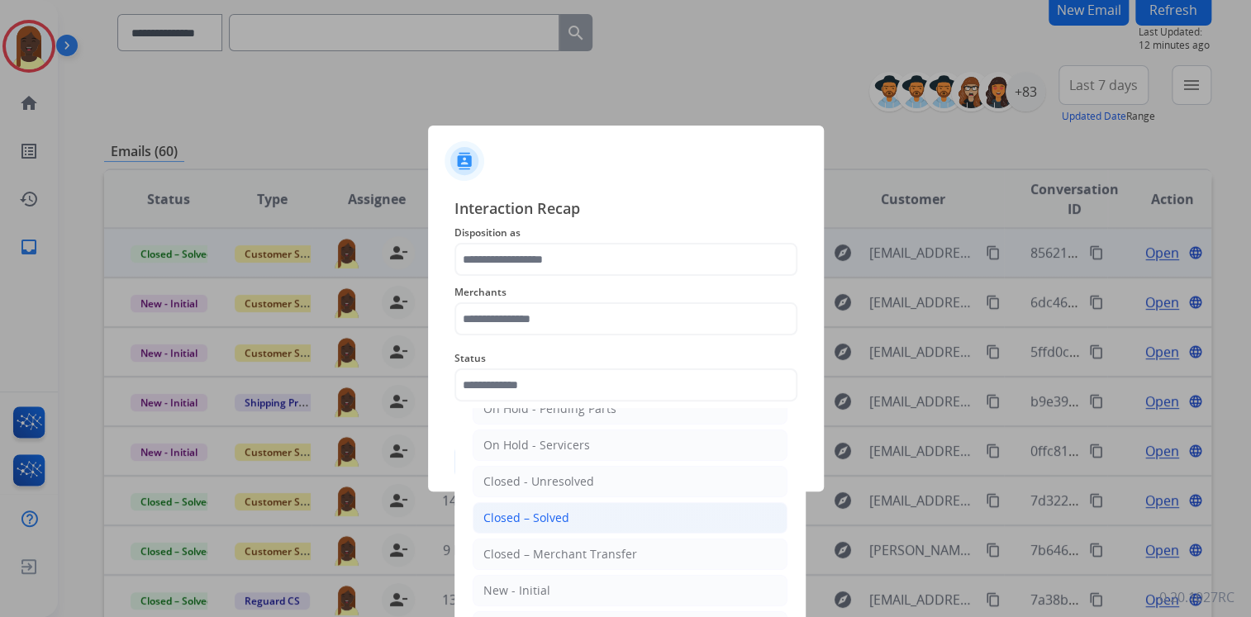
drag, startPoint x: 567, startPoint y: 516, endPoint x: 533, endPoint y: 404, distance: 117.3
click at [566, 515] on li "Closed – Solved" at bounding box center [630, 517] width 315 height 31
type input "**********"
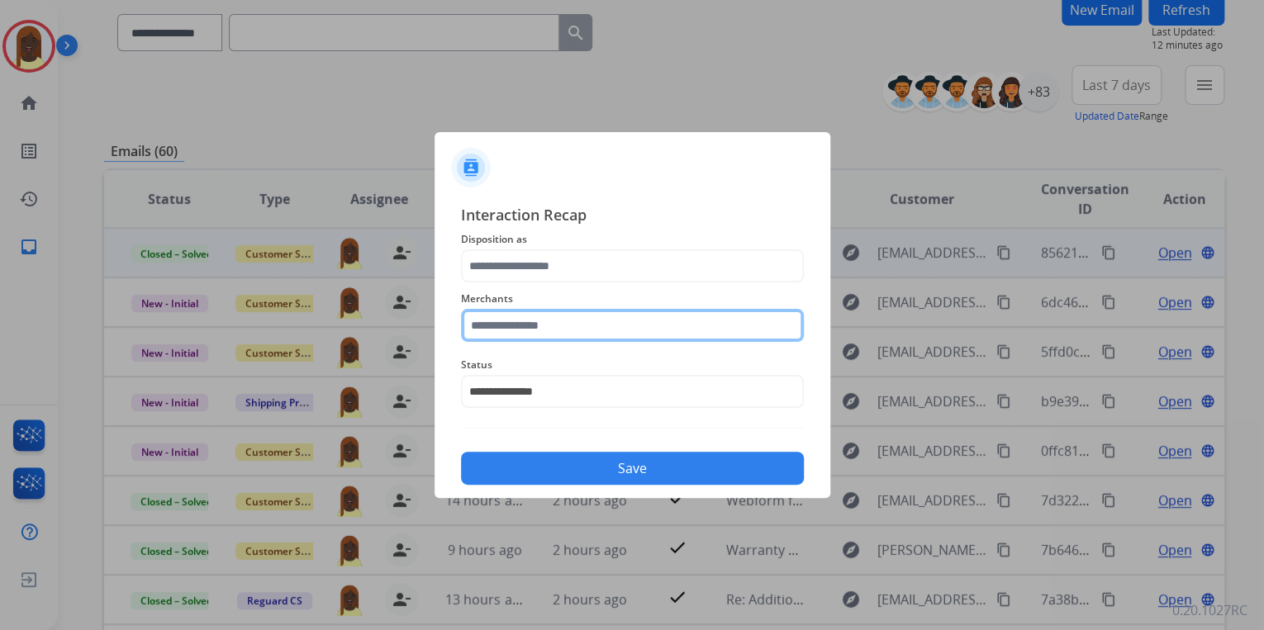
click at [511, 321] on input "text" at bounding box center [632, 325] width 343 height 33
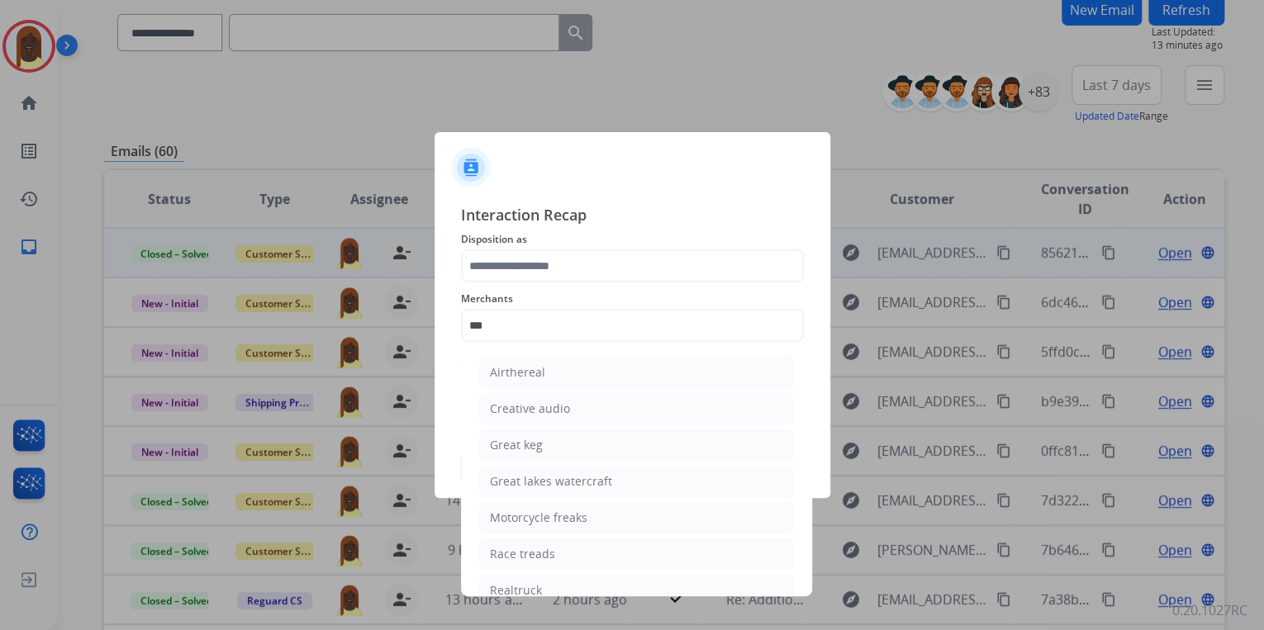
drag, startPoint x: 549, startPoint y: 583, endPoint x: 540, endPoint y: 492, distance: 91.3
click at [549, 582] on li "Realtruck" at bounding box center [636, 590] width 315 height 31
type input "*********"
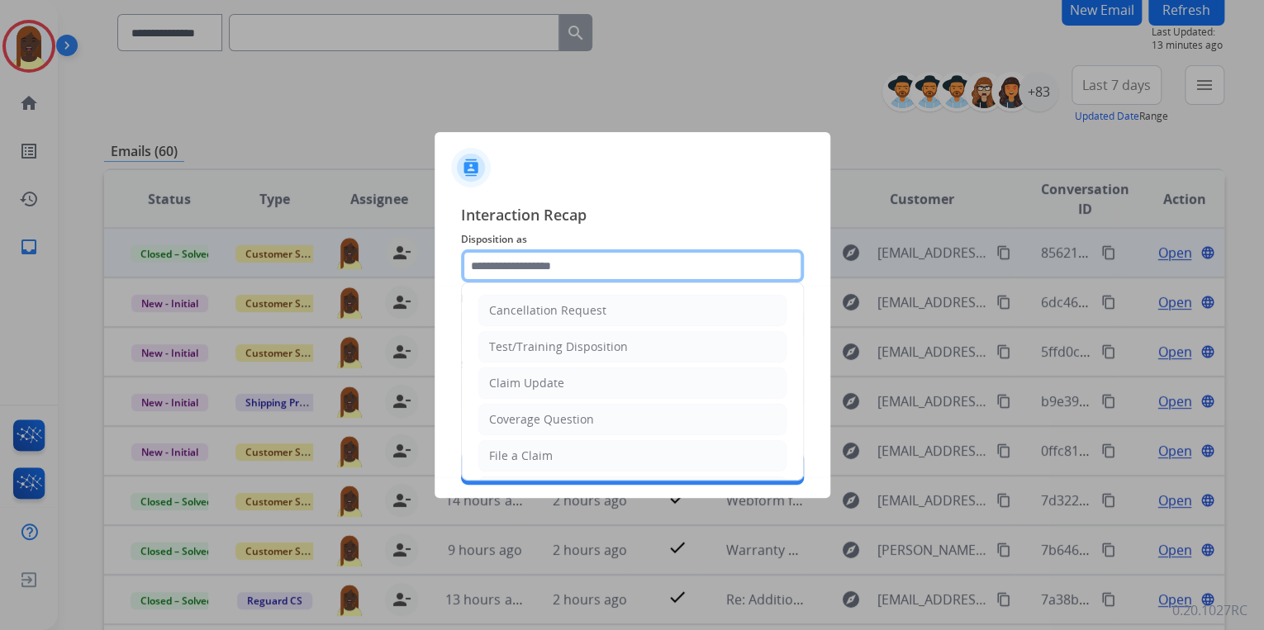
click at [489, 268] on input "text" at bounding box center [632, 265] width 343 height 33
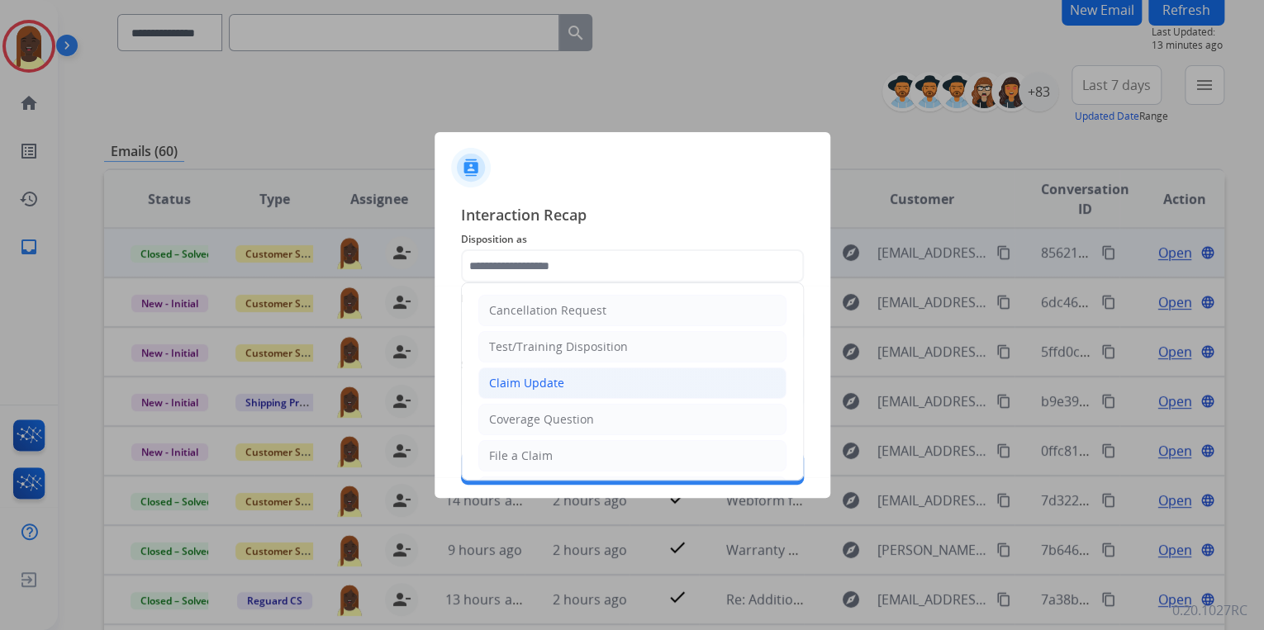
click at [535, 382] on div "Claim Update" at bounding box center [526, 383] width 75 height 17
type input "**********"
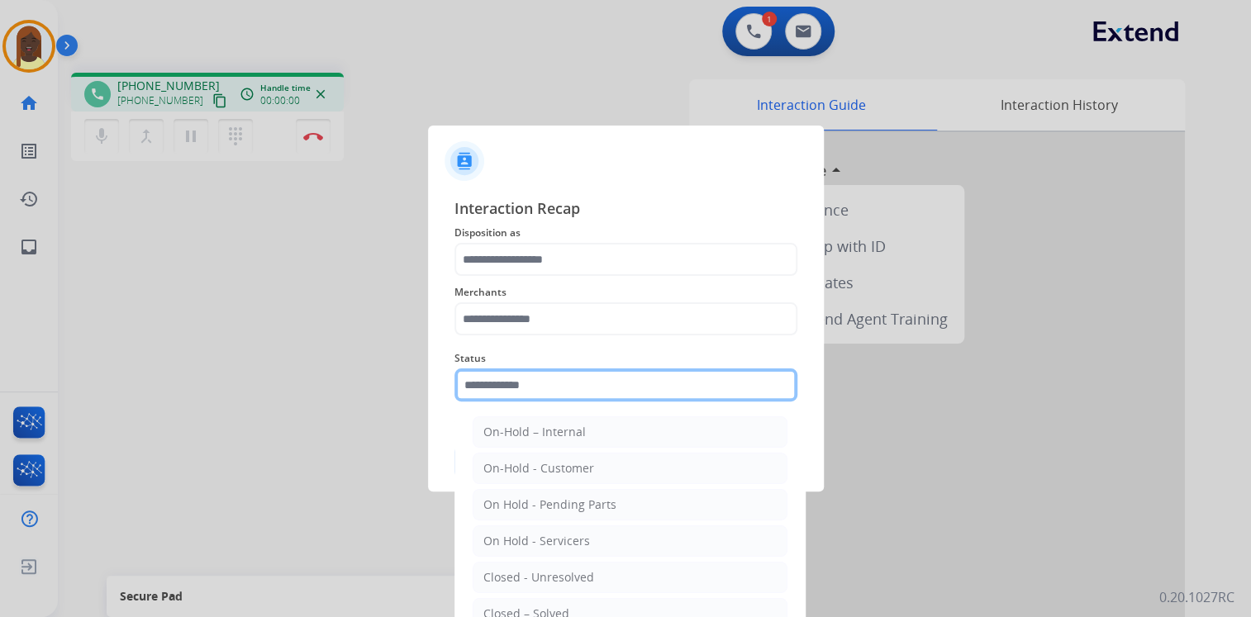
click at [552, 393] on input "text" at bounding box center [625, 384] width 343 height 33
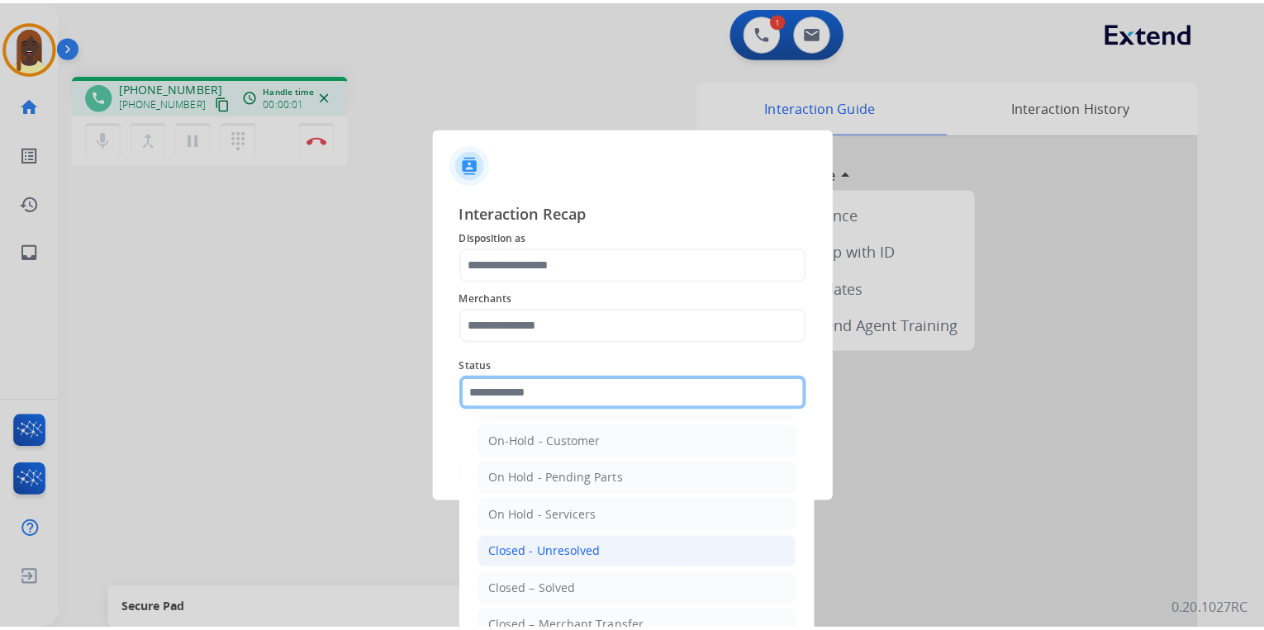
scroll to position [96, 0]
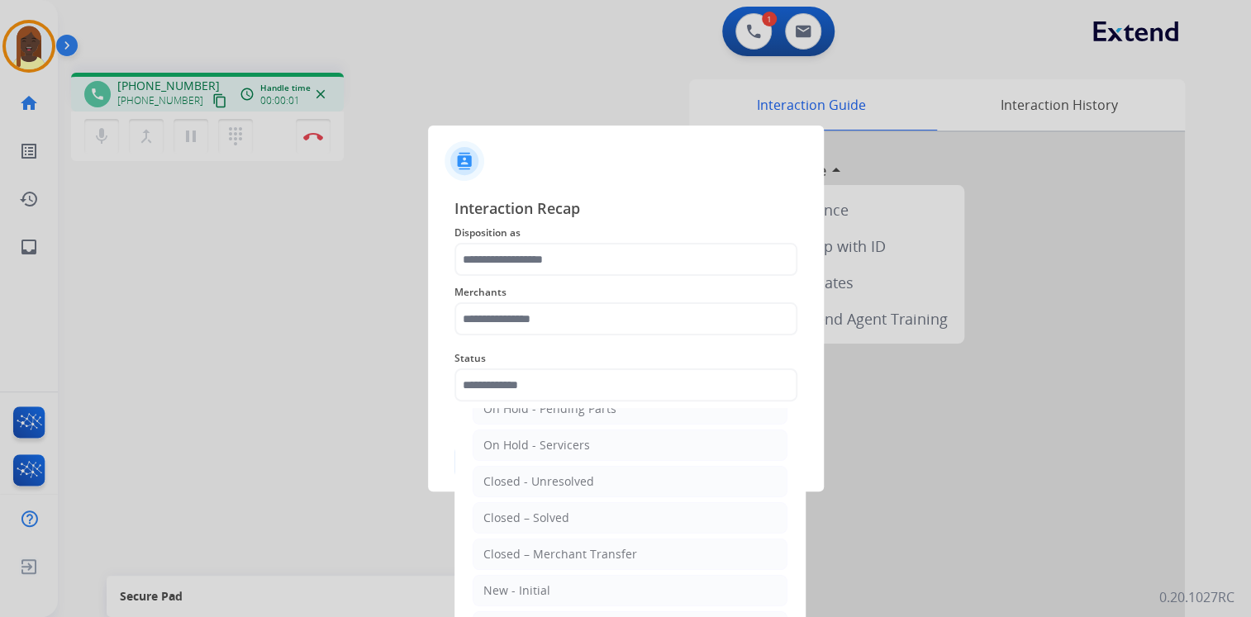
drag, startPoint x: 585, startPoint y: 521, endPoint x: 558, endPoint y: 449, distance: 76.6
click at [584, 513] on li "Closed – Solved" at bounding box center [630, 517] width 315 height 31
type input "**********"
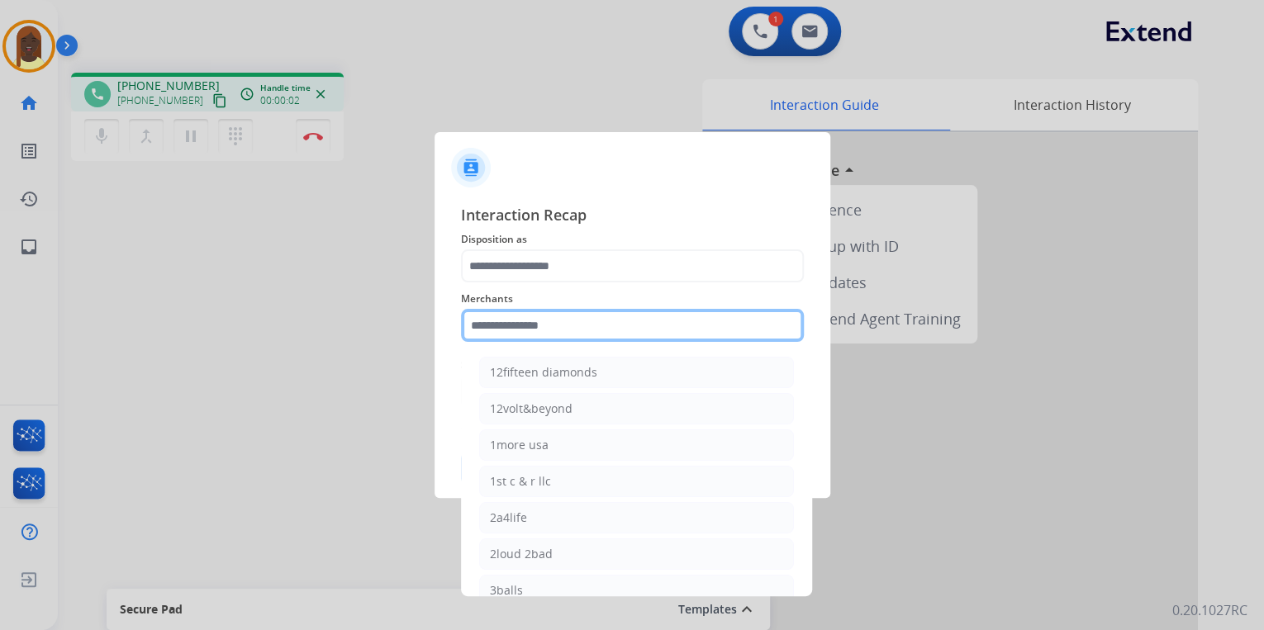
click at [523, 315] on input "text" at bounding box center [632, 325] width 343 height 33
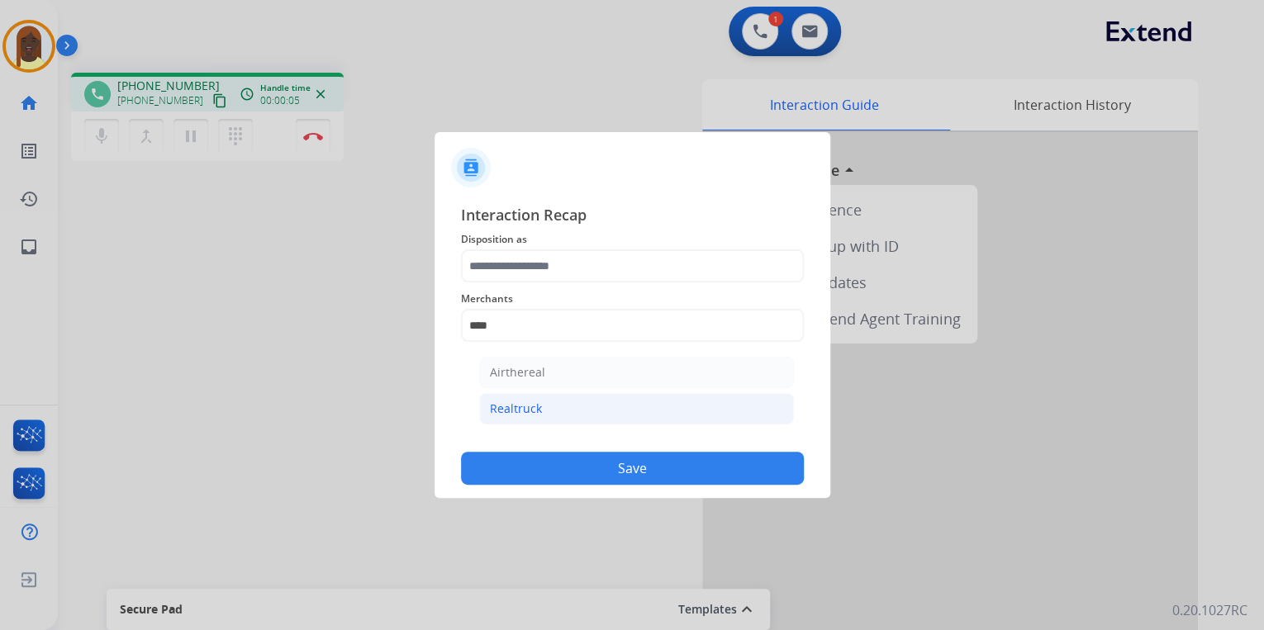
drag, startPoint x: 535, startPoint y: 403, endPoint x: 519, endPoint y: 315, distance: 89.9
click at [535, 403] on div "Realtruck" at bounding box center [516, 409] width 52 height 17
type input "*********"
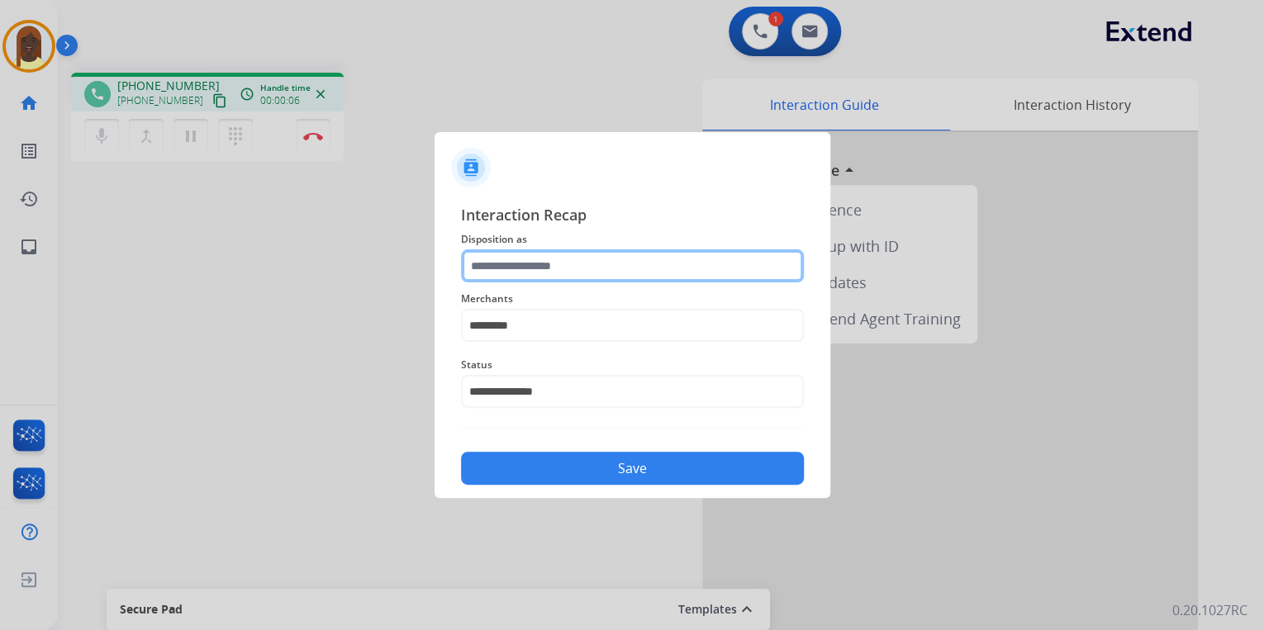
click at [522, 270] on input "text" at bounding box center [632, 265] width 343 height 33
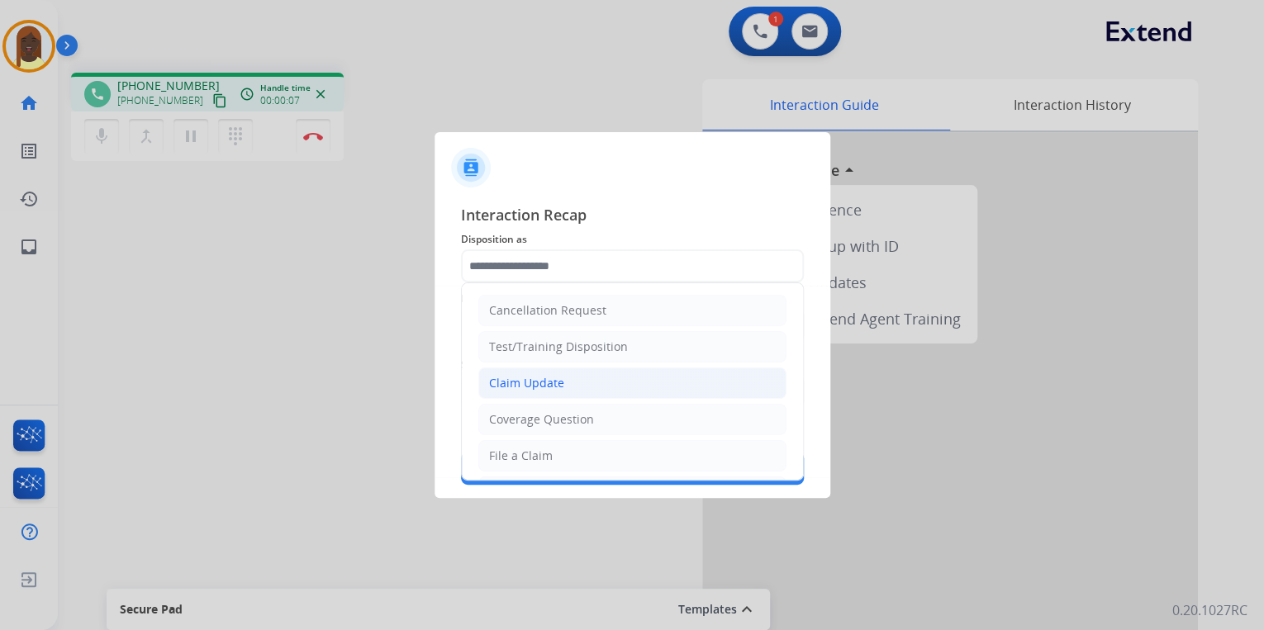
click at [552, 388] on div "Claim Update" at bounding box center [526, 383] width 75 height 17
type input "**********"
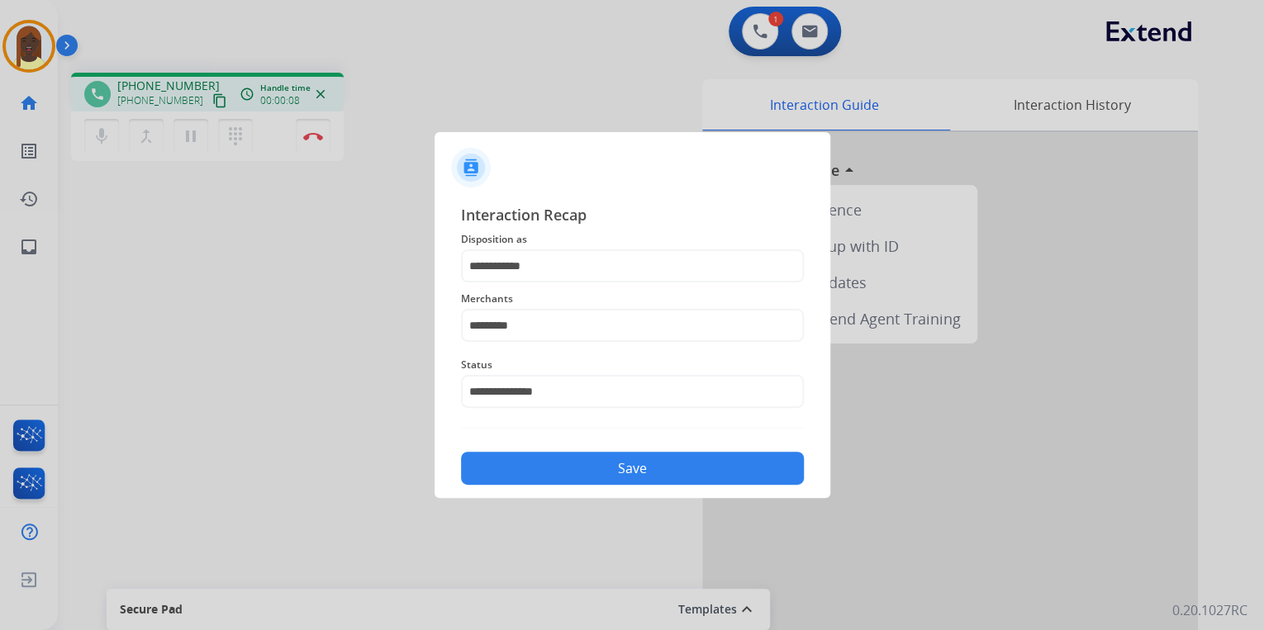
click at [543, 468] on button "Save" at bounding box center [632, 468] width 343 height 33
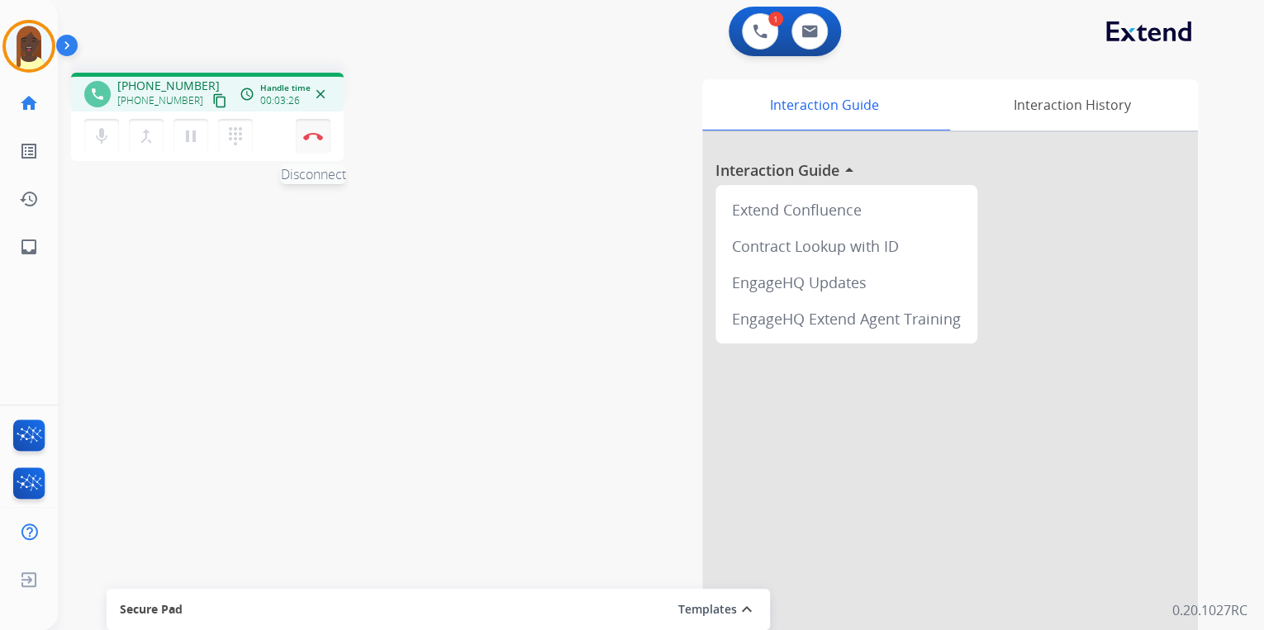
click at [314, 137] on img at bounding box center [313, 136] width 20 height 8
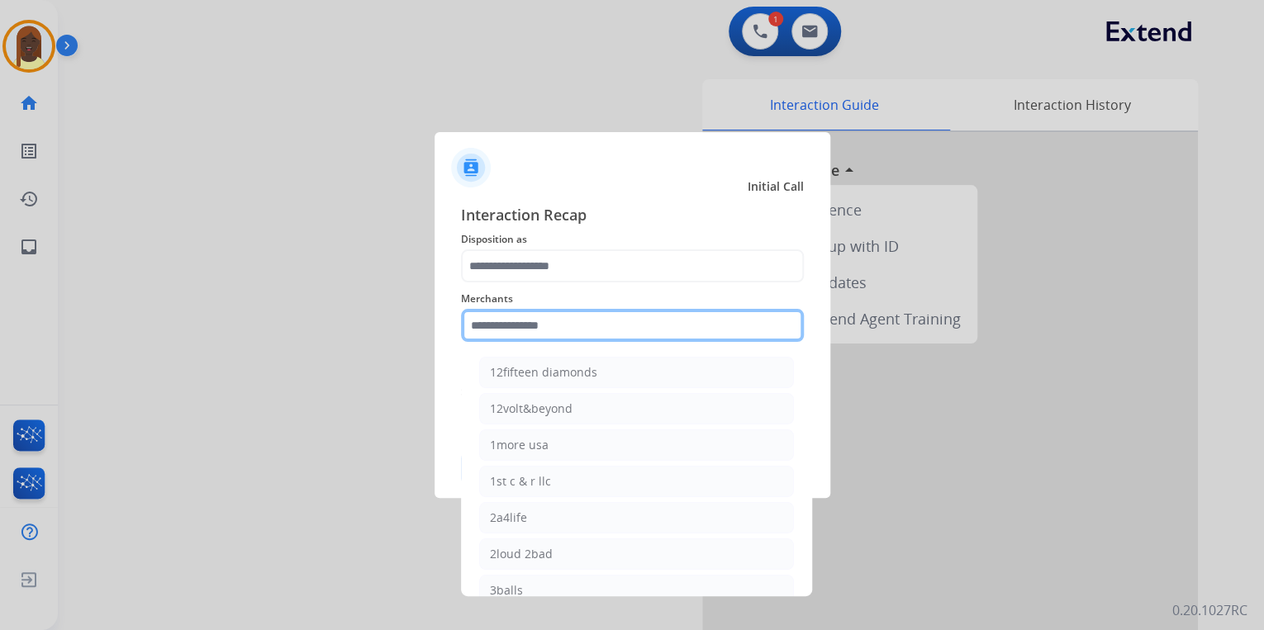
click at [497, 322] on input "text" at bounding box center [632, 325] width 343 height 33
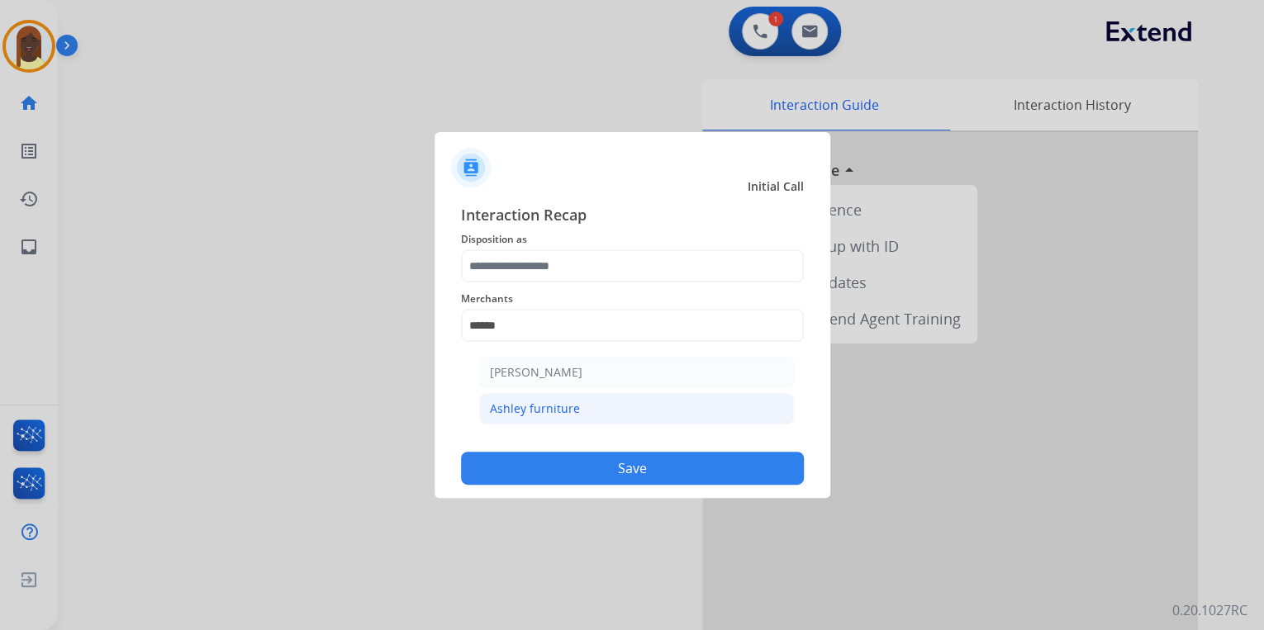
click at [554, 411] on div "Ashley furniture" at bounding box center [535, 409] width 90 height 17
type input "**********"
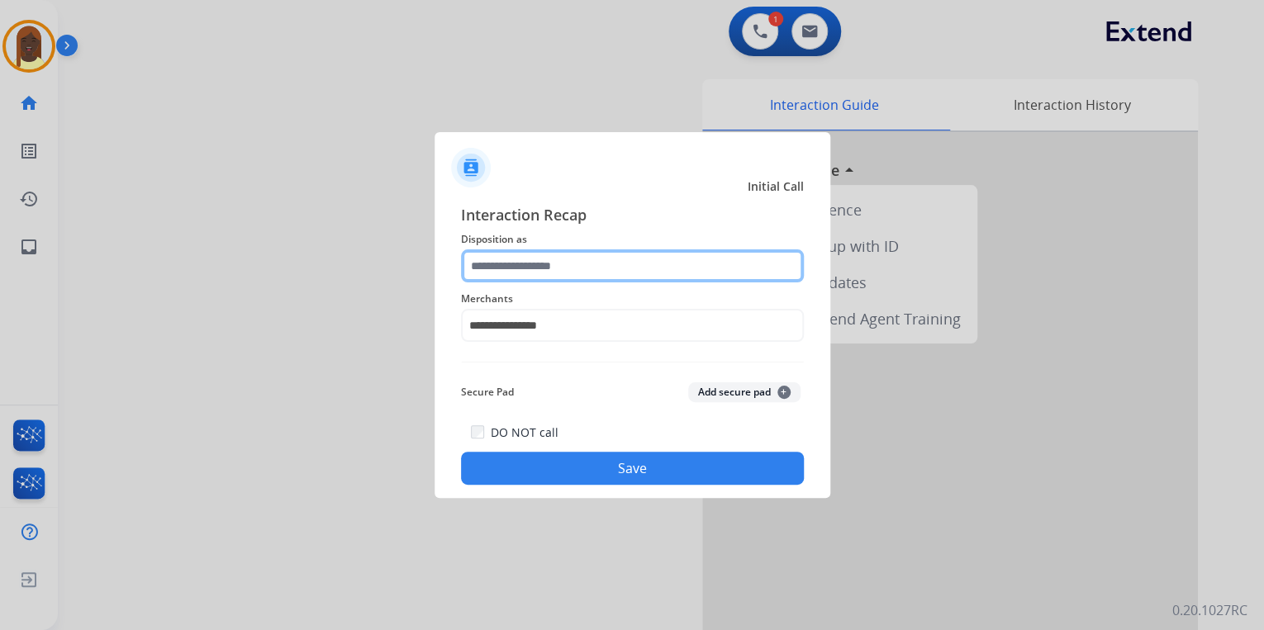
click at [516, 260] on input "text" at bounding box center [632, 265] width 343 height 33
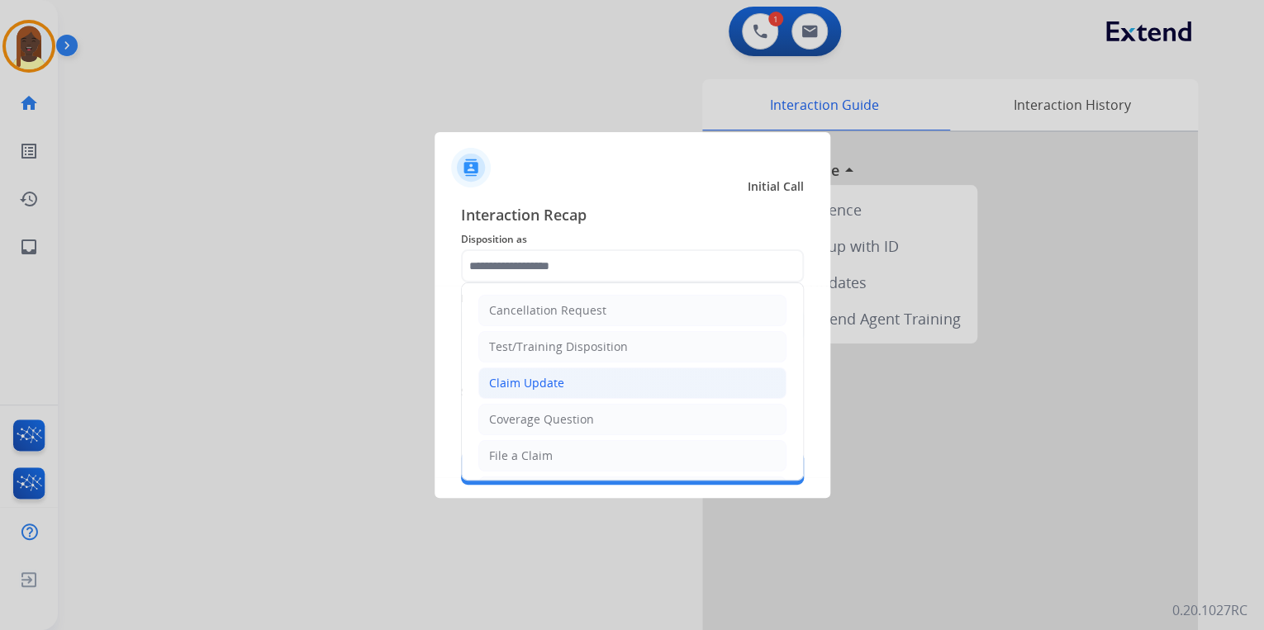
click at [536, 385] on div "Claim Update" at bounding box center [526, 383] width 75 height 17
type input "**********"
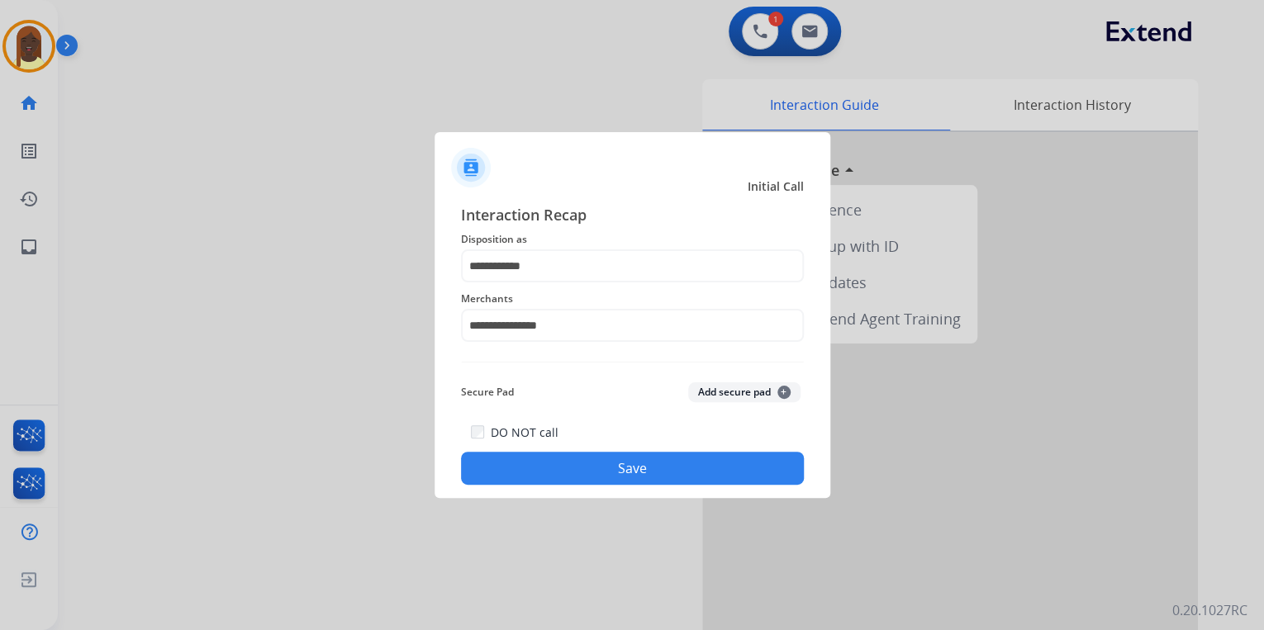
click at [580, 472] on button "Save" at bounding box center [632, 468] width 343 height 33
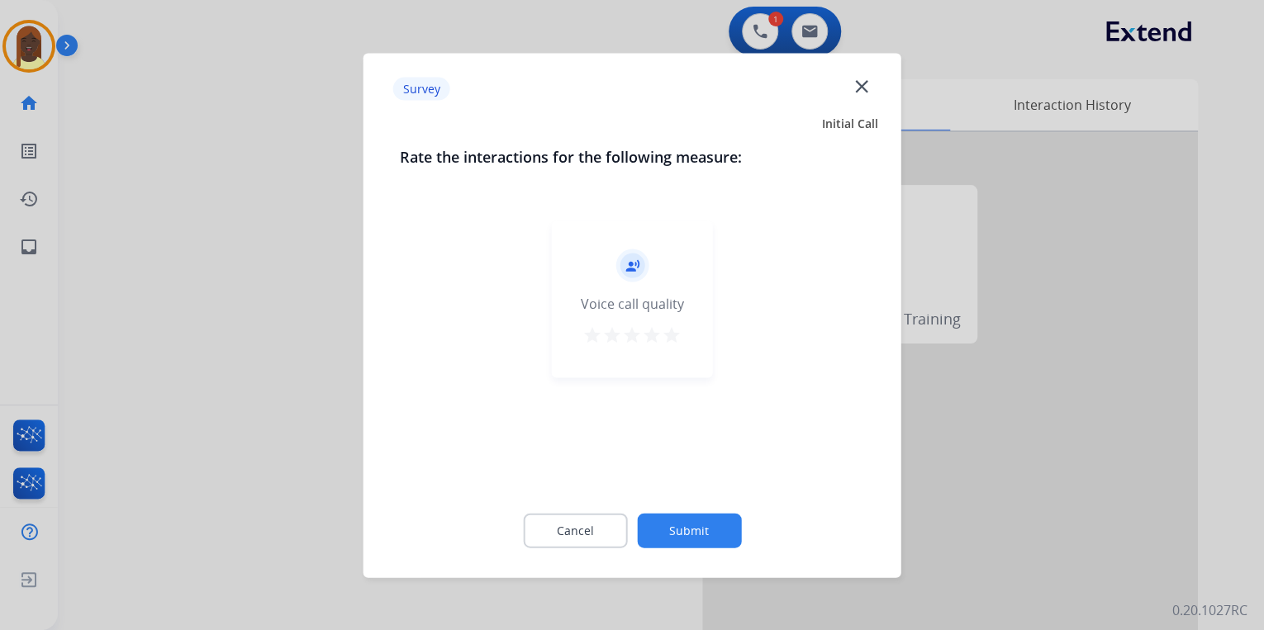
click at [675, 337] on mat-icon "star" at bounding box center [672, 335] width 20 height 20
click at [682, 535] on button "Submit" at bounding box center [689, 530] width 104 height 35
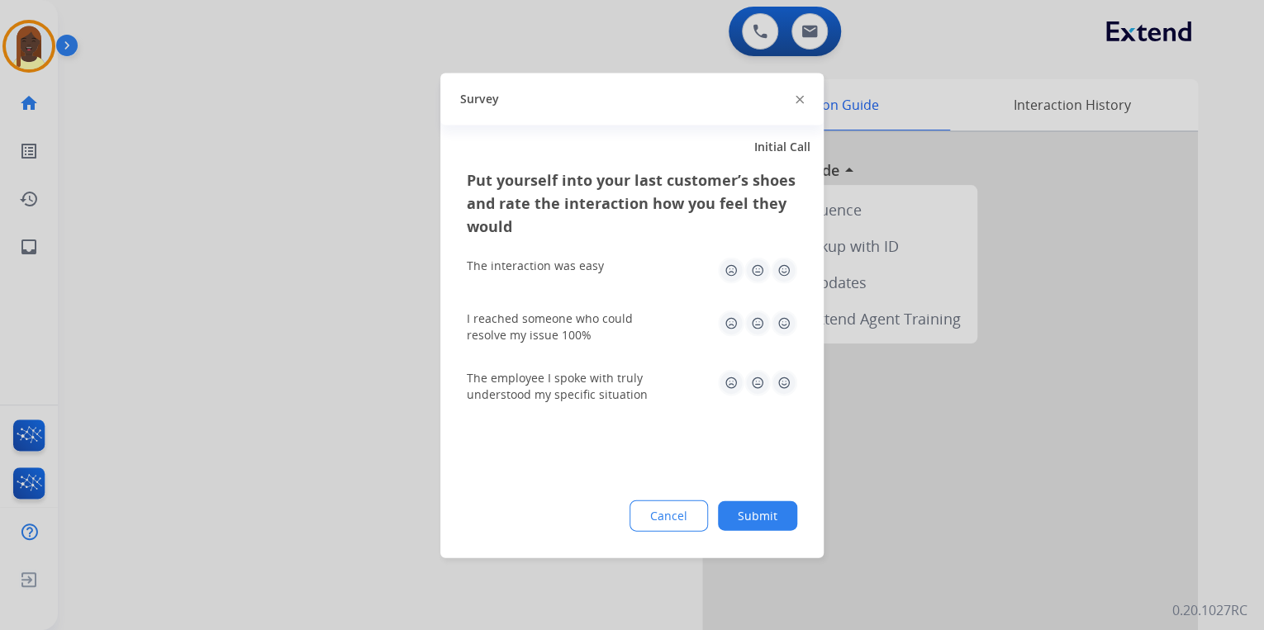
click at [796, 100] on img at bounding box center [800, 100] width 8 height 8
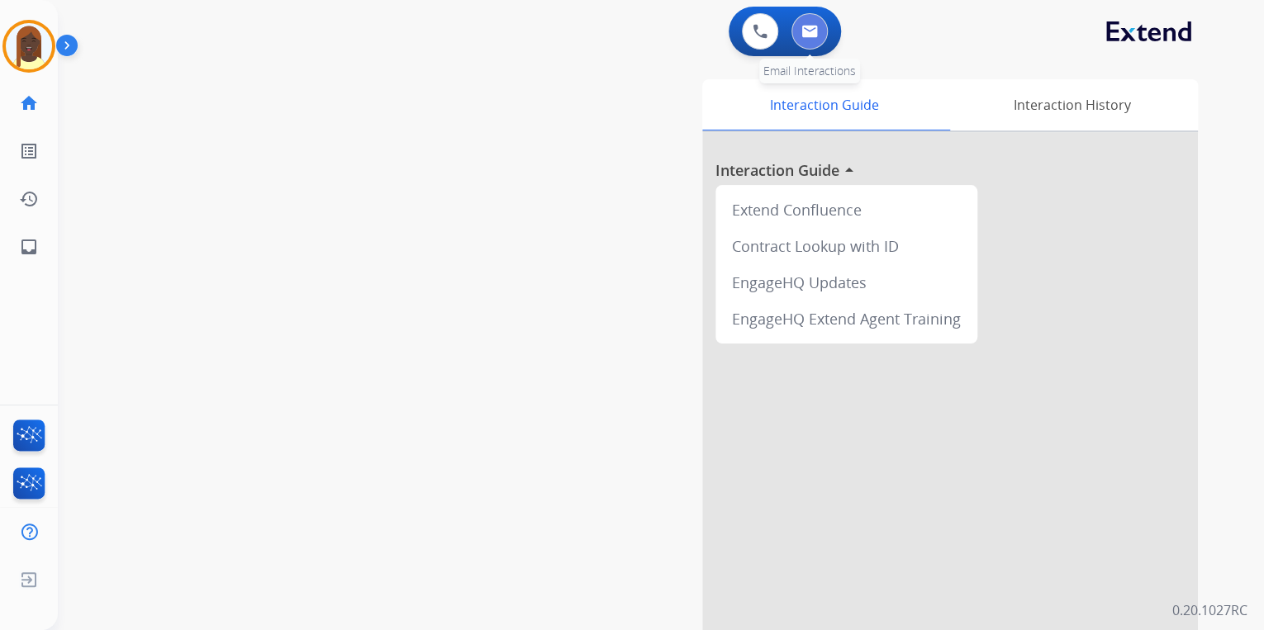
click at [816, 33] on img at bounding box center [809, 31] width 17 height 13
select select "**********"
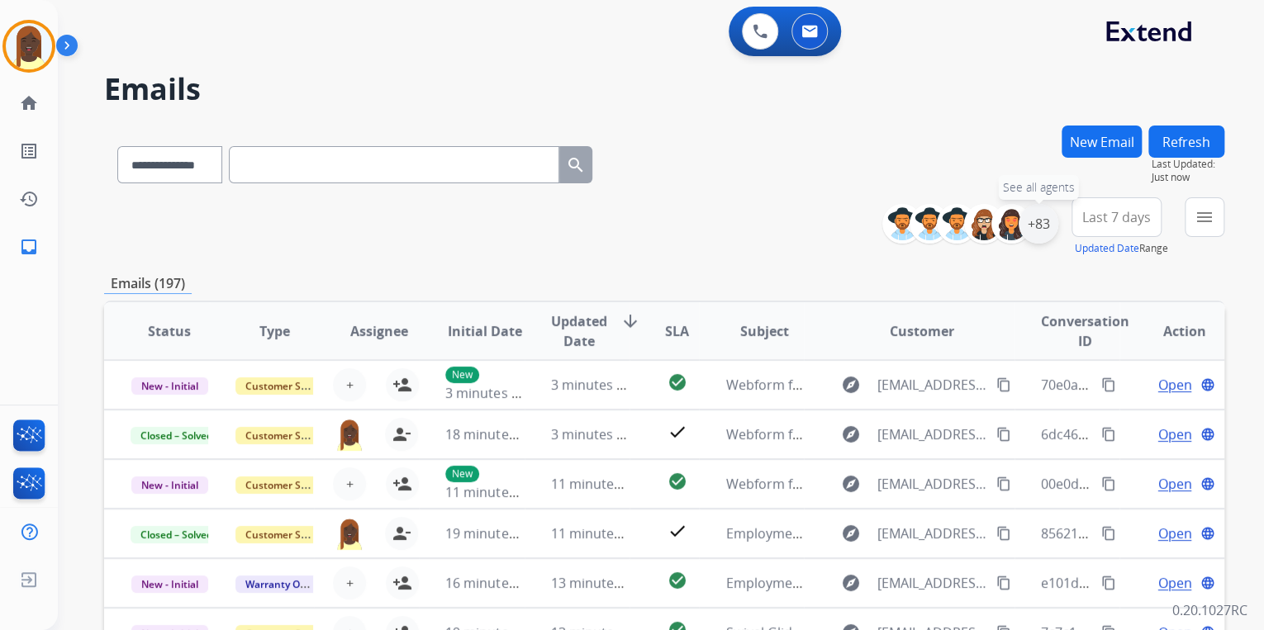
click at [1038, 233] on div "+83" at bounding box center [1039, 224] width 40 height 40
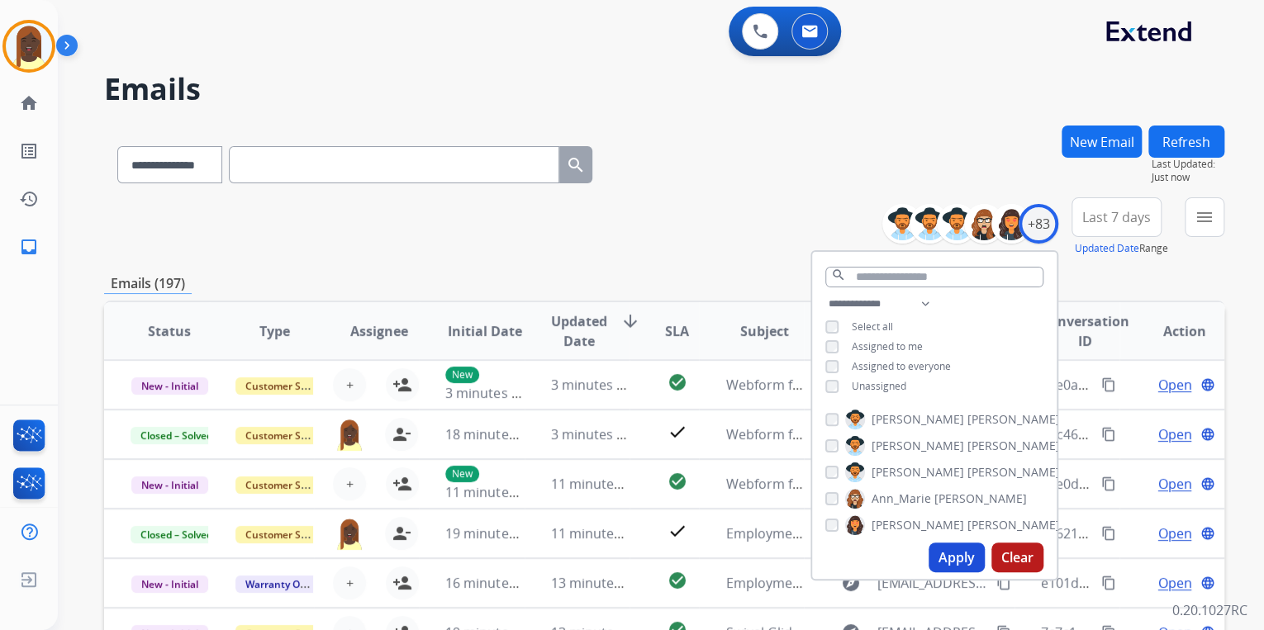
click at [946, 561] on button "Apply" at bounding box center [957, 558] width 56 height 30
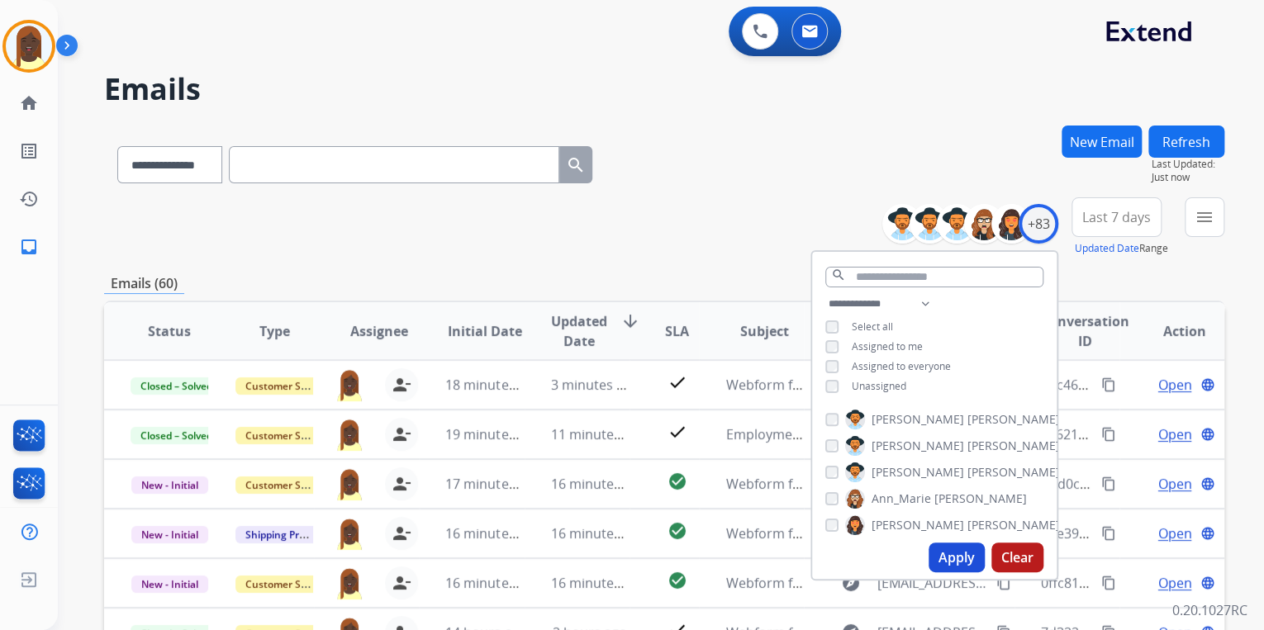
click at [674, 215] on div "**********" at bounding box center [664, 226] width 1120 height 59
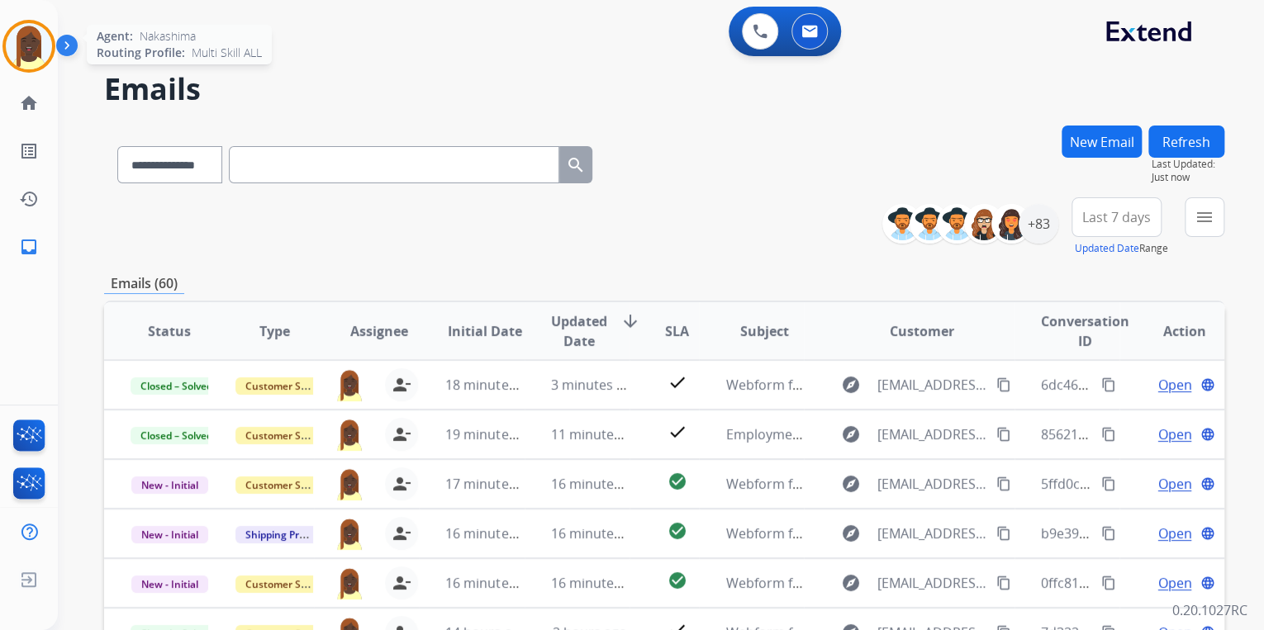
click at [26, 55] on img at bounding box center [29, 46] width 46 height 46
click at [34, 57] on img at bounding box center [29, 46] width 46 height 46
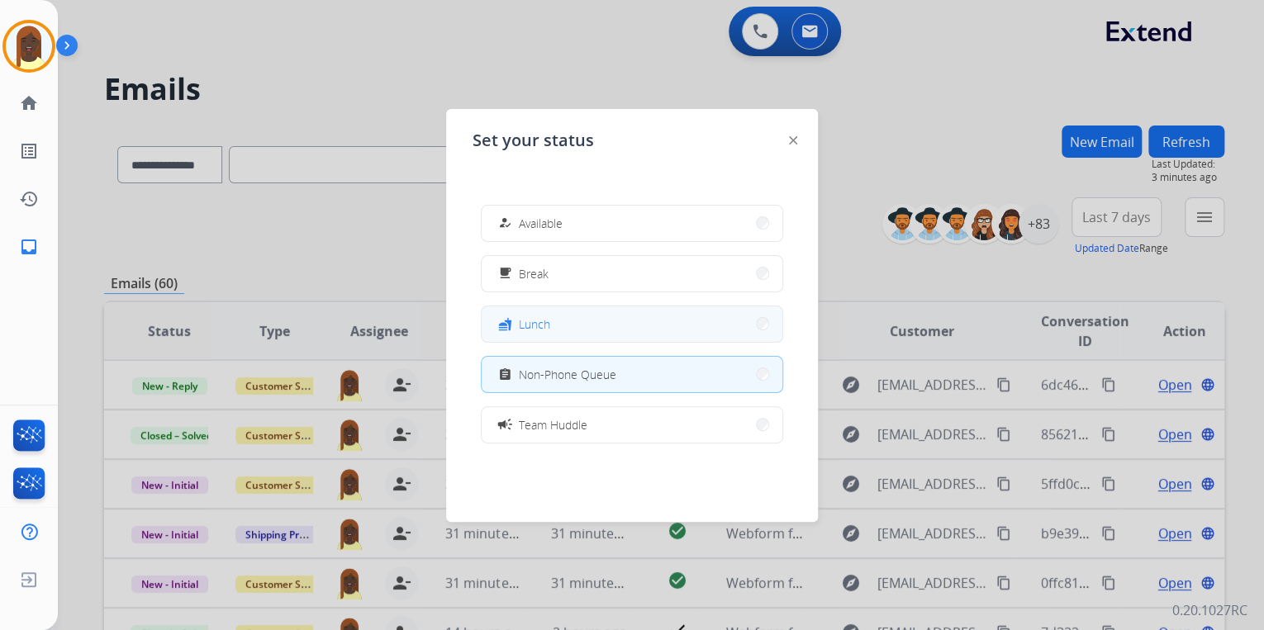
click at [756, 328] on button "fastfood Lunch" at bounding box center [632, 324] width 301 height 36
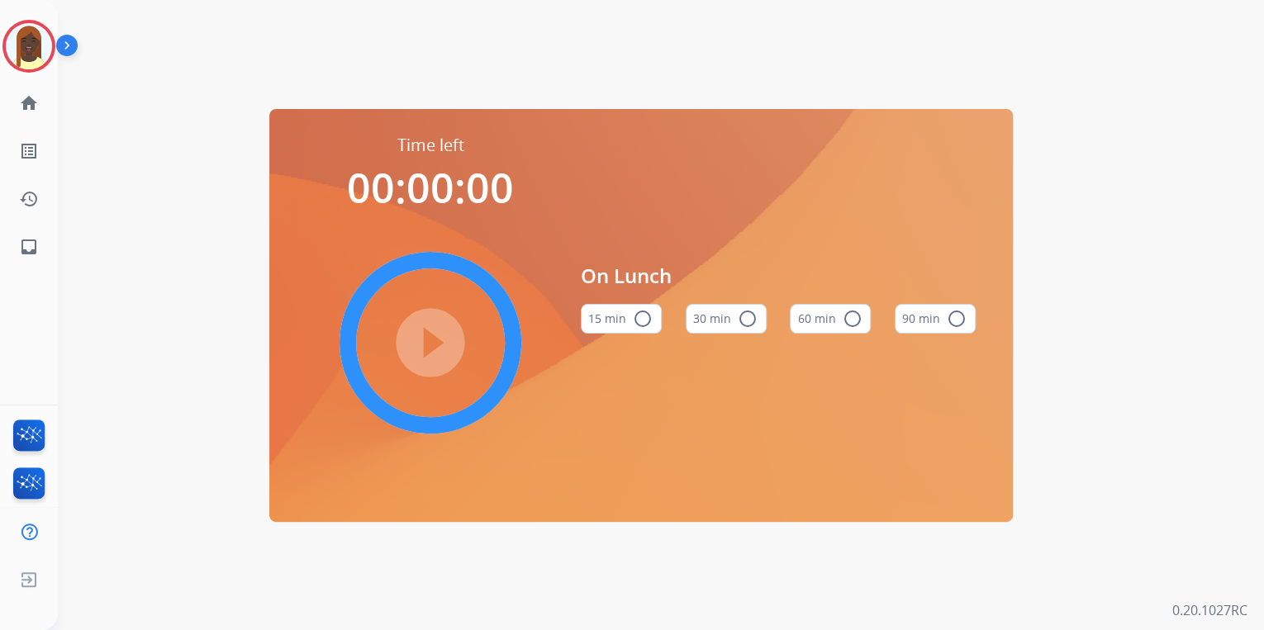
click at [849, 316] on mat-icon "radio_button_unchecked" at bounding box center [852, 319] width 20 height 20
drag, startPoint x: 434, startPoint y: 347, endPoint x: 357, endPoint y: 260, distance: 115.9
click at [434, 345] on mat-icon "play_circle_filled" at bounding box center [431, 343] width 20 height 20
